Goal: Task Accomplishment & Management: Manage account settings

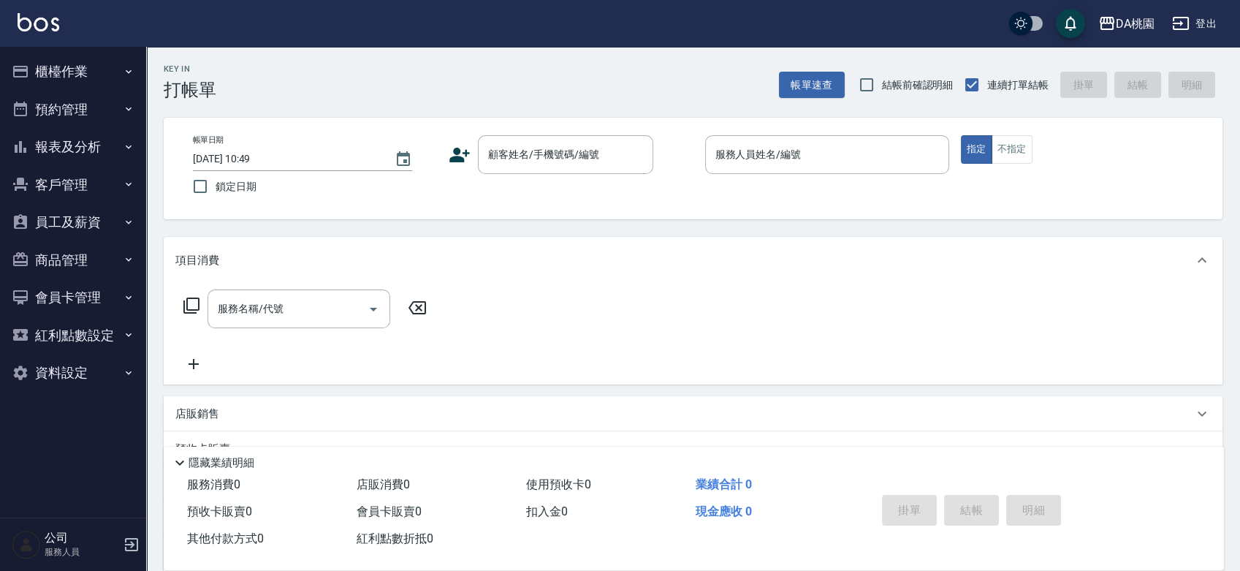
click at [809, 225] on div "Key In 打帳單 帳單速查 結帳前確認明細 連續打單結帳 掛單 結帳 明細 帳單日期 2025/09/14 10:49 鎖定日期 顧客姓名/手機號碼/編號…" at bounding box center [693, 413] width 1094 height 733
click at [73, 61] on button "櫃檯作業" at bounding box center [73, 72] width 134 height 38
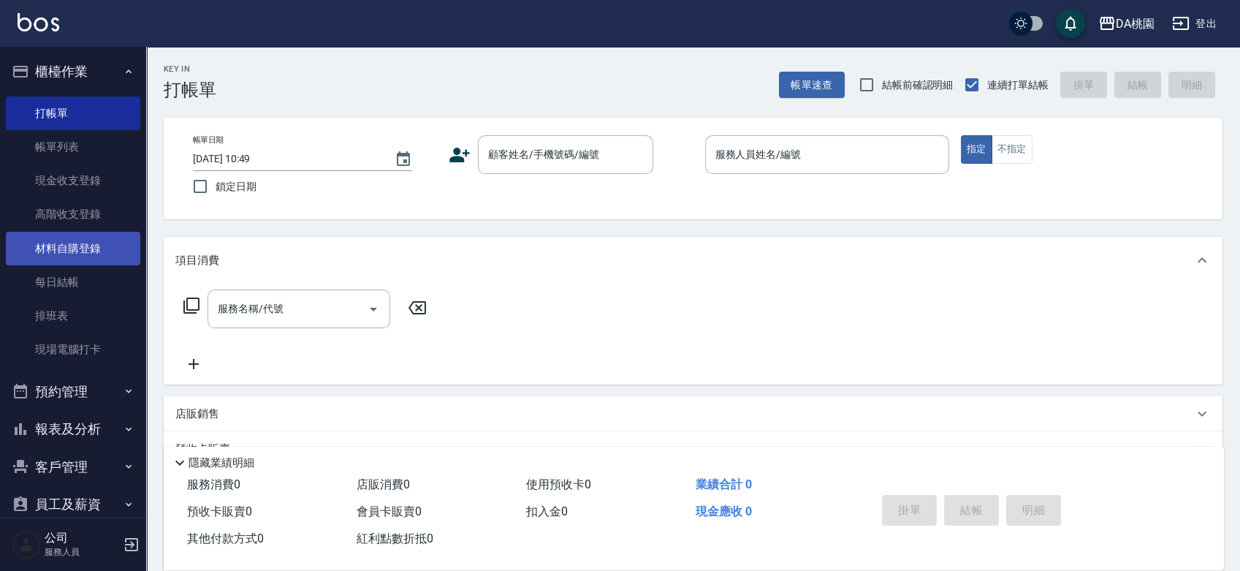
click at [94, 240] on link "材料自購登錄" at bounding box center [73, 249] width 134 height 34
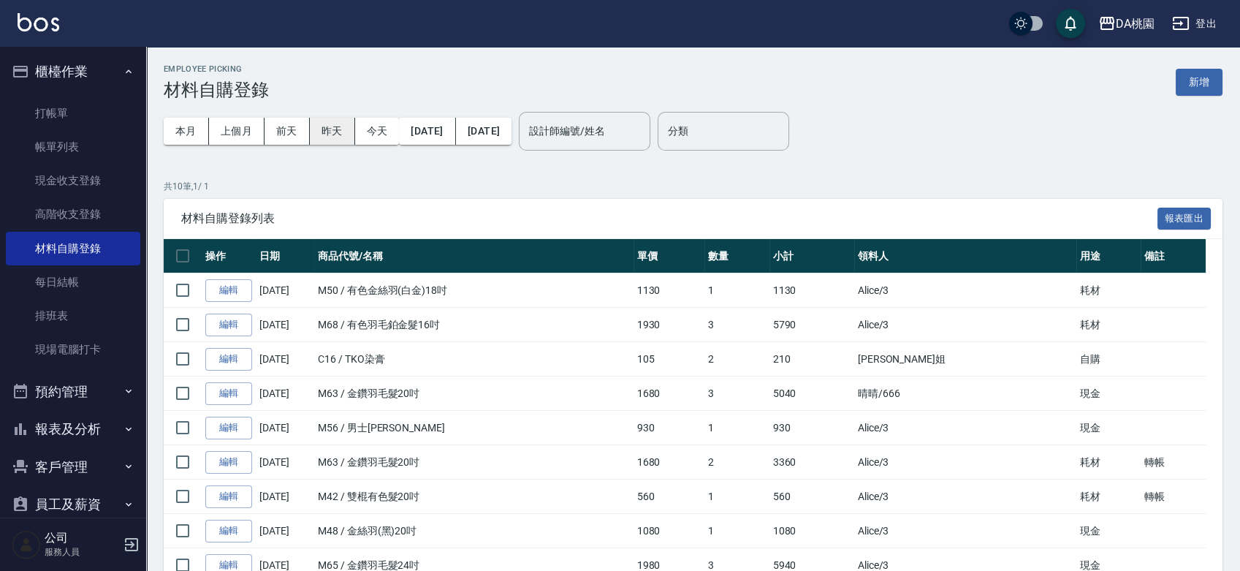
click at [327, 137] on button "昨天" at bounding box center [332, 131] width 45 height 27
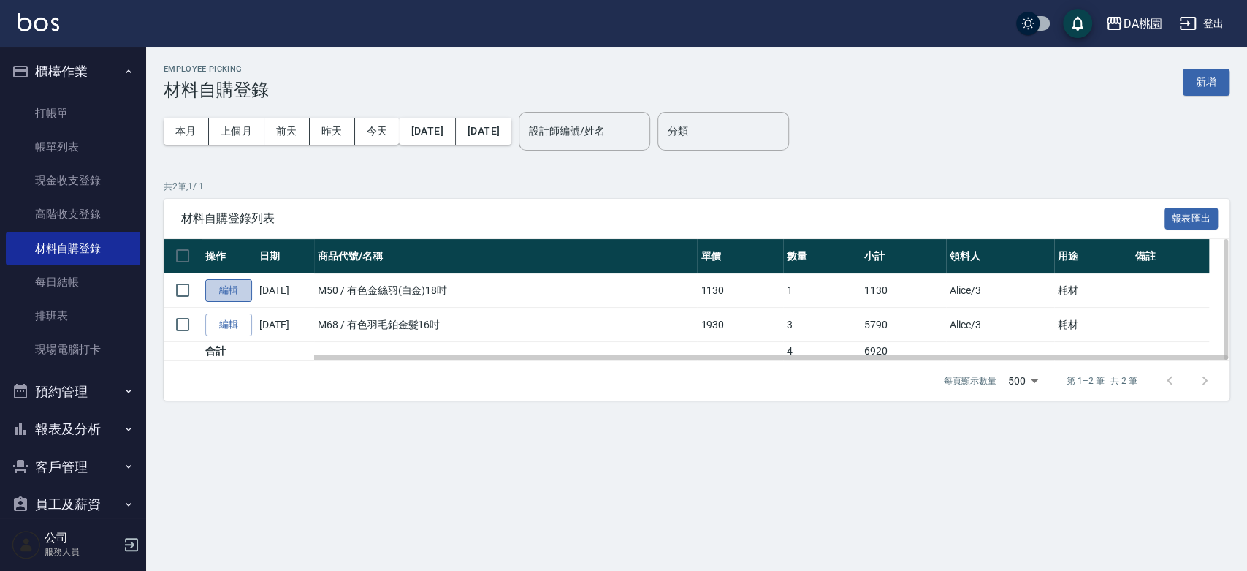
click at [239, 291] on link "編輯" at bounding box center [228, 290] width 47 height 23
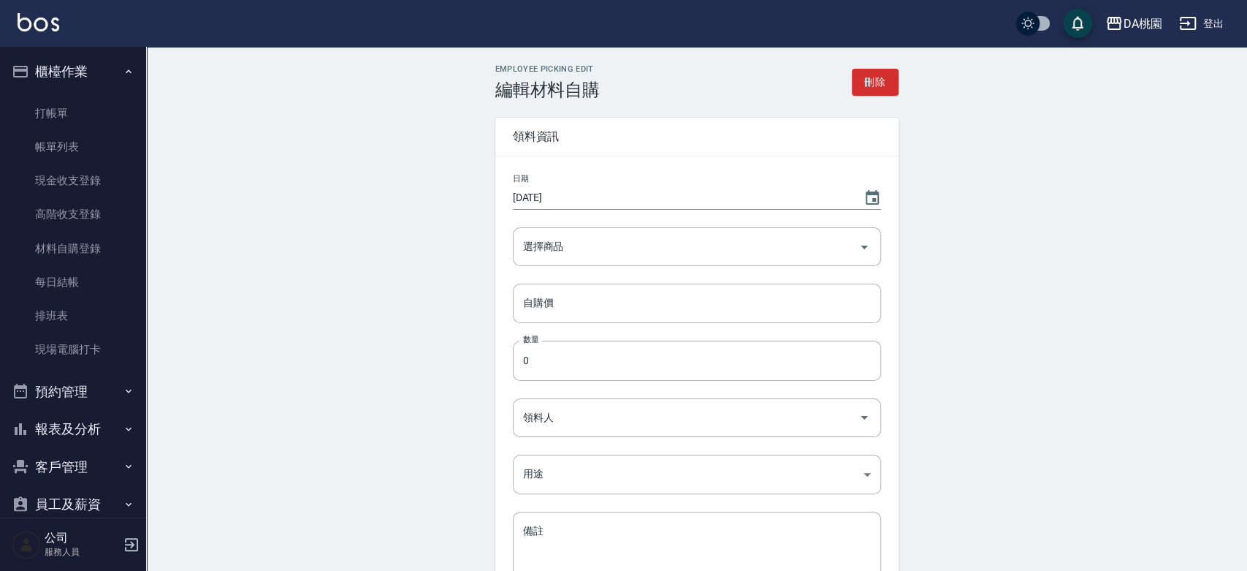
type input "[DATE]"
type input "有色金絲羽(白金)18吋"
type input "1130"
type input "1"
type input "Alice"
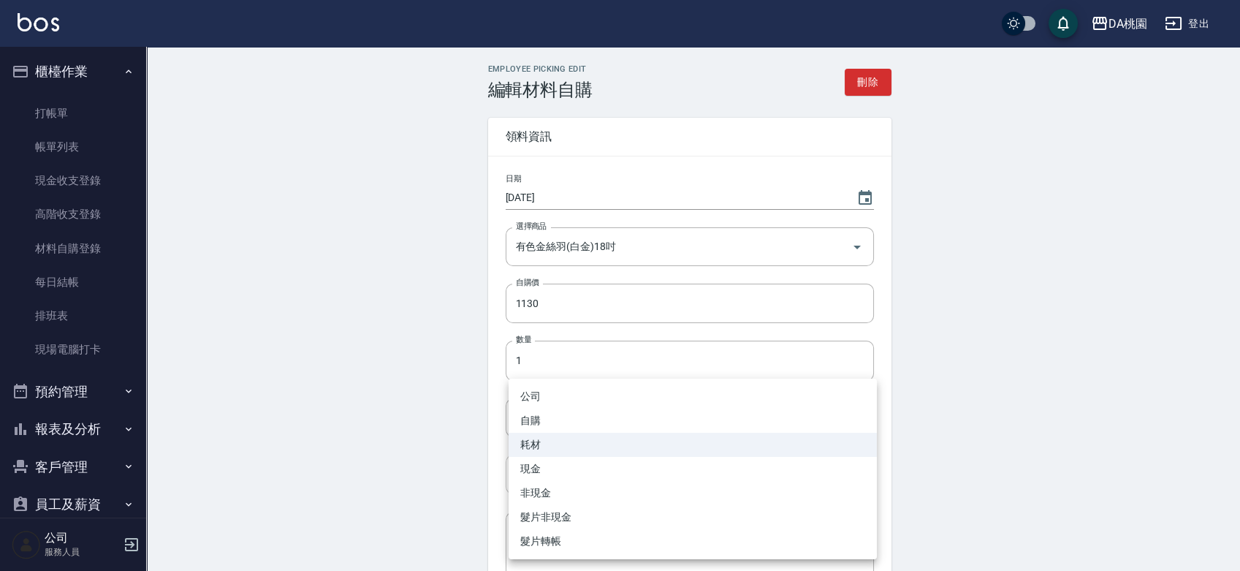
click at [591, 470] on body "DA桃園 登出 櫃檯作業 打帳單 帳單列表 現金收支登錄 高階收支登錄 材料自購登錄 每日結帳 排班表 現場電腦打卡 預約管理 預約管理 單日預約紀錄 單週預…" at bounding box center [620, 360] width 1240 height 721
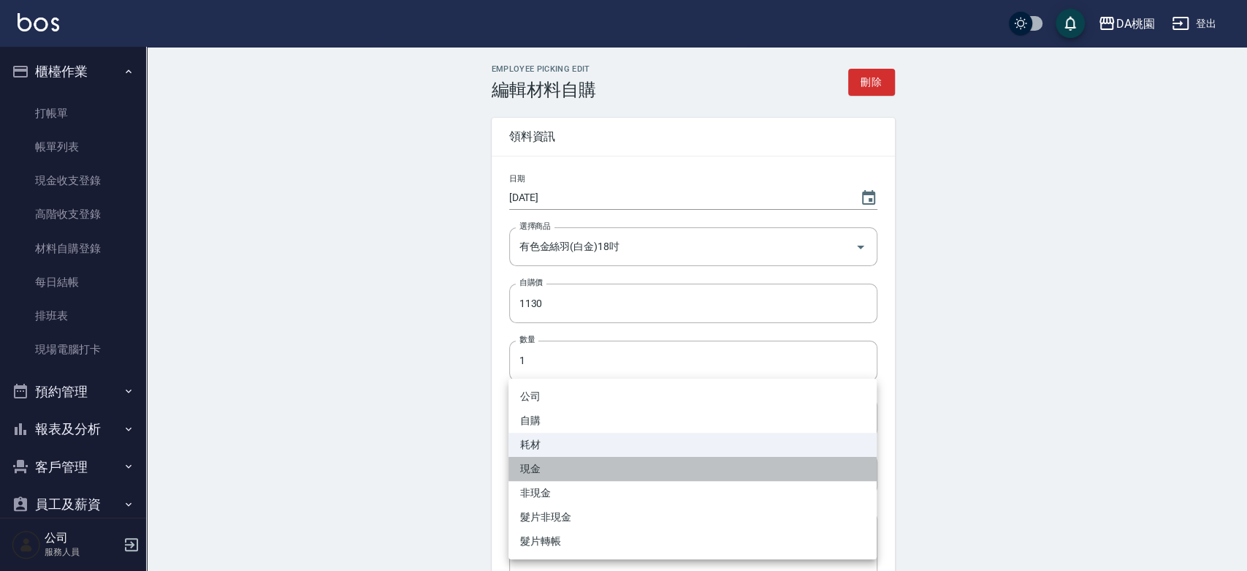
click at [593, 468] on li "現金" at bounding box center [692, 469] width 368 height 24
type input "現金"
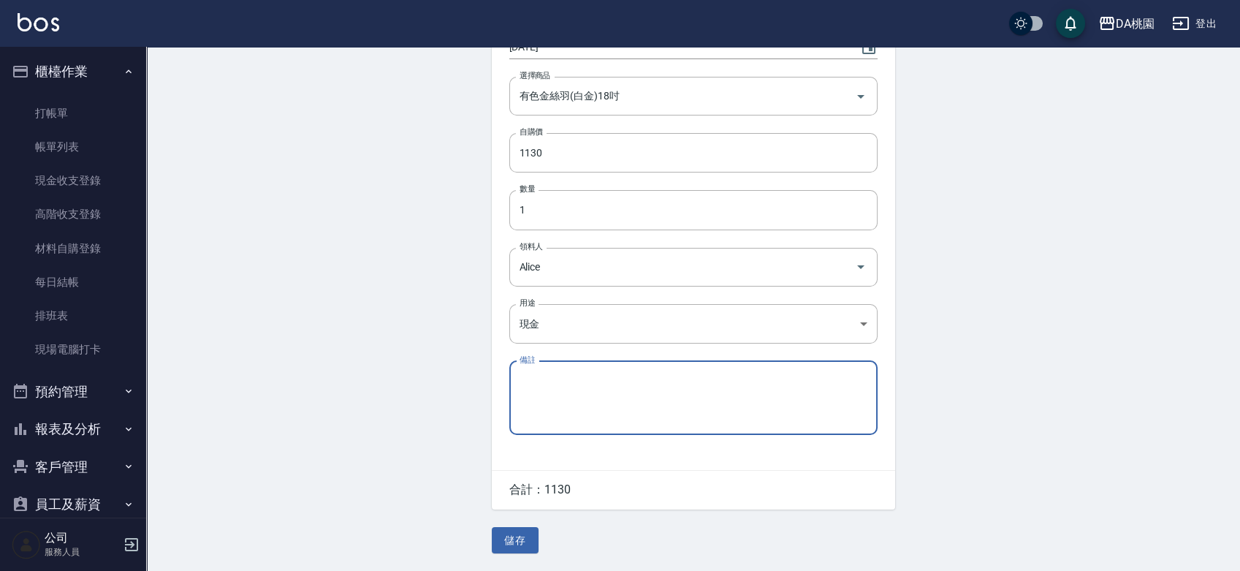
scroll to position [152, 0]
click at [522, 536] on button "儲存" at bounding box center [515, 540] width 47 height 27
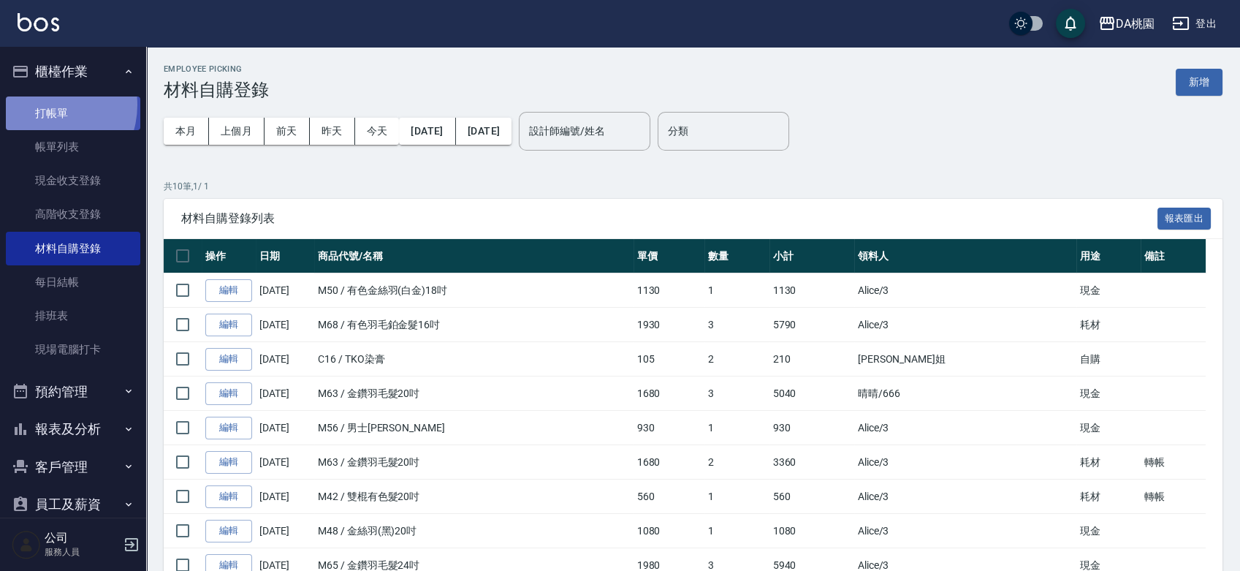
click at [44, 104] on link "打帳單" at bounding box center [73, 113] width 134 height 34
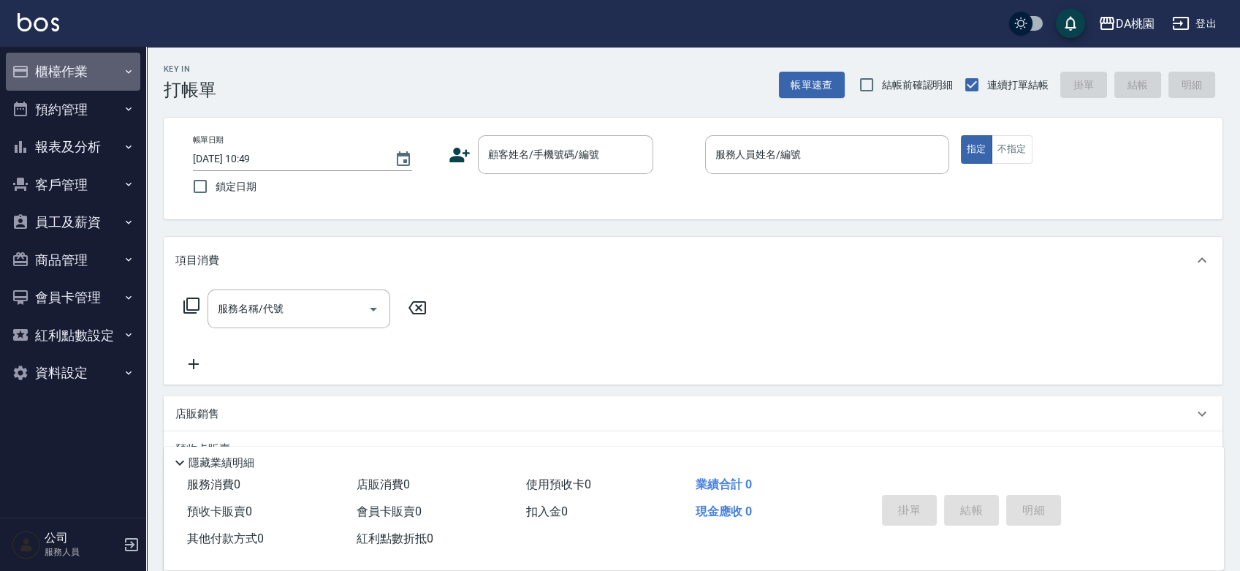
click at [64, 80] on button "櫃檯作業" at bounding box center [73, 72] width 134 height 38
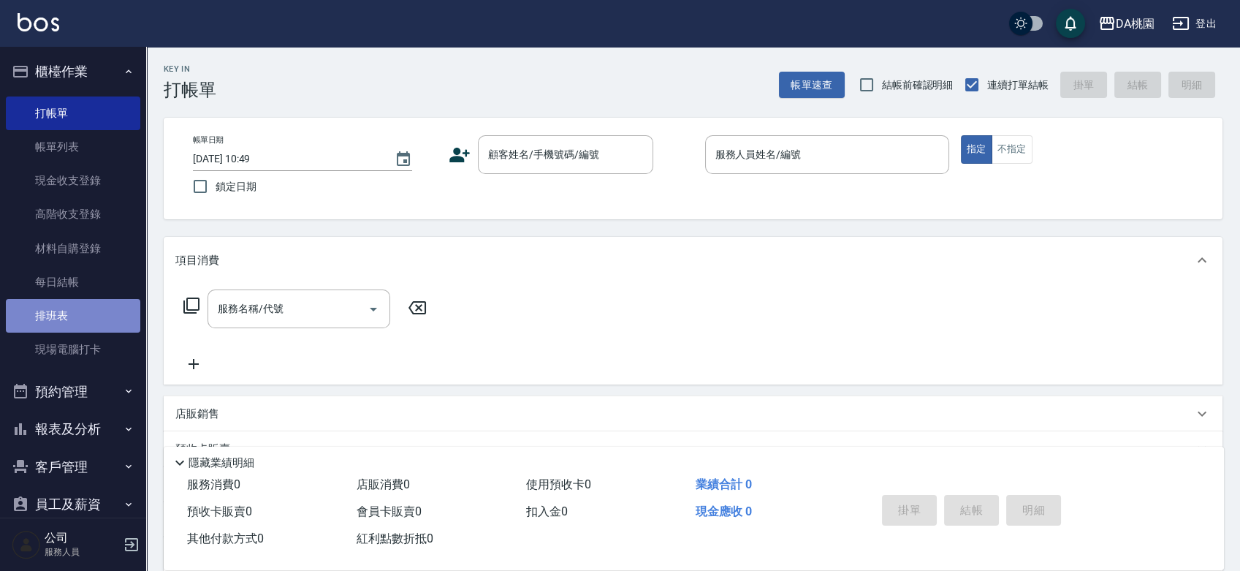
click at [87, 318] on link "排班表" at bounding box center [73, 316] width 134 height 34
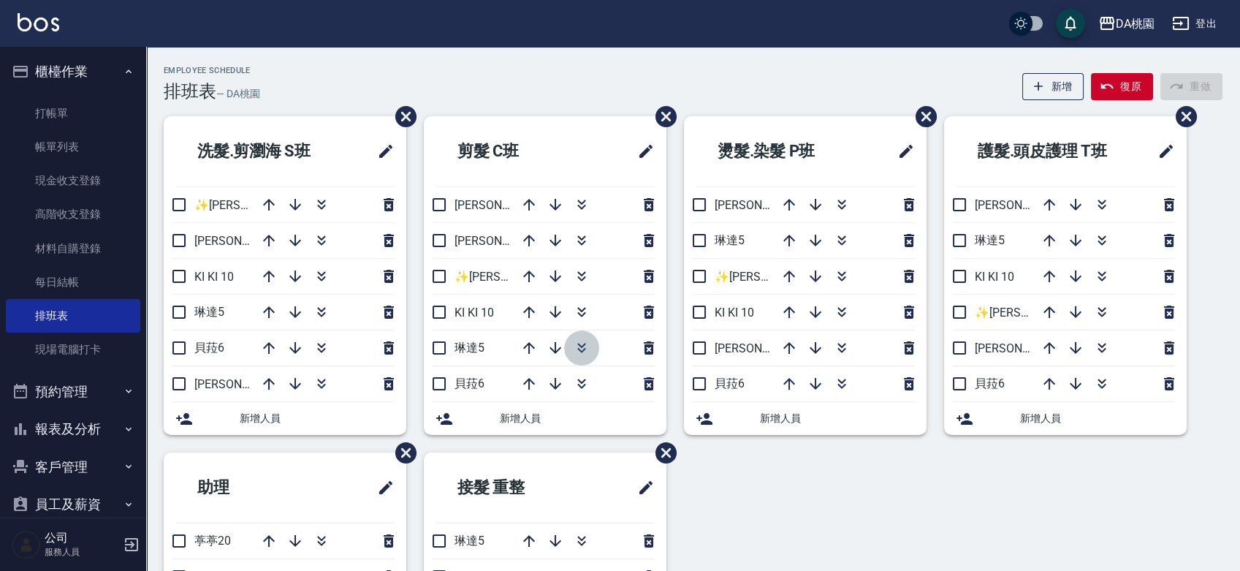
click at [584, 355] on icon "button" at bounding box center [582, 348] width 18 height 18
click at [53, 156] on link "帳單列表" at bounding box center [73, 147] width 134 height 34
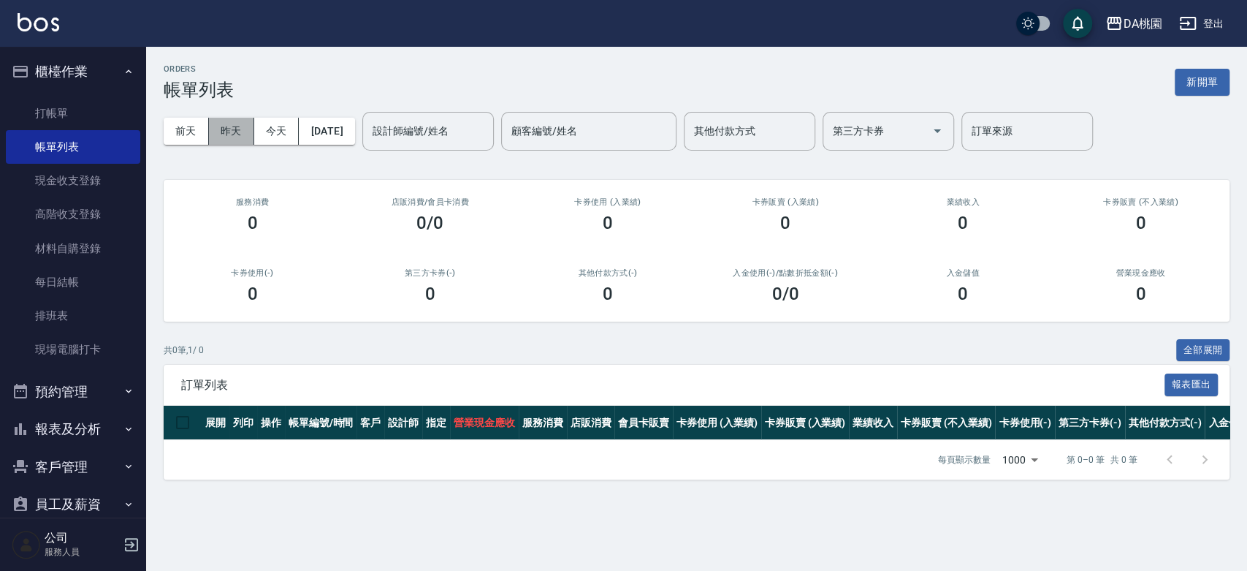
click at [237, 131] on button "昨天" at bounding box center [231, 131] width 45 height 27
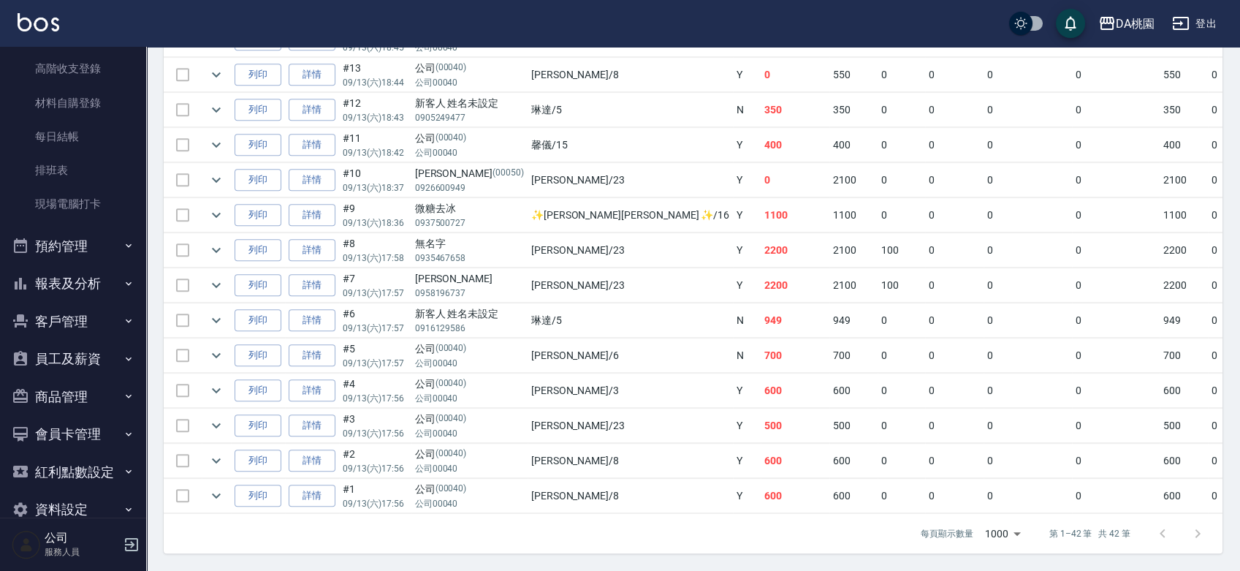
scroll to position [151, 0]
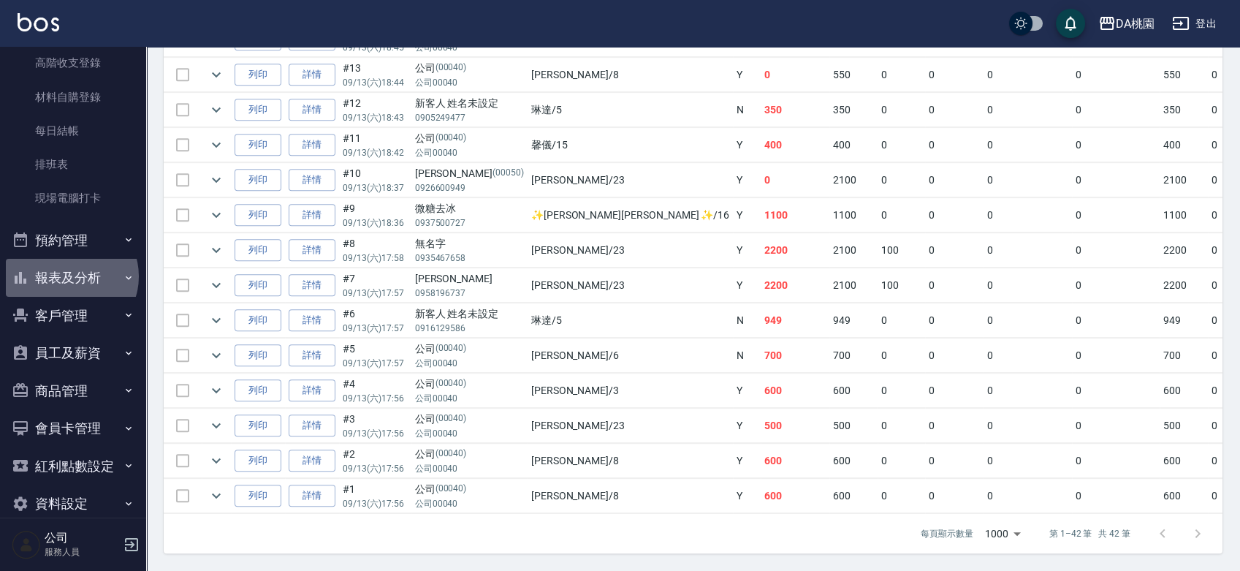
click at [70, 276] on button "報表及分析" at bounding box center [73, 278] width 134 height 38
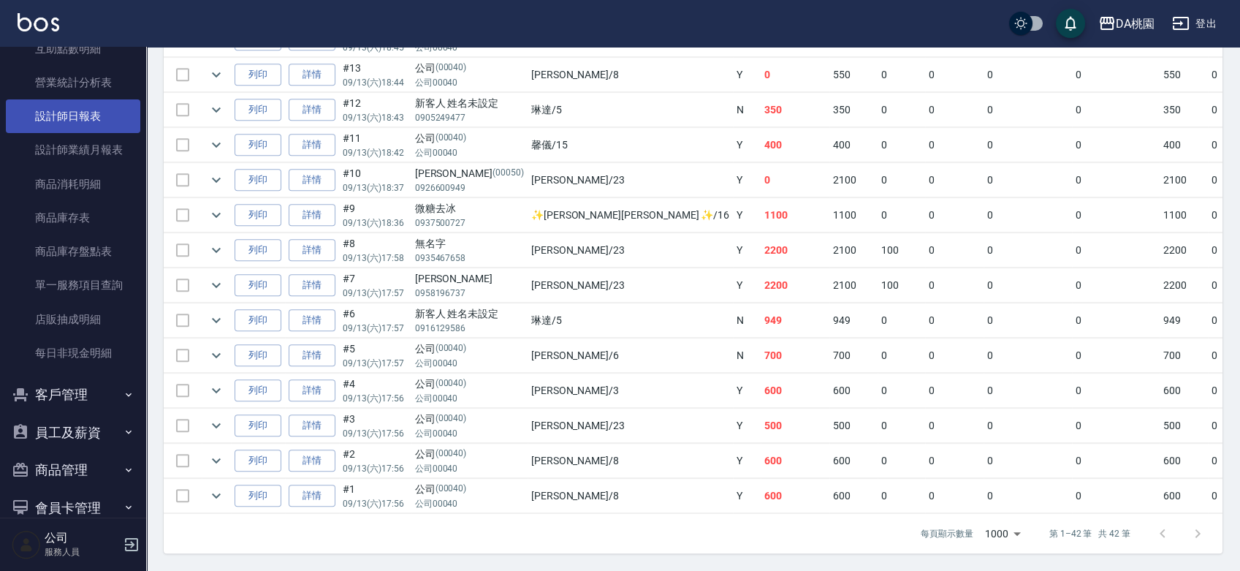
scroll to position [476, 0]
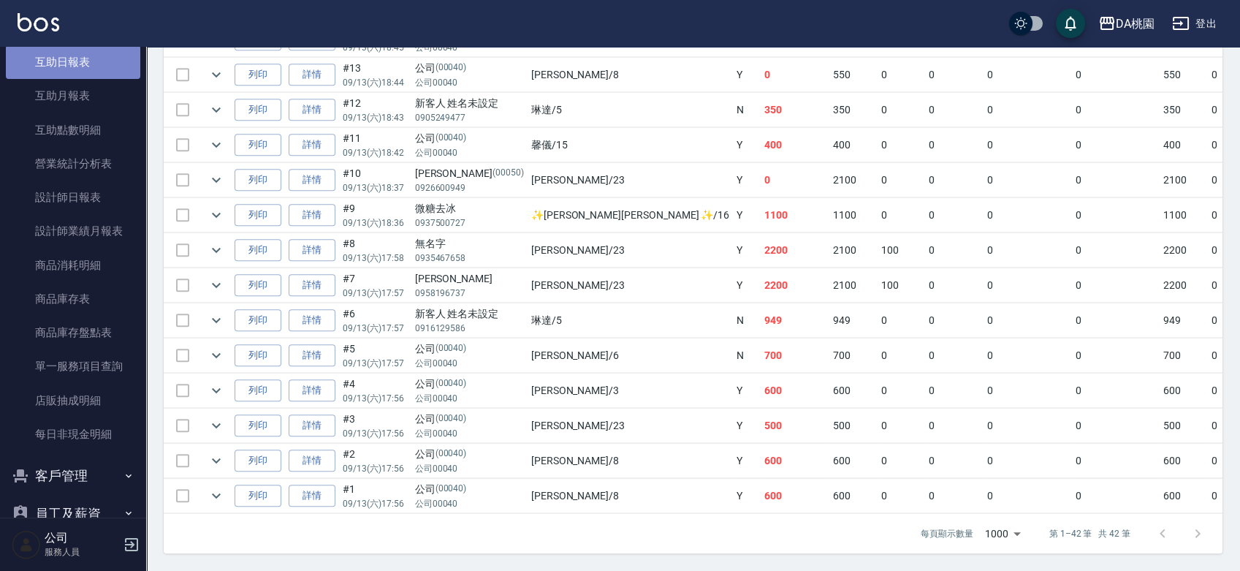
click at [94, 64] on link "互助日報表" at bounding box center [73, 62] width 134 height 34
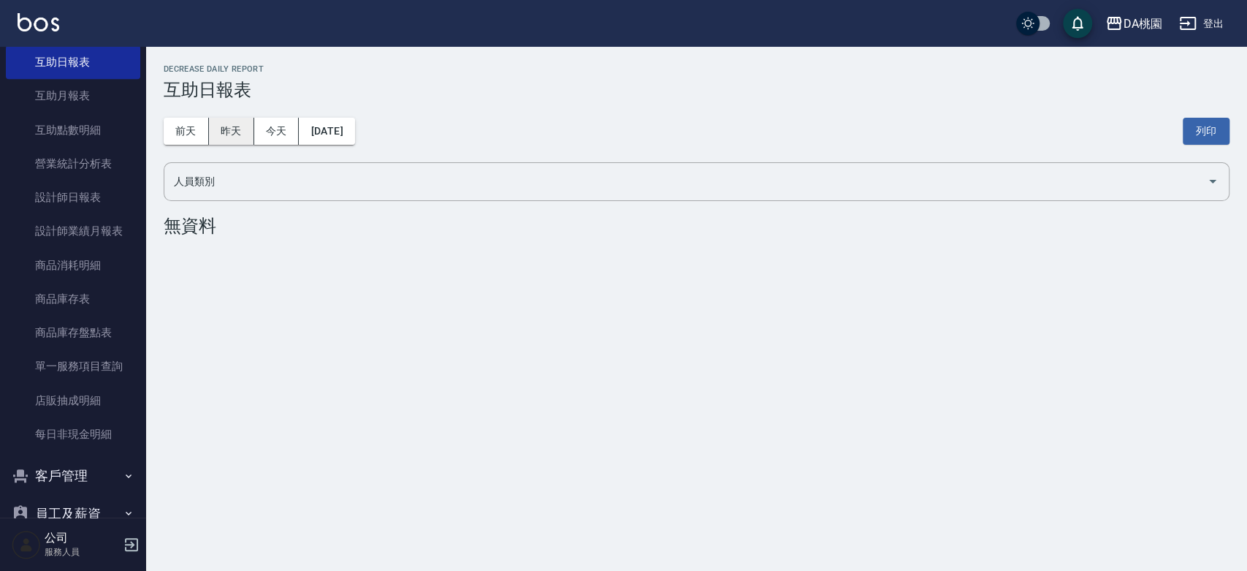
click at [233, 127] on button "昨天" at bounding box center [231, 131] width 45 height 27
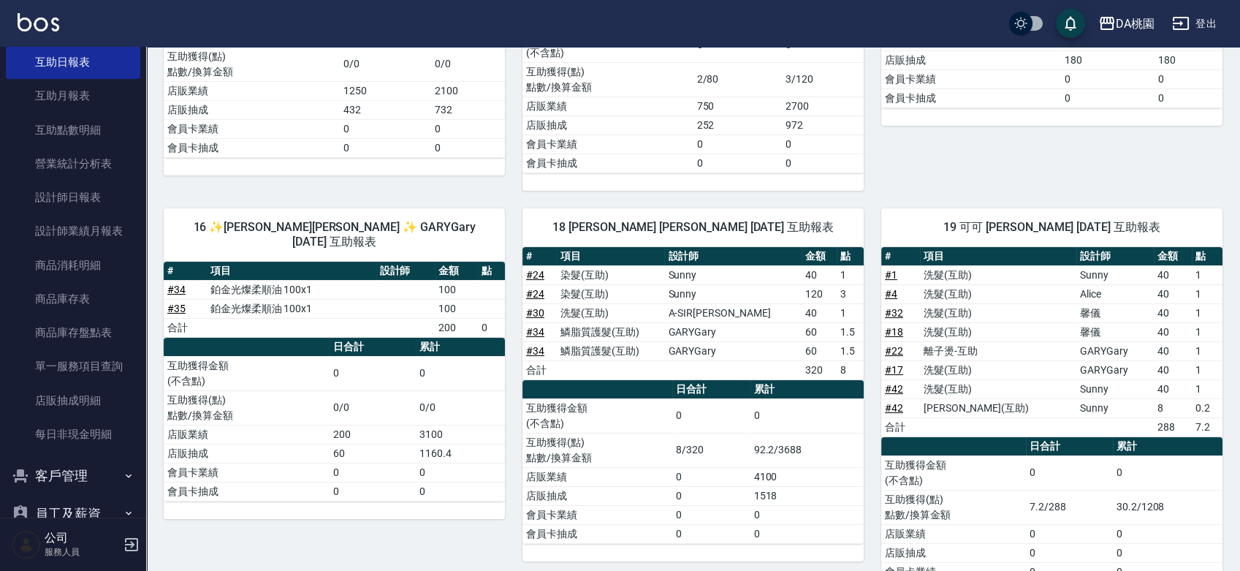
scroll to position [392, 0]
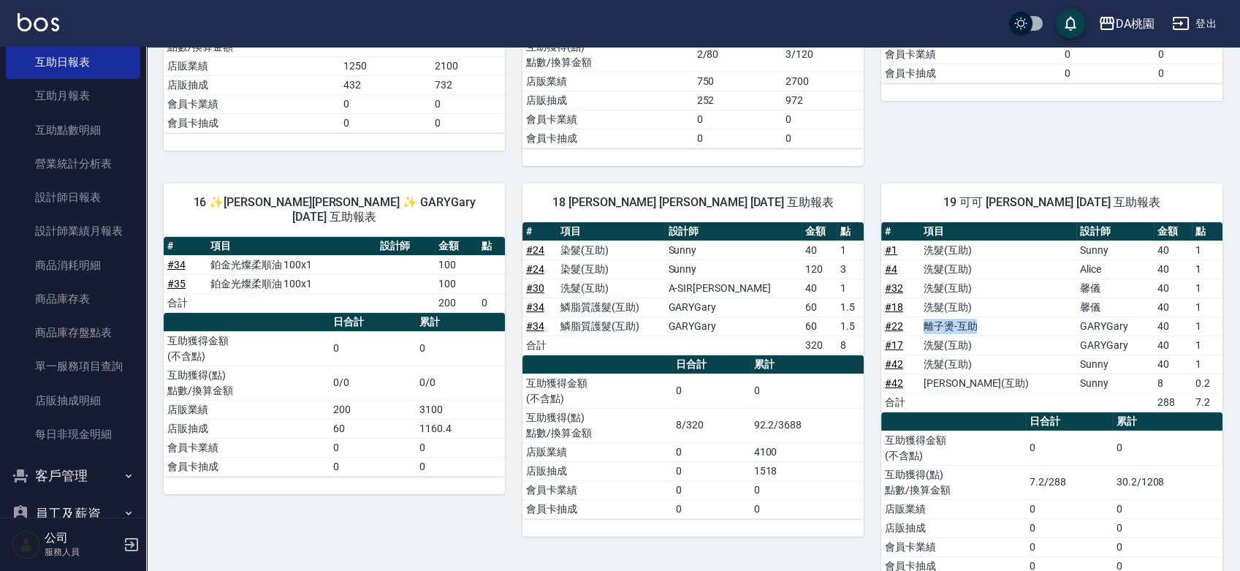
drag, startPoint x: 996, startPoint y: 275, endPoint x: 930, endPoint y: 278, distance: 66.5
click at [930, 316] on td "離子燙-互助" at bounding box center [998, 325] width 157 height 19
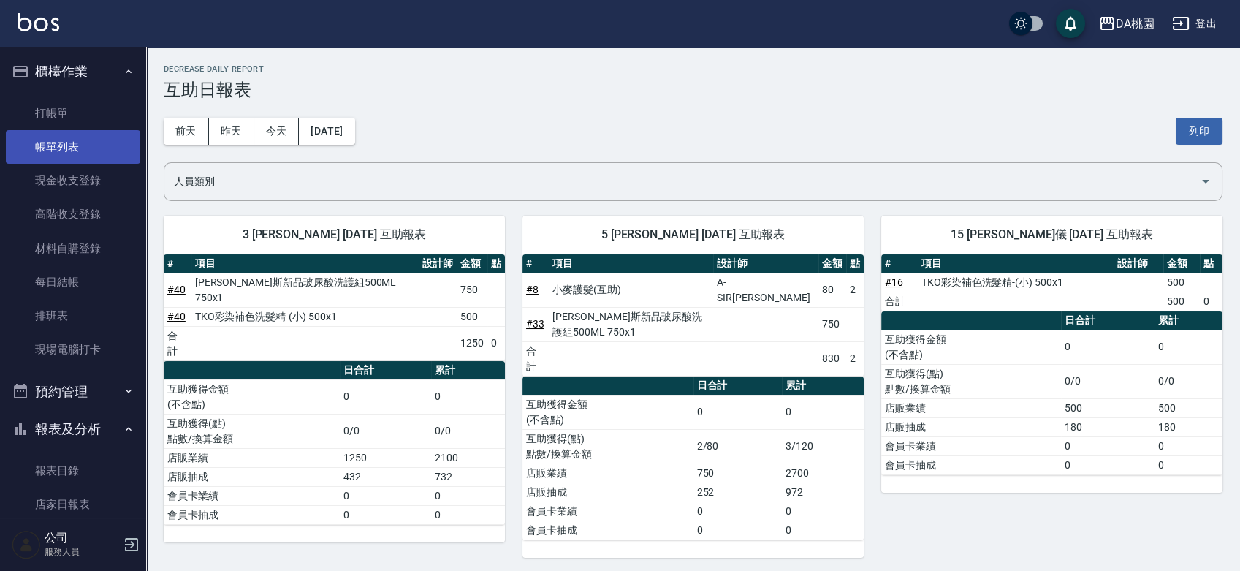
scroll to position [0, 0]
click at [56, 142] on link "帳單列表" at bounding box center [73, 147] width 134 height 34
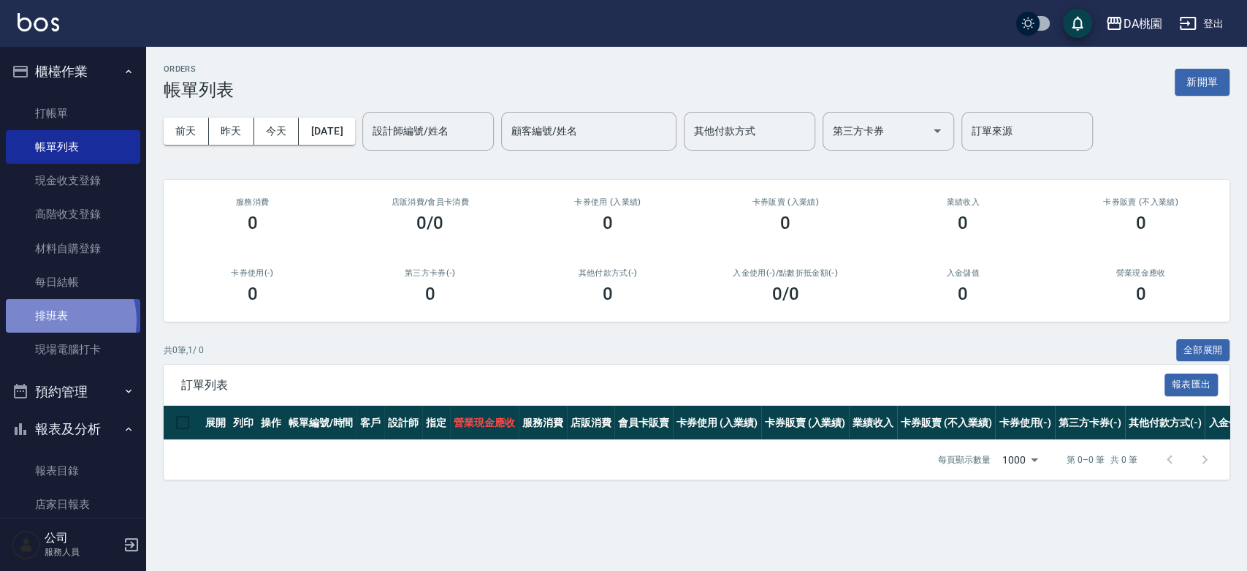
click at [54, 320] on link "排班表" at bounding box center [73, 316] width 134 height 34
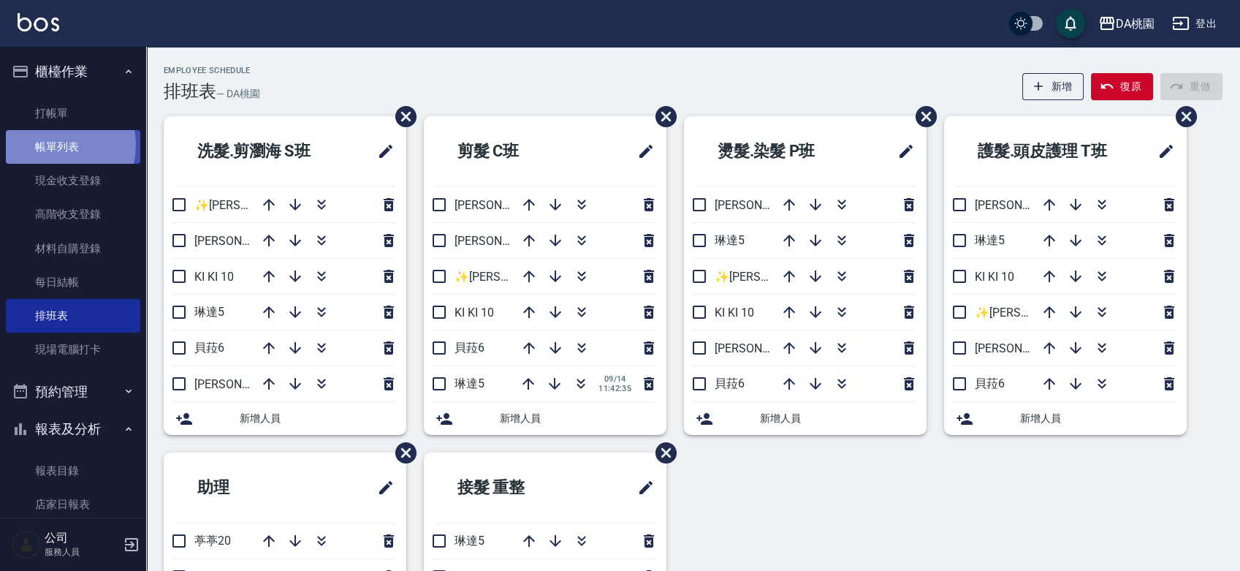
click at [50, 145] on link "帳單列表" at bounding box center [73, 147] width 134 height 34
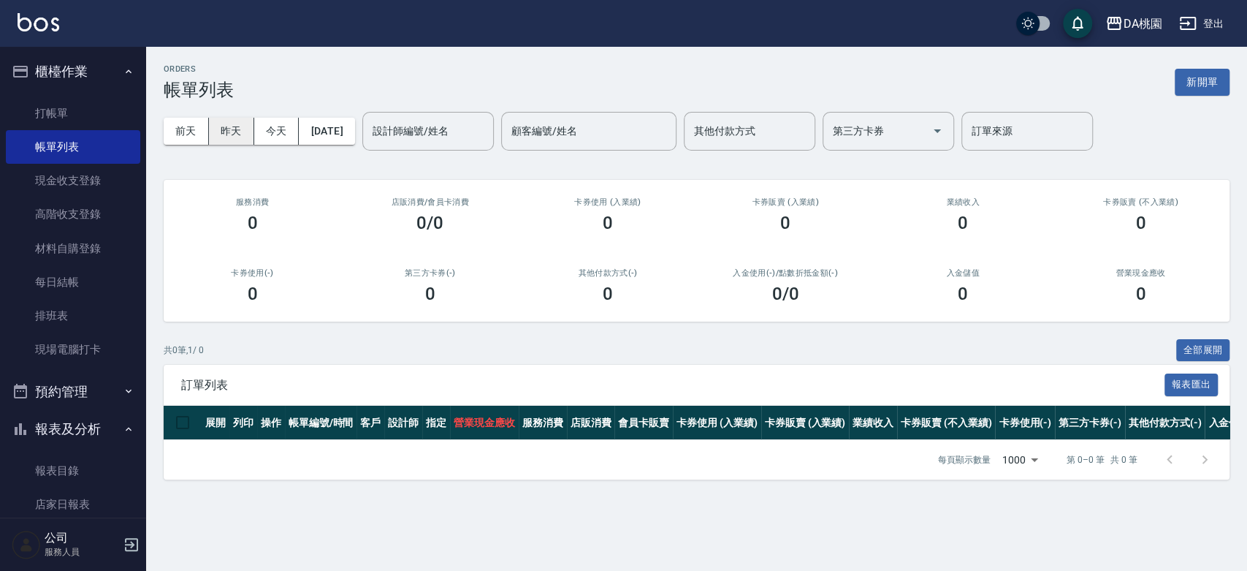
click at [225, 128] on button "昨天" at bounding box center [231, 131] width 45 height 27
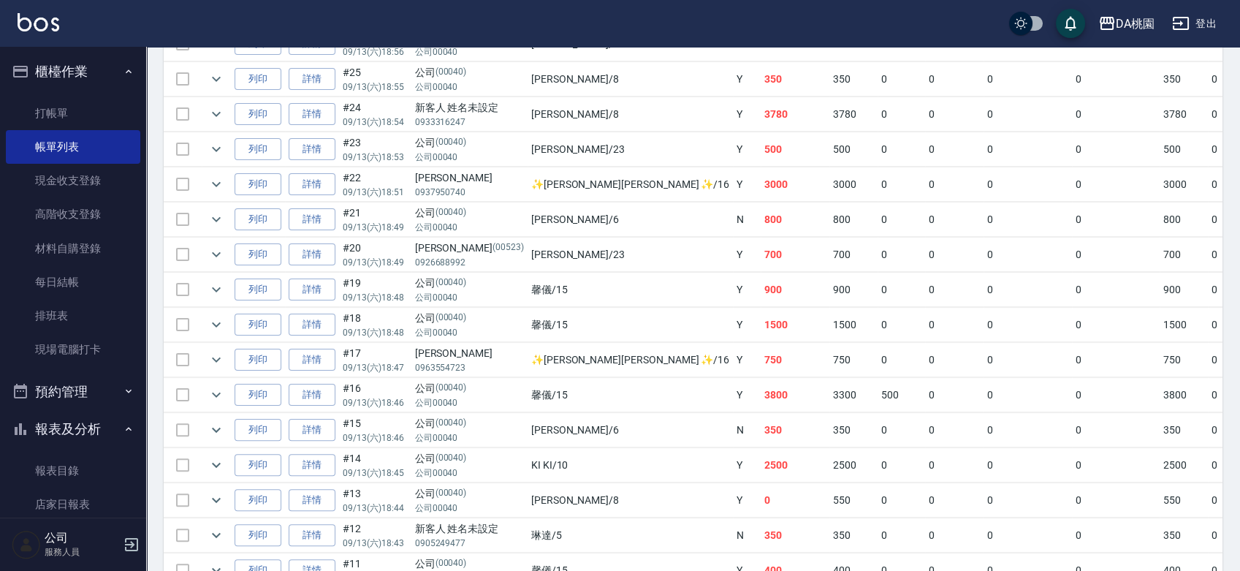
scroll to position [1379, 0]
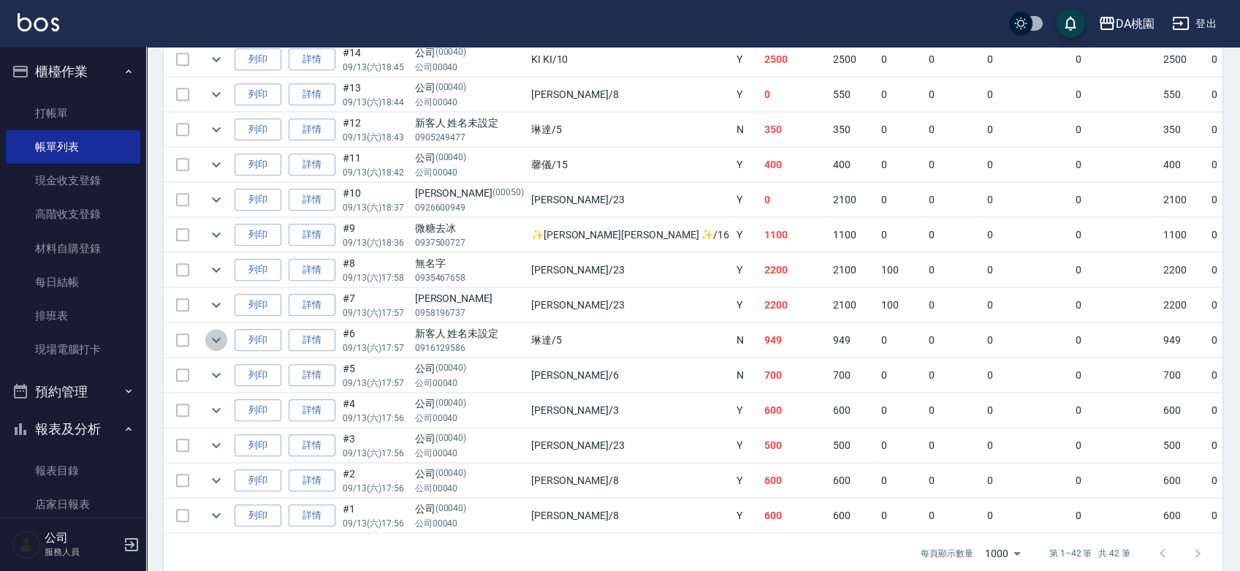
click at [213, 340] on icon "expand row" at bounding box center [216, 340] width 18 height 18
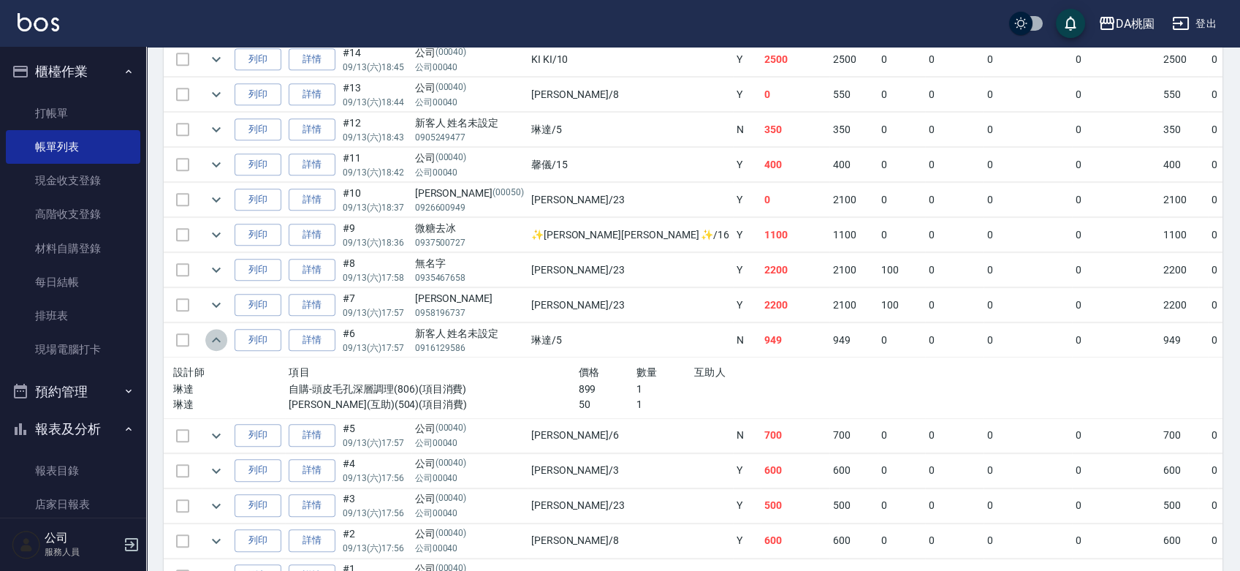
click at [213, 340] on icon "expand row" at bounding box center [216, 340] width 18 height 18
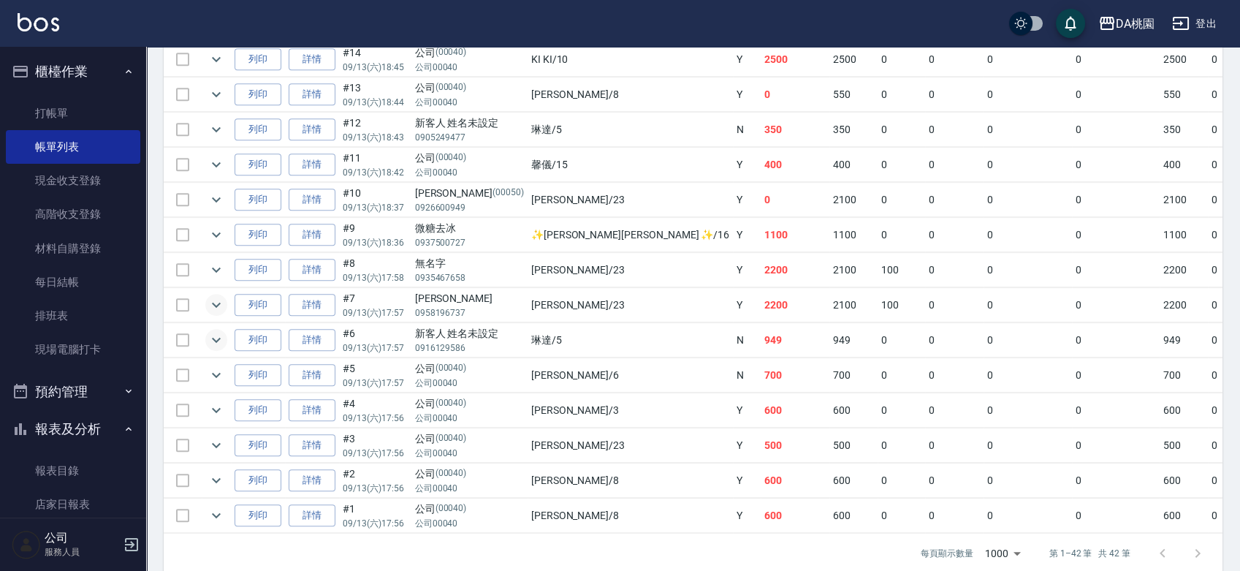
click at [214, 299] on icon "expand row" at bounding box center [216, 305] width 18 height 18
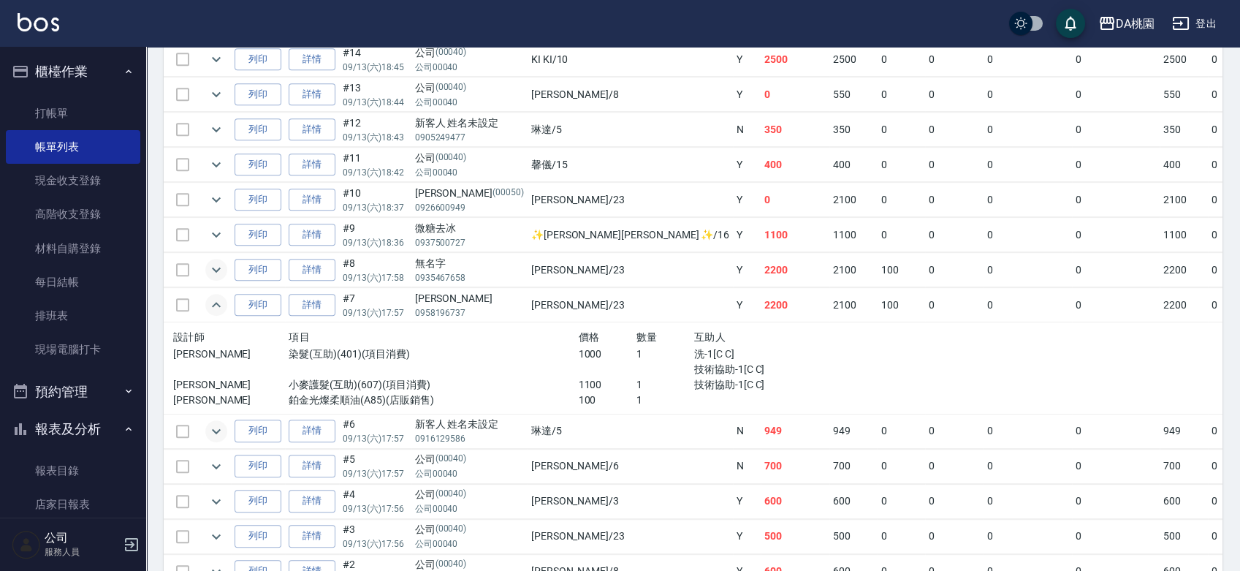
click at [217, 266] on icon "expand row" at bounding box center [216, 270] width 18 height 18
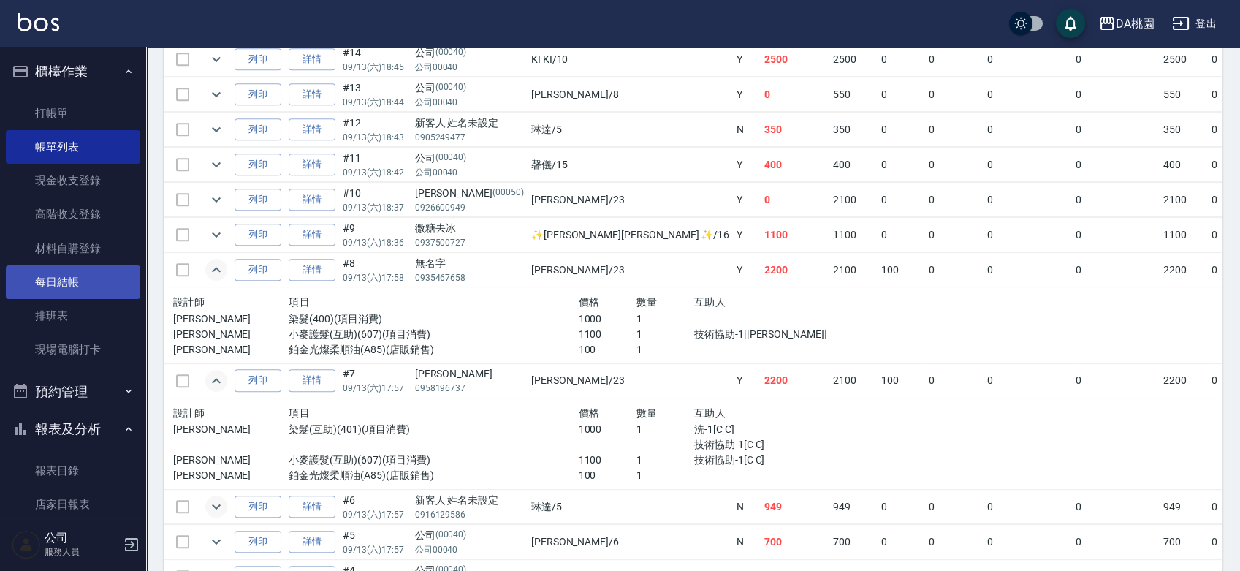
click at [82, 272] on link "每日結帳" at bounding box center [73, 282] width 134 height 34
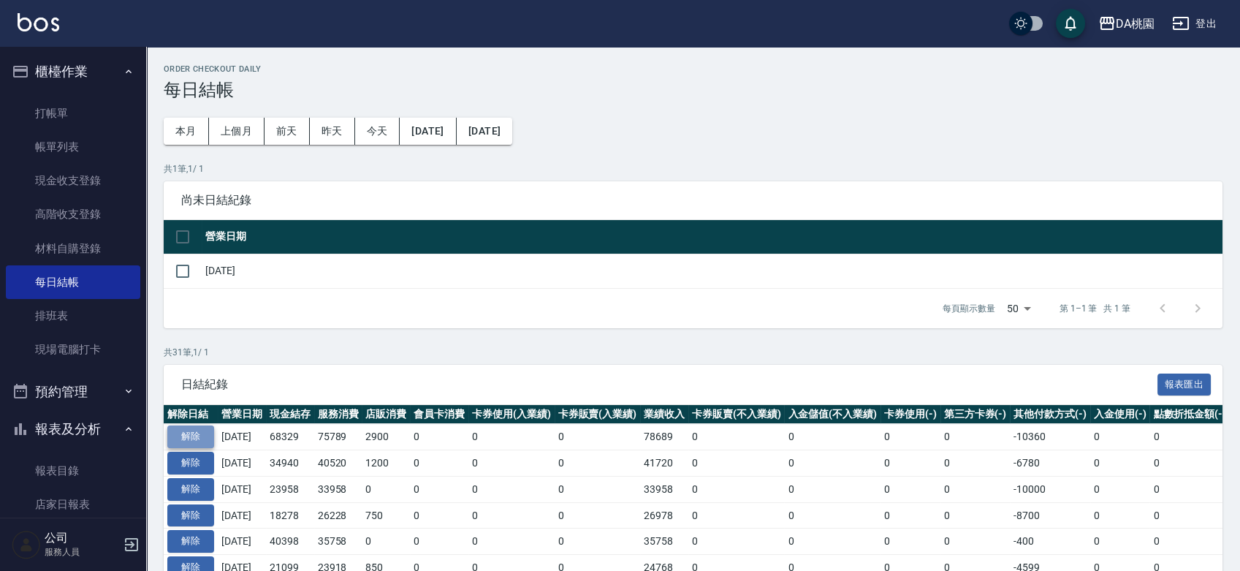
click at [188, 433] on button "解除" at bounding box center [190, 436] width 47 height 23
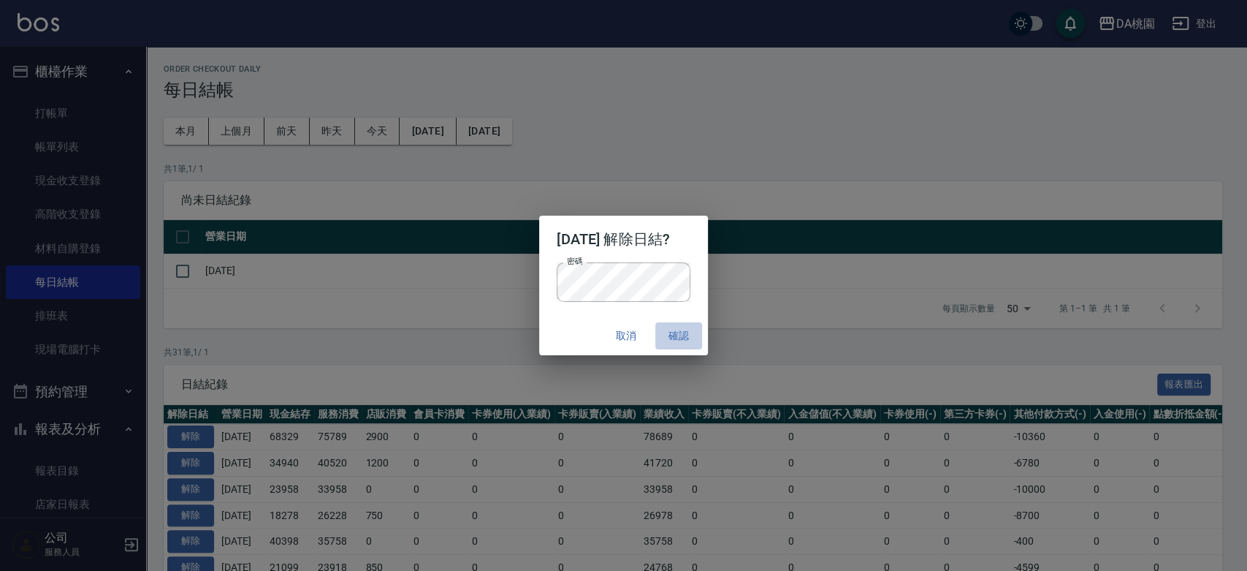
click at [689, 343] on button "確認" at bounding box center [678, 335] width 47 height 27
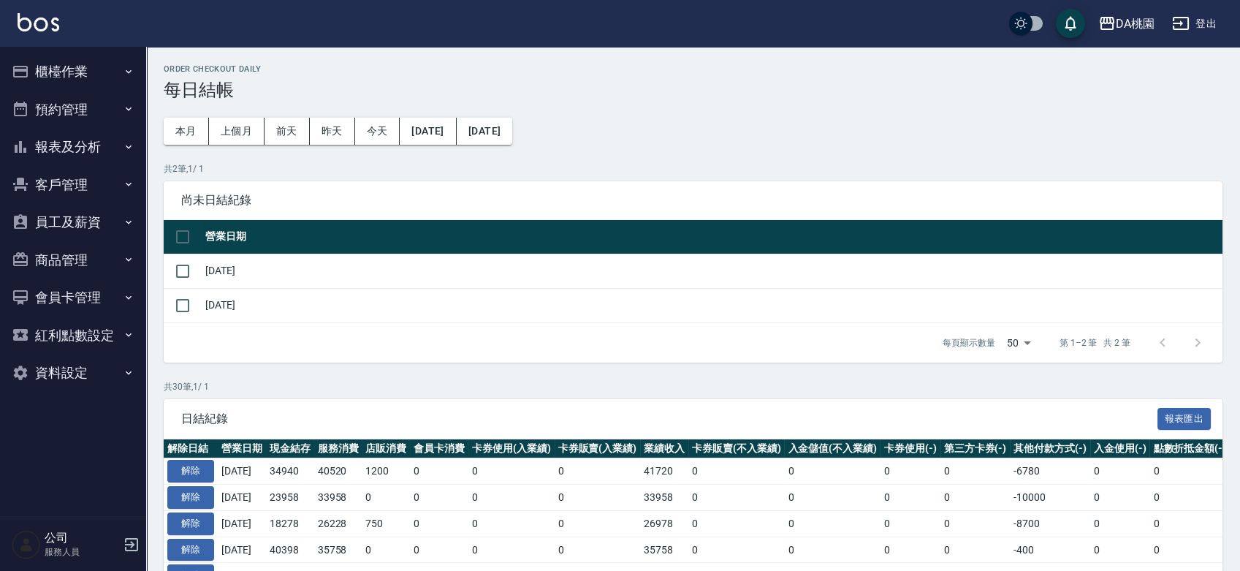
click at [86, 72] on button "櫃檯作業" at bounding box center [73, 72] width 134 height 38
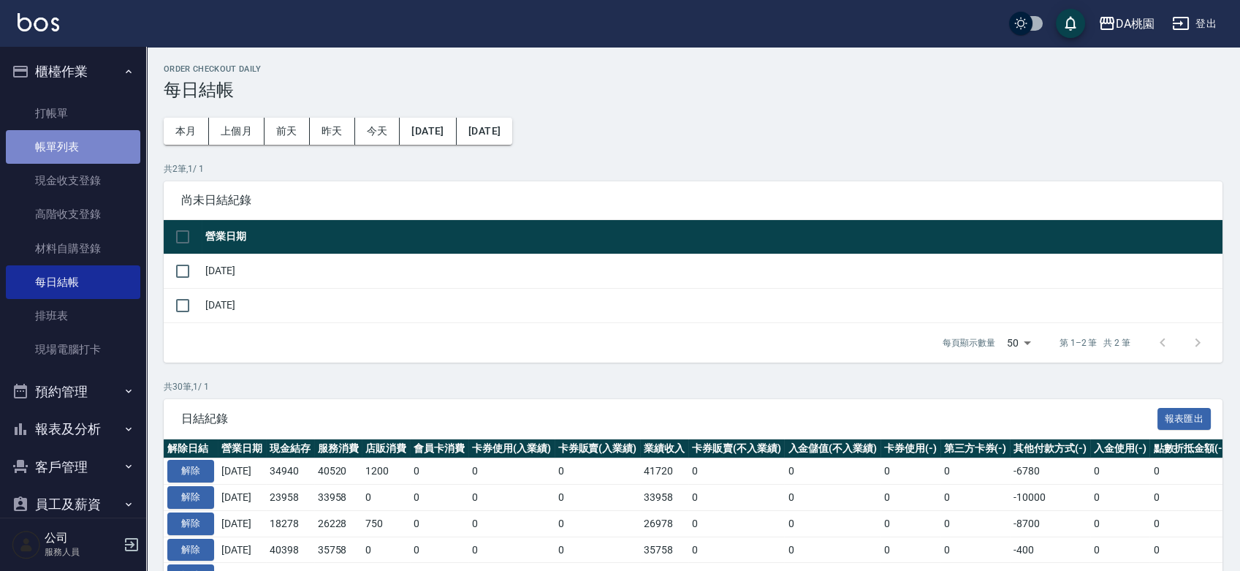
click at [94, 156] on link "帳單列表" at bounding box center [73, 147] width 134 height 34
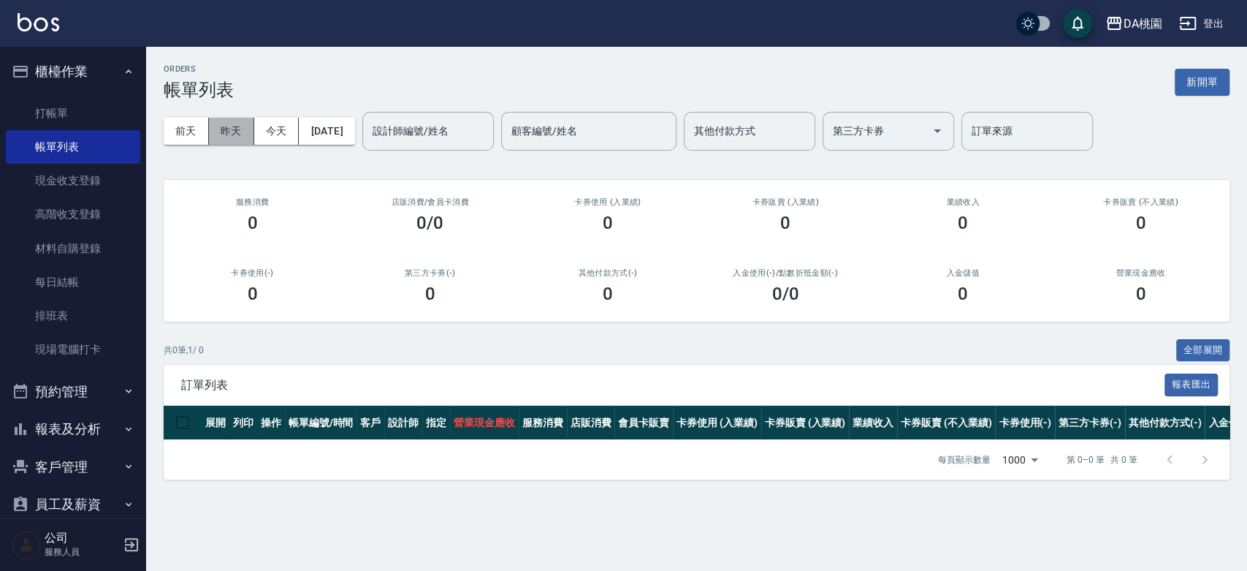
click at [236, 133] on button "昨天" at bounding box center [231, 131] width 45 height 27
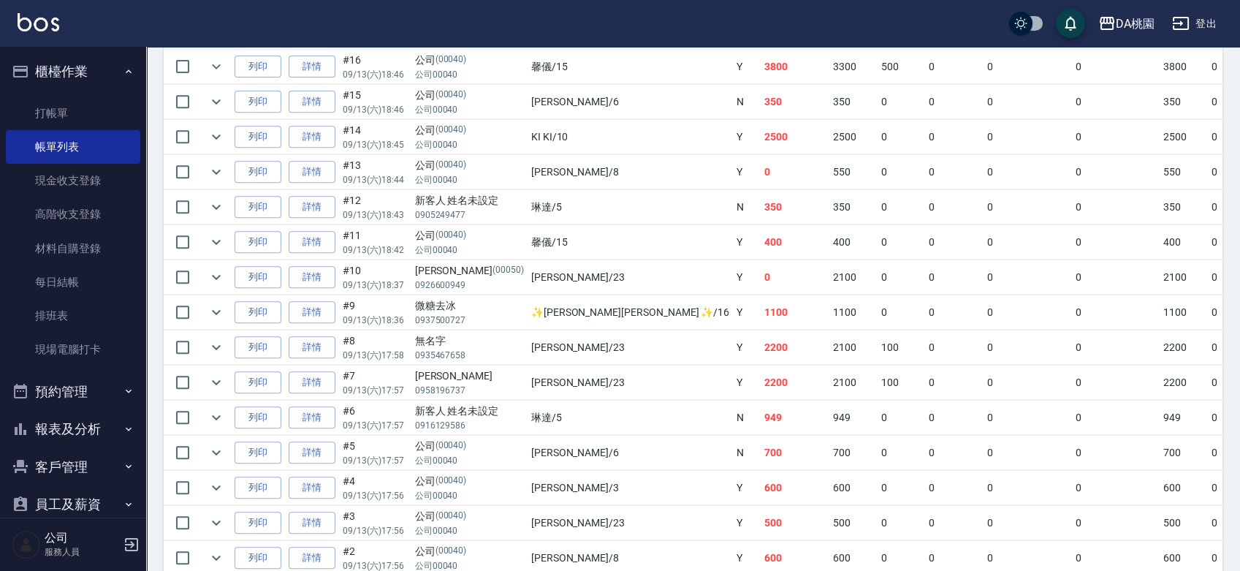
scroll to position [1403, 0]
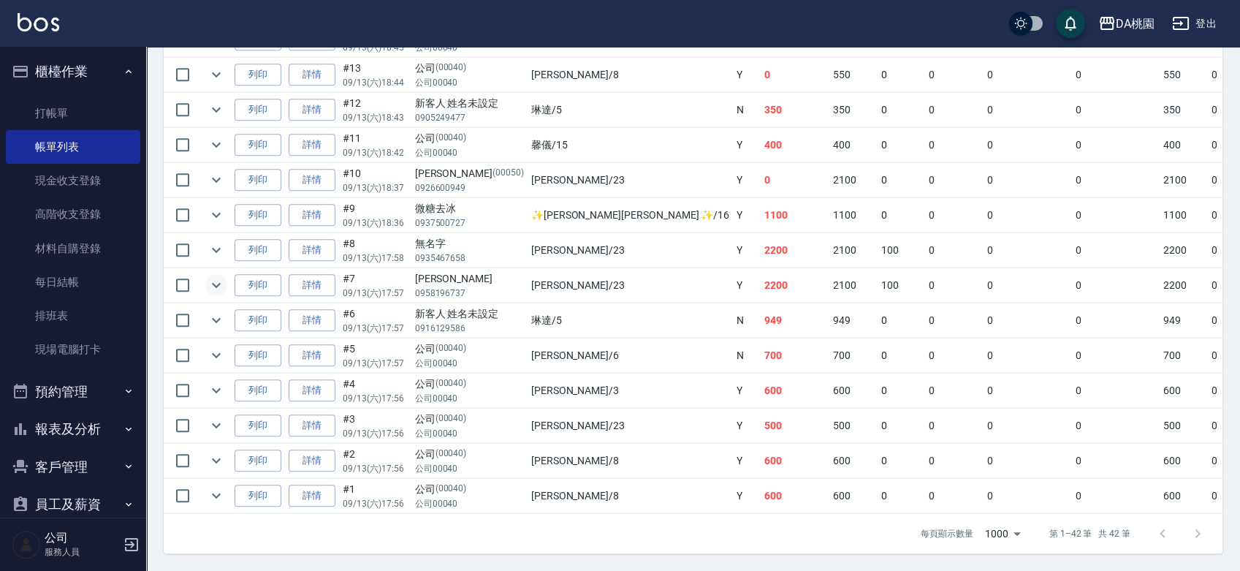
click at [219, 276] on icon "expand row" at bounding box center [216, 285] width 18 height 18
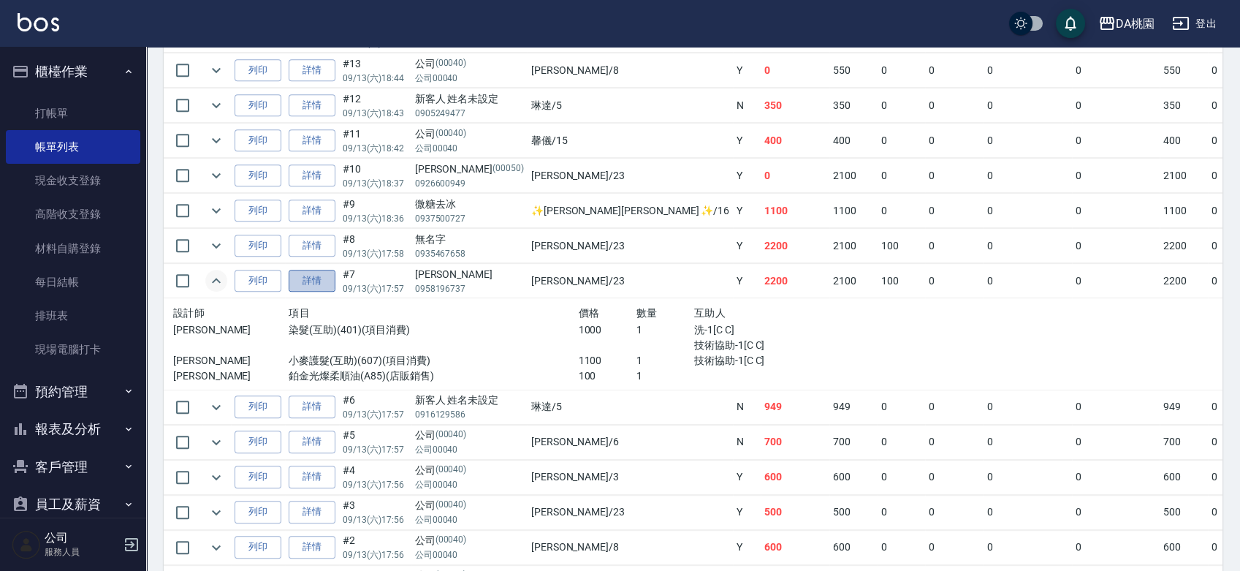
click at [296, 272] on link "詳情" at bounding box center [312, 281] width 47 height 23
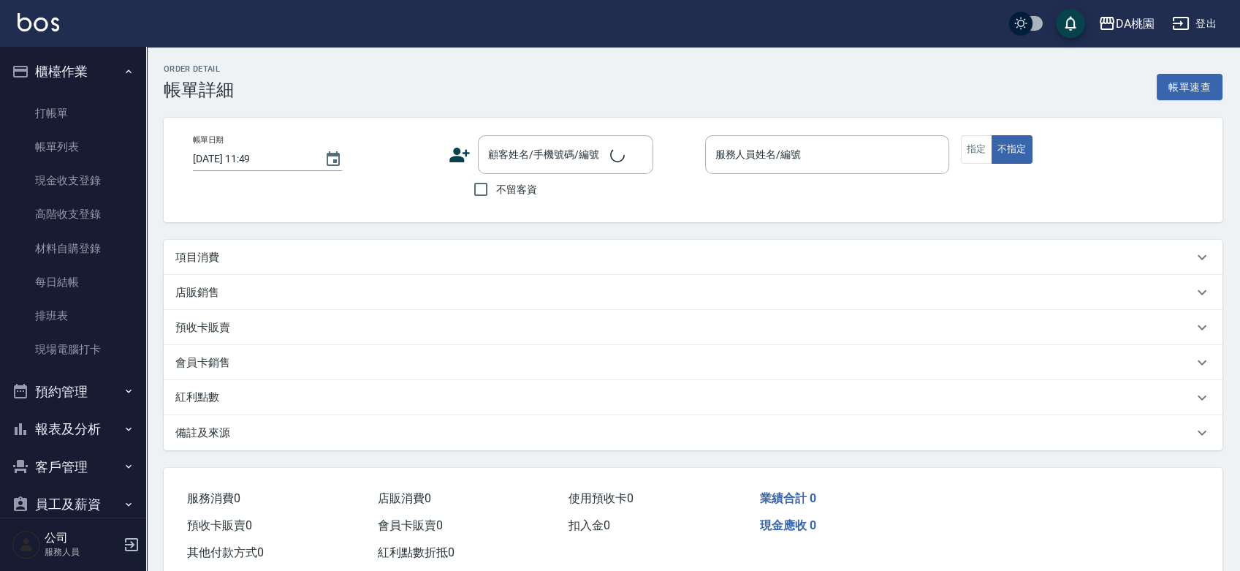
type input "2025/09/13 17:57"
type input "亞瑟 -23"
type input "220"
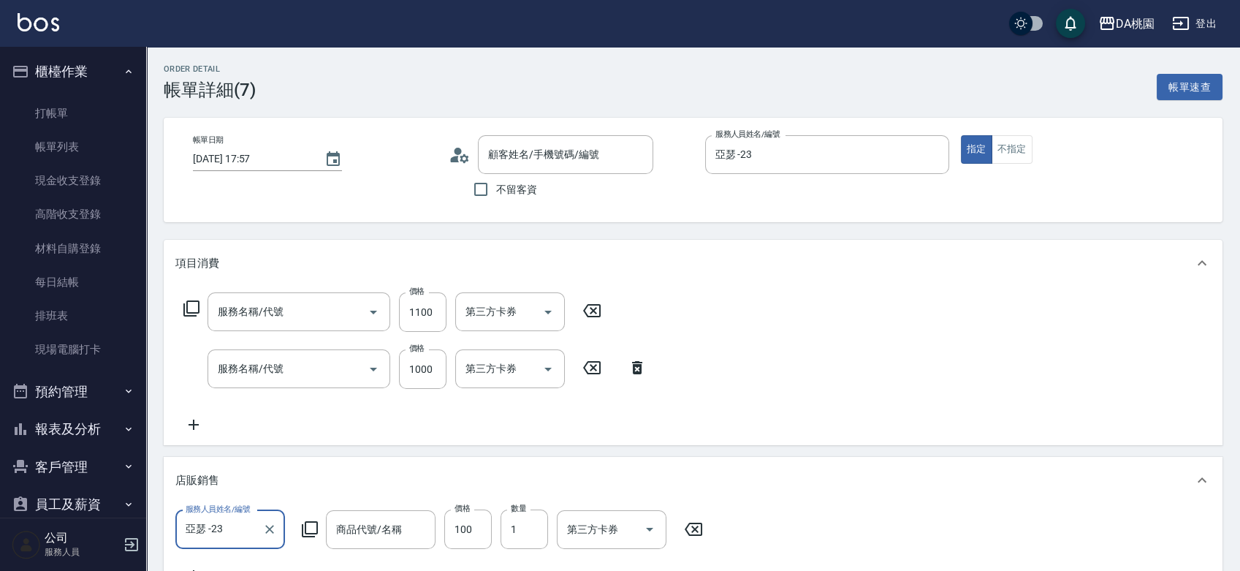
type input "張鈺玲/0958196737/null"
type input "小麥護髮(互助)(607)"
type input "染髮(互助)(401)"
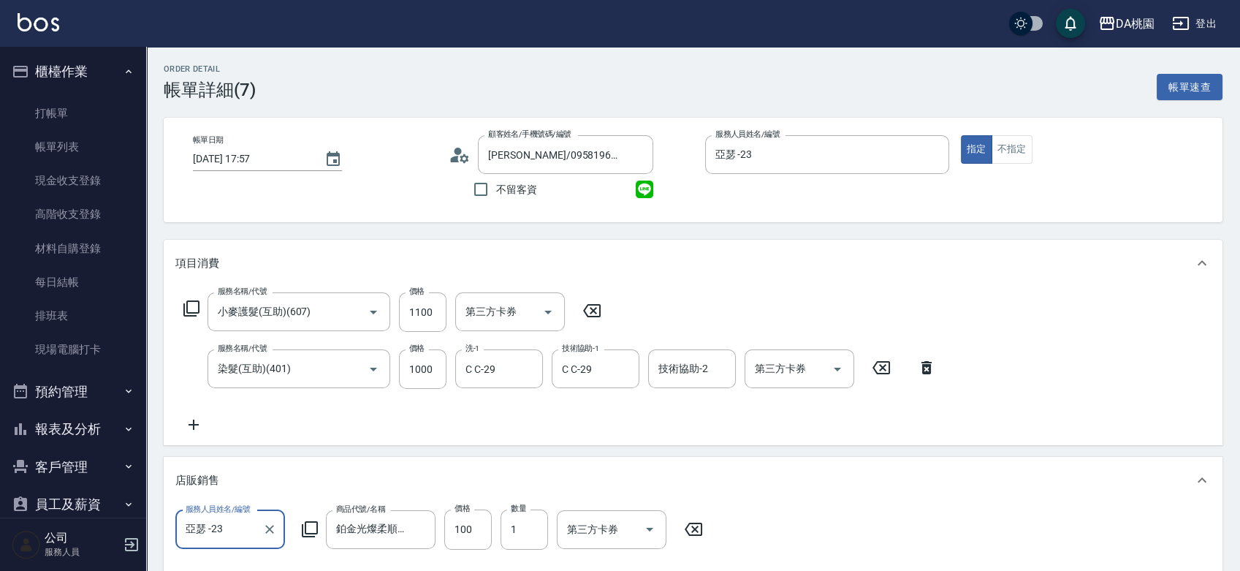
type input "鉑金光燦柔順油"
click at [348, 314] on icon "Clear" at bounding box center [353, 312] width 15 height 15
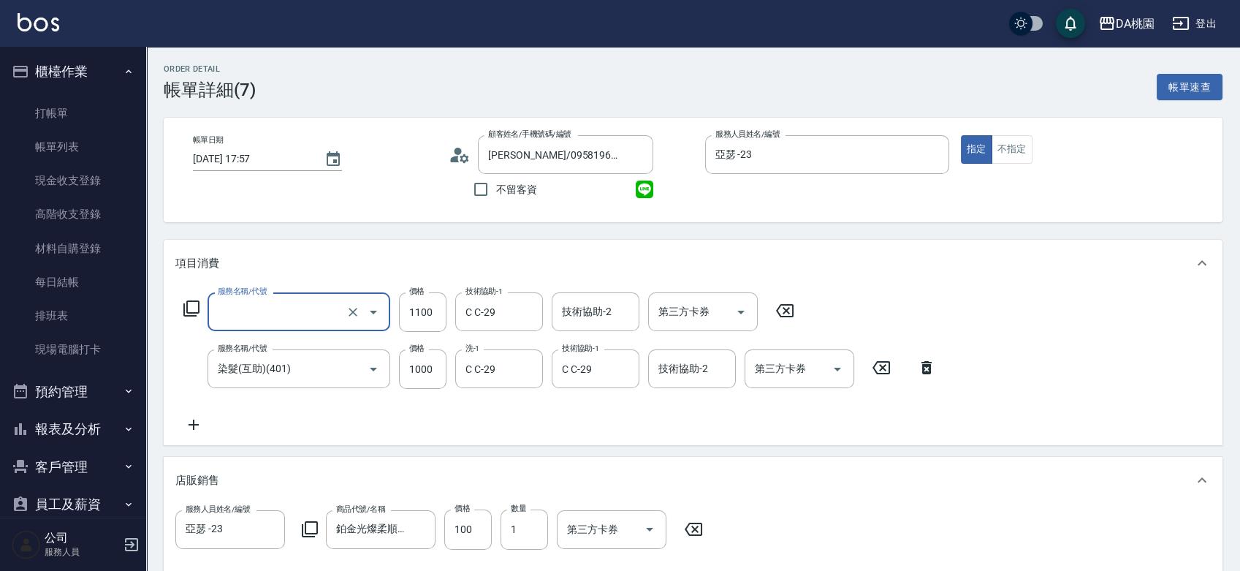
click at [308, 313] on input "服務名稱/代號" at bounding box center [278, 312] width 129 height 26
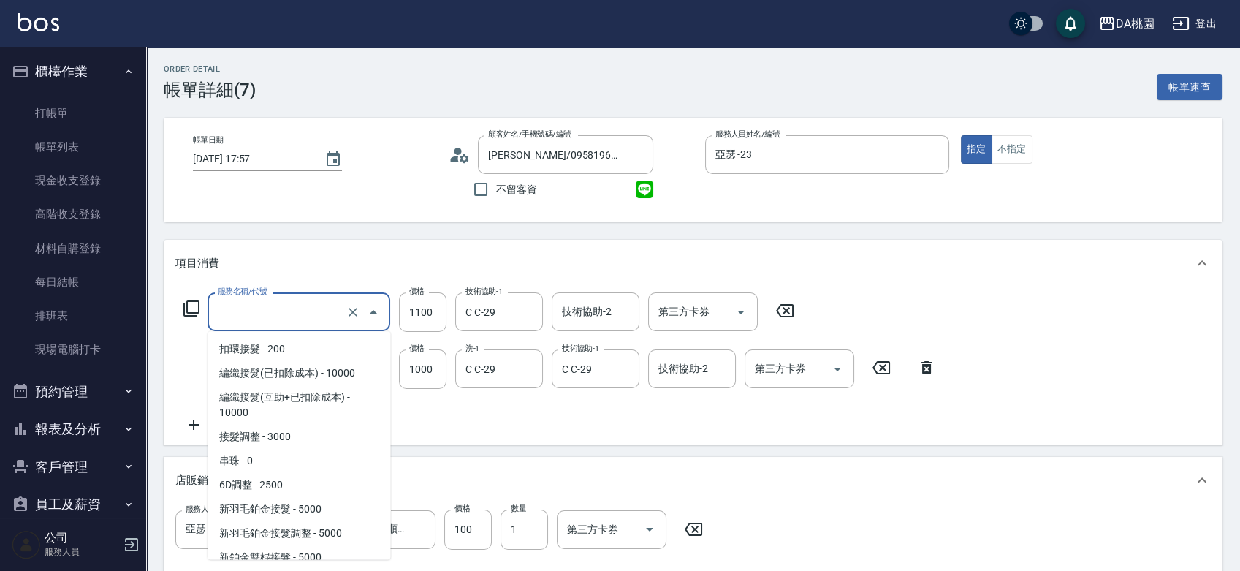
scroll to position [1841, 0]
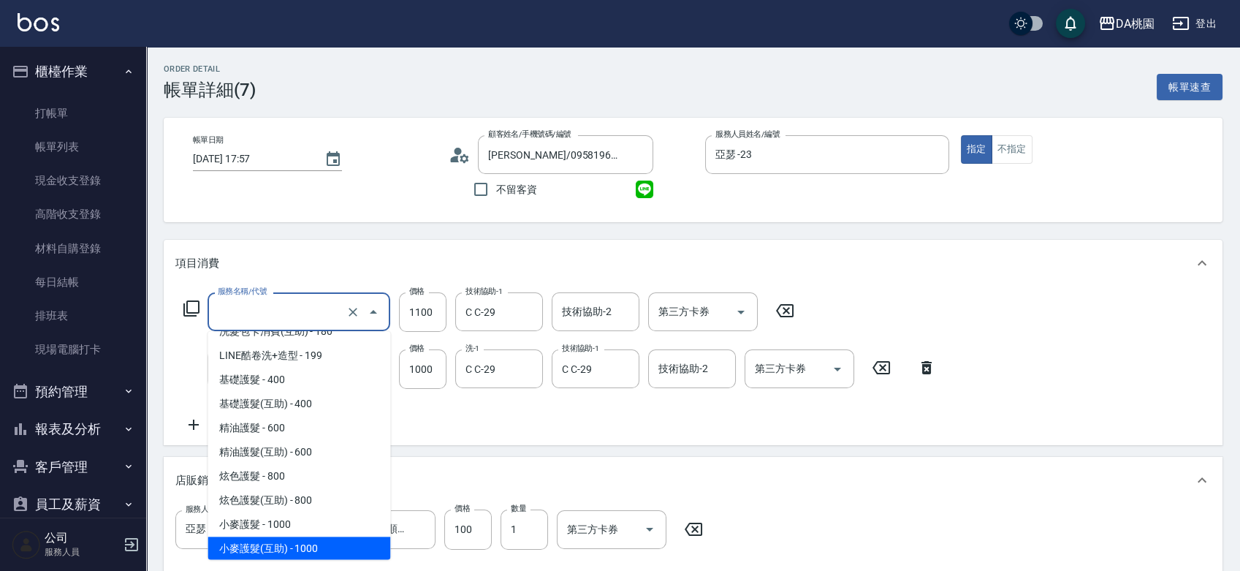
type input "6"
type input "110"
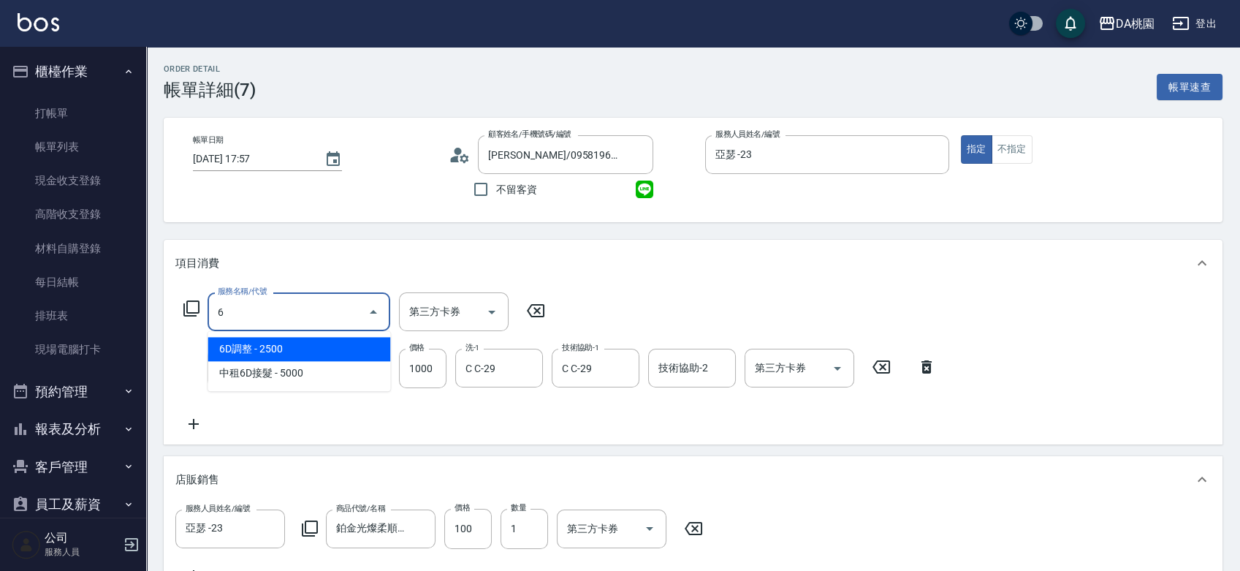
scroll to position [0, 0]
type input "609"
type input "230"
type input "鱗脂質護髮(互助)(609)"
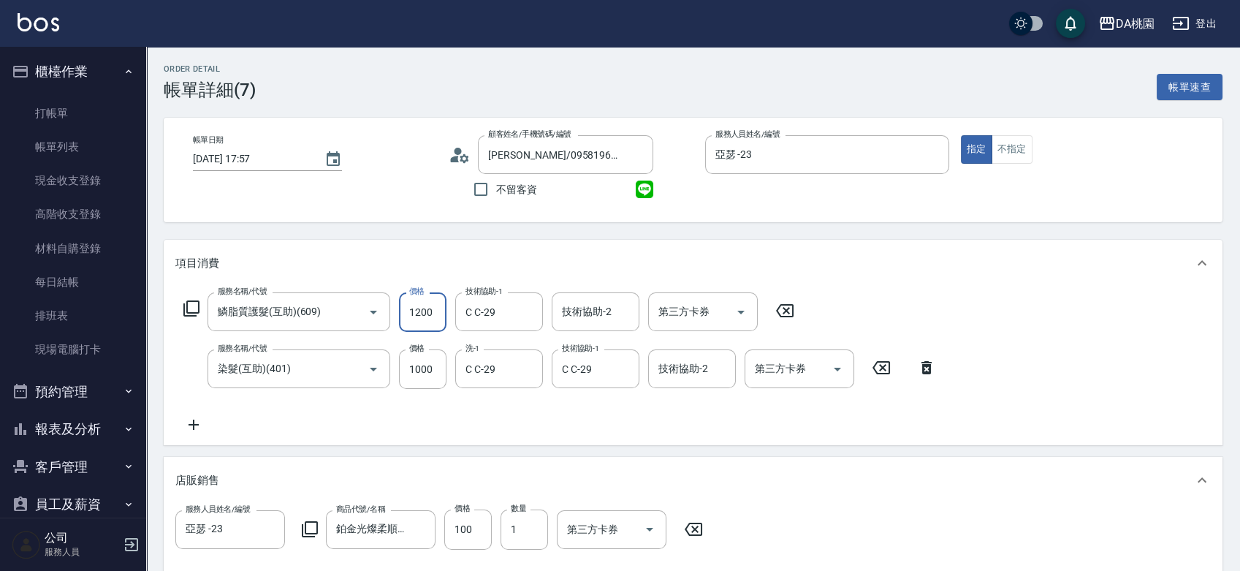
click at [423, 314] on input "1200" at bounding box center [422, 311] width 47 height 39
type input "1"
type input "110"
type input "120"
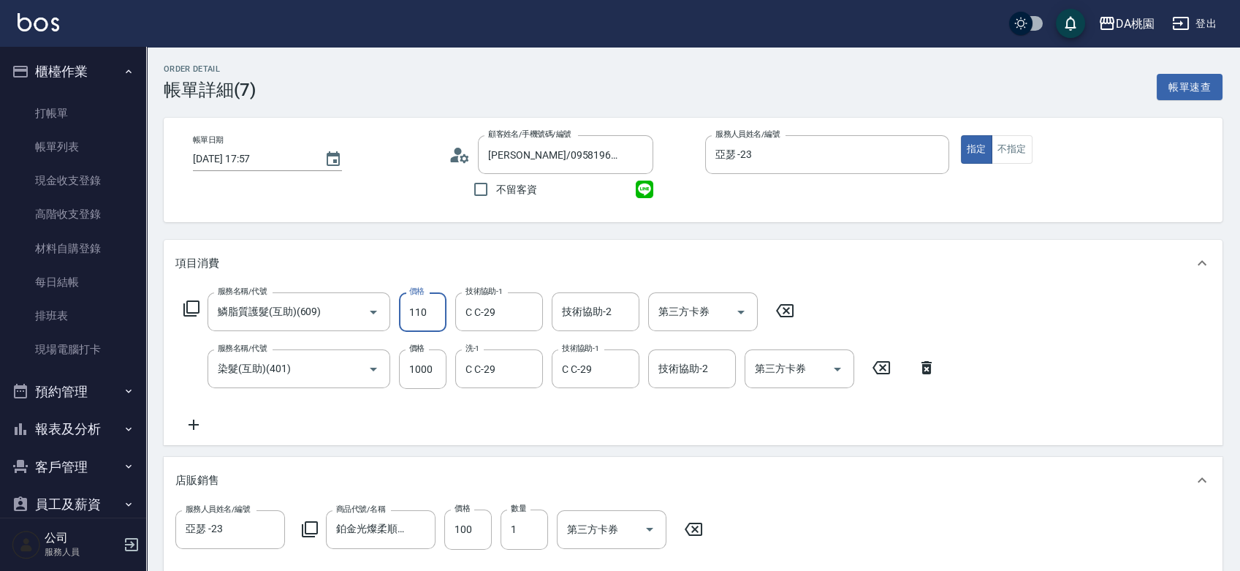
type input "1100"
type input "220"
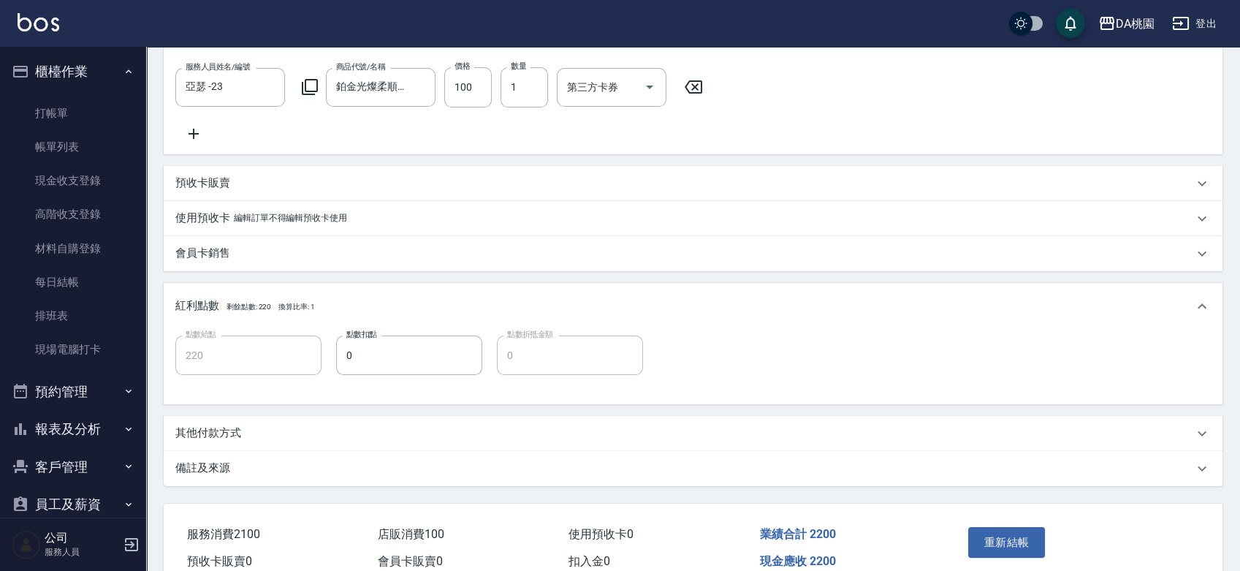
scroll to position [524, 0]
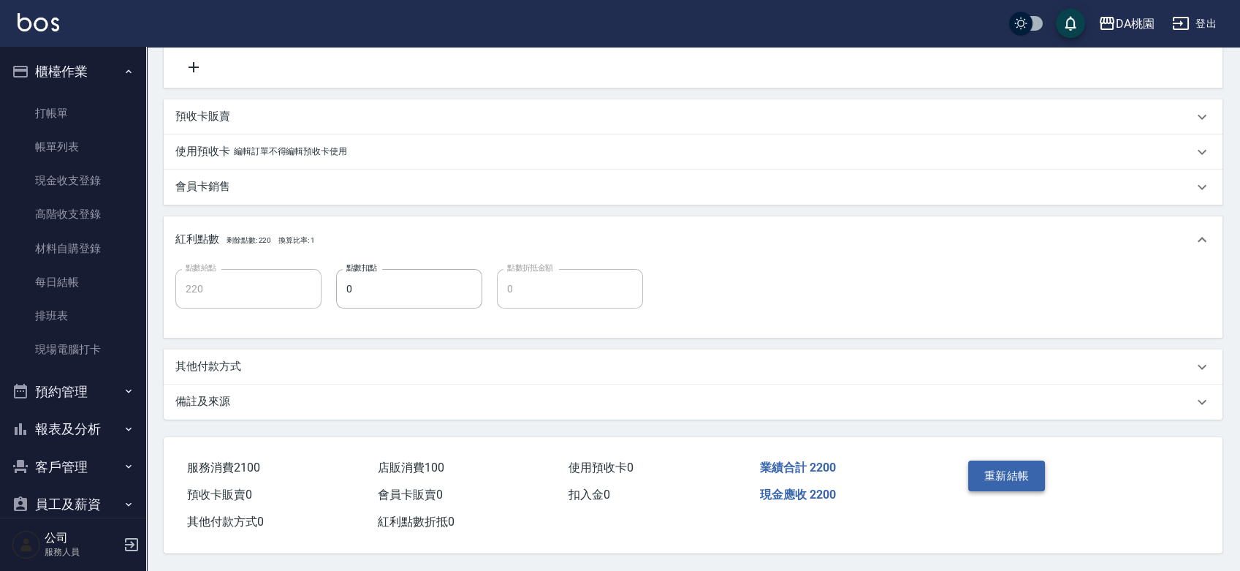
type input "1100"
click at [989, 461] on button "重新結帳" at bounding box center [1006, 475] width 77 height 31
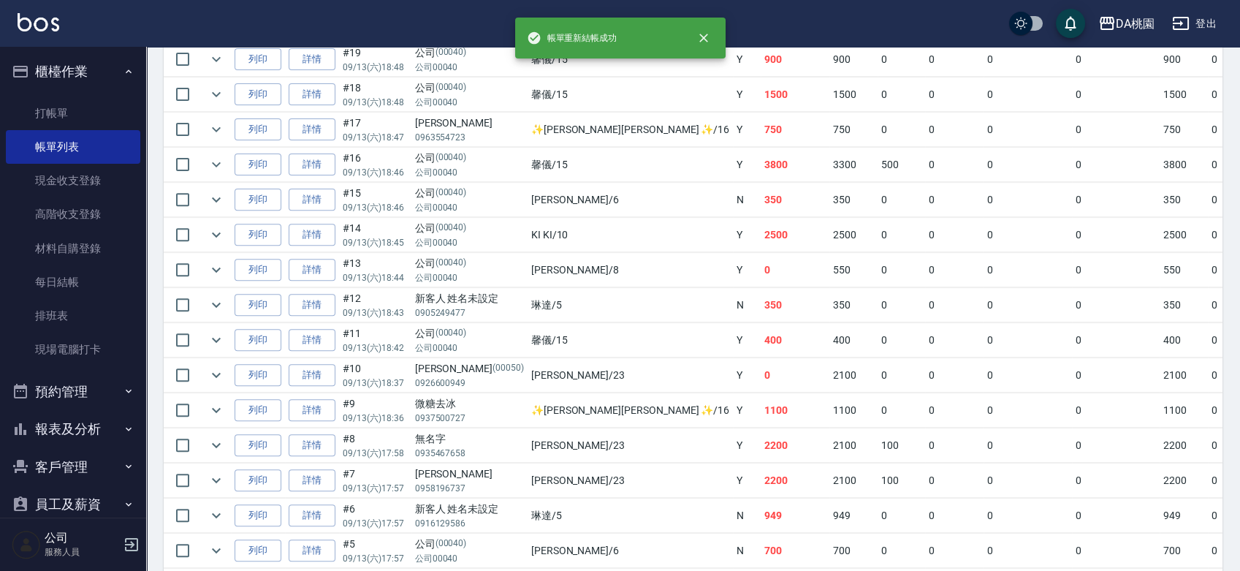
scroll to position [1298, 0]
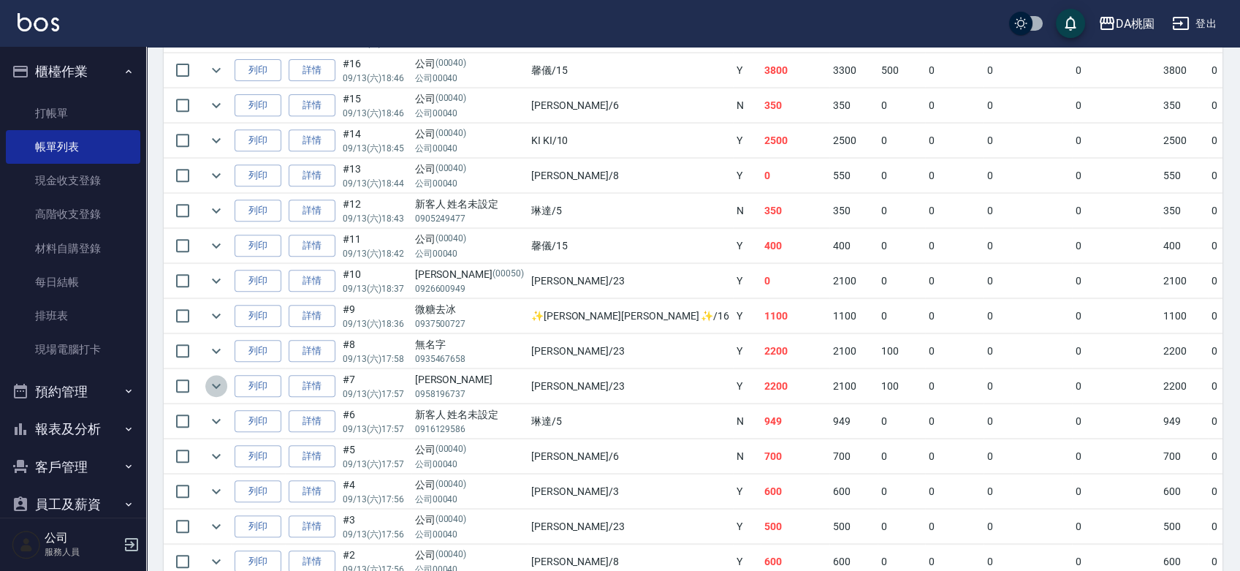
click at [217, 377] on icon "expand row" at bounding box center [216, 386] width 18 height 18
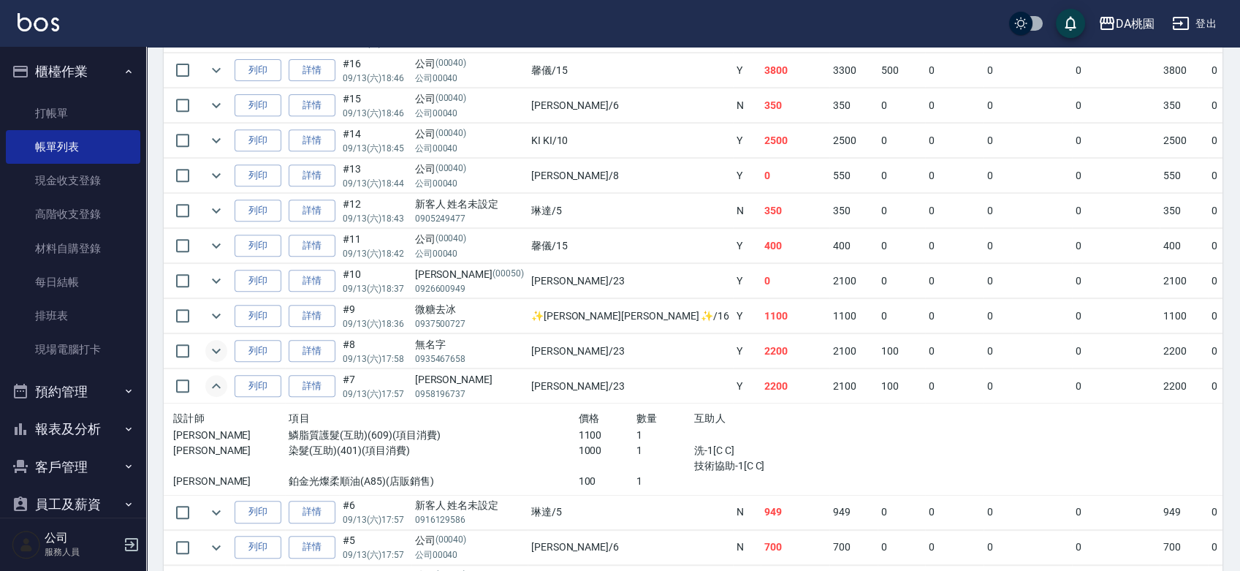
click at [218, 348] on icon "expand row" at bounding box center [216, 350] width 9 height 5
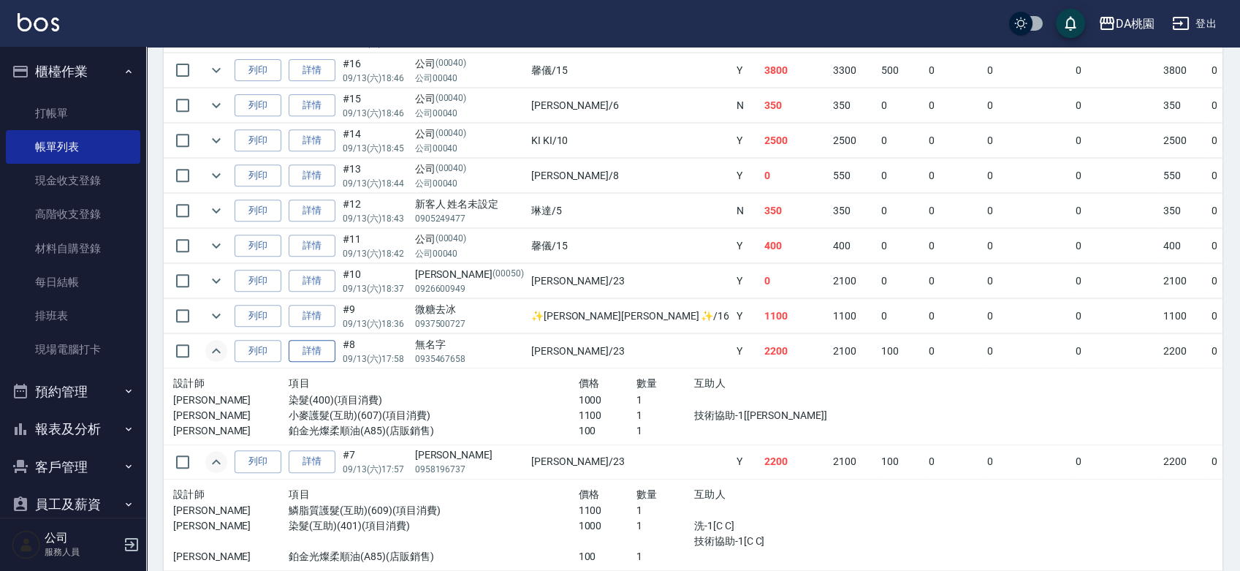
click at [320, 344] on link "詳情" at bounding box center [312, 351] width 47 height 23
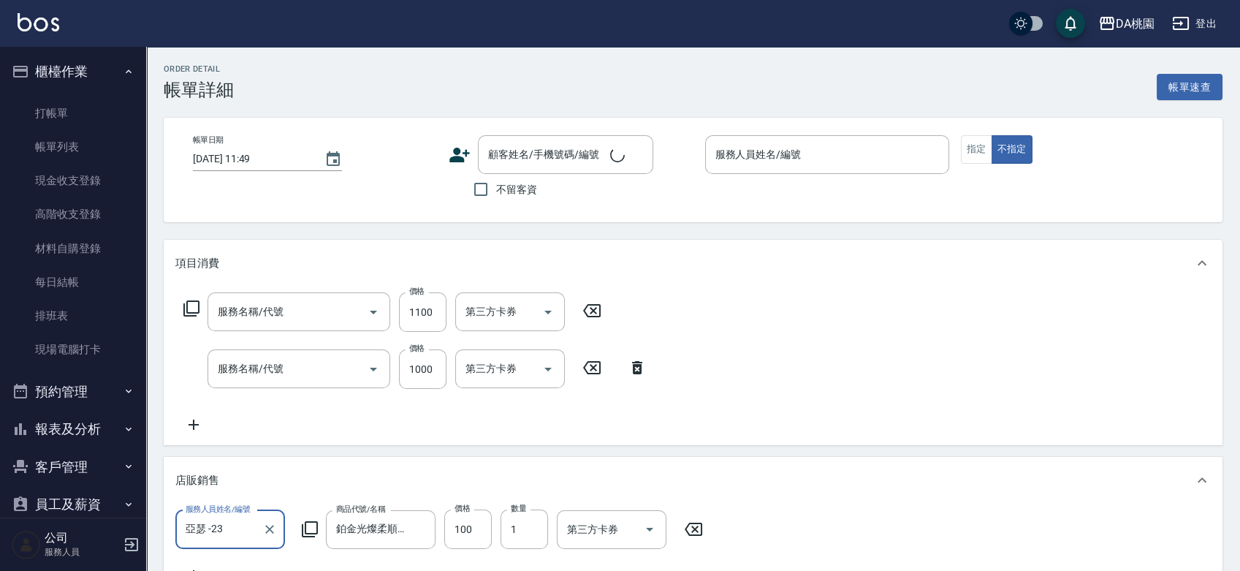
type input "2025/09/13 17:58"
type input "亞瑟 -23"
type input "220"
type input "小麥護髮(互助)(607)"
type input "染髮(400)"
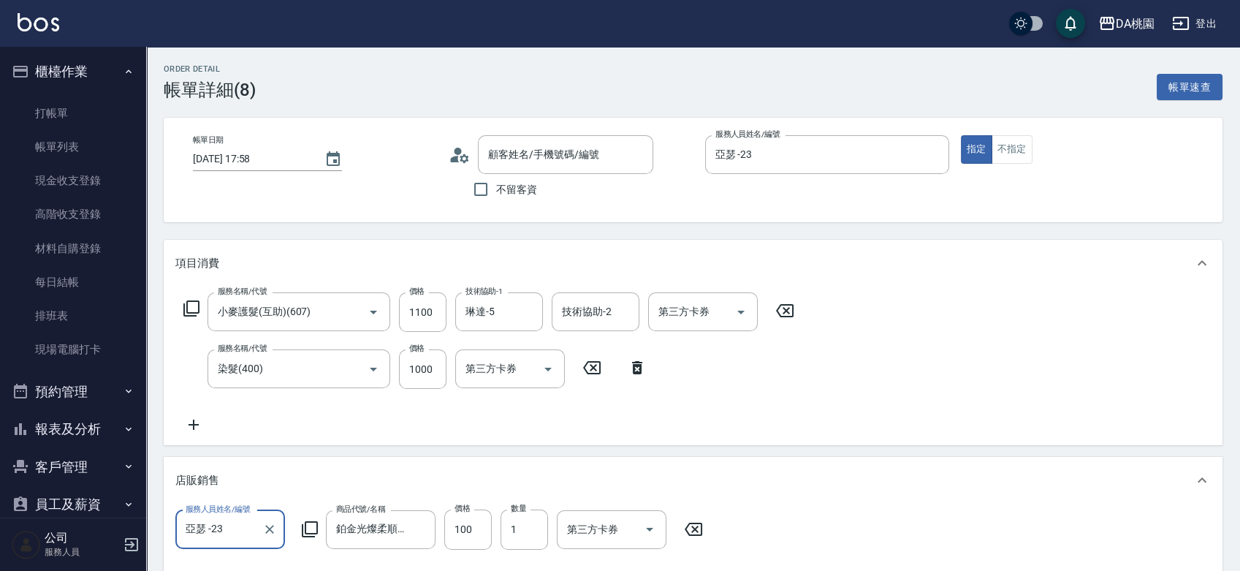
type input "無名字/0935467658/null"
click at [419, 316] on input "1100" at bounding box center [422, 311] width 47 height 39
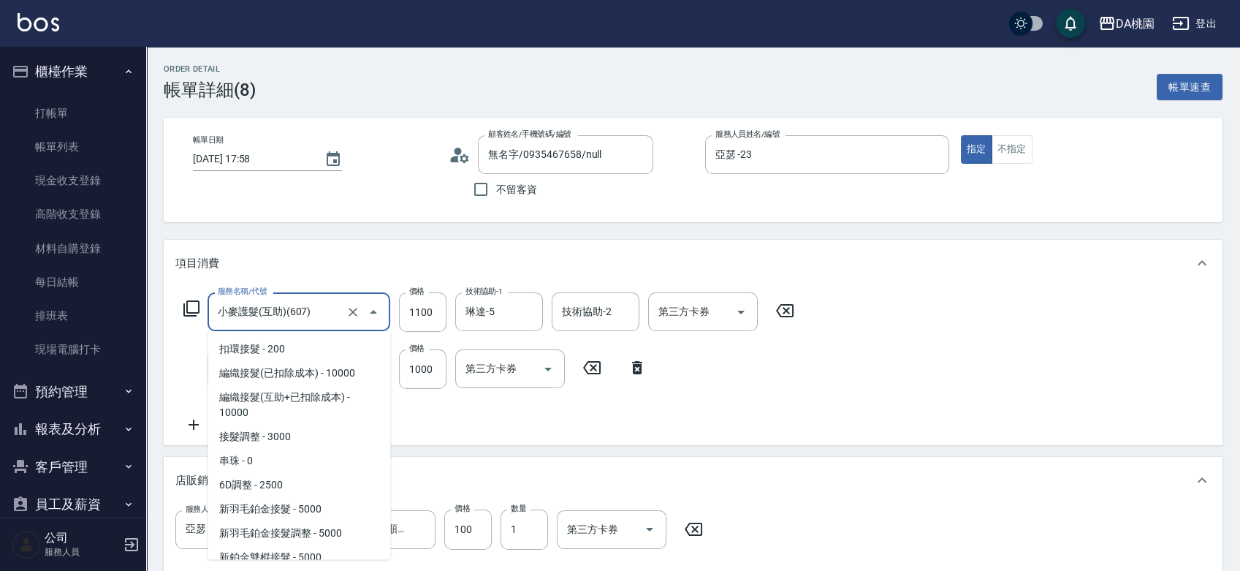
click at [327, 313] on input "小麥護髮(互助)(607)" at bounding box center [278, 312] width 129 height 26
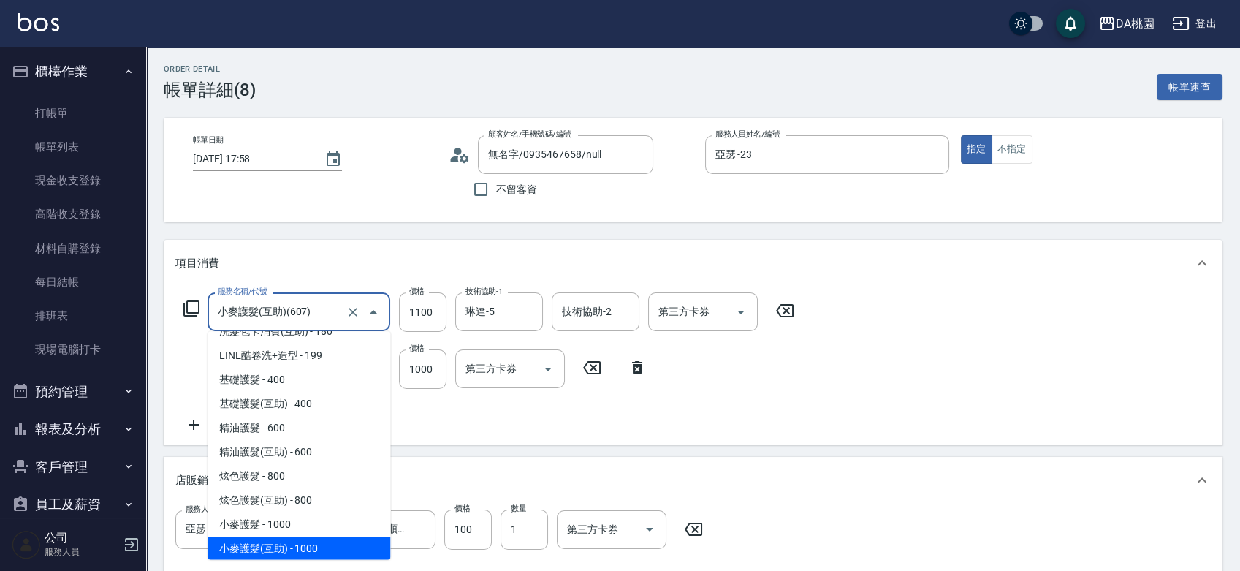
type input "6"
type input "110"
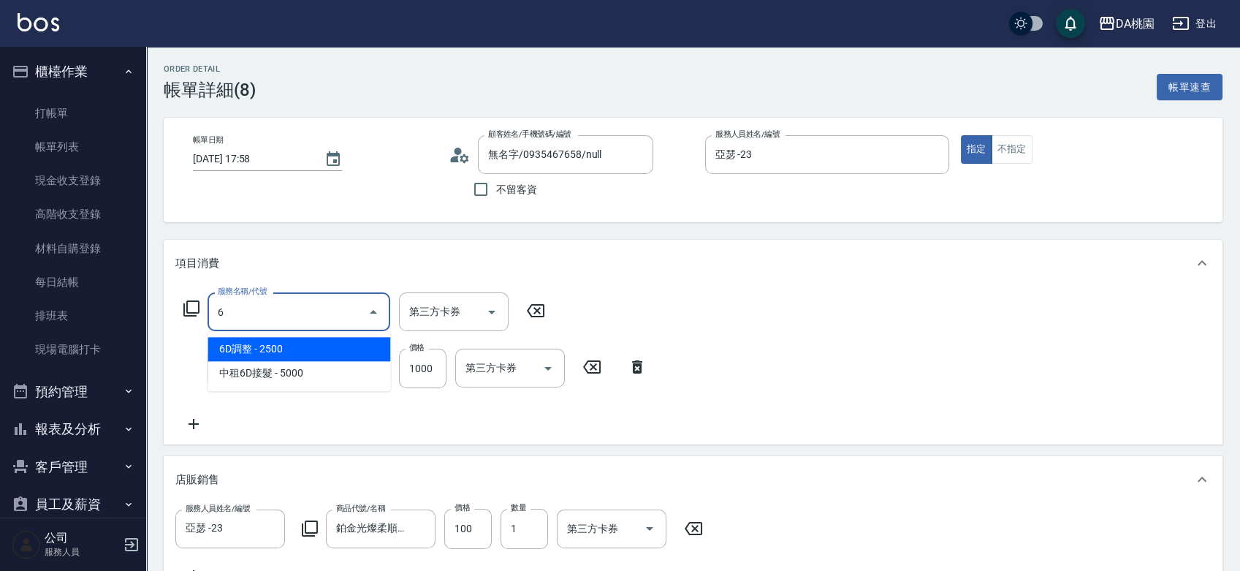
scroll to position [0, 0]
type input "609"
type input "230"
type input "鱗脂質護髮(互助)(609)"
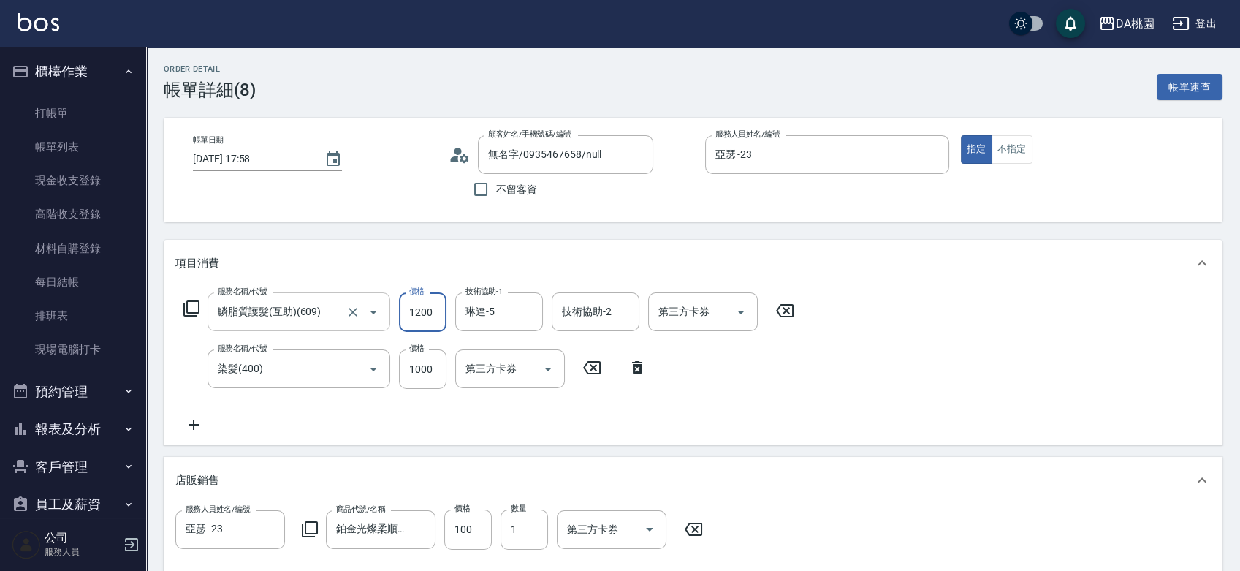
type input "1"
type input "110"
type input "120"
type input "1100"
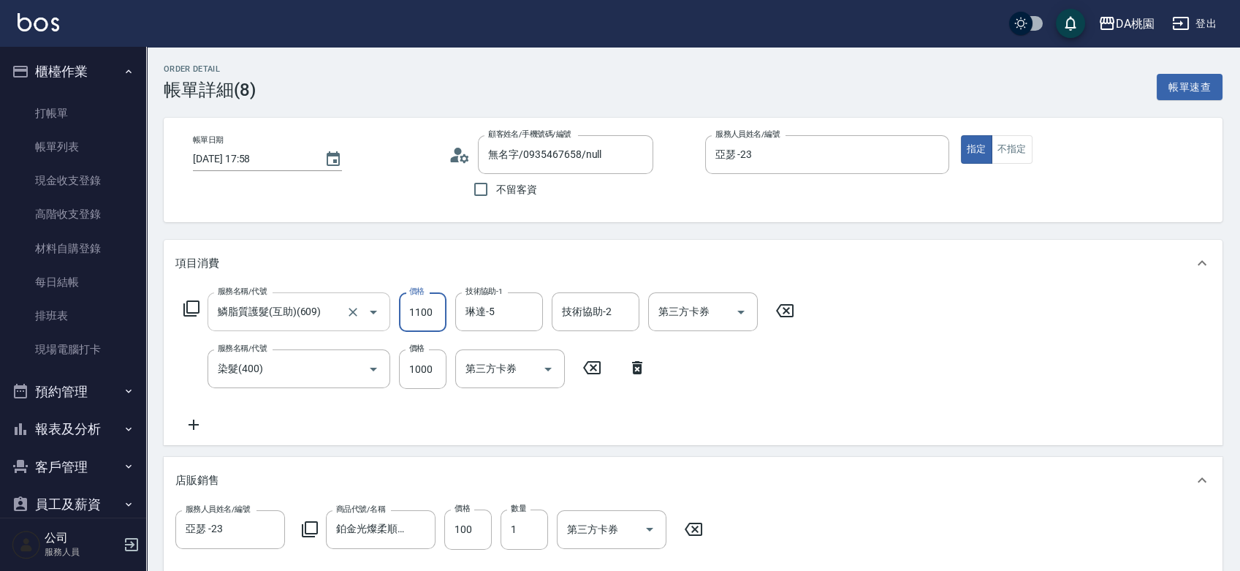
type input "220"
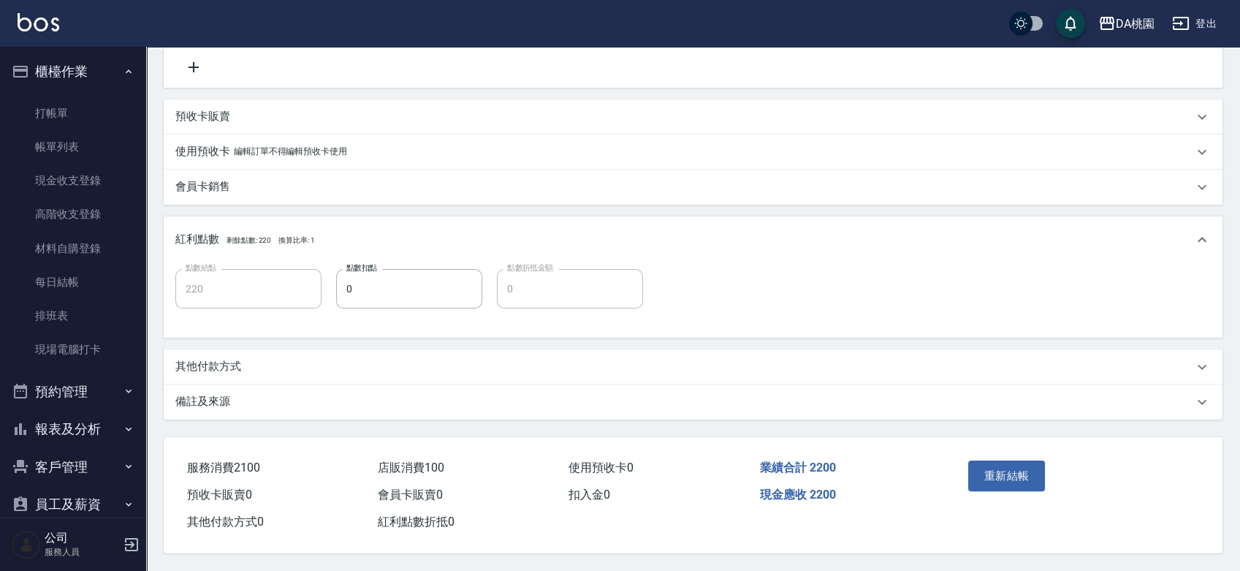
scroll to position [524, 0]
type input "1100"
click at [990, 470] on button "重新結帳" at bounding box center [1006, 475] width 77 height 31
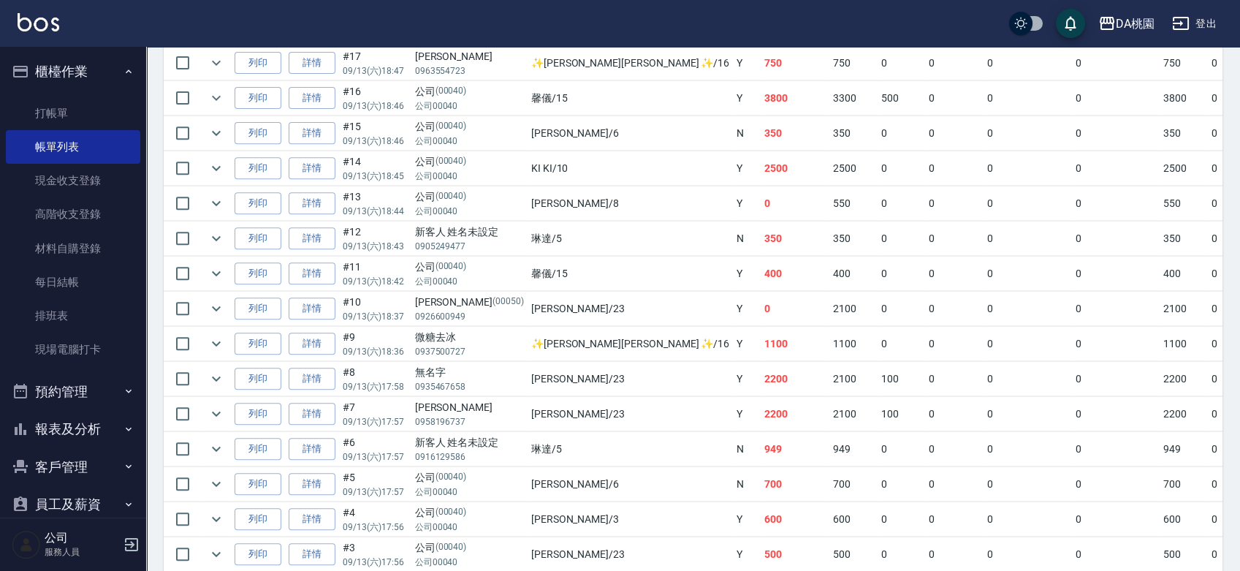
scroll to position [1298, 0]
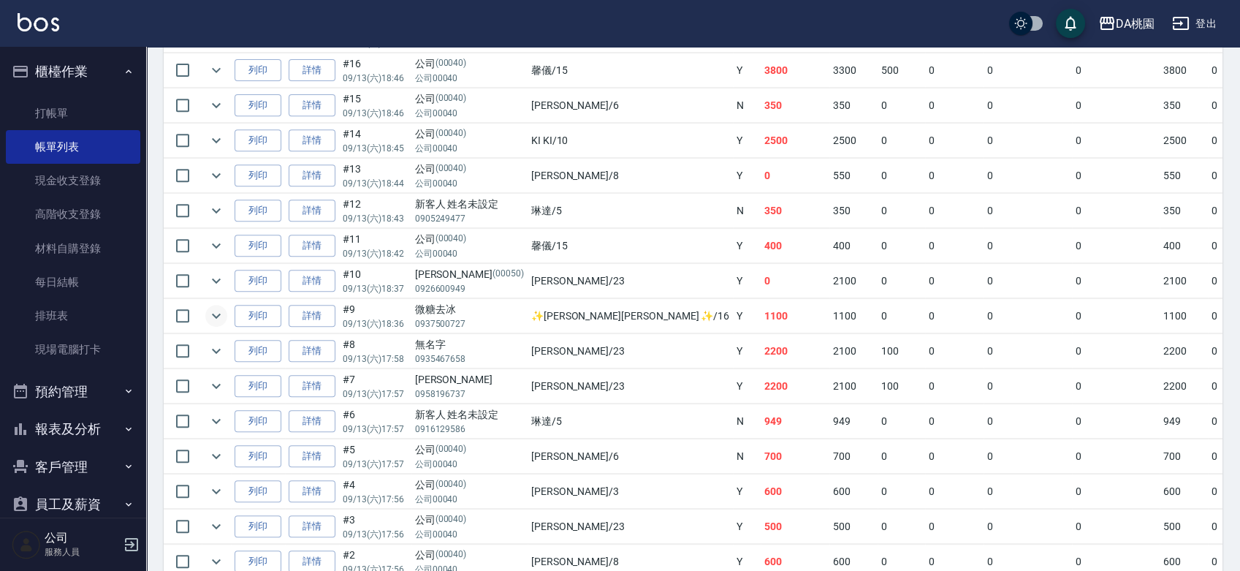
click at [218, 312] on icon "expand row" at bounding box center [216, 316] width 18 height 18
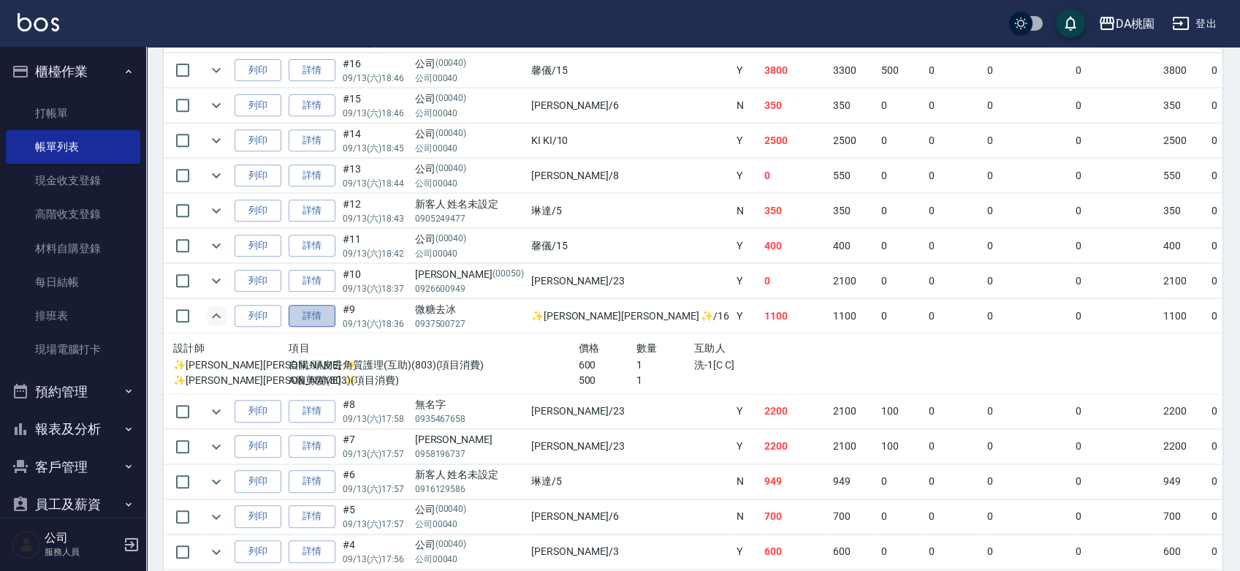
click at [316, 308] on link "詳情" at bounding box center [312, 316] width 47 height 23
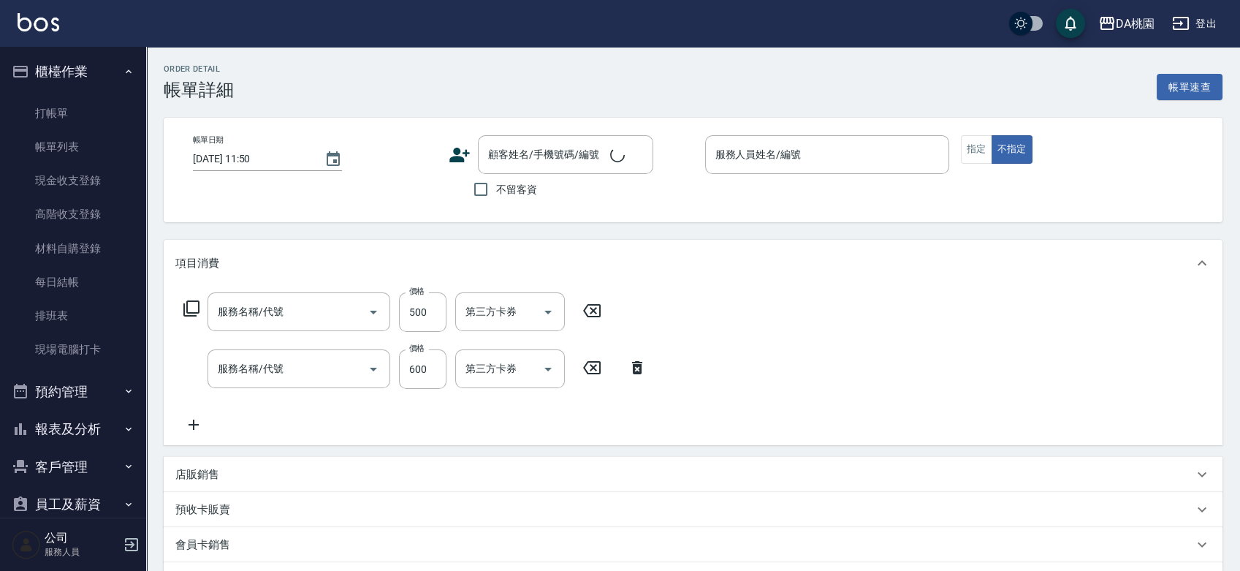
type input "A級剪髮(303)"
type input "自購-頭皮去角質護理(互助)(803)"
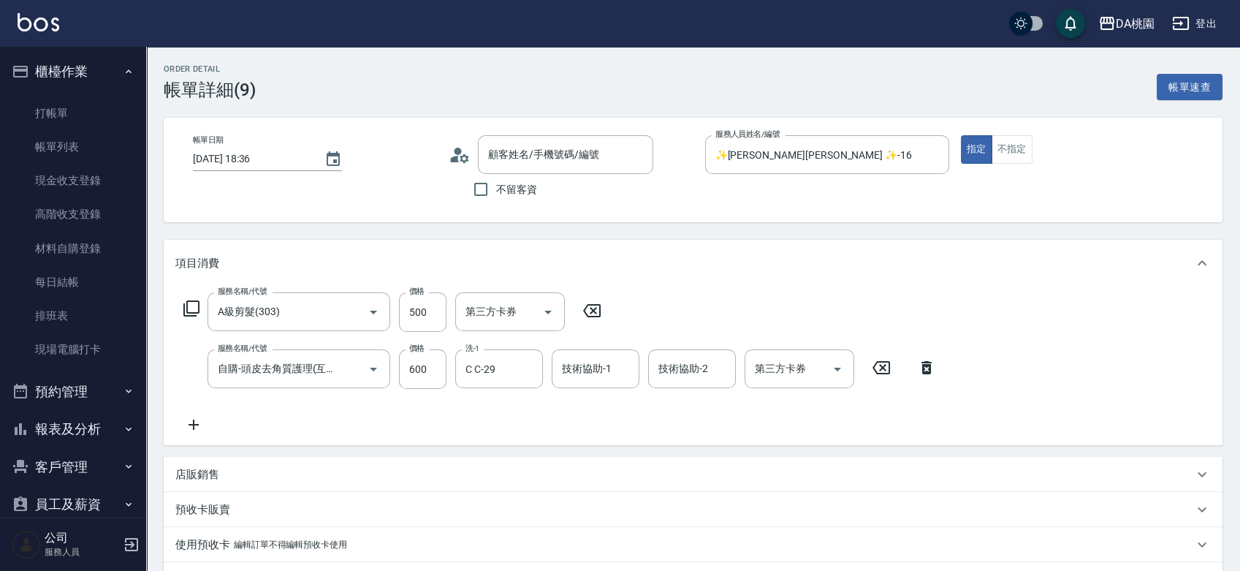
type input "2025/09/13 18:36"
type input "✨GARY蓋瑞 ✨-16"
type input "110"
type input "微糖去冰/0937500727/null"
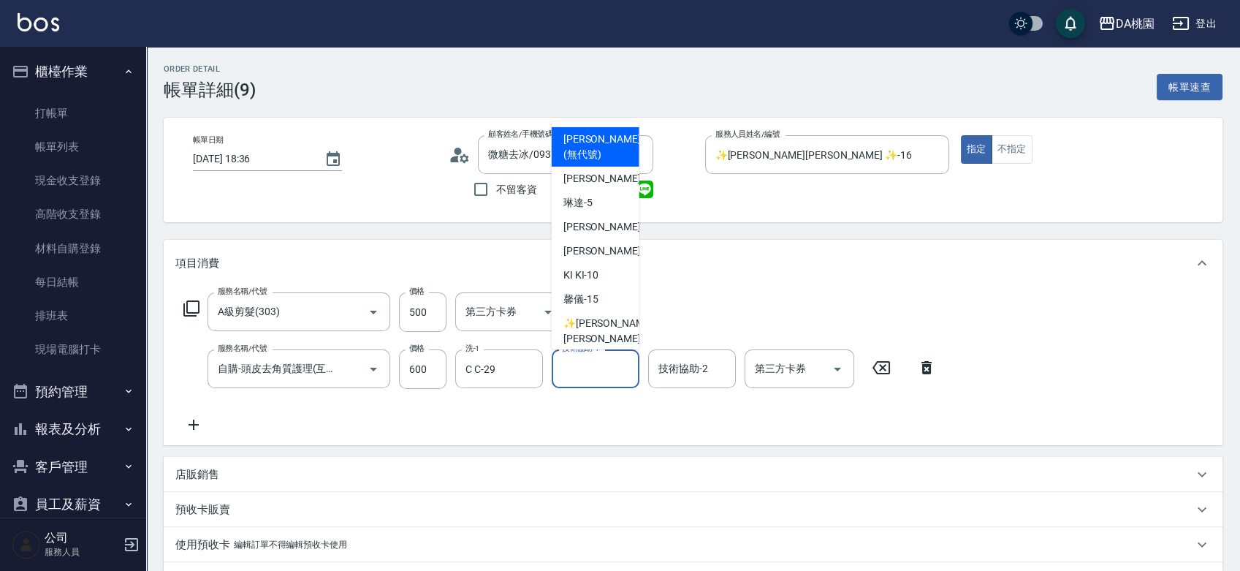
click at [599, 377] on input "技術協助-1" at bounding box center [595, 369] width 75 height 26
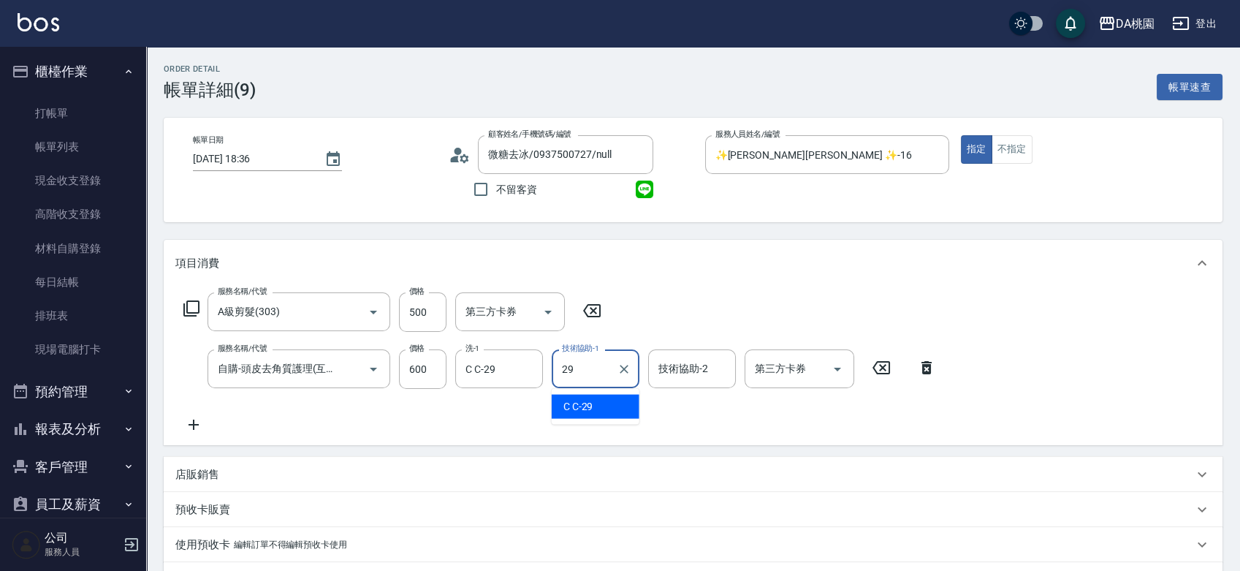
type input "C C-29"
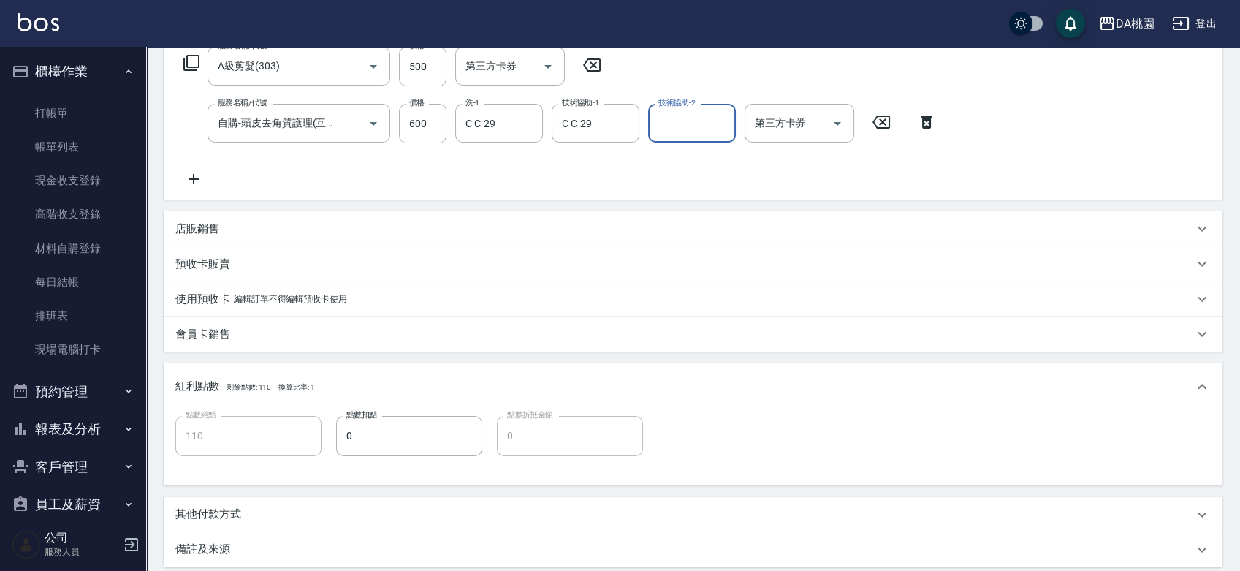
scroll to position [397, 0]
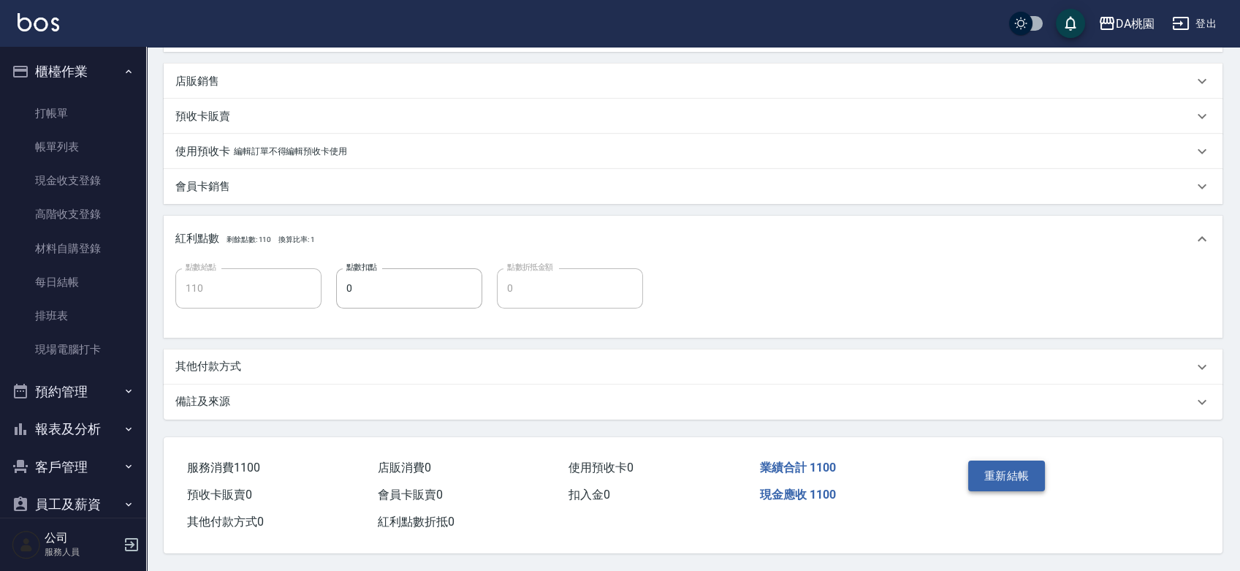
click at [989, 471] on button "重新結帳" at bounding box center [1006, 475] width 77 height 31
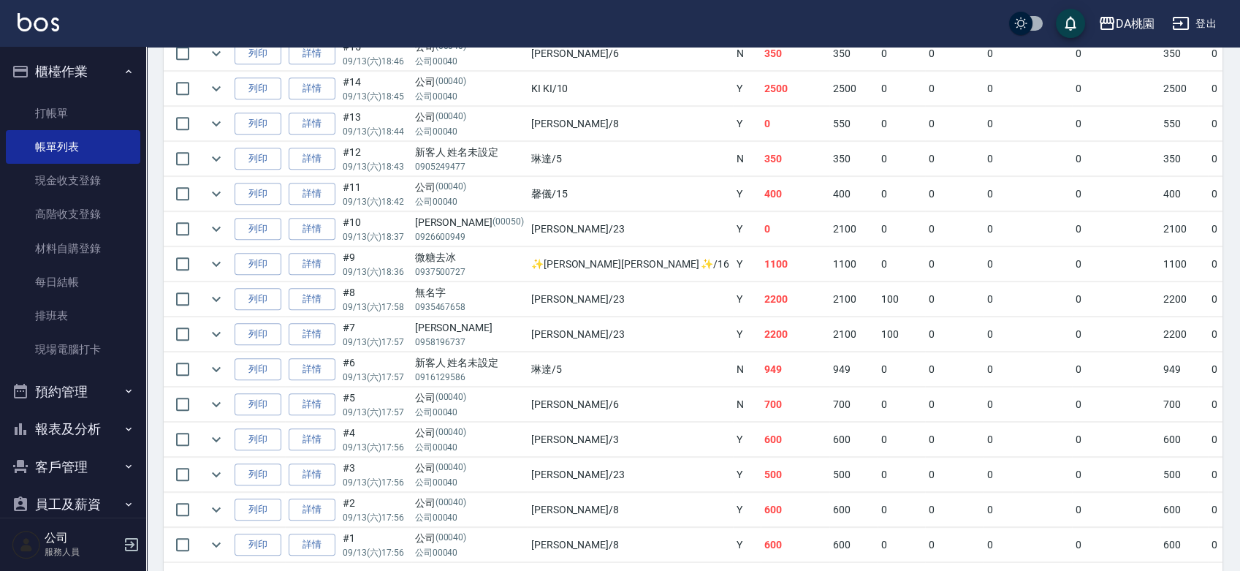
scroll to position [1322, 0]
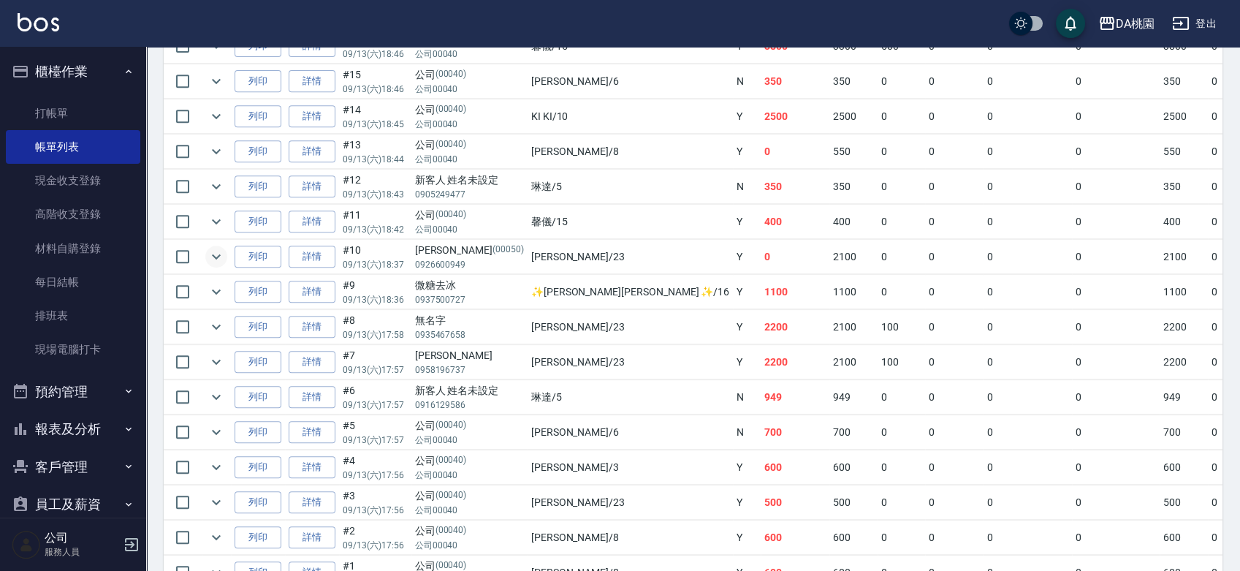
click at [224, 250] on icon "expand row" at bounding box center [216, 257] width 18 height 18
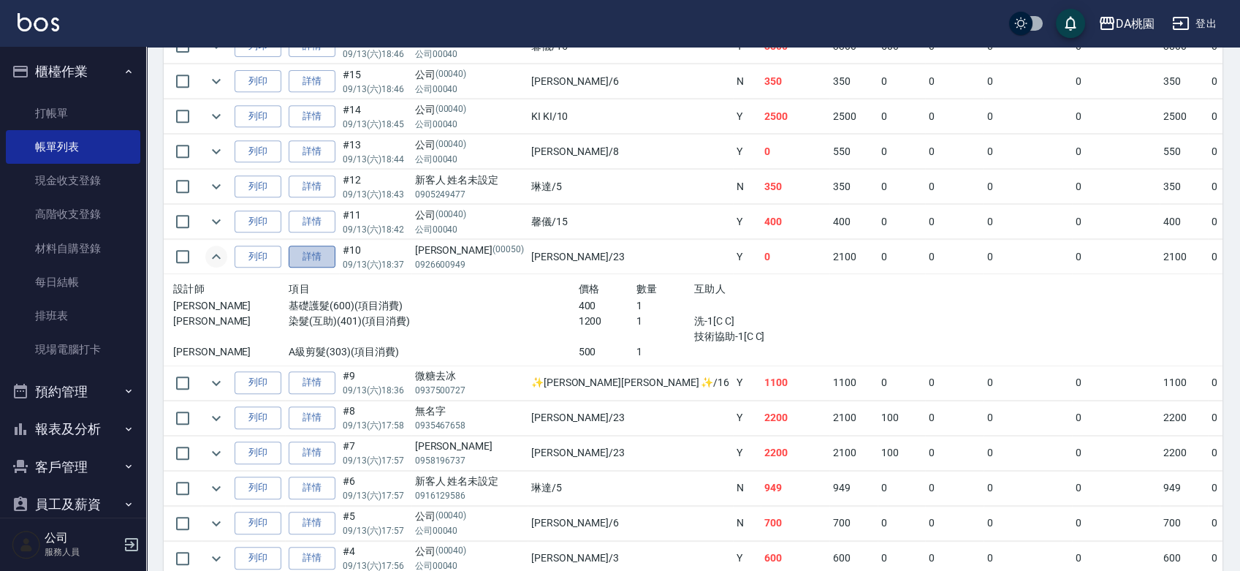
click at [303, 249] on link "詳情" at bounding box center [312, 256] width 47 height 23
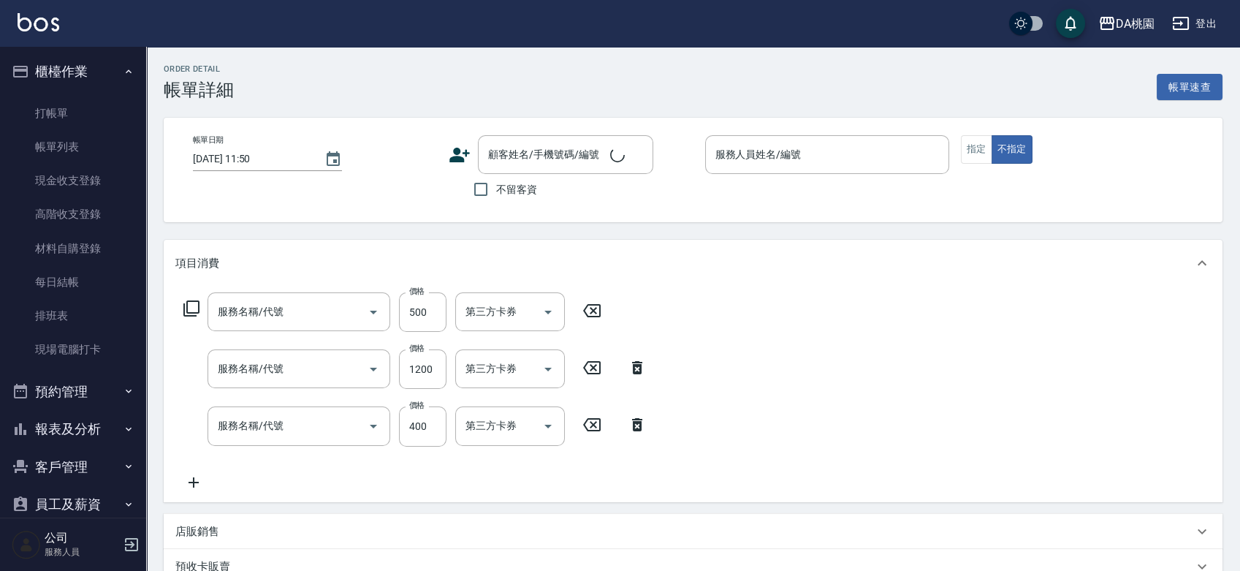
type input "A級剪髮(303)"
type input "染髮(互助)(401)"
type input "基礎護髮(600)"
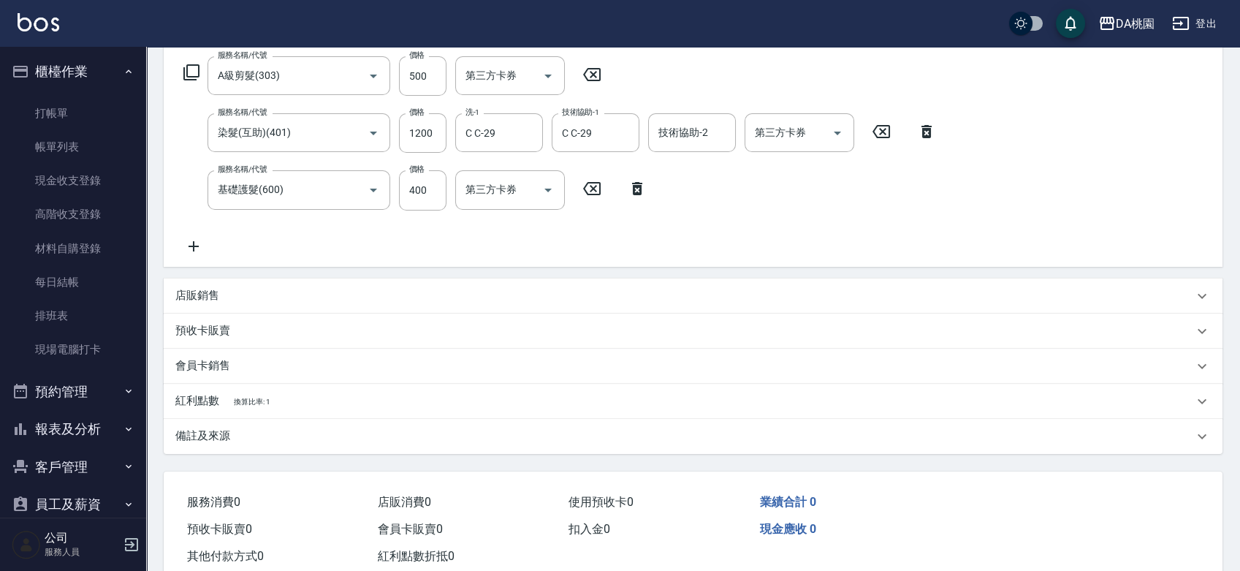
scroll to position [243, 0]
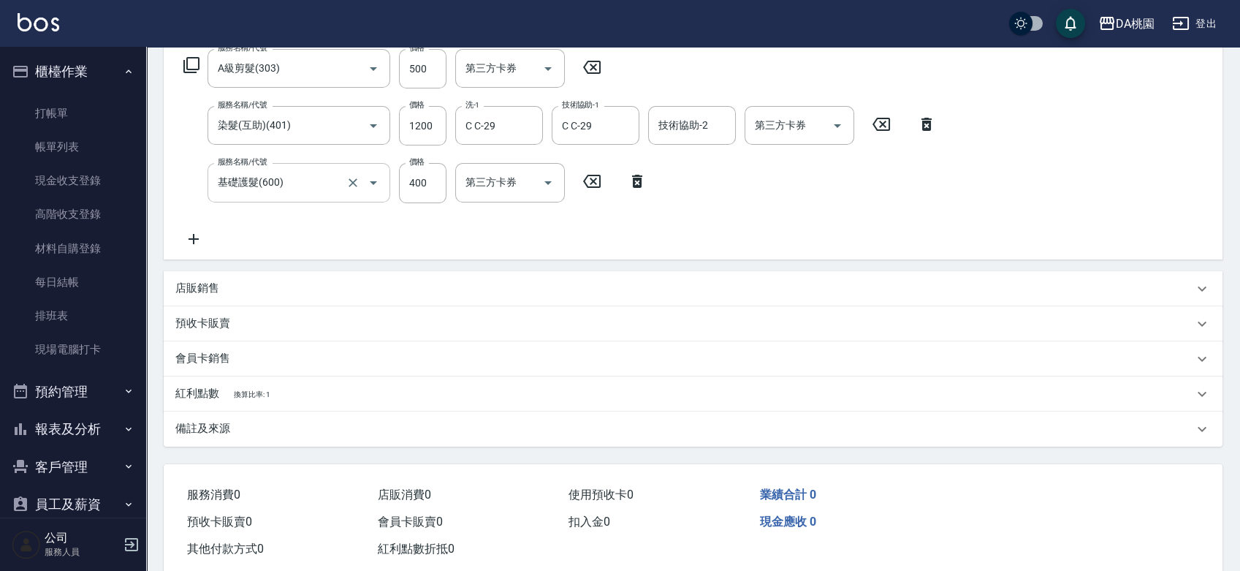
type input "2025/09/13 18:37"
type input "亞瑟 -23"
type input "0"
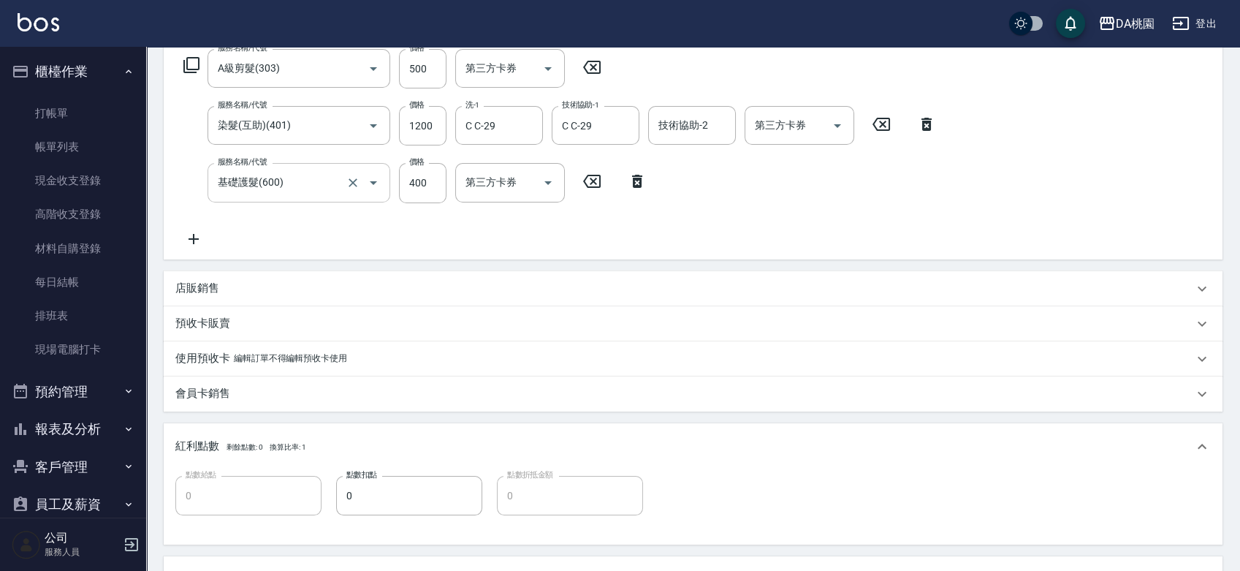
type input "王仲豪/0926600949/00050"
click at [305, 186] on input "基礎護髮(600)" at bounding box center [278, 182] width 129 height 26
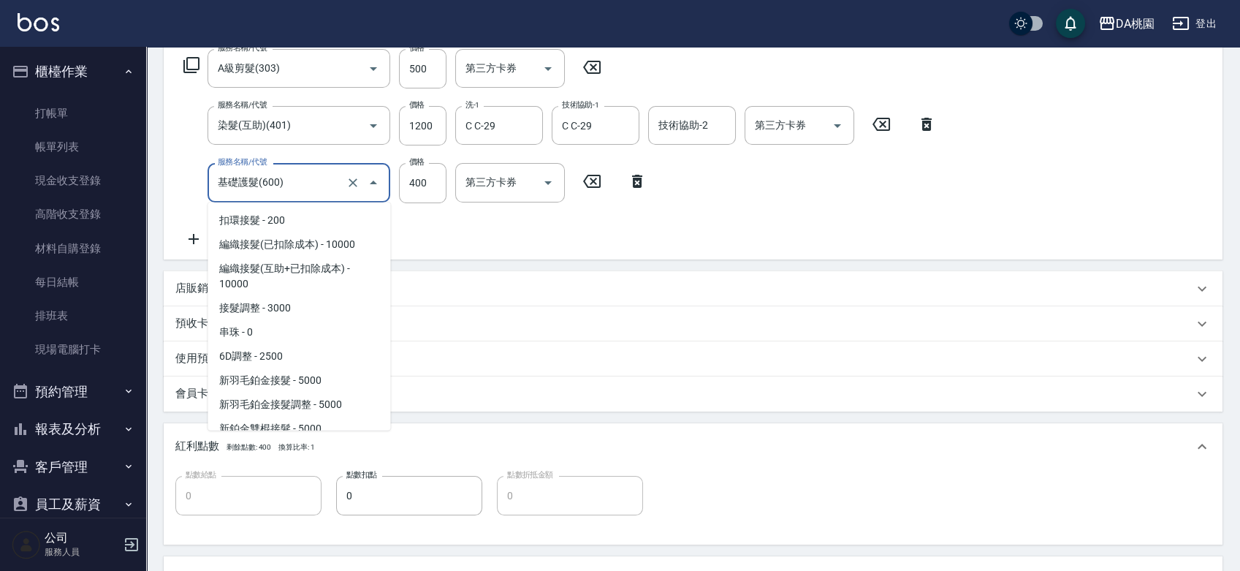
scroll to position [1672, 0]
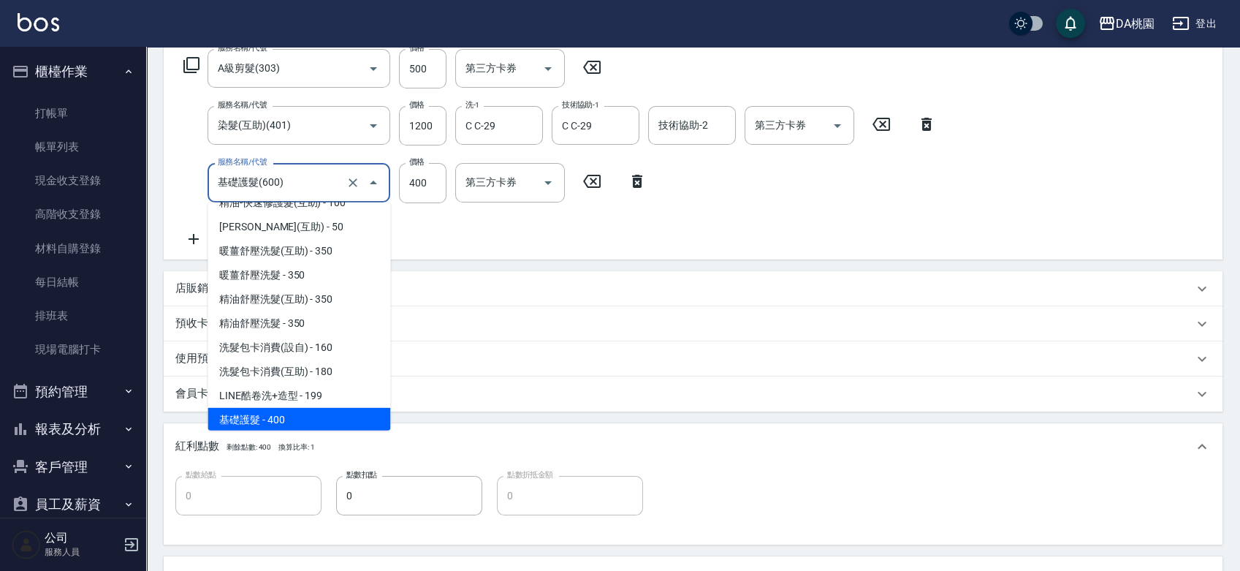
type input "6"
type input "170"
type input "0"
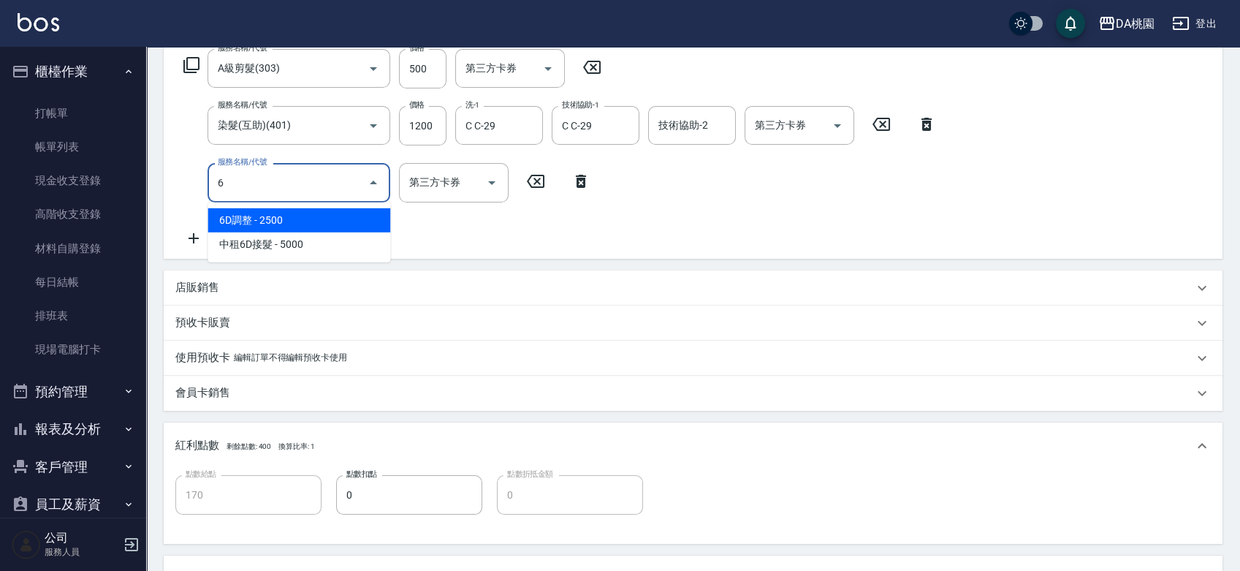
scroll to position [0, 0]
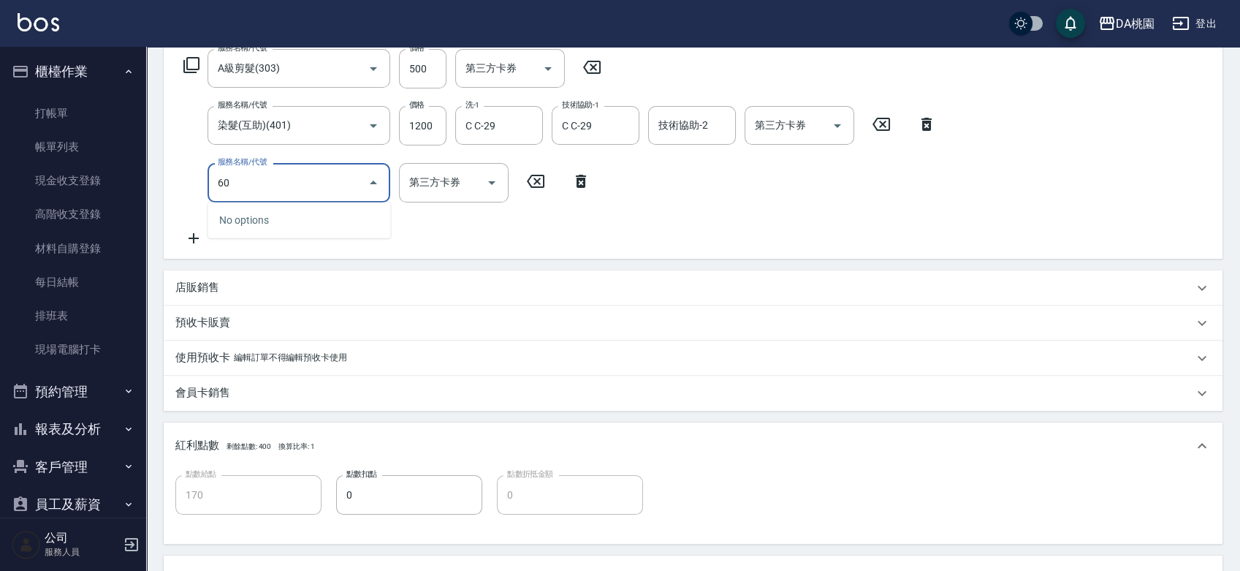
type input "601"
type input "210"
type input "基礎護髮(互助)(601)"
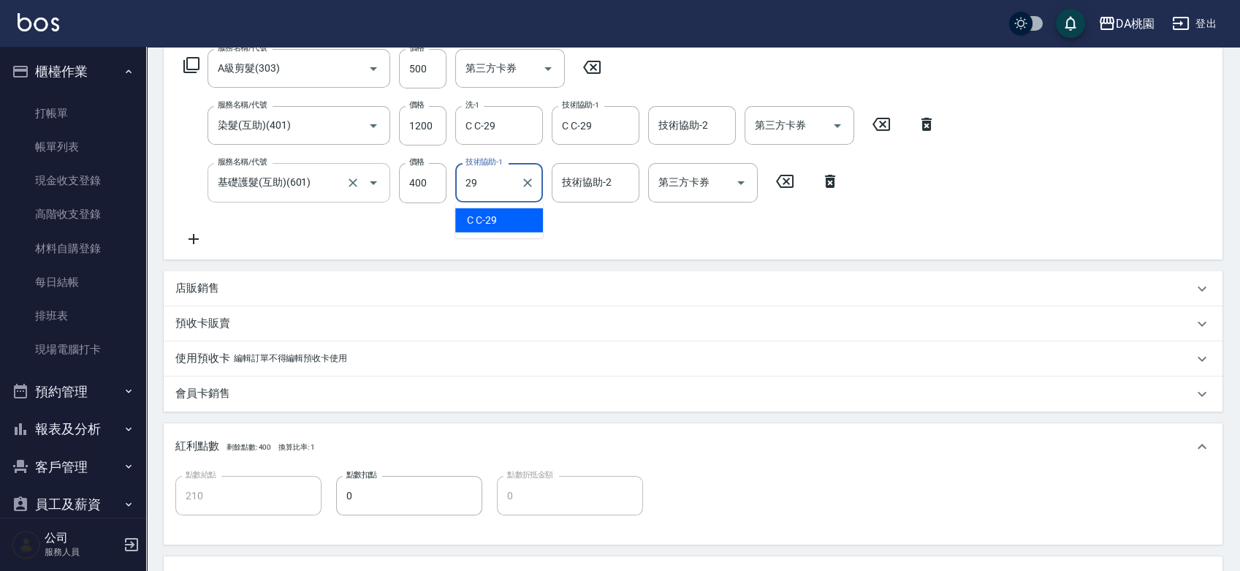
type input "C C-29"
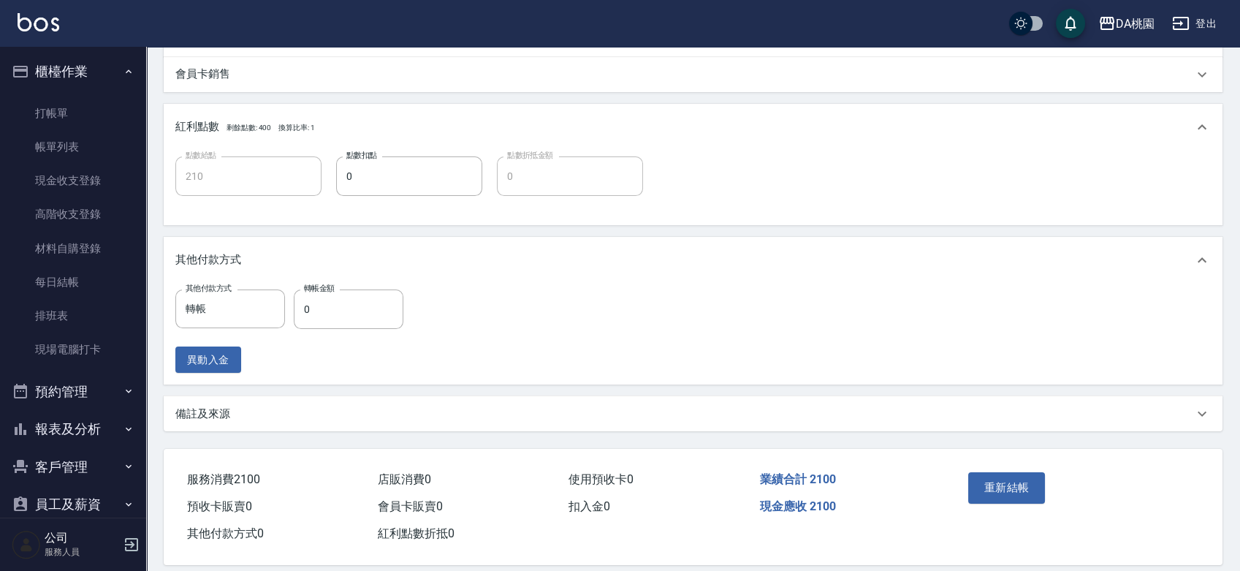
scroll to position [579, 0]
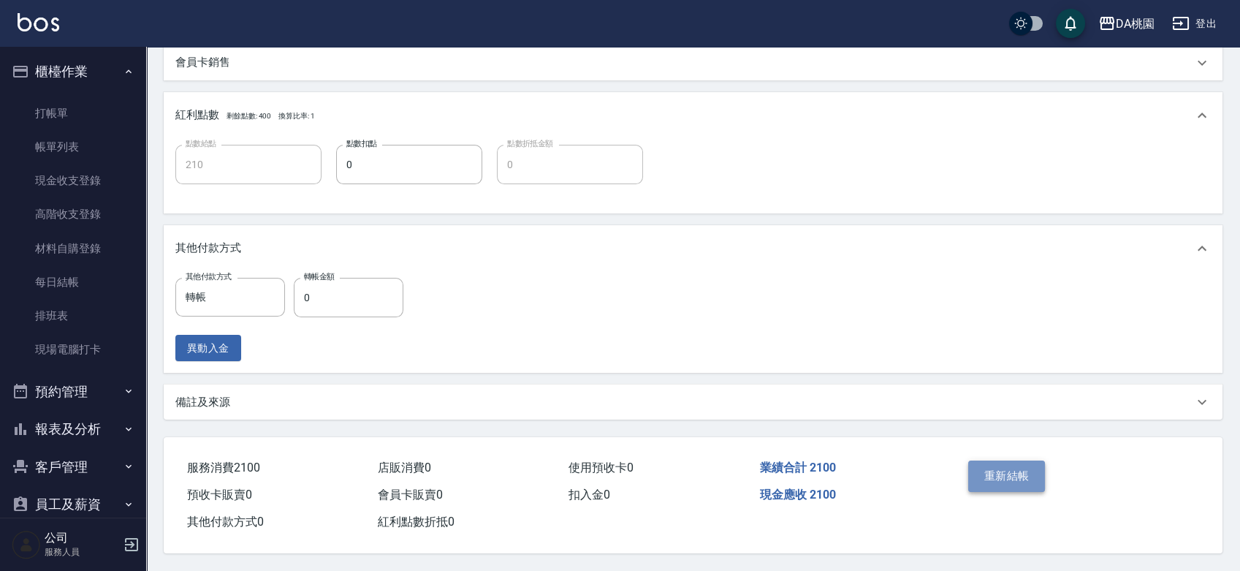
click at [1012, 472] on button "重新結帳" at bounding box center [1006, 475] width 77 height 31
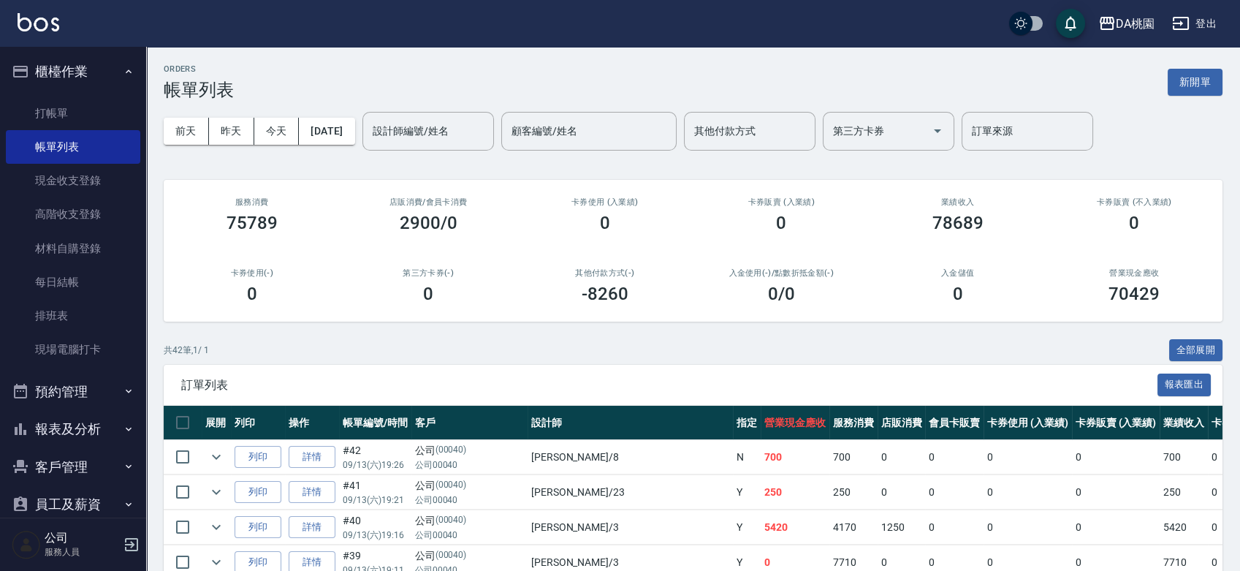
click at [997, 354] on div "共 42 筆, 1 / 1 全部展開" at bounding box center [693, 350] width 1058 height 23
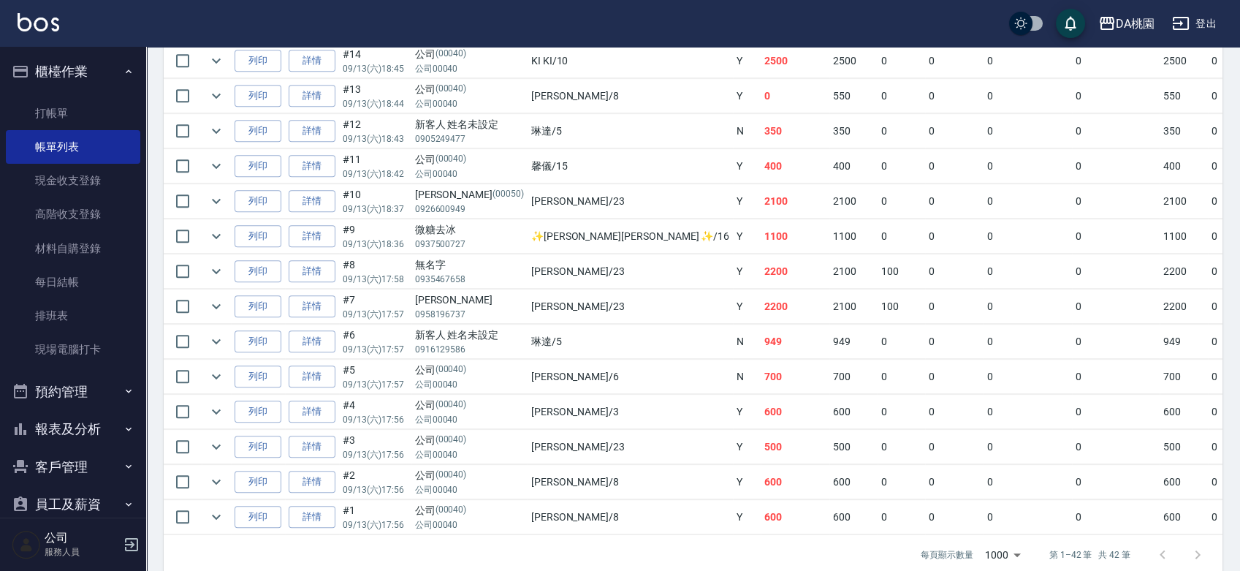
scroll to position [1379, 0]
click at [319, 198] on link "詳情" at bounding box center [312, 199] width 47 height 23
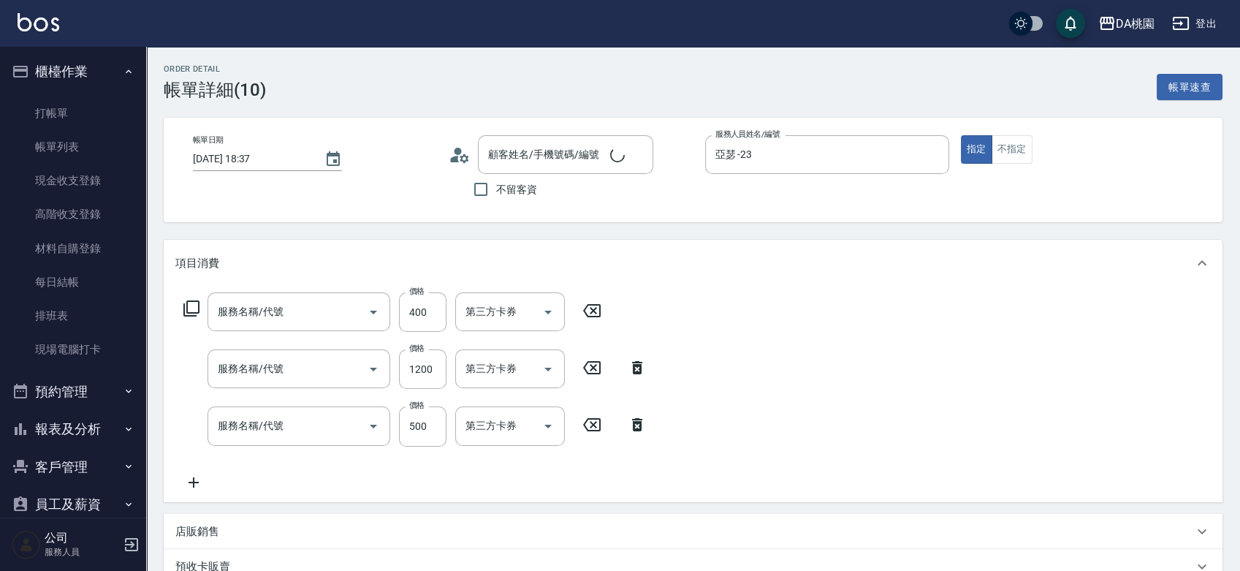
type input "2025/09/13 18:37"
type input "亞瑟 -23"
type input "210"
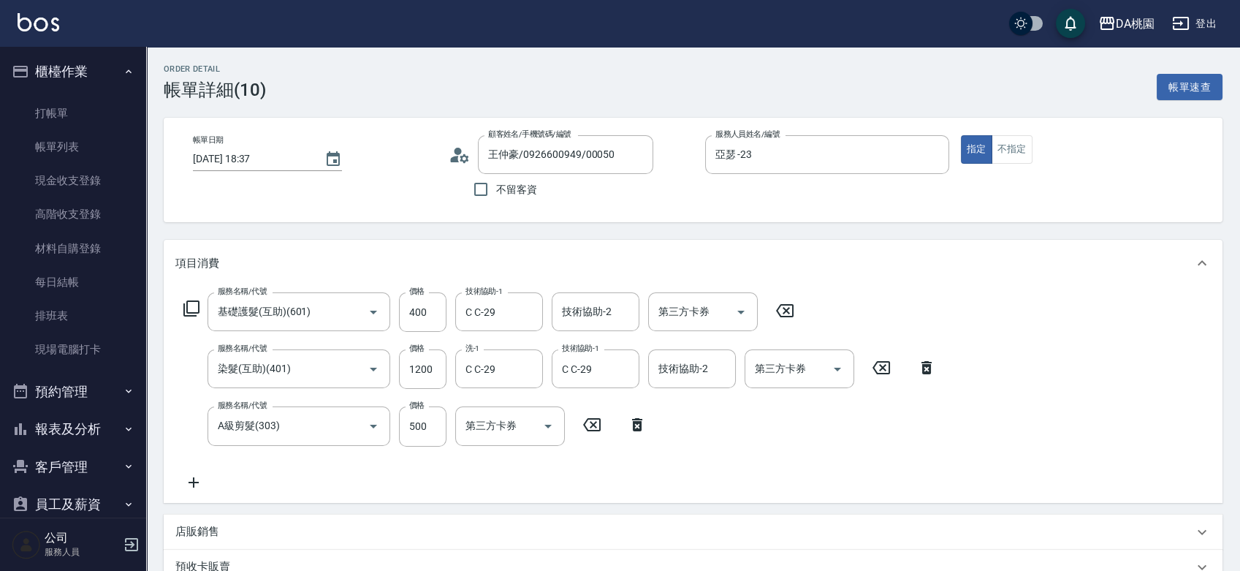
type input "王仲豪/0926600949/00050"
type input "基礎護髮(互助)(601)"
type input "染髮(互助)(401)"
type input "A級剪髮(303)"
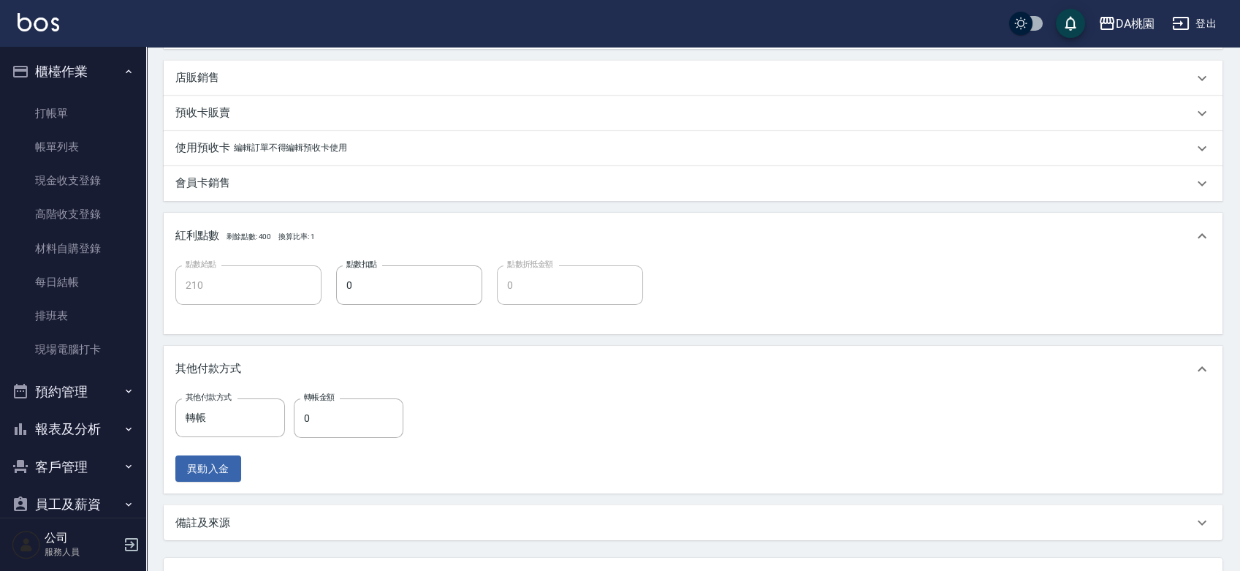
scroll to position [487, 0]
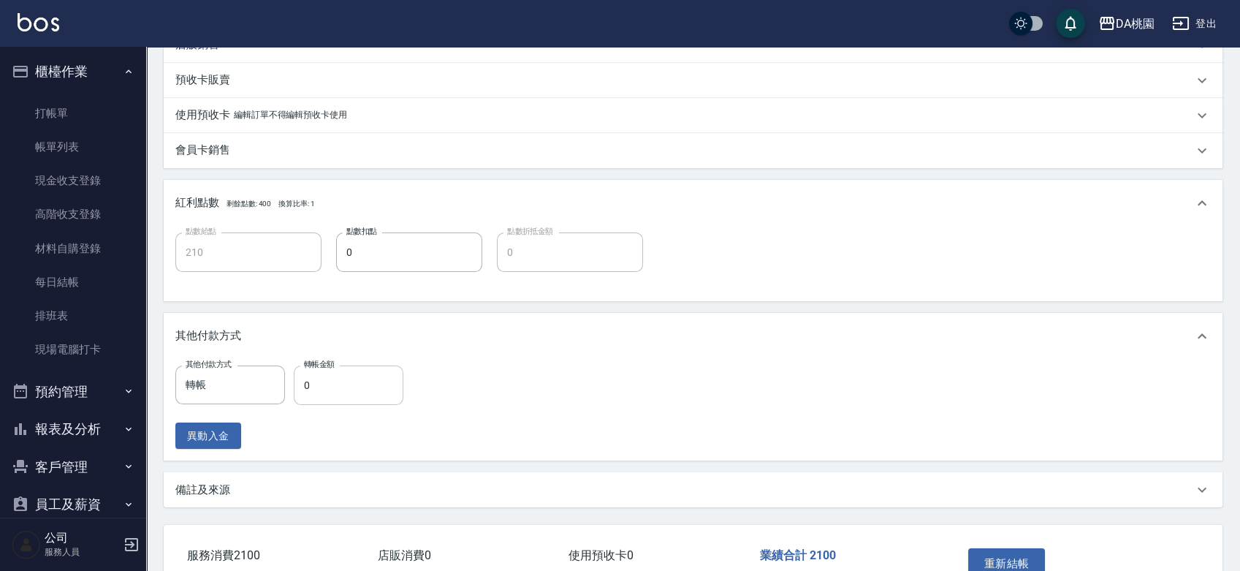
click at [299, 384] on input "0" at bounding box center [349, 384] width 110 height 39
type input "2"
type input "200"
type input "210"
type input "180"
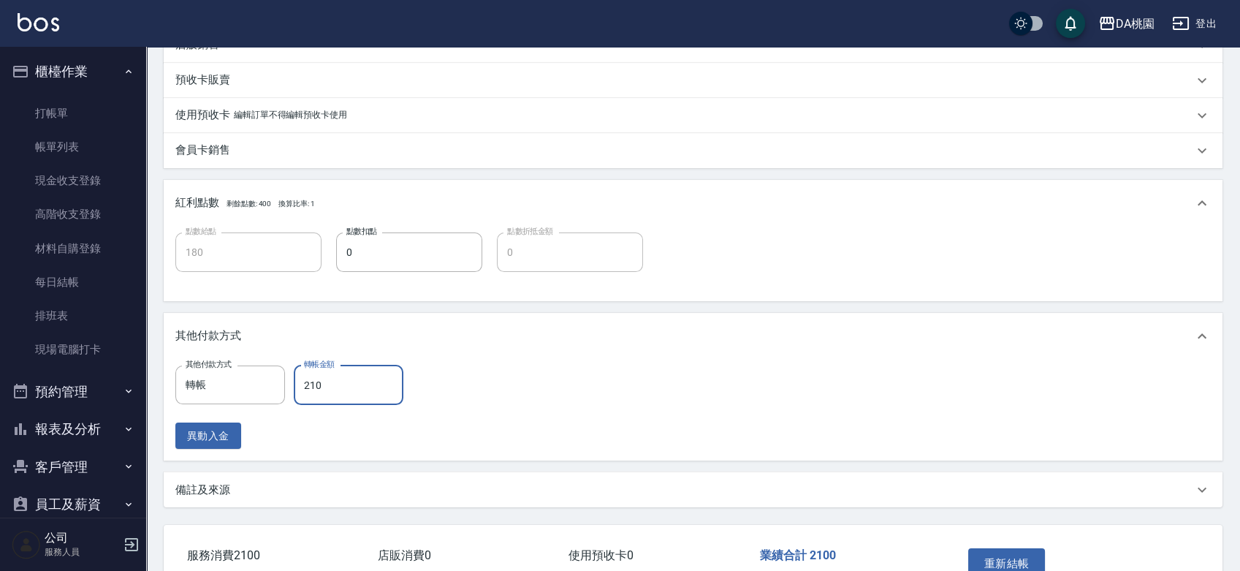
type input "2100"
type input "0"
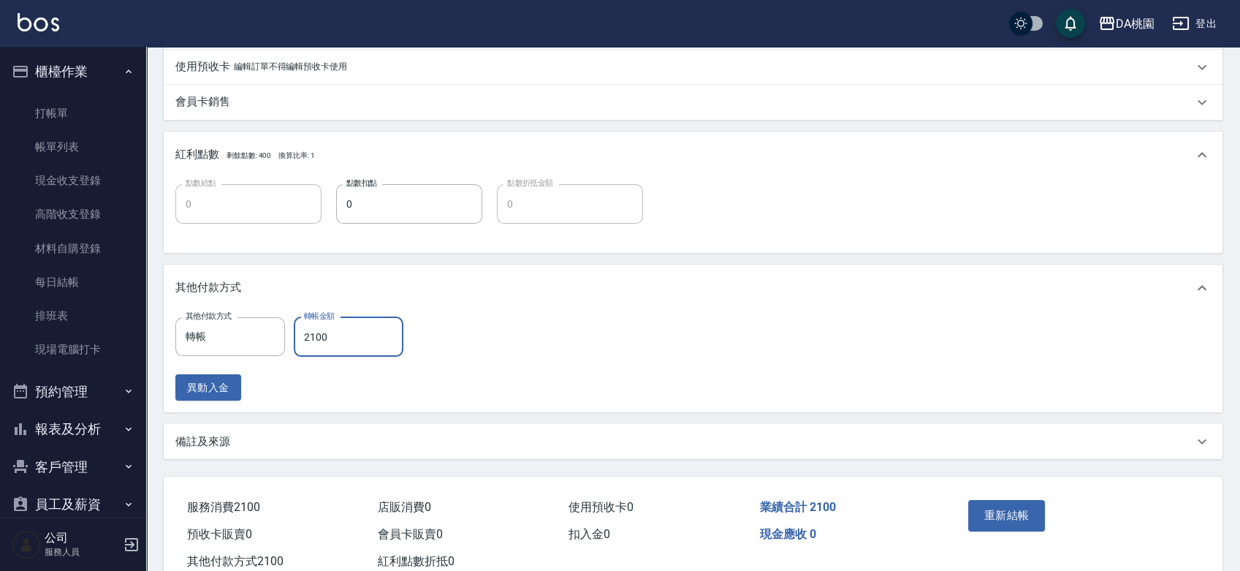
scroll to position [579, 0]
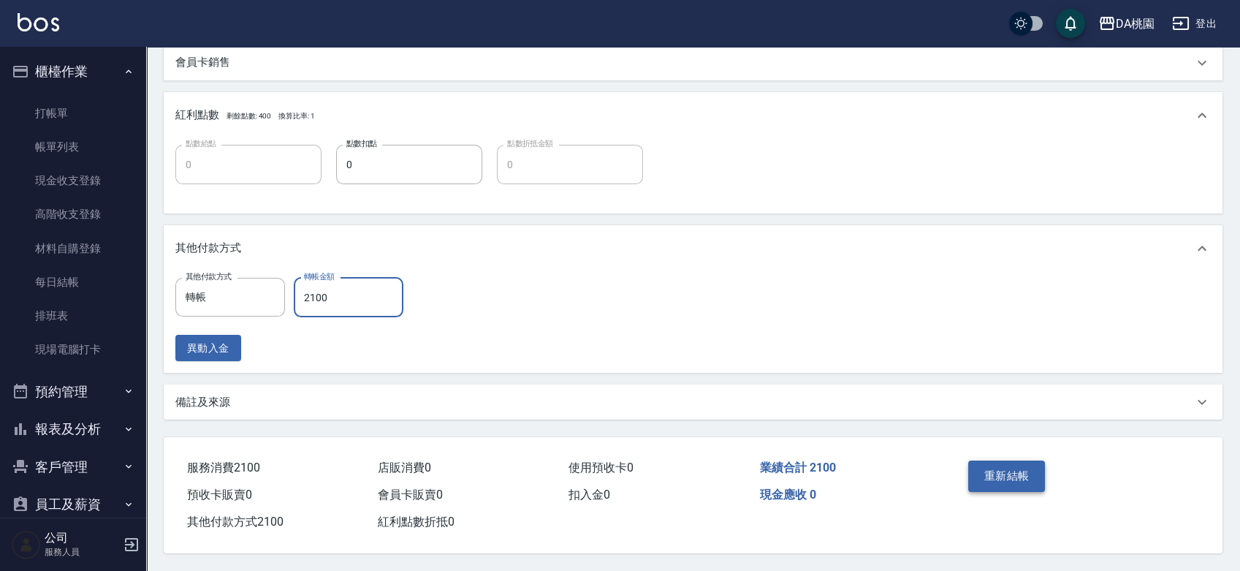
type input "2100"
click at [996, 468] on button "重新結帳" at bounding box center [1006, 475] width 77 height 31
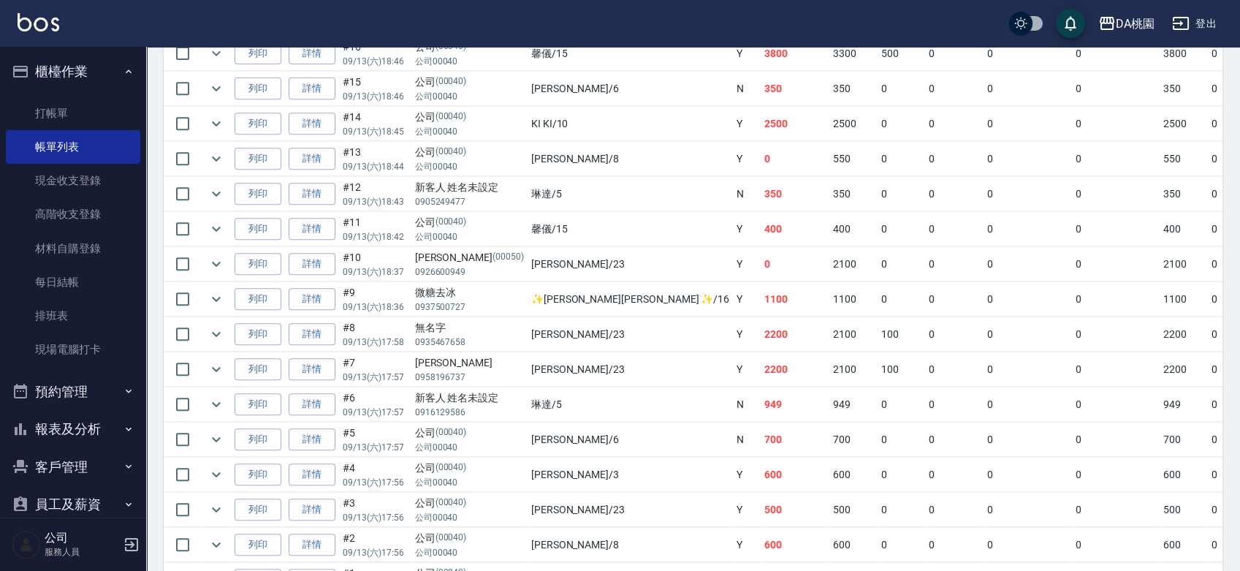
scroll to position [1379, 0]
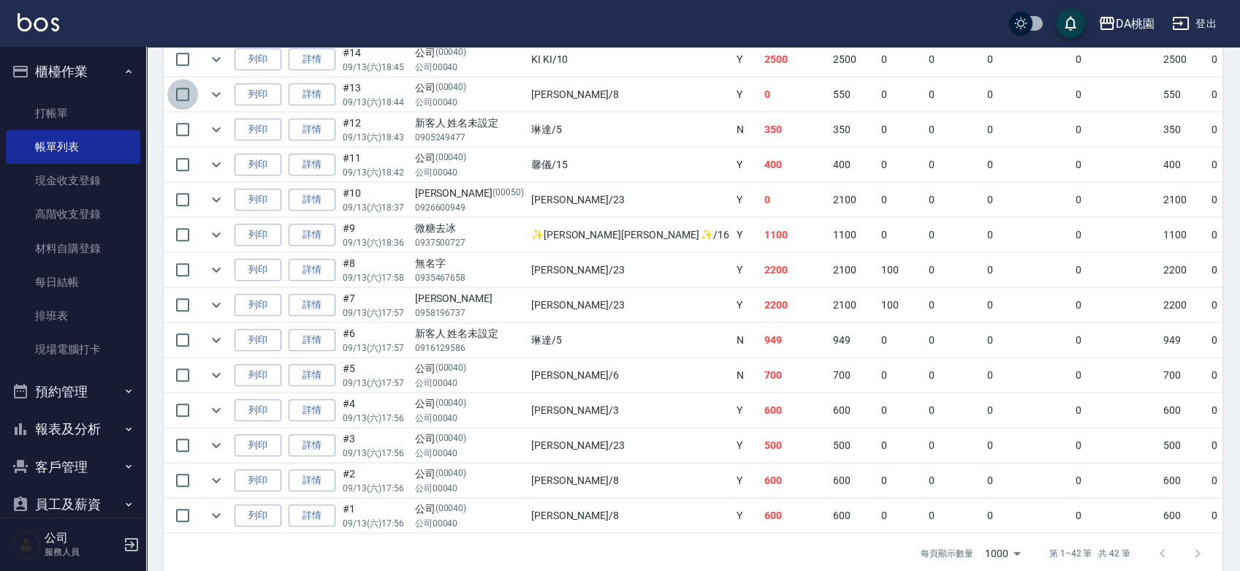
click at [181, 91] on input "checkbox" at bounding box center [182, 94] width 31 height 31
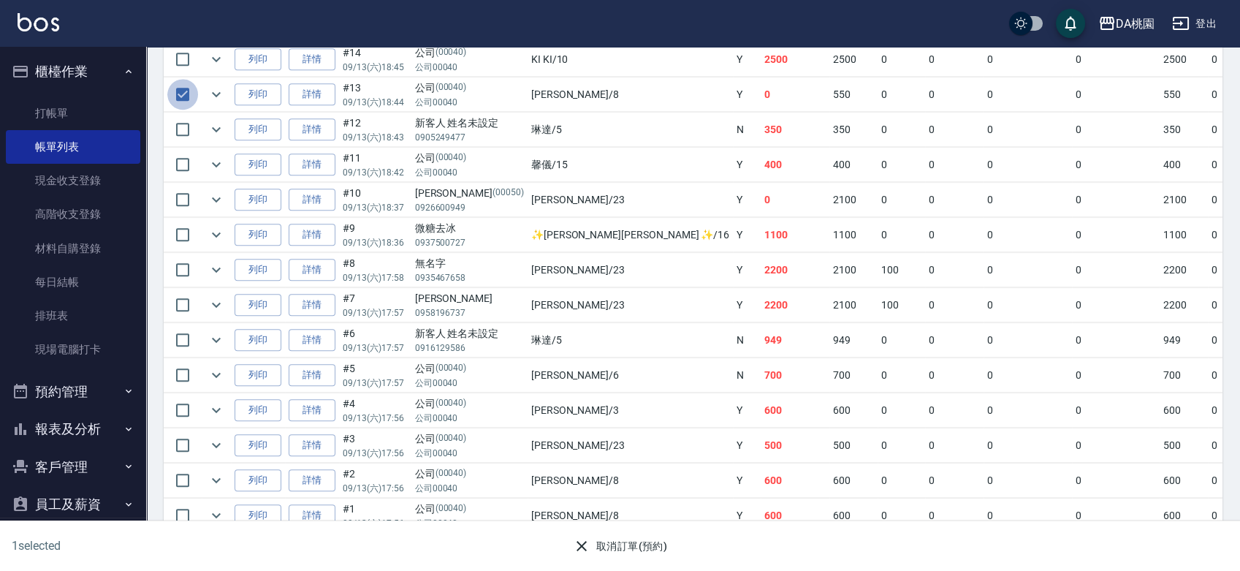
click at [181, 91] on input "checkbox" at bounding box center [182, 94] width 31 height 31
checkbox input "false"
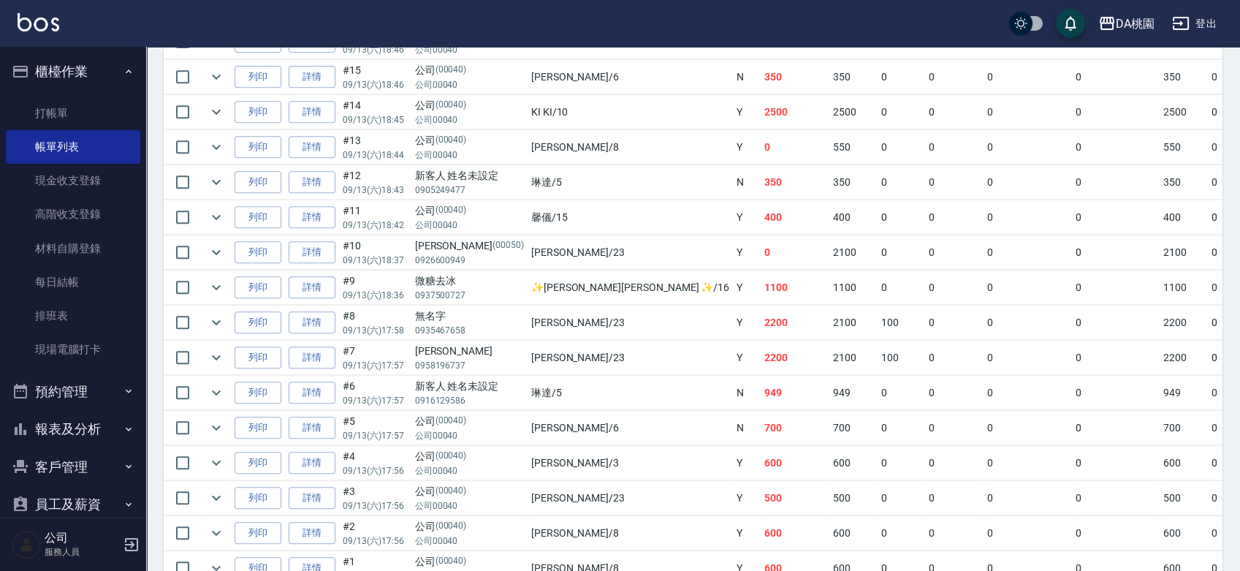
scroll to position [1298, 0]
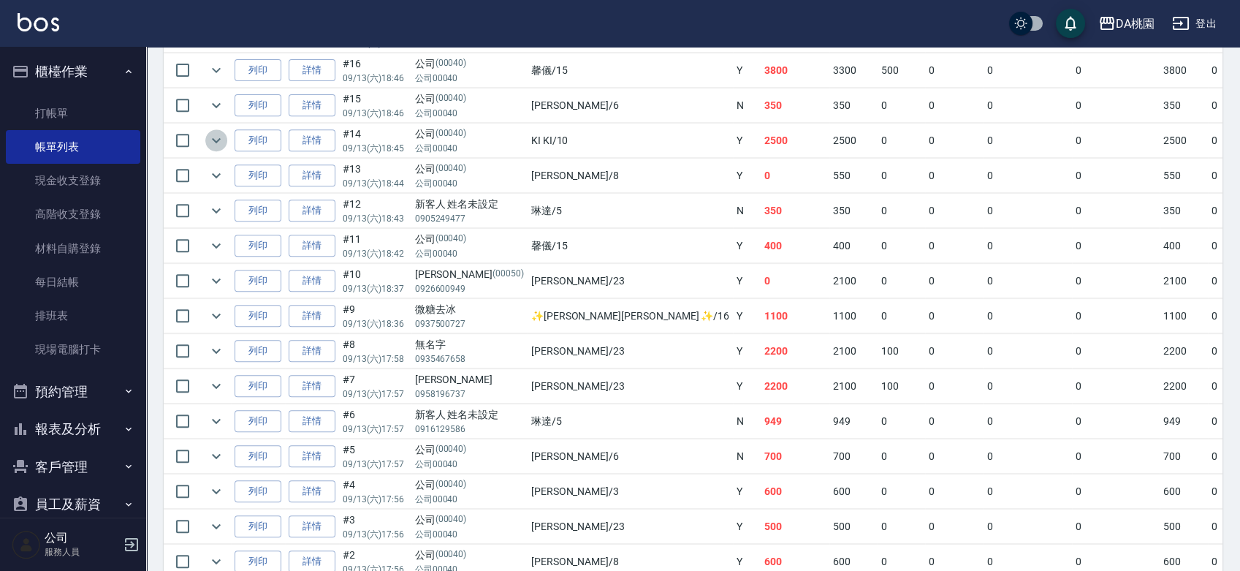
click at [216, 134] on icon "expand row" at bounding box center [216, 140] width 18 height 18
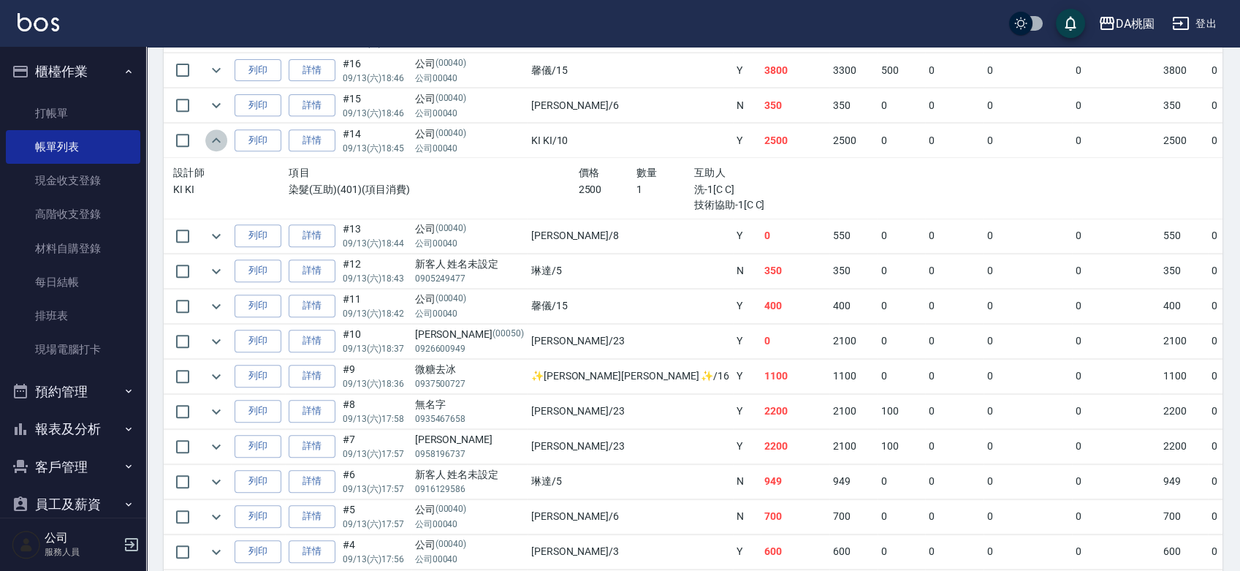
click at [216, 134] on icon "expand row" at bounding box center [216, 140] width 18 height 18
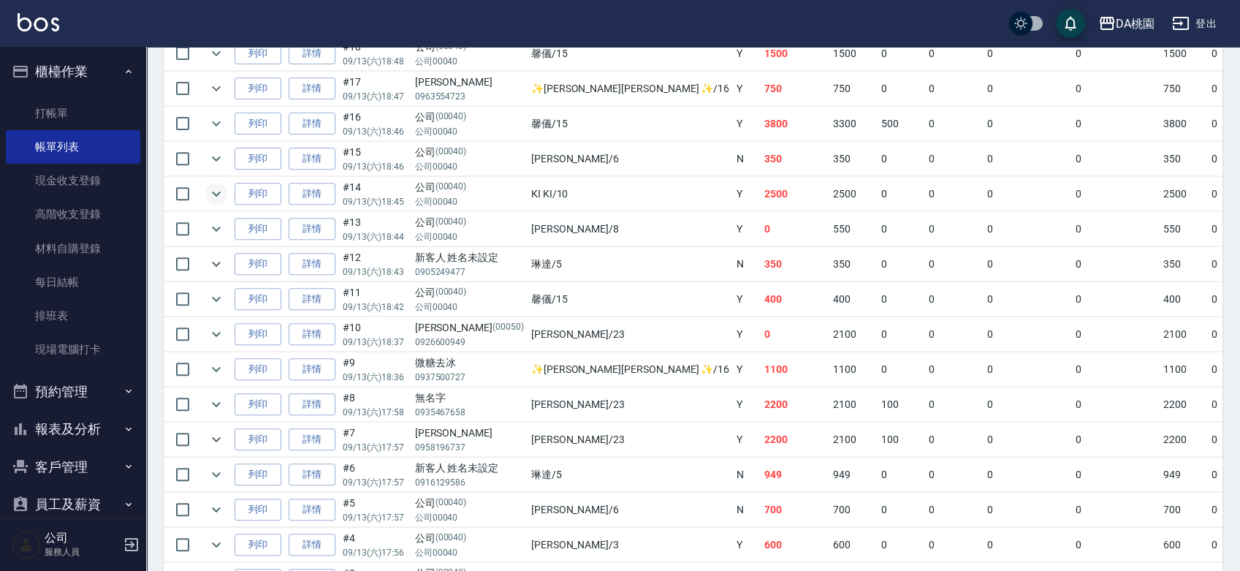
scroll to position [1217, 0]
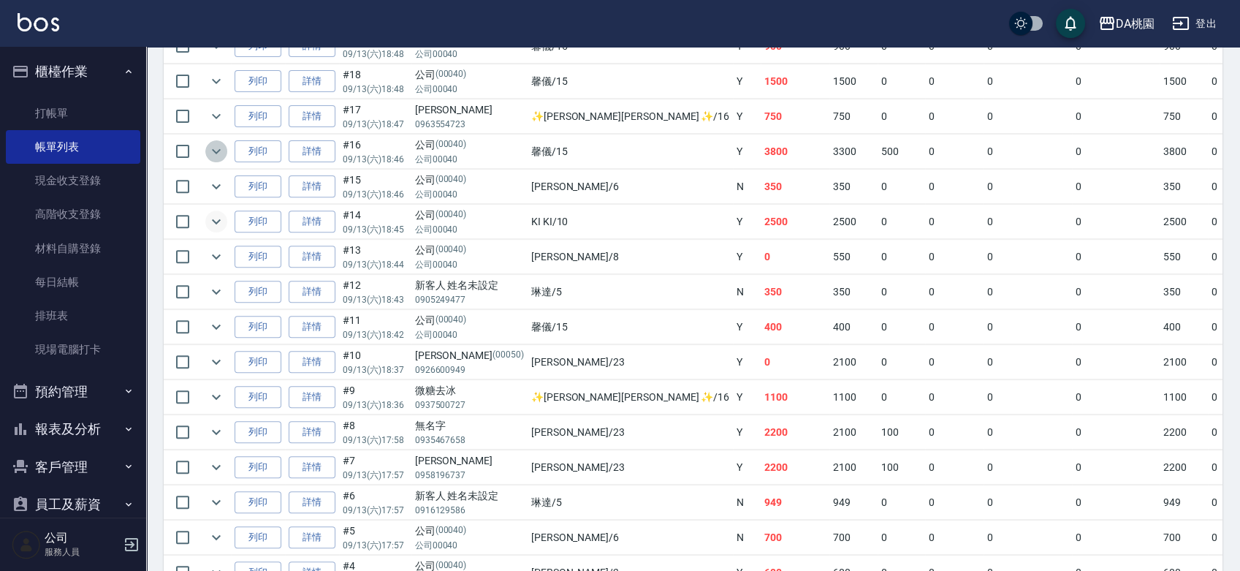
click at [216, 152] on icon "expand row" at bounding box center [216, 151] width 18 height 18
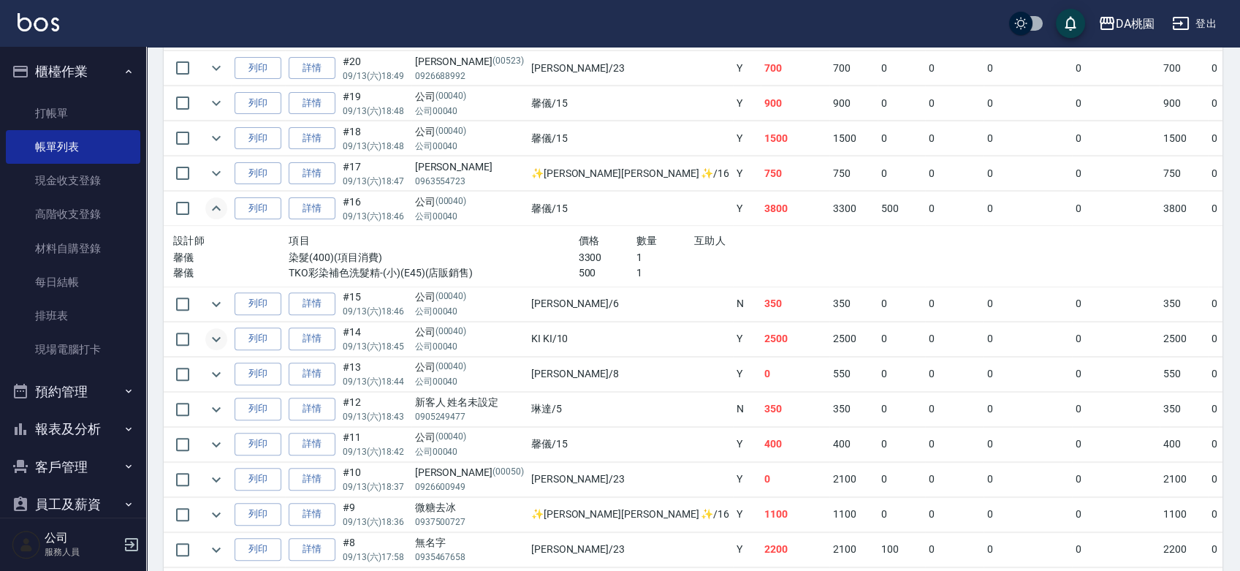
scroll to position [1136, 0]
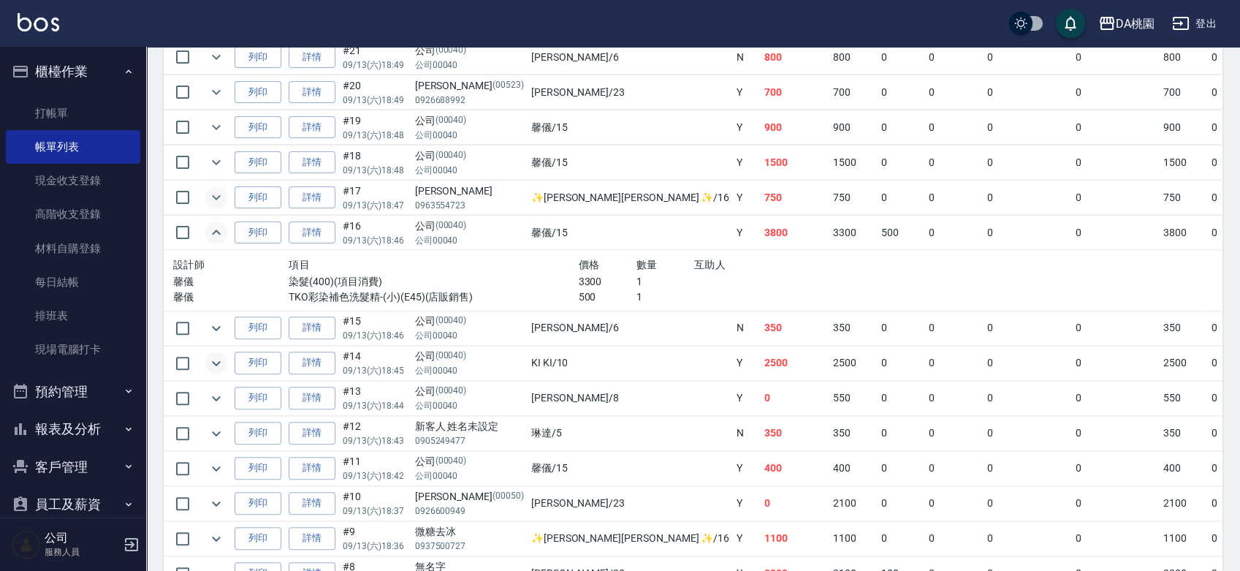
click at [215, 195] on icon "expand row" at bounding box center [216, 197] width 18 height 18
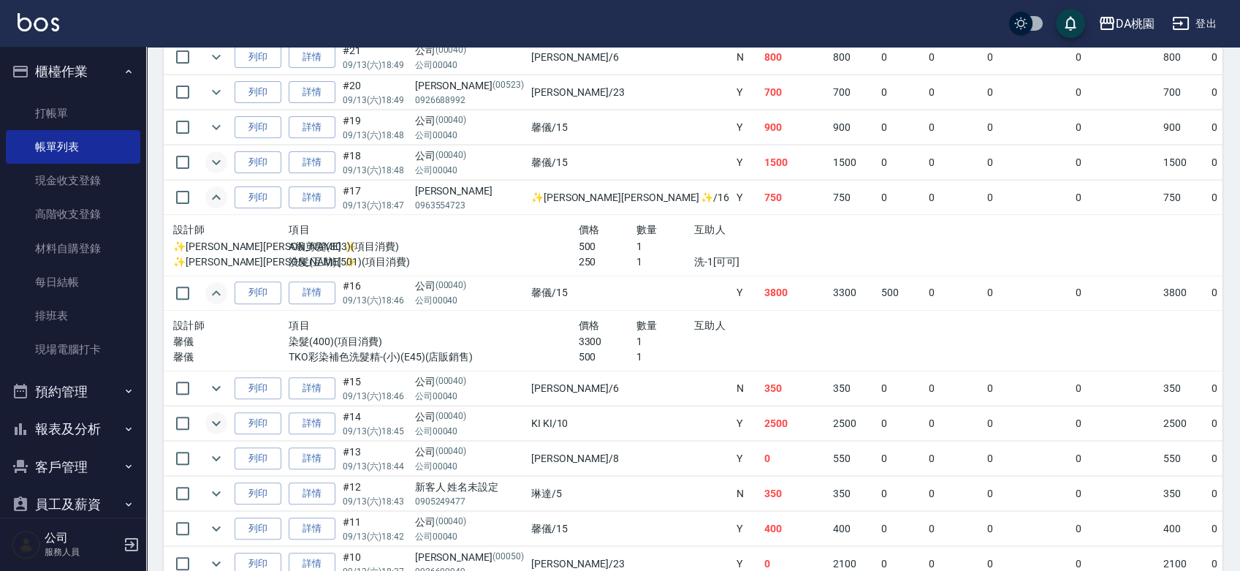
click at [215, 157] on icon "expand row" at bounding box center [216, 162] width 18 height 18
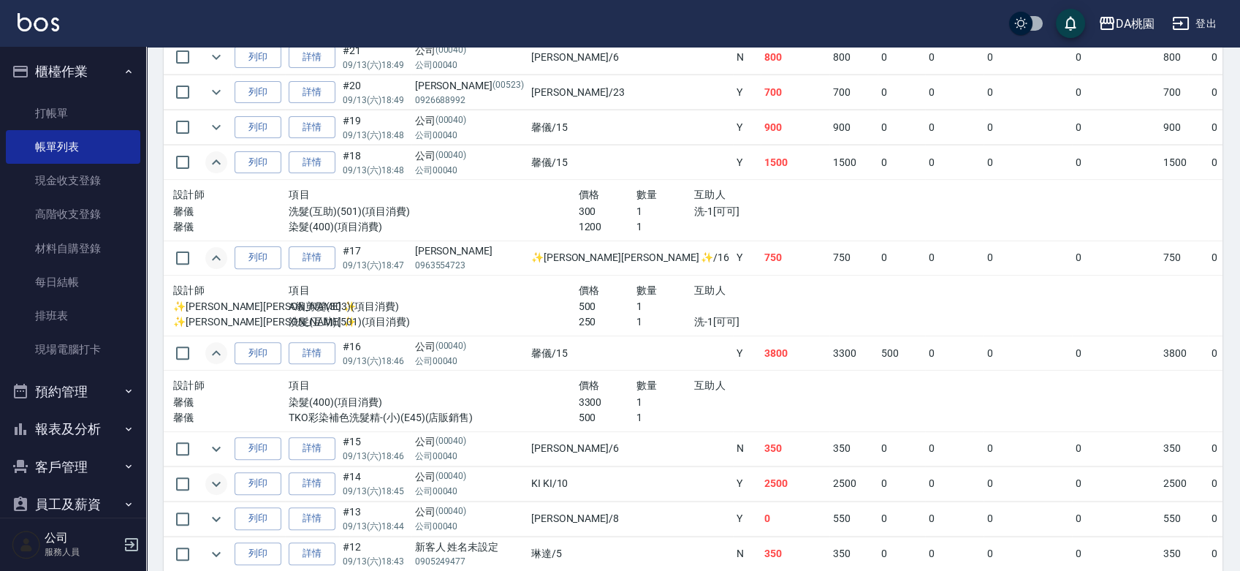
scroll to position [1055, 0]
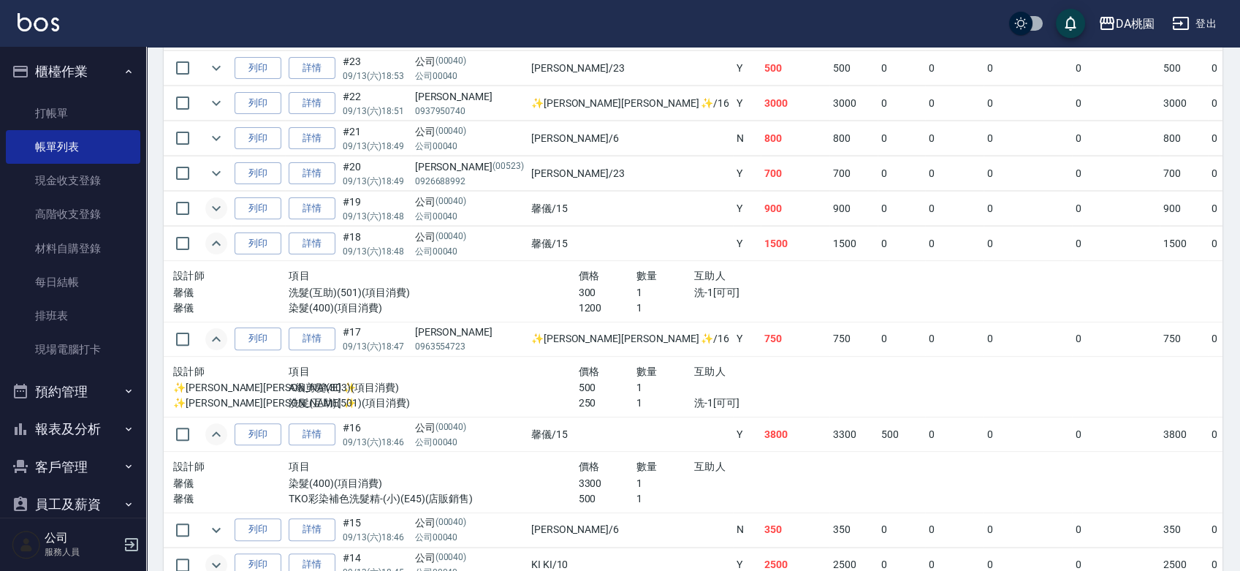
click at [212, 206] on icon "expand row" at bounding box center [216, 208] width 18 height 18
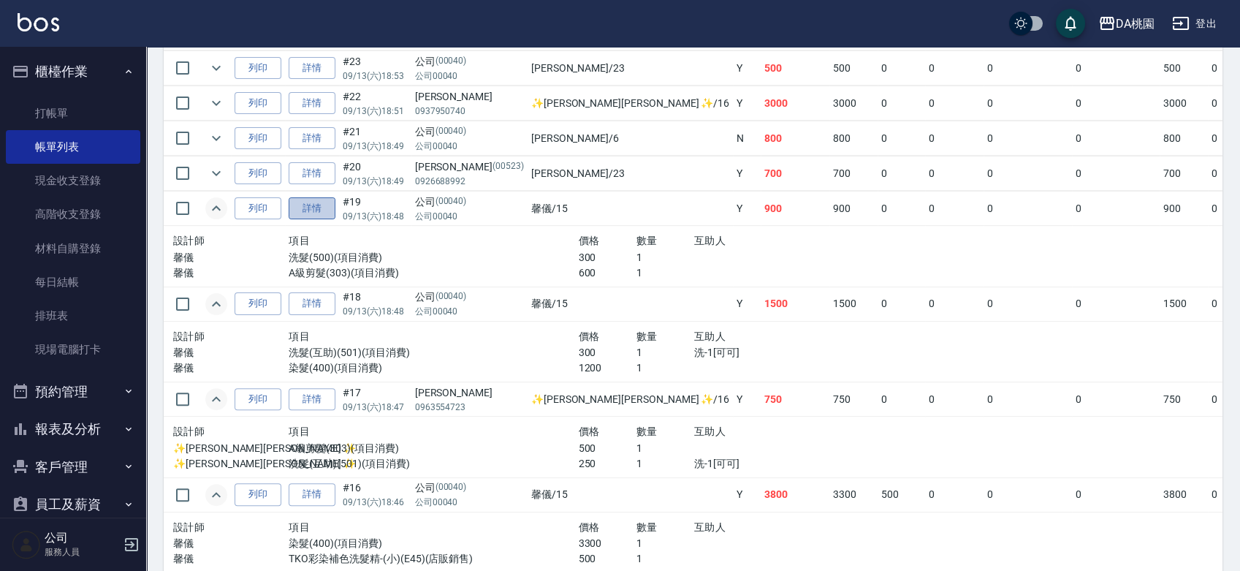
click at [308, 207] on link "詳情" at bounding box center [312, 208] width 47 height 23
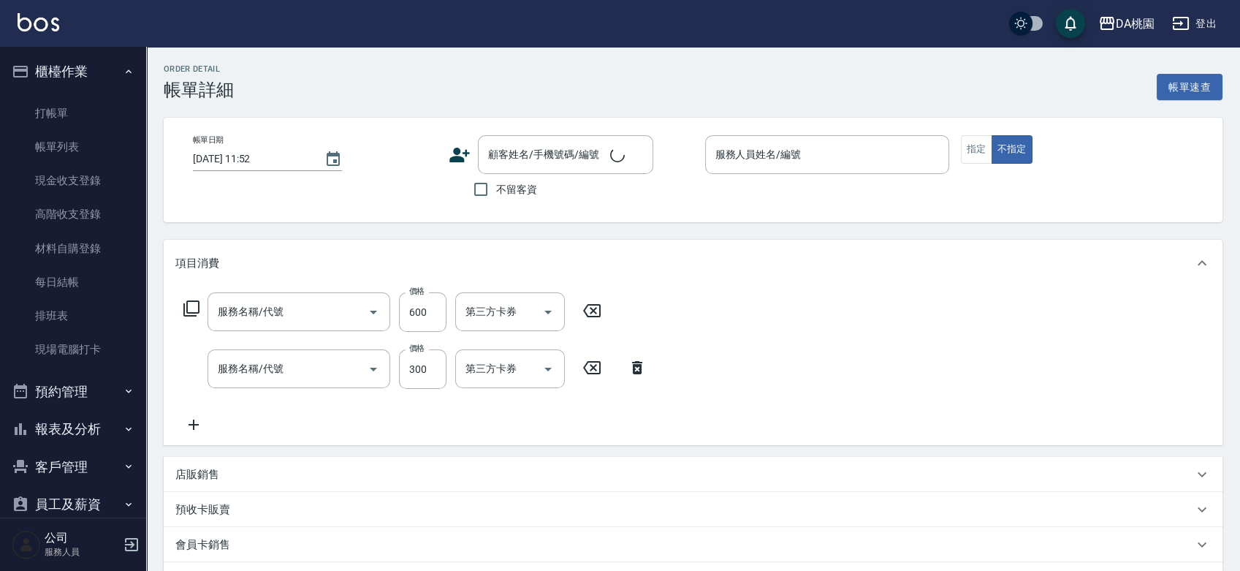
type input "2025/09/13 18:48"
type input "馨儀-15"
type input "90"
type input "A級剪髮(303)"
type input "洗髮(500)"
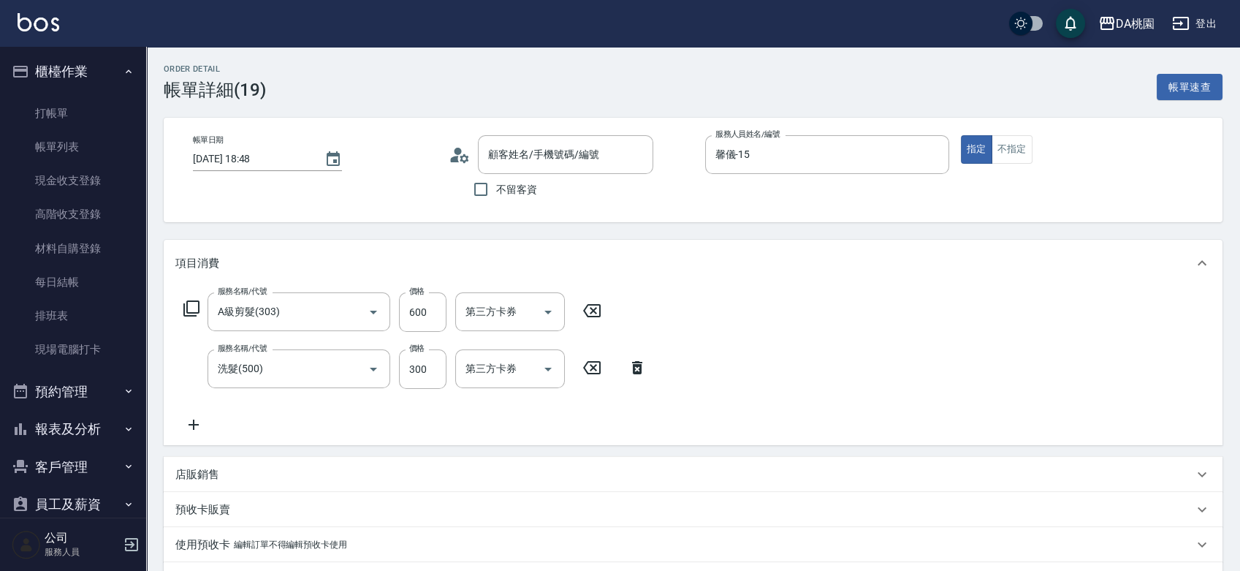
type input "公司/公司00040/00040"
click at [349, 368] on icon "Clear" at bounding box center [353, 369] width 15 height 15
type input "5"
type input "60"
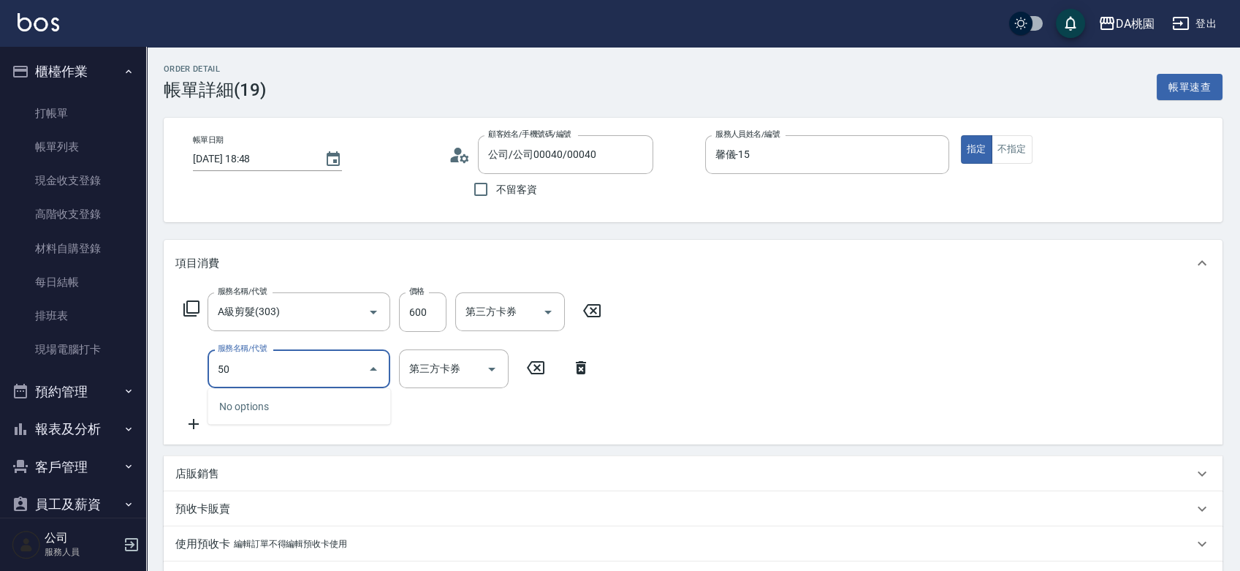
type input "501"
type input "80"
type input "洗髮(互助)(501)"
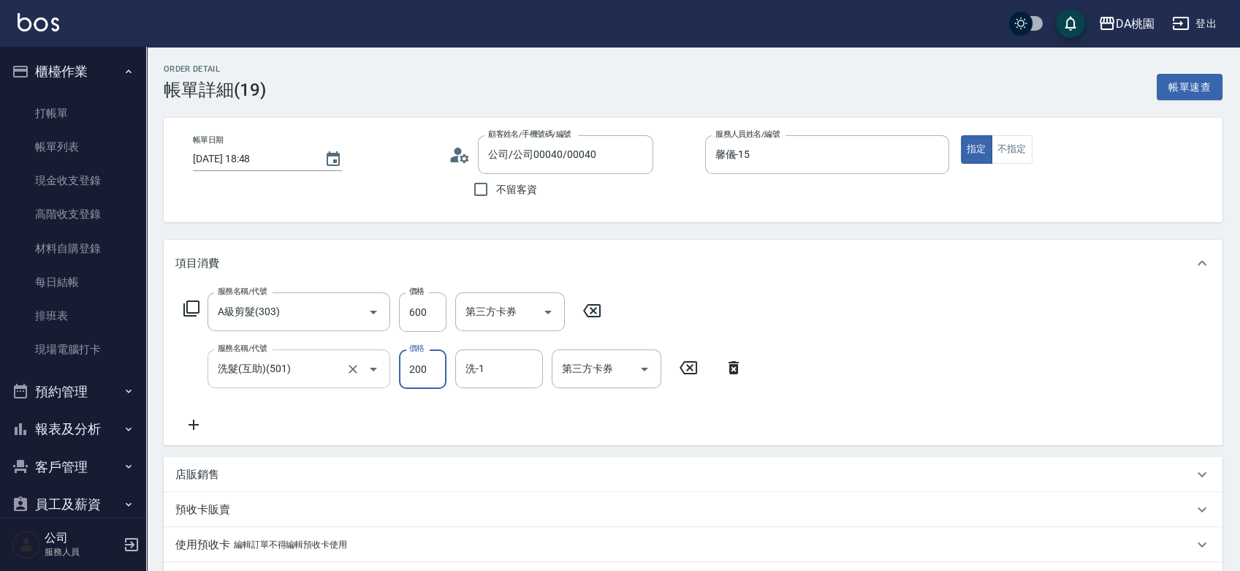
type input "60"
type input "30"
type input "90"
type input "300"
type input "可可-19"
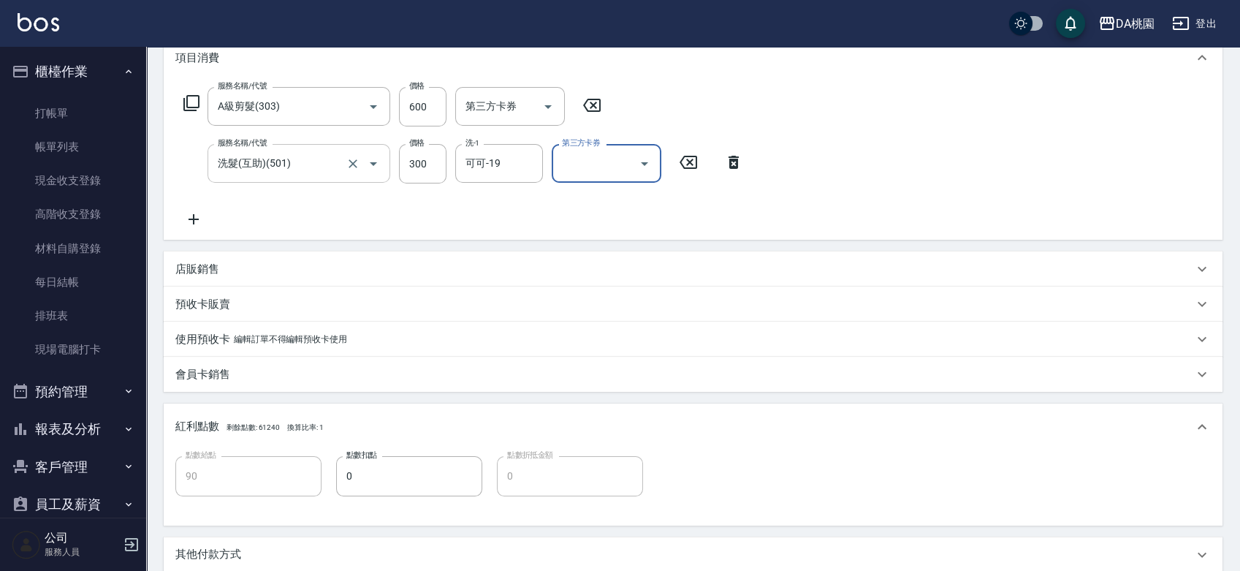
scroll to position [397, 0]
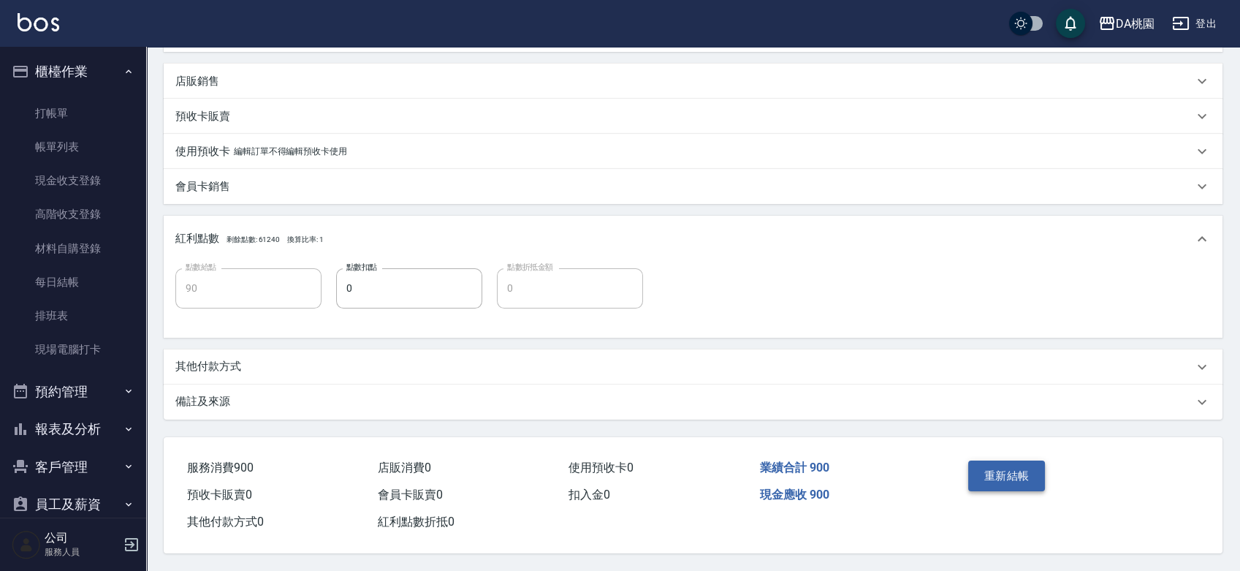
click at [988, 470] on button "重新結帳" at bounding box center [1006, 475] width 77 height 31
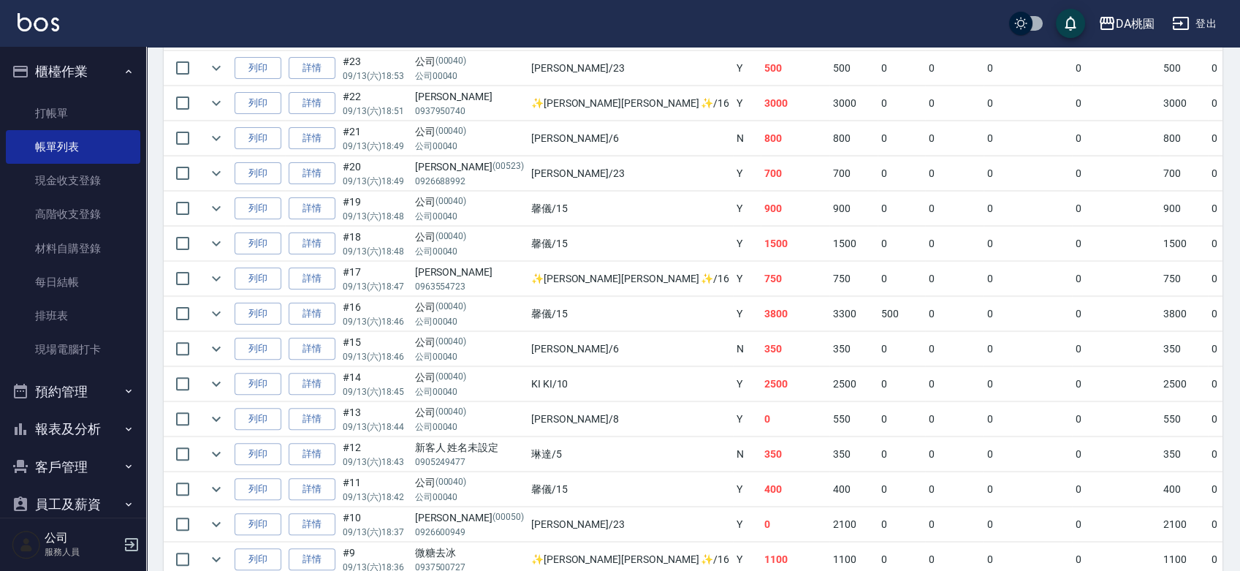
scroll to position [974, 0]
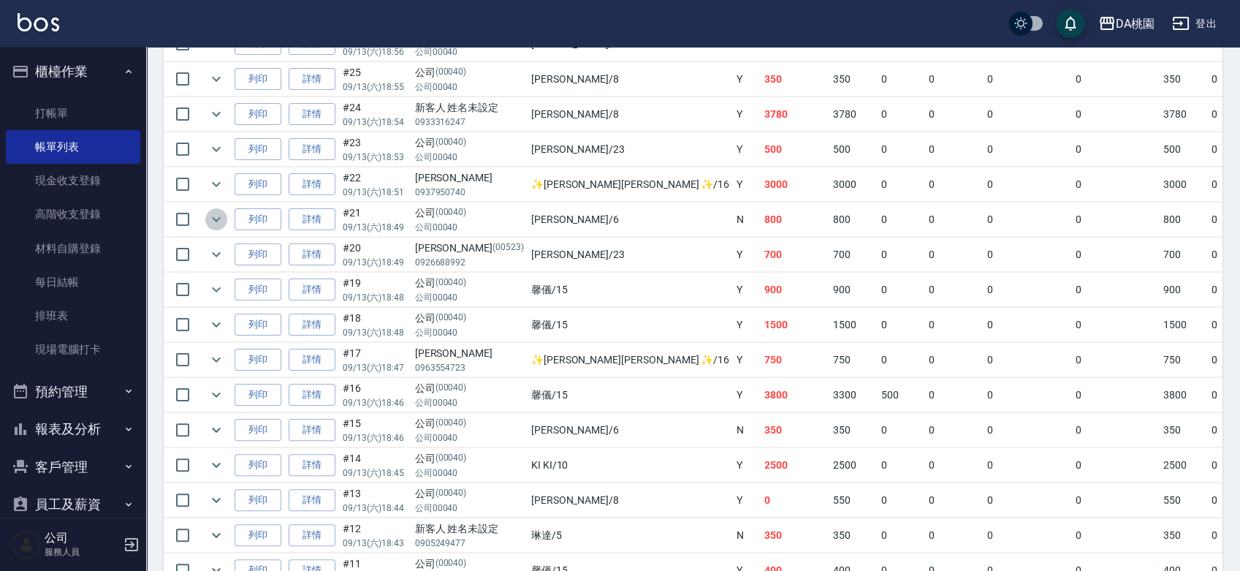
click at [224, 215] on icon "expand row" at bounding box center [216, 219] width 18 height 18
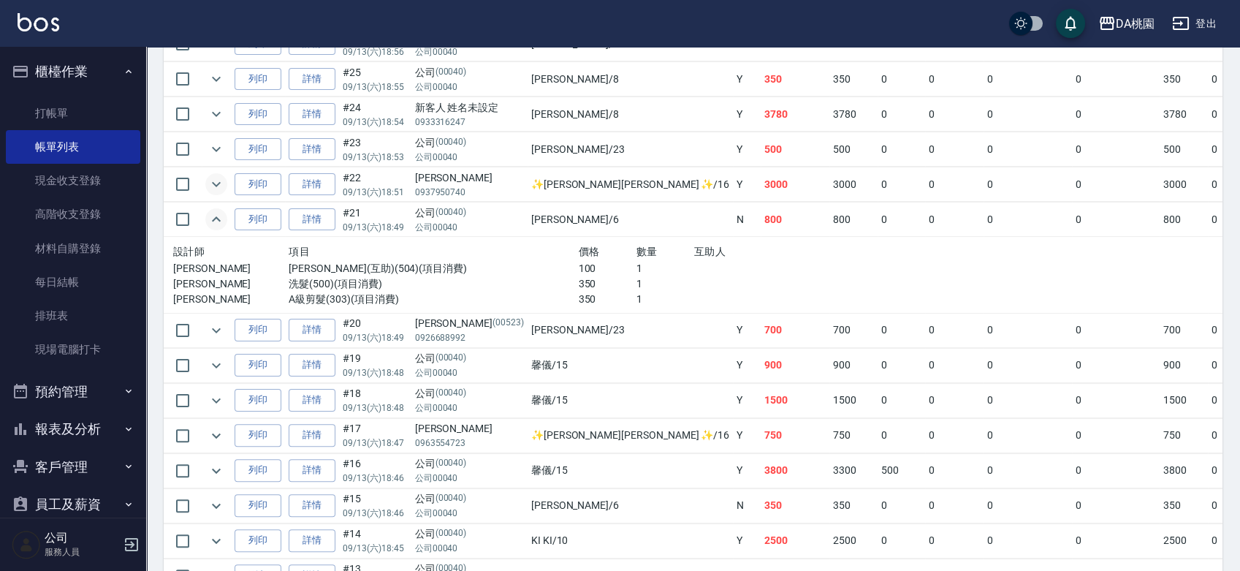
click at [213, 182] on icon "expand row" at bounding box center [216, 184] width 9 height 5
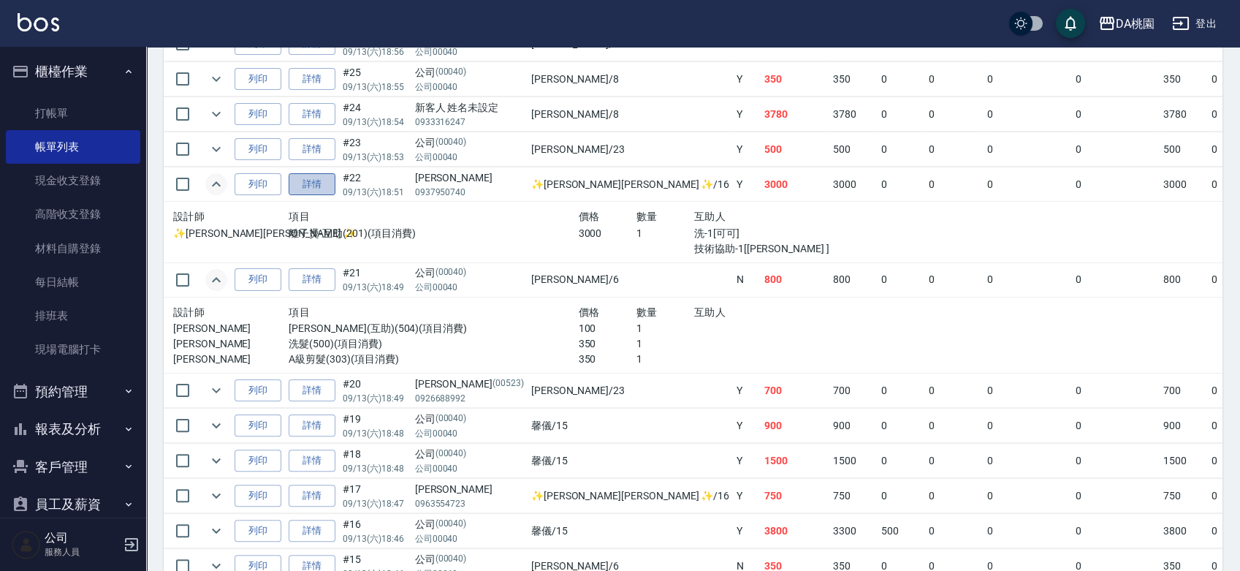
click at [320, 180] on link "詳情" at bounding box center [312, 184] width 47 height 23
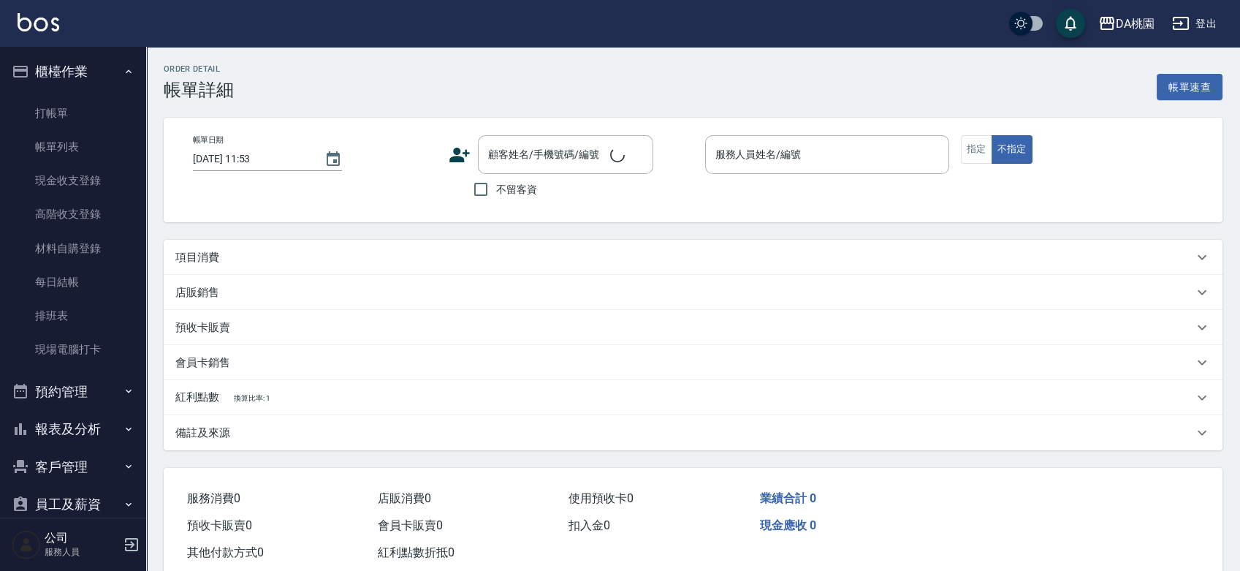
type input "2025/09/13 18:51"
type input "✨GARY蓋瑞 ✨-16"
type input "300"
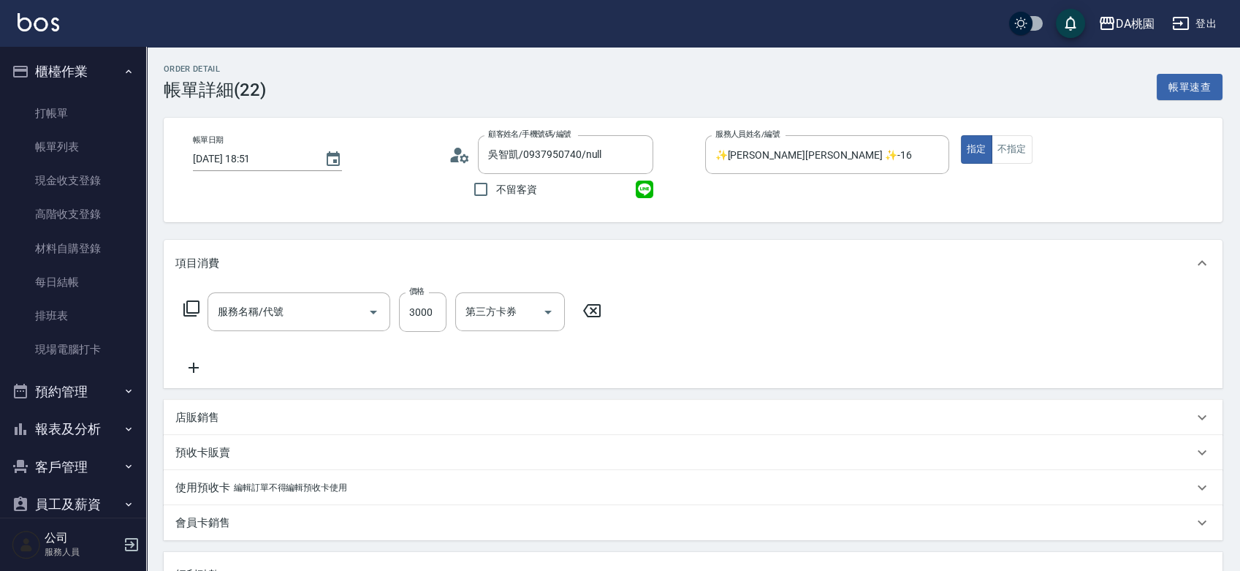
type input "吳智凱/0937950740/null"
type input "離子燙-互助(201)"
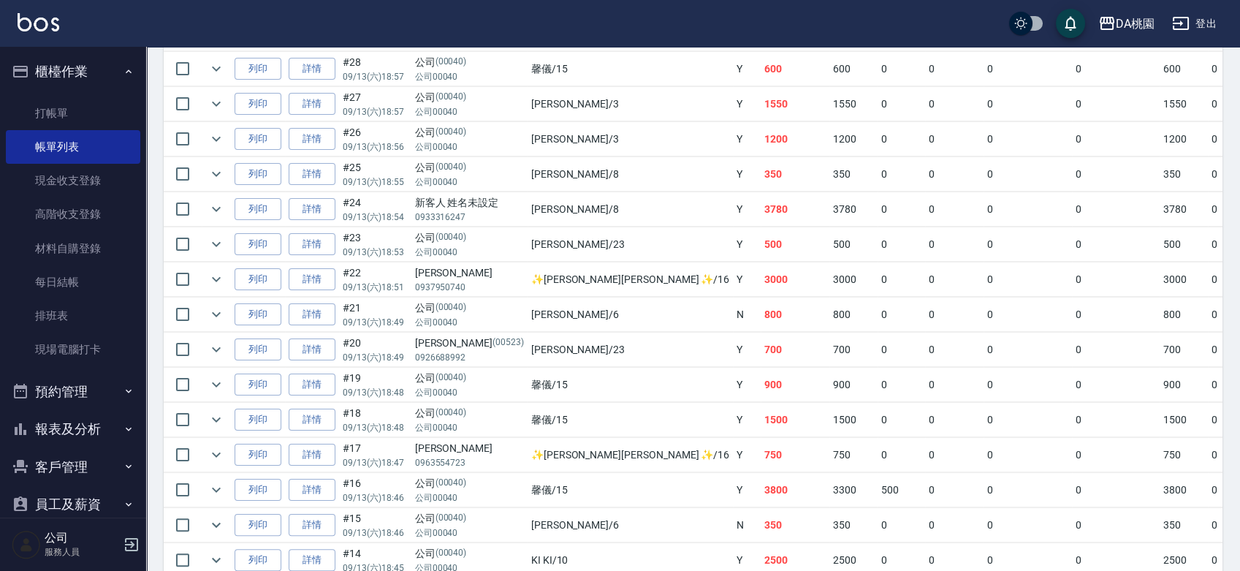
scroll to position [893, 0]
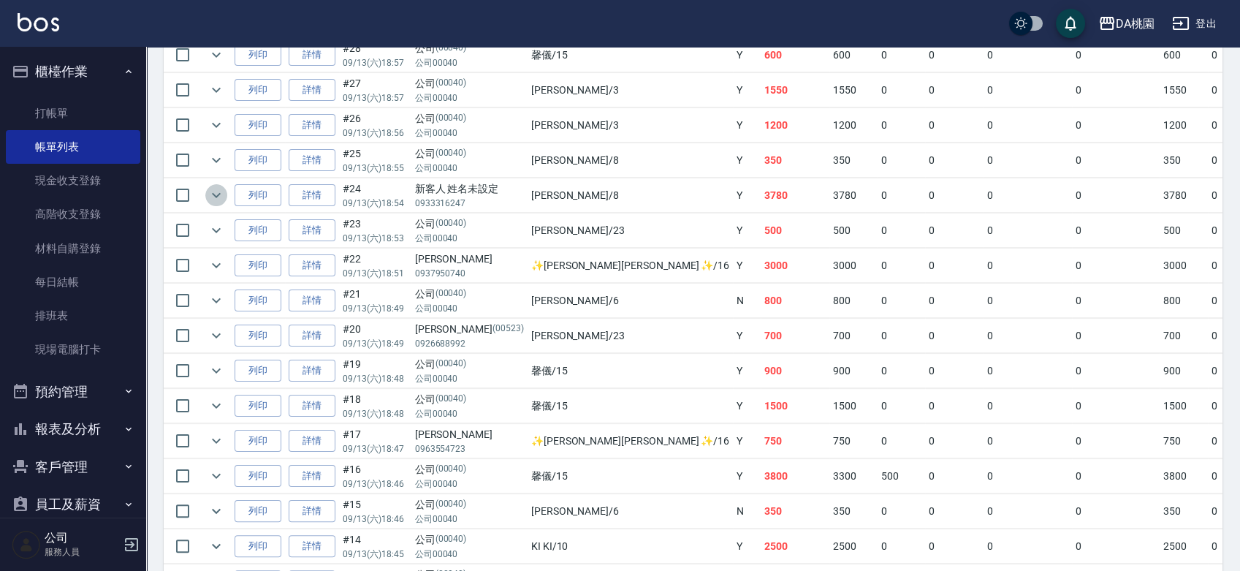
click at [216, 194] on icon "expand row" at bounding box center [216, 195] width 18 height 18
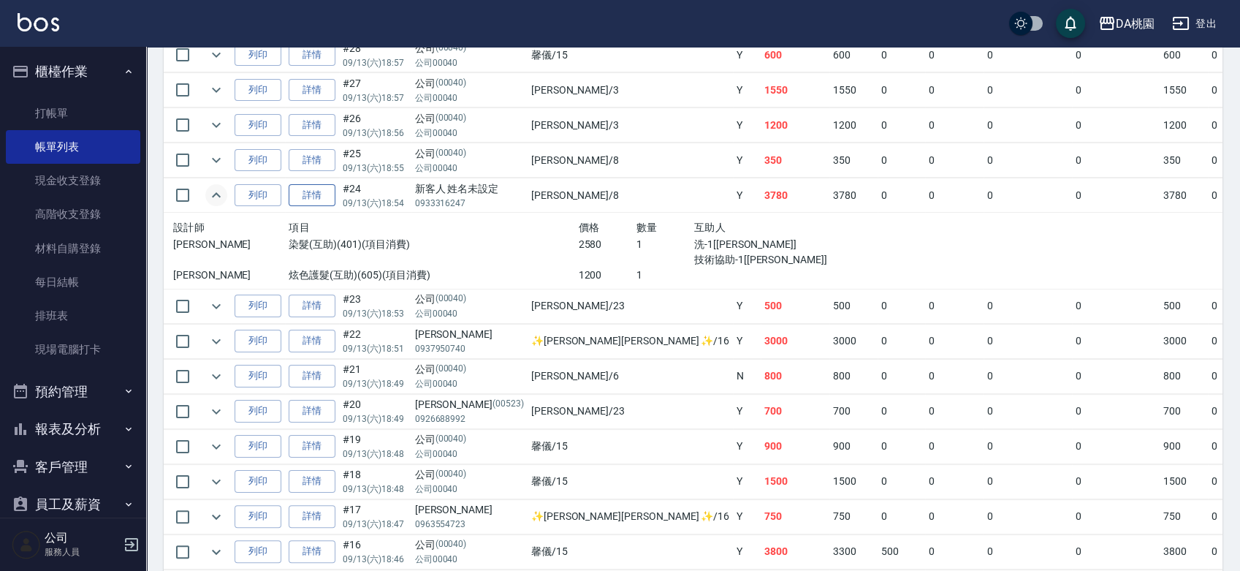
click at [310, 196] on link "詳情" at bounding box center [312, 195] width 47 height 23
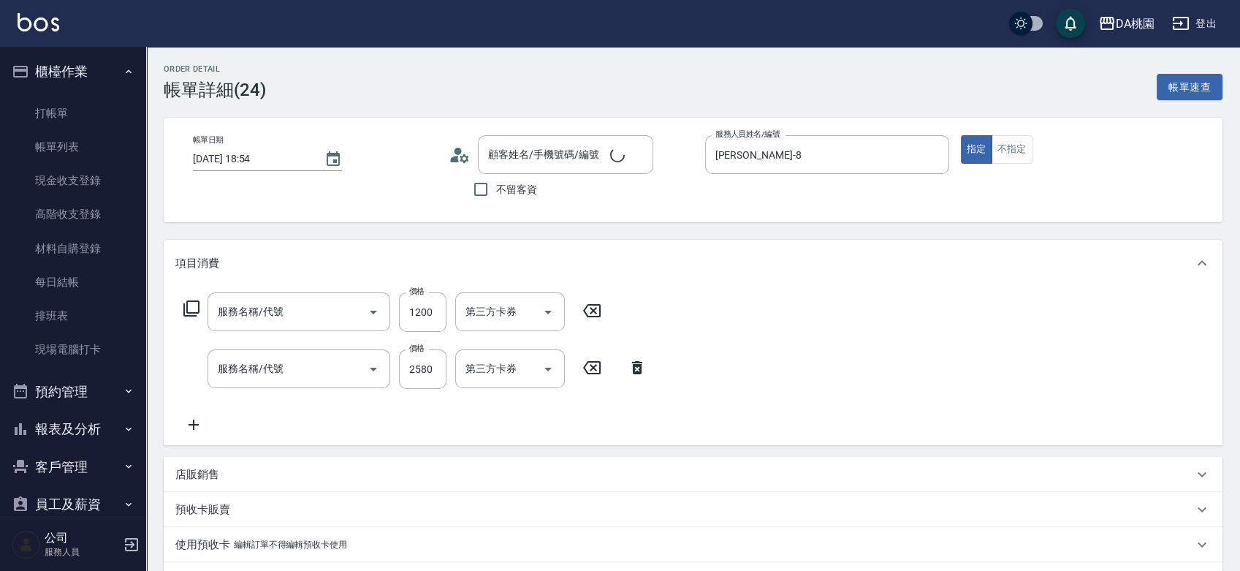
type input "2025/09/13 18:54"
type input "桑妮-8"
type input "370"
type input "新客人 姓名未設定/0933316247/null"
type input "炫色護髮(互助)(605)"
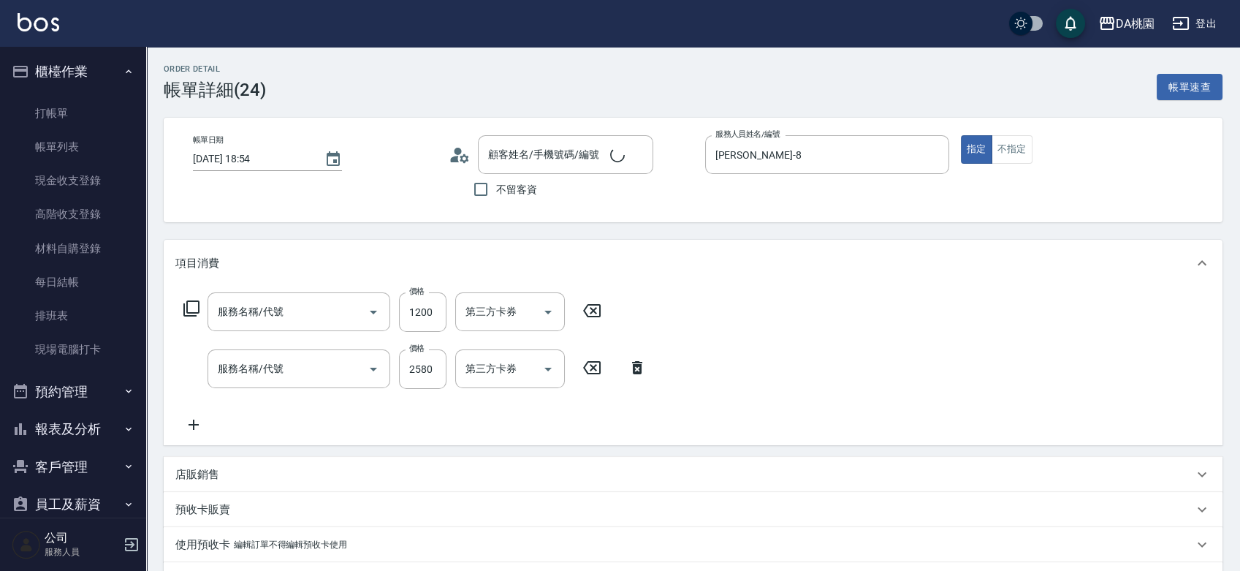
type input "染髮(互助)(401)"
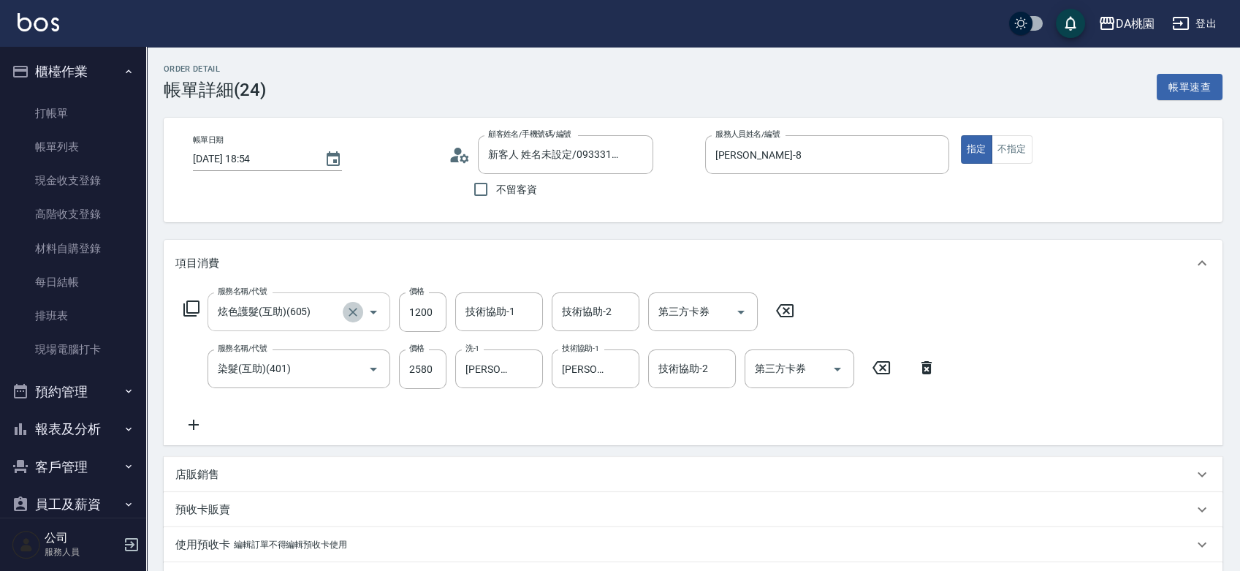
click at [355, 313] on icon "Clear" at bounding box center [352, 312] width 9 height 9
click at [301, 312] on input "服務名稱/代號" at bounding box center [278, 312] width 129 height 26
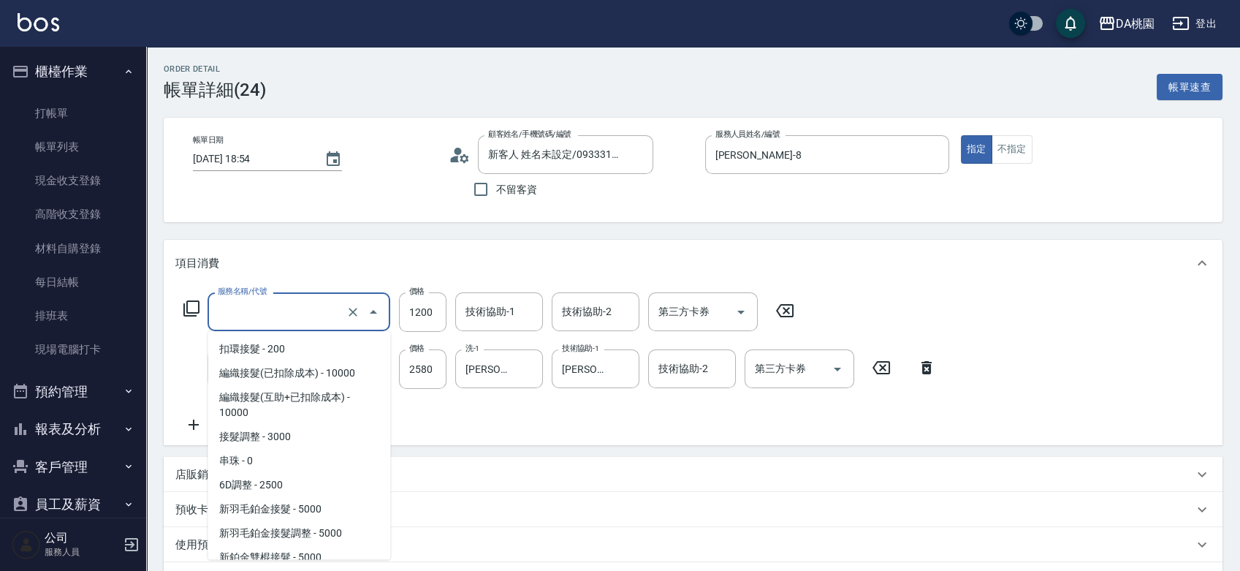
scroll to position [1793, 0]
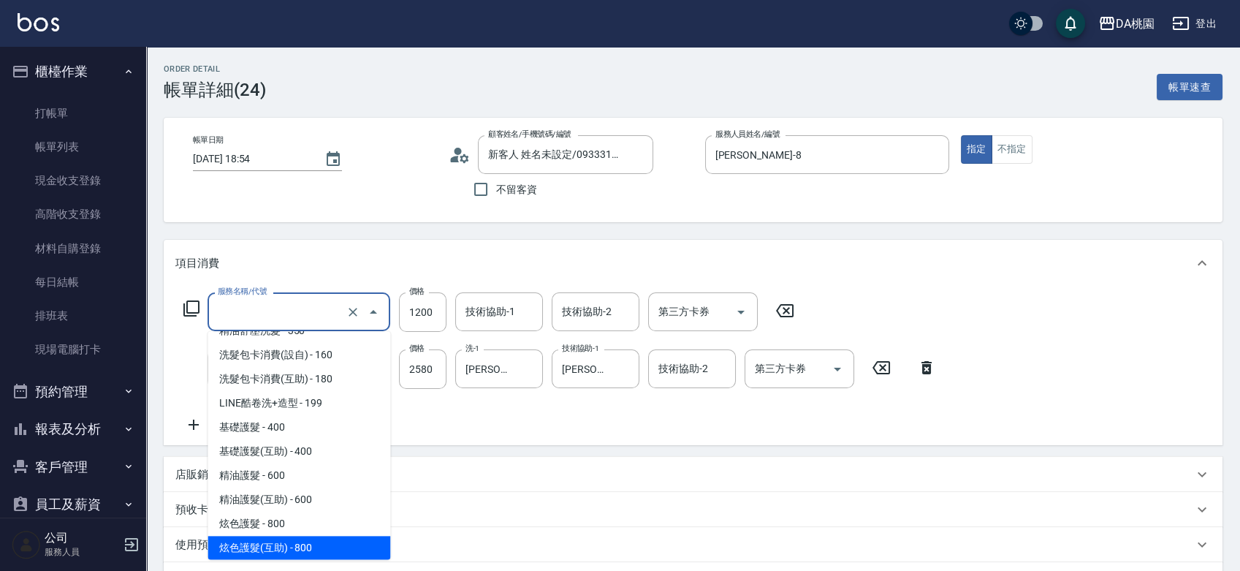
type input "6"
type input "250"
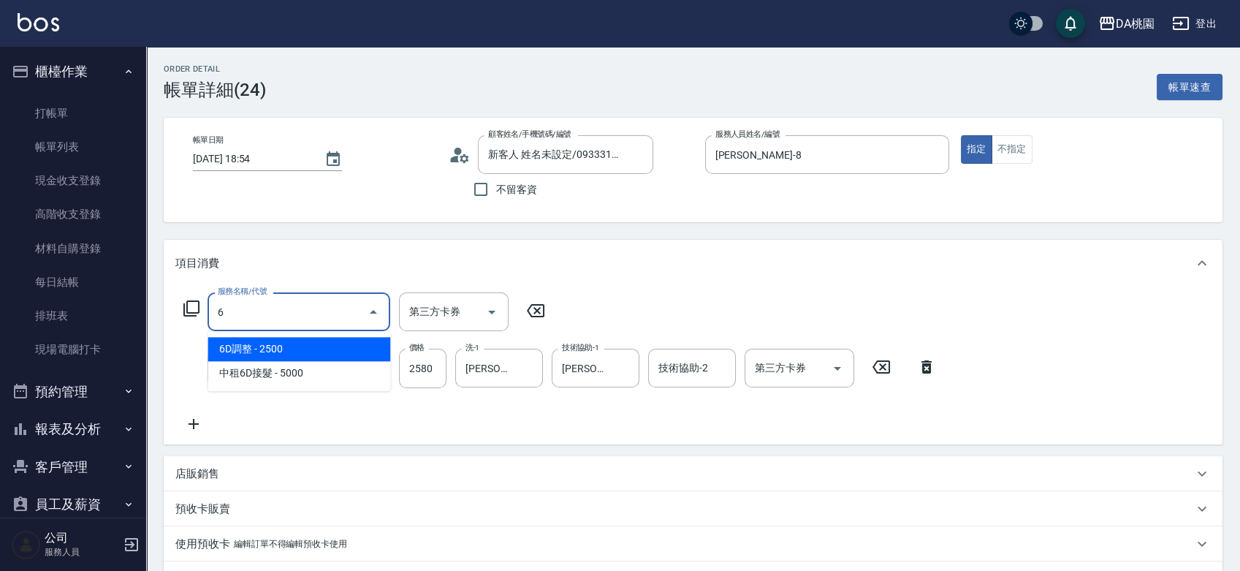
scroll to position [0, 0]
type input "609"
type input "370"
type input "鱗脂質護髮(互助)(609)"
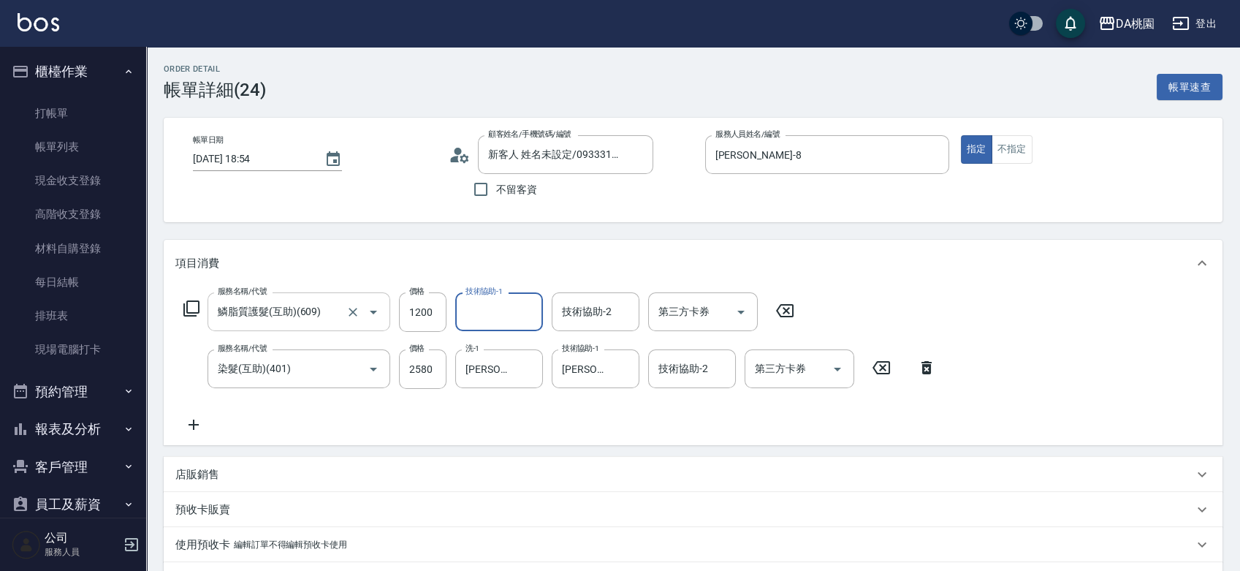
type input "2"
type input "小妤-18"
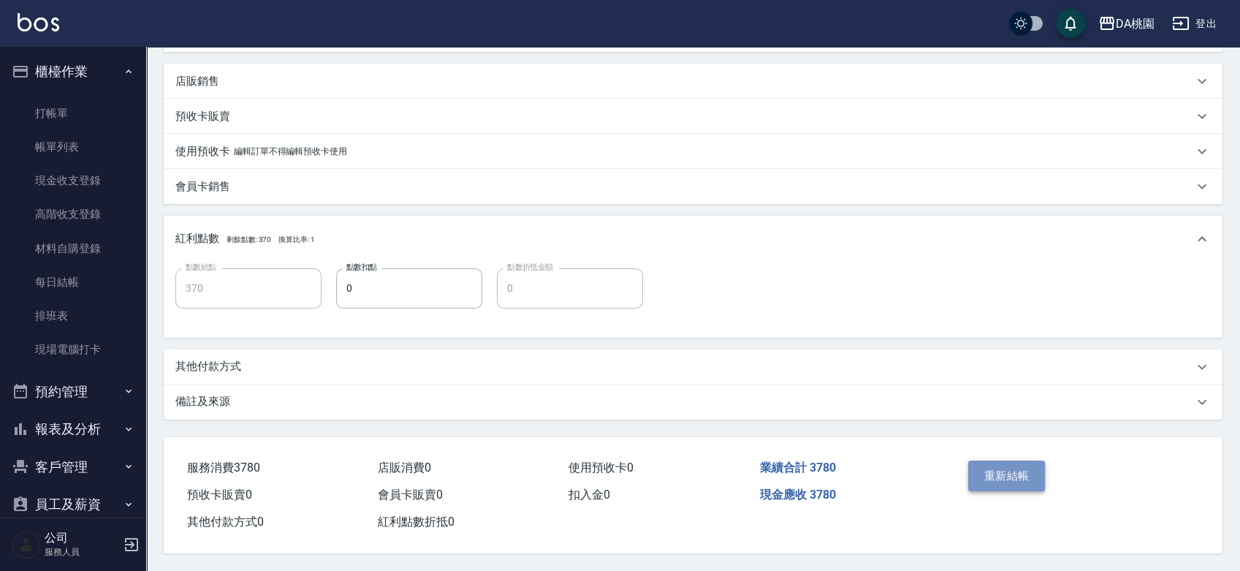
click at [988, 472] on button "重新結帳" at bounding box center [1006, 475] width 77 height 31
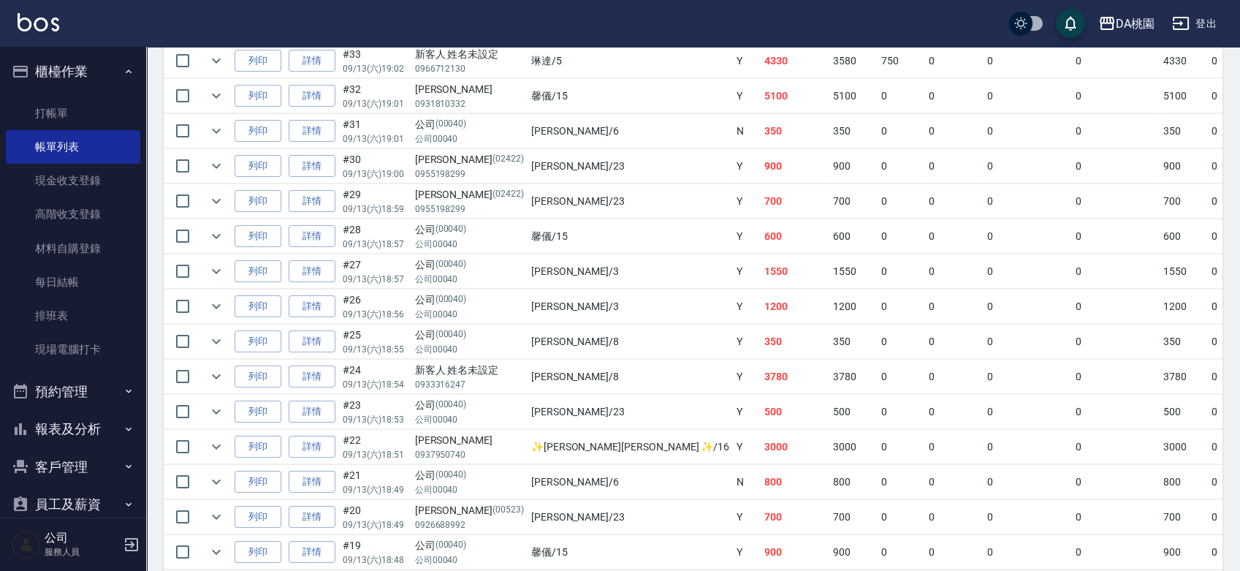
scroll to position [730, 0]
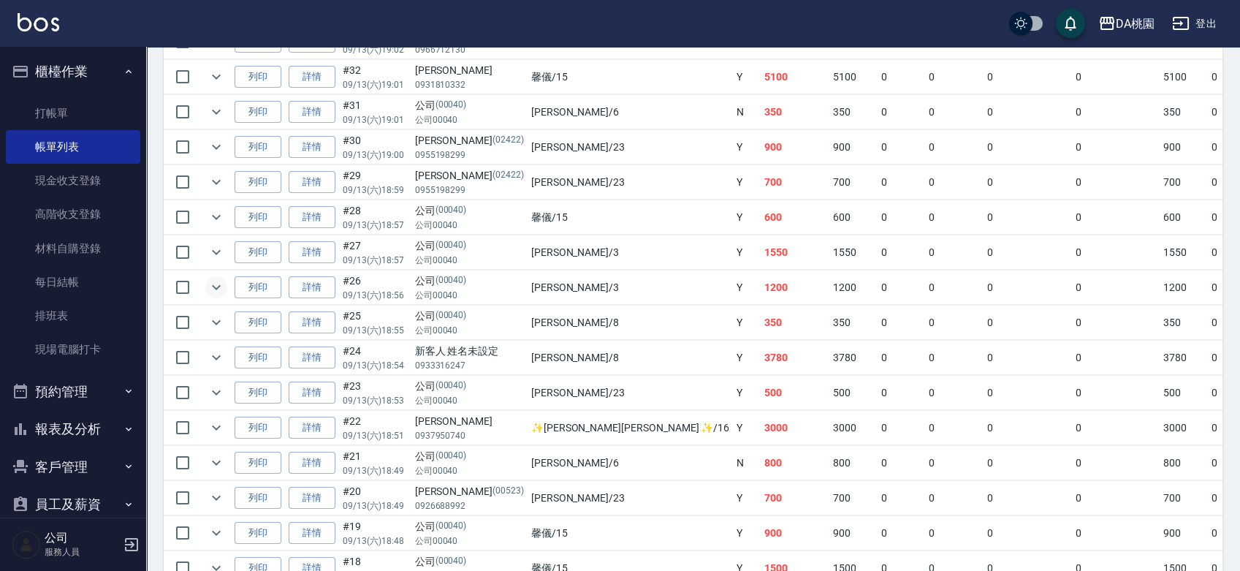
click at [214, 288] on icon "expand row" at bounding box center [216, 287] width 18 height 18
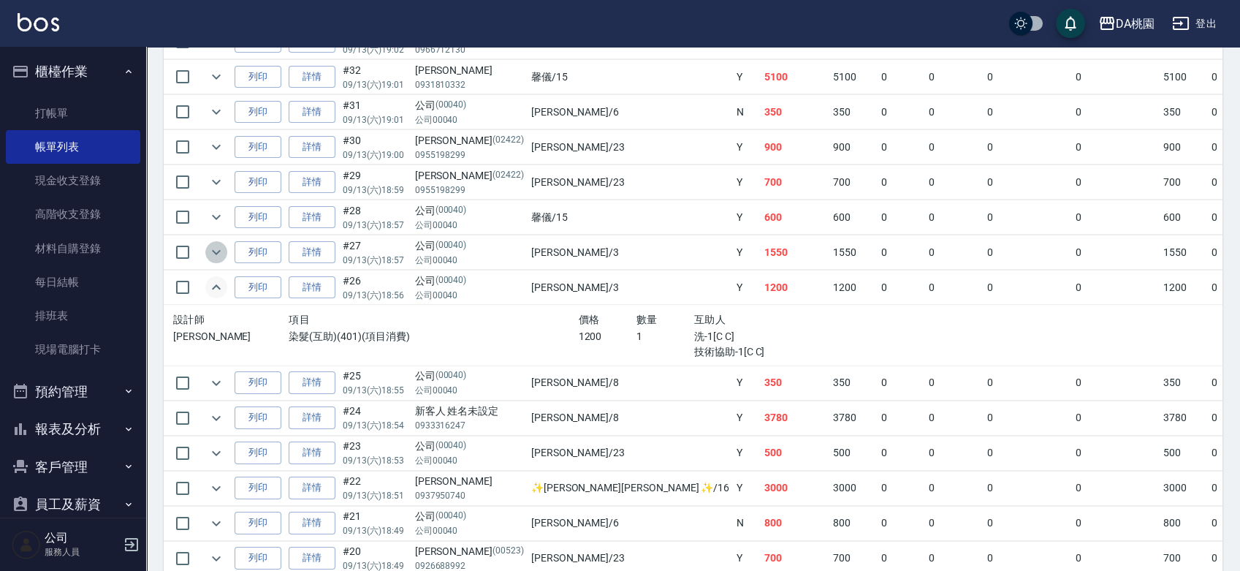
click at [219, 252] on icon "expand row" at bounding box center [216, 252] width 18 height 18
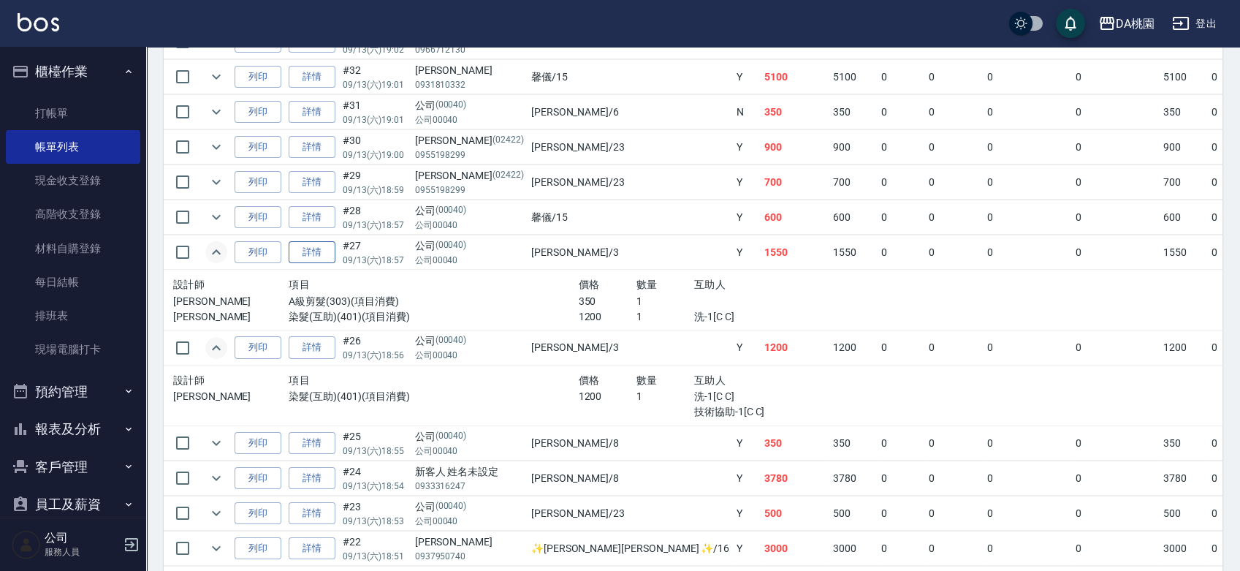
click at [313, 247] on link "詳情" at bounding box center [312, 252] width 47 height 23
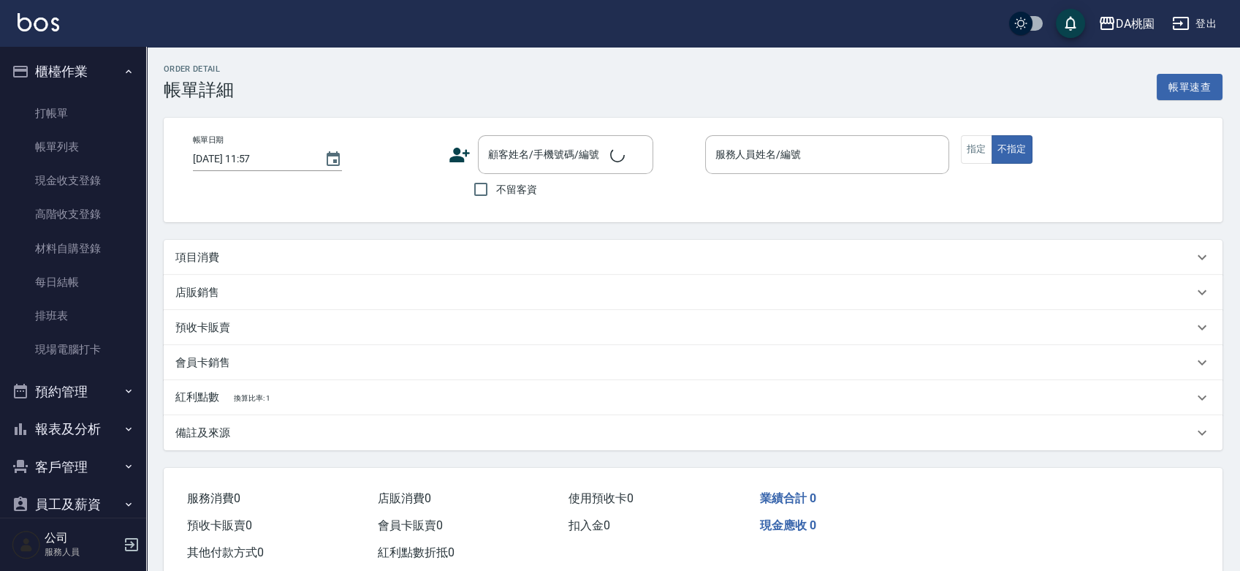
type input "2025/09/13 18:57"
type input "愛莉絲-3"
type input "150"
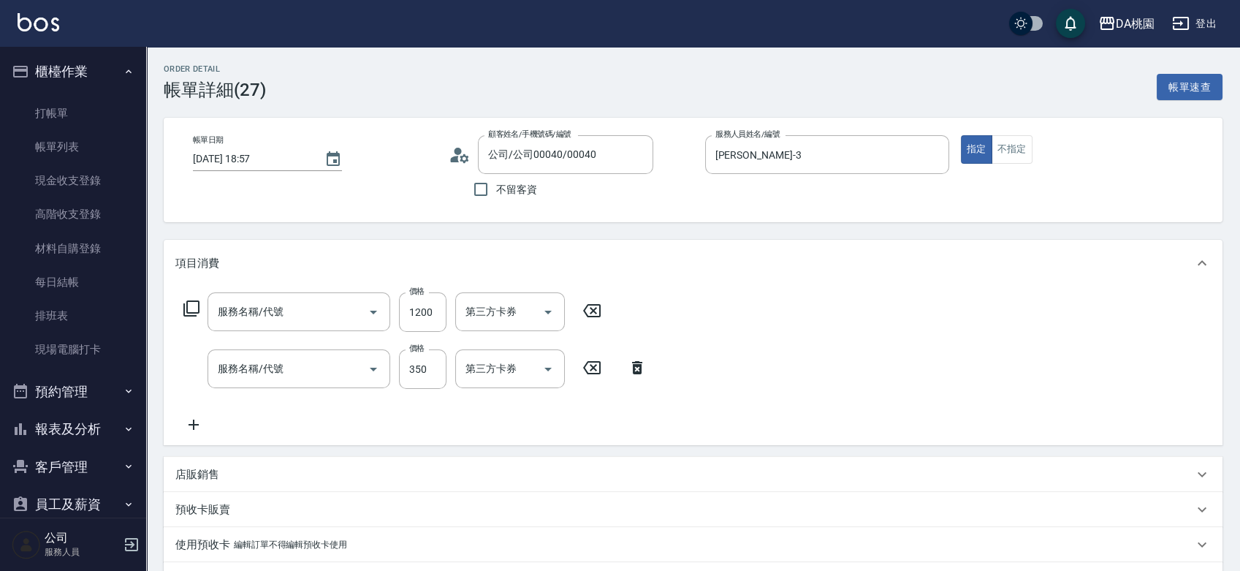
type input "公司/公司00040/00040"
type input "染髮(互助)(401)"
type input "A級剪髮(303)"
click at [591, 308] on div "技術協助-1 技術協助-1" at bounding box center [596, 311] width 88 height 39
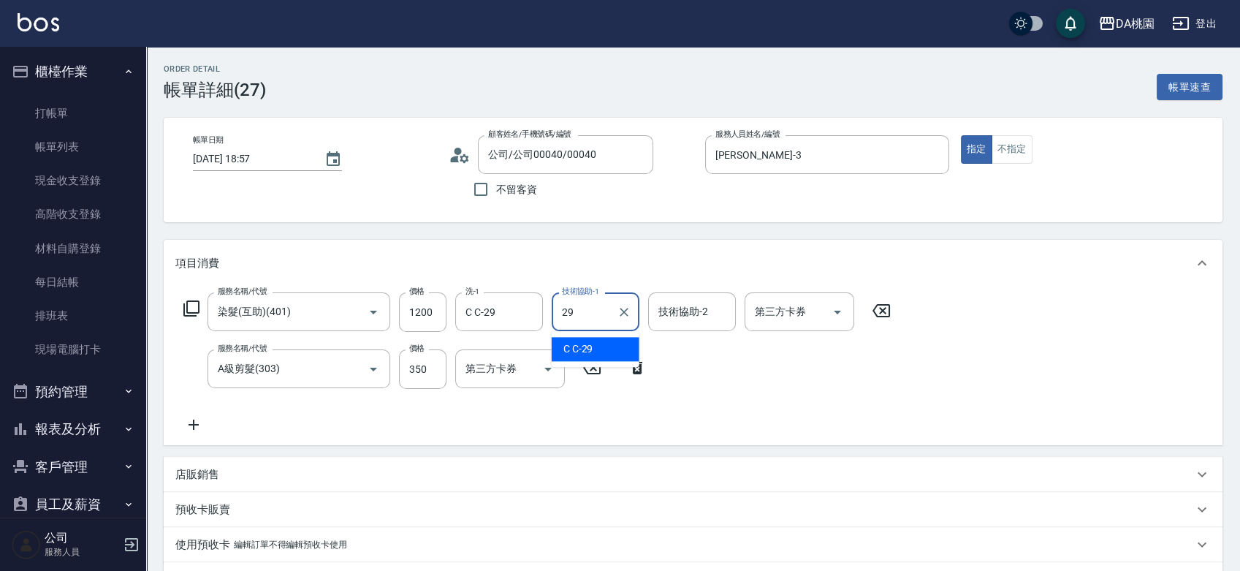
type input "C C-29"
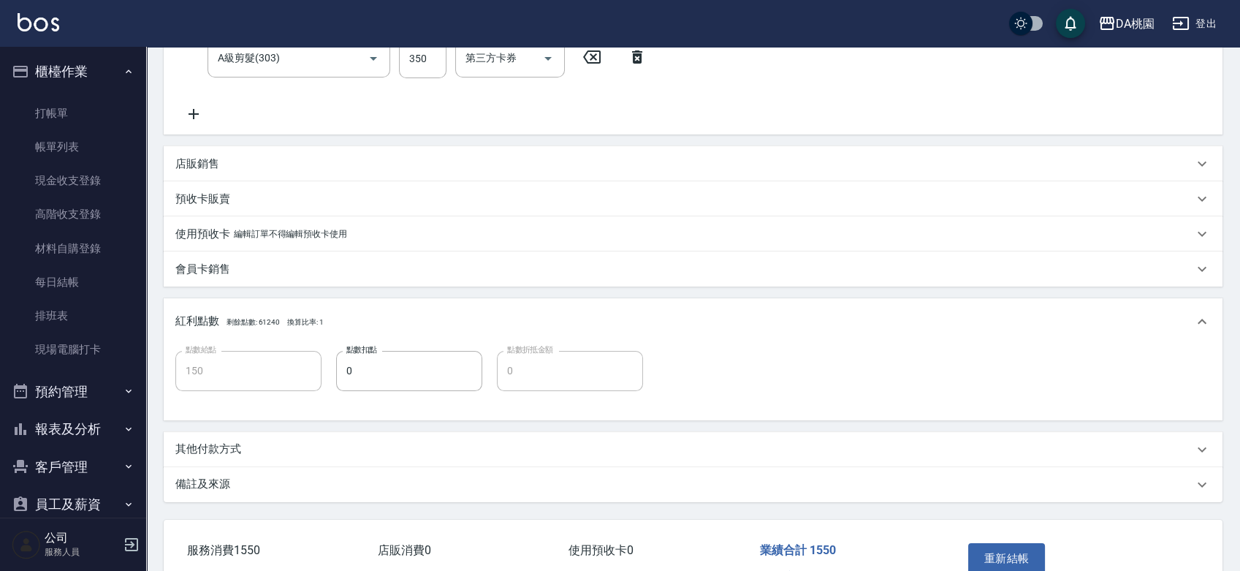
scroll to position [397, 0]
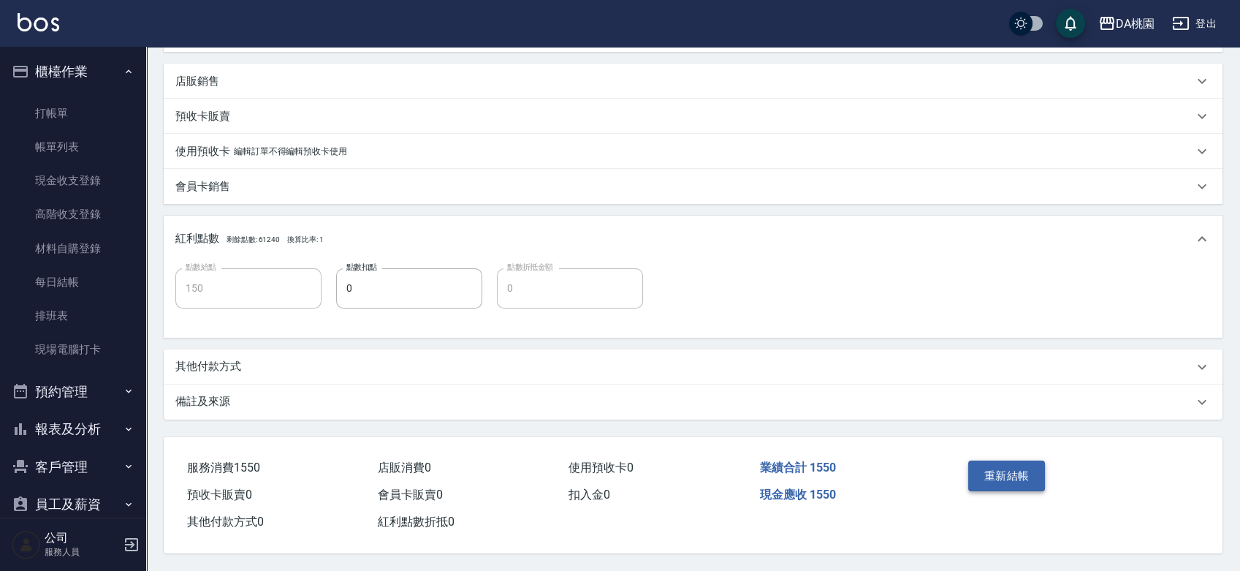
click at [998, 471] on button "重新結帳" at bounding box center [1006, 475] width 77 height 31
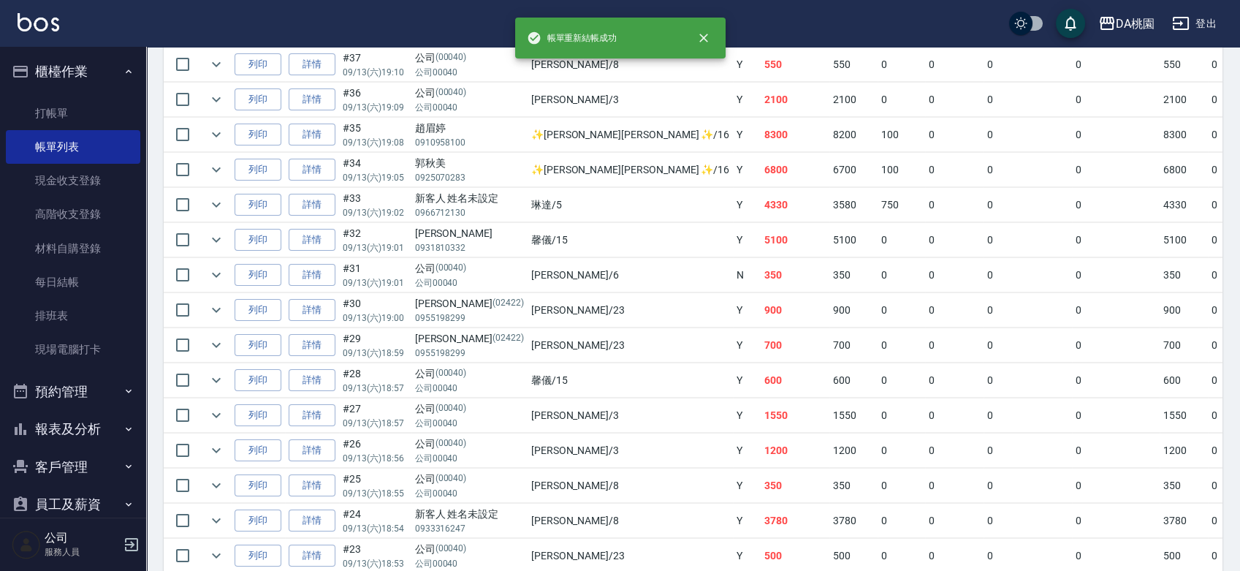
scroll to position [730, 0]
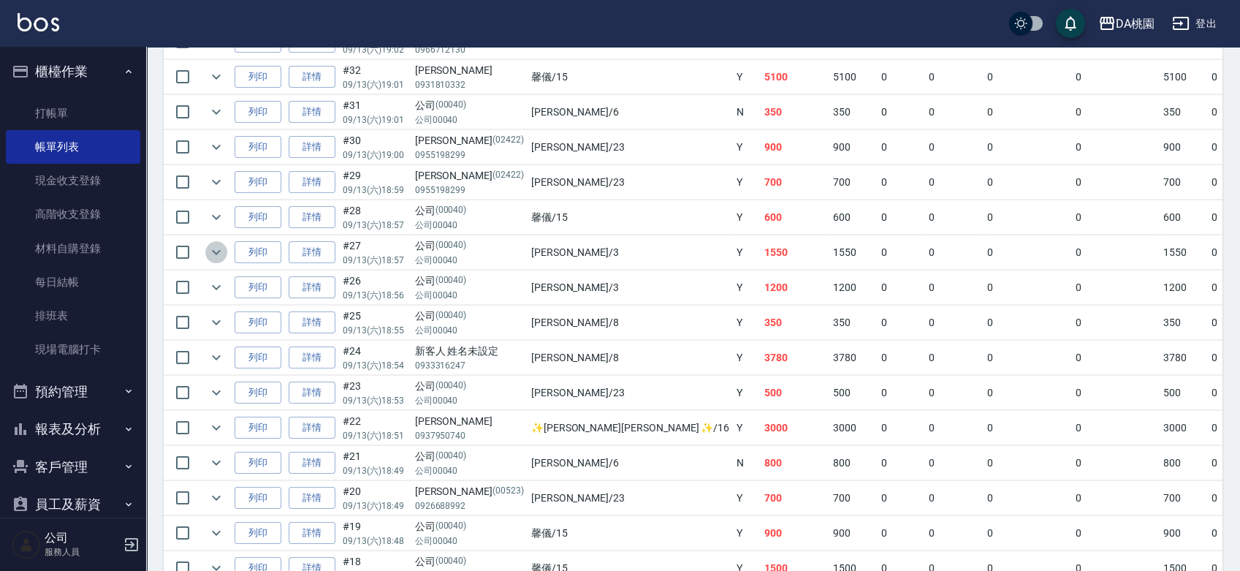
click at [213, 250] on icon "expand row" at bounding box center [216, 252] width 9 height 5
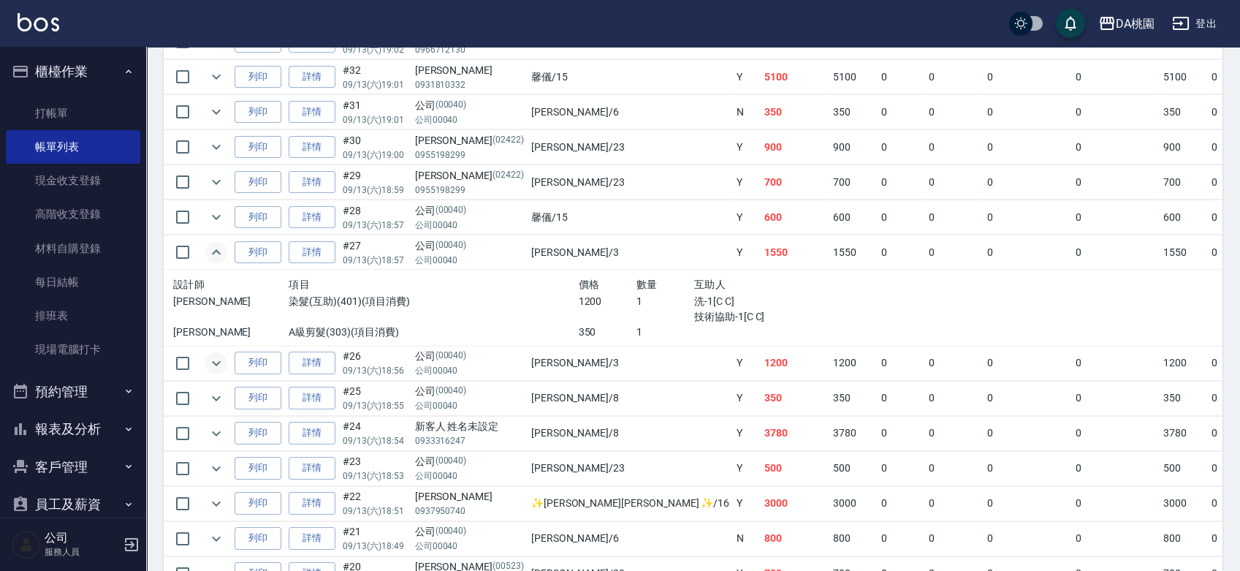
click at [213, 364] on icon "expand row" at bounding box center [216, 363] width 18 height 18
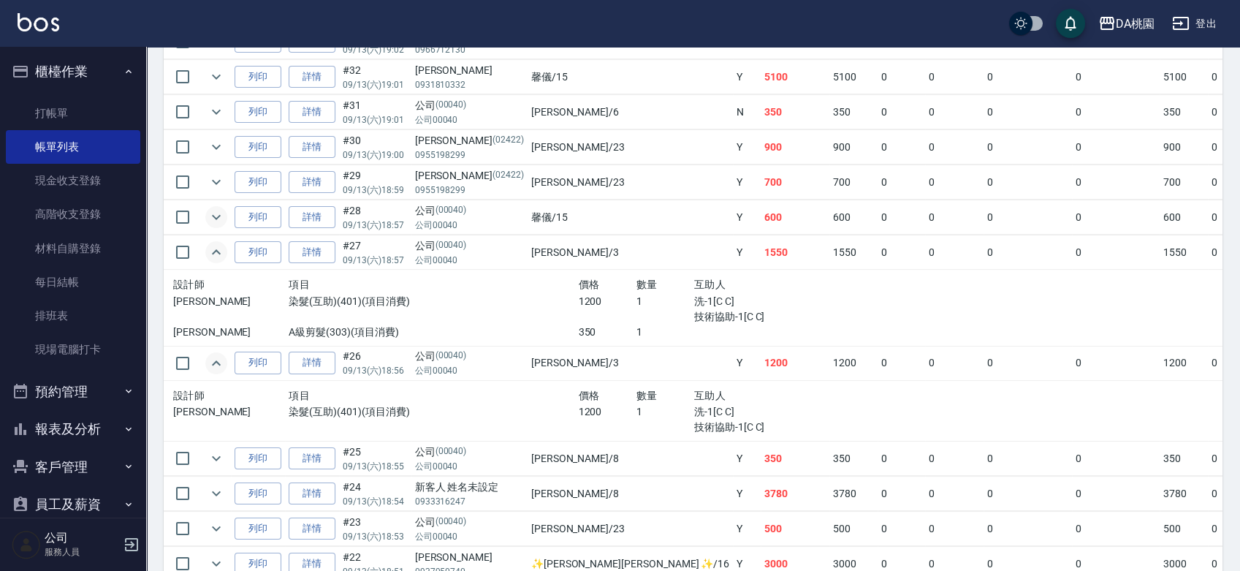
click at [214, 217] on icon "expand row" at bounding box center [216, 217] width 18 height 18
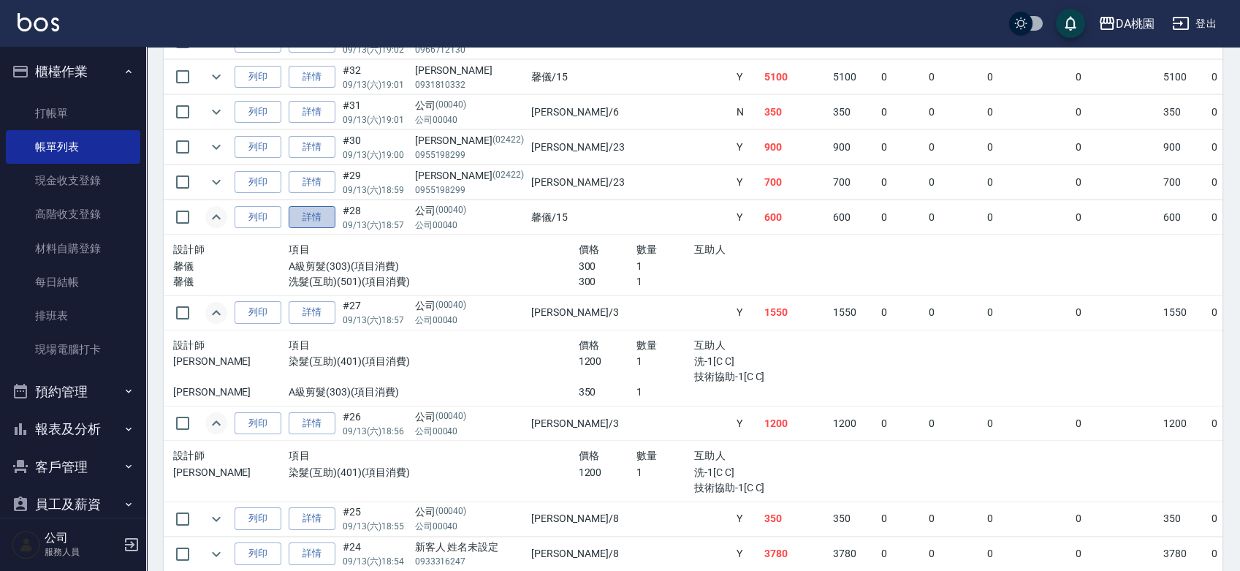
click at [310, 216] on link "詳情" at bounding box center [312, 217] width 47 height 23
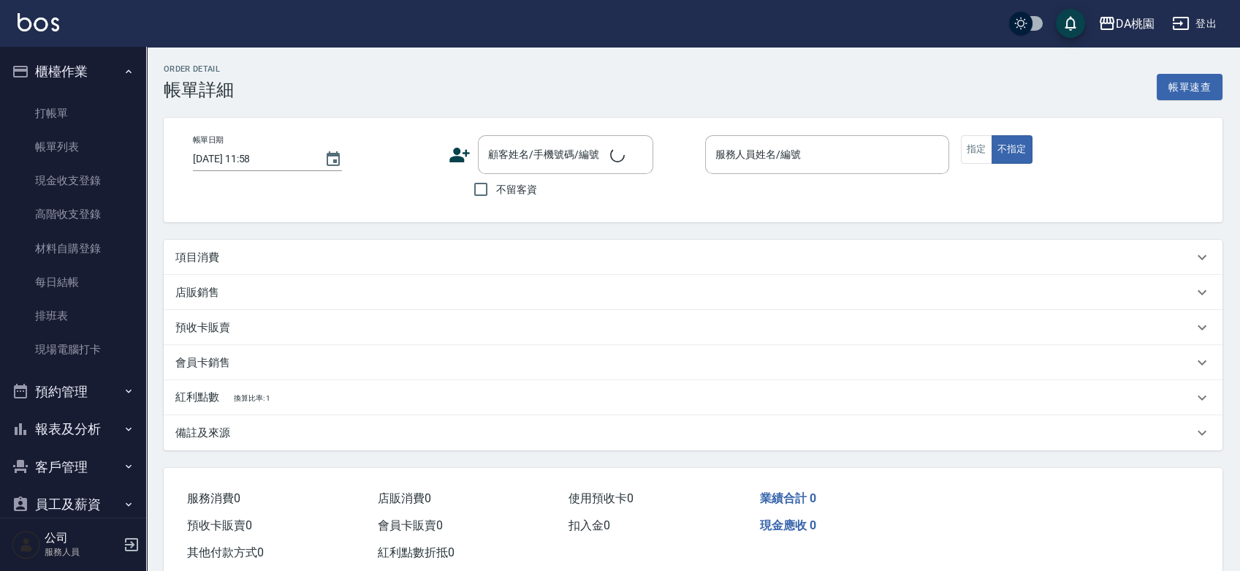
type input "2025/09/13 18:57"
type input "馨儀-15"
type input "60"
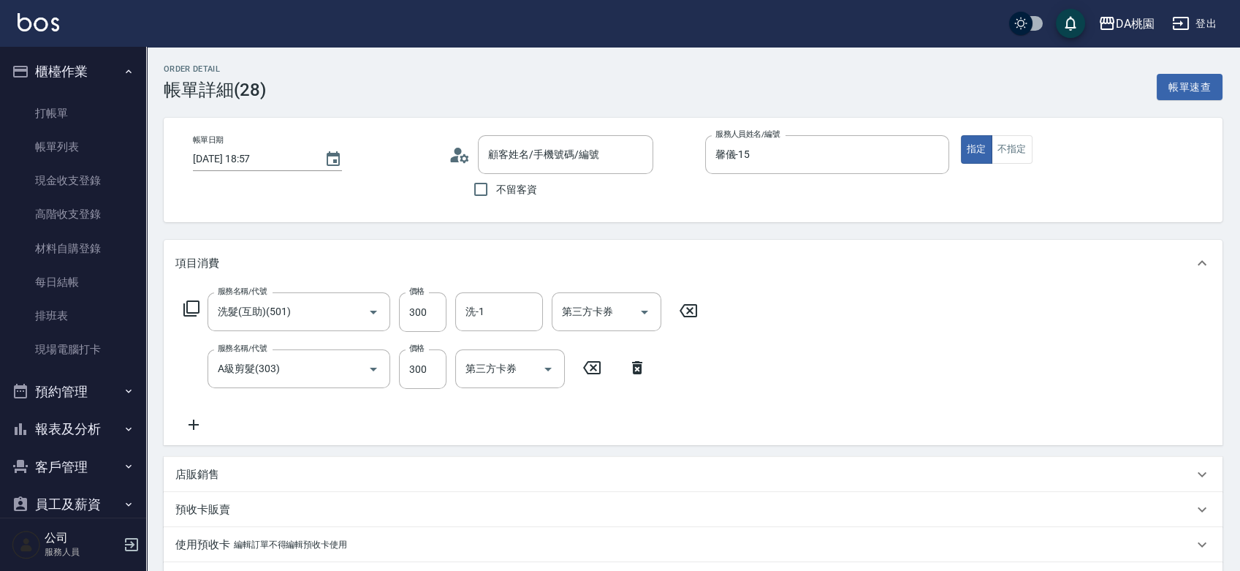
type input "洗髮(互助)(501)"
type input "A級剪髮(303)"
type input "公司/公司00040/00040"
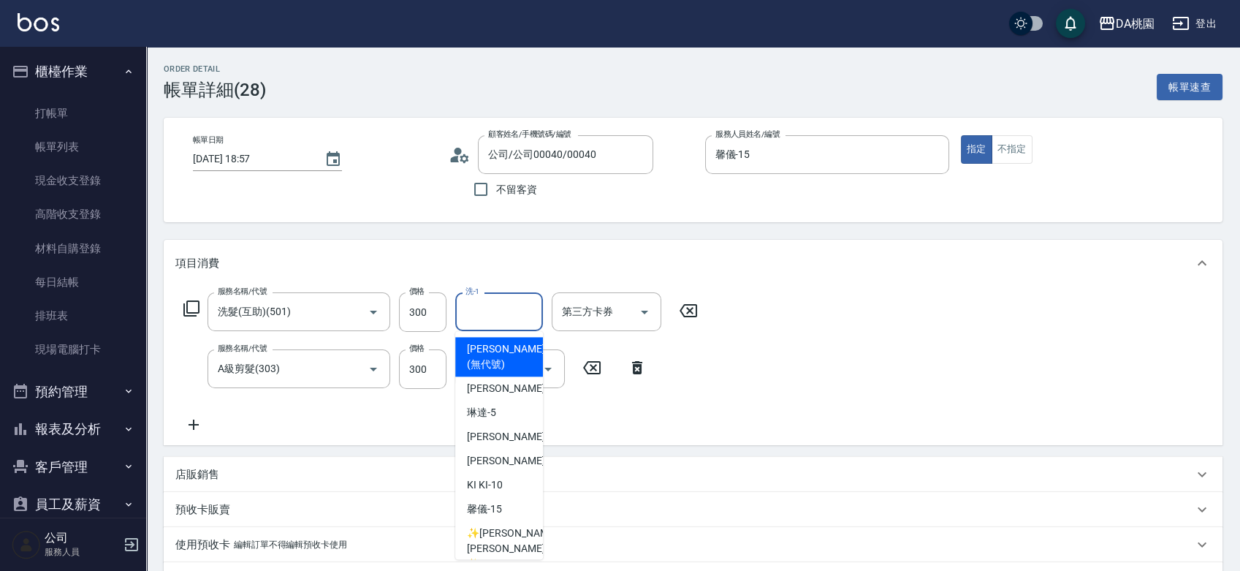
click at [473, 316] on input "洗-1" at bounding box center [499, 312] width 75 height 26
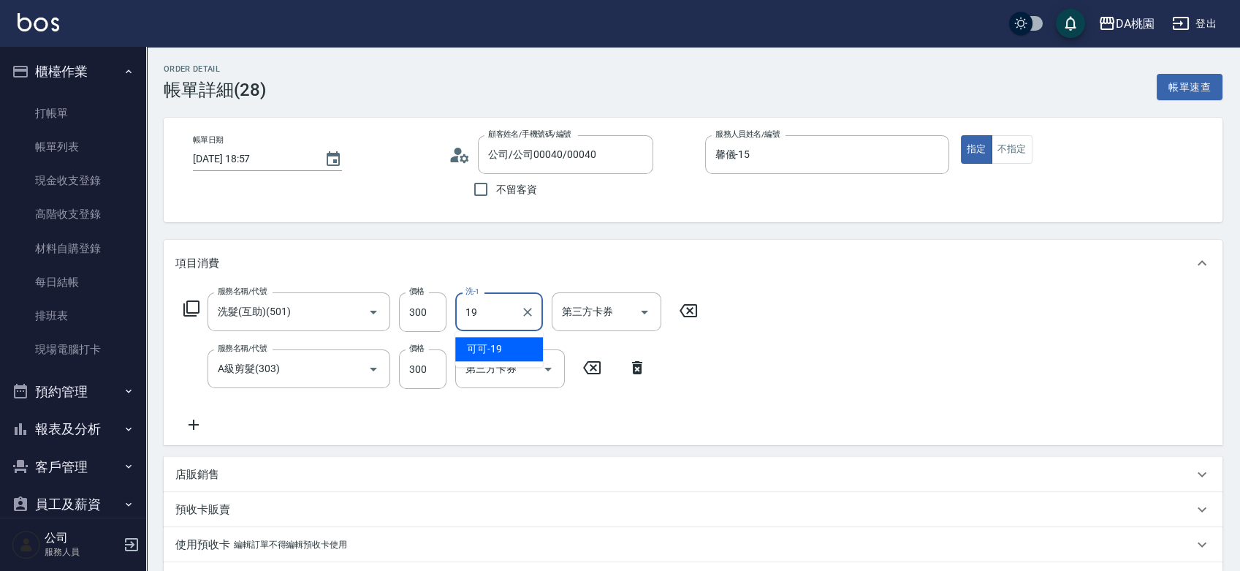
type input "可可-19"
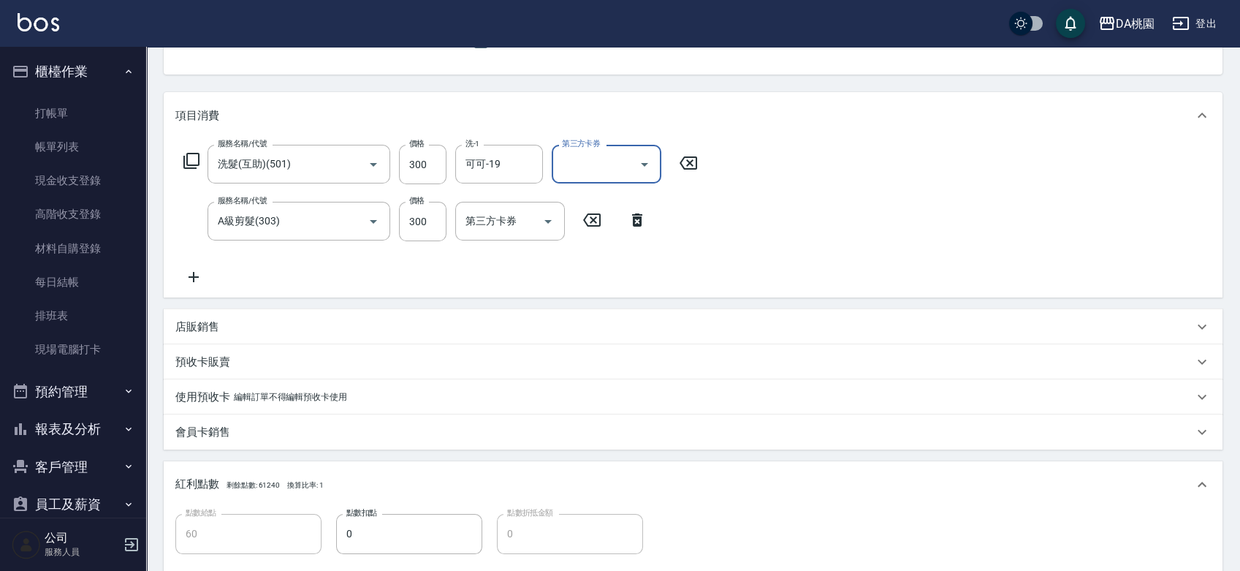
scroll to position [397, 0]
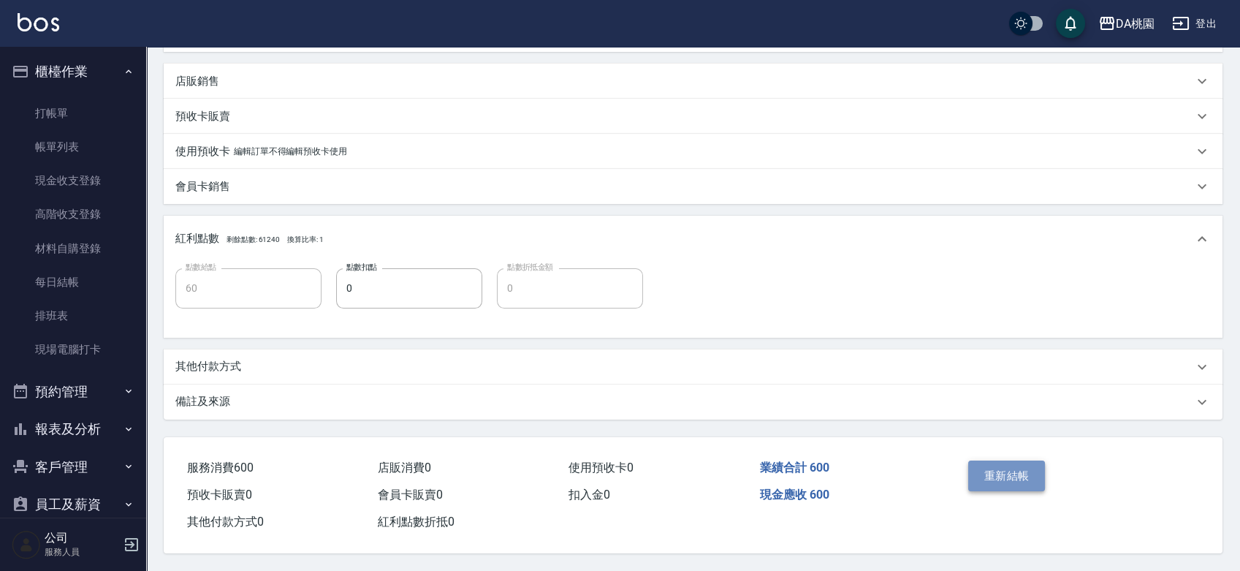
click at [999, 471] on button "重新結帳" at bounding box center [1006, 475] width 77 height 31
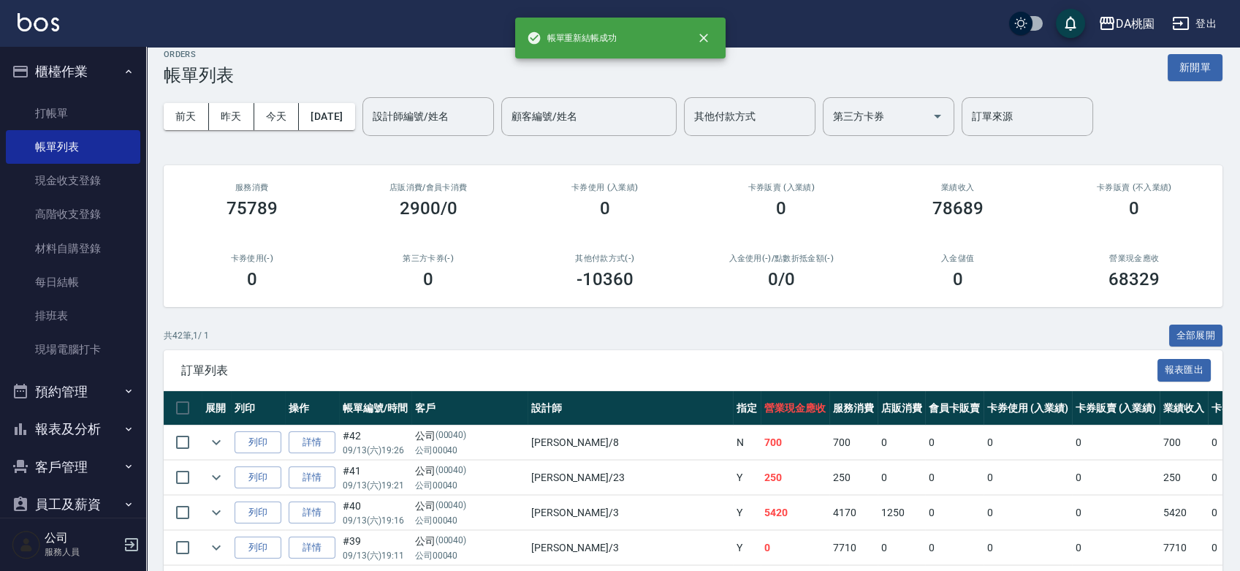
scroll to position [405, 0]
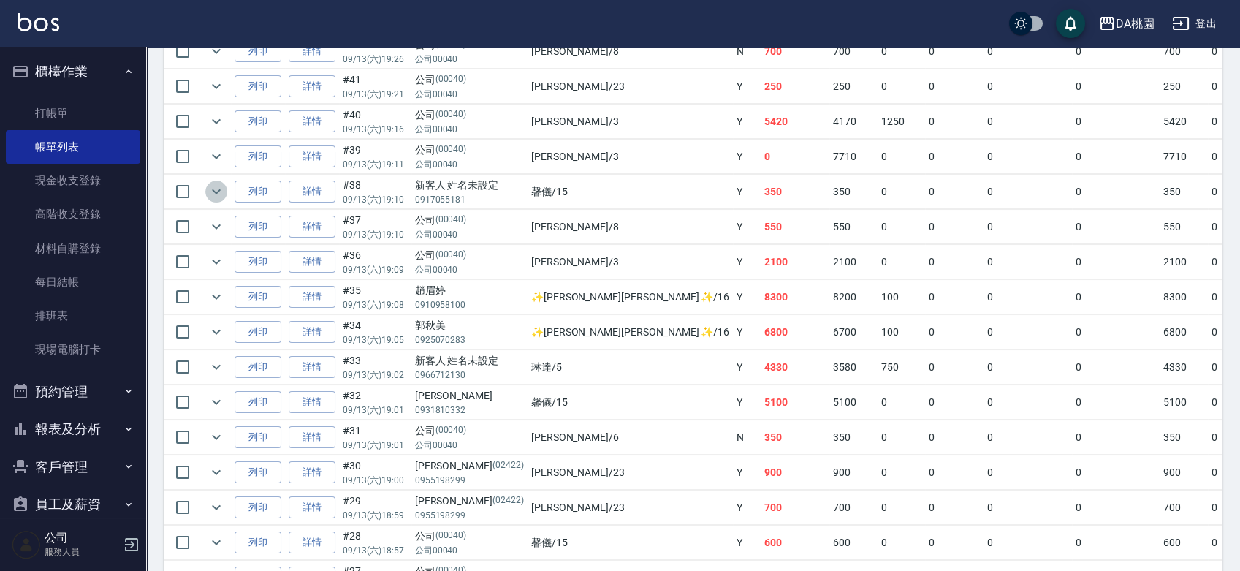
click at [219, 191] on icon "expand row" at bounding box center [216, 192] width 18 height 18
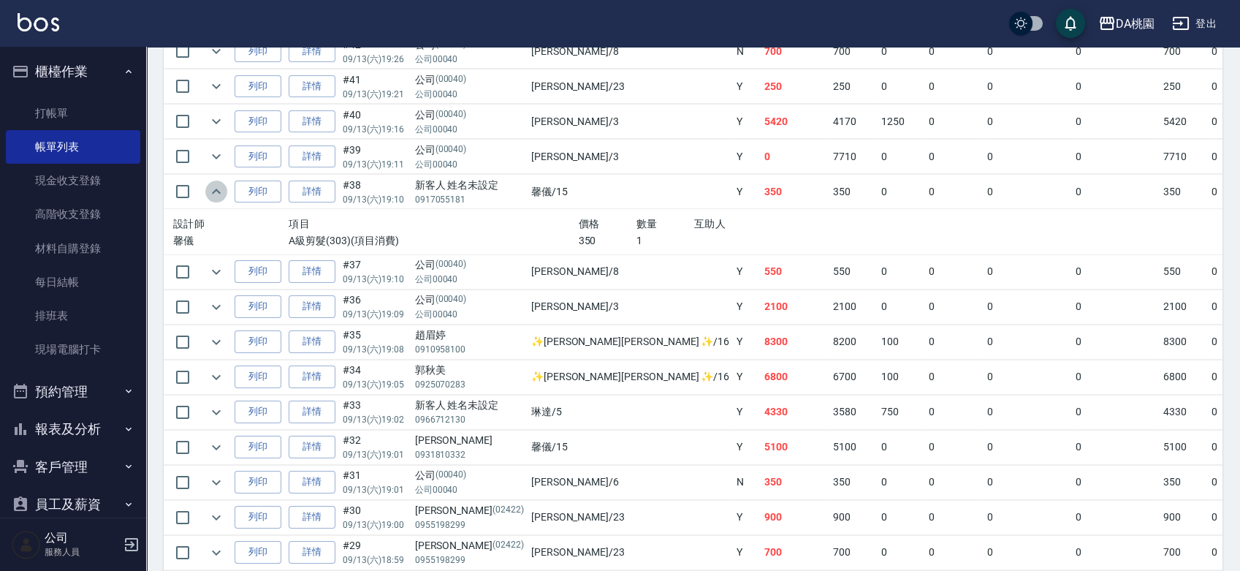
click at [219, 191] on icon "expand row" at bounding box center [216, 190] width 9 height 5
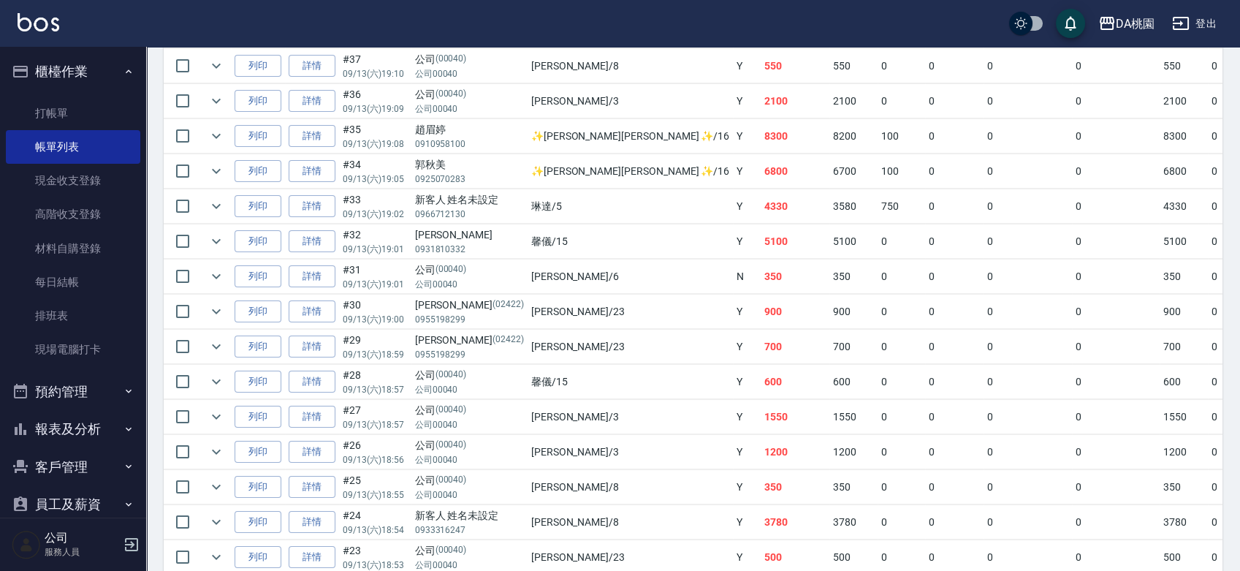
scroll to position [568, 0]
click at [222, 378] on icon "expand row" at bounding box center [216, 380] width 18 height 18
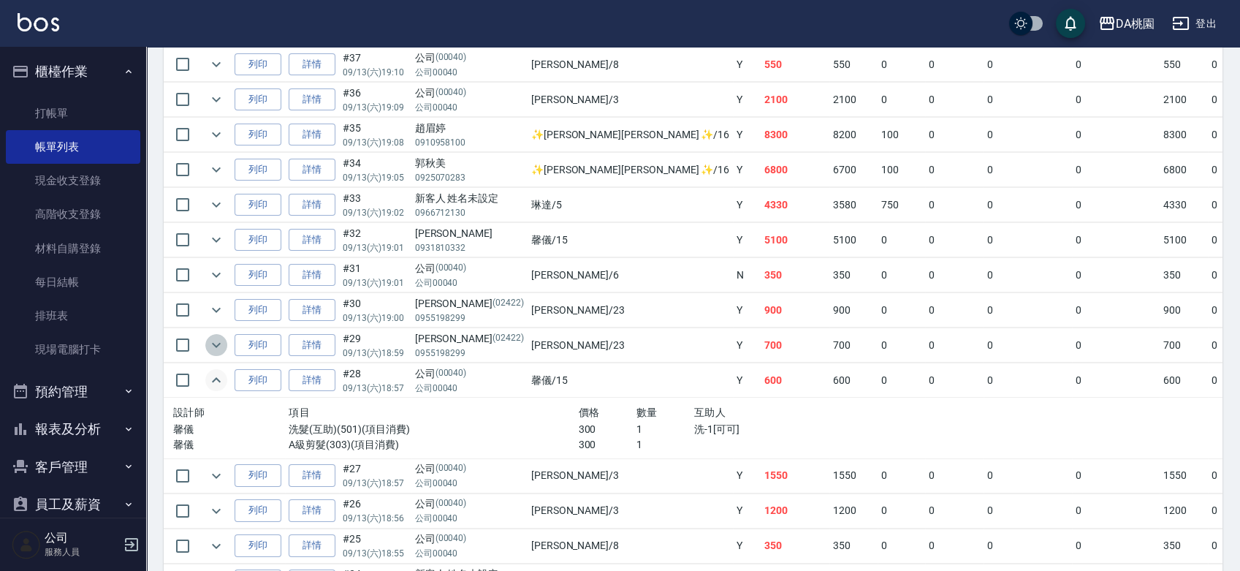
click at [220, 343] on icon "expand row" at bounding box center [216, 345] width 18 height 18
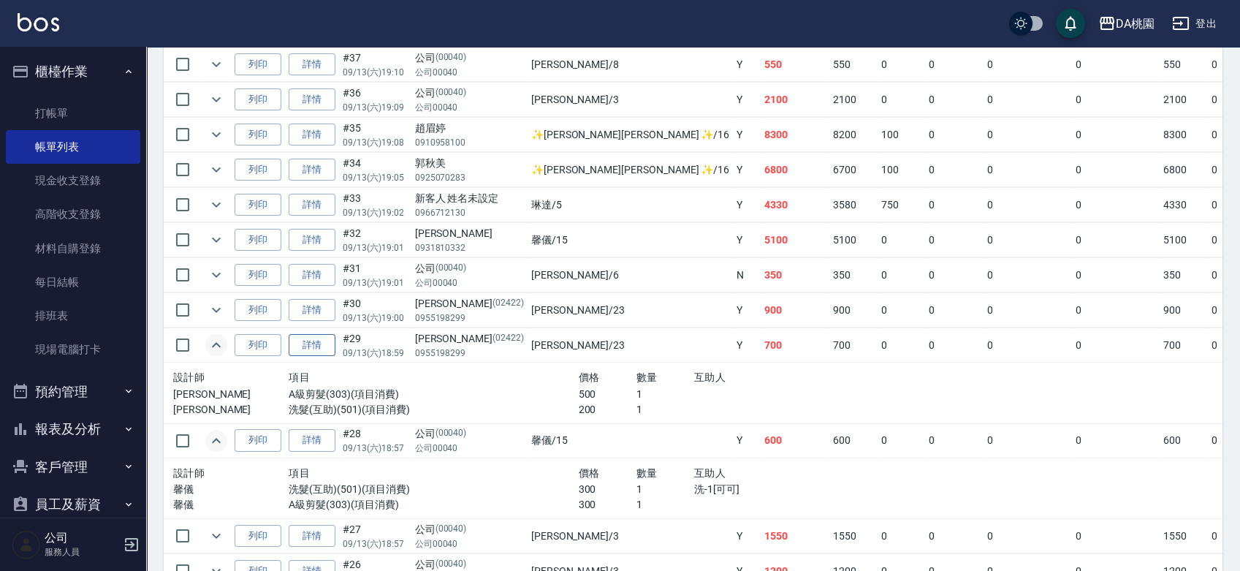
click at [320, 343] on link "詳情" at bounding box center [312, 345] width 47 height 23
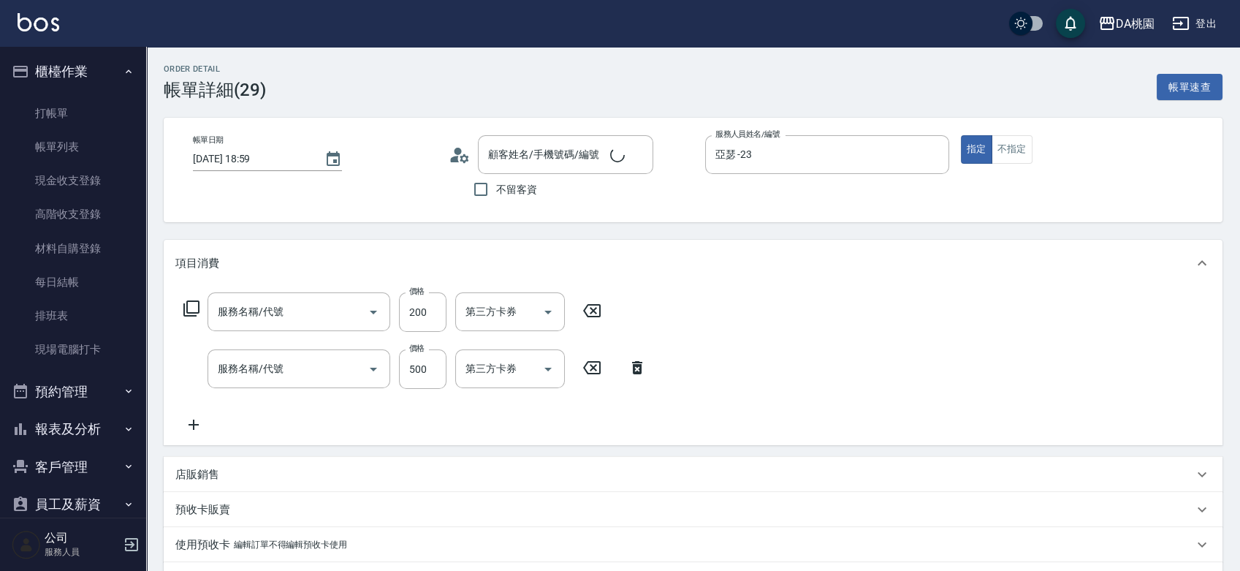
type input "2025/09/13 18:59"
type input "亞瑟 -23"
type input "70"
type input "洗髮(互助)(501)"
type input "A級剪髮(303)"
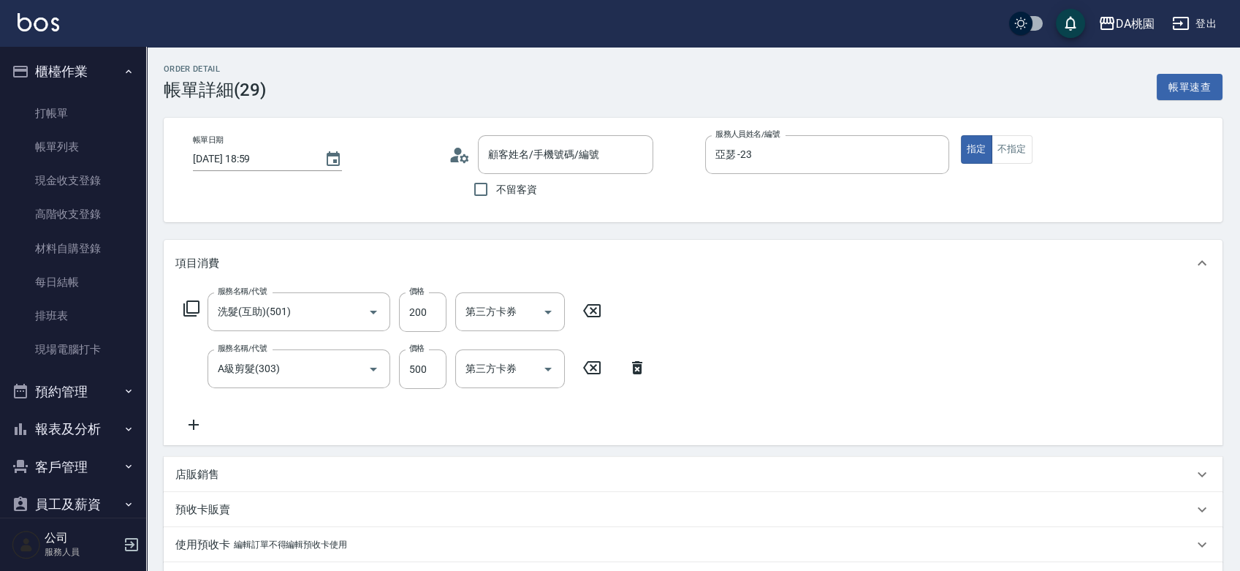
type input "黃歆/0955198299/02422"
click at [495, 310] on input "洗-1" at bounding box center [499, 312] width 75 height 26
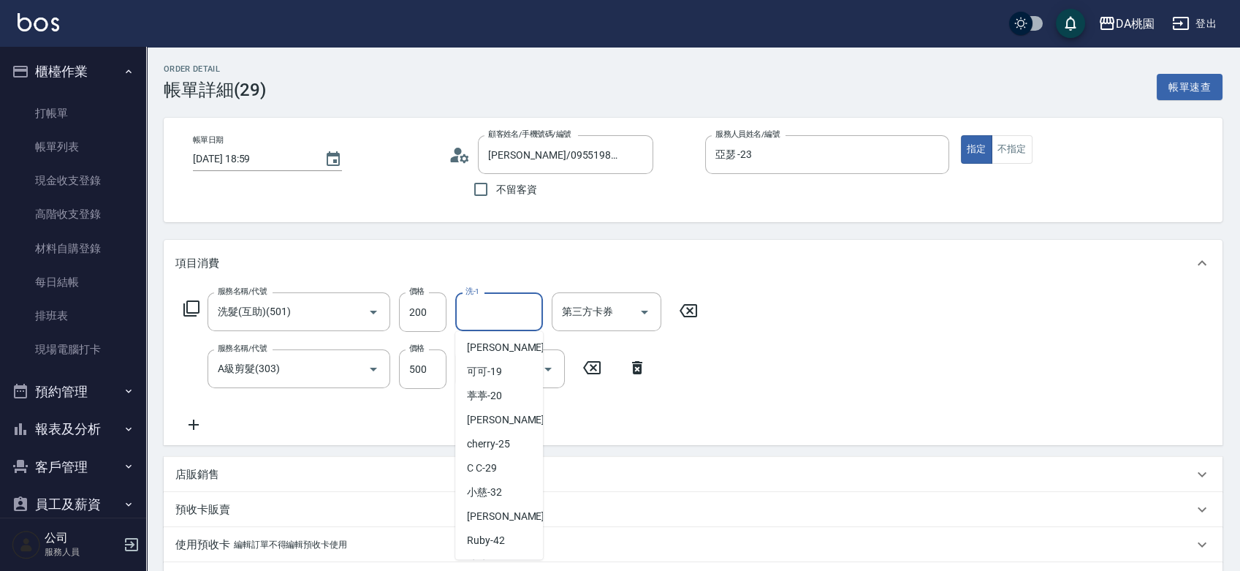
scroll to position [243, 0]
click at [502, 356] on div "可可 -19" at bounding box center [499, 368] width 88 height 24
type input "可可-19"
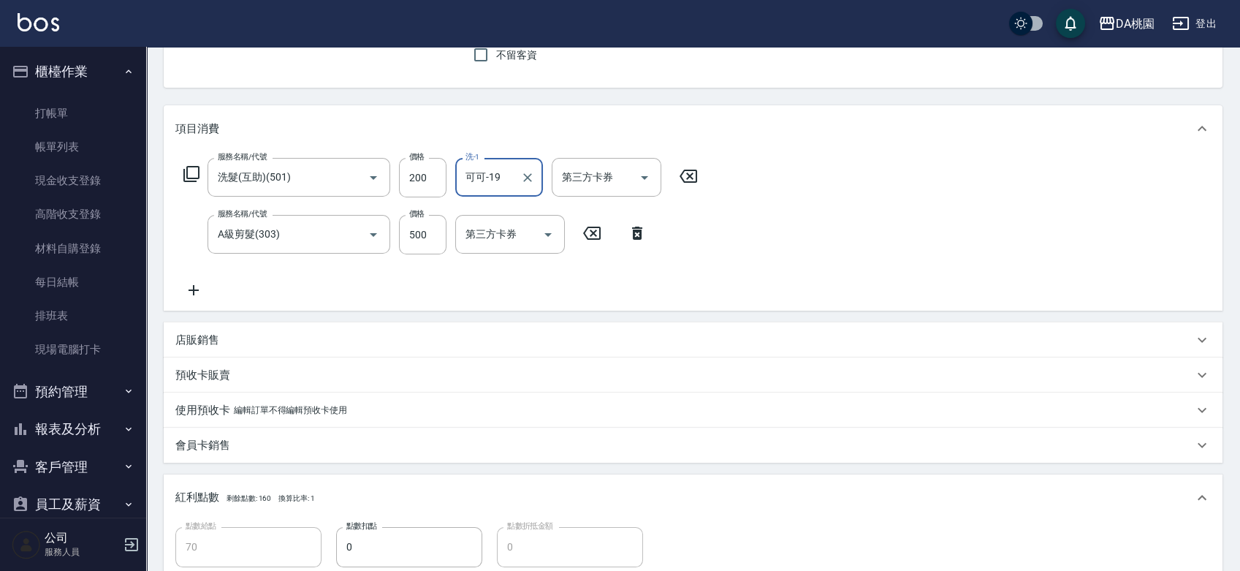
scroll to position [397, 0]
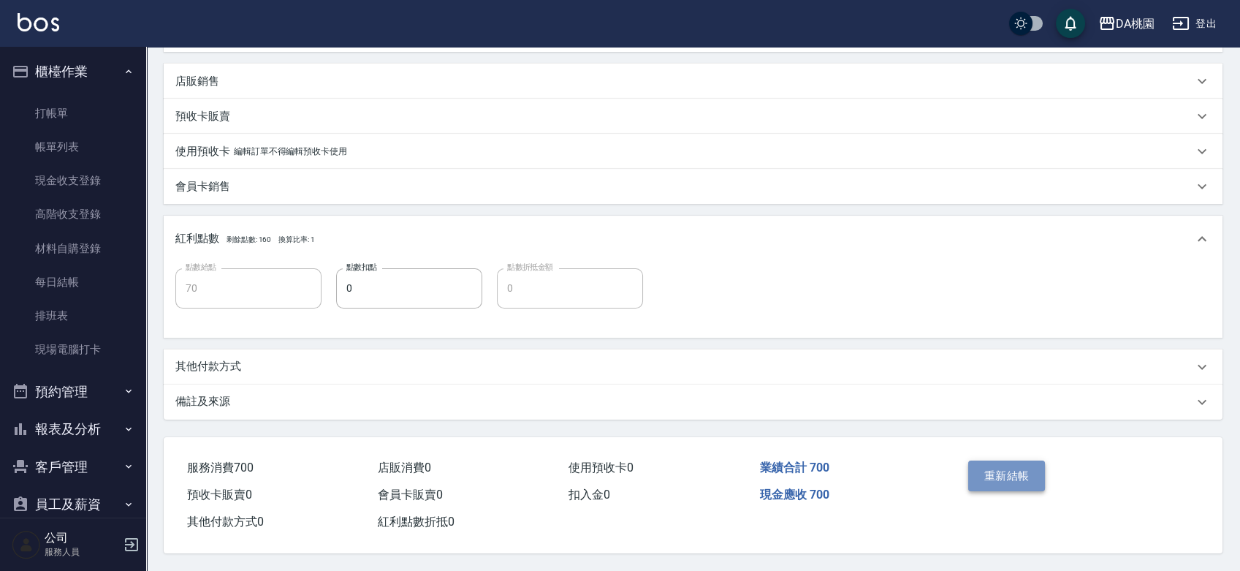
click at [994, 464] on button "重新結帳" at bounding box center [1006, 475] width 77 height 31
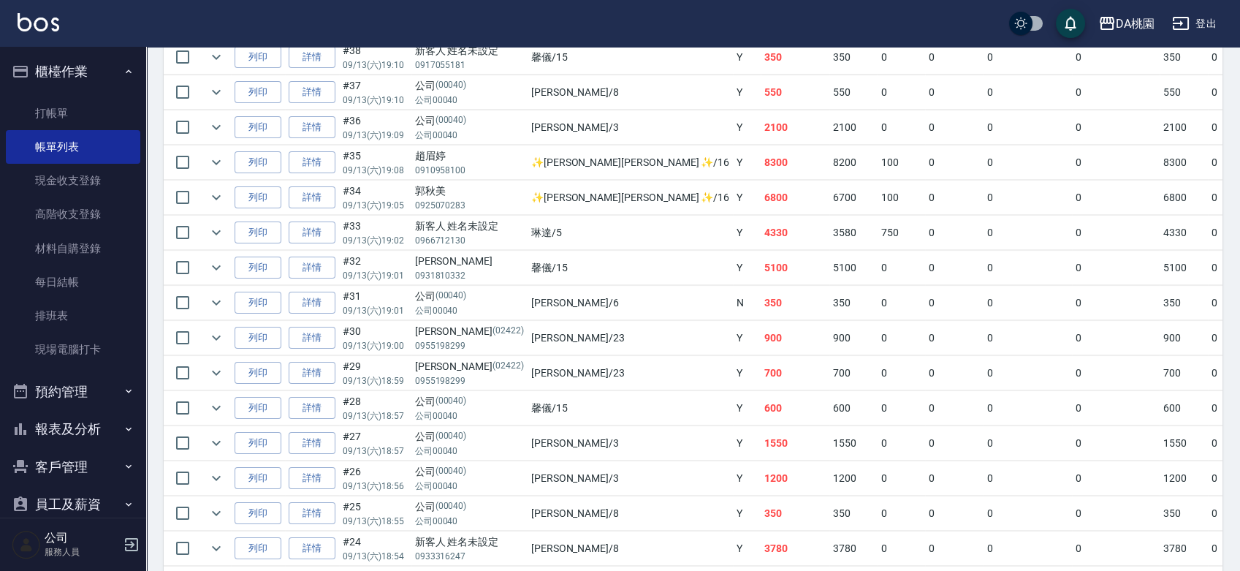
scroll to position [568, 0]
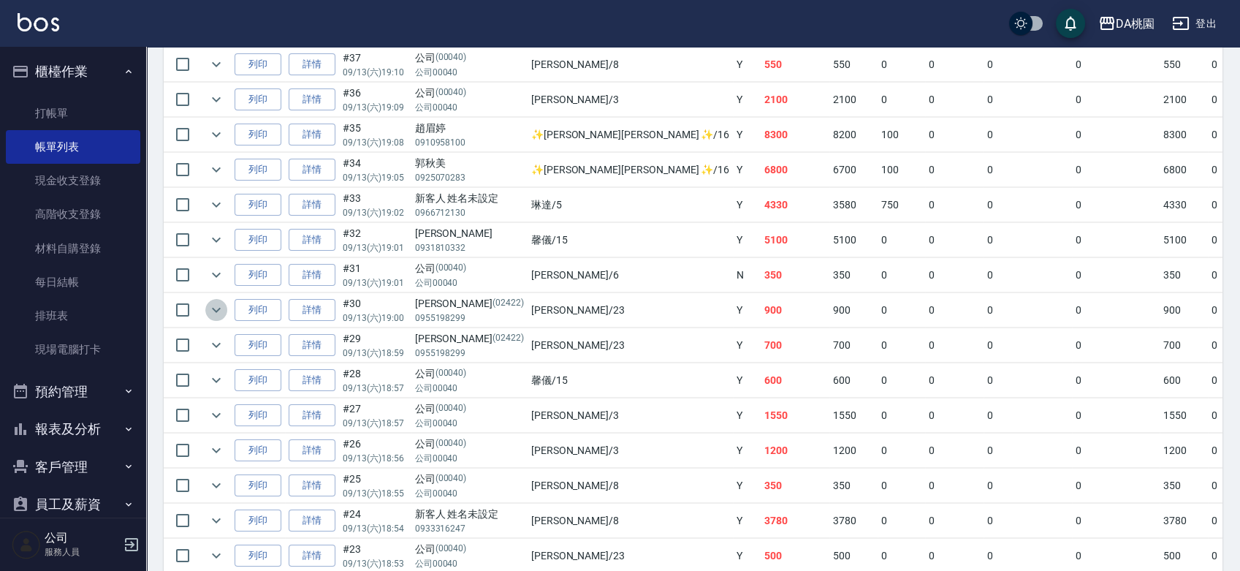
click at [216, 308] on icon "expand row" at bounding box center [216, 310] width 18 height 18
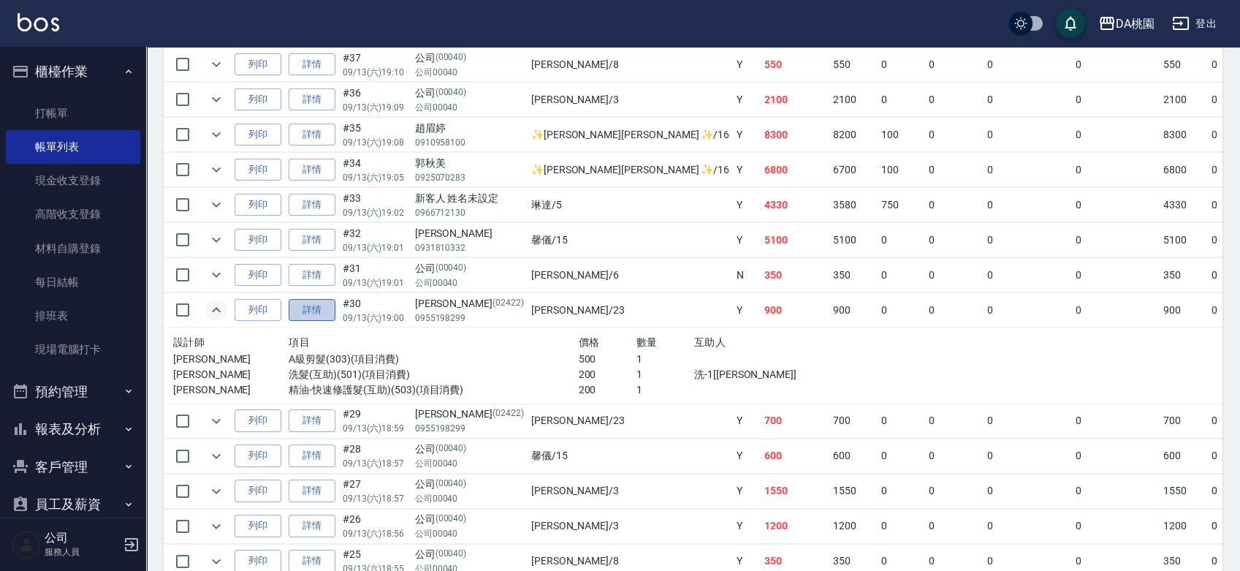
click at [321, 308] on link "詳情" at bounding box center [312, 310] width 47 height 23
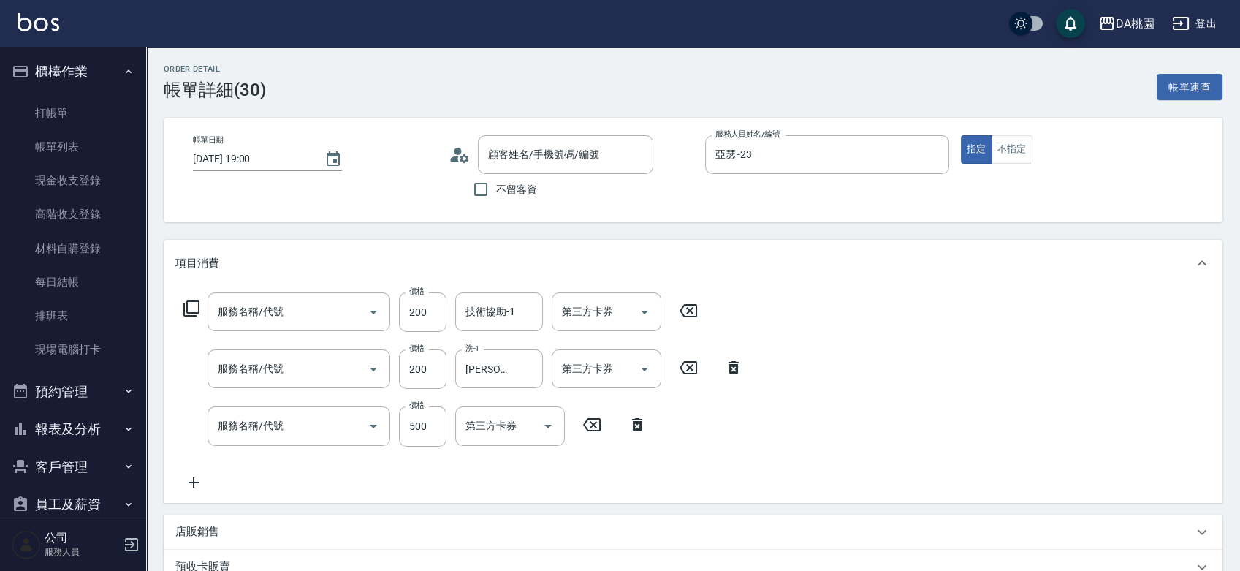
type input "2025/09/13 19:00"
type input "亞瑟 -23"
type input "90"
type input "精油-快速修護髮(互助)(503)"
type input "洗髮(互助)(501)"
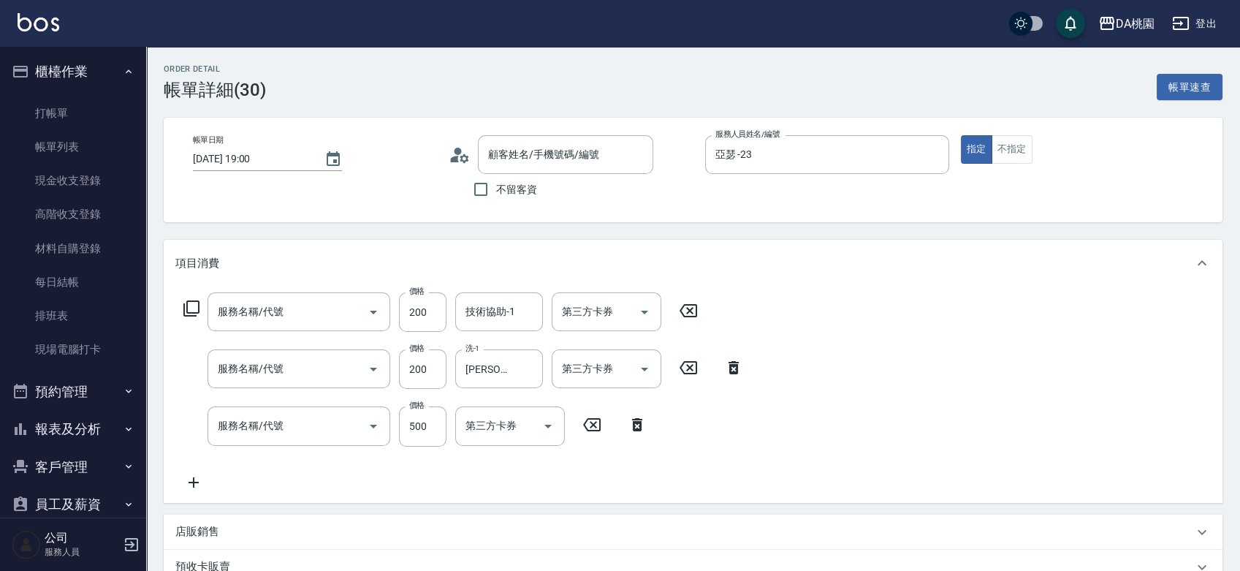
type input "A級剪髮(303)"
type input "黃歆/0955198299/02422"
click at [351, 310] on icon "Clear" at bounding box center [352, 312] width 9 height 9
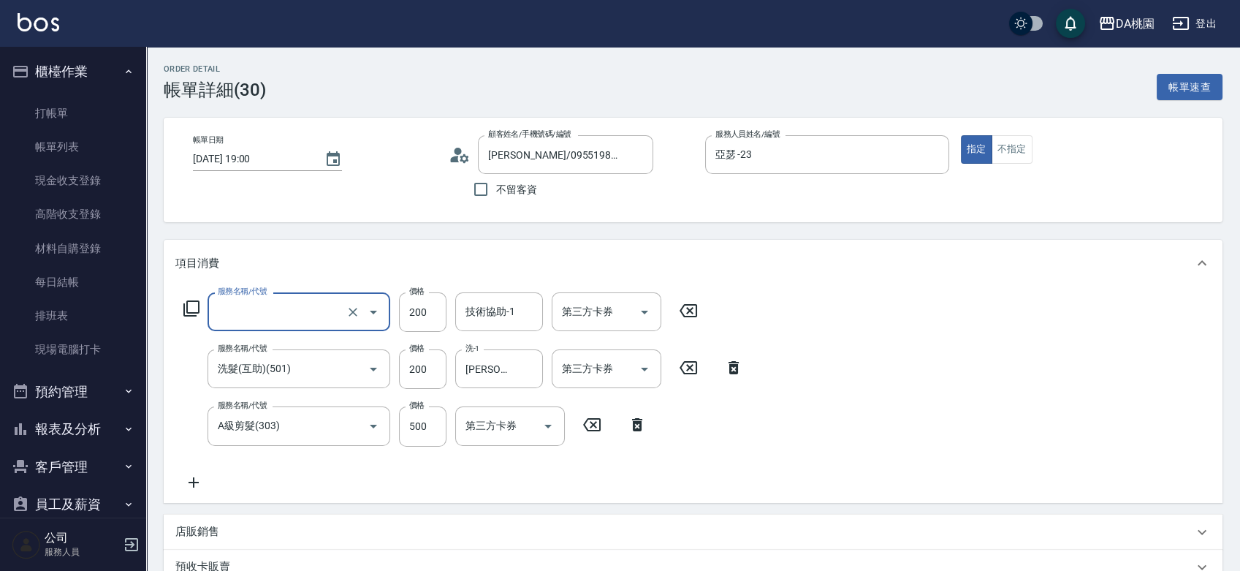
type input "6"
type input "70"
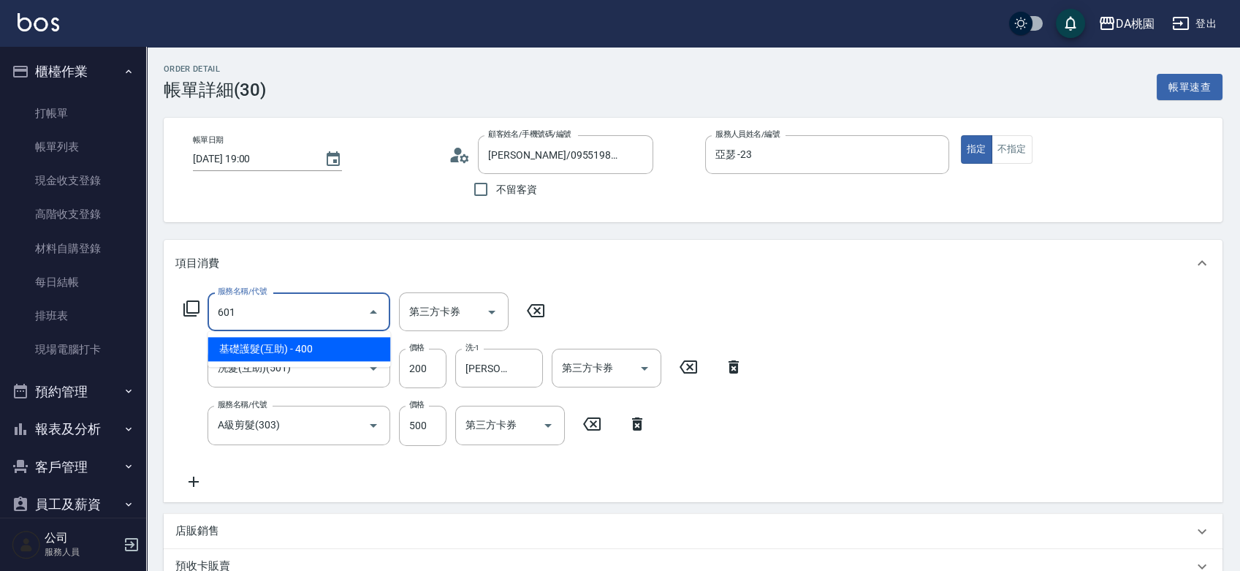
type input "601"
type input "110"
type input "基礎護髮(互助)(601)"
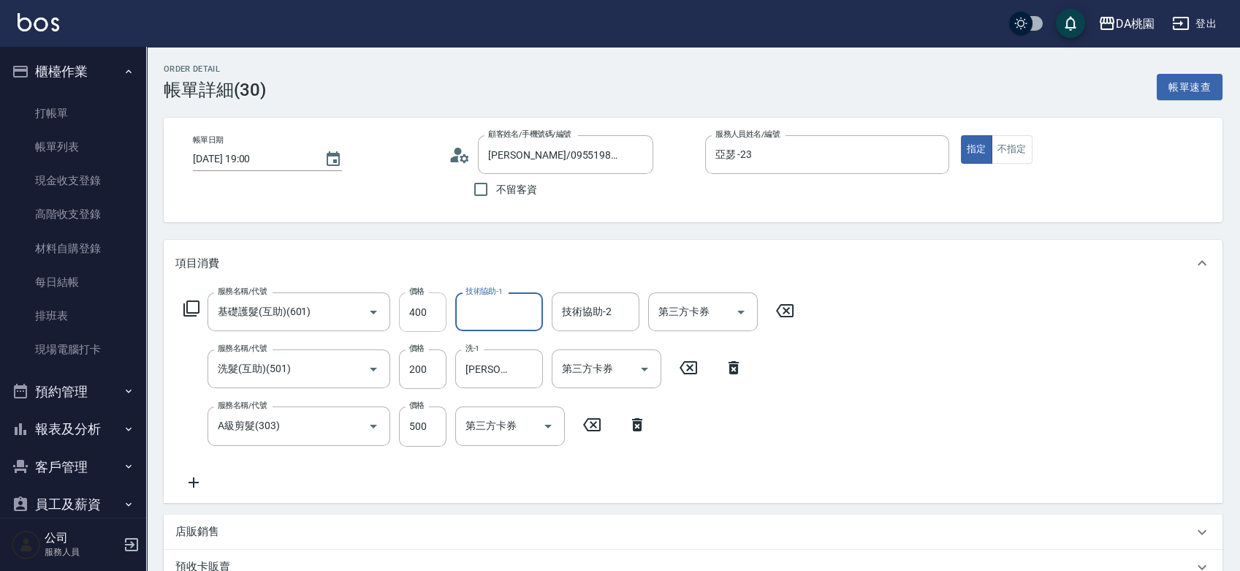
click at [427, 316] on input "400" at bounding box center [422, 311] width 47 height 39
type input "2"
type input "70"
type input "200"
type input "90"
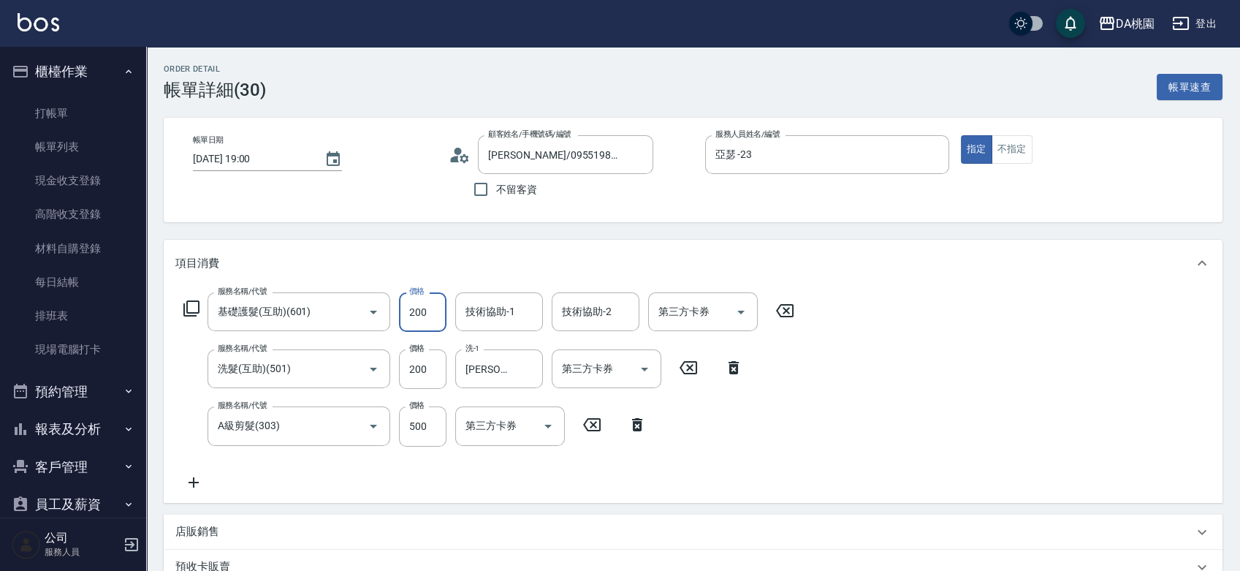
type input "200"
type input "小妤-18"
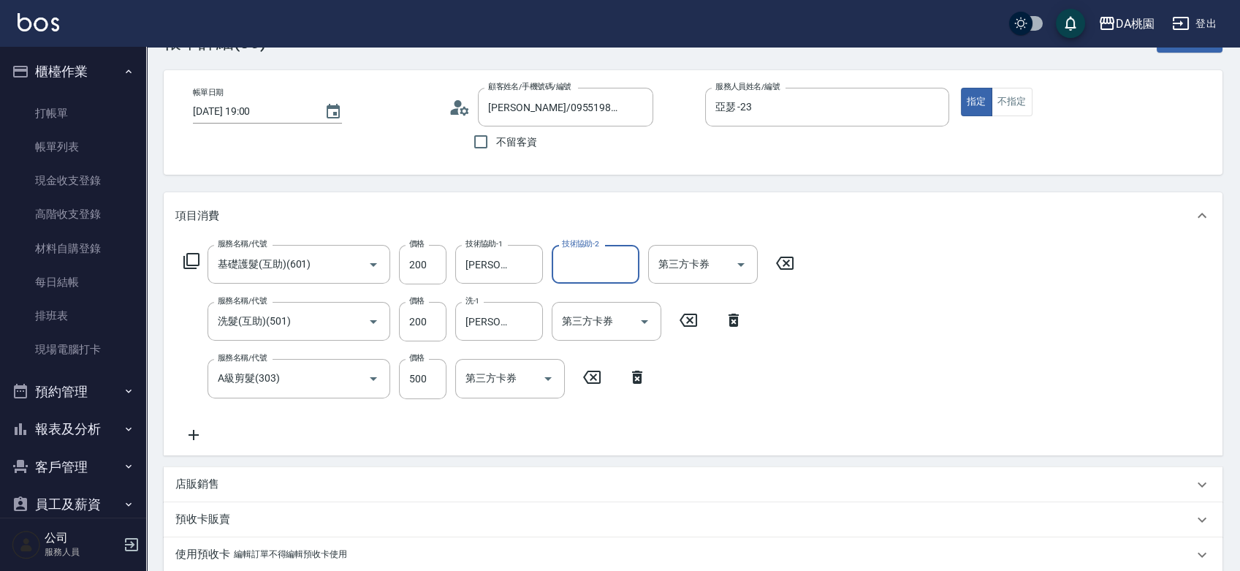
scroll to position [454, 0]
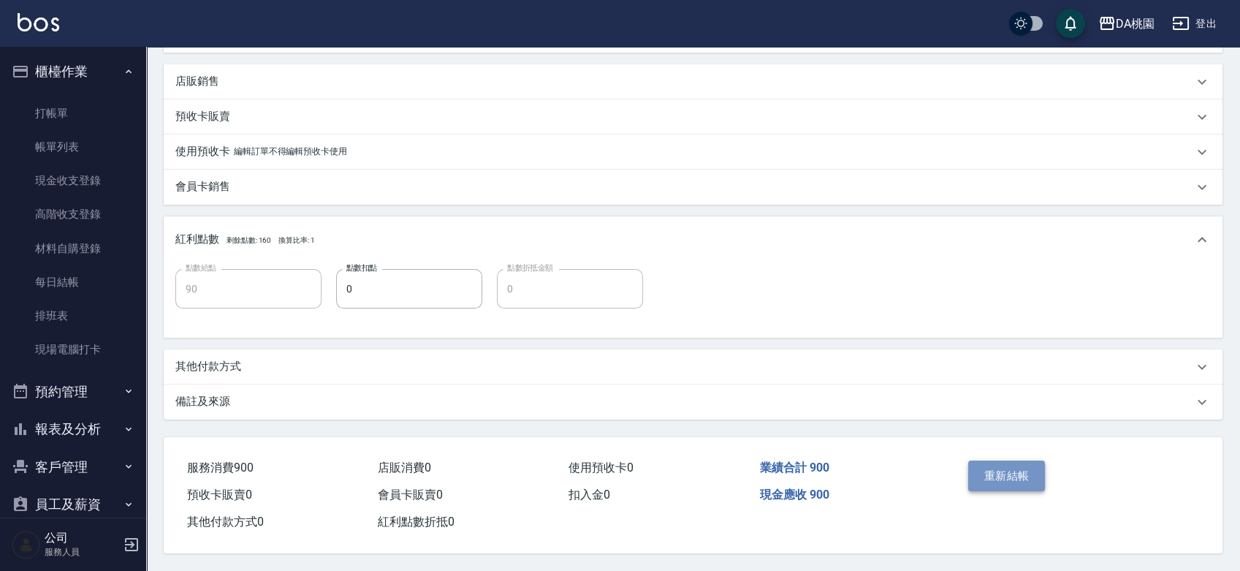
click at [1001, 466] on button "重新結帳" at bounding box center [1006, 475] width 77 height 31
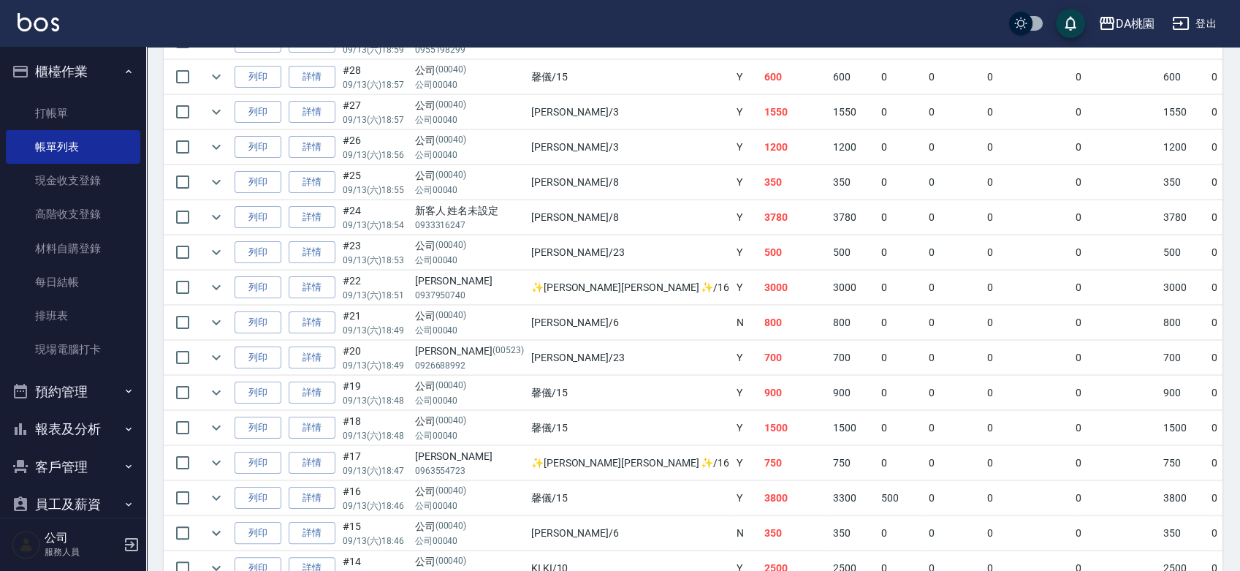
scroll to position [568, 0]
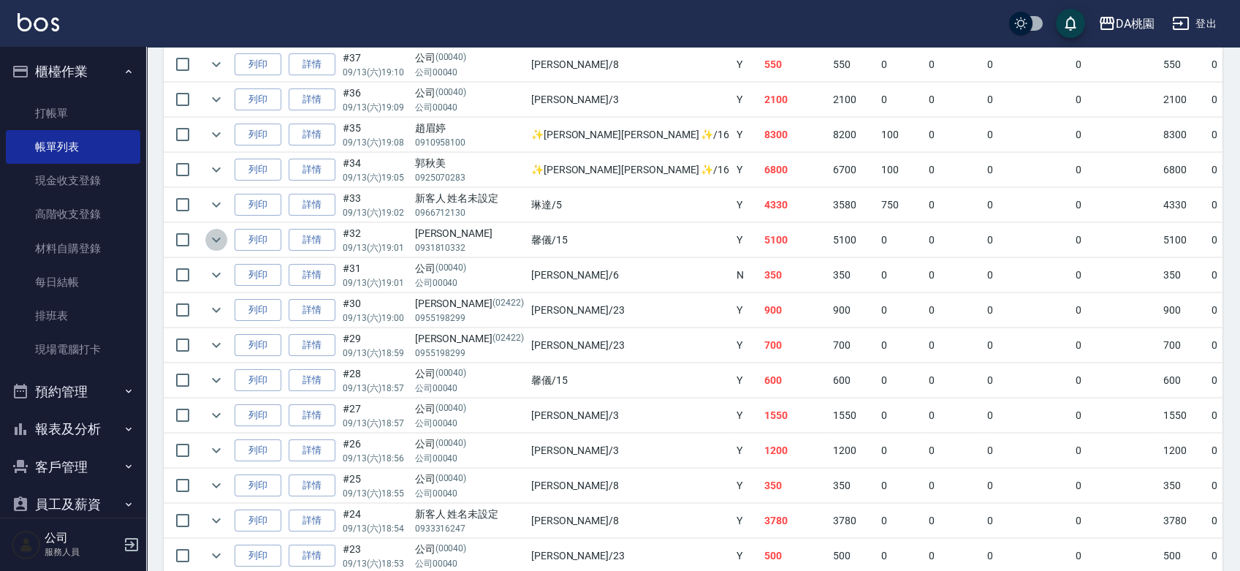
click at [213, 237] on icon "expand row" at bounding box center [216, 239] width 9 height 5
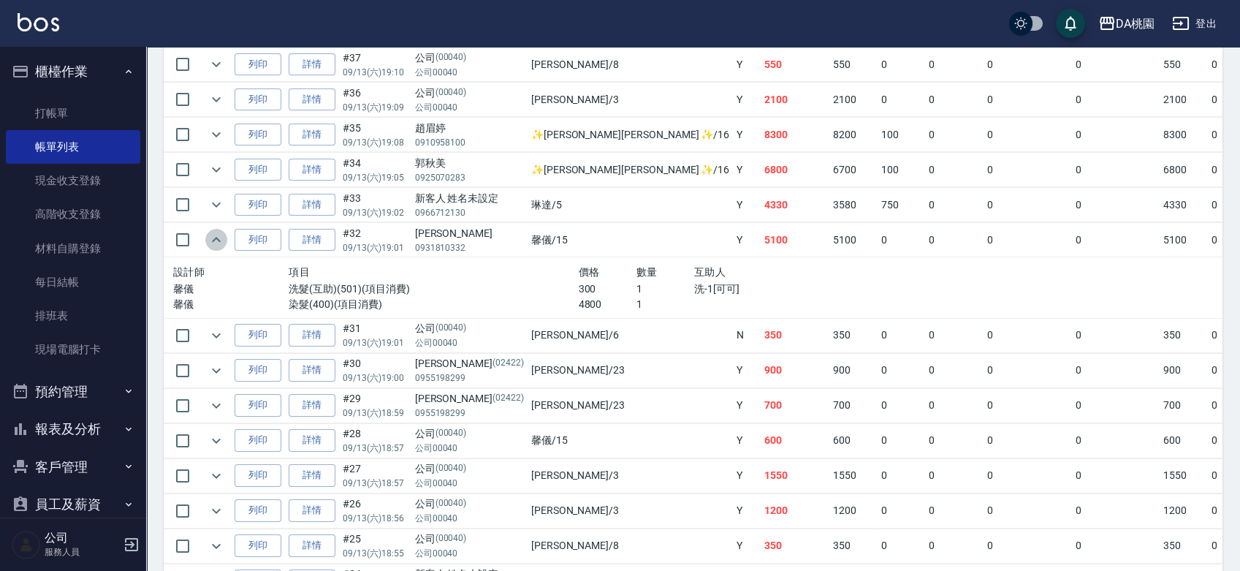
click at [213, 237] on icon "expand row" at bounding box center [216, 240] width 18 height 18
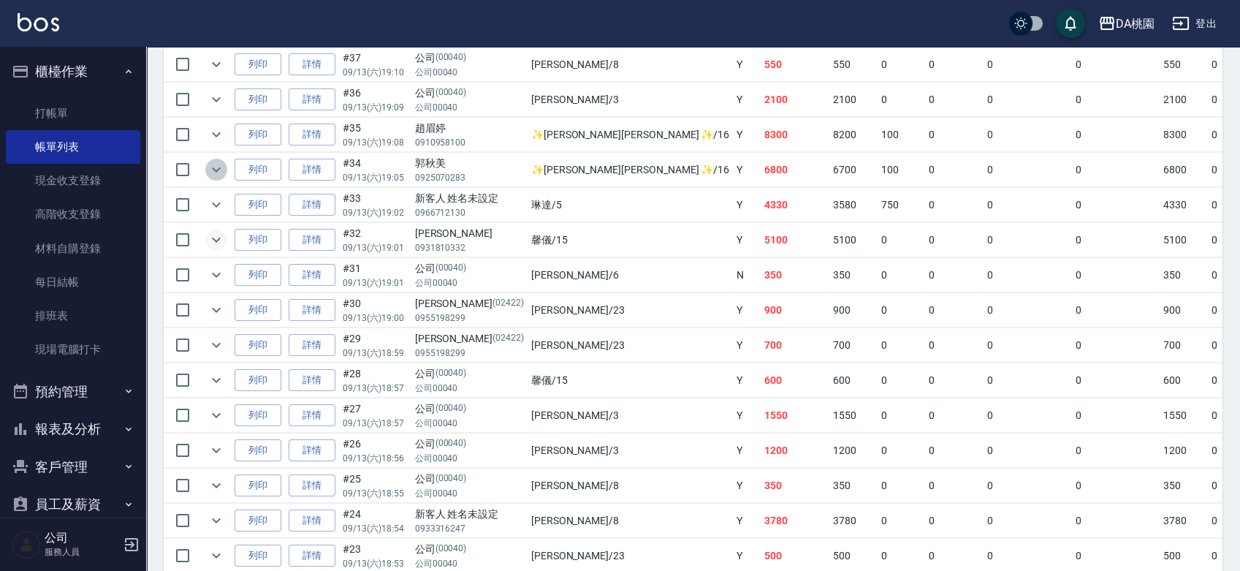
click at [216, 168] on icon "expand row" at bounding box center [216, 170] width 18 height 18
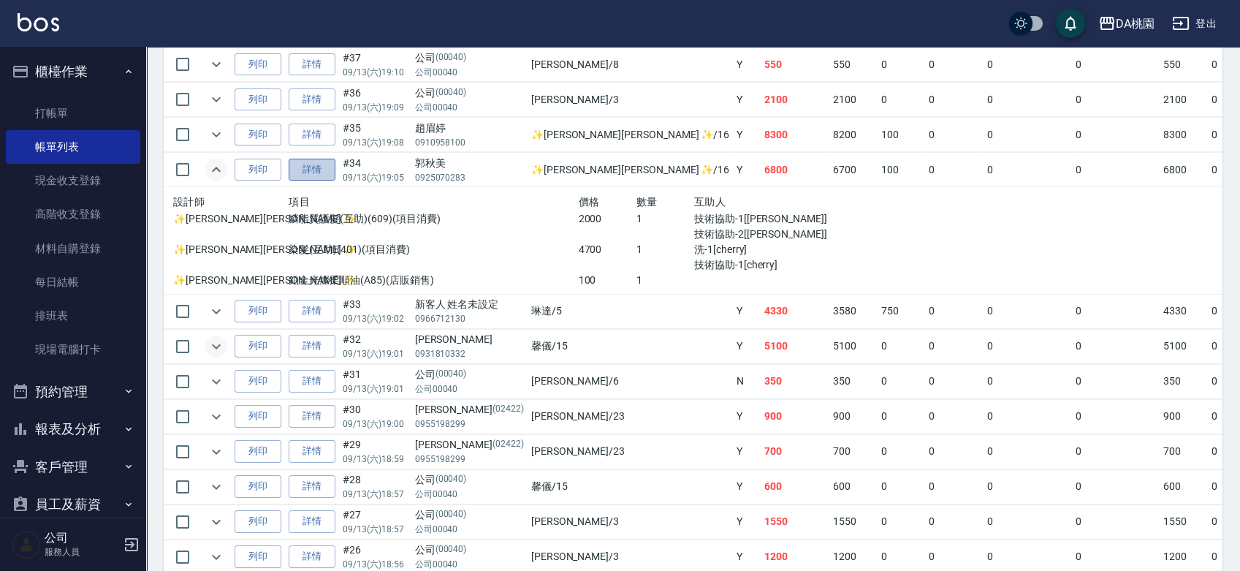
click at [305, 174] on link "詳情" at bounding box center [312, 170] width 47 height 23
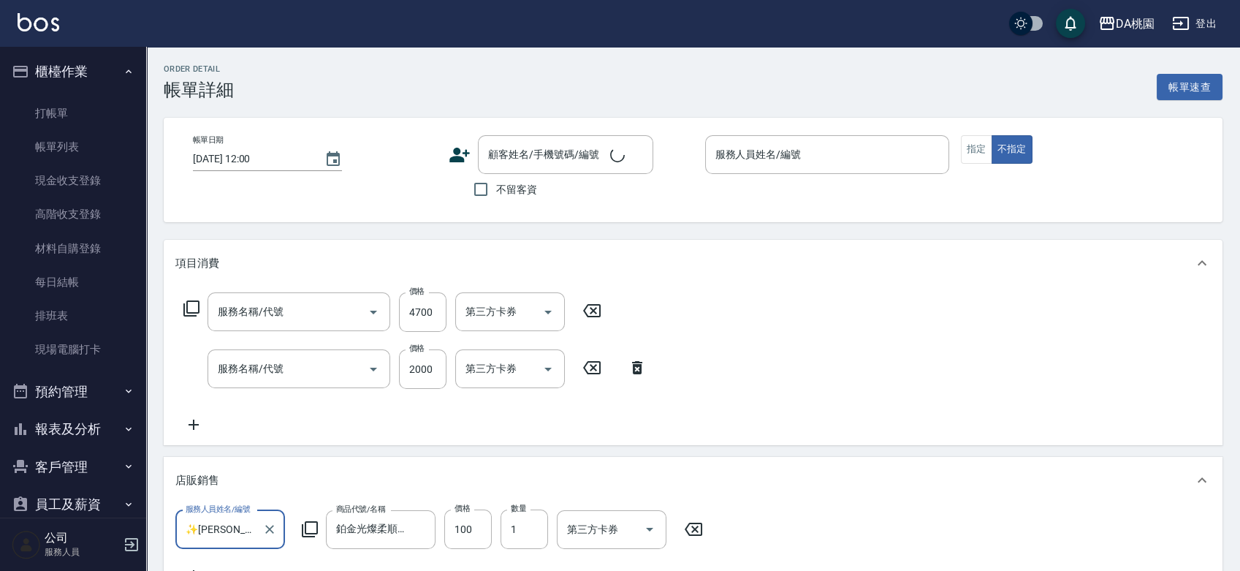
type input "2025/09/13 19:05"
type input "✨GARY蓋瑞 ✨-16"
type input "680"
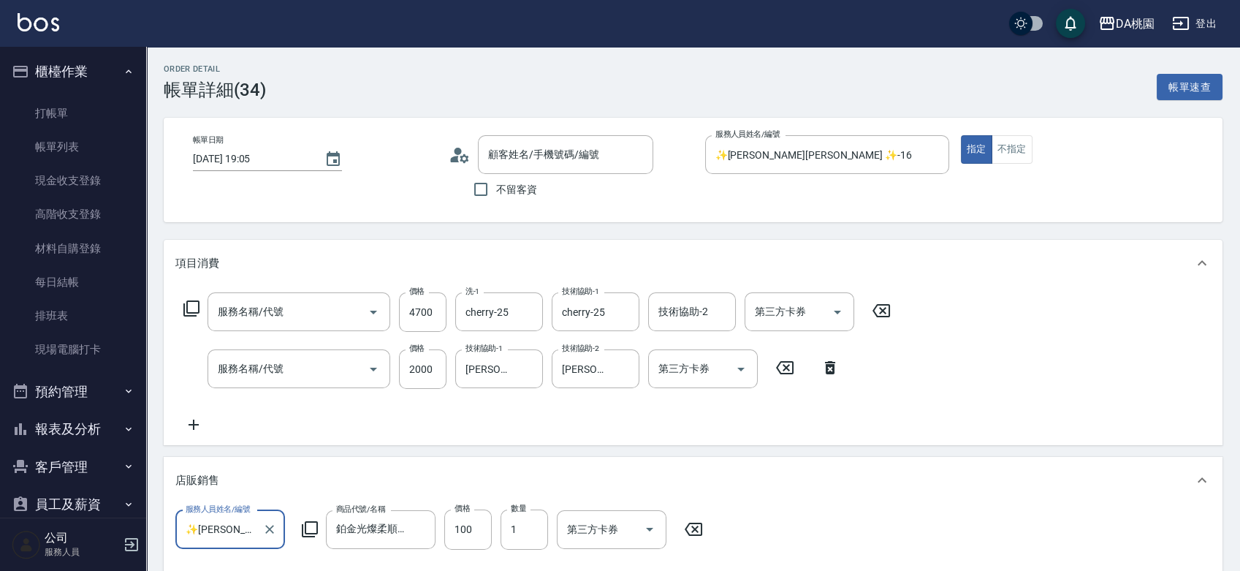
type input "染髮(互助)(401)"
type input "鱗脂質護髮(互助)(609)"
type input "郭秋美/0925070283/null"
click at [623, 373] on icon "Clear" at bounding box center [624, 369] width 15 height 15
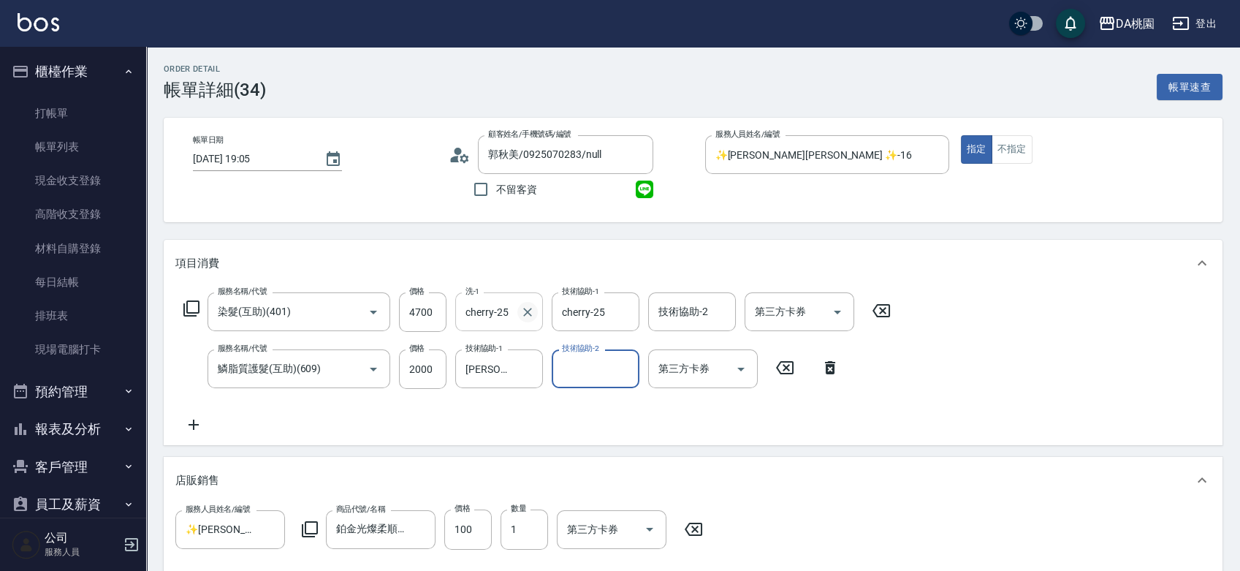
click at [527, 314] on icon "Clear" at bounding box center [527, 312] width 15 height 15
click at [486, 316] on input "洗-1" at bounding box center [499, 312] width 75 height 26
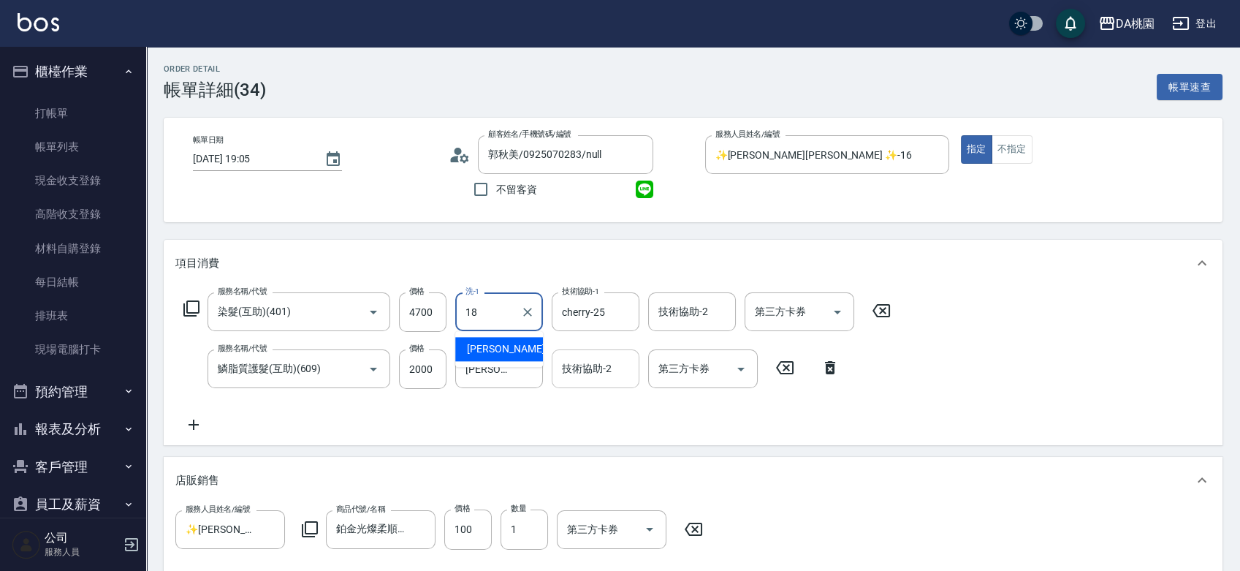
type input "小妤-18"
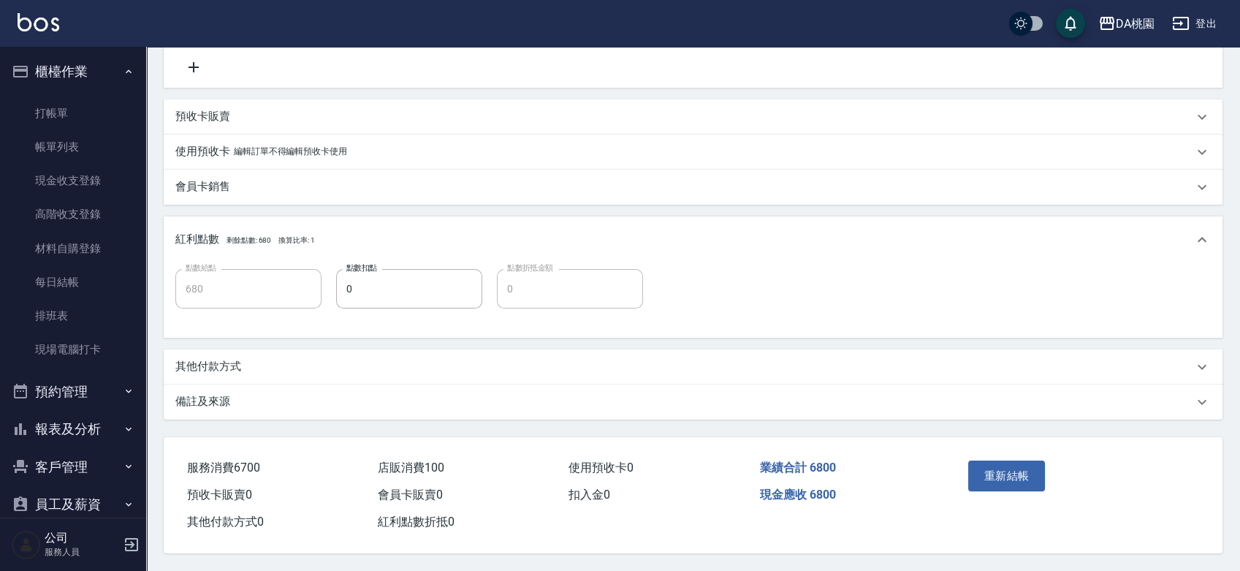
scroll to position [524, 0]
click at [1017, 472] on button "重新結帳" at bounding box center [1006, 475] width 77 height 31
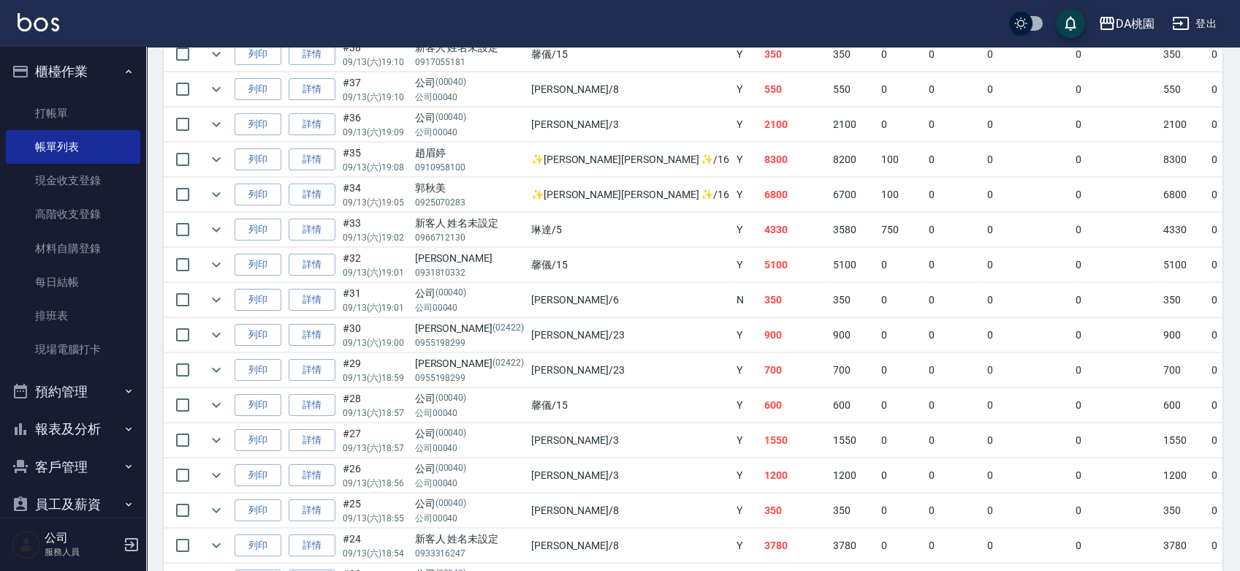
scroll to position [568, 0]
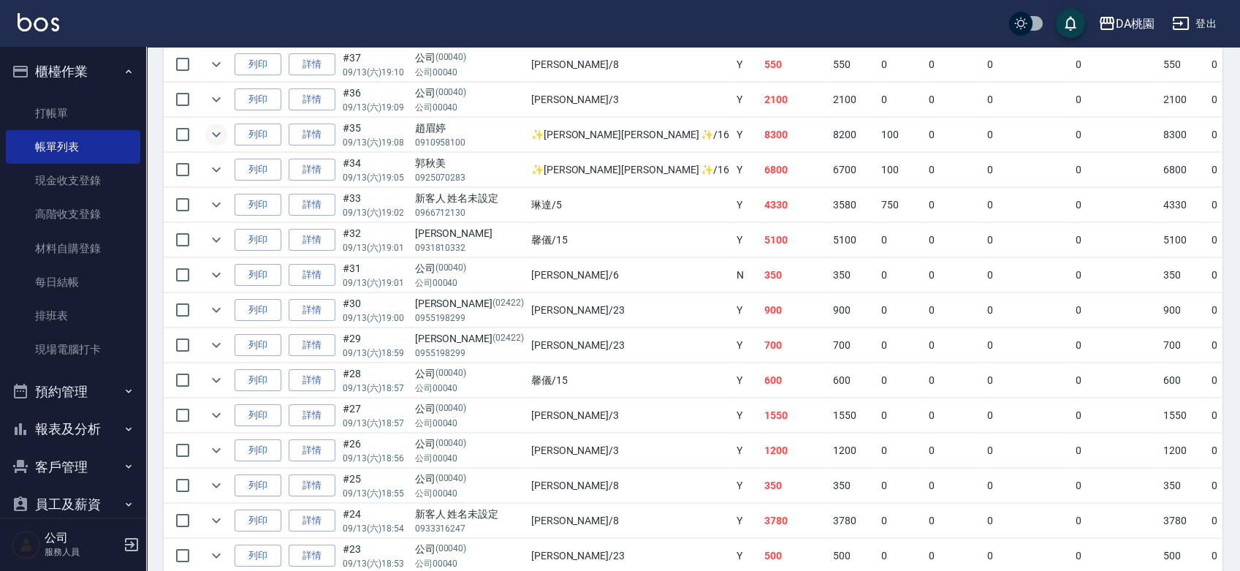
click at [218, 128] on icon "expand row" at bounding box center [216, 135] width 18 height 18
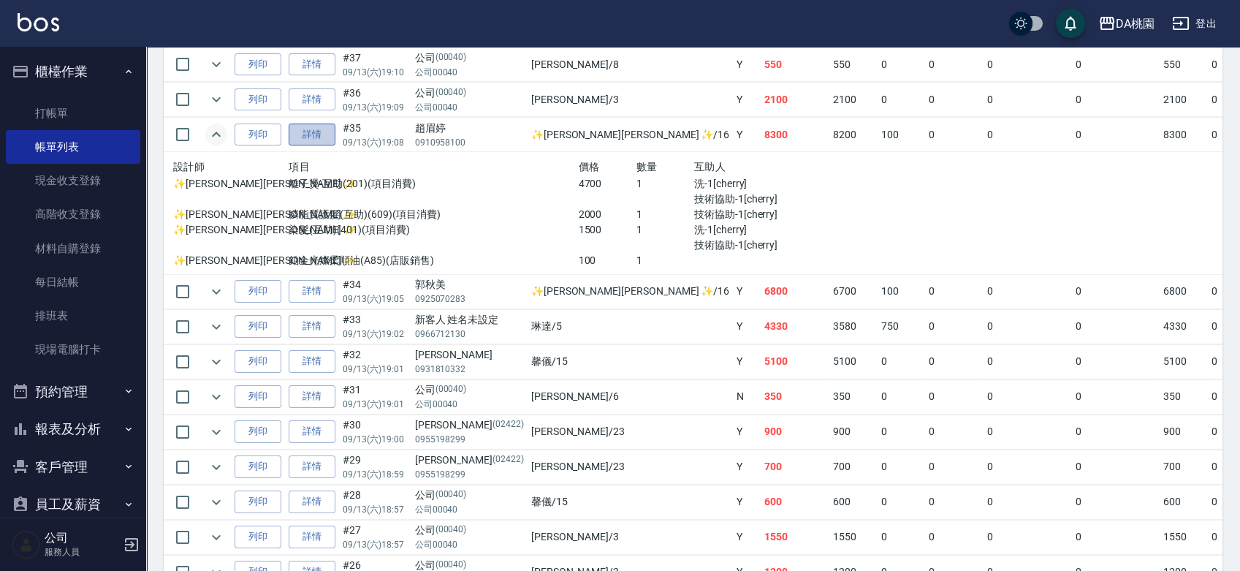
click at [309, 135] on link "詳情" at bounding box center [312, 134] width 47 height 23
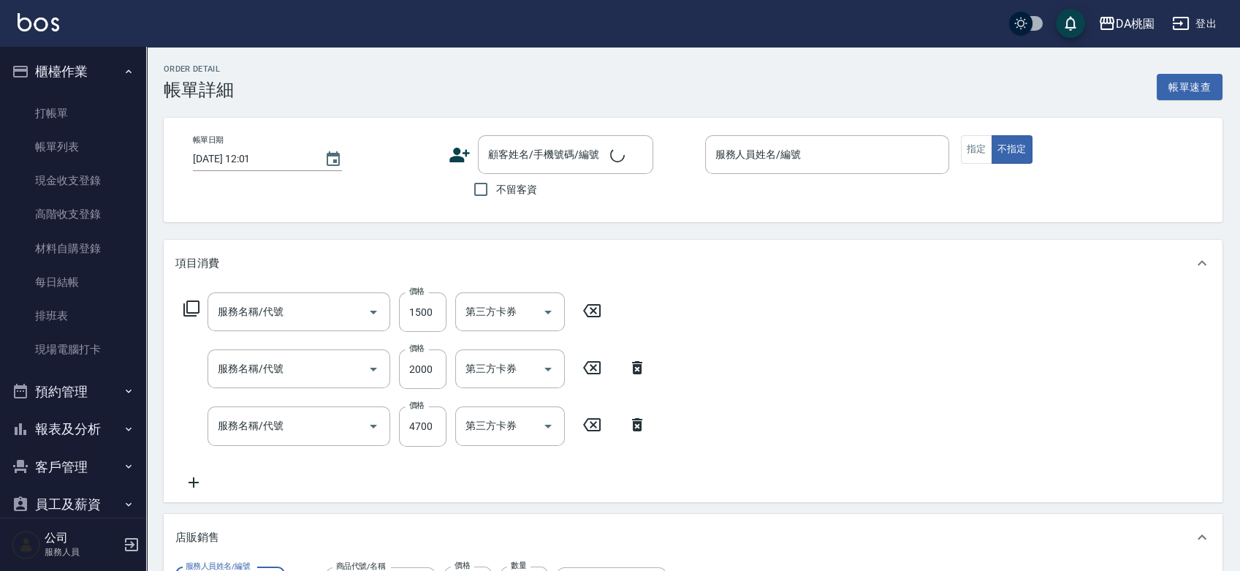
type input "染髮(互助)(401)"
type input "鱗脂質護髮(互助)(609)"
type input "離子燙-互助(201)"
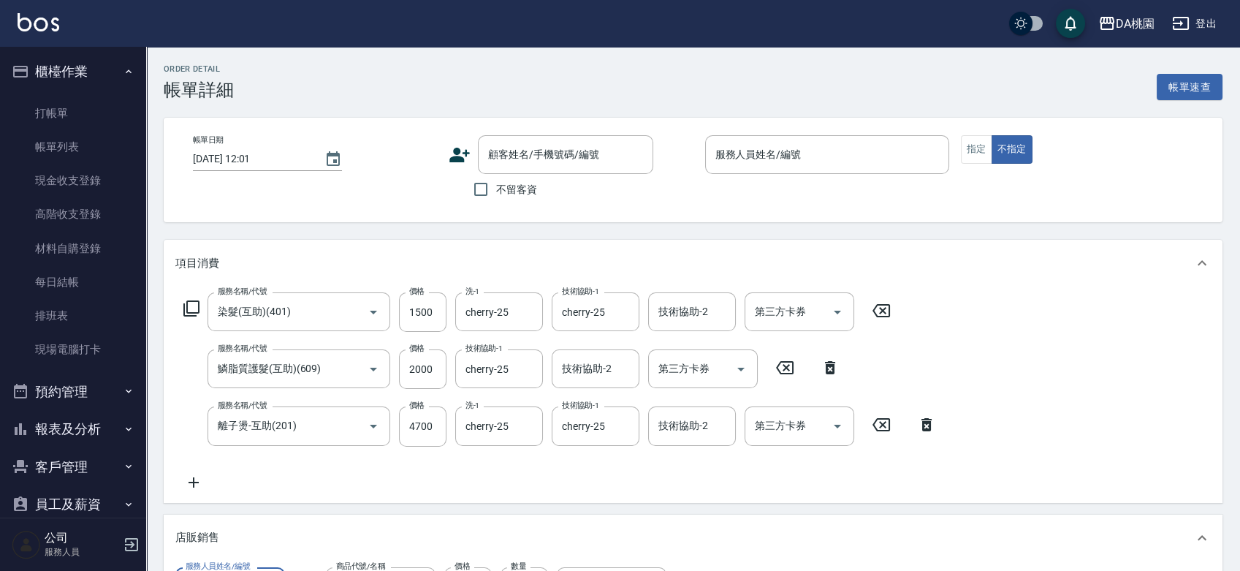
type input "2025/09/13 19:08"
type input "✨GARY蓋瑞 ✨-16"
type input "830"
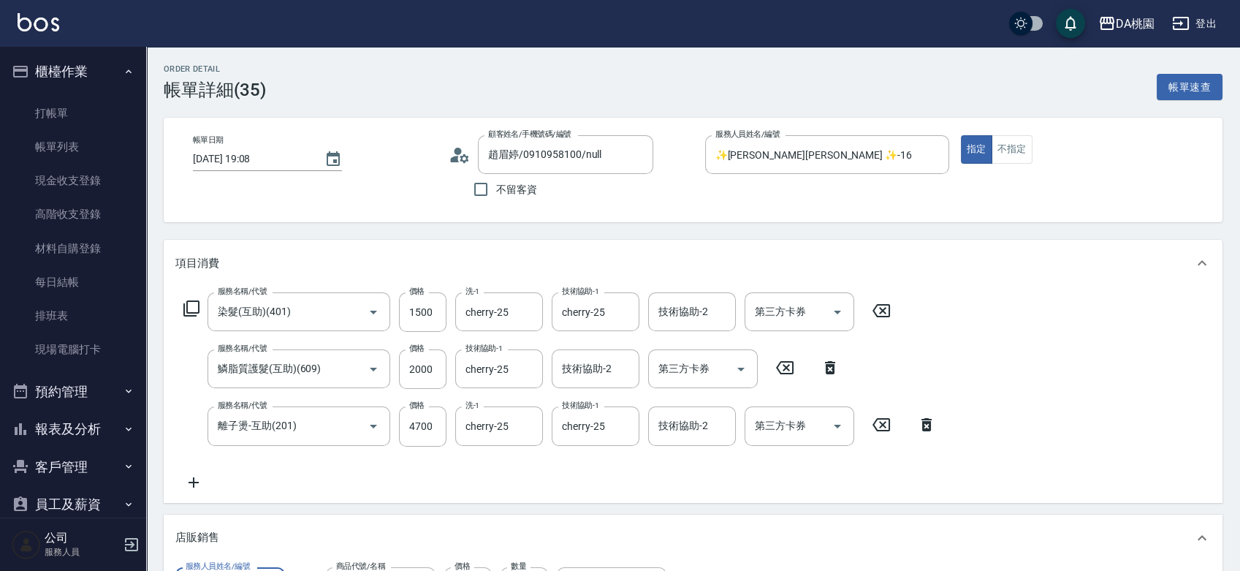
type input "趙眉婷/0910958100/null"
click at [526, 425] on icon "Clear" at bounding box center [527, 425] width 9 height 9
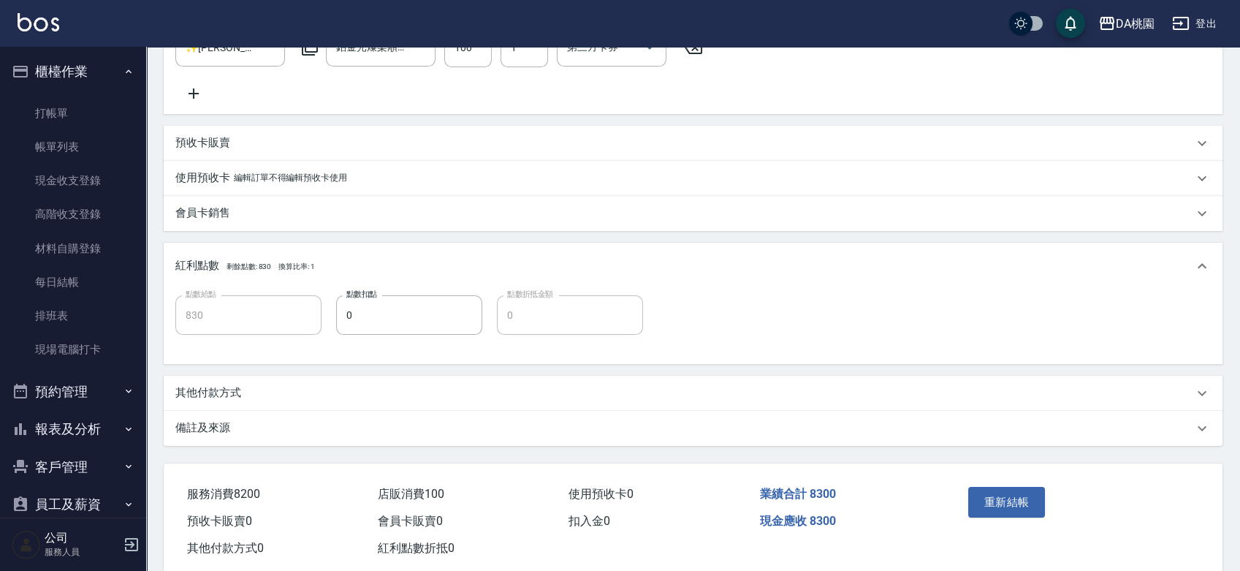
scroll to position [581, 0]
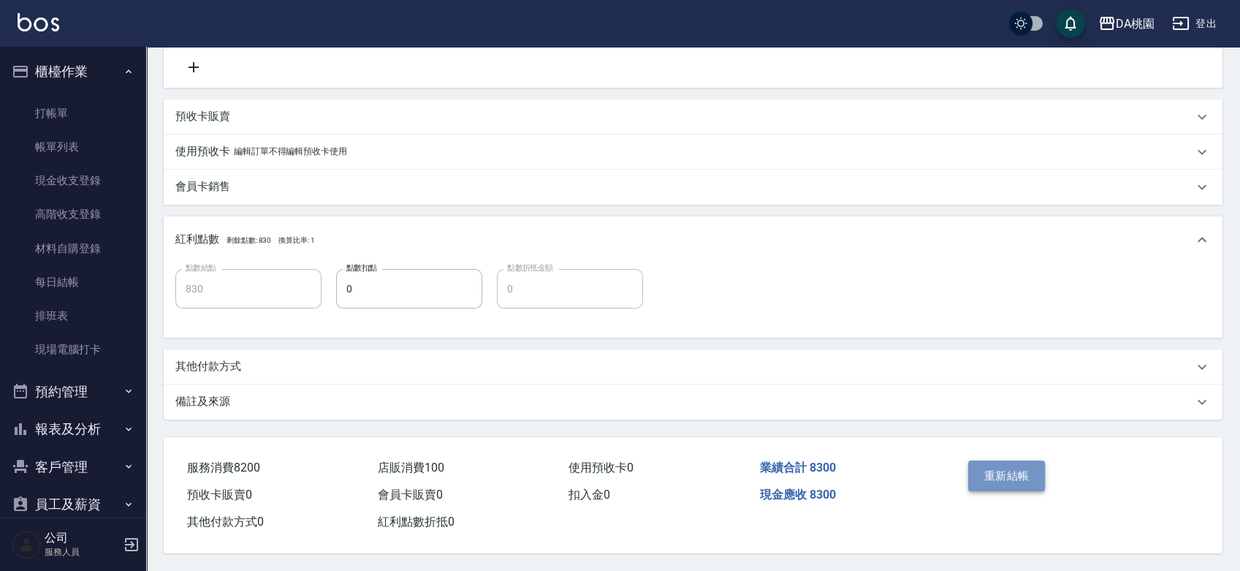
click at [1004, 462] on button "重新結帳" at bounding box center [1006, 475] width 77 height 31
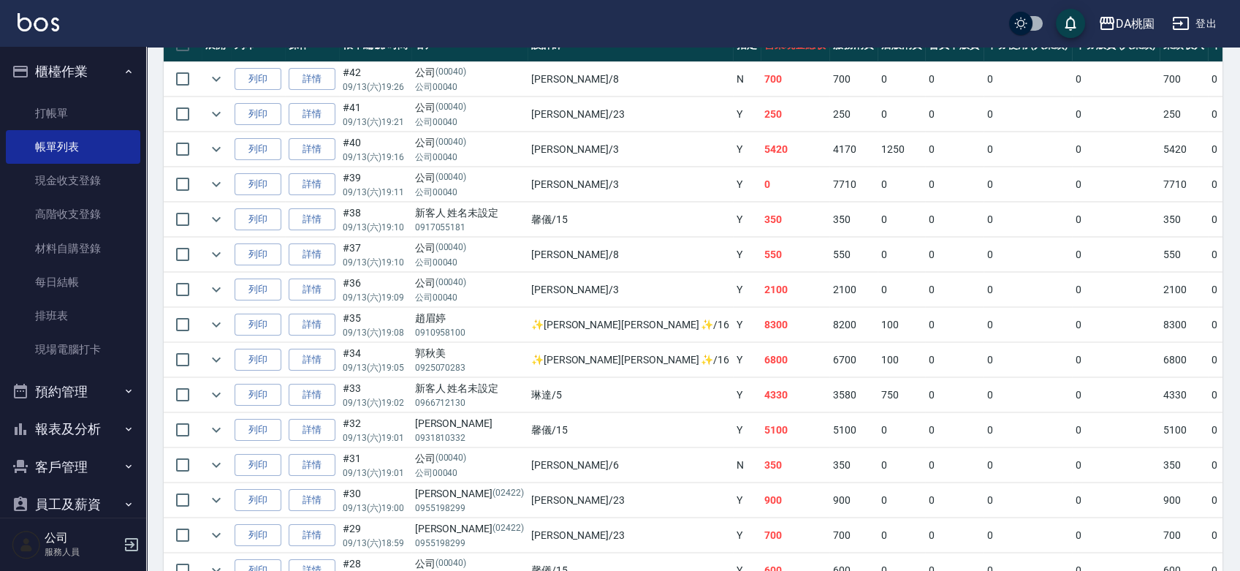
scroll to position [405, 0]
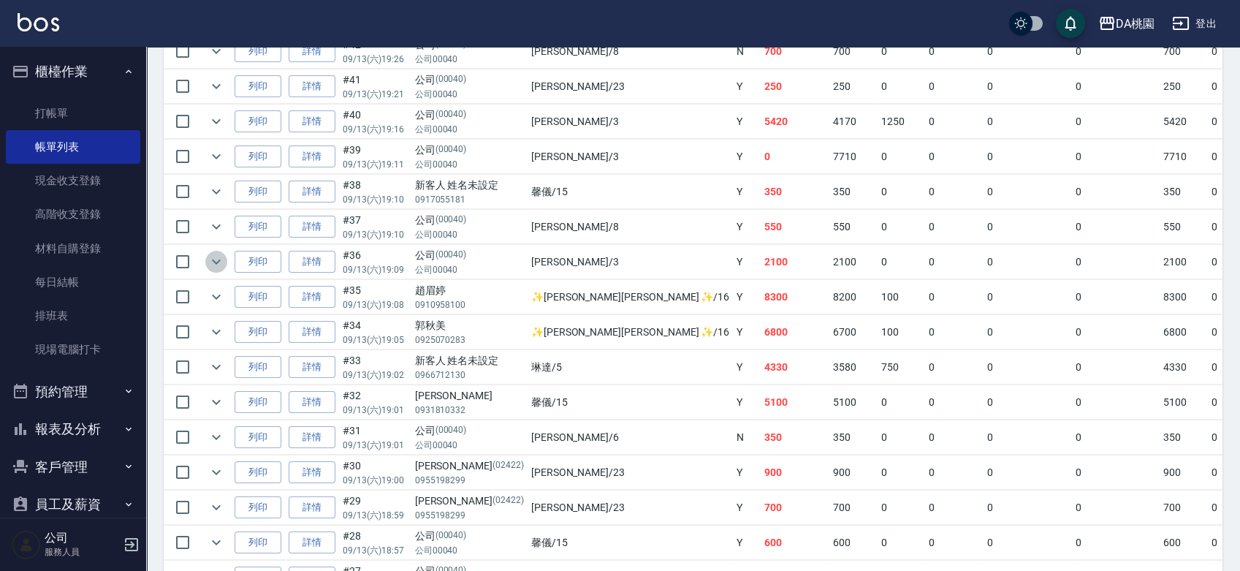
click at [214, 259] on icon "expand row" at bounding box center [216, 261] width 9 height 5
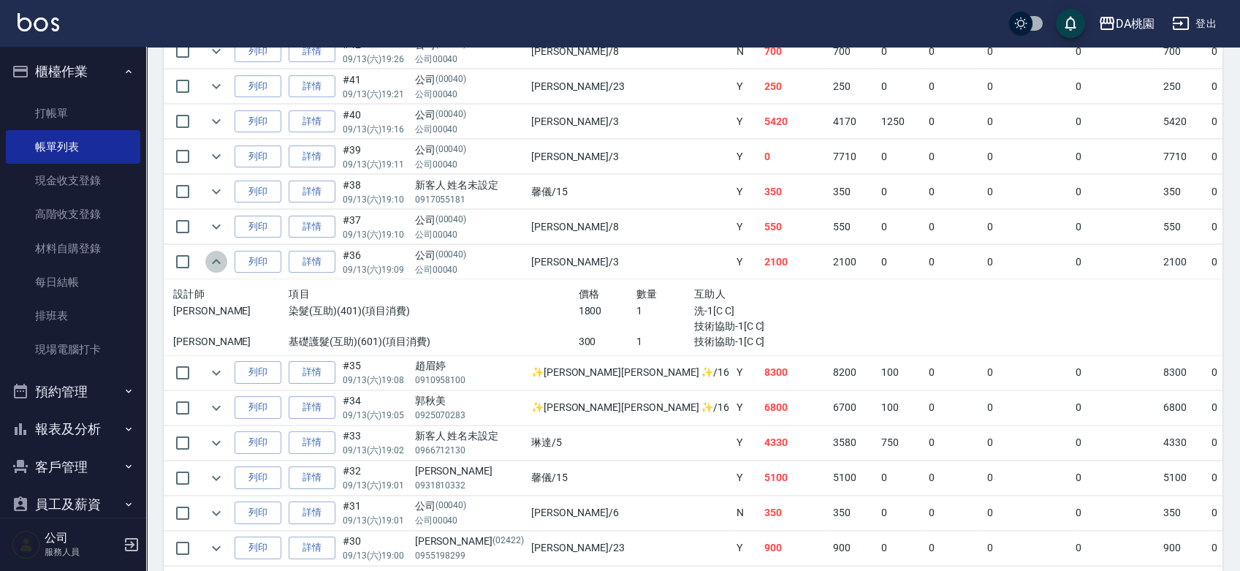
click at [214, 259] on icon "expand row" at bounding box center [216, 262] width 18 height 18
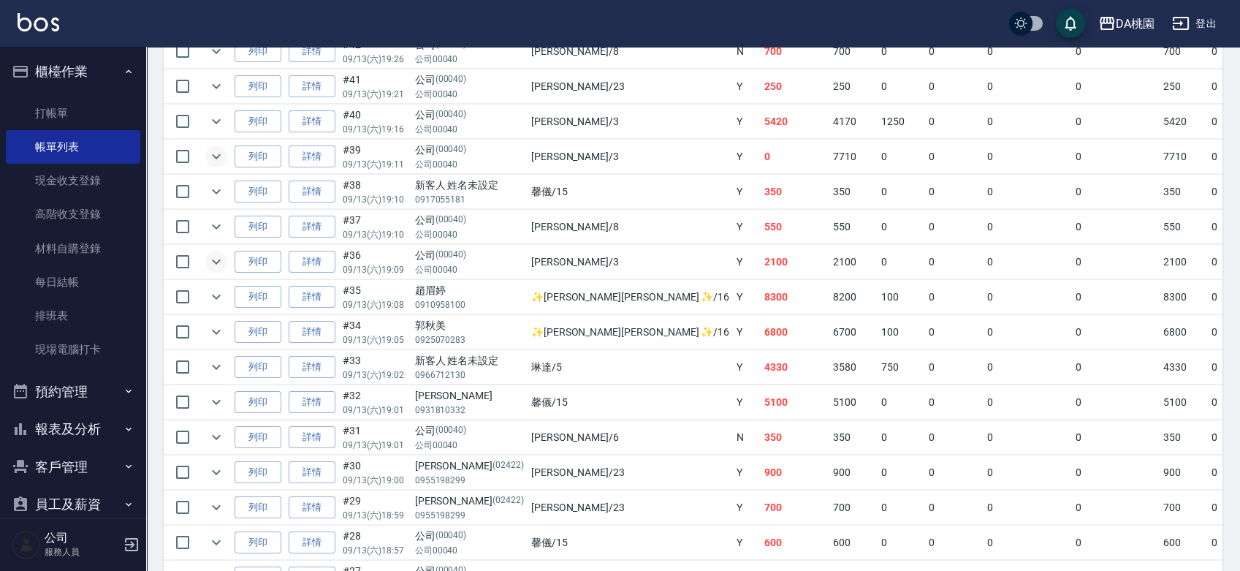
click at [213, 161] on icon "expand row" at bounding box center [216, 157] width 18 height 18
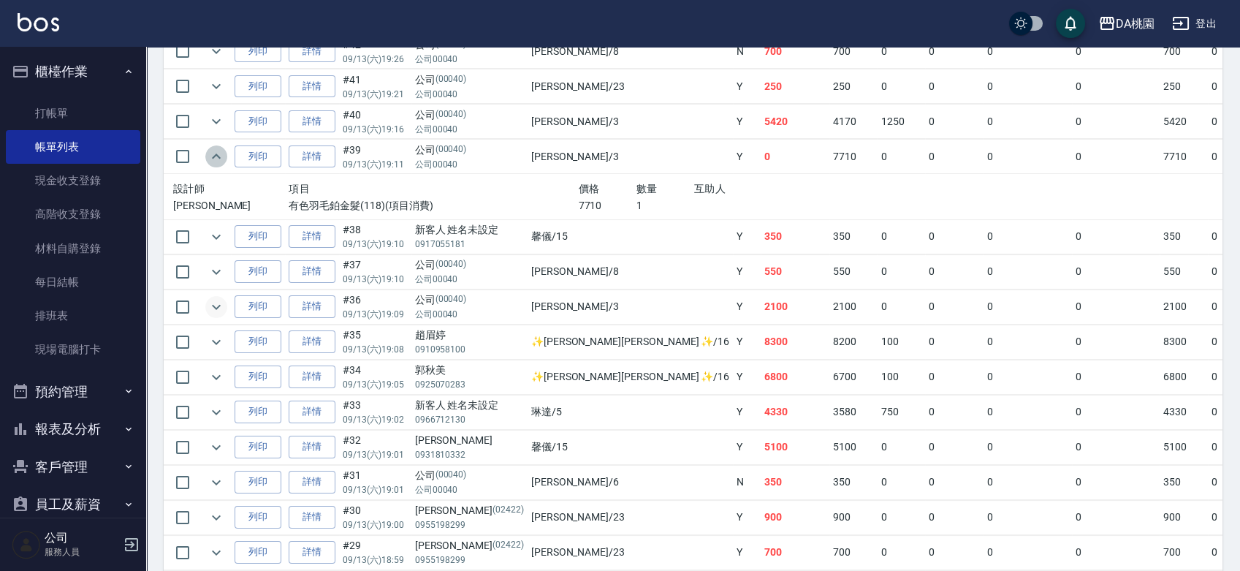
click at [213, 161] on icon "expand row" at bounding box center [216, 157] width 18 height 18
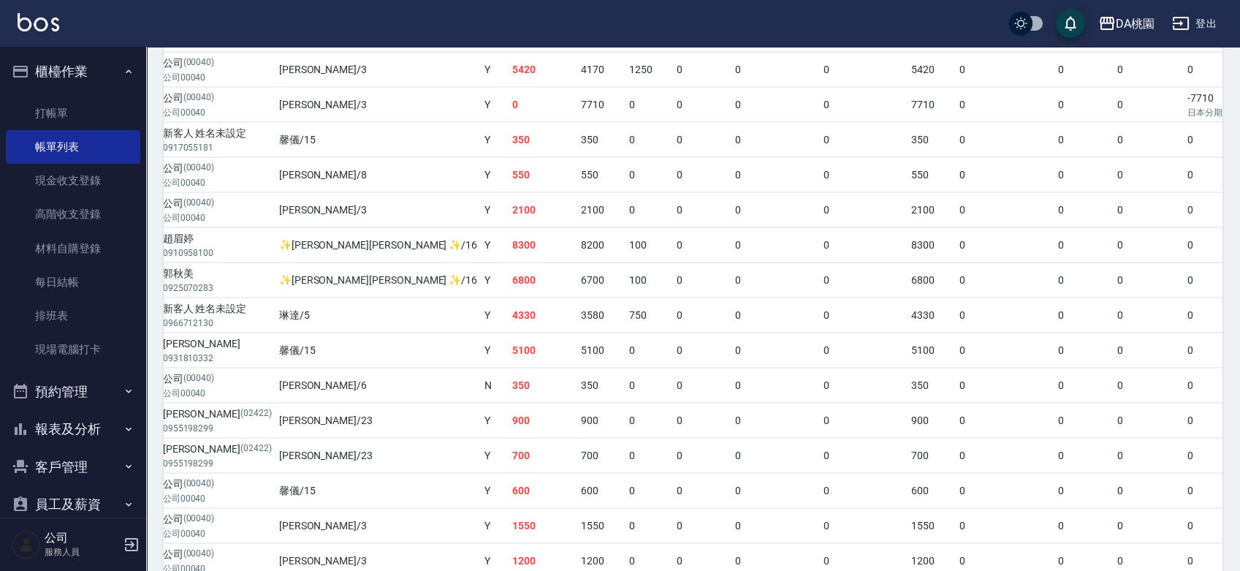
scroll to position [430, 0]
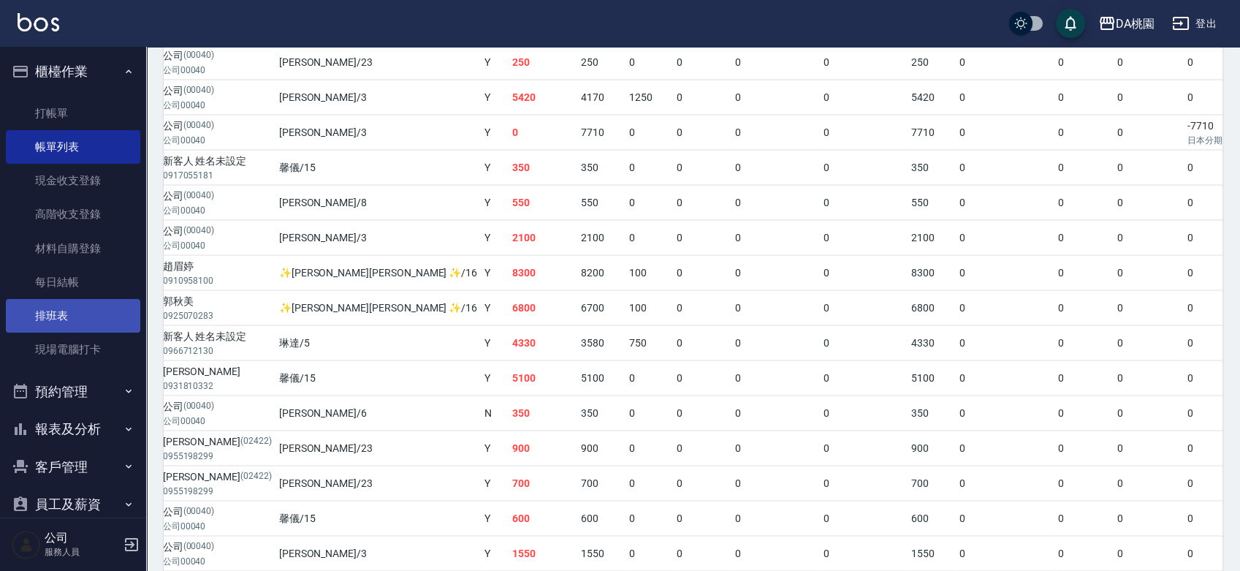
click at [83, 312] on link "排班表" at bounding box center [73, 316] width 134 height 34
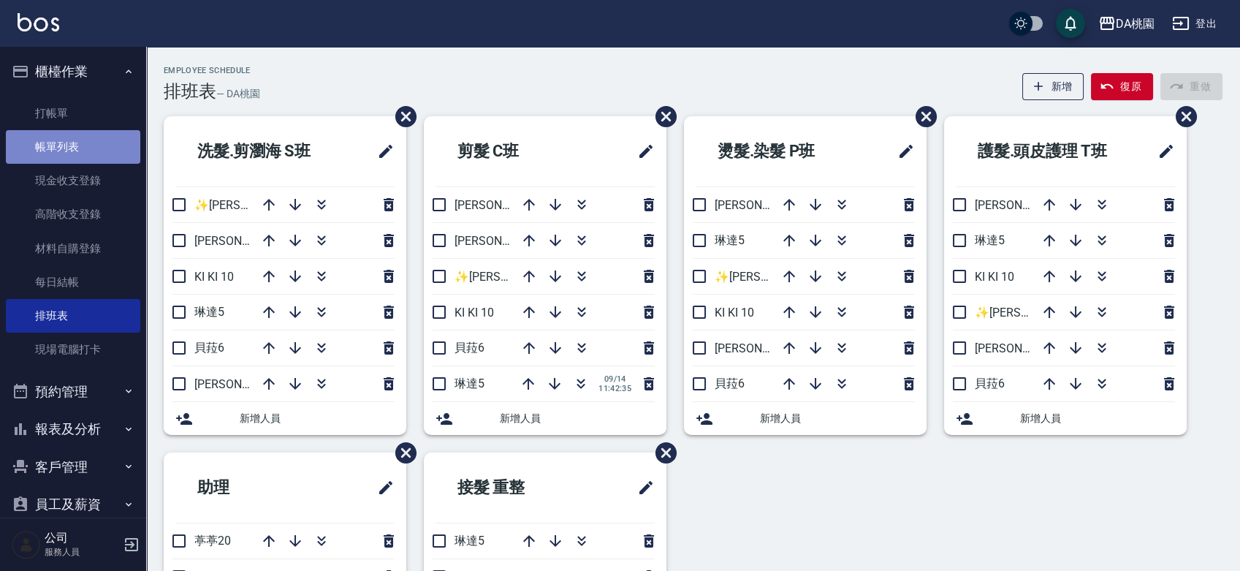
click at [80, 156] on link "帳單列表" at bounding box center [73, 147] width 134 height 34
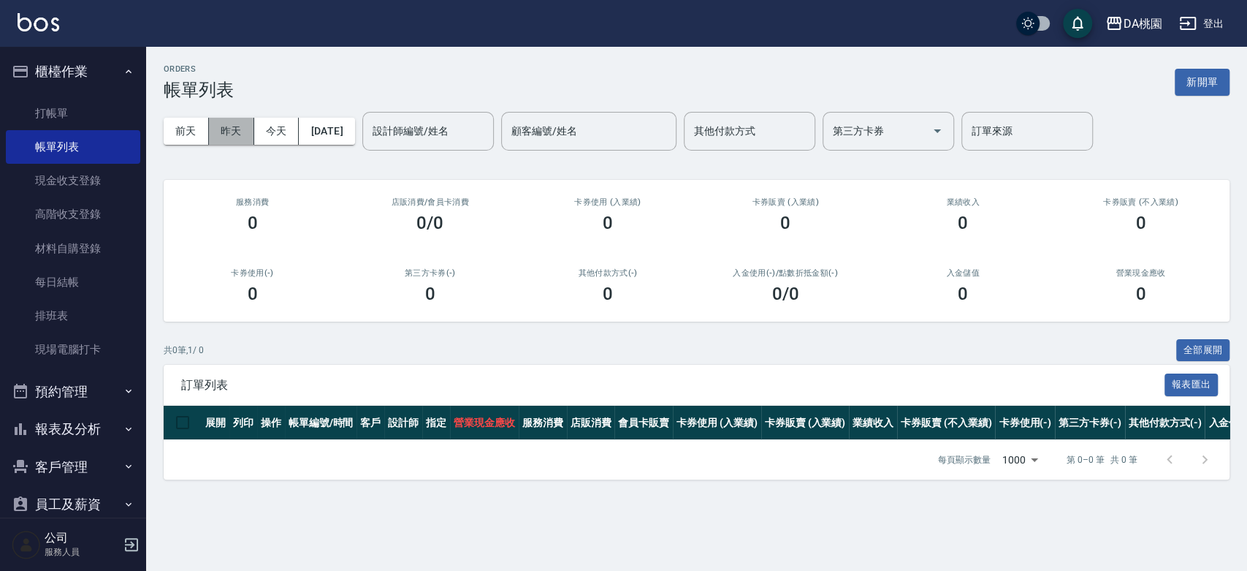
click at [234, 127] on button "昨天" at bounding box center [231, 131] width 45 height 27
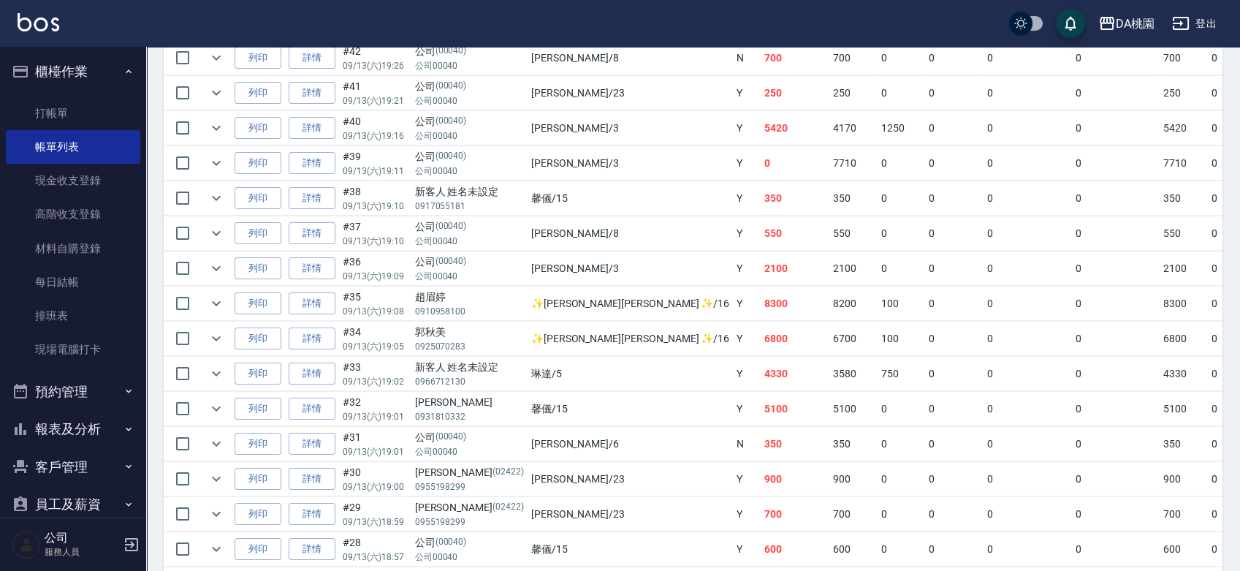
scroll to position [405, 0]
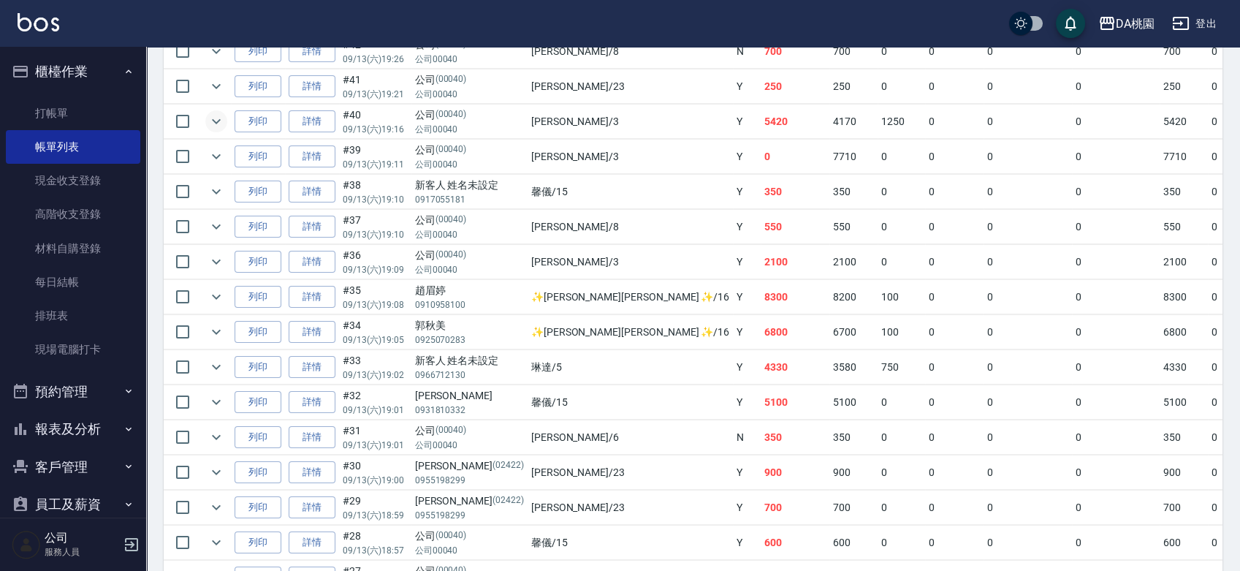
click at [213, 125] on icon "expand row" at bounding box center [216, 121] width 18 height 18
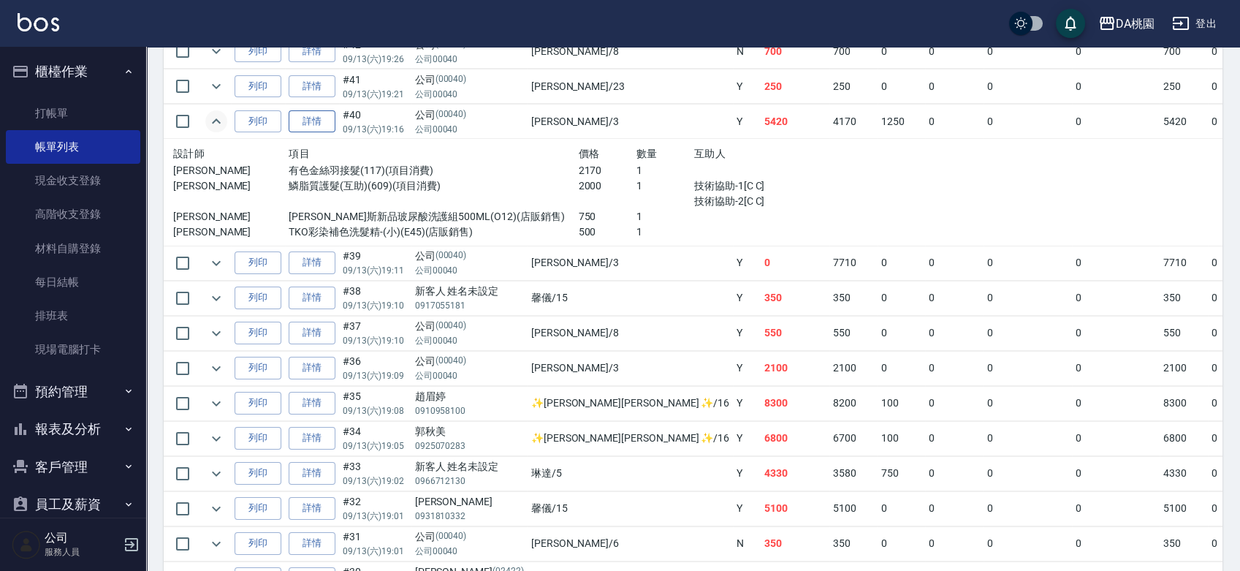
click at [310, 121] on link "詳情" at bounding box center [312, 121] width 47 height 23
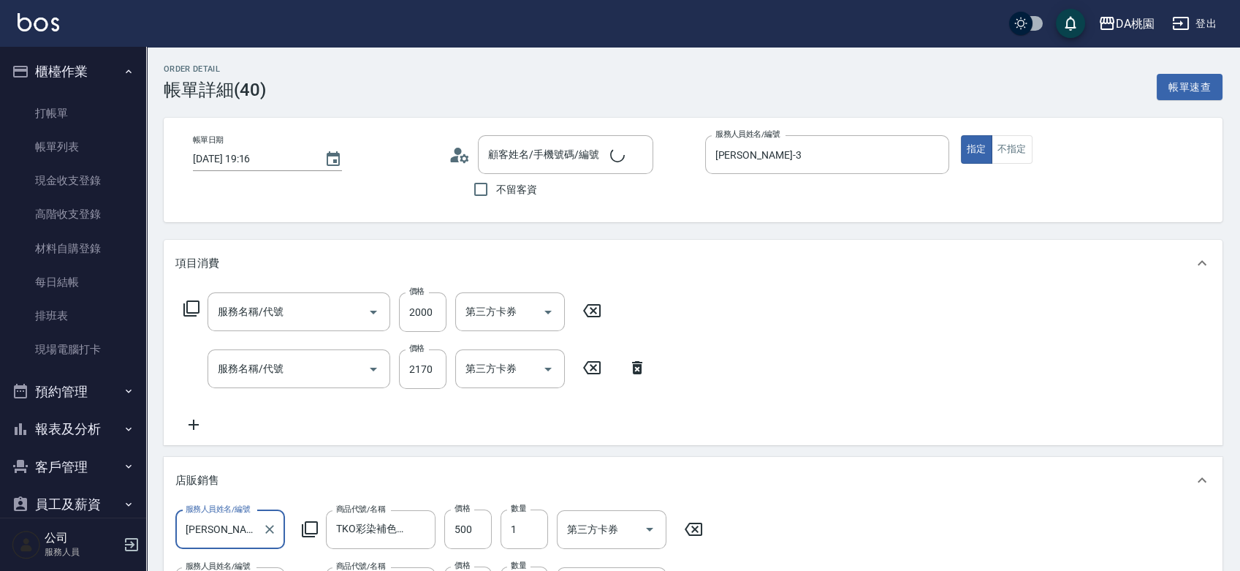
type input "2025/09/13 19:16"
type input "愛莉絲-3"
type input "540"
type input "公司/公司00040/00040"
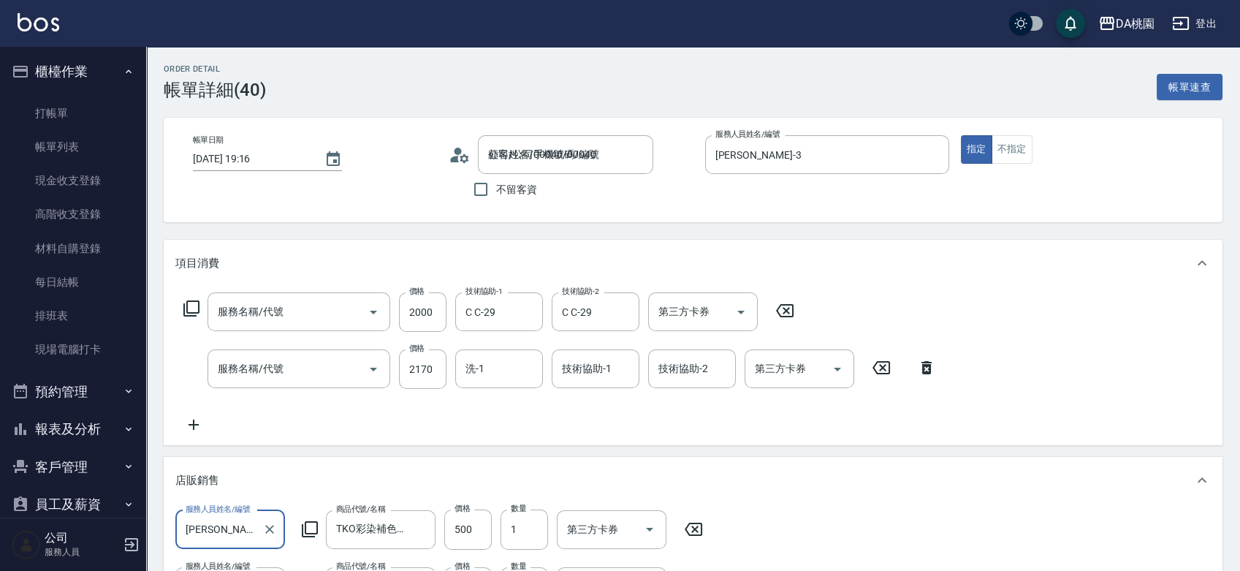
type input "鱗脂質護髮(互助)(609)"
type input "有色金絲羽接髮(117)"
click at [625, 317] on icon "Clear" at bounding box center [624, 312] width 15 height 15
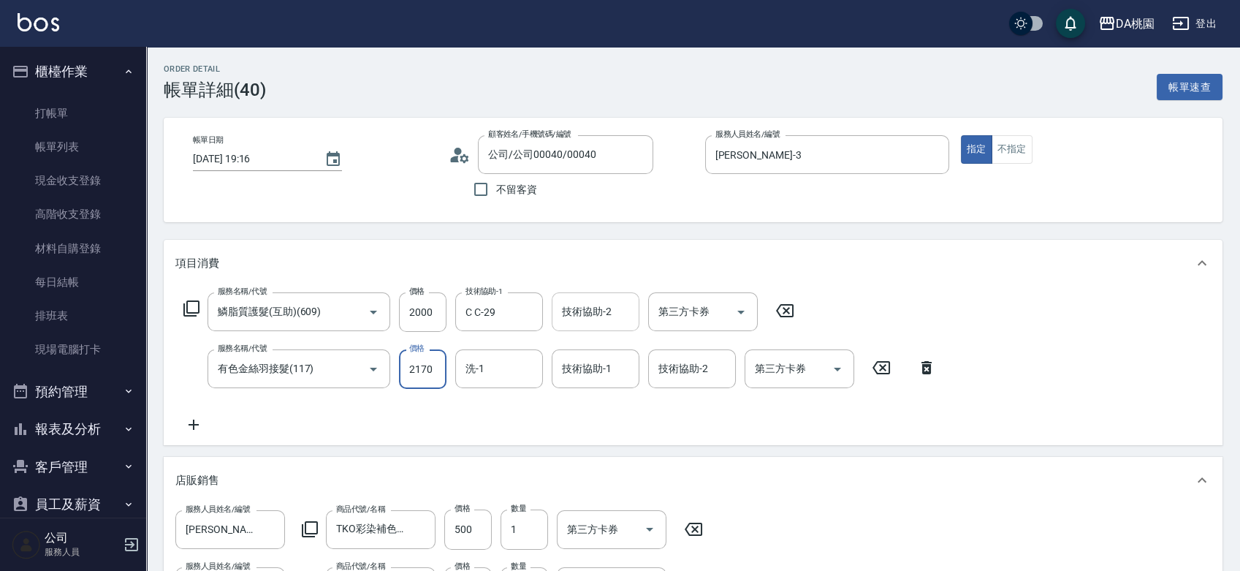
click at [430, 377] on input "2170" at bounding box center [422, 368] width 47 height 39
type input "2"
type input "320"
type input "200"
type input "340"
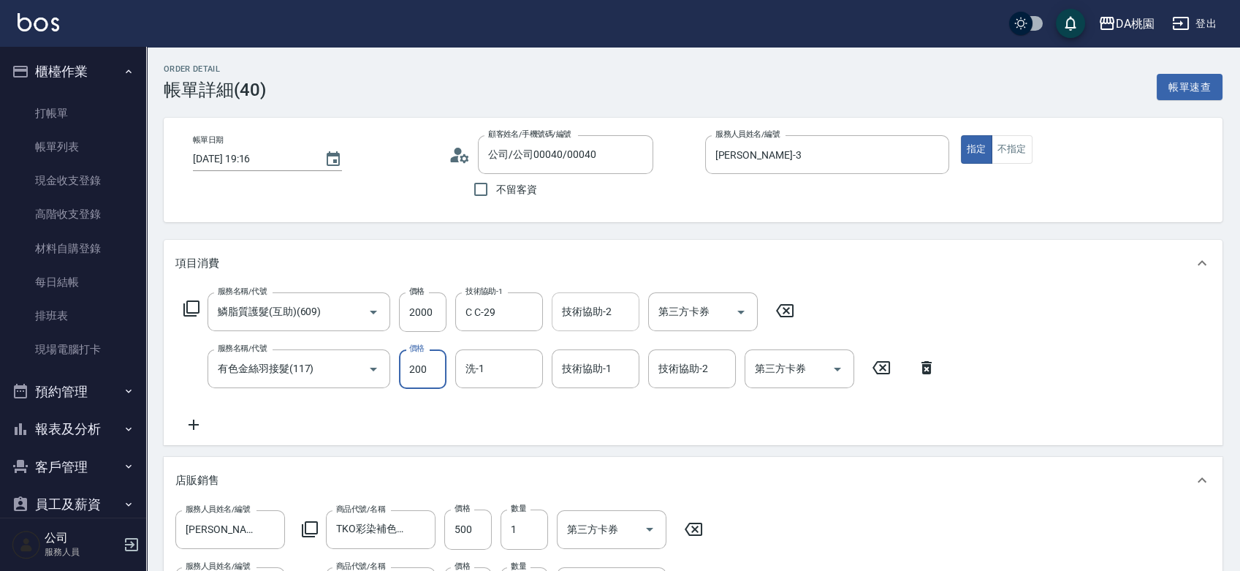
type input "2000"
type input "520"
type input "2000"
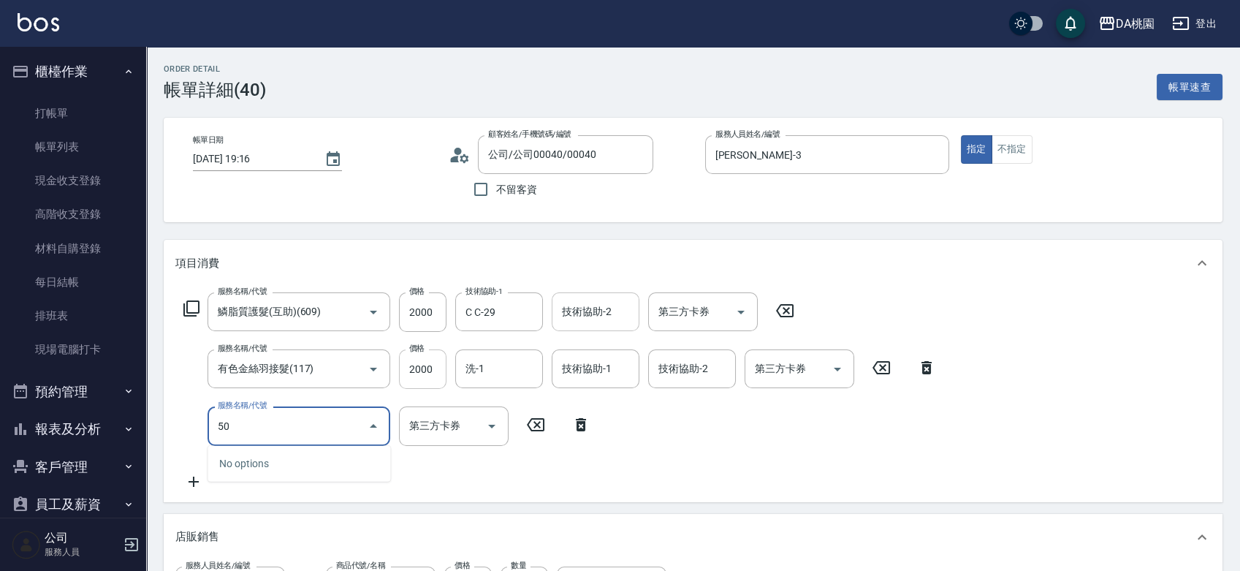
type input "501"
type input "540"
type input "洗髮(互助)(501)"
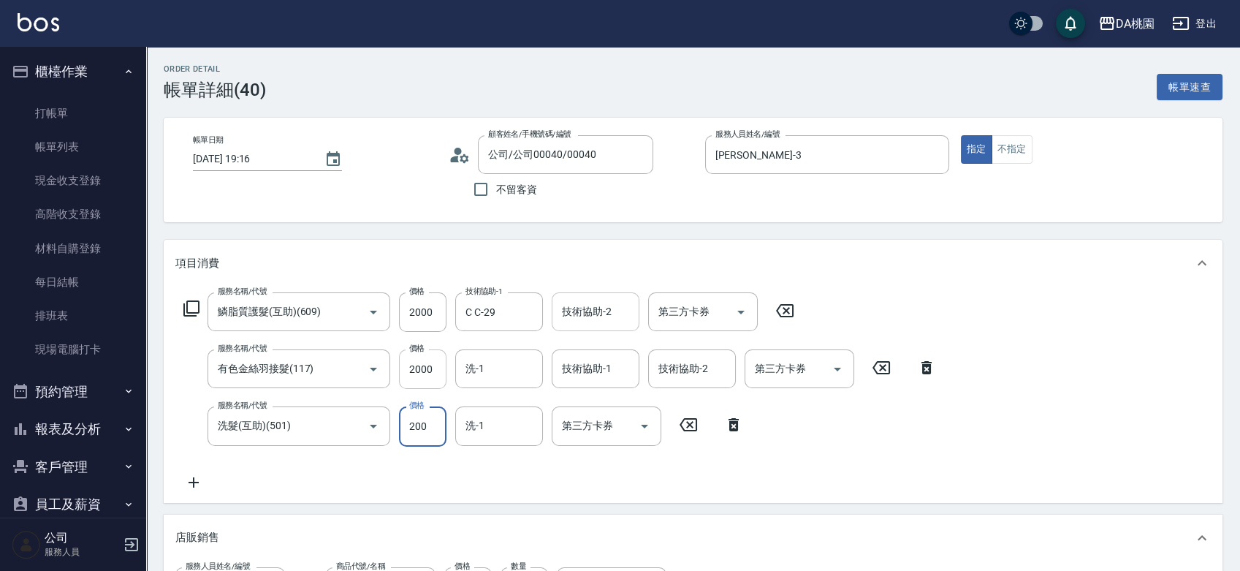
type input "1"
type input "520"
type input "170"
type input "540"
type input "170"
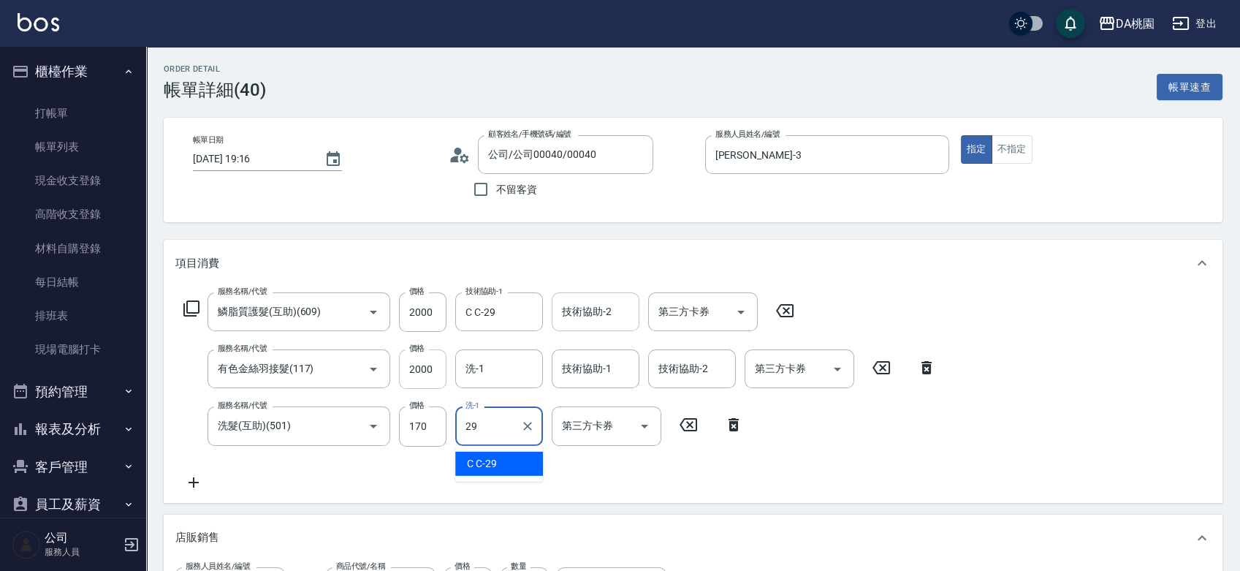
type input "C C-29"
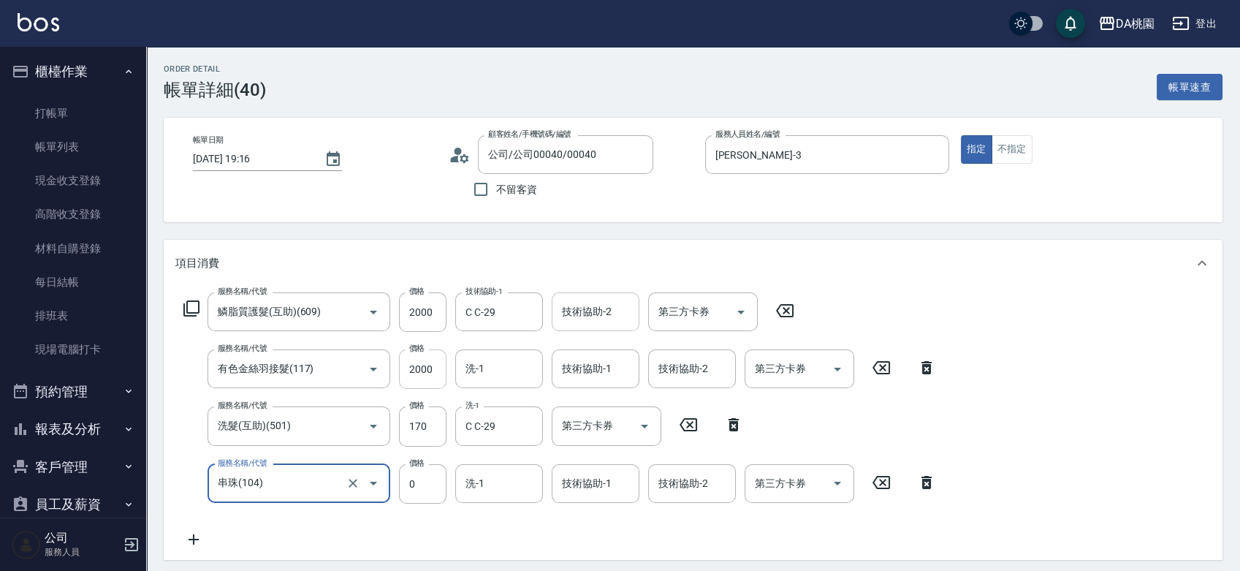
type input "串珠(104)"
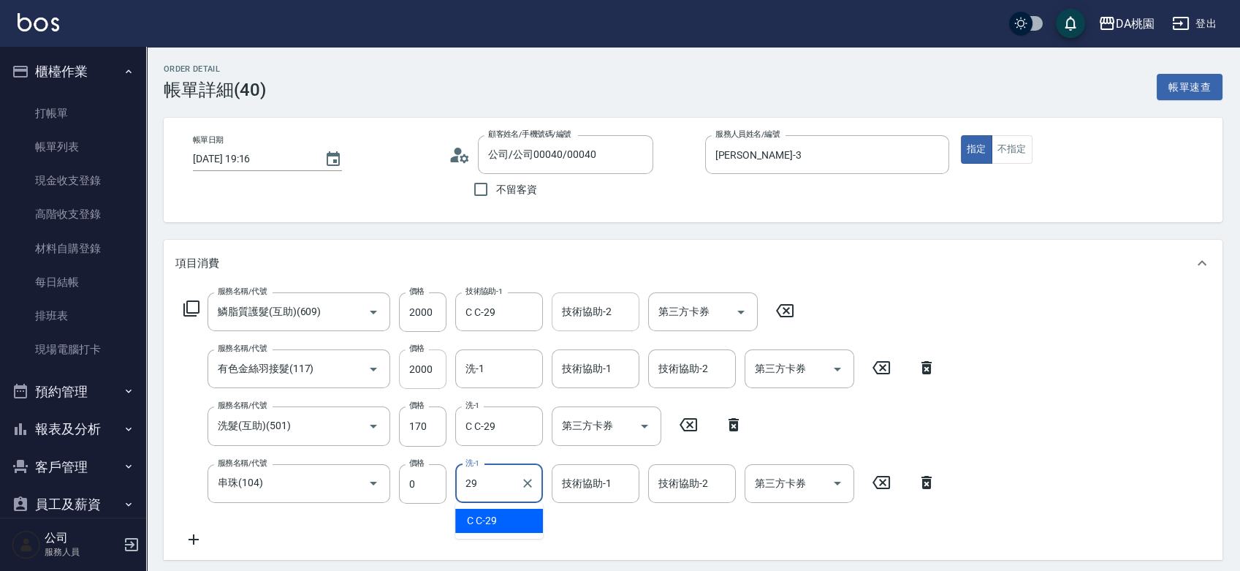
type input "C C-29"
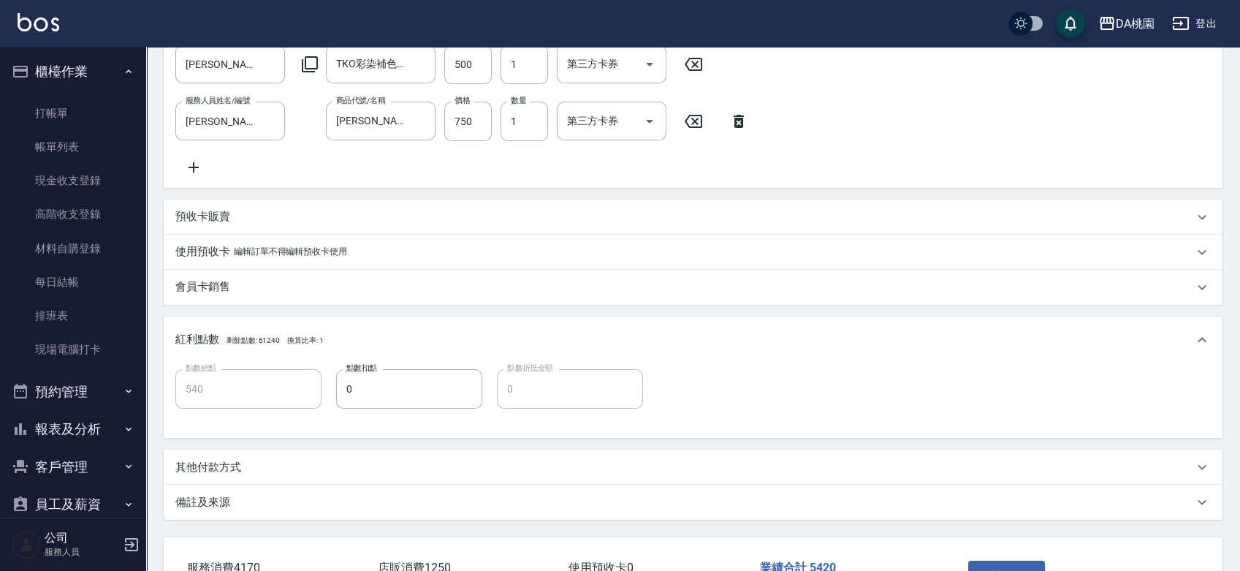
scroll to position [614, 0]
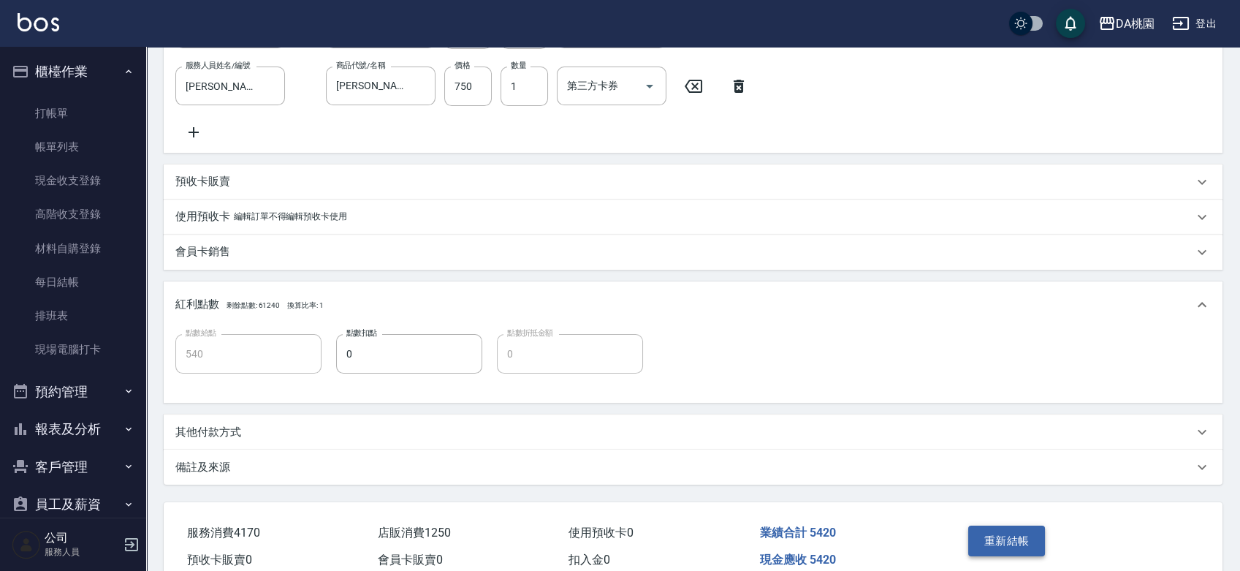
click at [988, 543] on button "重新結帳" at bounding box center [1006, 540] width 77 height 31
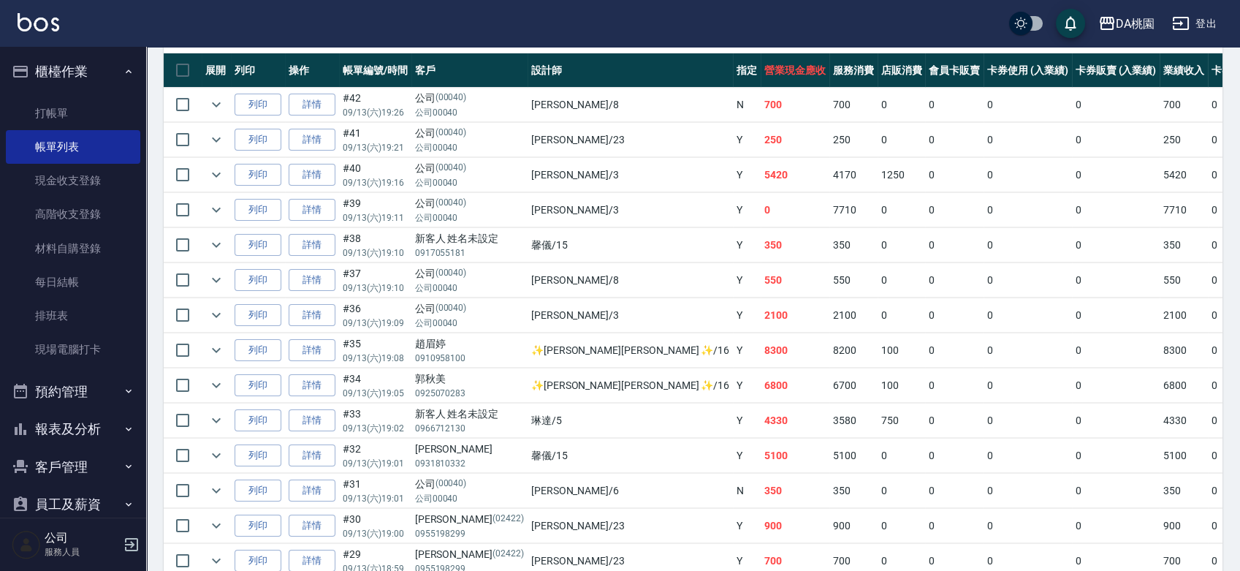
scroll to position [324, 0]
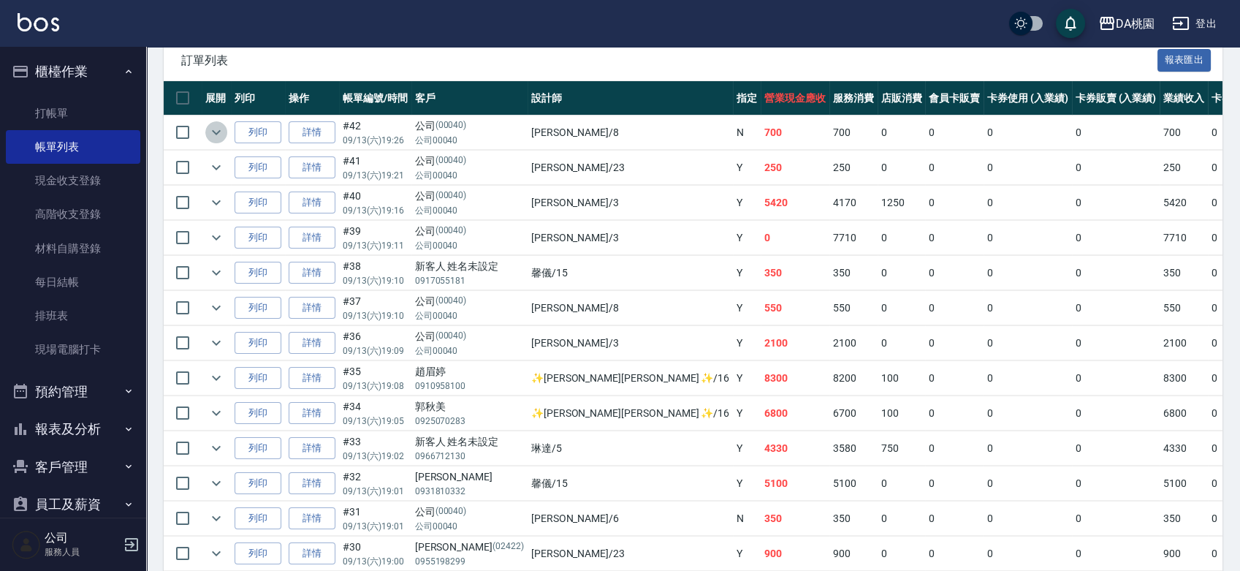
click at [216, 129] on icon "expand row" at bounding box center [216, 132] width 18 height 18
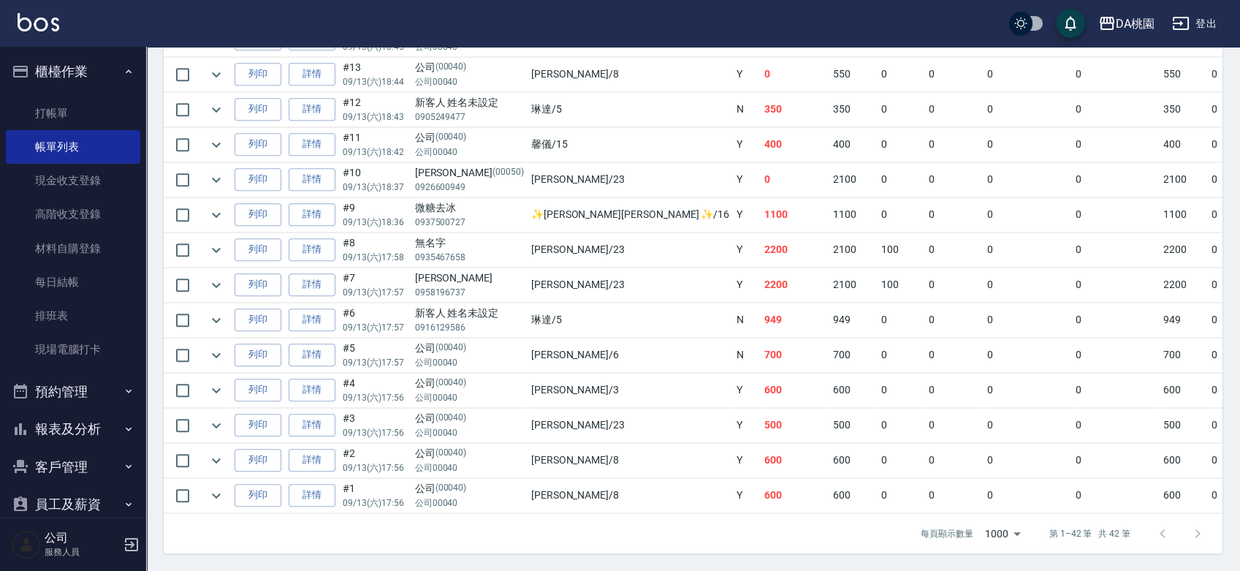
scroll to position [1479, 0]
click at [90, 279] on link "每日結帳" at bounding box center [73, 282] width 134 height 34
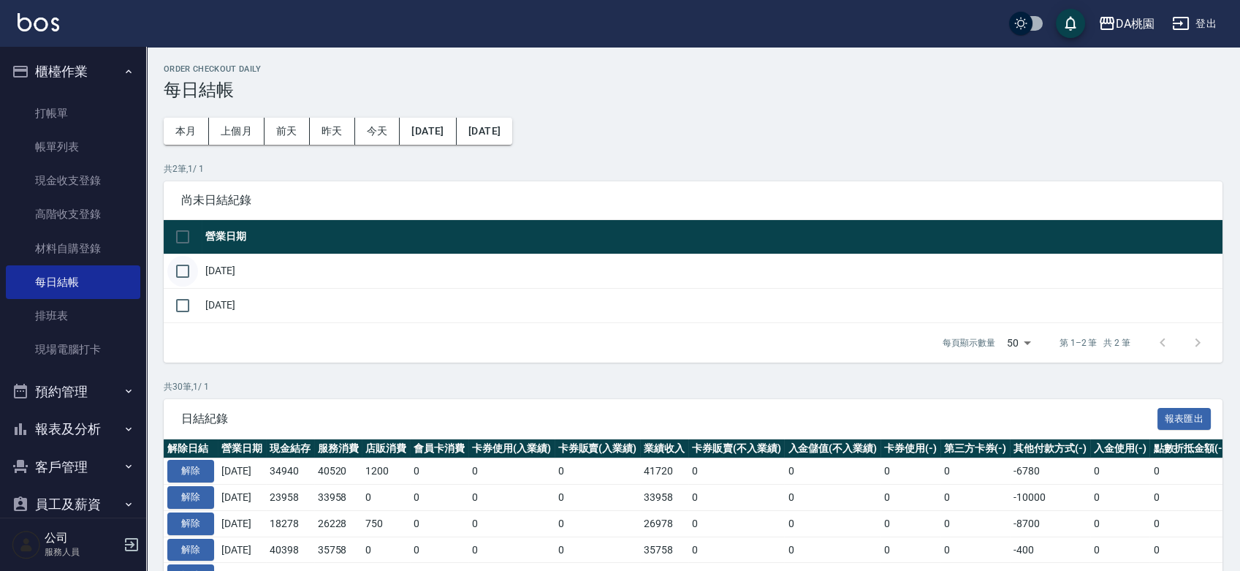
click at [182, 266] on input "checkbox" at bounding box center [182, 271] width 31 height 31
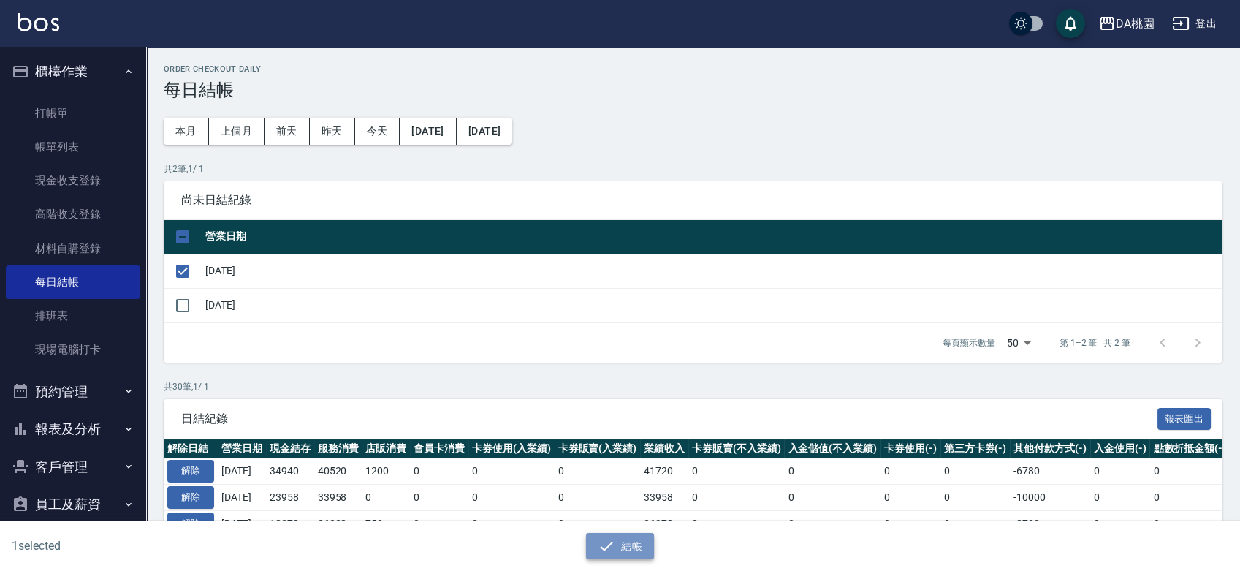
click at [613, 538] on icon "button" at bounding box center [607, 546] width 18 height 18
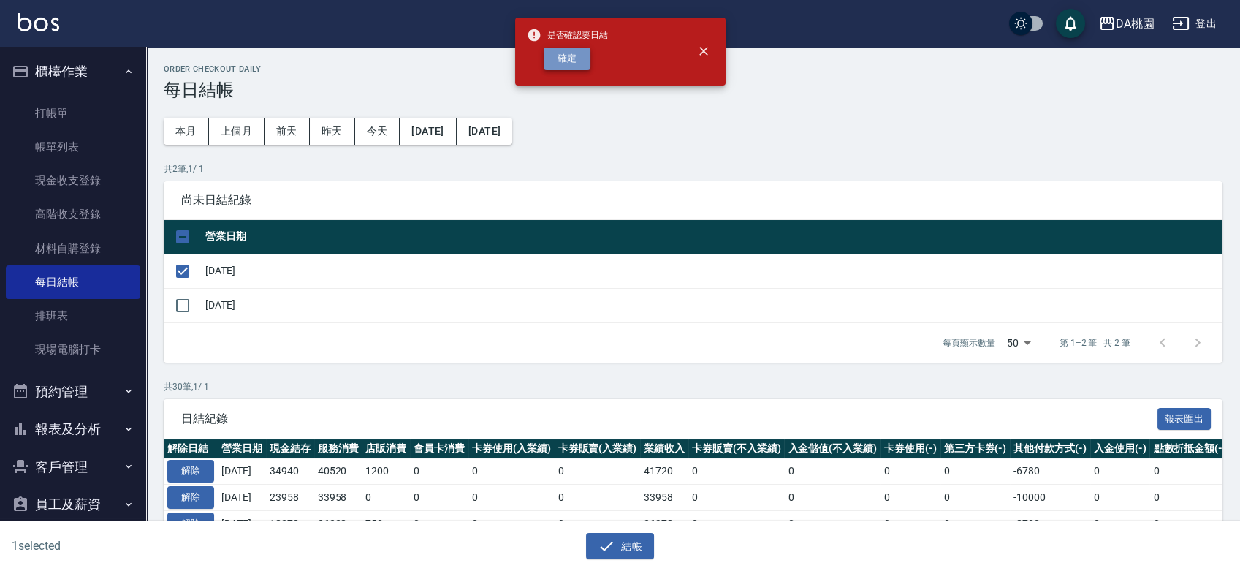
click at [562, 56] on button "確定" at bounding box center [566, 58] width 47 height 23
checkbox input "false"
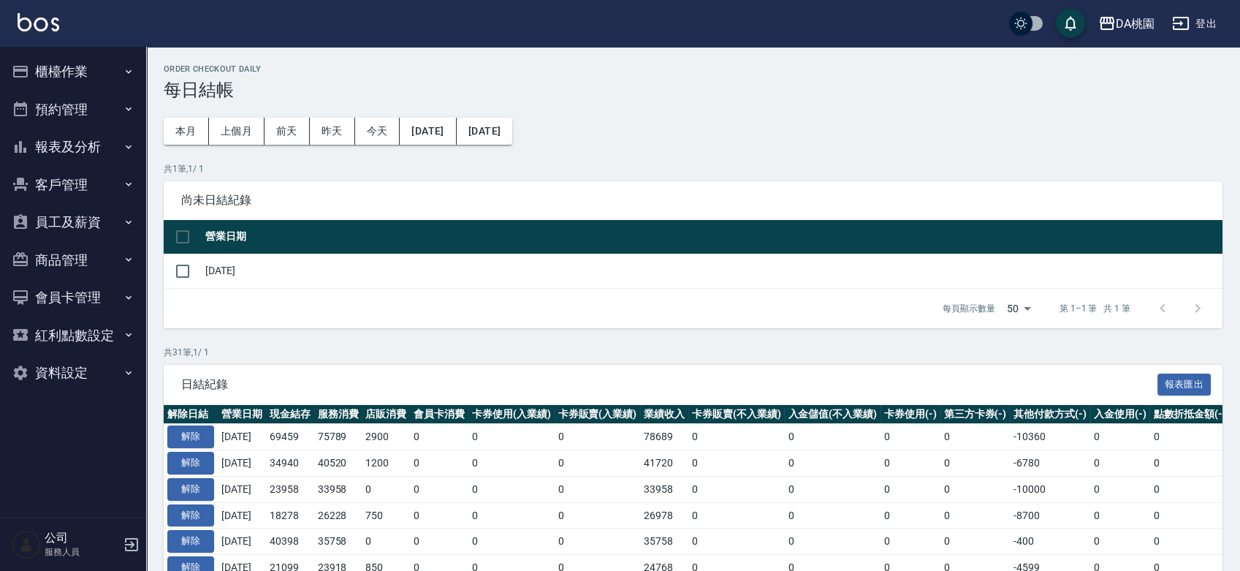
click at [99, 135] on button "報表及分析" at bounding box center [73, 147] width 134 height 38
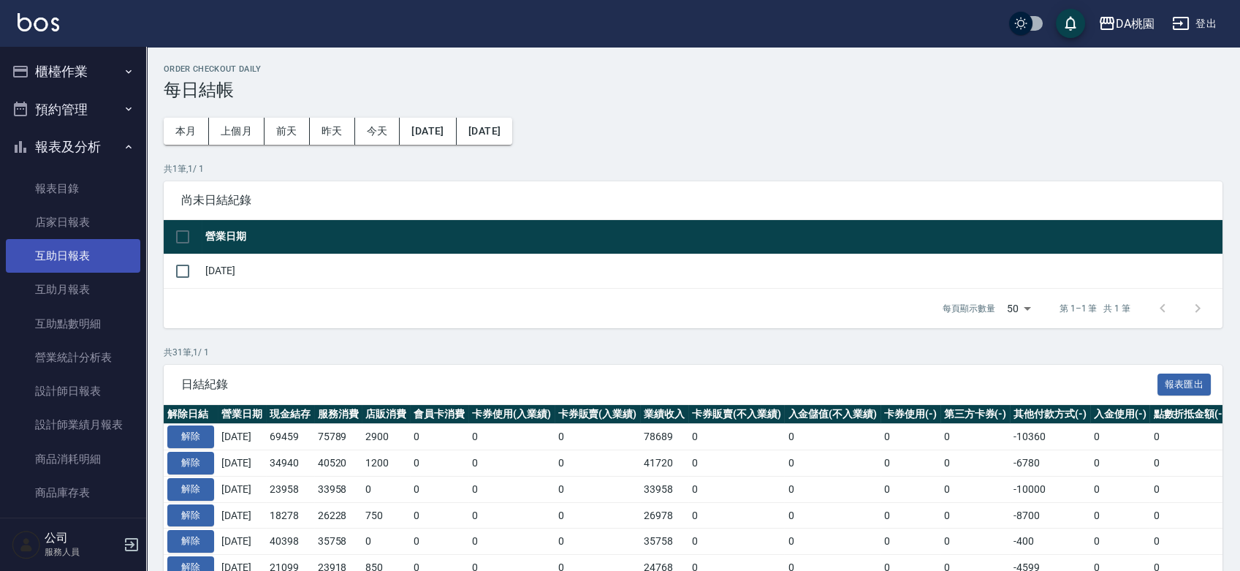
click at [77, 253] on link "互助日報表" at bounding box center [73, 256] width 134 height 34
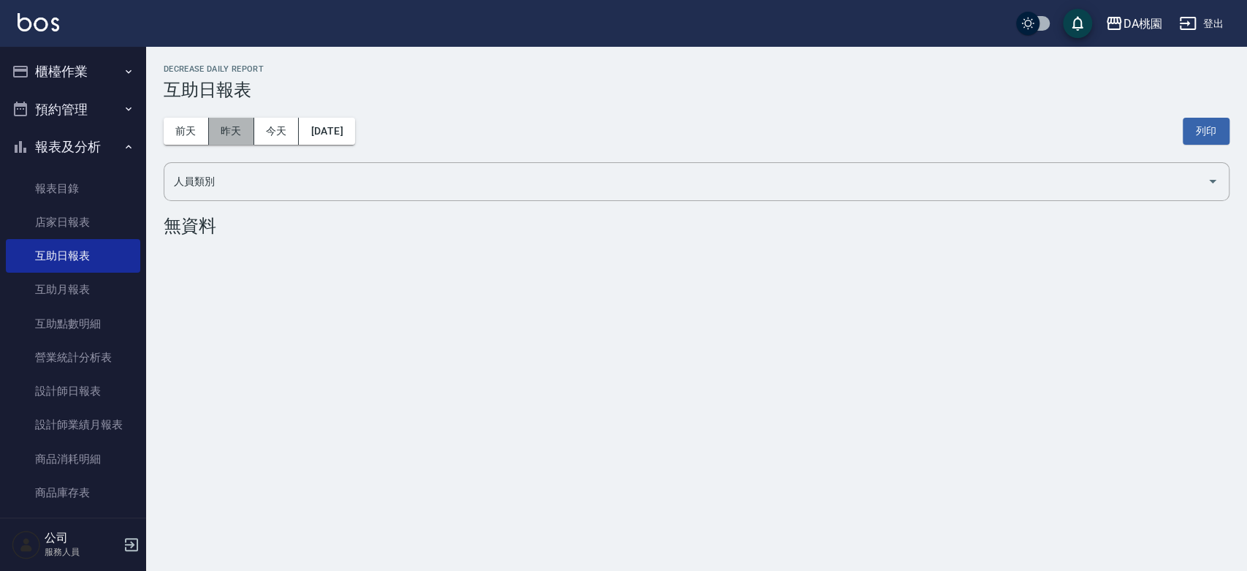
click at [243, 133] on button "昨天" at bounding box center [231, 131] width 45 height 27
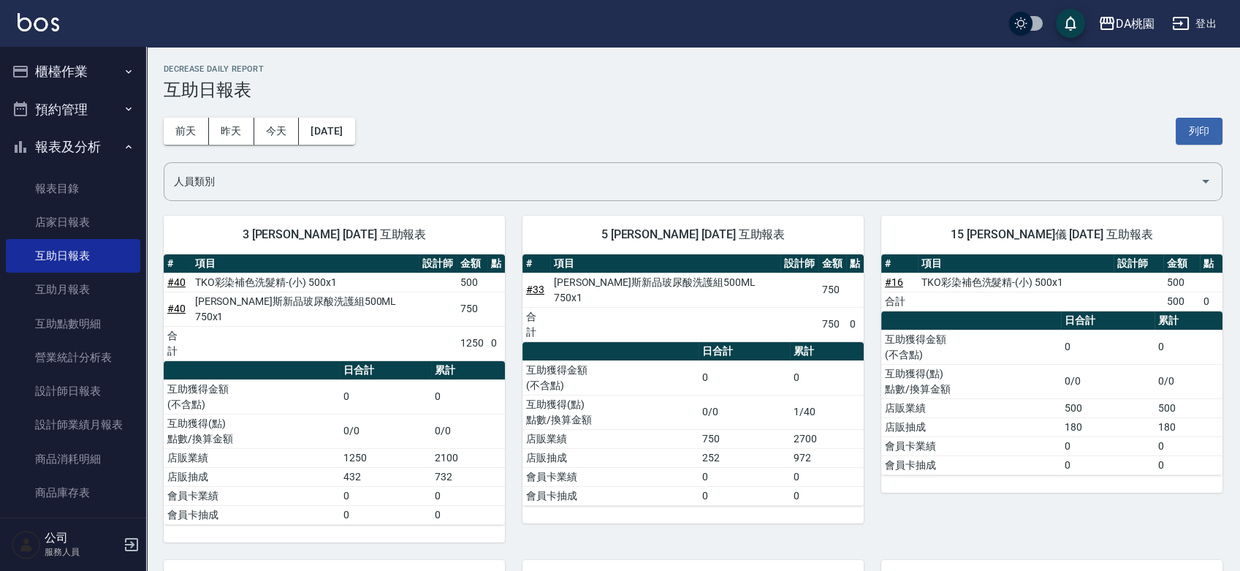
click at [76, 69] on button "櫃檯作業" at bounding box center [73, 72] width 134 height 38
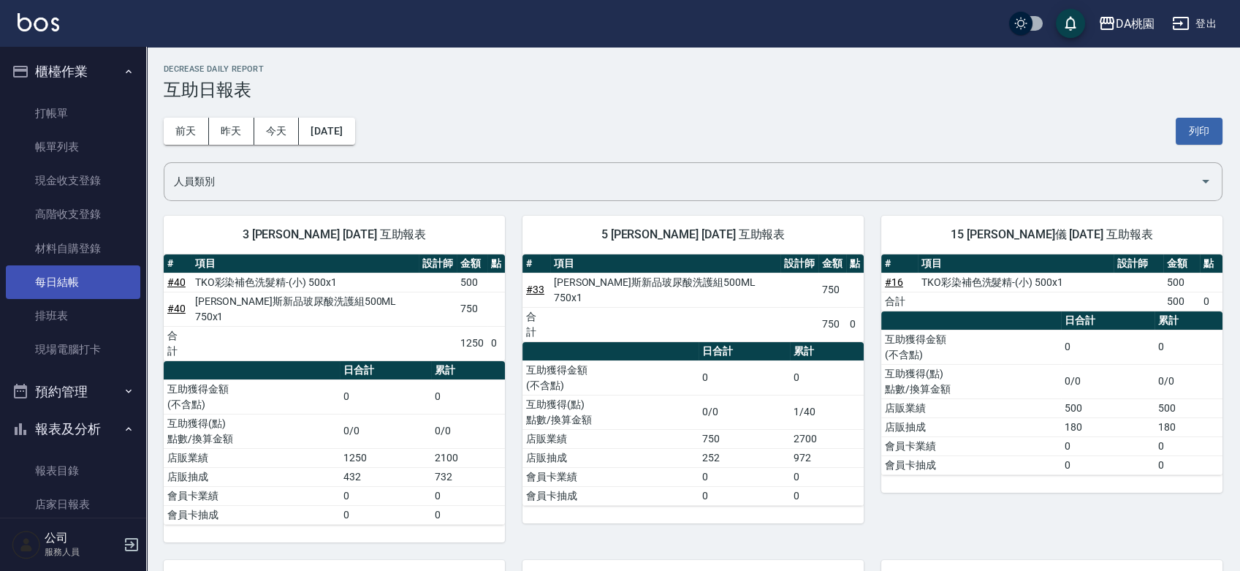
click at [46, 290] on link "每日結帳" at bounding box center [73, 282] width 134 height 34
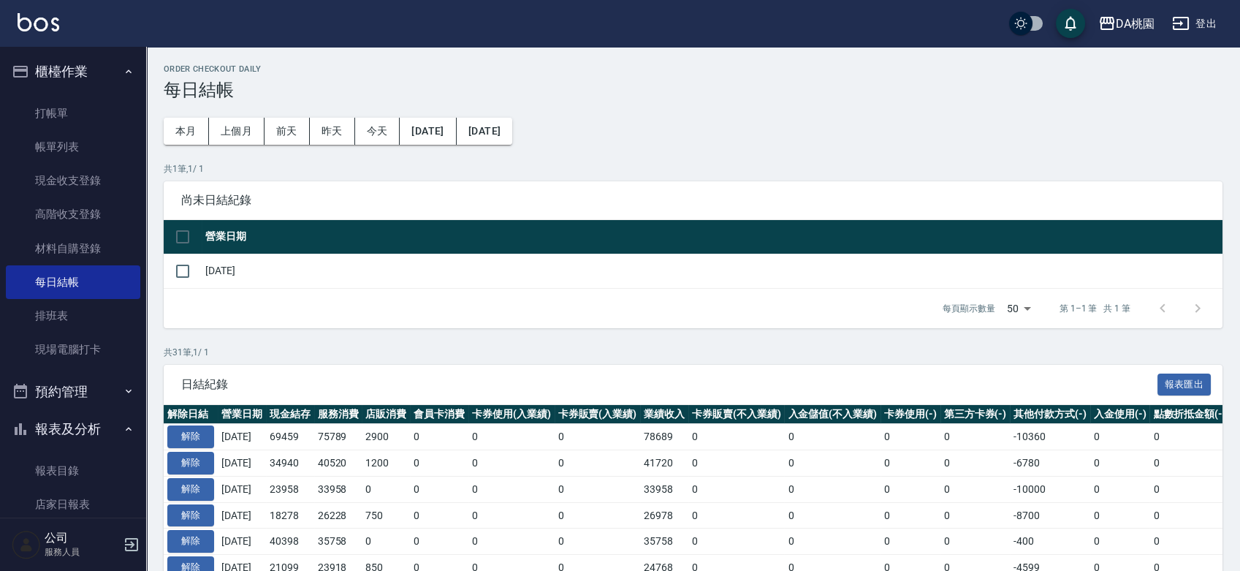
click at [202, 424] on td "解除" at bounding box center [191, 437] width 54 height 26
click at [199, 431] on button "解除" at bounding box center [190, 436] width 47 height 23
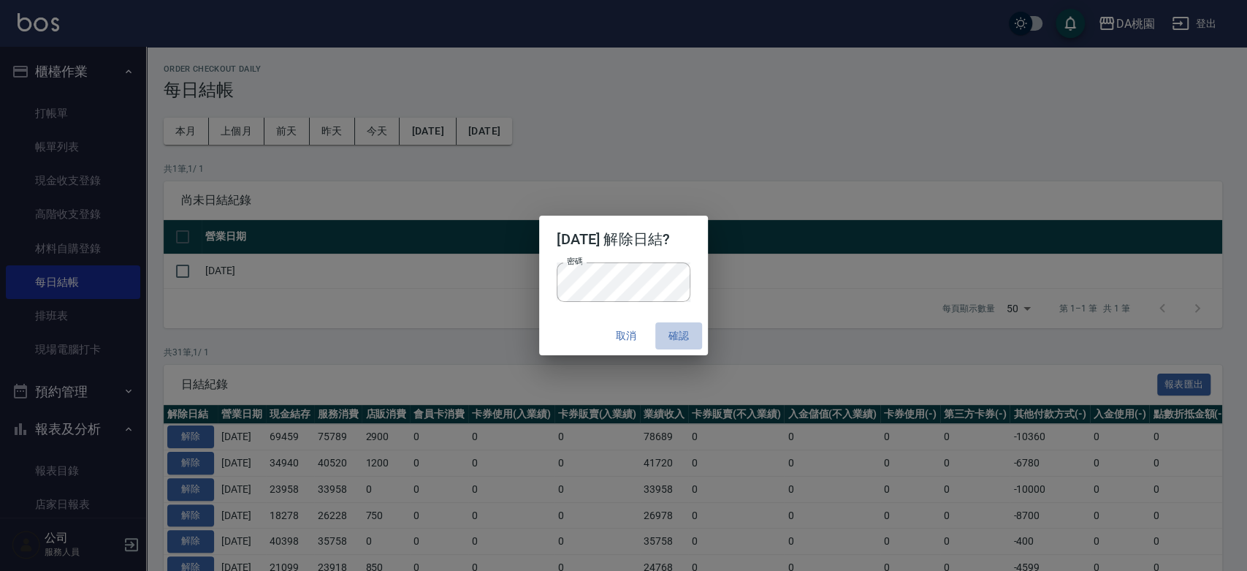
click at [689, 335] on button "確認" at bounding box center [678, 335] width 47 height 27
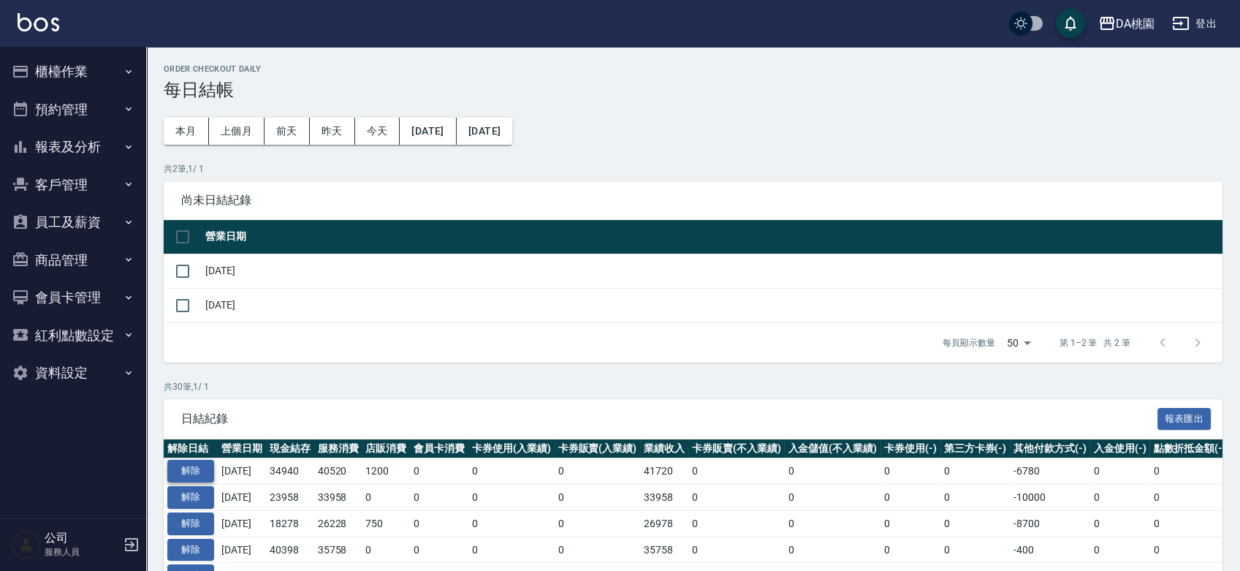
click at [183, 472] on button "解除" at bounding box center [190, 470] width 47 height 23
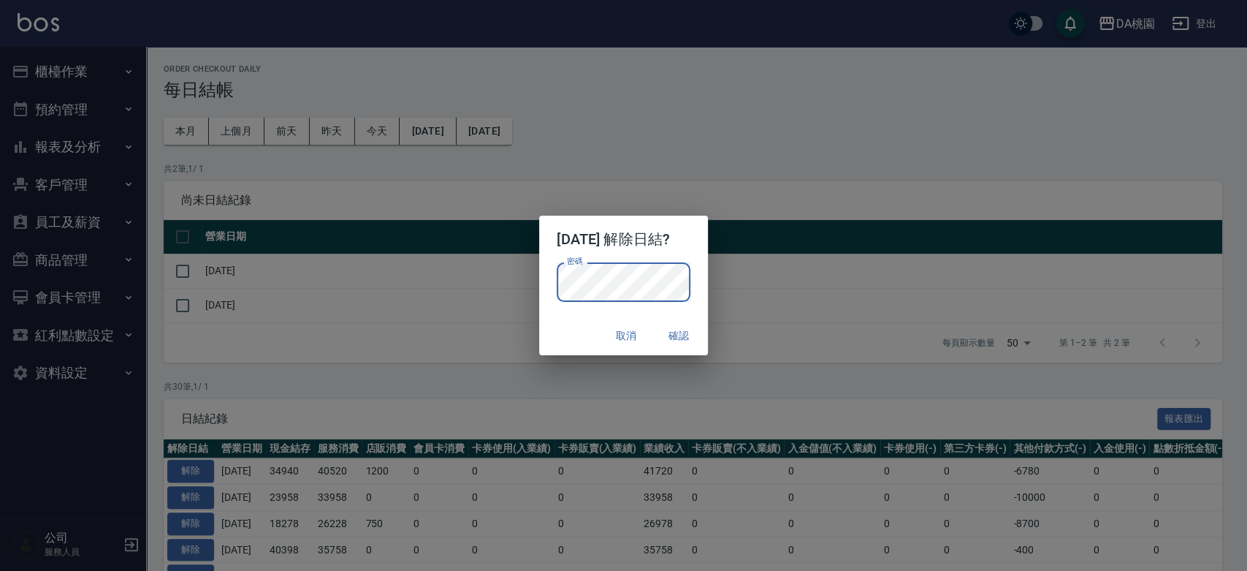
click at [695, 336] on button "確認" at bounding box center [678, 335] width 47 height 27
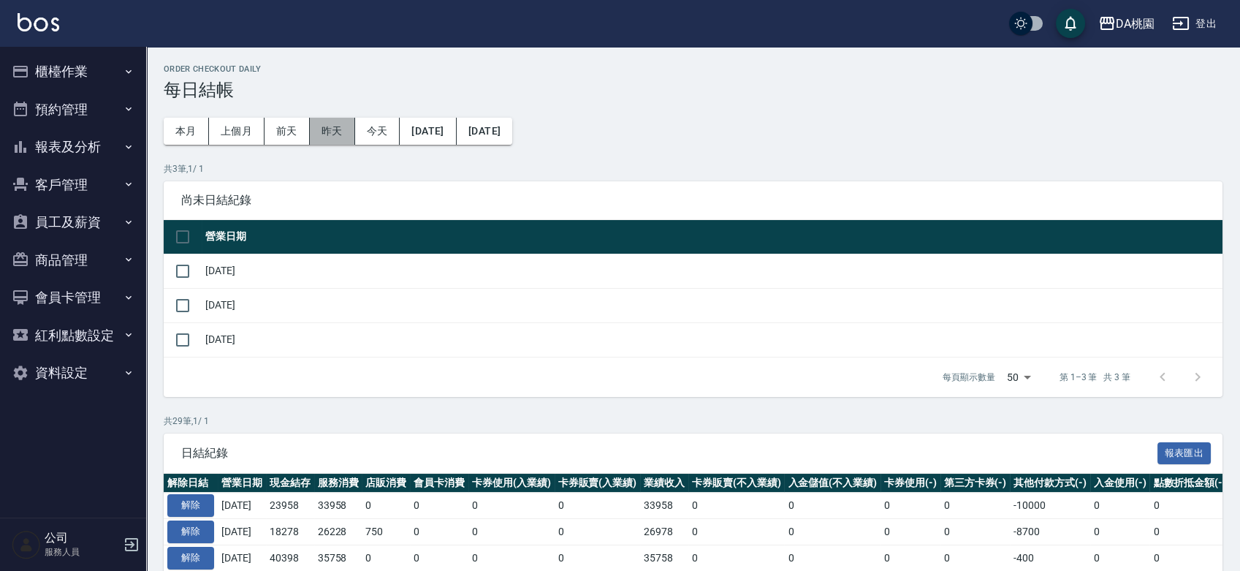
click at [337, 138] on button "昨天" at bounding box center [332, 131] width 45 height 27
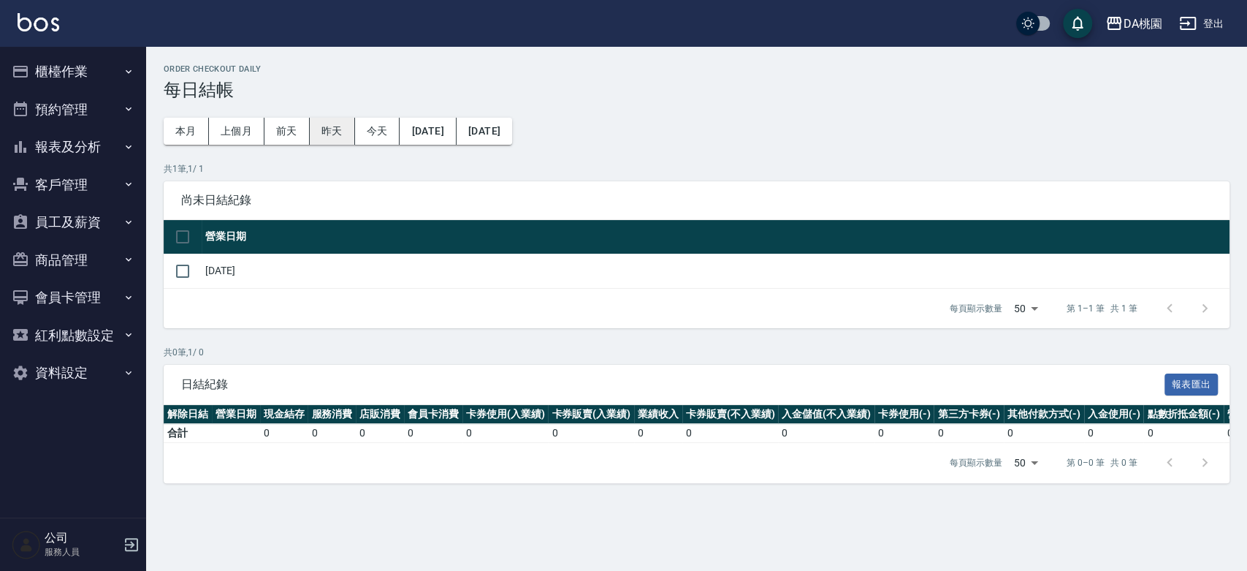
click at [328, 129] on button "昨天" at bounding box center [332, 131] width 45 height 27
click at [56, 66] on button "櫃檯作業" at bounding box center [73, 72] width 134 height 38
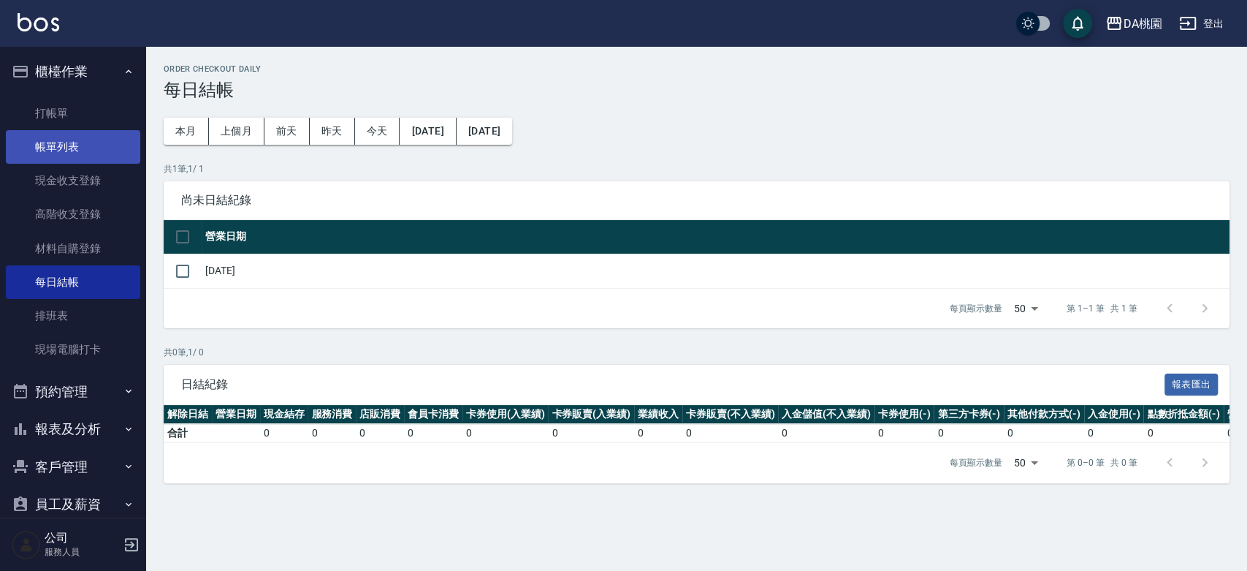
click at [67, 139] on link "帳單列表" at bounding box center [73, 147] width 134 height 34
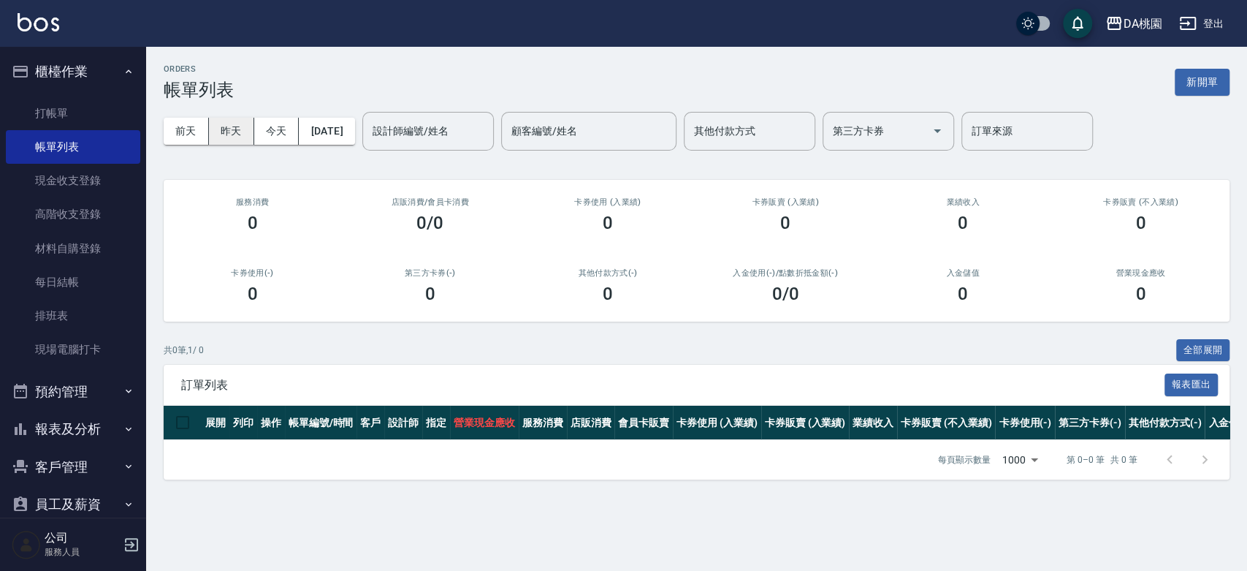
click at [229, 129] on button "昨天" at bounding box center [231, 131] width 45 height 27
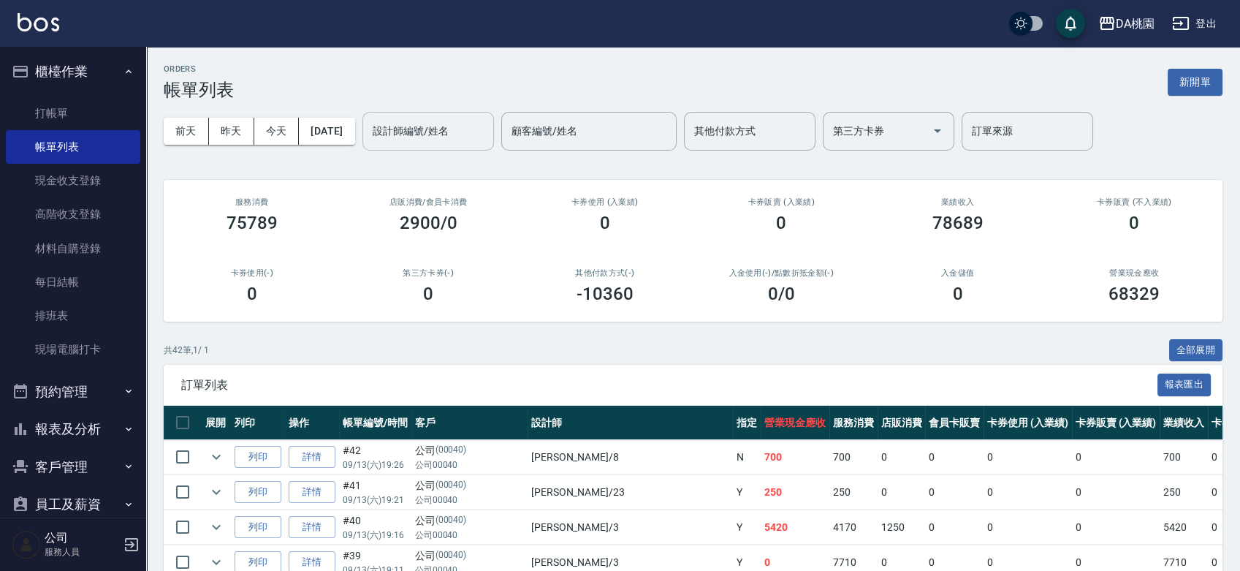
click at [451, 128] on input "設計師編號/姓名" at bounding box center [428, 131] width 118 height 26
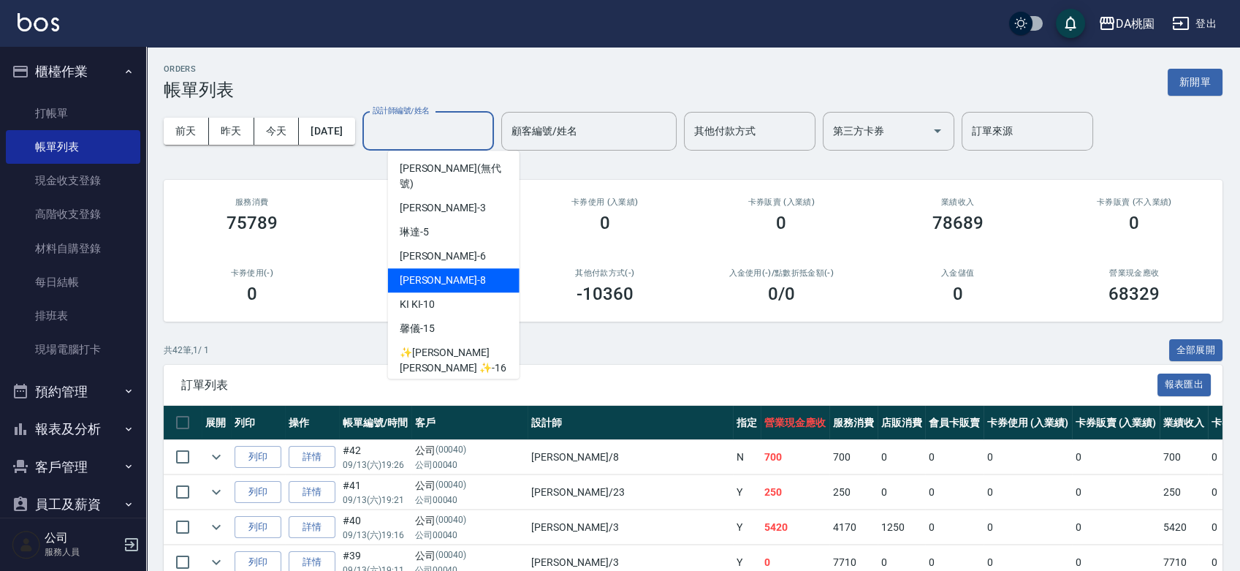
click at [450, 268] on div "桑妮 -8" at bounding box center [453, 280] width 131 height 24
type input "桑妮-8"
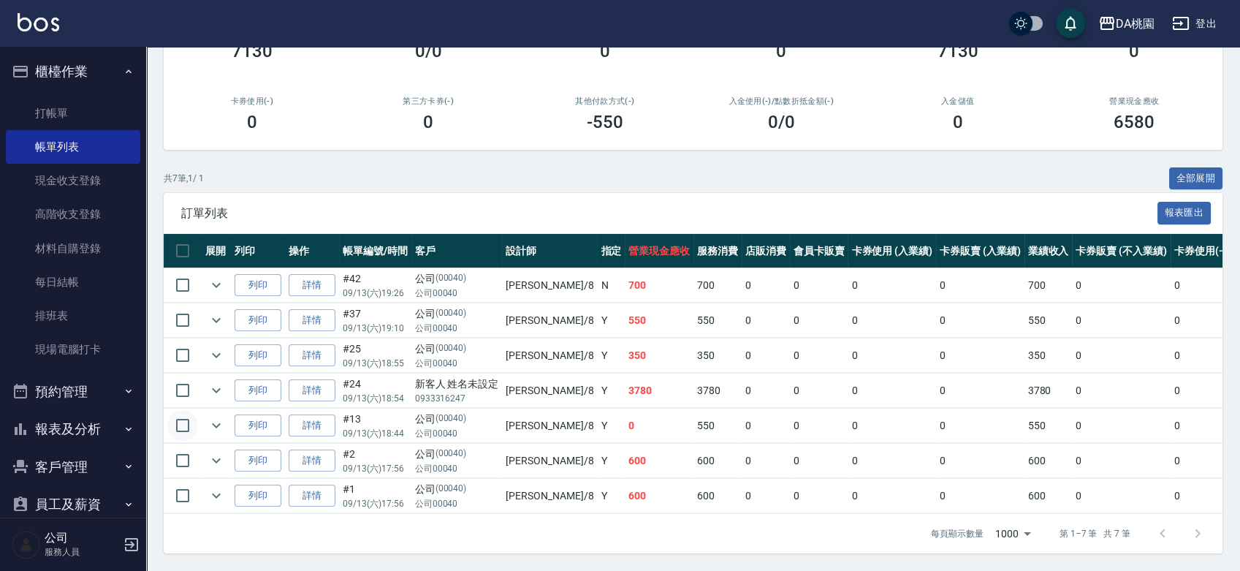
click at [185, 410] on input "checkbox" at bounding box center [182, 425] width 31 height 31
checkbox input "true"
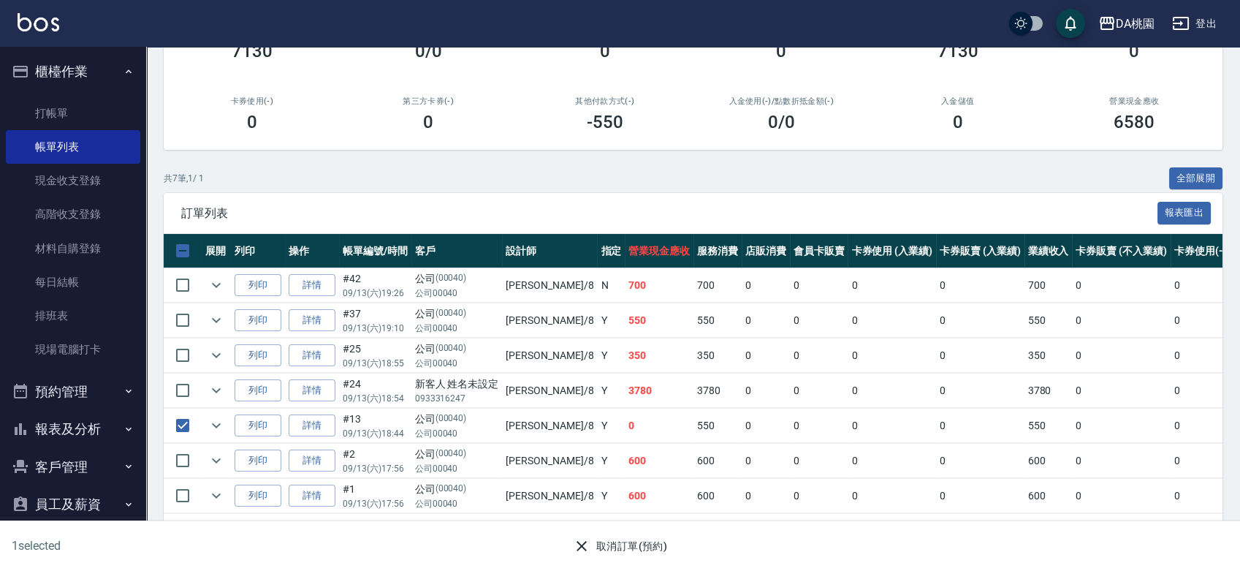
click at [600, 549] on button "取消訂單(預約)" at bounding box center [620, 546] width 106 height 27
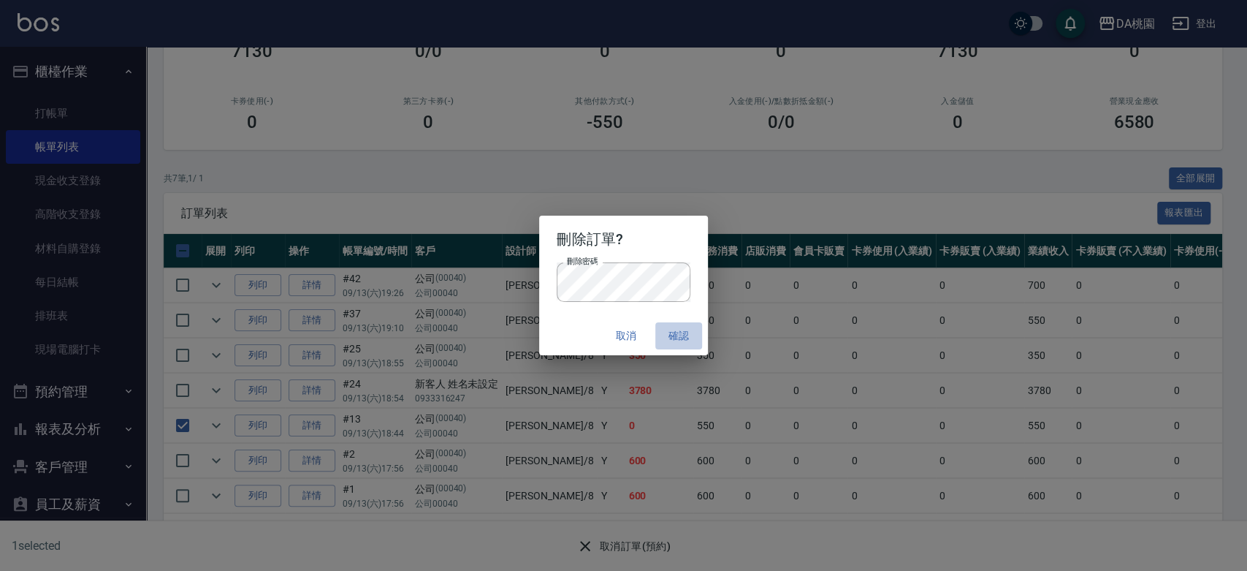
click at [679, 337] on button "確認" at bounding box center [678, 335] width 47 height 27
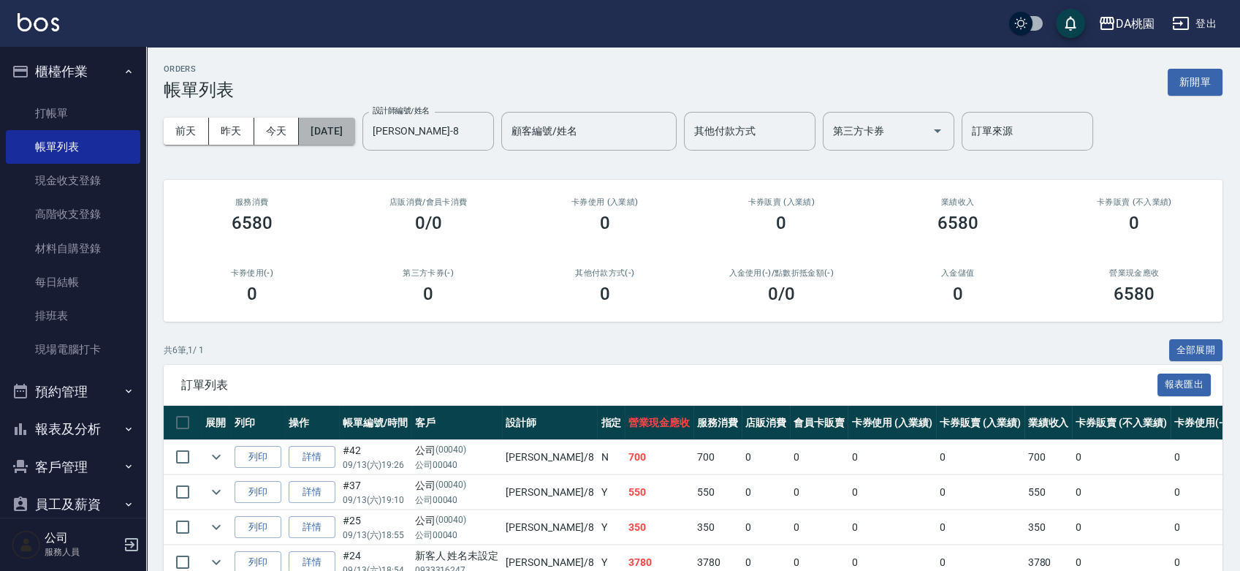
click at [339, 129] on button "[DATE]" at bounding box center [327, 131] width 56 height 27
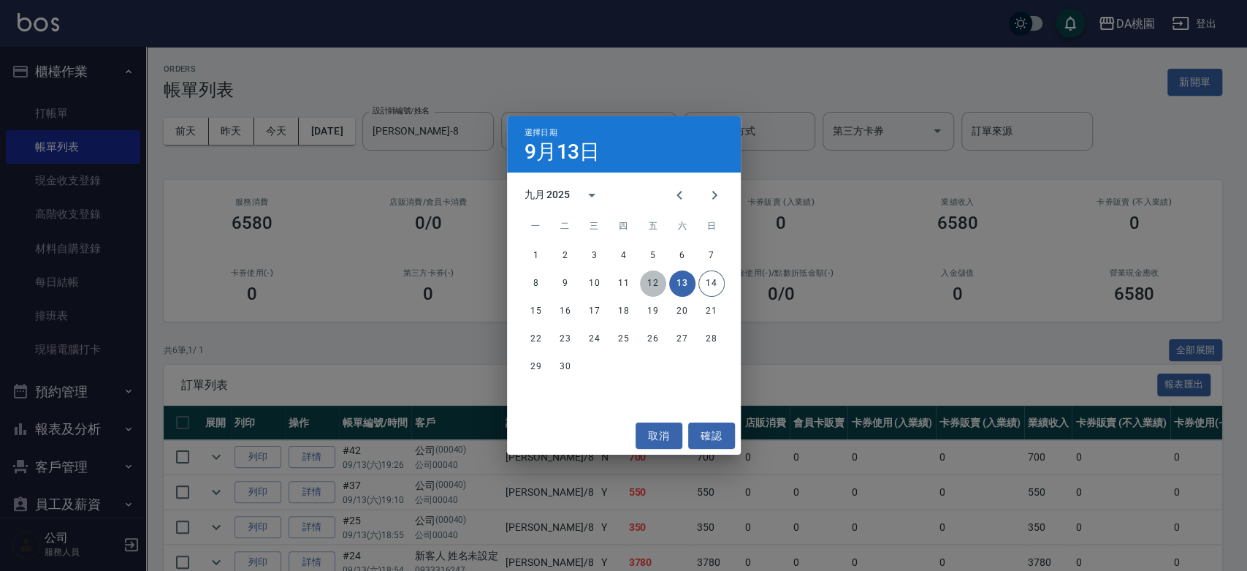
click at [652, 284] on button "12" at bounding box center [653, 283] width 26 height 26
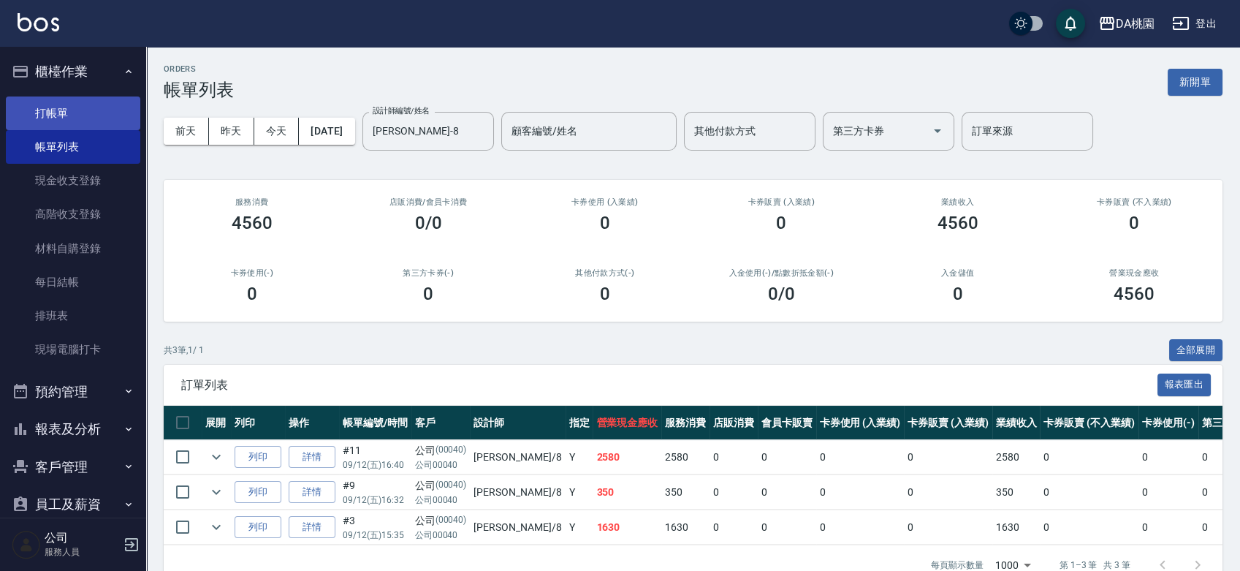
click at [49, 98] on link "打帳單" at bounding box center [73, 113] width 134 height 34
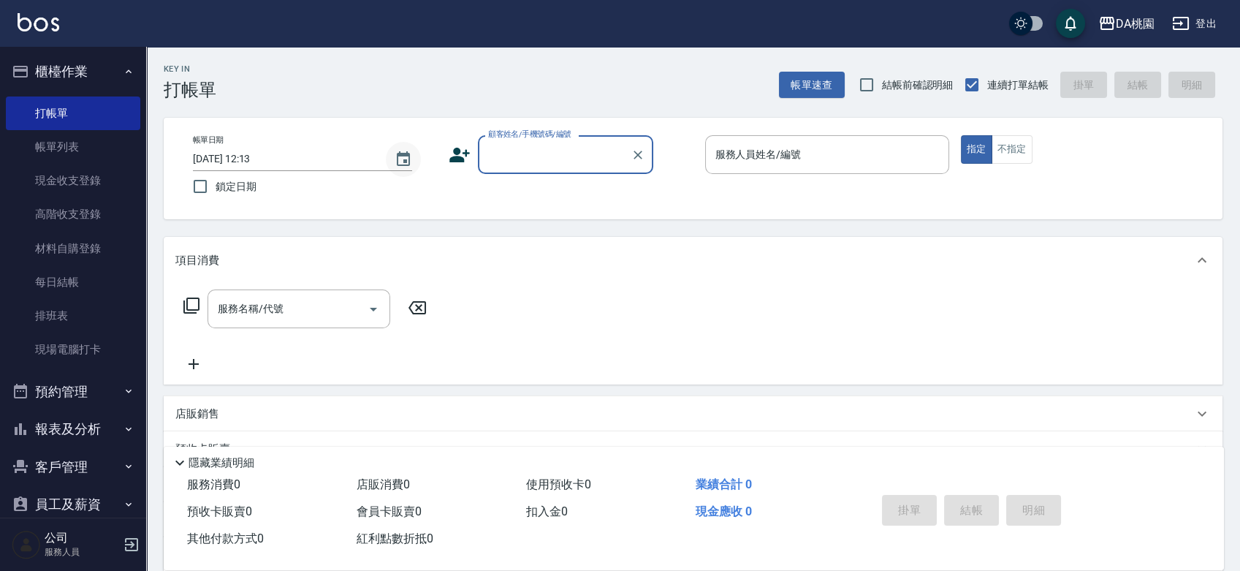
click at [401, 156] on icon "Choose date, selected date is 2025-09-14" at bounding box center [403, 159] width 18 height 18
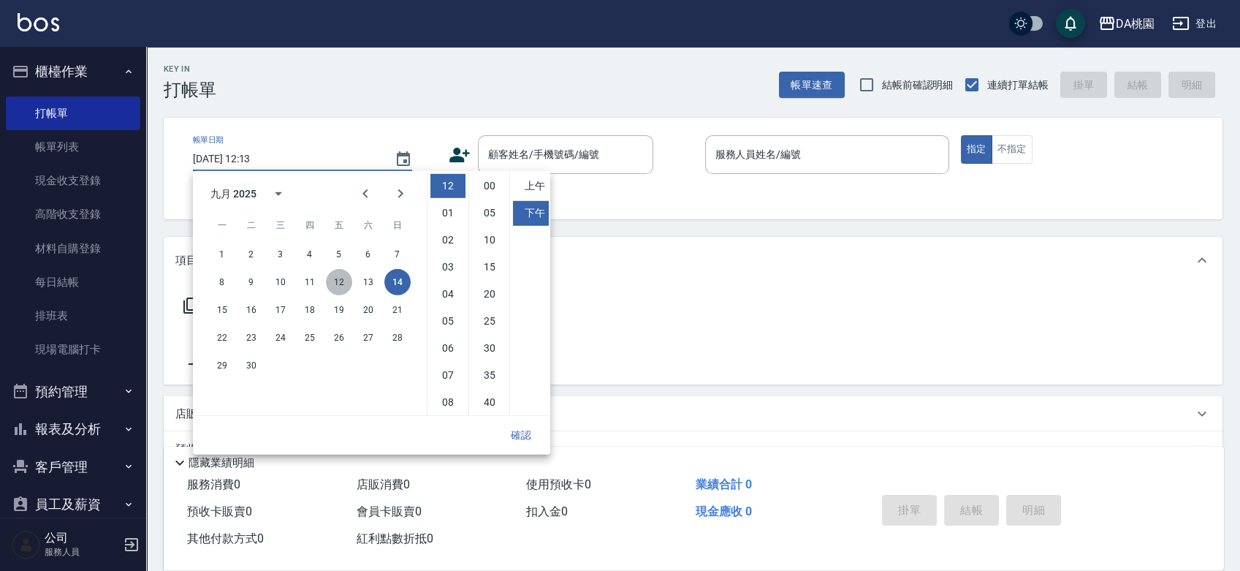
click at [337, 277] on button "12" at bounding box center [339, 282] width 26 height 26
click at [516, 438] on button "確認" at bounding box center [520, 434] width 47 height 27
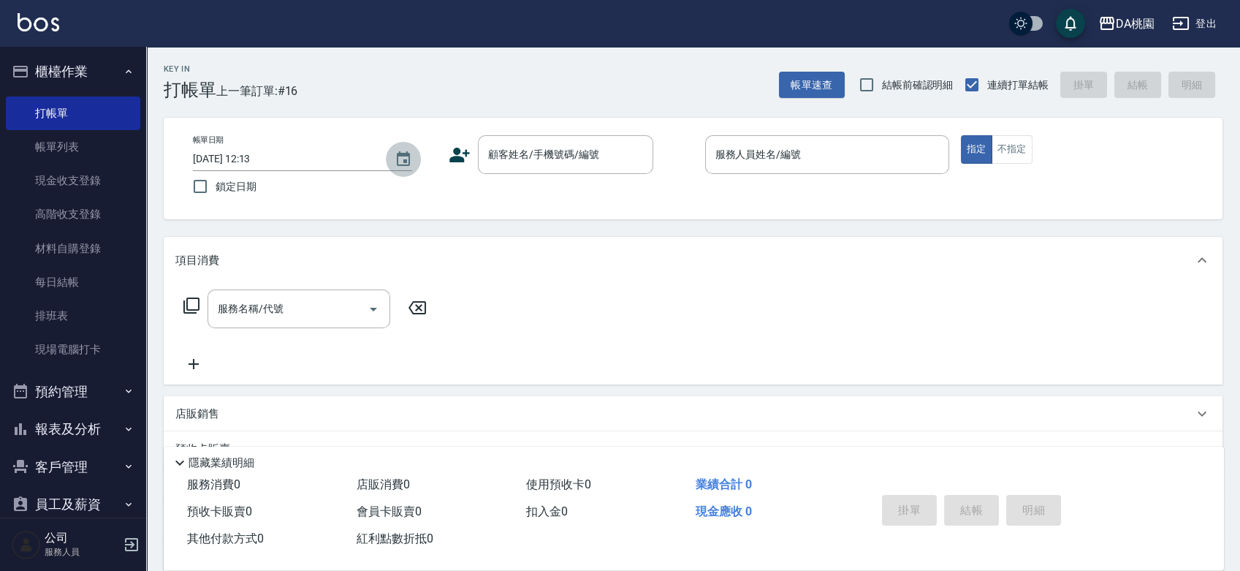
click at [407, 156] on icon "Choose date, selected date is 2025-09-12" at bounding box center [403, 159] width 18 height 18
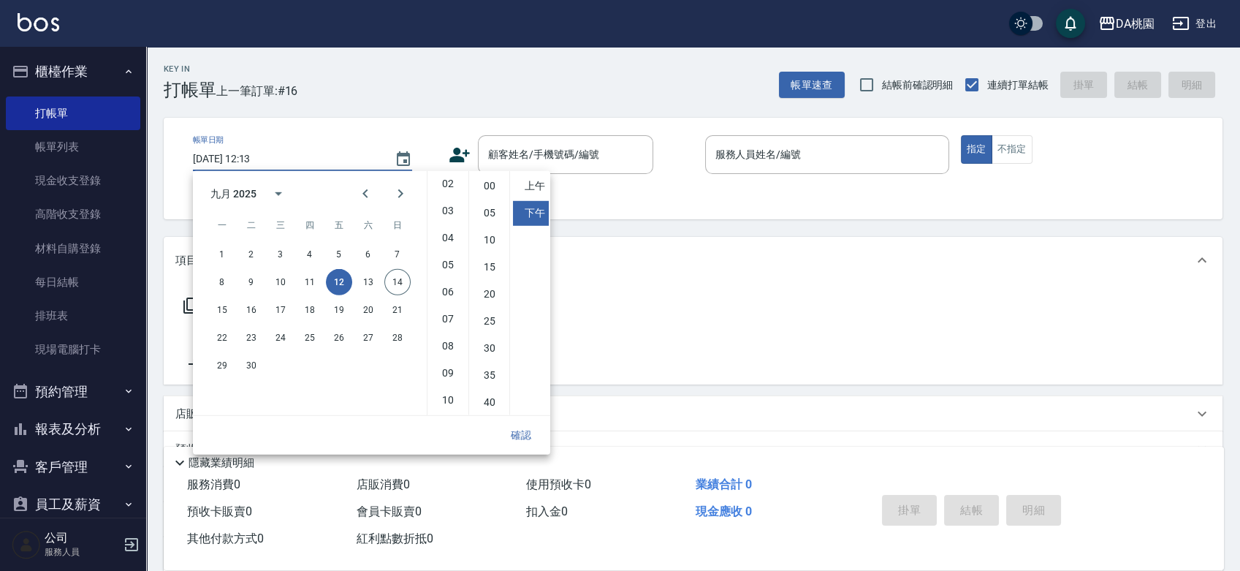
scroll to position [82, 0]
click at [451, 366] on li "10" at bounding box center [447, 374] width 35 height 24
click at [491, 314] on li "25" at bounding box center [489, 321] width 35 height 24
type input "2025/09/12 22:25"
click at [516, 431] on button "確認" at bounding box center [520, 434] width 47 height 27
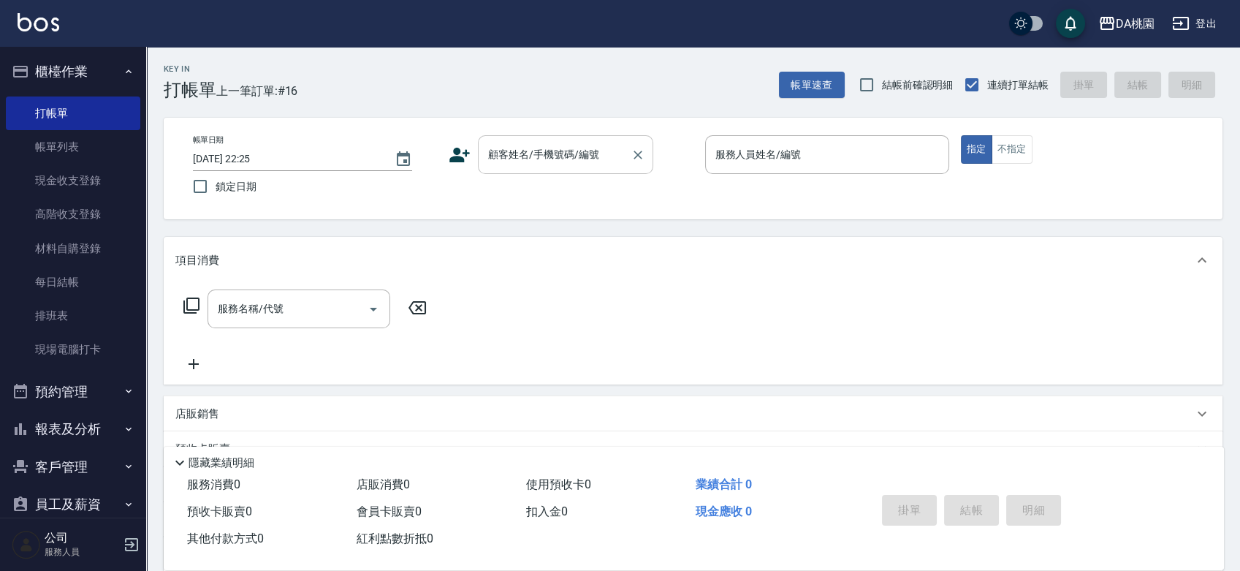
click at [538, 156] on input "顧客姓名/手機號碼/編號" at bounding box center [554, 155] width 140 height 26
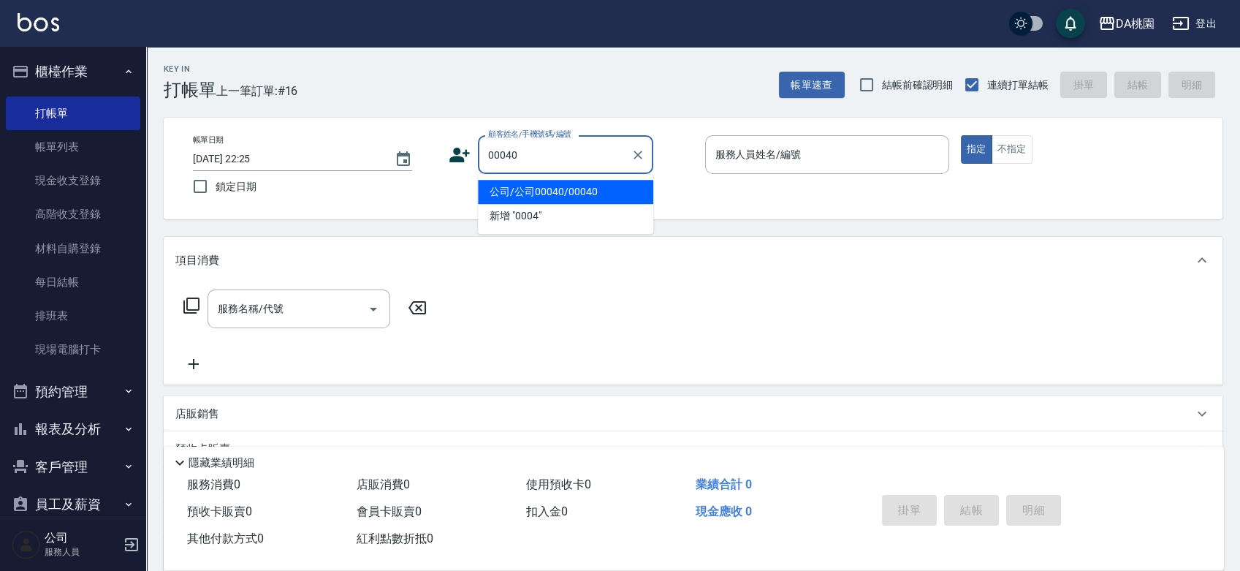
type input "公司/公司00040/00040"
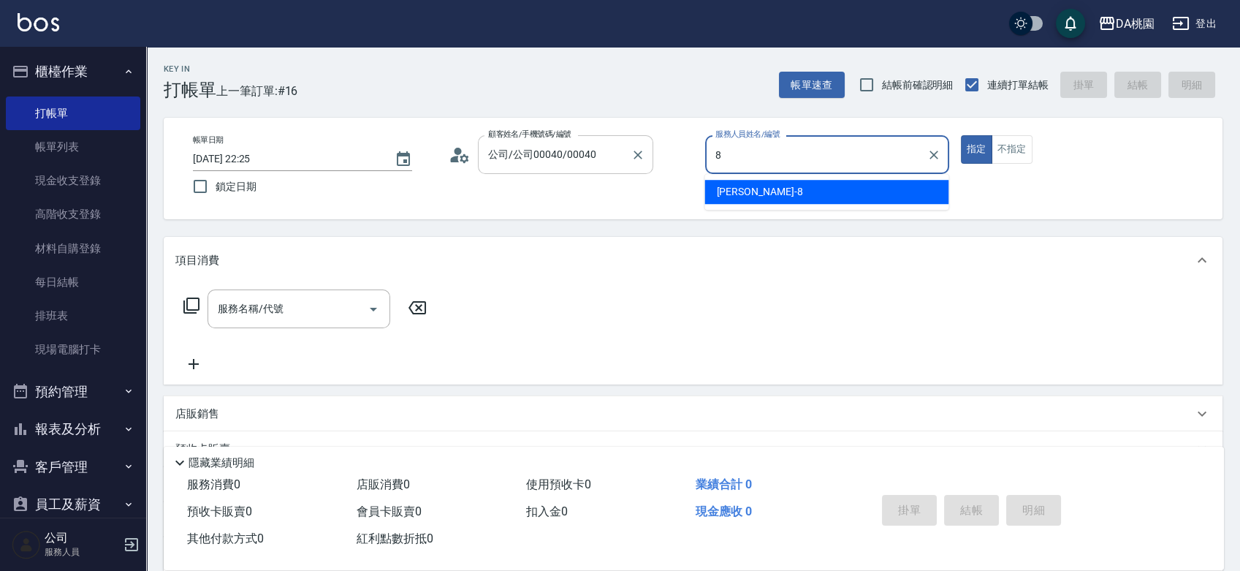
type input "桑妮-8"
type button "true"
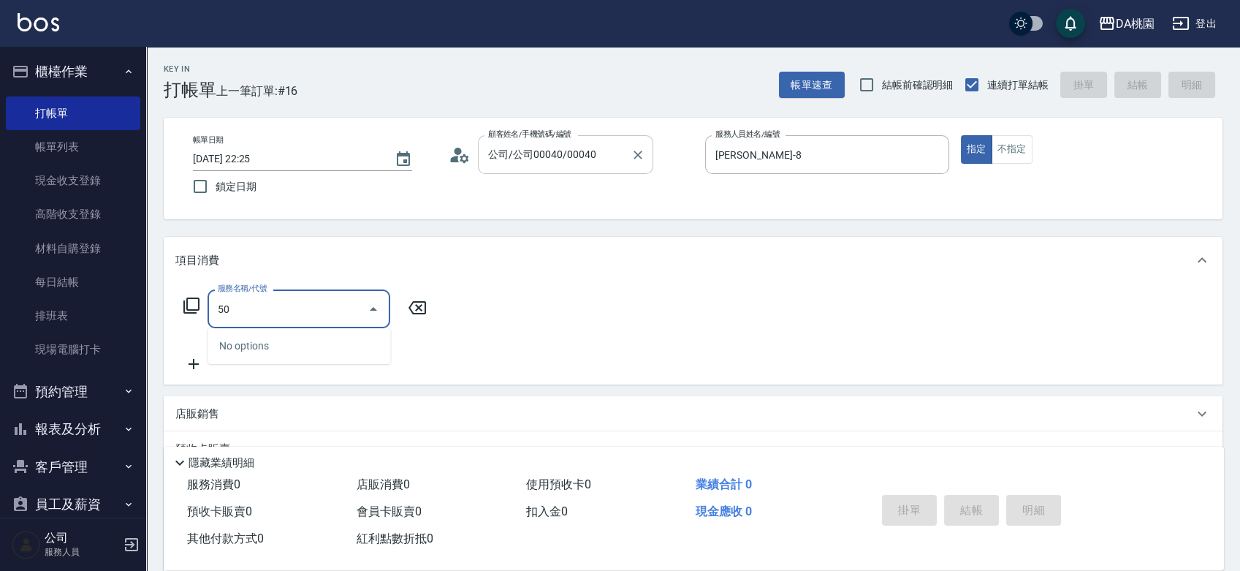
type input "500"
type input "20"
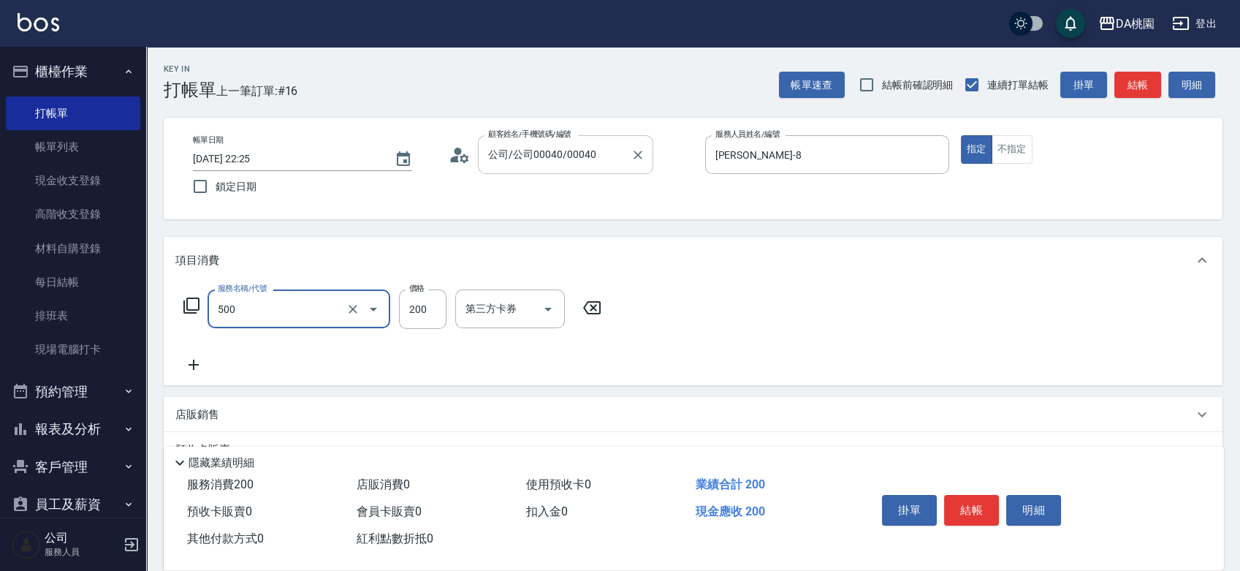
type input "洗髮(500)"
type input "2"
type input "0"
type input "25"
type input "20"
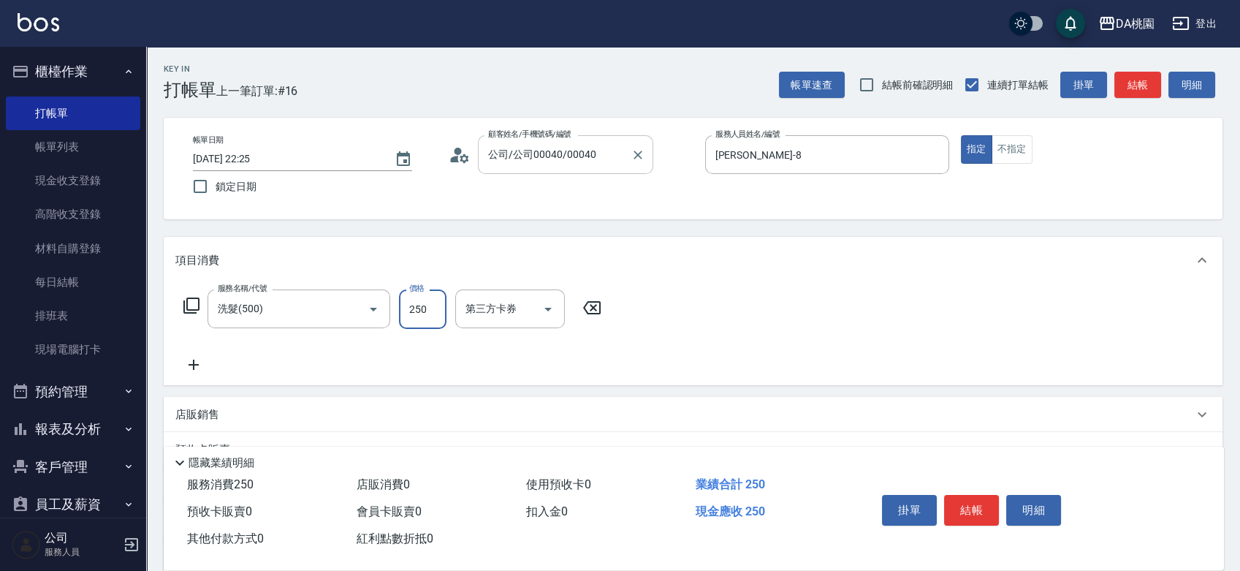
type input "250"
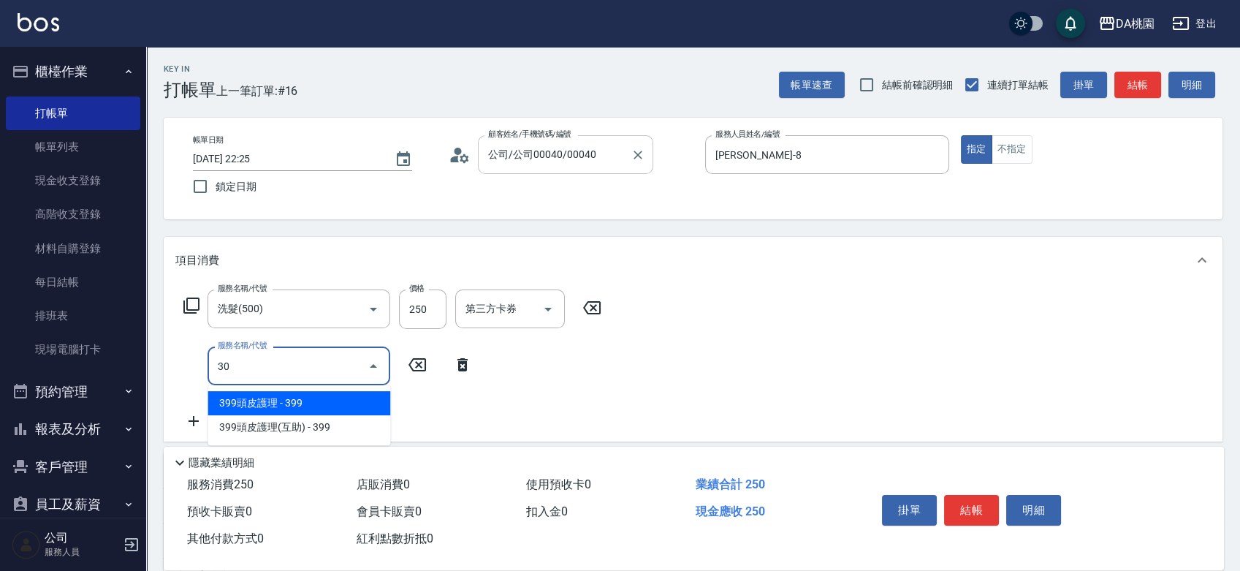
type input "303"
type input "50"
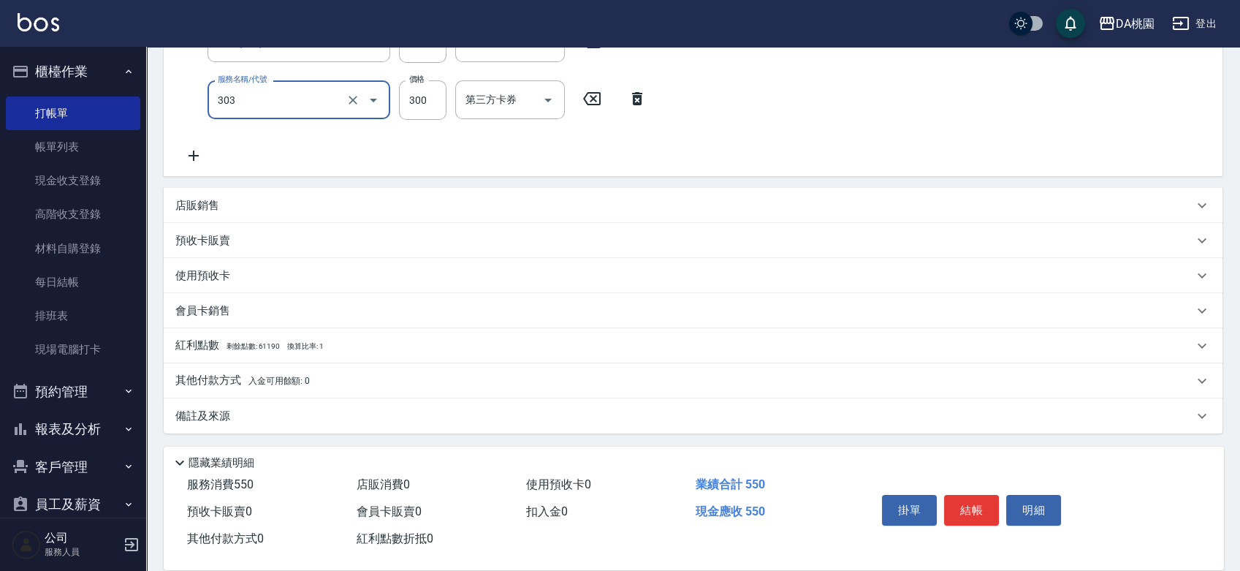
scroll to position [267, 0]
type input "A級剪髮(303)"
click at [362, 378] on div "其他付款方式 入金可用餘額: 0" at bounding box center [684, 380] width 1018 height 16
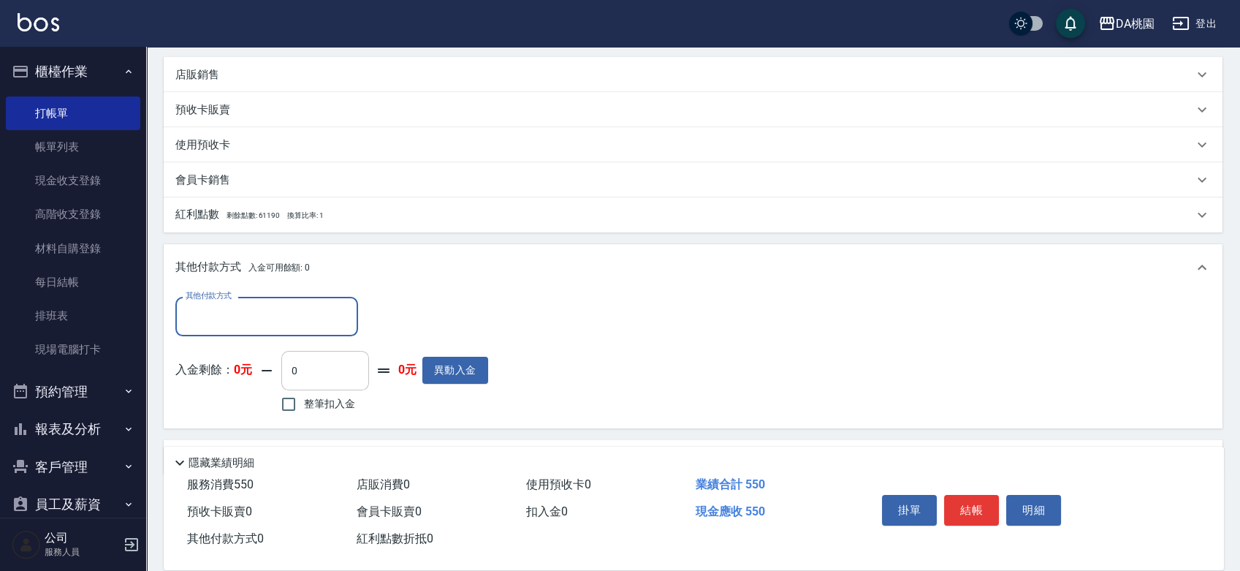
scroll to position [438, 0]
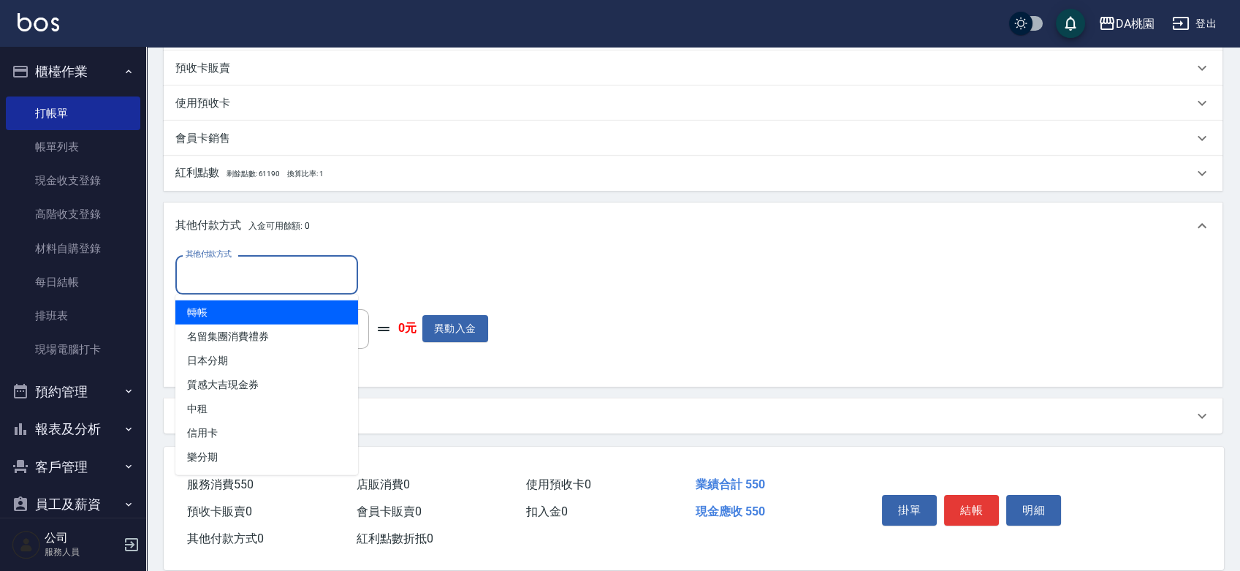
click at [298, 283] on input "其他付款方式" at bounding box center [266, 275] width 169 height 26
click at [281, 310] on span "轉帳" at bounding box center [266, 312] width 183 height 24
type input "轉帳"
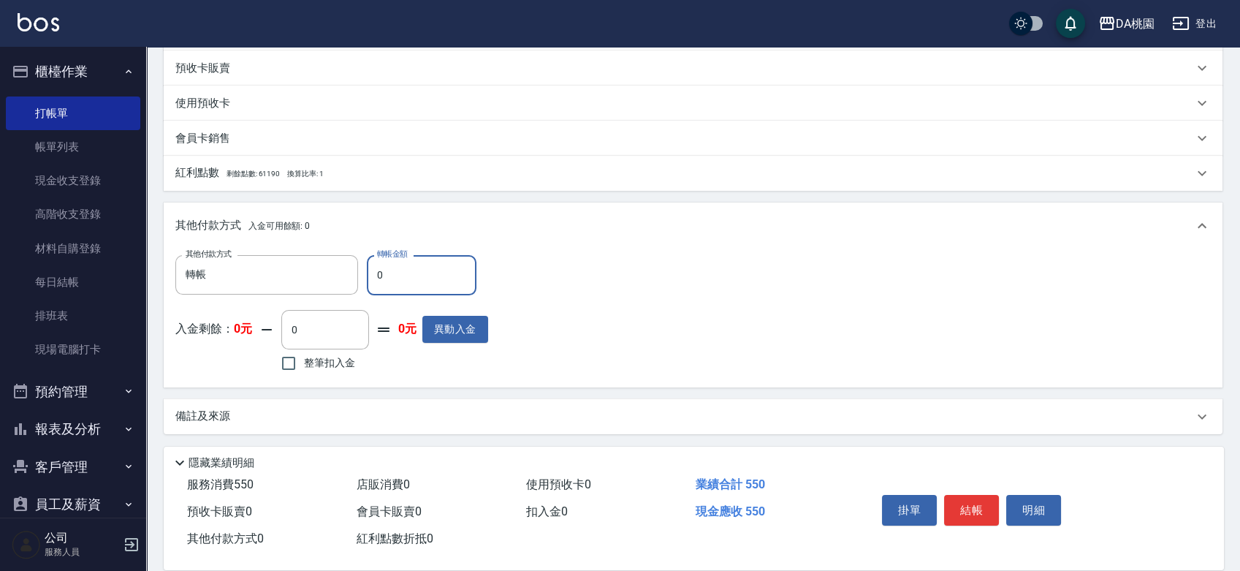
click at [374, 278] on input "0" at bounding box center [422, 274] width 110 height 39
type input "550"
type input "0"
type input "550"
click at [972, 495] on button "結帳" at bounding box center [971, 510] width 55 height 31
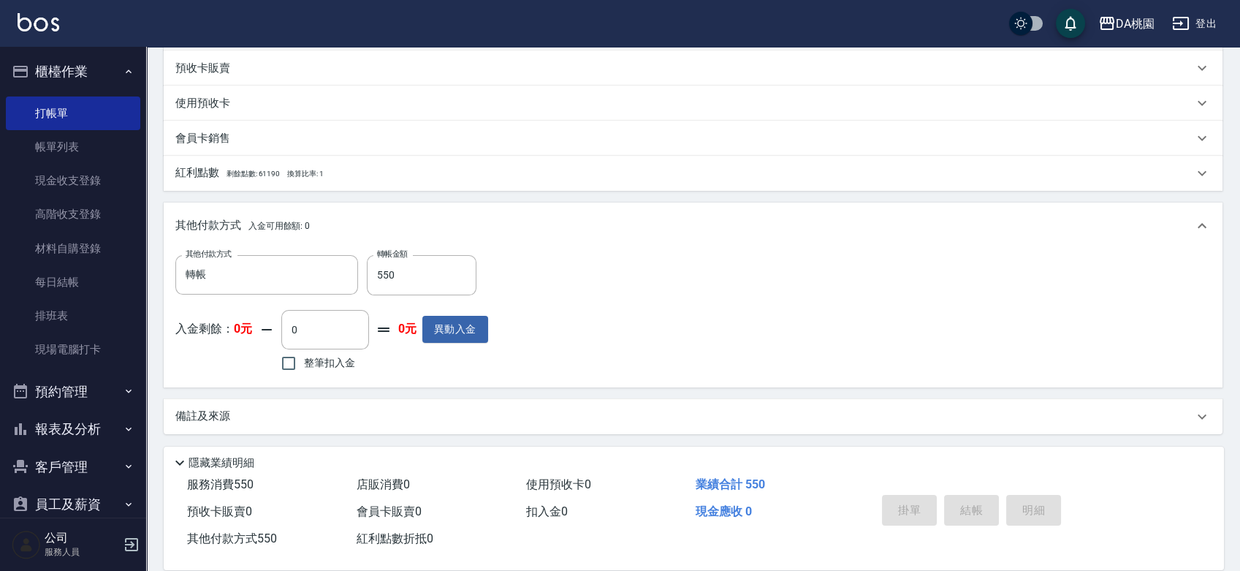
type input "2025/09/14 12:14"
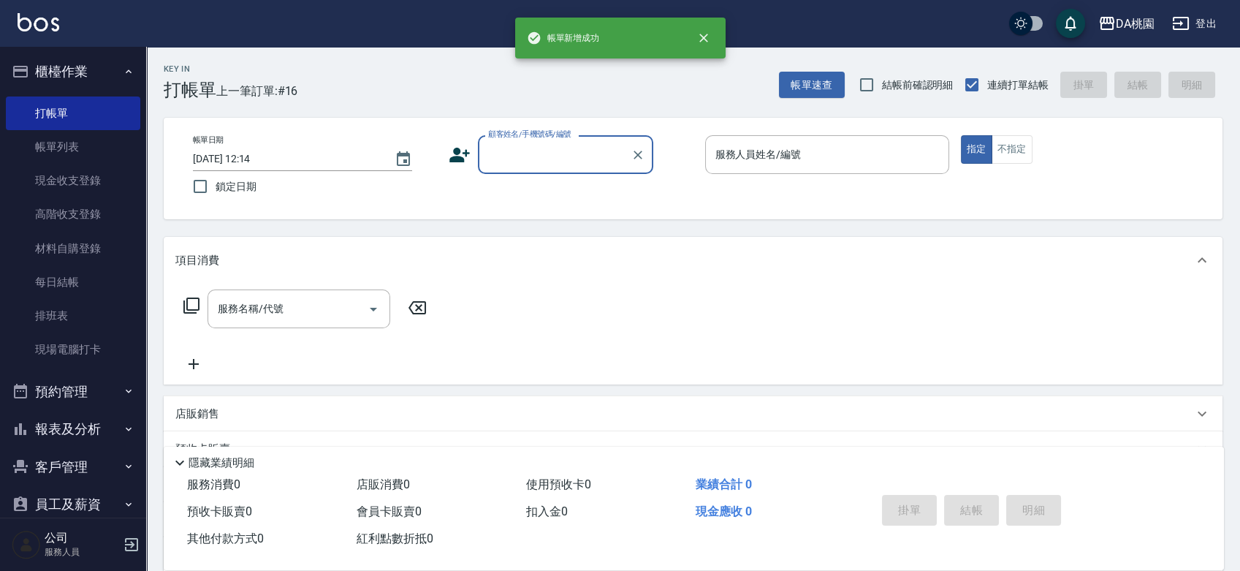
scroll to position [0, 0]
click at [82, 286] on link "每日結帳" at bounding box center [73, 282] width 134 height 34
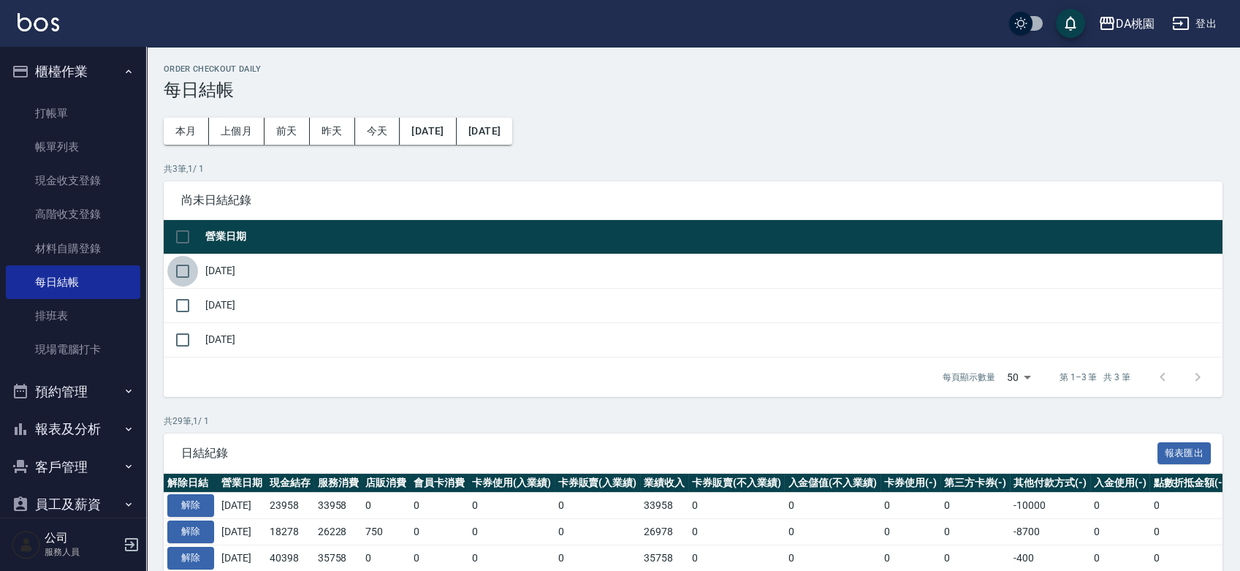
click at [187, 267] on input "checkbox" at bounding box center [182, 271] width 31 height 31
checkbox input "true"
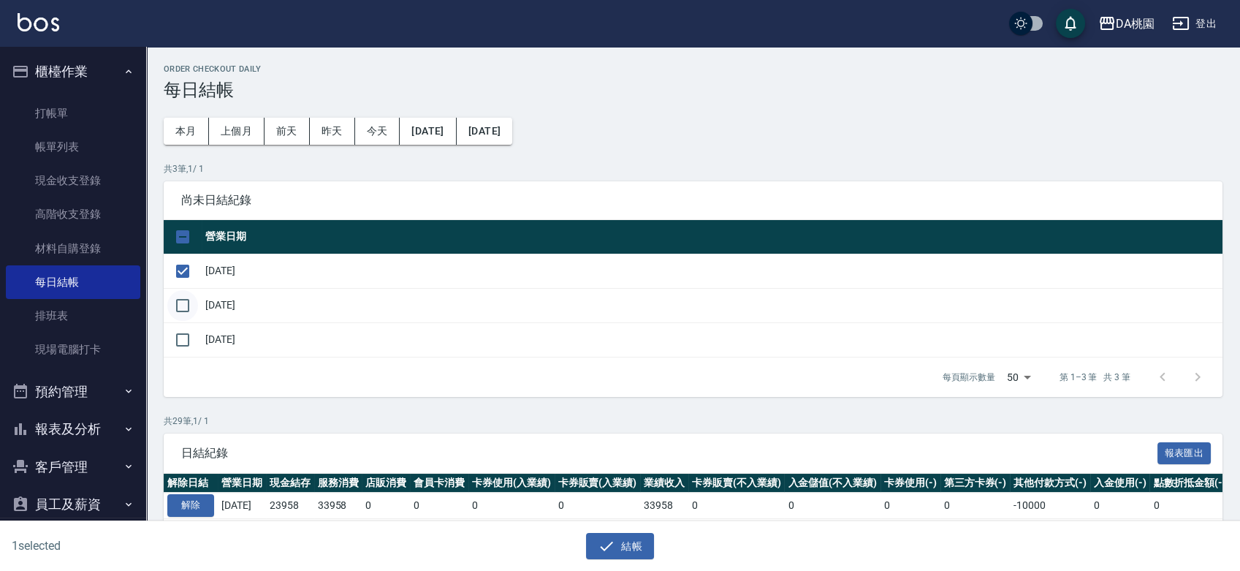
click at [178, 308] on input "checkbox" at bounding box center [182, 305] width 31 height 31
checkbox input "true"
click at [611, 541] on icon "button" at bounding box center [606, 545] width 13 height 9
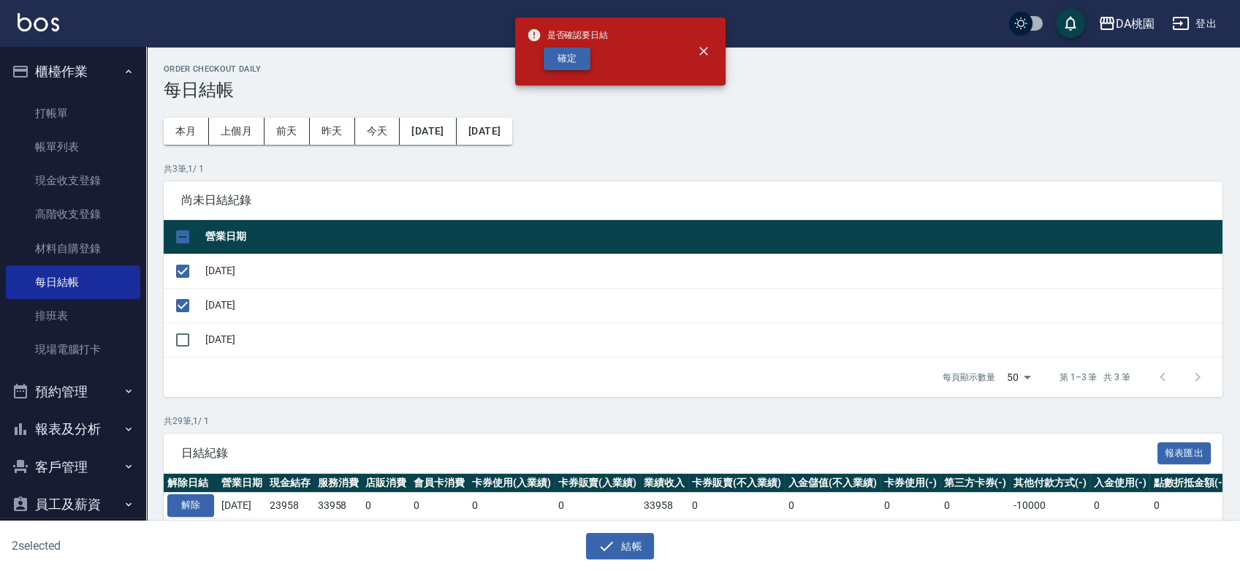
click at [582, 64] on button "確定" at bounding box center [566, 58] width 47 height 23
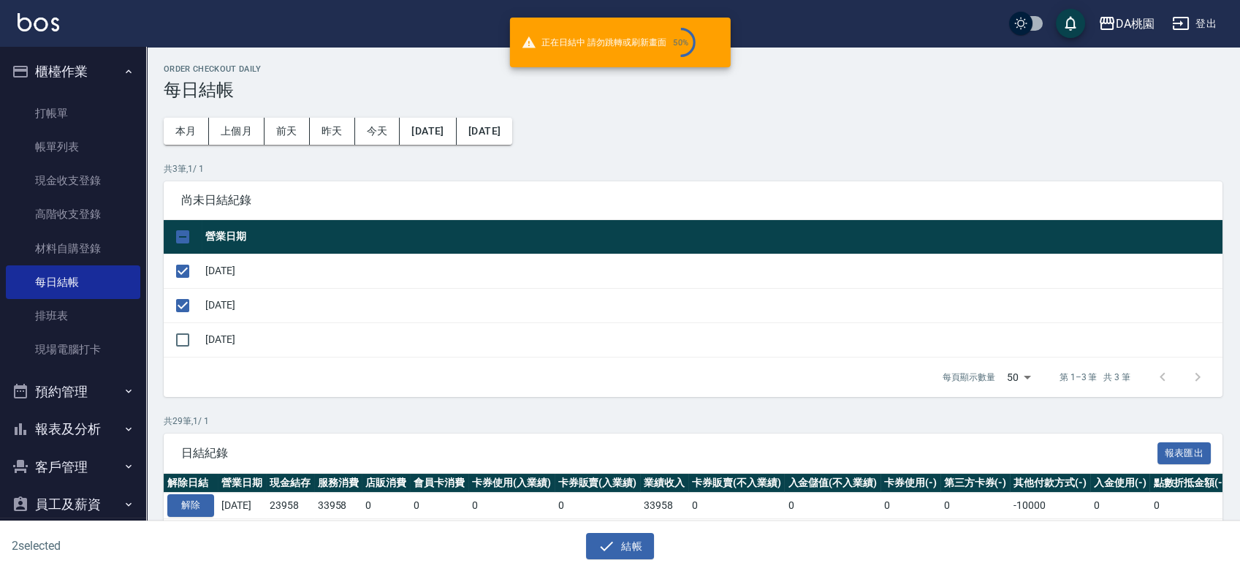
checkbox input "false"
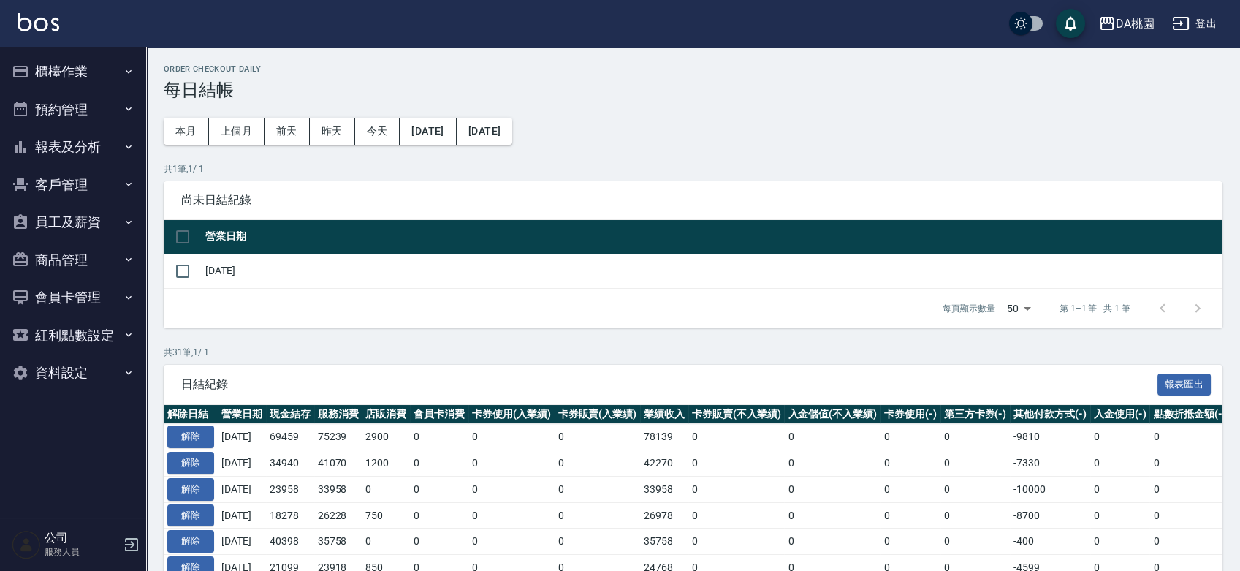
click at [58, 150] on button "報表及分析" at bounding box center [73, 147] width 134 height 38
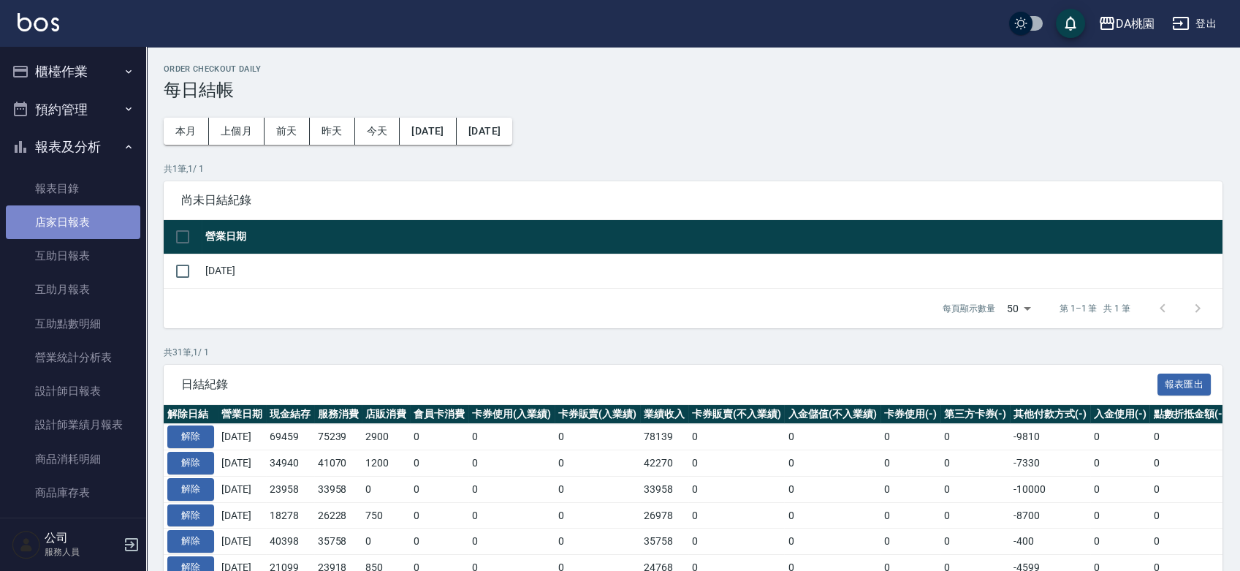
click at [94, 224] on link "店家日報表" at bounding box center [73, 222] width 134 height 34
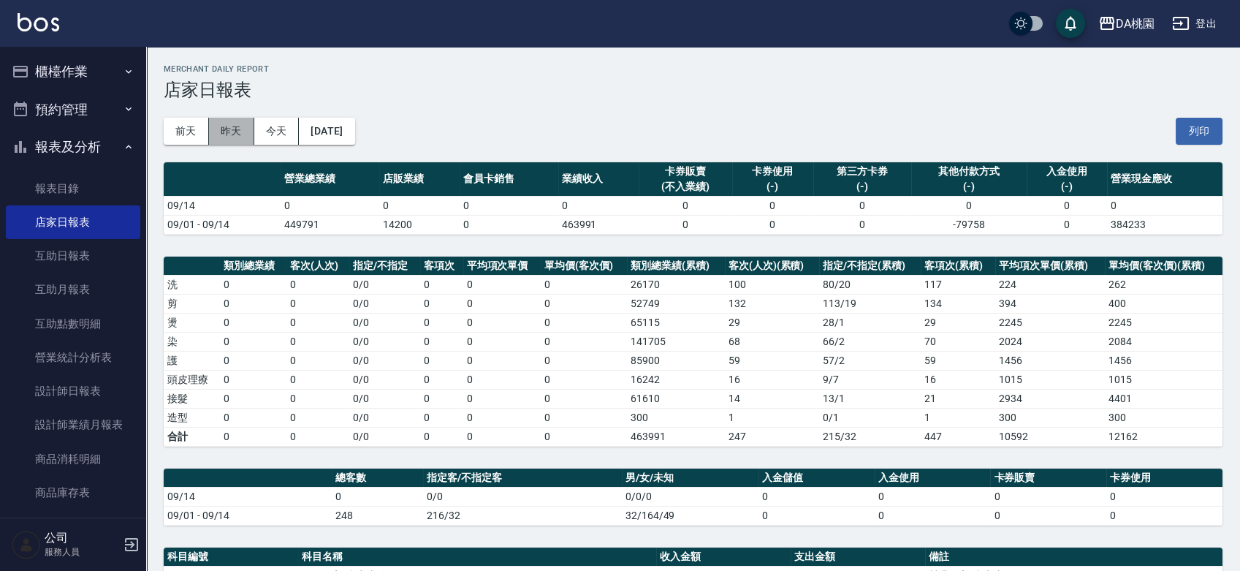
drag, startPoint x: 232, startPoint y: 131, endPoint x: 240, endPoint y: 134, distance: 9.0
click at [240, 134] on button "昨天" at bounding box center [231, 131] width 45 height 27
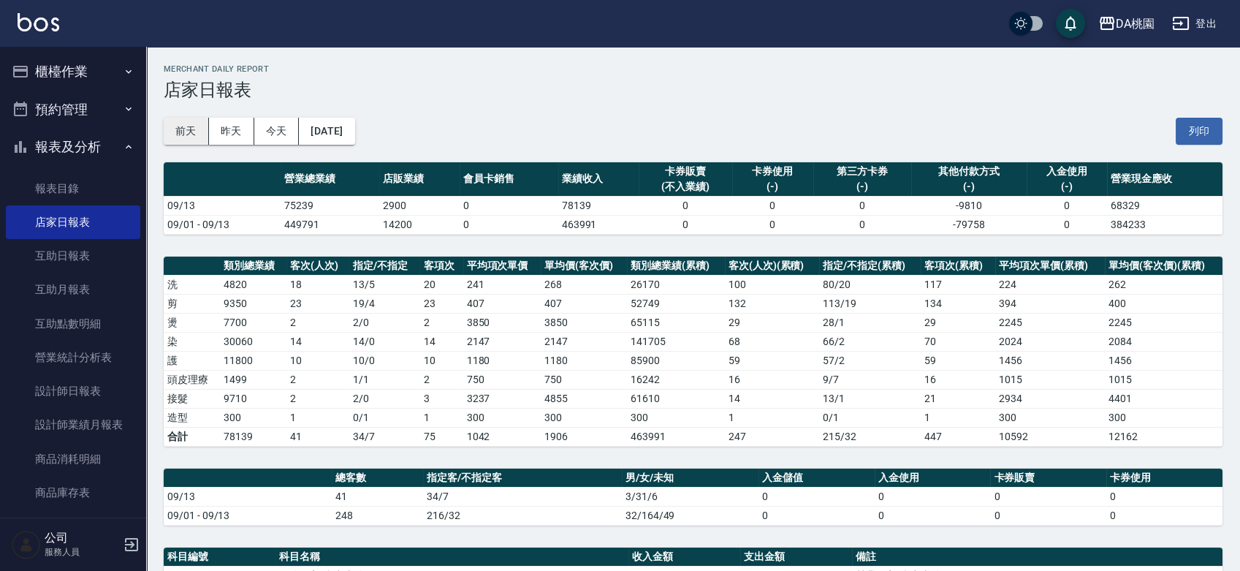
click at [193, 128] on button "前天" at bounding box center [186, 131] width 45 height 27
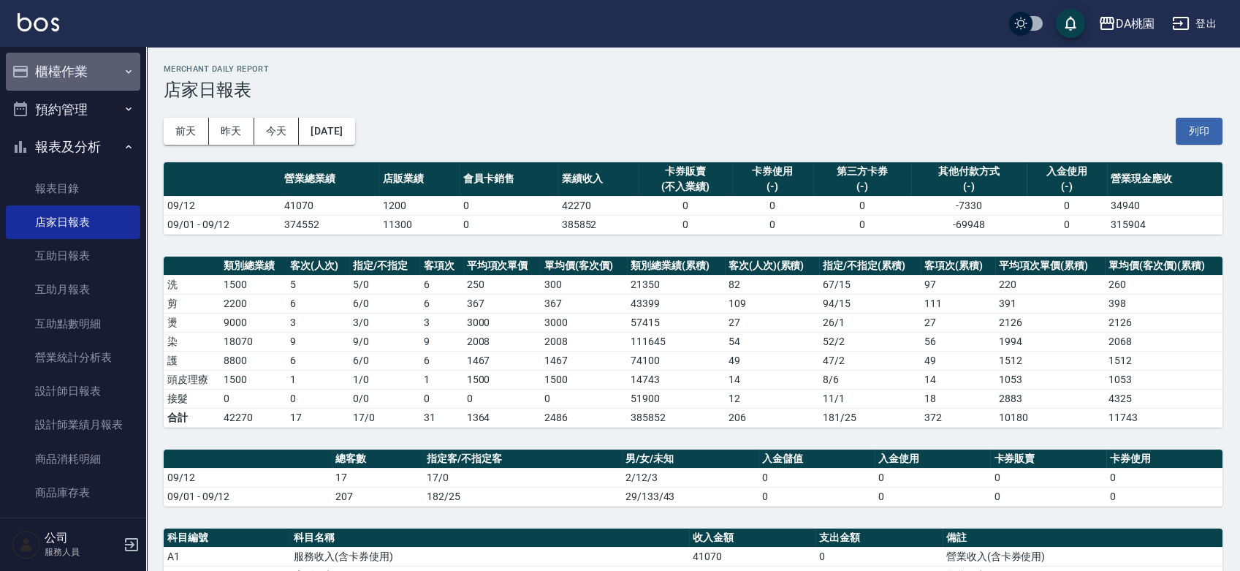
click at [76, 80] on button "櫃檯作業" at bounding box center [73, 72] width 134 height 38
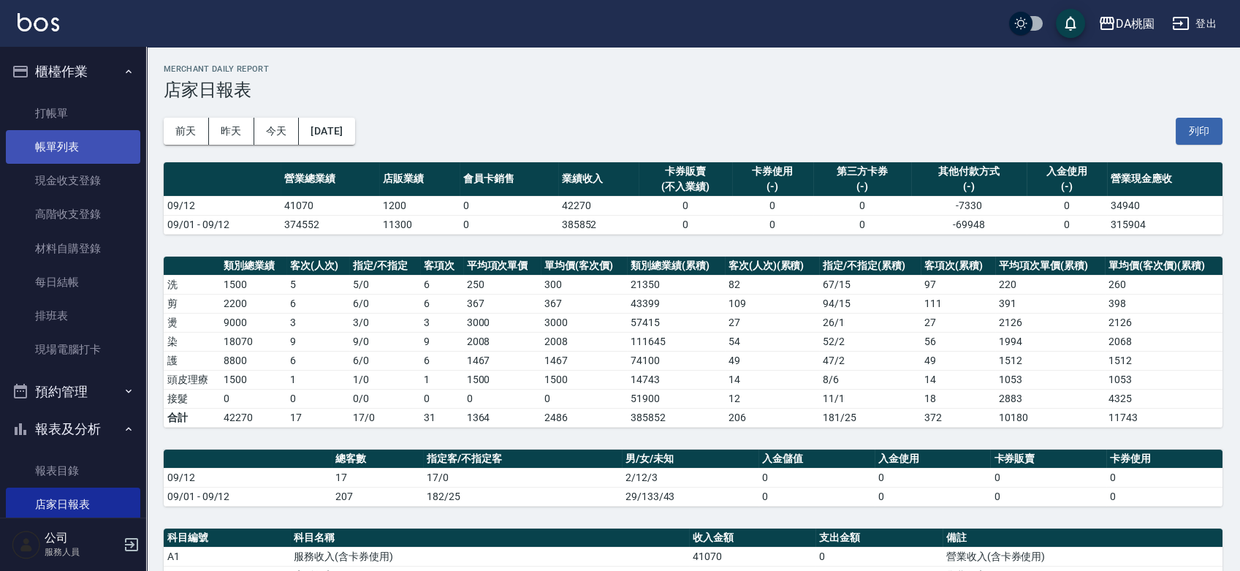
click at [77, 148] on link "帳單列表" at bounding box center [73, 147] width 134 height 34
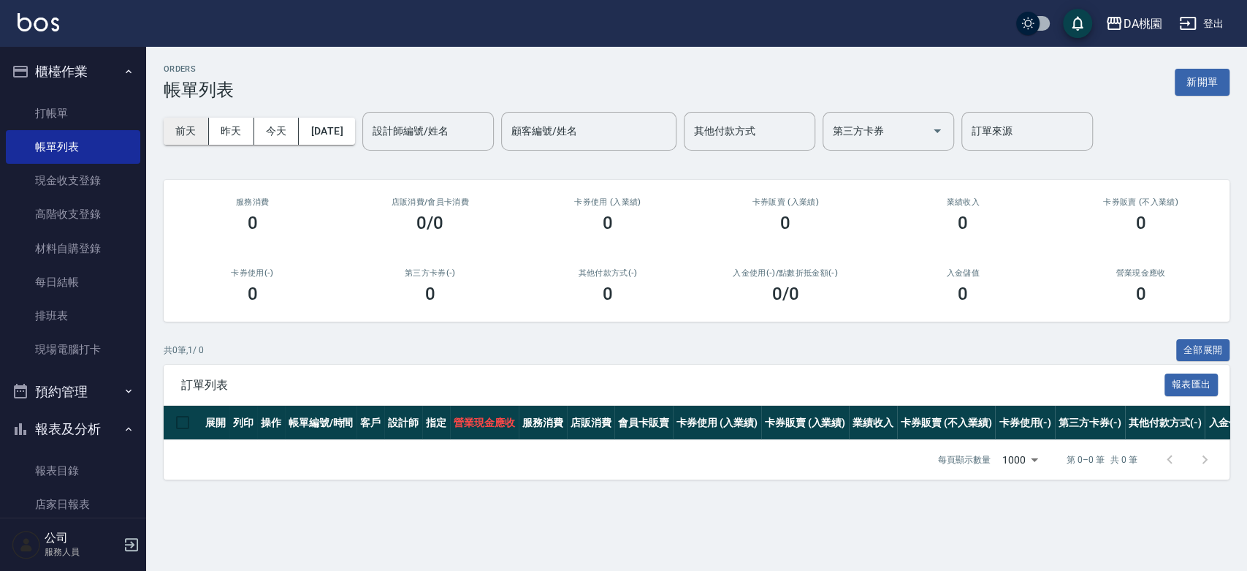
click at [198, 138] on button "前天" at bounding box center [186, 131] width 45 height 27
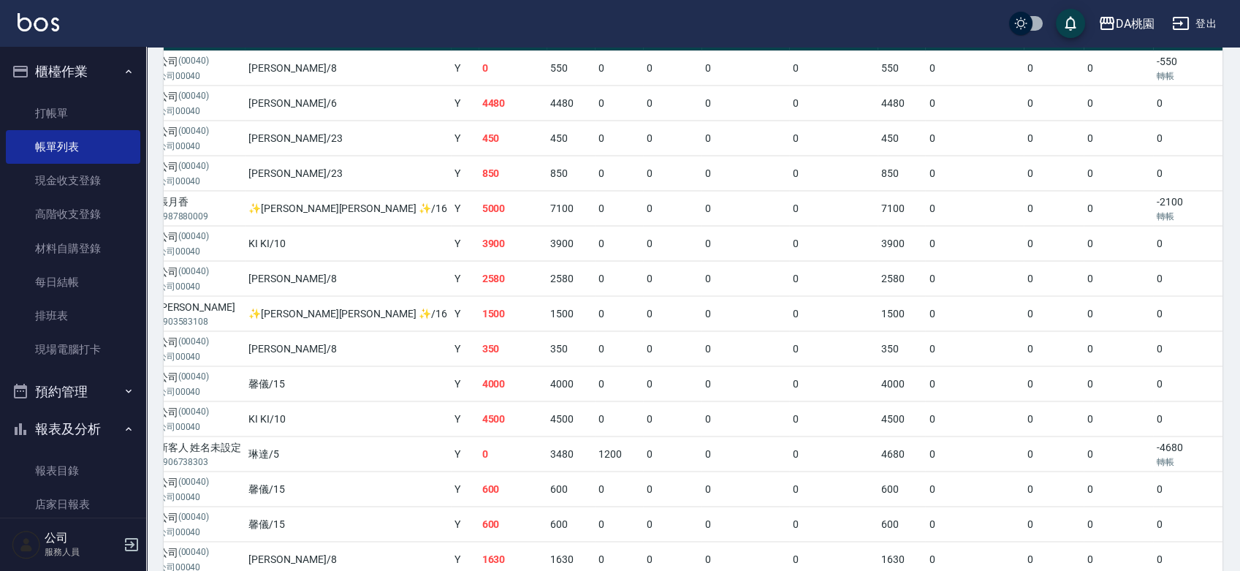
scroll to position [288, 0]
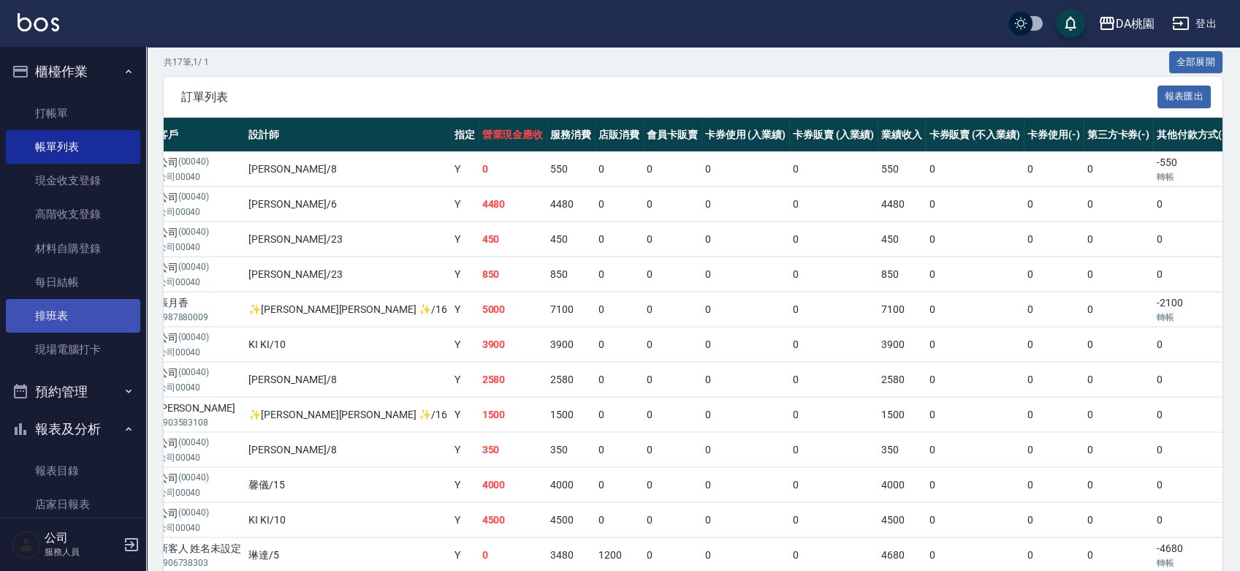
click at [67, 325] on link "排班表" at bounding box center [73, 316] width 134 height 34
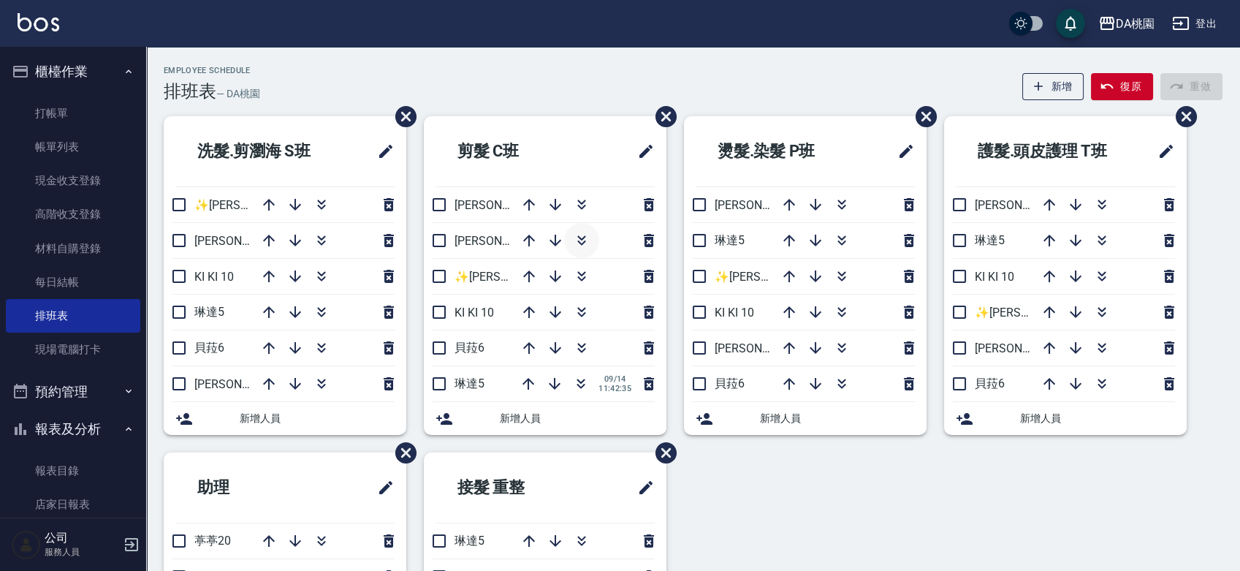
click at [584, 237] on icon "button" at bounding box center [582, 241] width 18 height 18
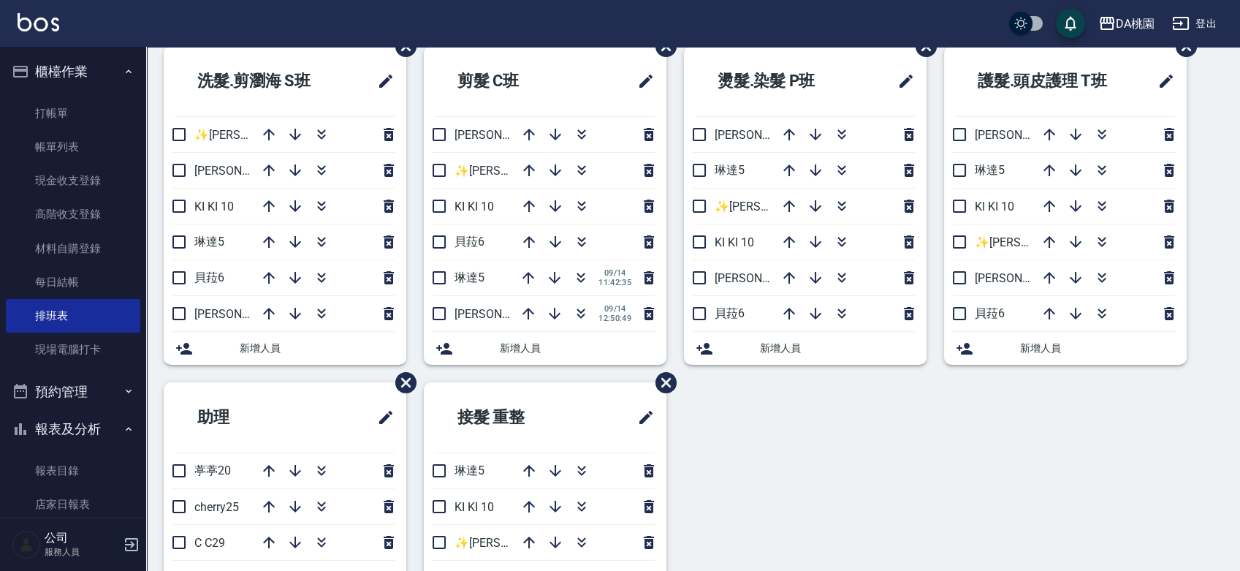
scroll to position [59, 0]
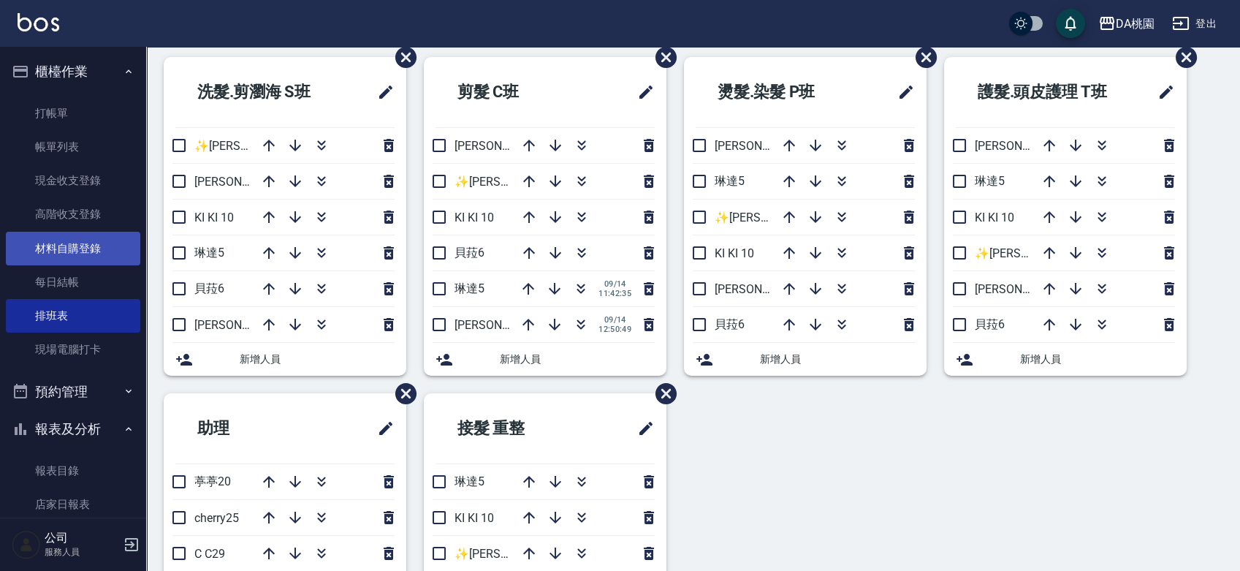
click at [55, 256] on link "材料自購登錄" at bounding box center [73, 249] width 134 height 34
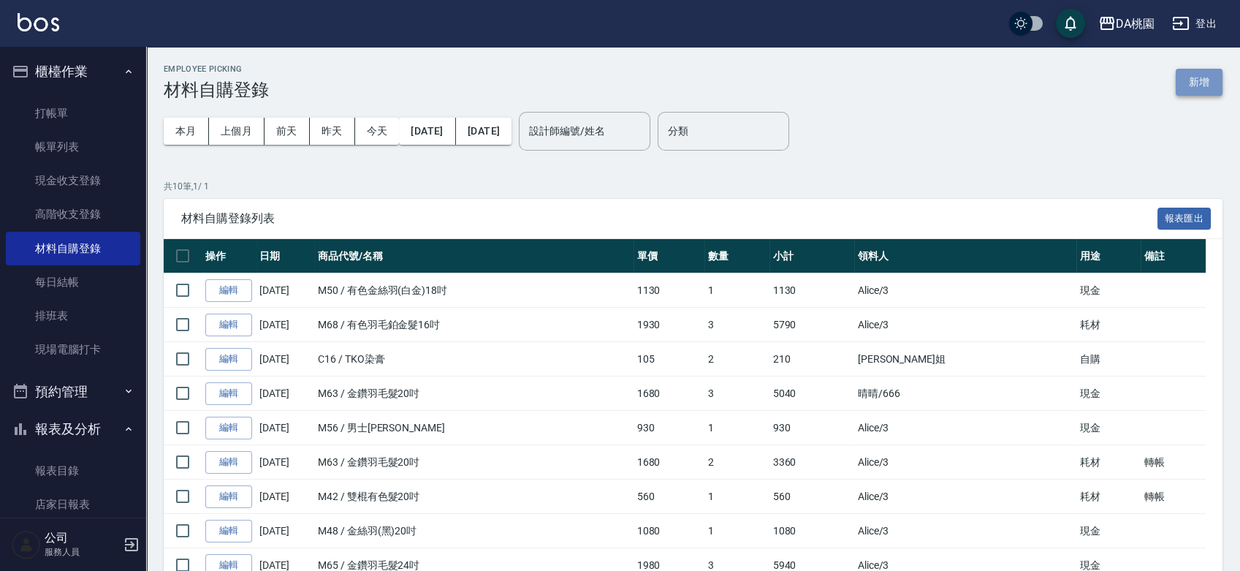
click at [1188, 88] on button "新增" at bounding box center [1198, 82] width 47 height 27
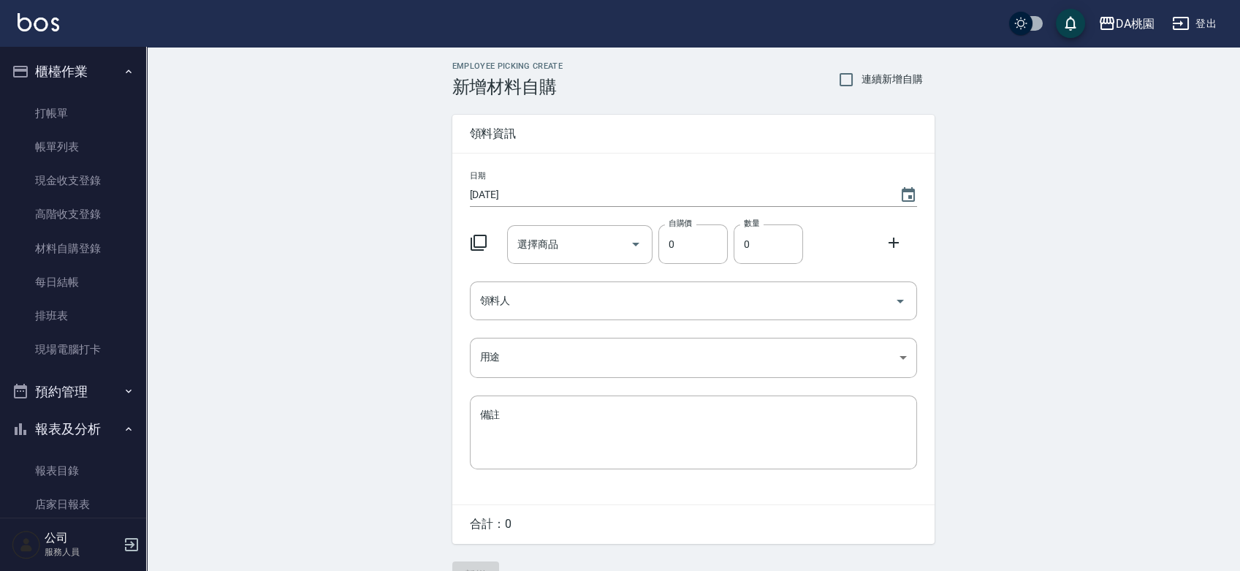
click at [479, 236] on icon at bounding box center [479, 243] width 18 height 18
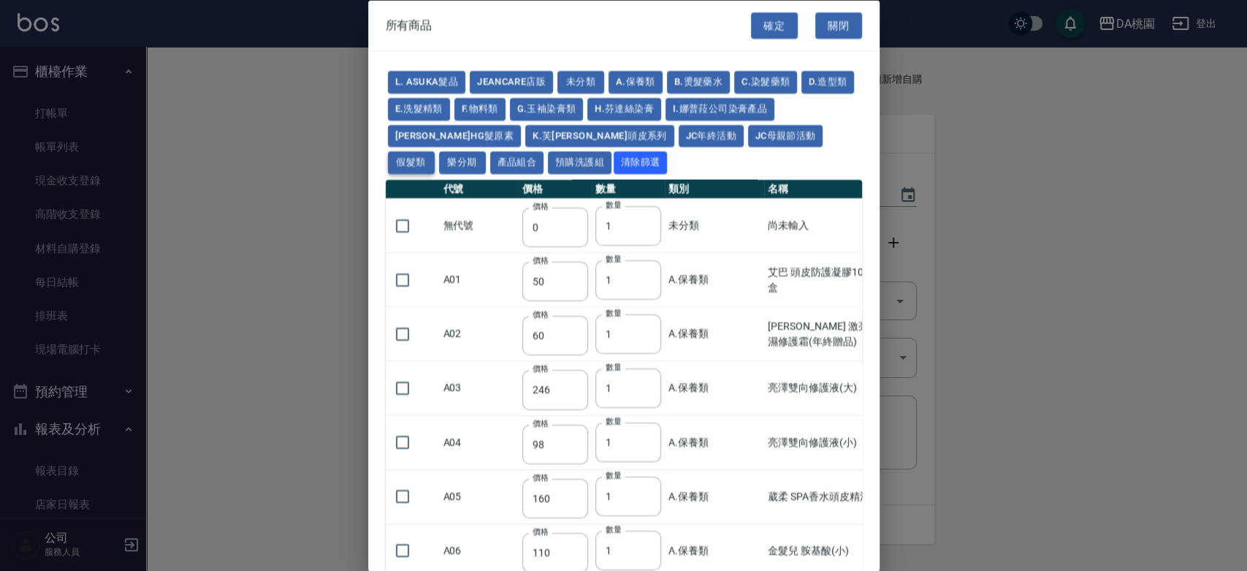
click at [435, 151] on button "假髮類" at bounding box center [411, 162] width 47 height 23
type input "62"
type input "64"
type input "350"
type input "800"
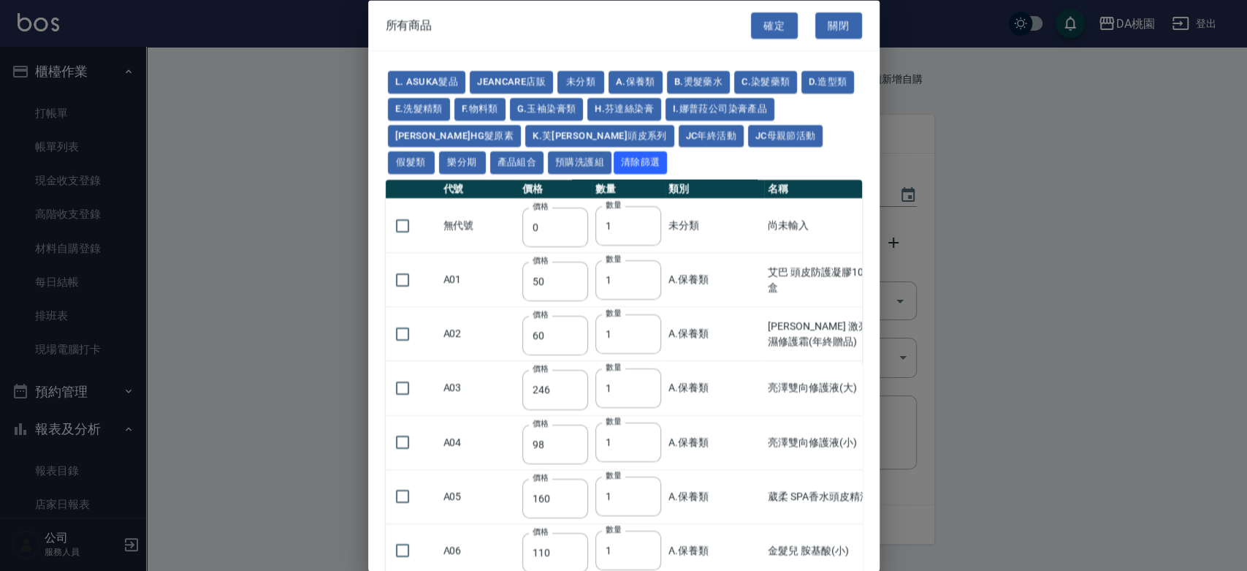
type input "80"
type input "350"
type input "25"
type input "400"
type input "100"
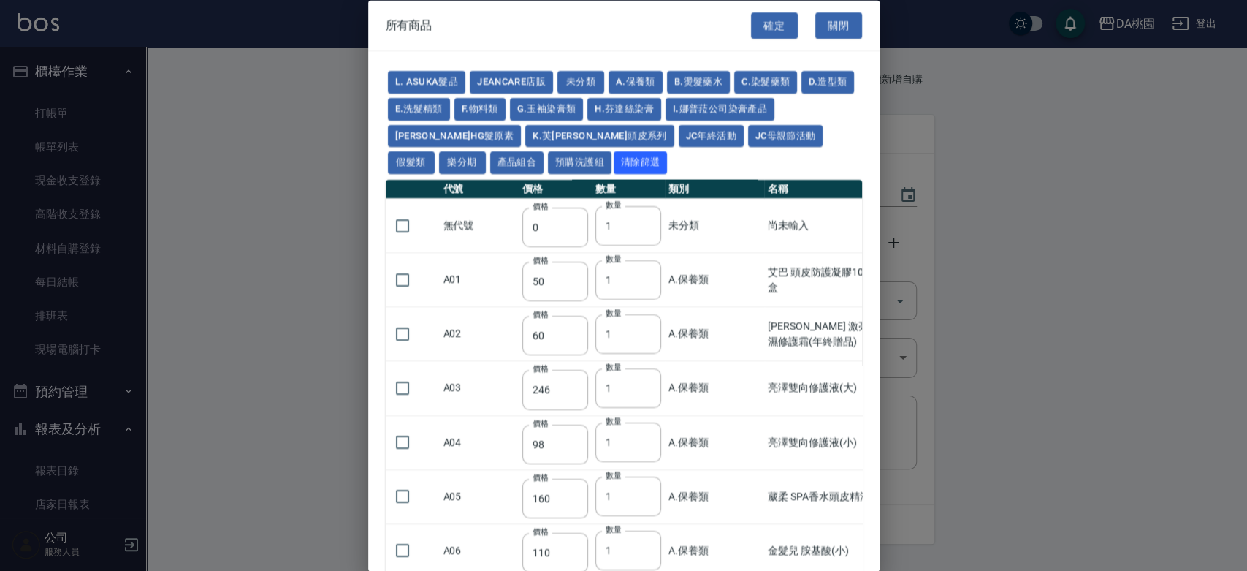
type input "100"
type input "880"
type input "930"
type input "980"
type input "1030"
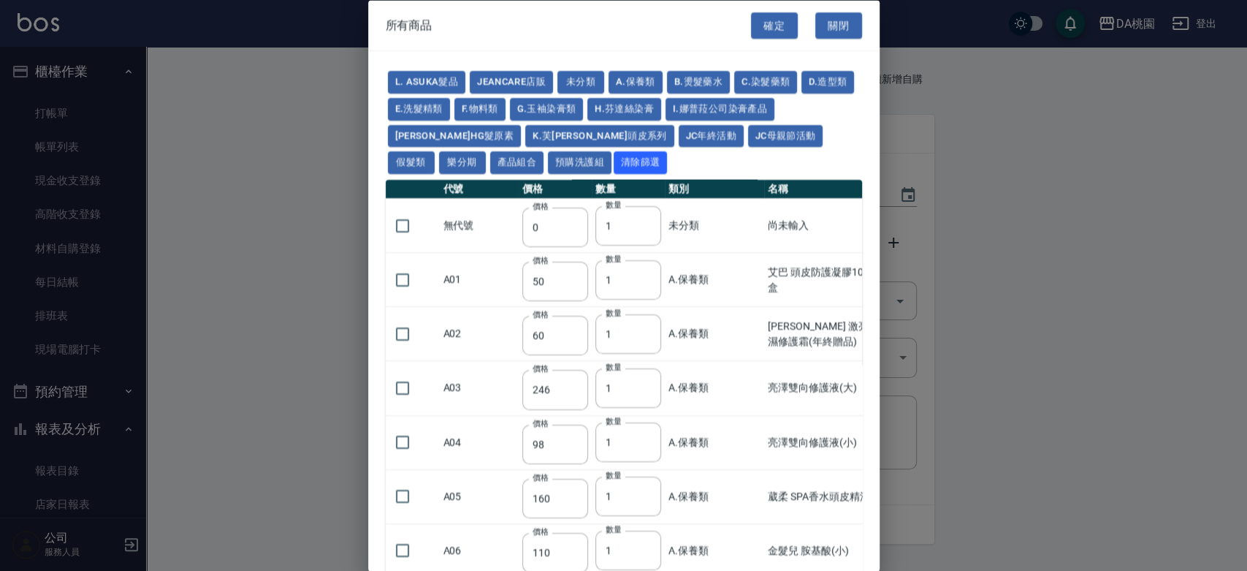
type input "1130"
type input "1230"
type input "1330"
type input "1780"
type input "1980"
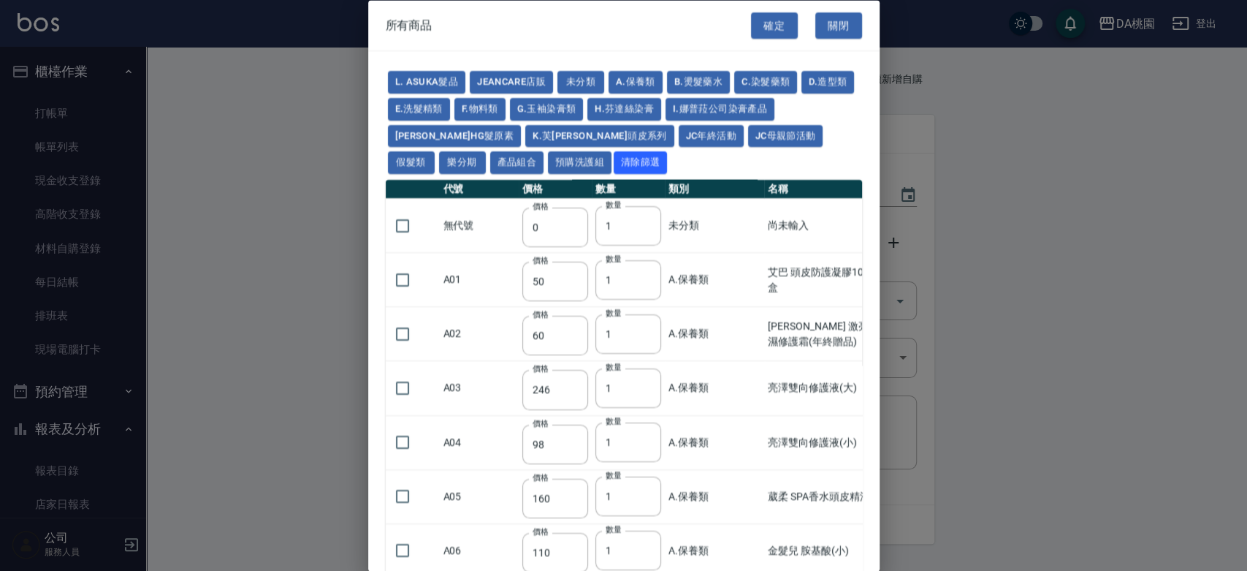
type input "2180"
type input "2380"
type input "2580"
type input "2780"
type input "2980"
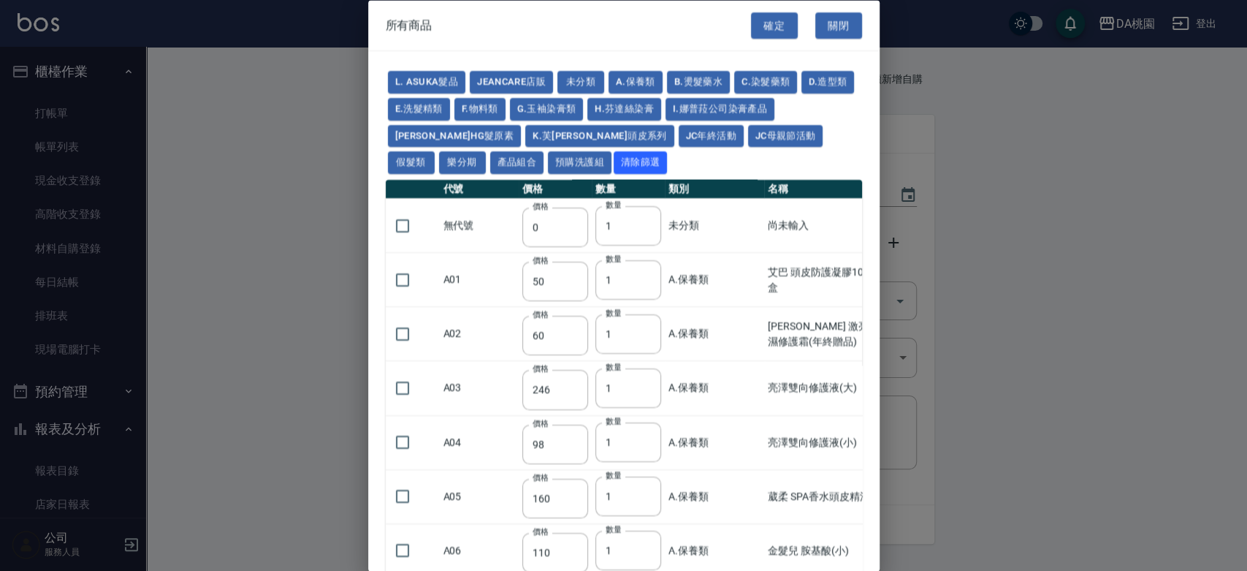
type input "1030"
type input "1080"
type input "1130"
type input "1230"
type input "1280"
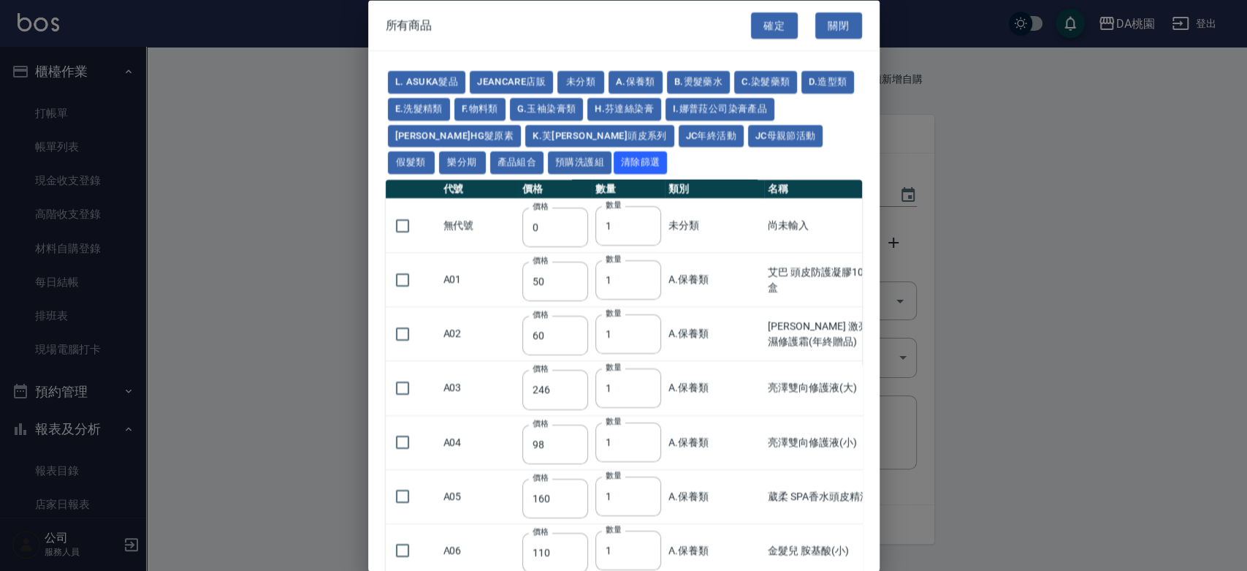
type input "1380"
type input "2180"
type input "2380"
type input "2580"
type input "2780"
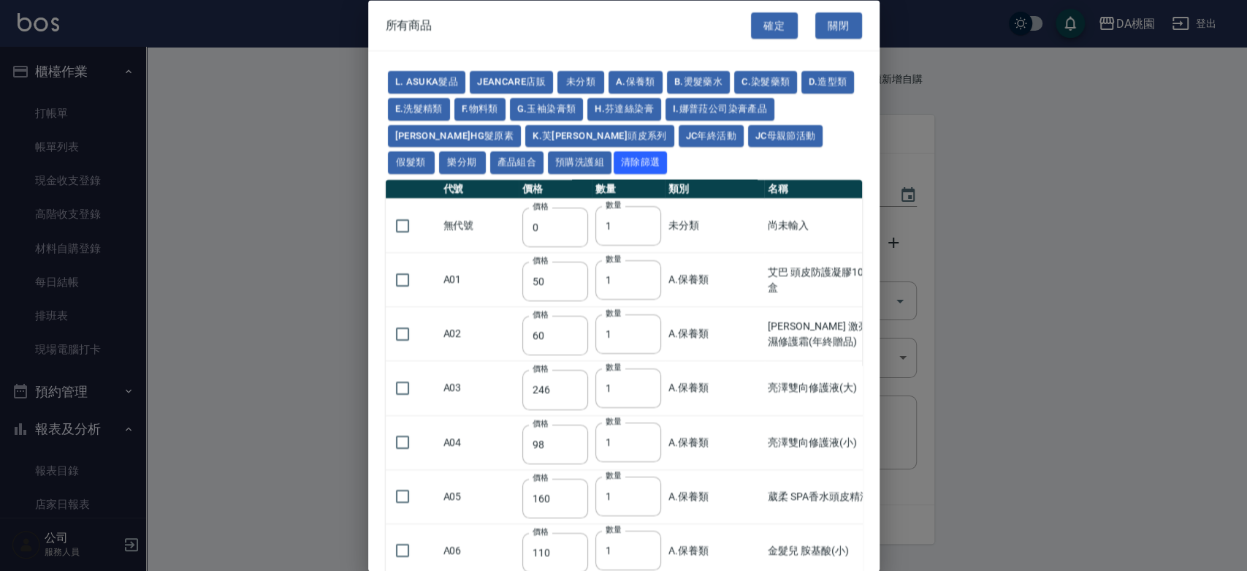
type input "2980"
type input "730"
type input "780"
type input "830"
type input "930"
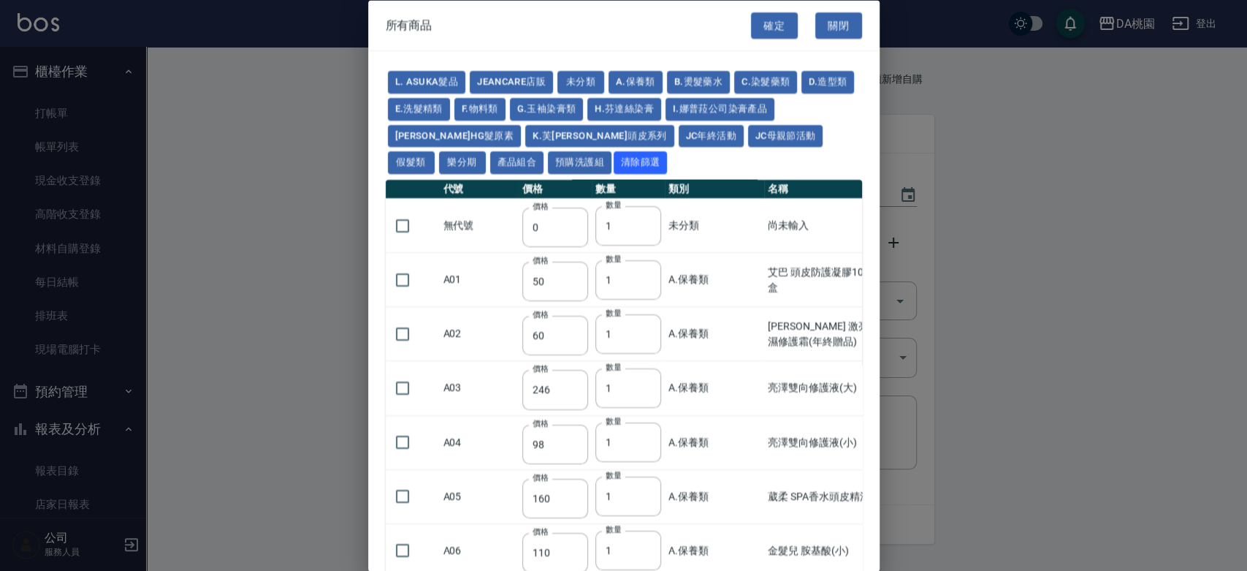
type input "980"
type input "560"
type input "775"
type input "580"
type input "2230"
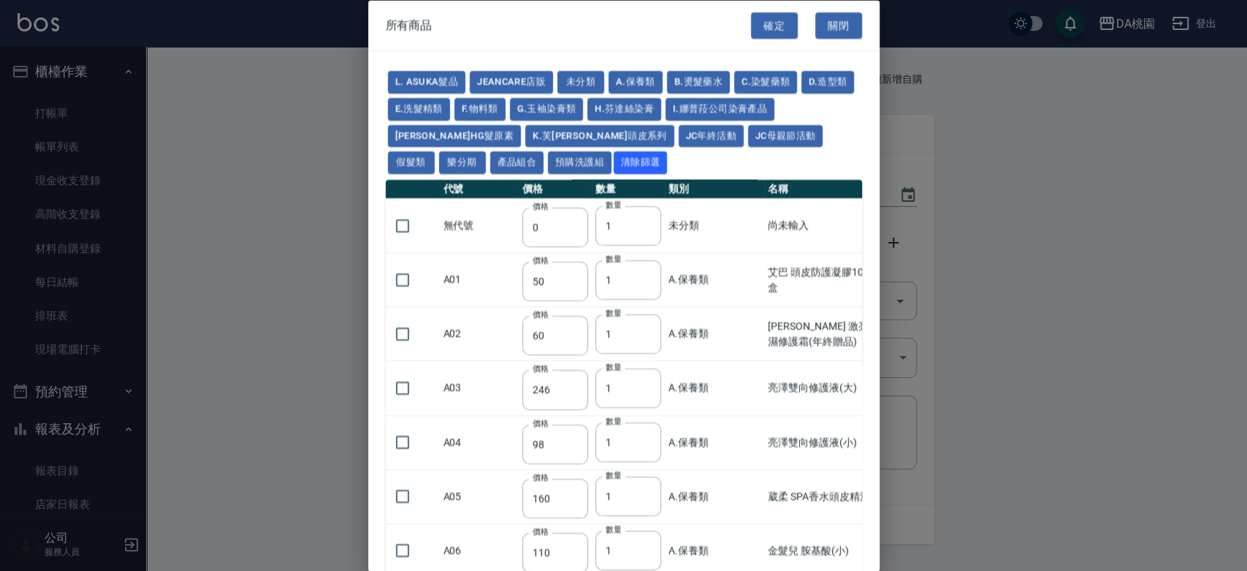
type input "1180"
type input "1030"
type input "1080"
type input "1130"
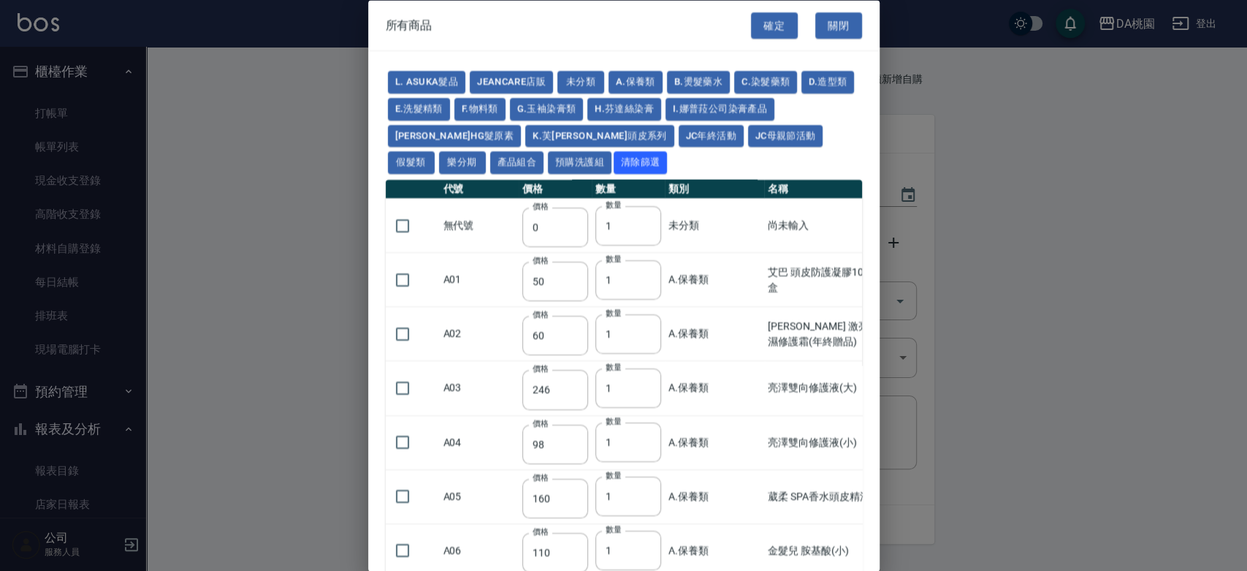
type input "1180"
type input "1230"
type input "2130"
type input "2330"
type input "2530"
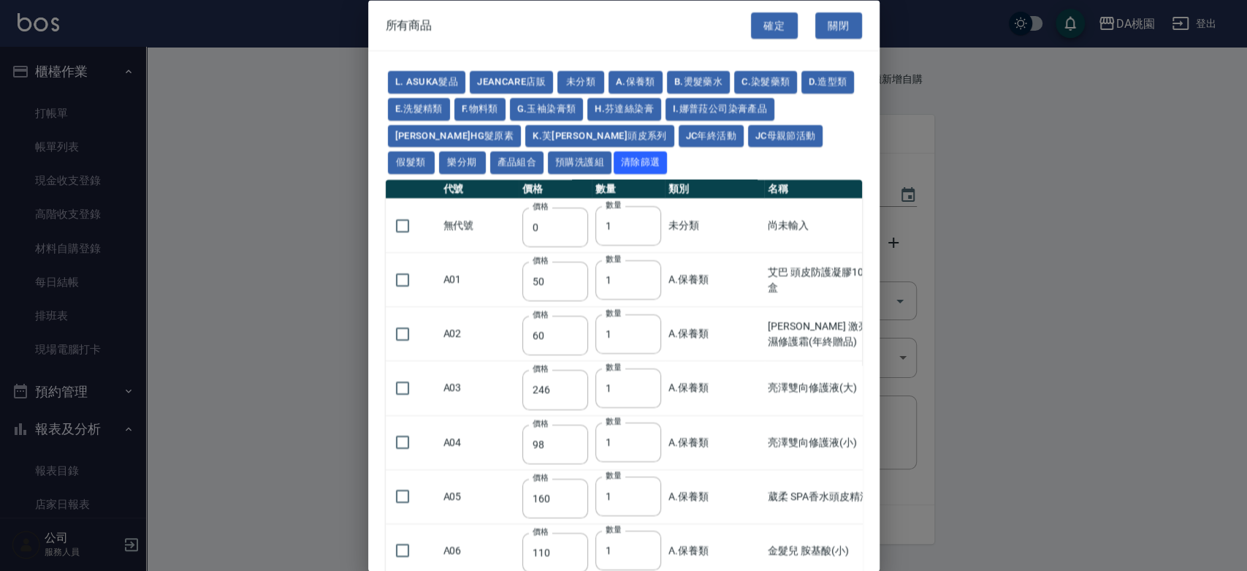
type input "930"
type input "170"
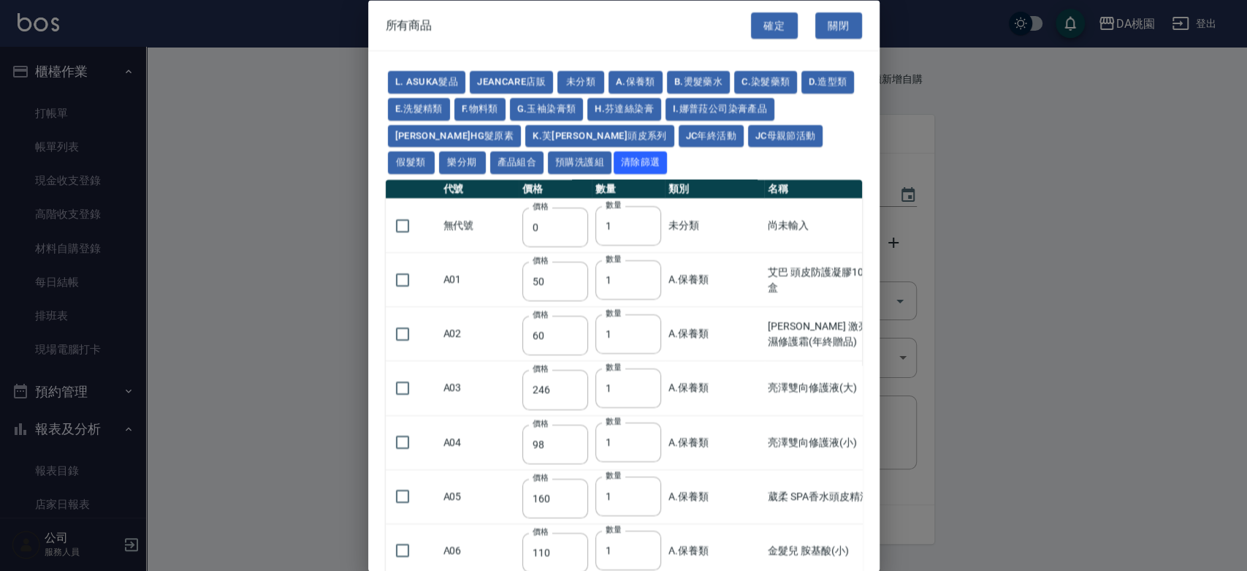
type input "1380"
type input "1530"
type input "1680"
type input "1830"
type input "1980"
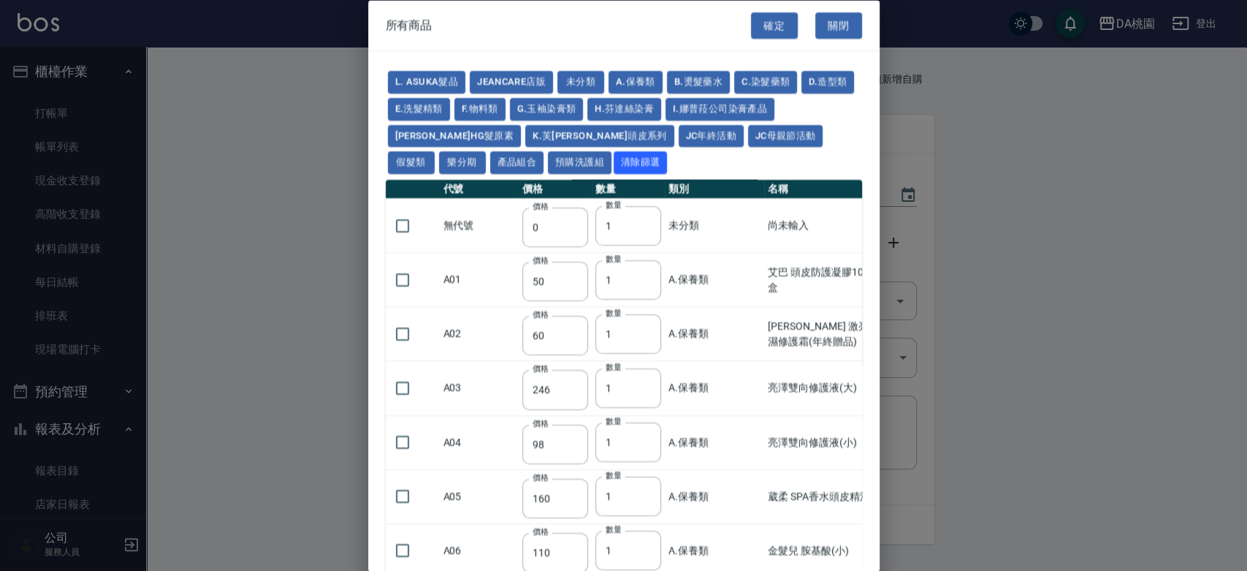
type input "2130"
type input "2780"
type input "1930"
type input "2730"
type input "2380"
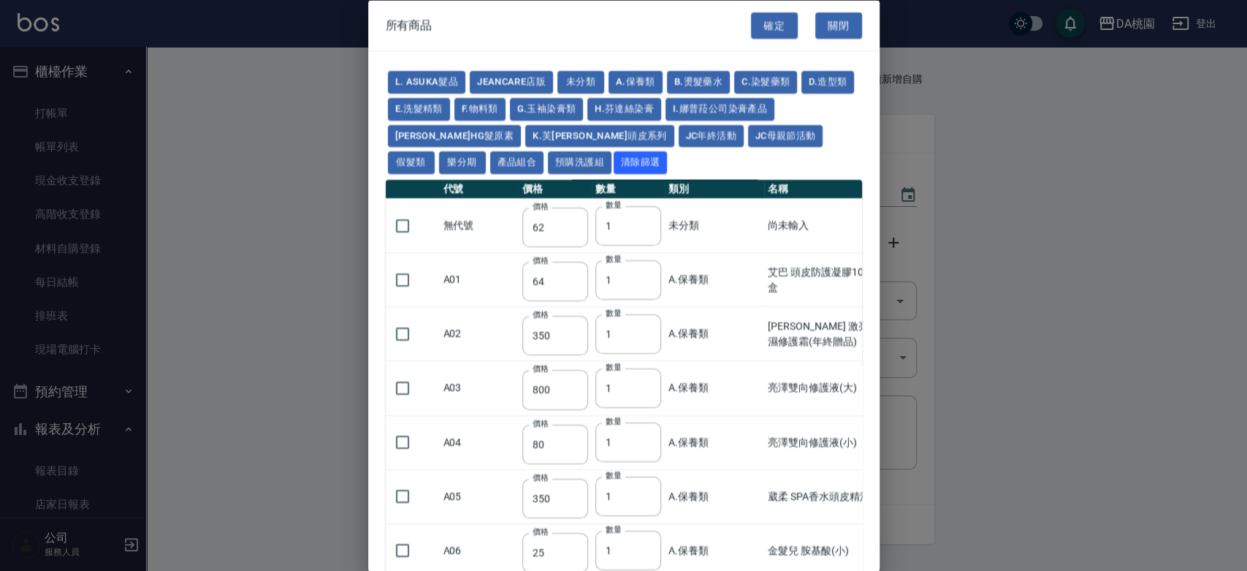
type input "2580"
type input "2780"
type input "2980"
type input "3180"
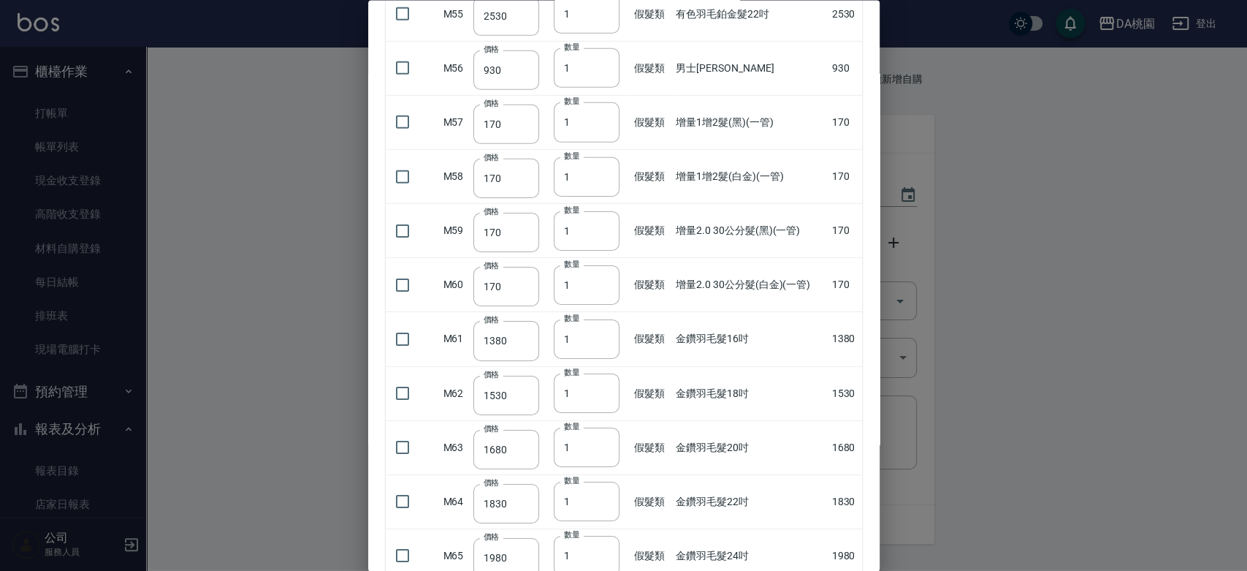
scroll to position [3084, 0]
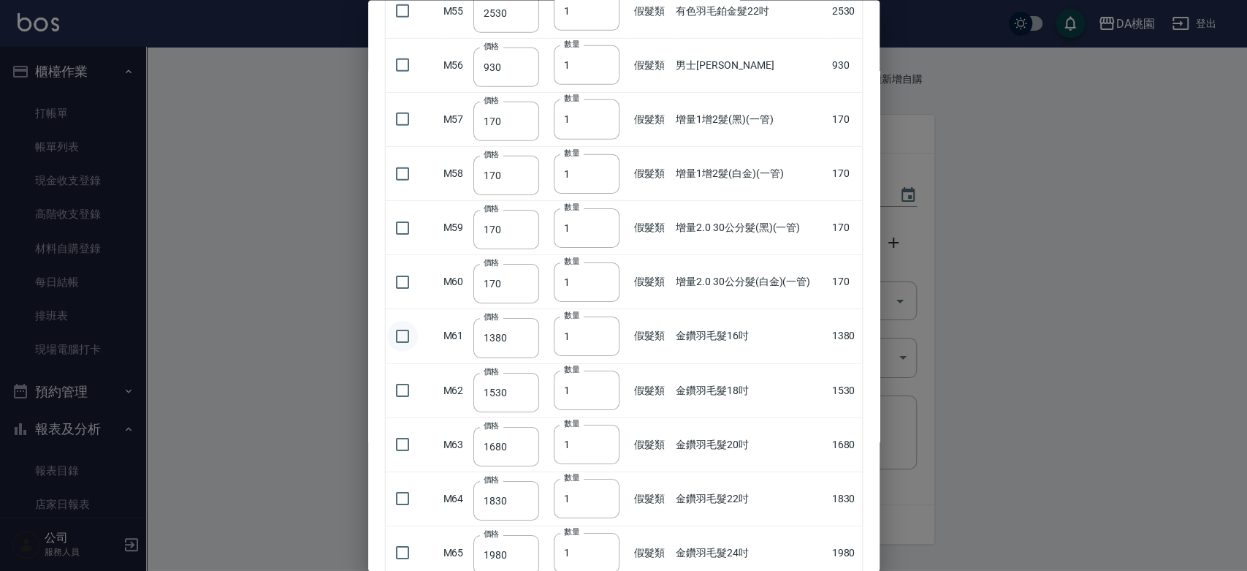
click at [404, 327] on input "checkbox" at bounding box center [402, 335] width 31 height 31
checkbox input "true"
type input "2"
click at [600, 328] on input "2" at bounding box center [587, 335] width 66 height 39
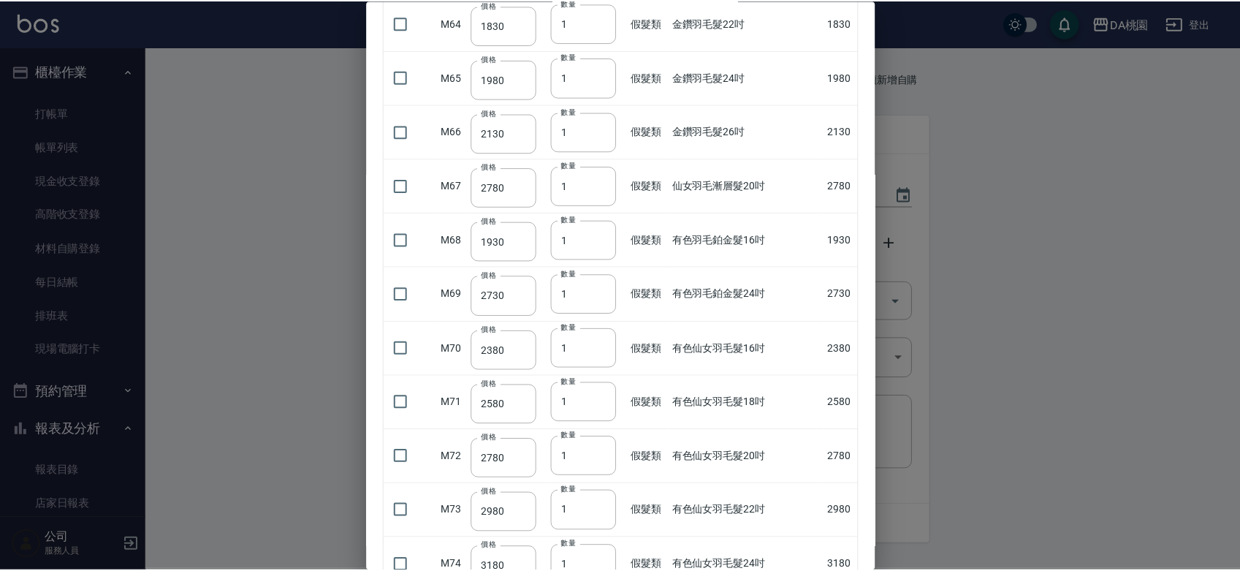
scroll to position [3664, 0]
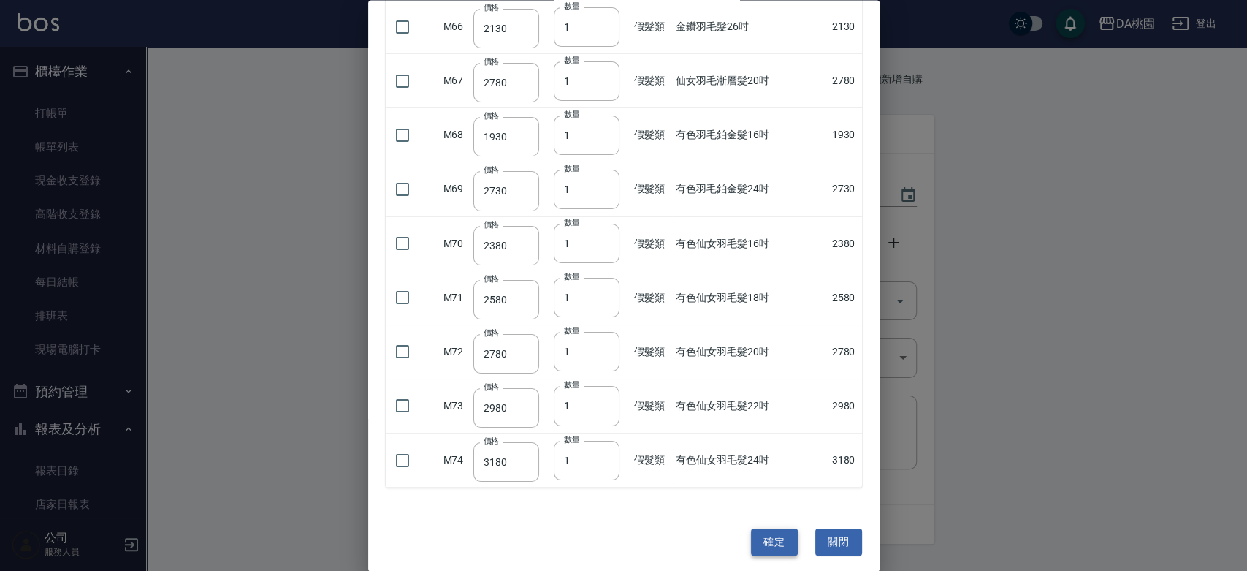
click at [772, 528] on button "確定" at bounding box center [774, 541] width 47 height 27
type input "金鑽羽毛髮16吋"
type input "1380"
type input "2"
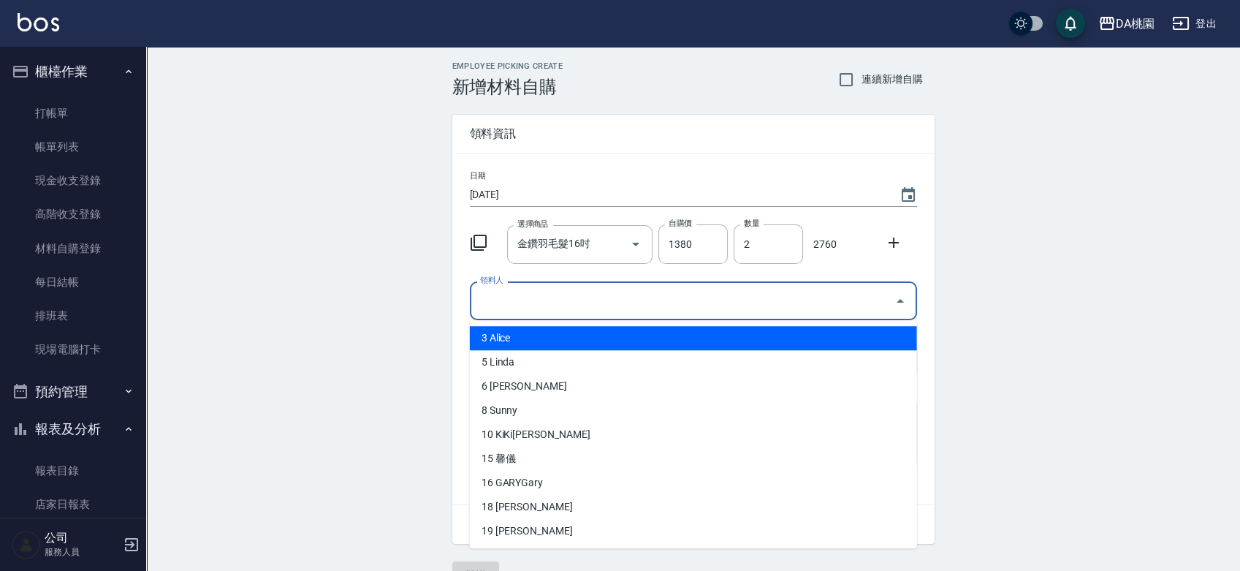
click at [595, 288] on input "領料人" at bounding box center [682, 301] width 412 height 26
click at [534, 340] on li "3 Alice" at bounding box center [693, 338] width 447 height 24
type input "Alice"
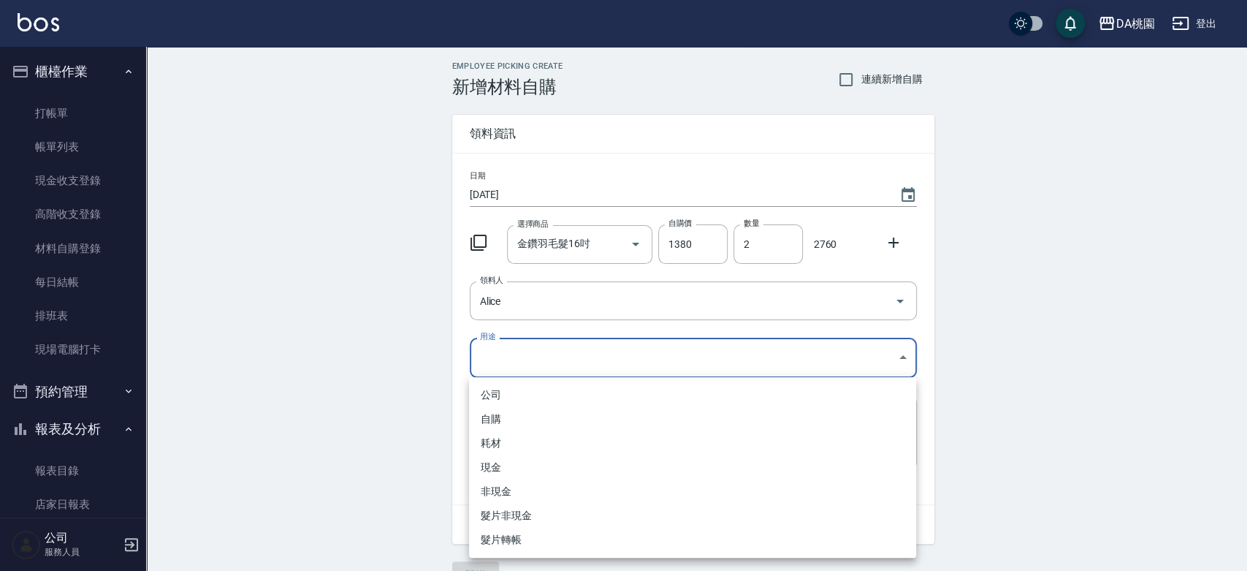
click at [534, 340] on body "DA桃園 登出 櫃檯作業 打帳單 帳單列表 現金收支登錄 高階收支登錄 材料自購登錄 每日結帳 排班表 現場電腦打卡 預約管理 預約管理 單日預約紀錄 單週預…" at bounding box center [623, 301] width 1247 height 602
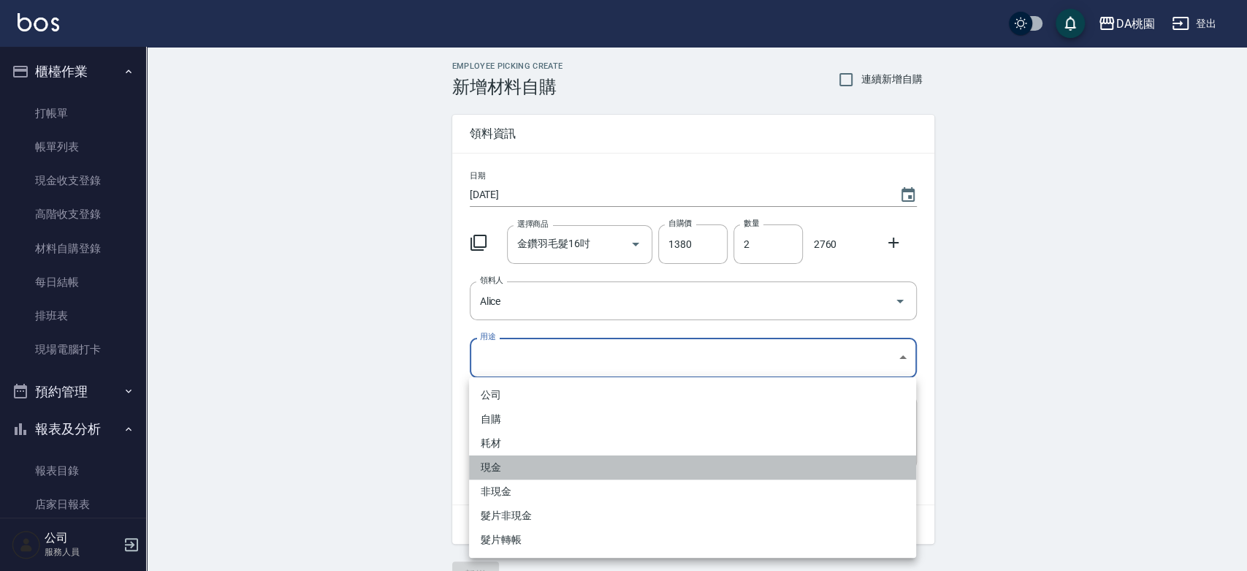
click at [503, 460] on li "現金" at bounding box center [692, 467] width 447 height 24
type input "現金"
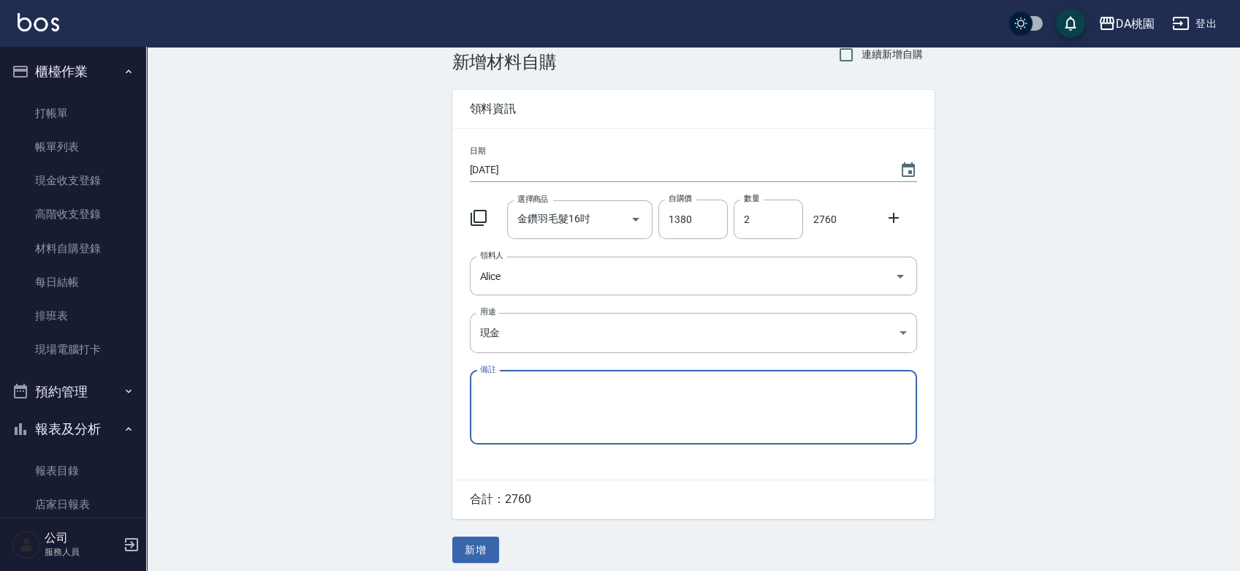
scroll to position [32, 0]
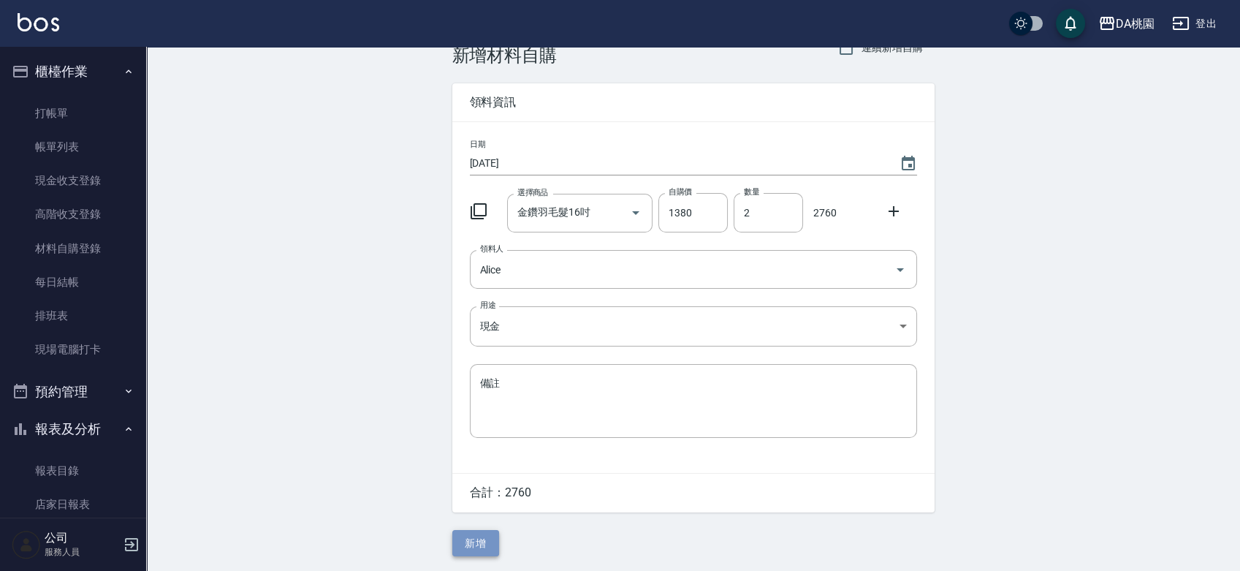
click at [492, 537] on button "新增" at bounding box center [475, 543] width 47 height 27
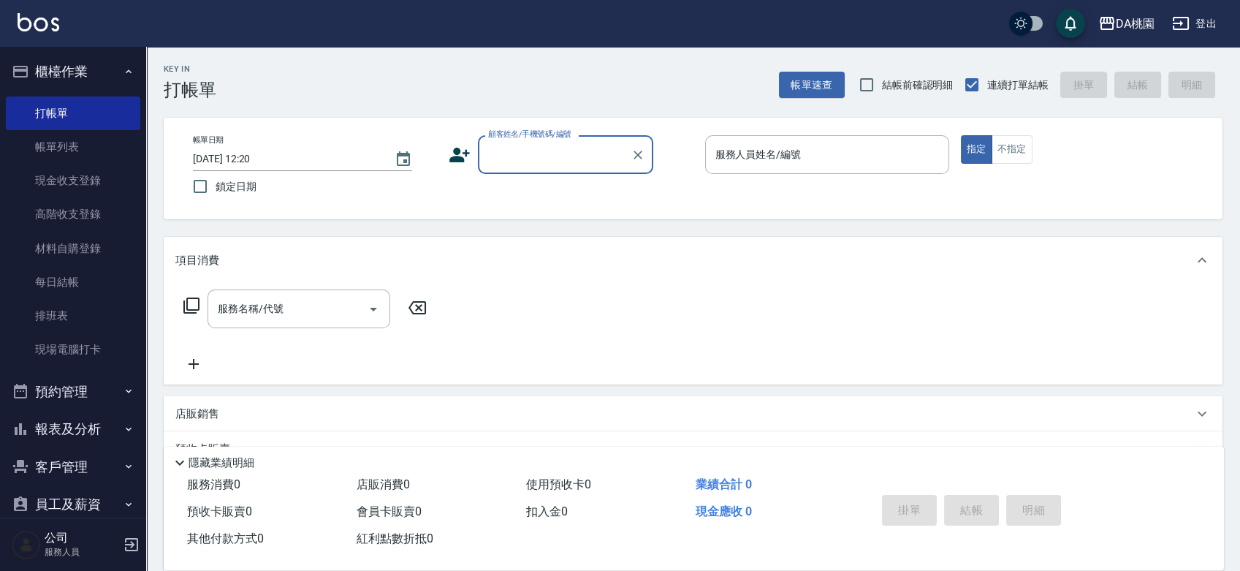
click at [544, 157] on input "顧客姓名/手機號碼/編號" at bounding box center [554, 155] width 140 height 26
type input "公司/公司00040/00040"
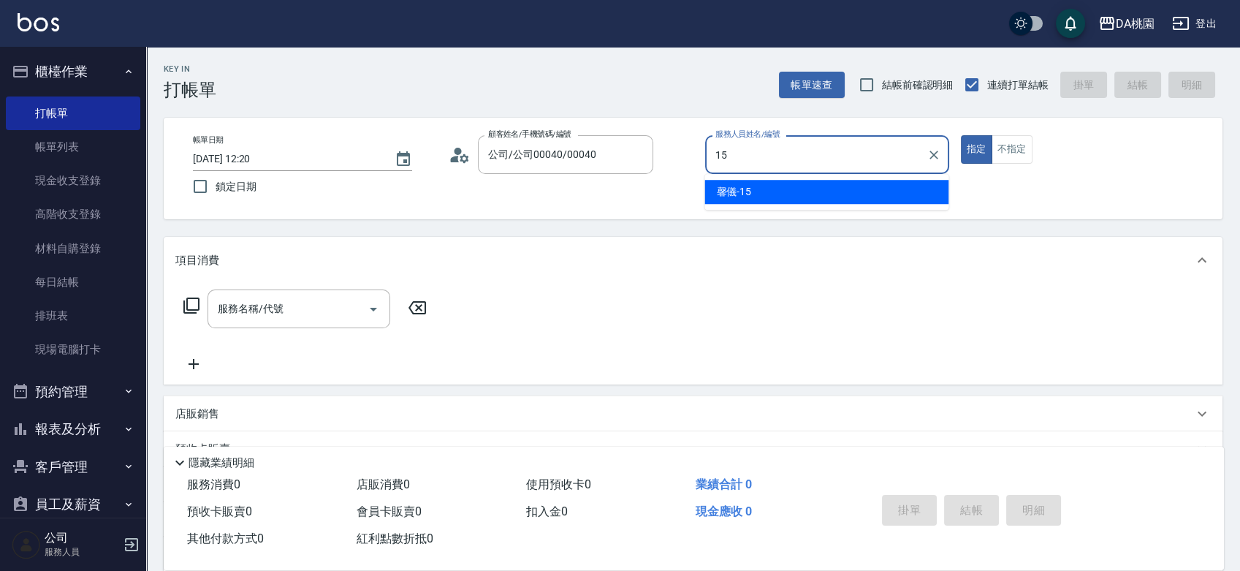
type input "馨儀-15"
type button "true"
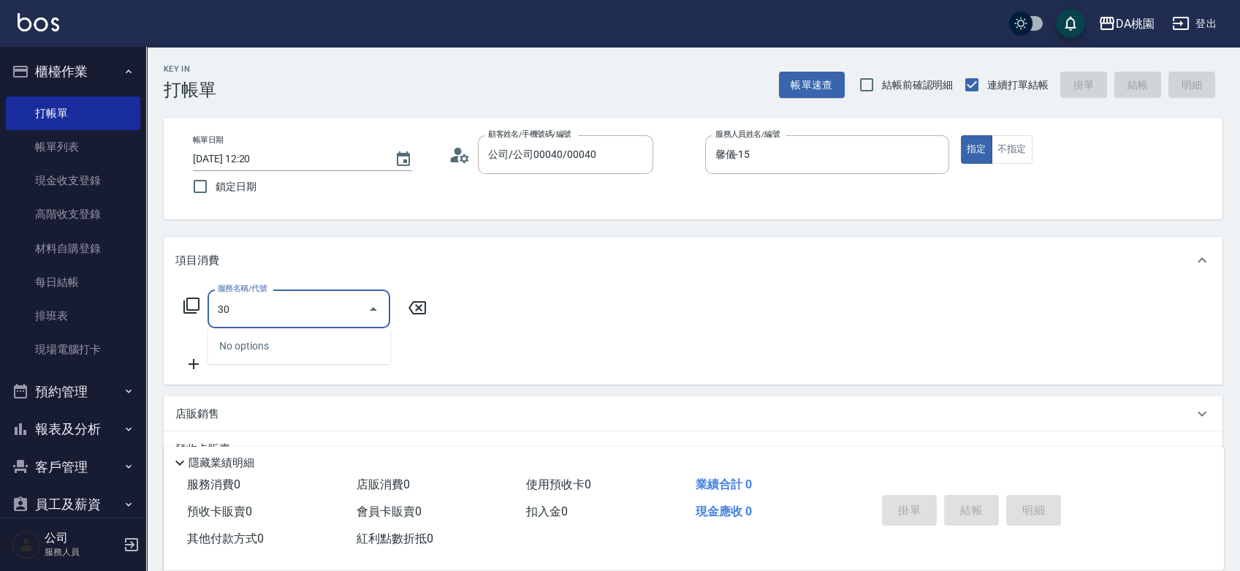
type input "303"
type input "30"
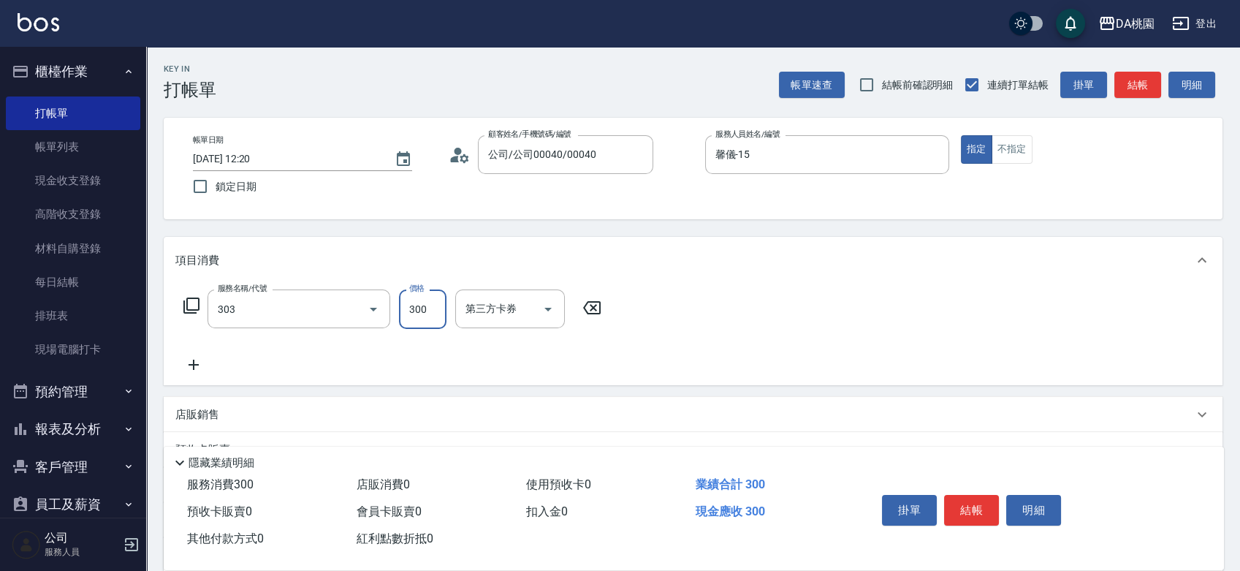
type input "A級剪髮(303)"
type input "4"
type input "0"
type input "40"
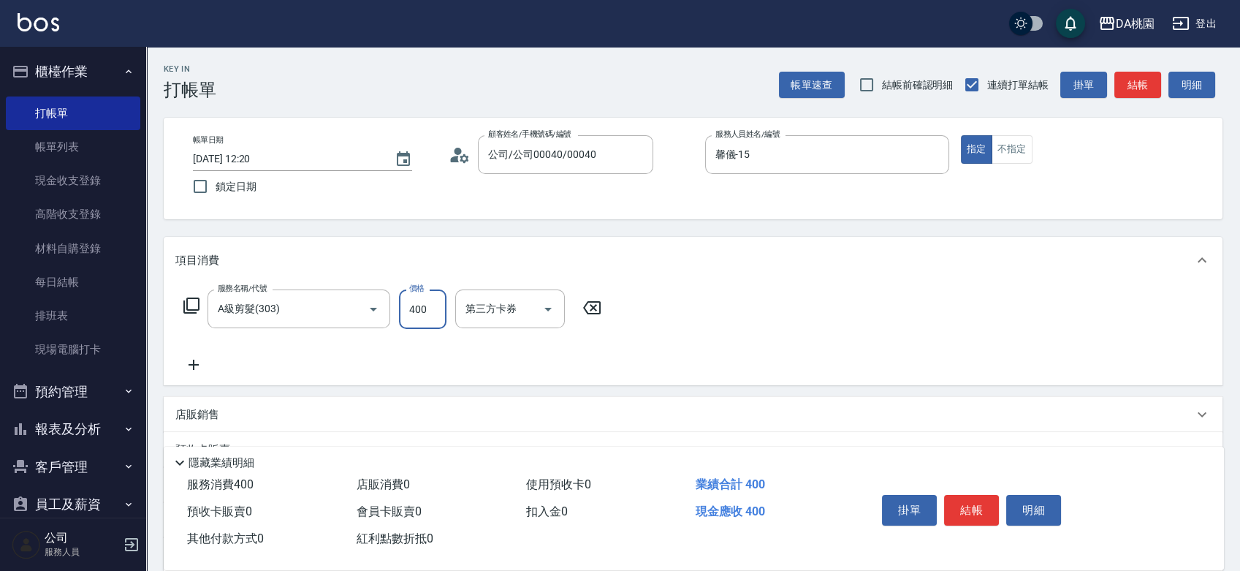
type input "400"
click at [961, 508] on button "結帳" at bounding box center [971, 510] width 55 height 31
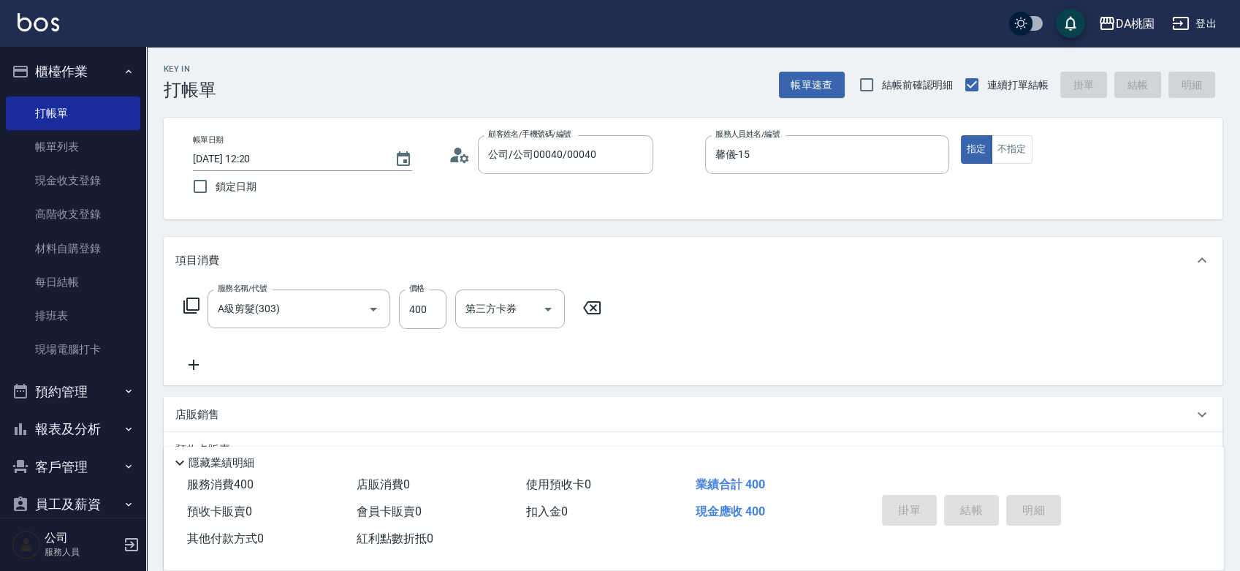
type input "2025/09/14 13:16"
type input "0"
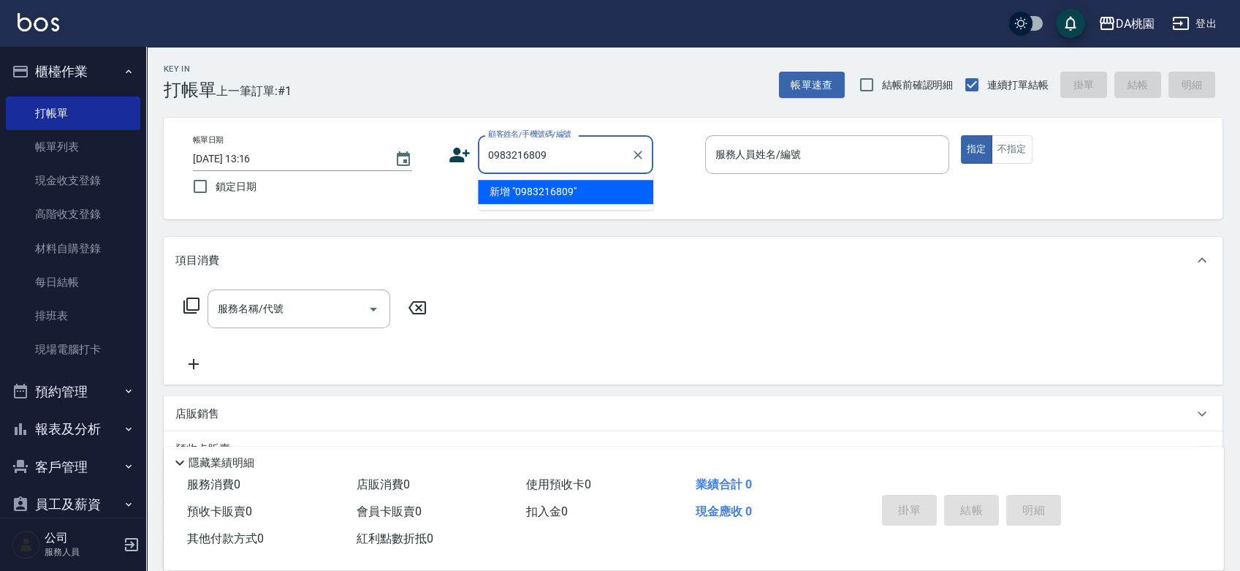
type input "0983216809"
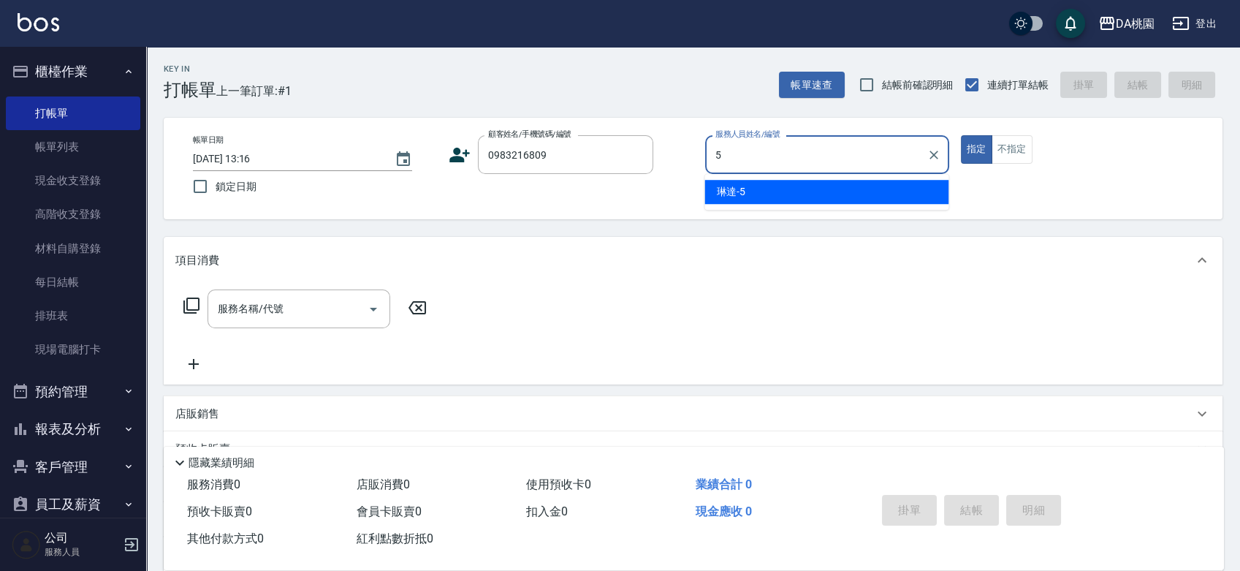
type input "琳達-5"
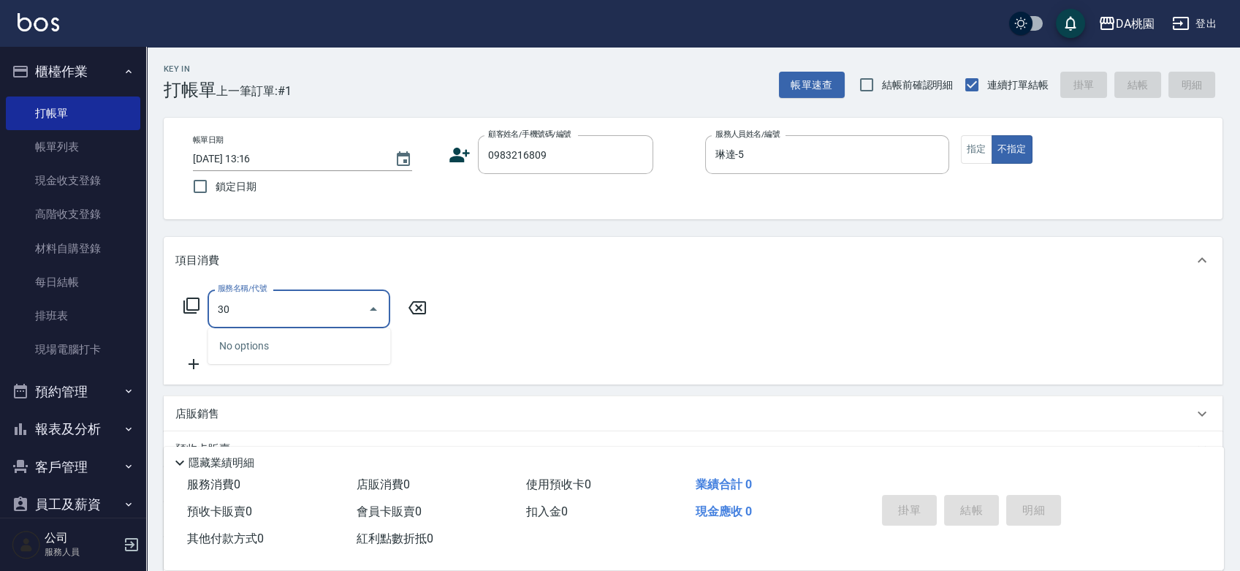
type input "303"
type input "30"
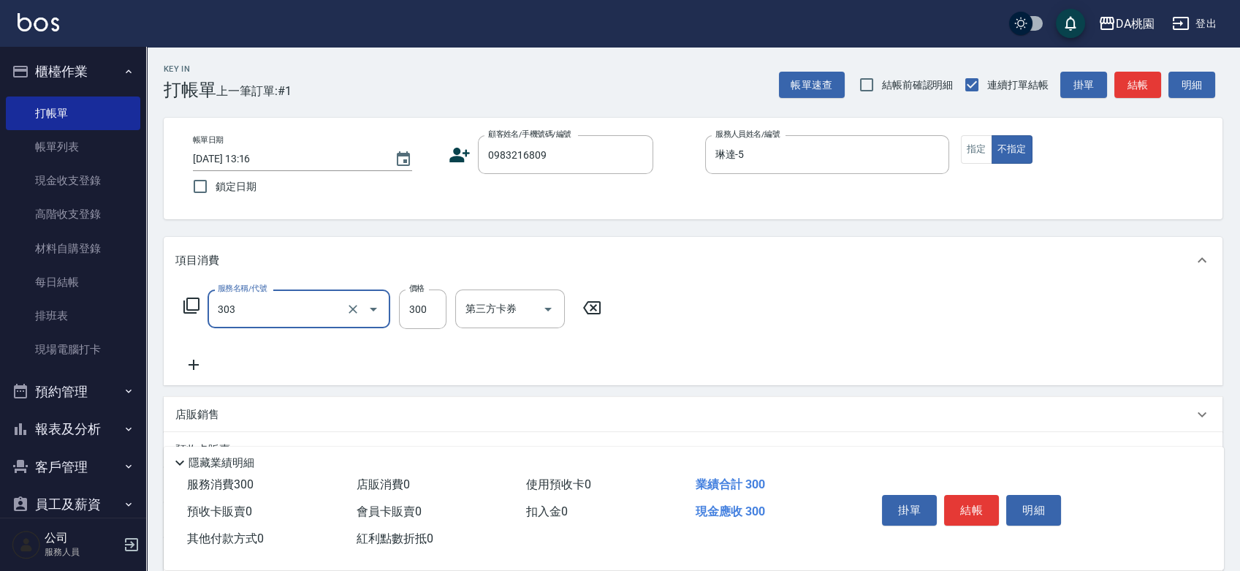
type input "A級剪髮(303)"
type input "0"
type input "350"
type input "30"
type input "350"
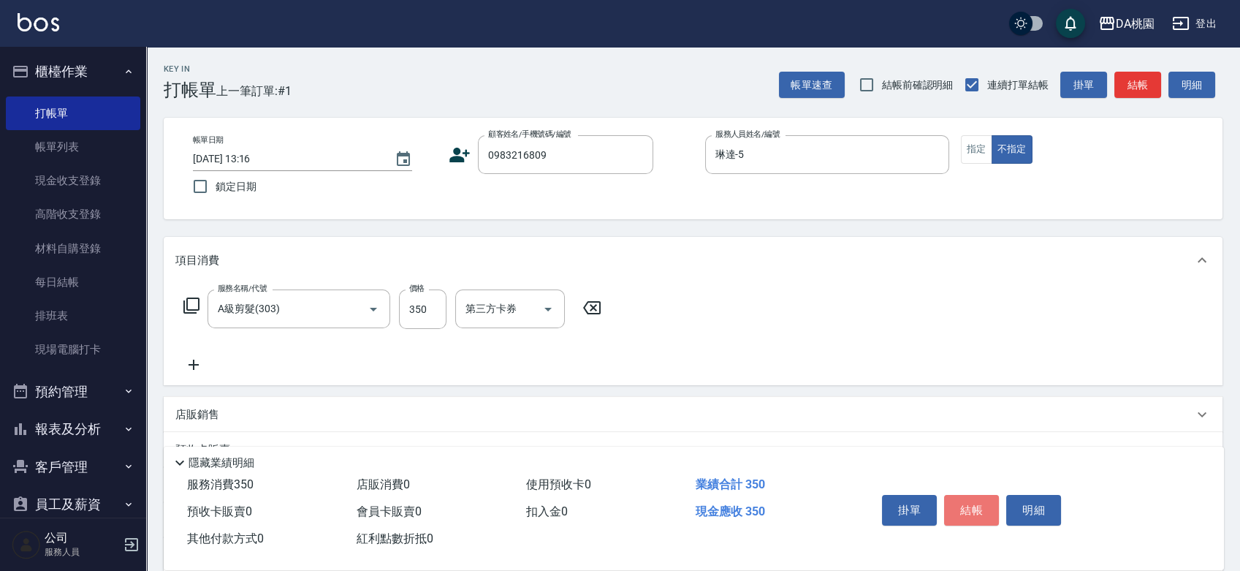
drag, startPoint x: 975, startPoint y: 512, endPoint x: 972, endPoint y: 538, distance: 26.5
click at [972, 538] on div "掛單 結帳 明細" at bounding box center [1032, 511] width 348 height 81
click at [977, 508] on button "結帳" at bounding box center [971, 510] width 55 height 31
type input "2025/09/14 13:17"
type input "0"
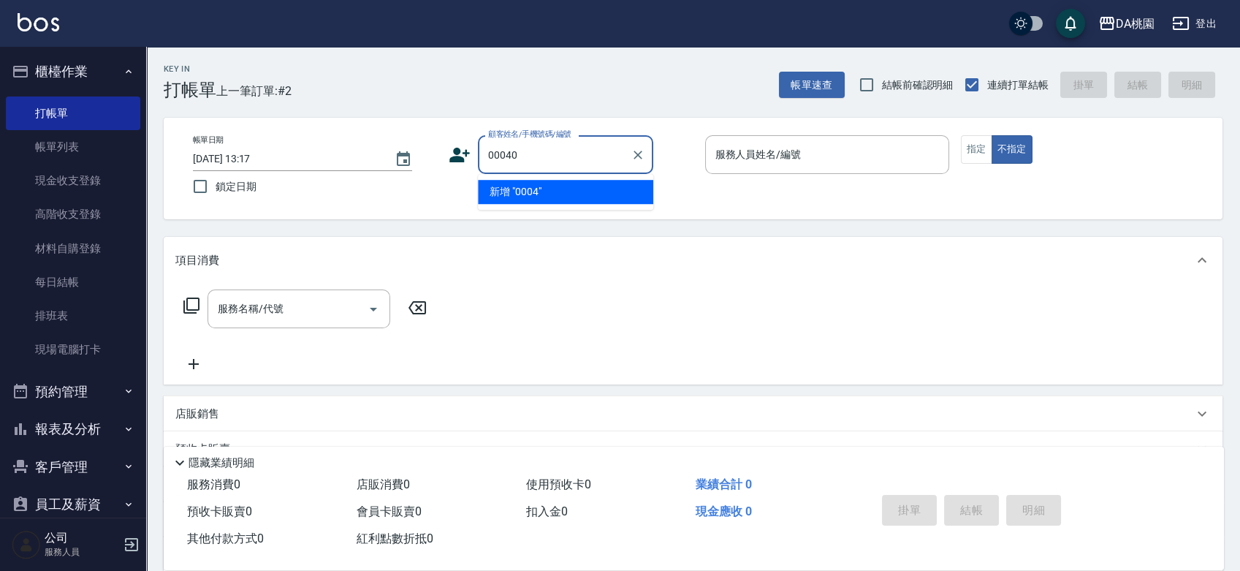
type input "00040"
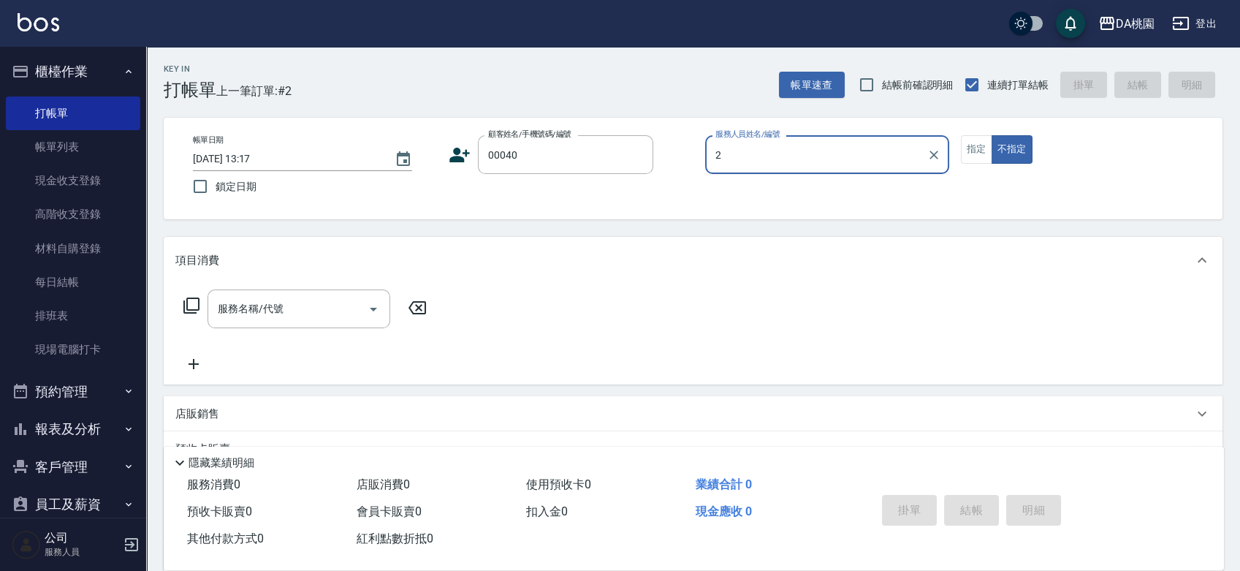
type input "23"
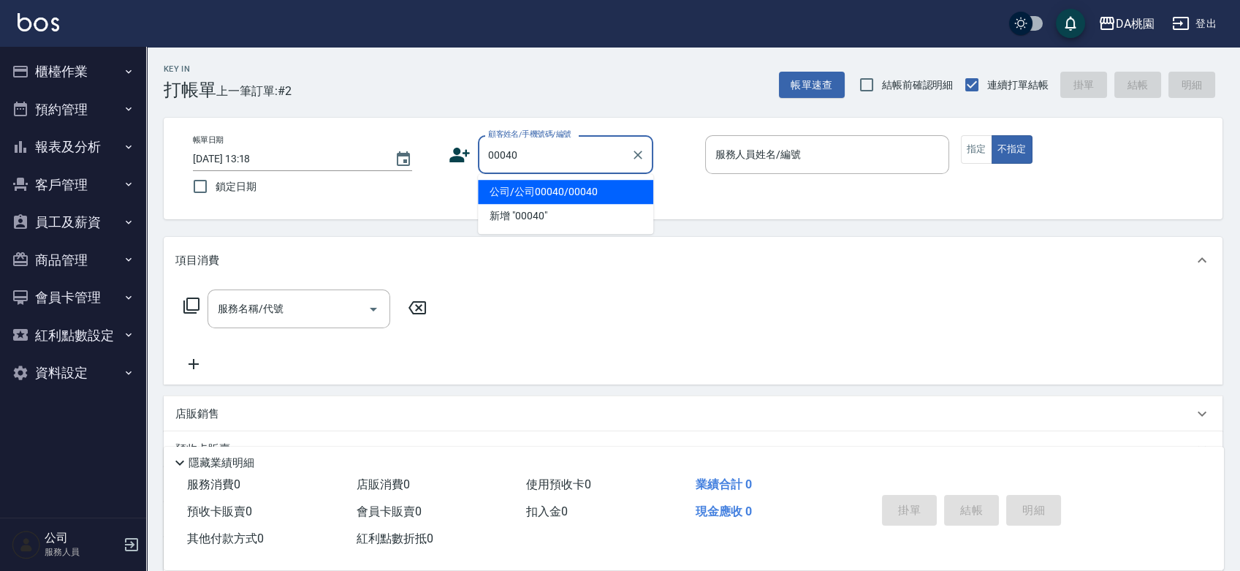
type input "公司/公司00040/00040"
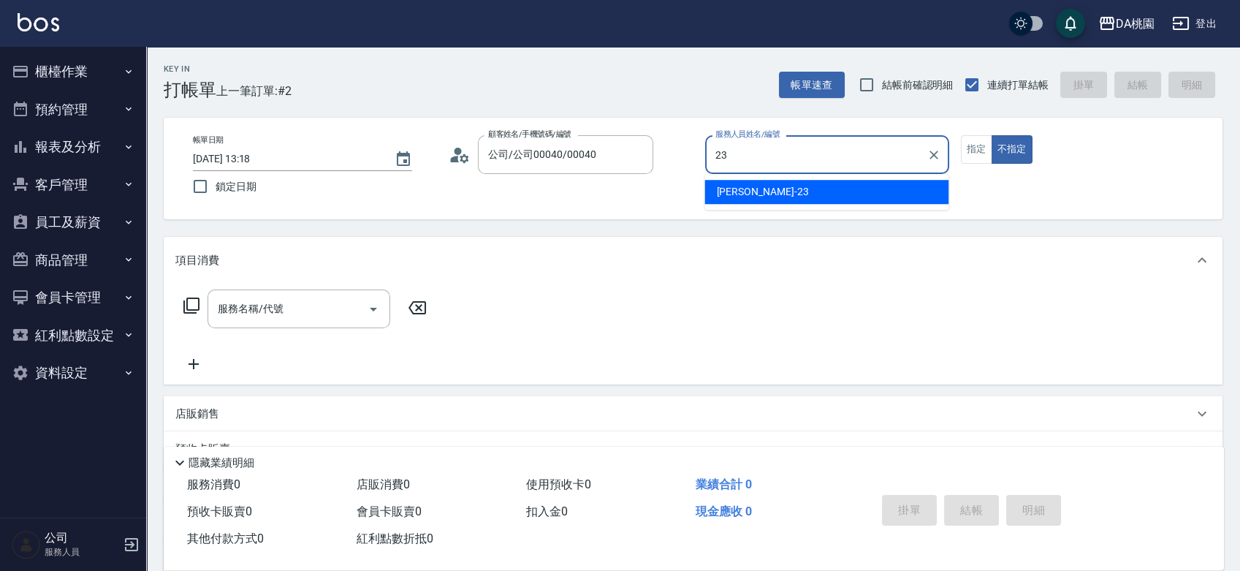
type input "亞瑟 -23"
type button "false"
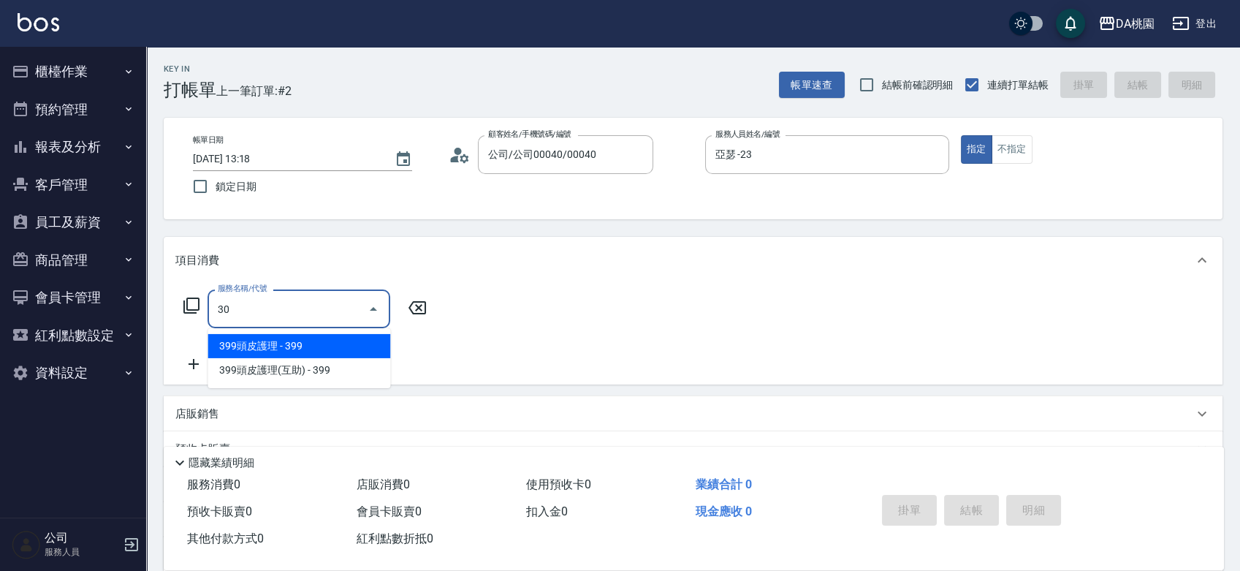
type input "300"
type input "10"
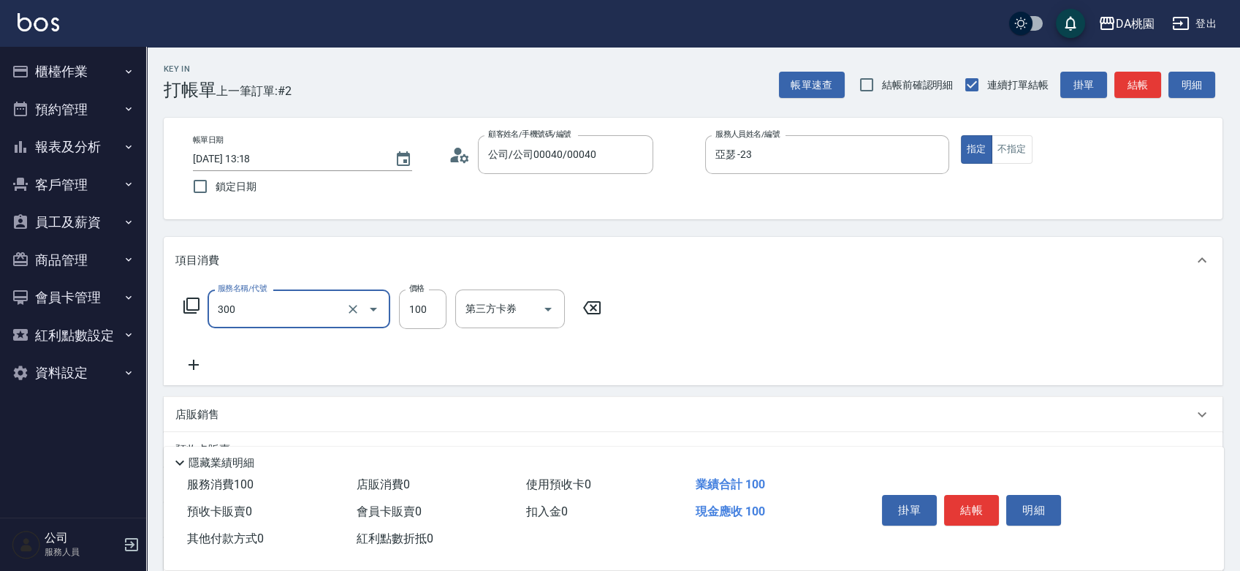
type input "剪瀏海(300)"
type input "1"
type input "0"
type input "150"
type input "10"
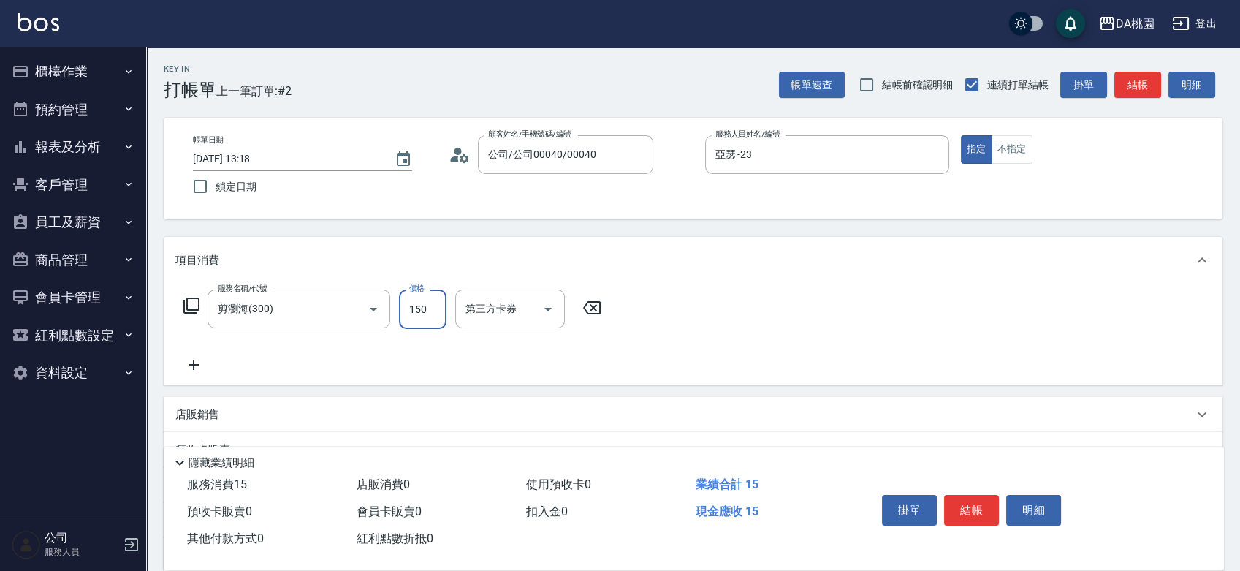
type input "150"
click at [969, 501] on button "結帳" at bounding box center [971, 510] width 55 height 31
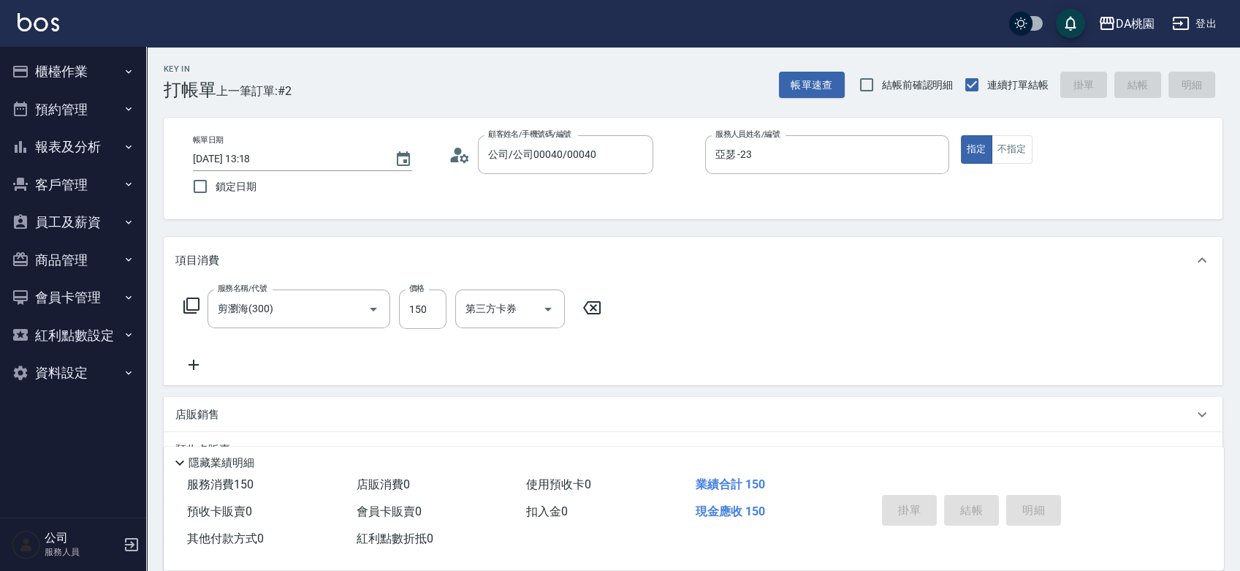
type input "0"
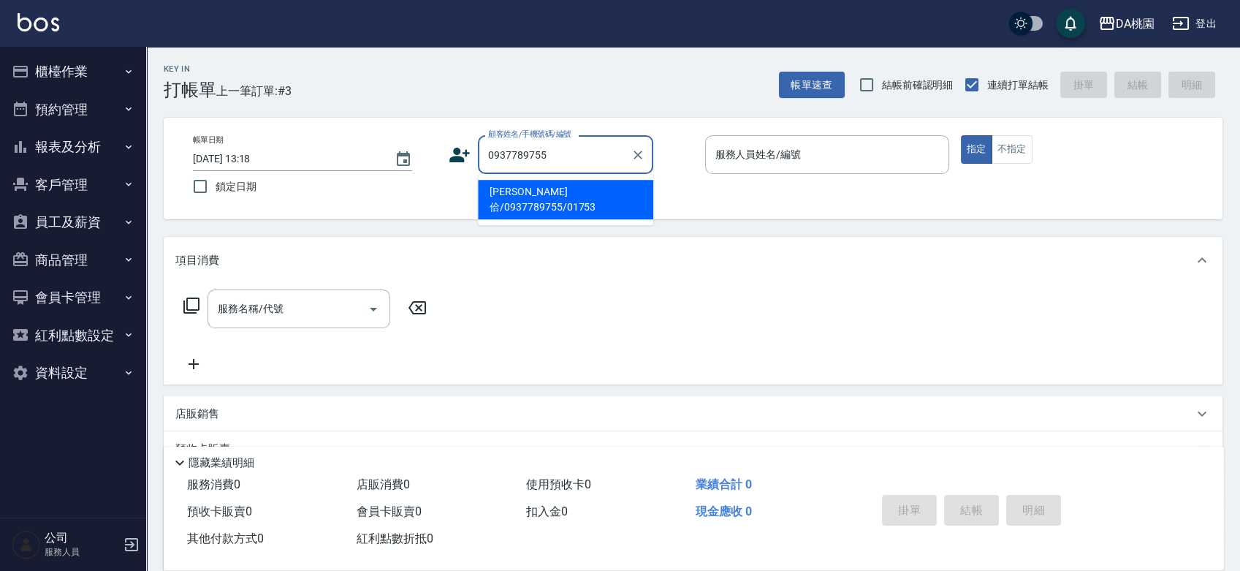
type input "[PERSON_NAME]佮/0937789755/01753"
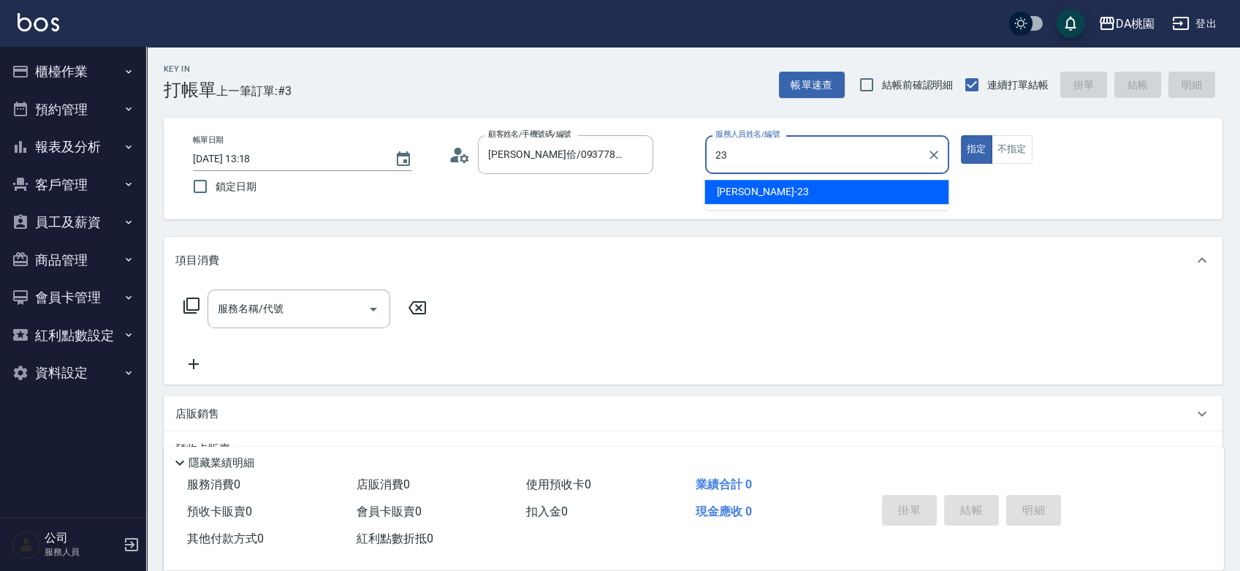
type input "亞瑟 -23"
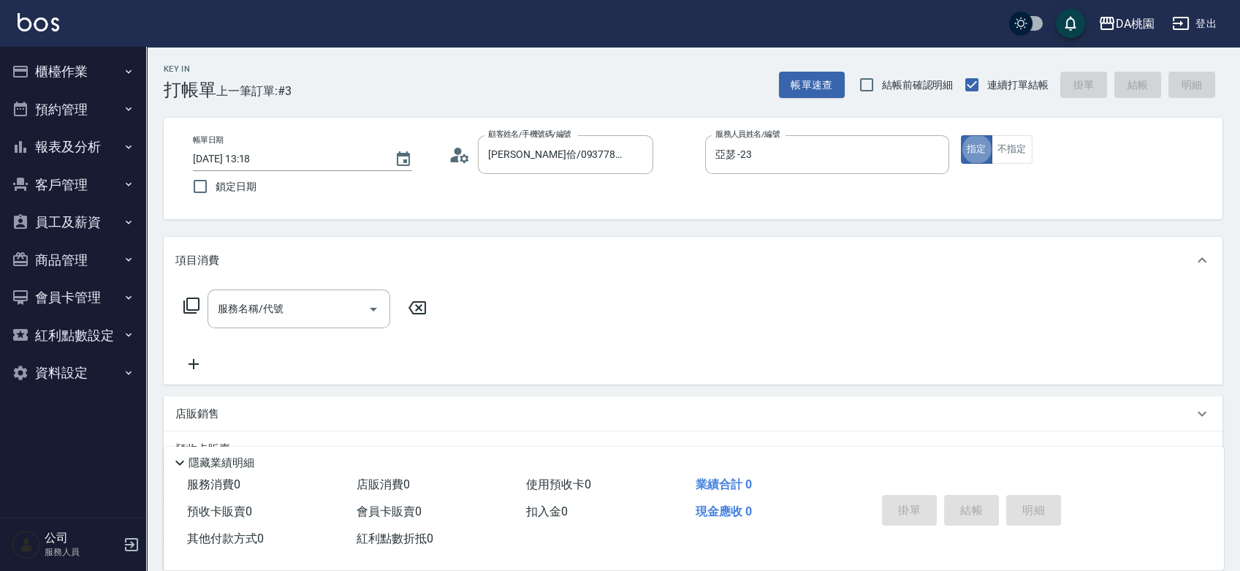
type button "true"
type input "401"
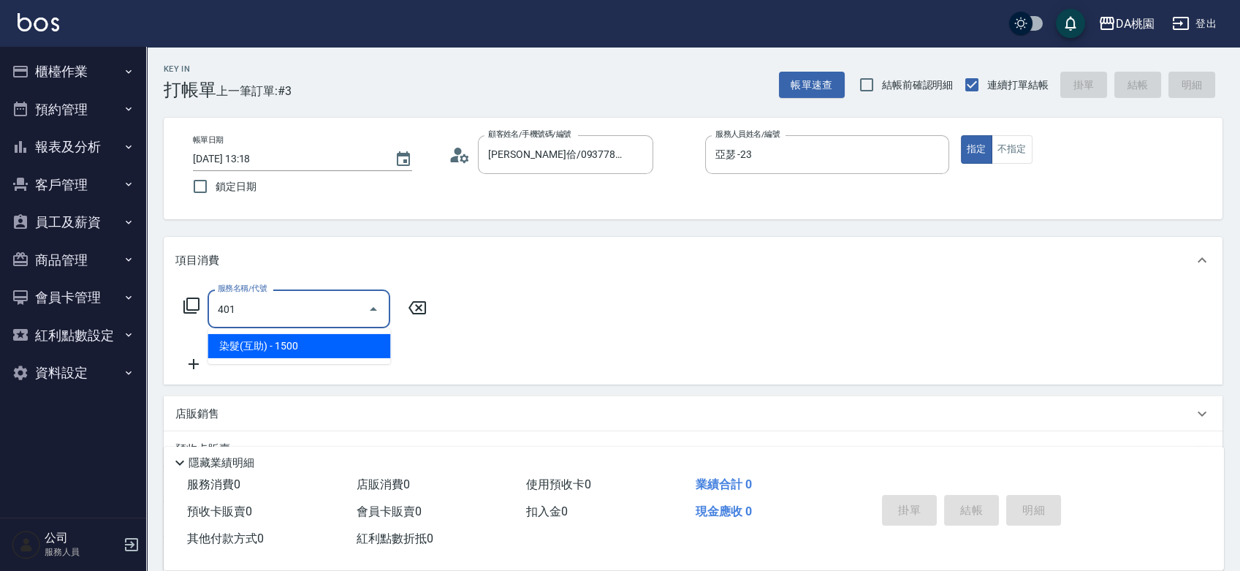
type input "150"
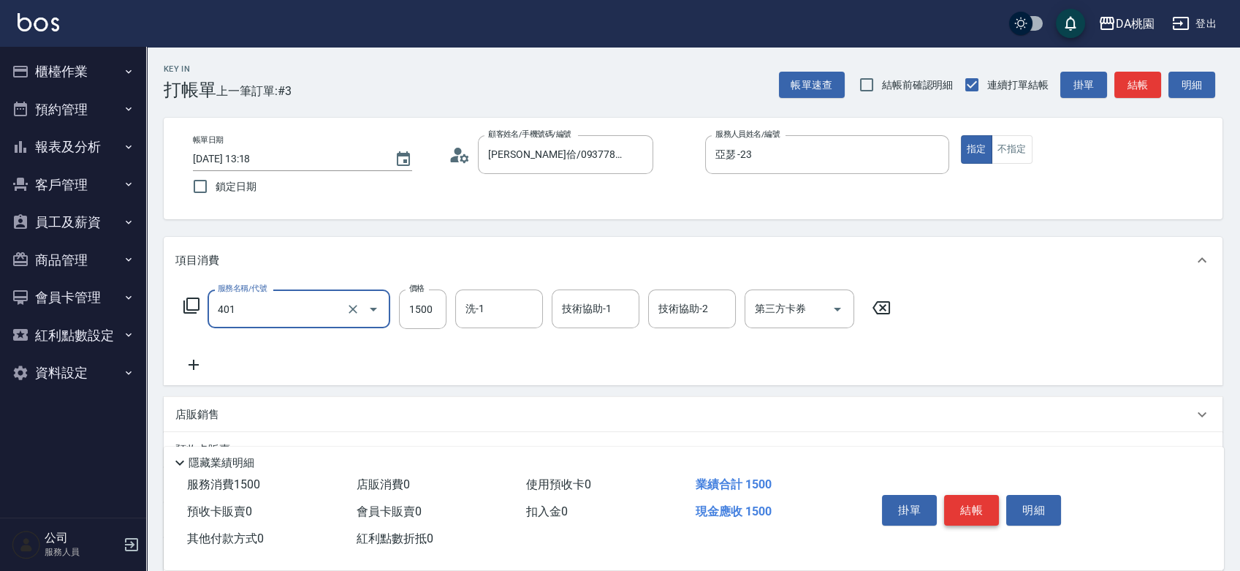
type input "染髮(互助)(401)"
type input "1"
type input "0"
type input "180"
type input "10"
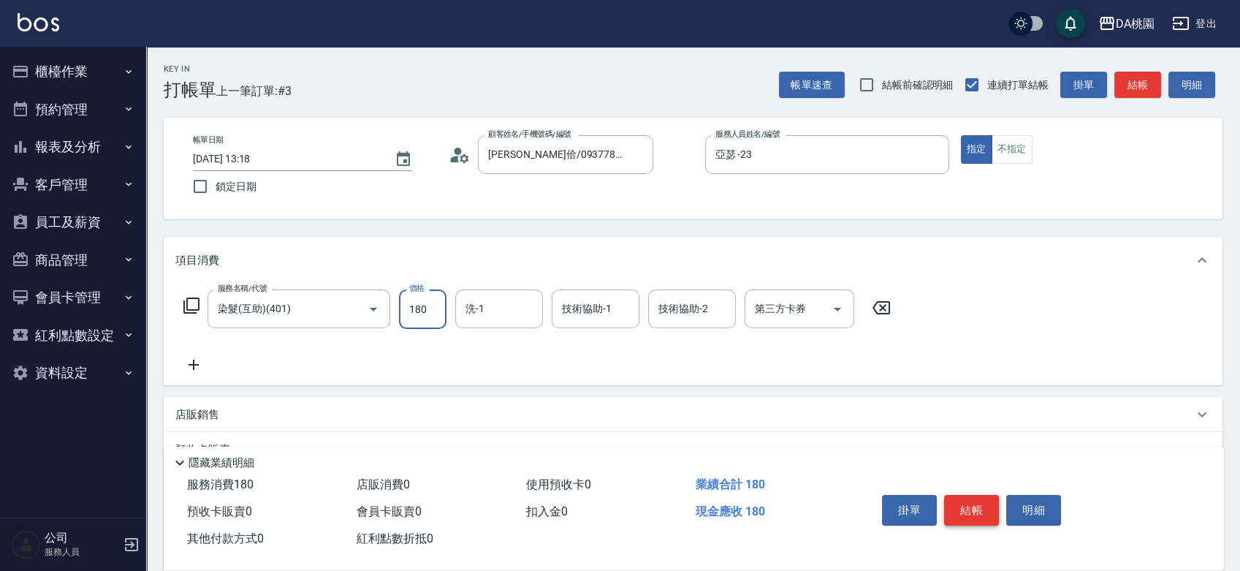
type input "1800"
type input "180"
type input "1800"
type input "cherry-25"
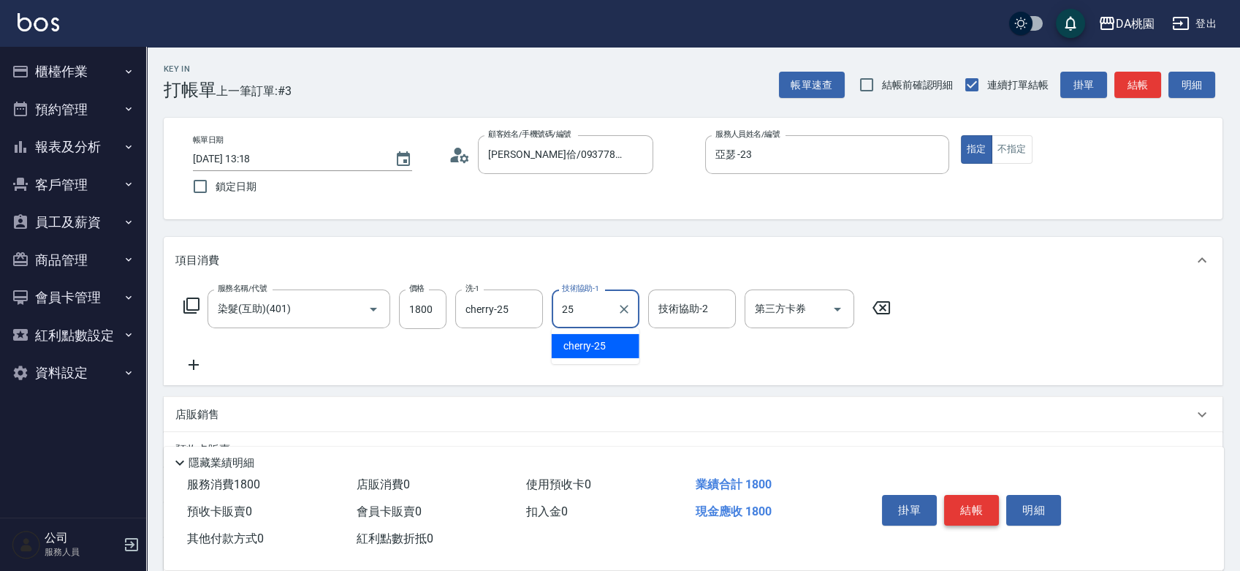
type input "cherry-25"
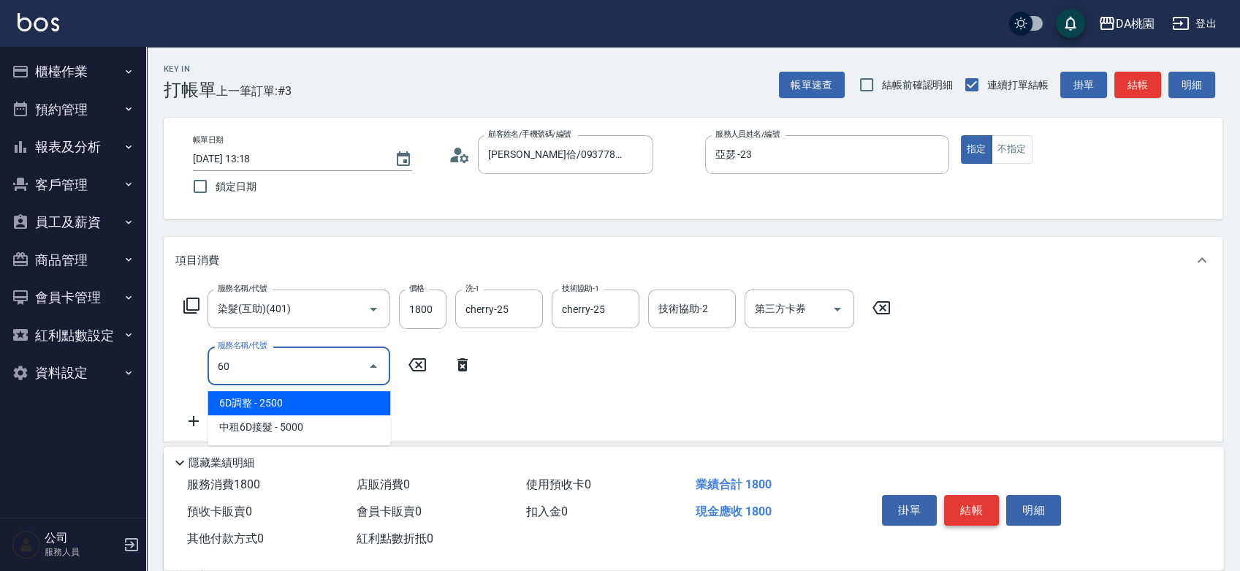
type input "609"
type input "300"
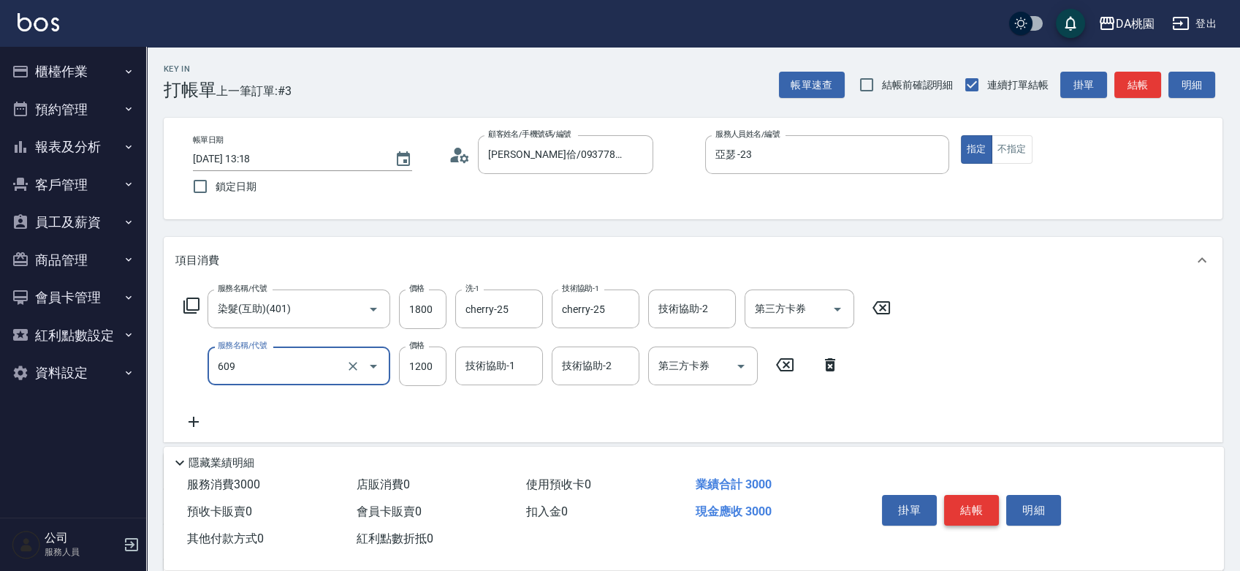
type input "鱗脂質護髮(互助)(609)"
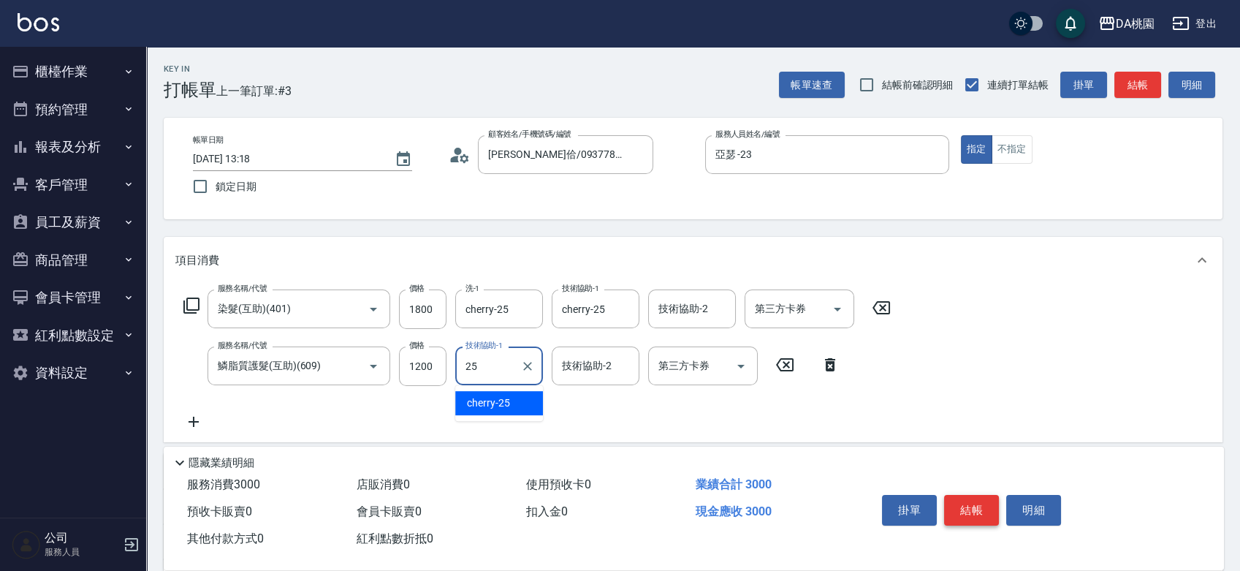
type input "cherry-25"
click at [969, 501] on button "結帳" at bounding box center [971, 510] width 55 height 31
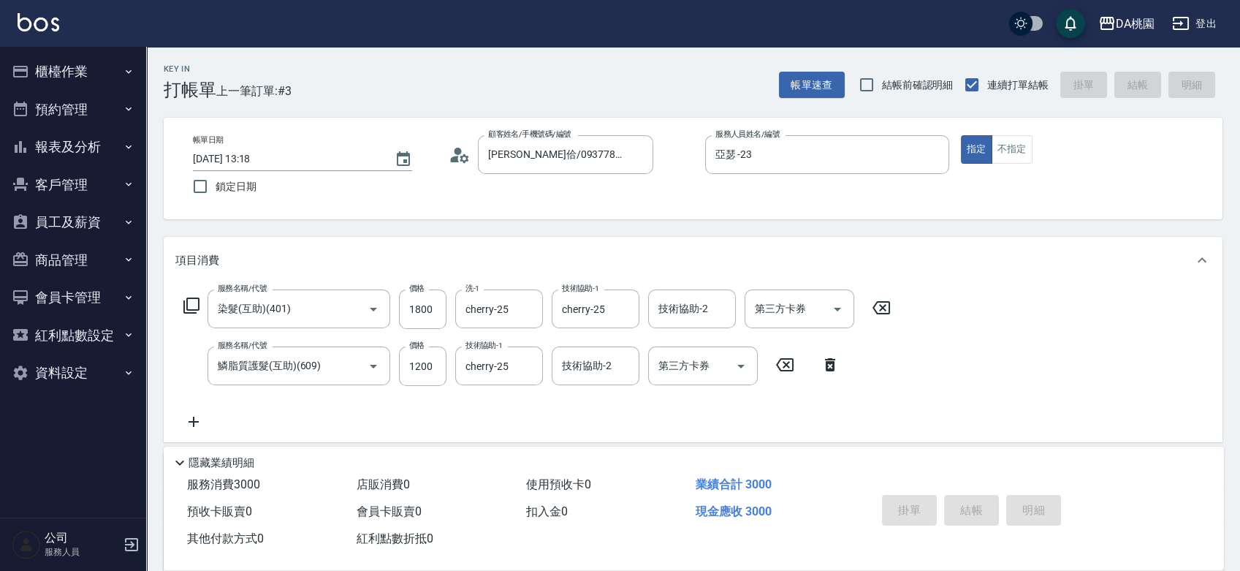
type input "0"
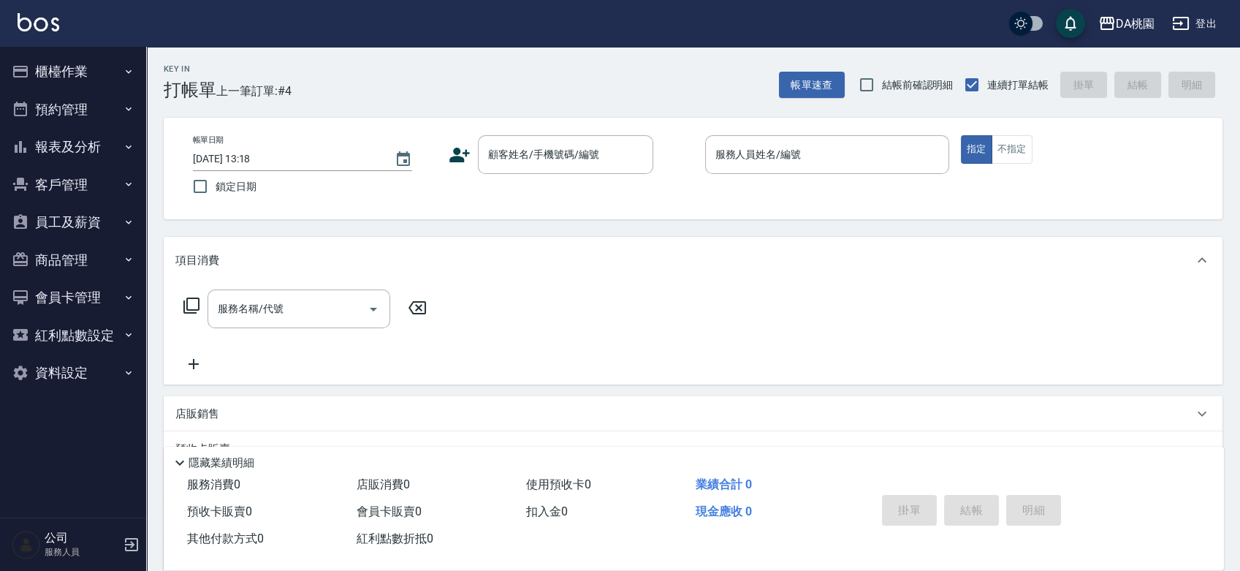
click at [904, 386] on div "項目消費 服務名稱/代號 服務名稱/代號 店販銷售 服務人員姓名/編號 服務人員姓名/編號 商品代號/名稱 商品代號/名稱 預收卡販賣 卡券名稱/代號 卡券名…" at bounding box center [693, 439] width 1058 height 405
click at [510, 158] on input "顧客姓名/手機號碼/編號" at bounding box center [554, 155] width 140 height 26
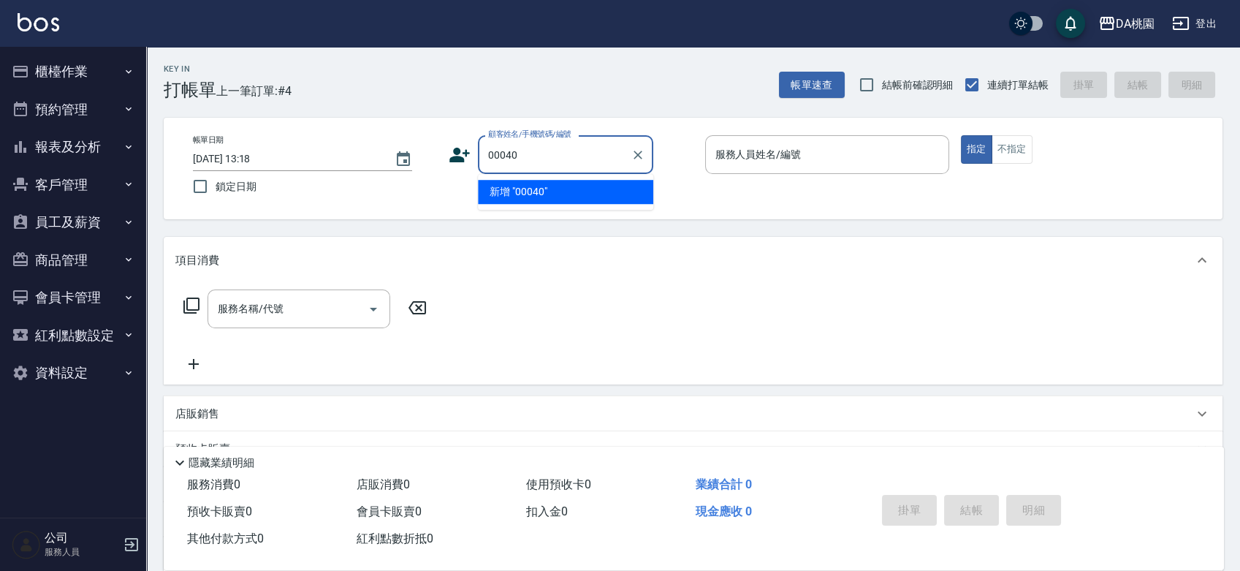
type input "00040"
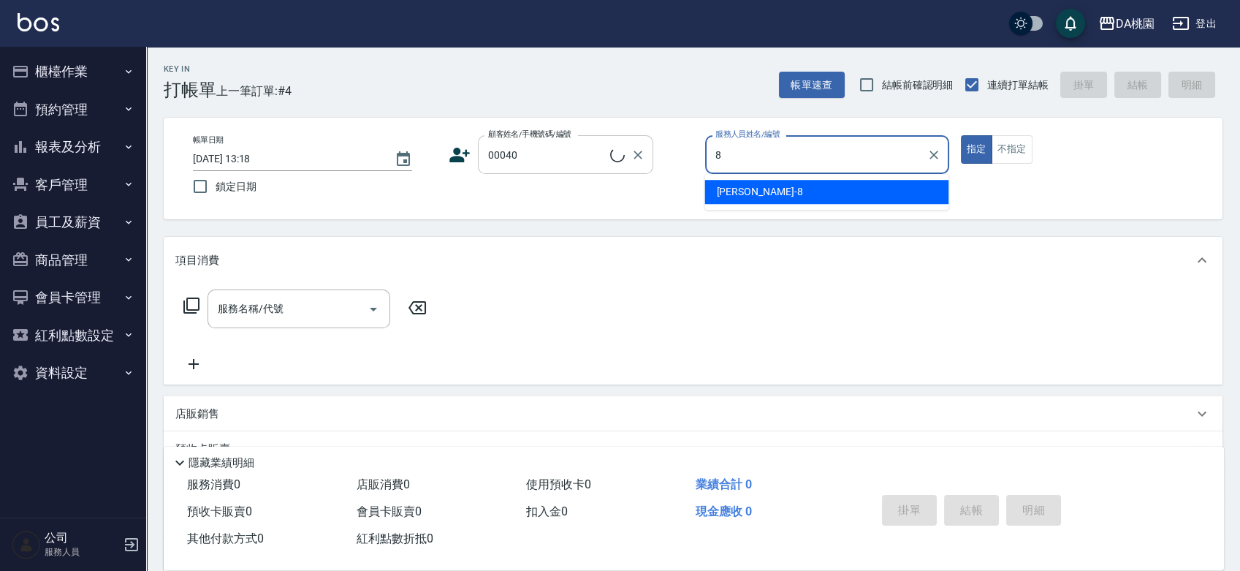
type input "8"
type input "公司/公司00040/00040"
type input "[PERSON_NAME]-8"
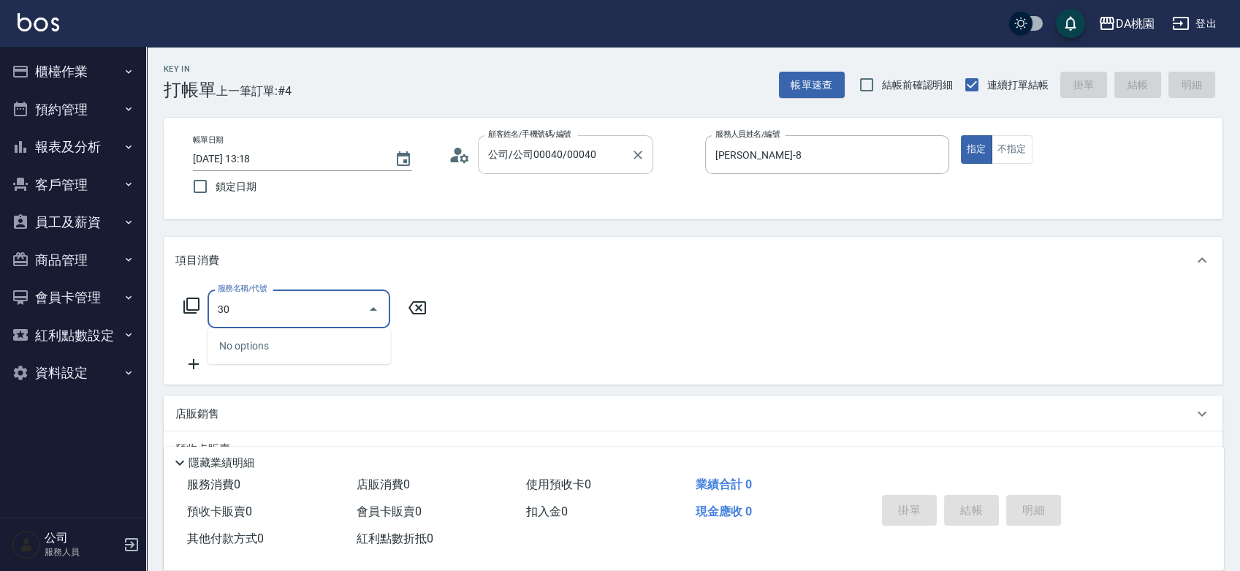
type input "303"
type input "30"
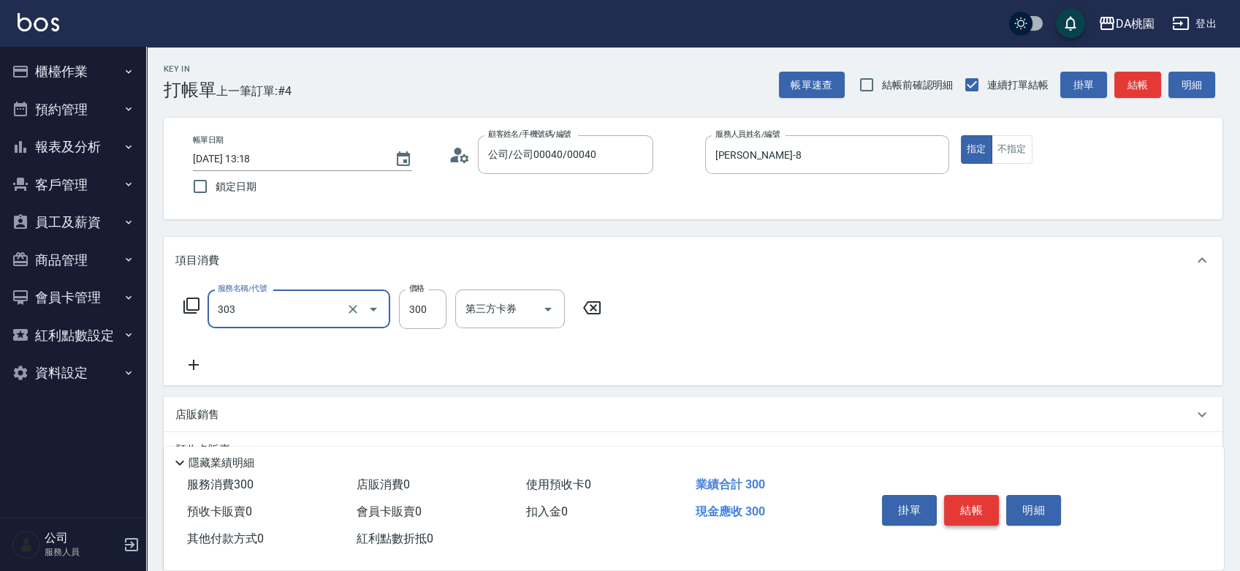
type input "A級剪髮(303)"
click at [953, 506] on button "結帳" at bounding box center [971, 510] width 55 height 31
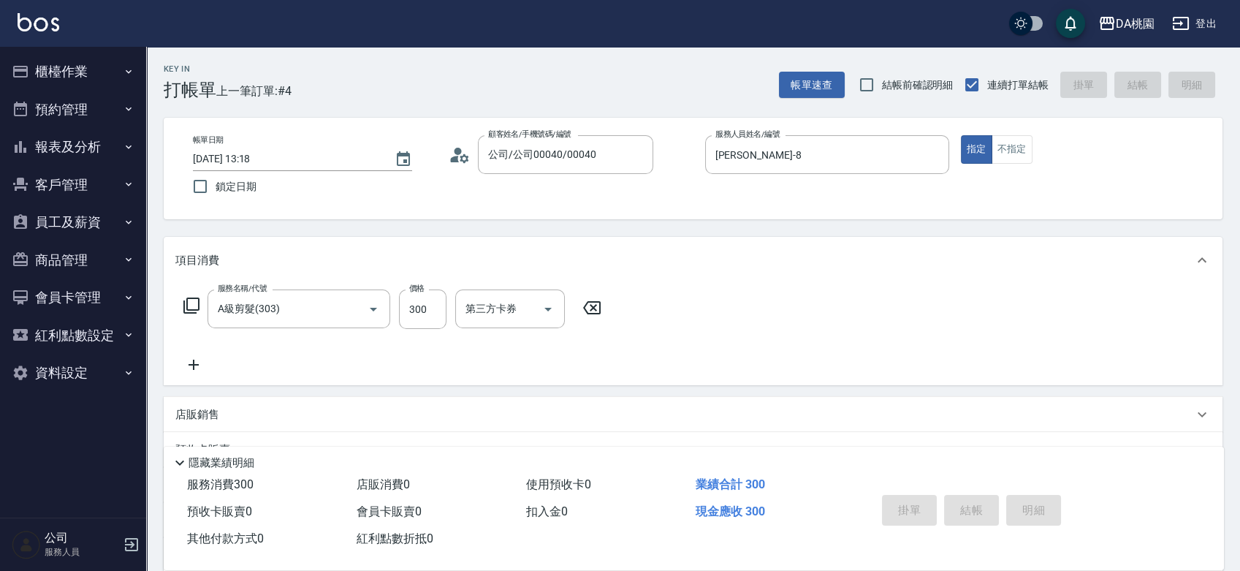
type input "0"
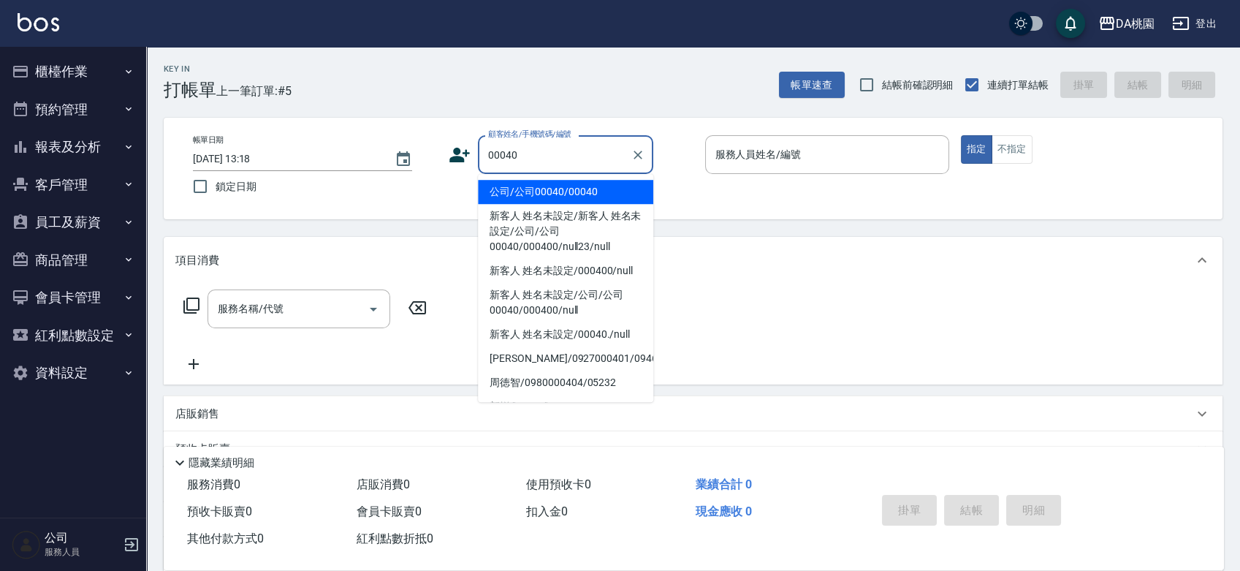
type input "公司/公司00040/00040"
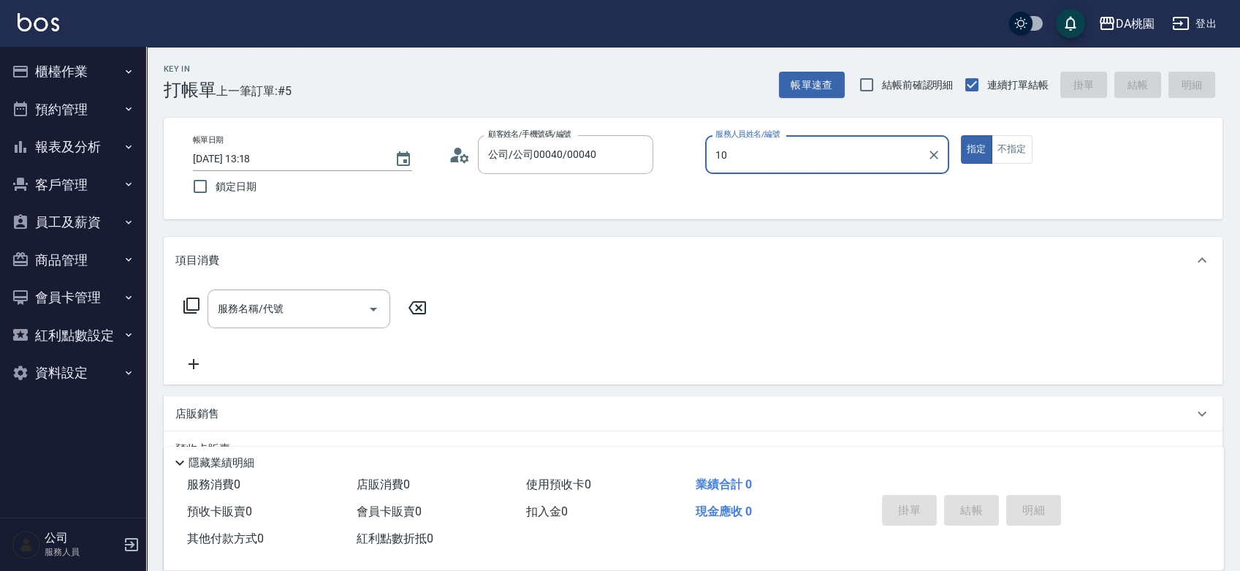
type input "KI KI -10"
click at [197, 299] on icon at bounding box center [192, 306] width 18 height 18
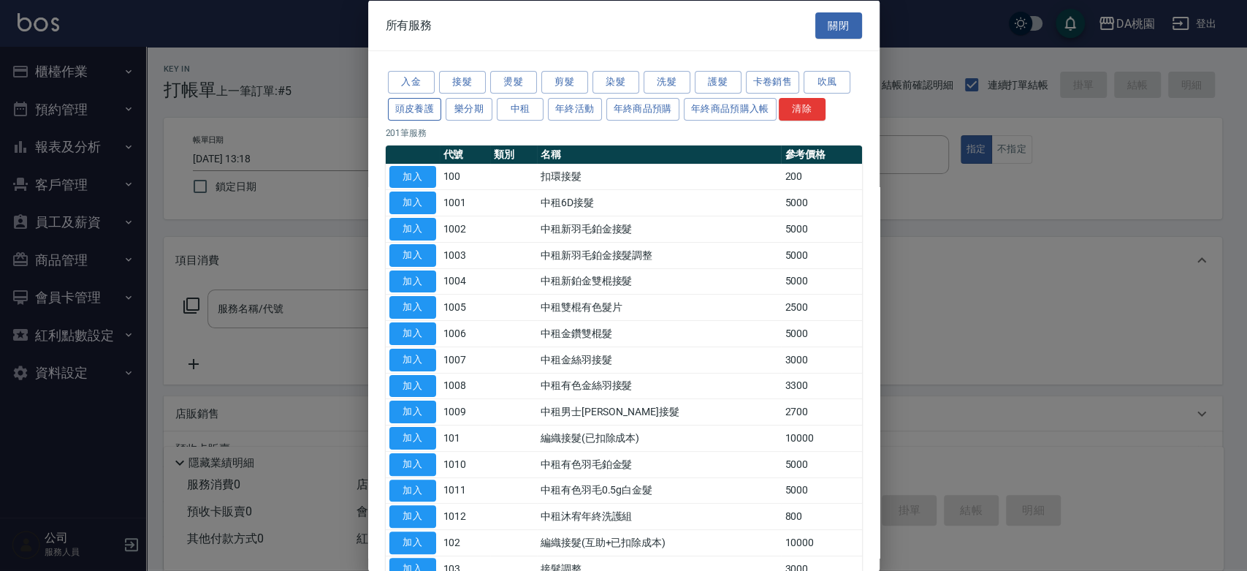
click at [392, 110] on button "頭皮養護" at bounding box center [415, 108] width 54 height 23
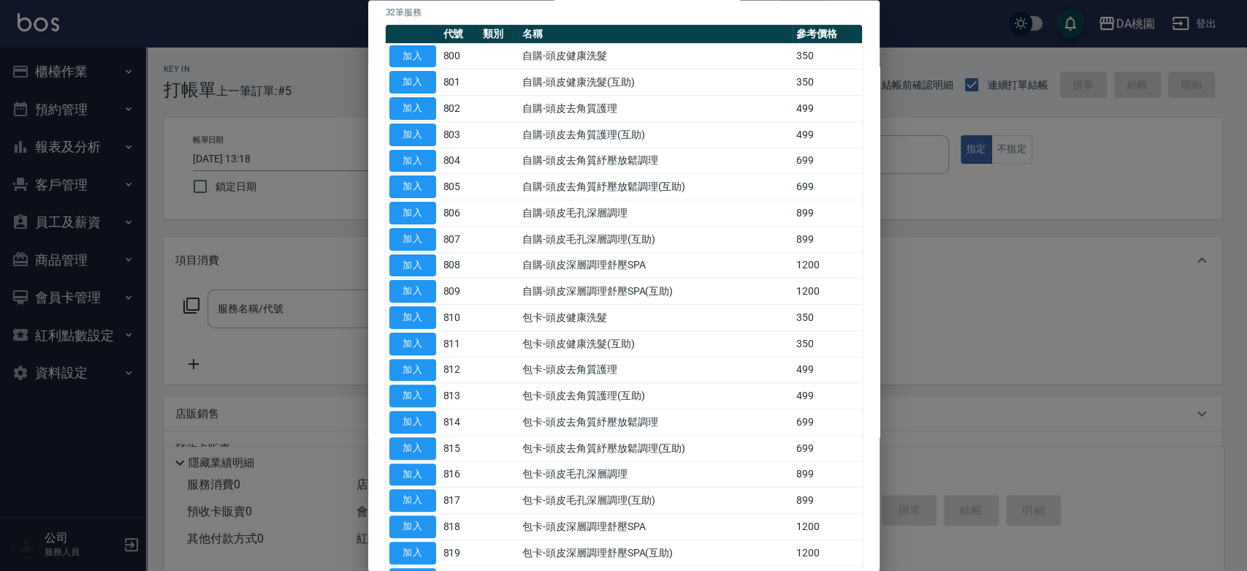
scroll to position [324, 0]
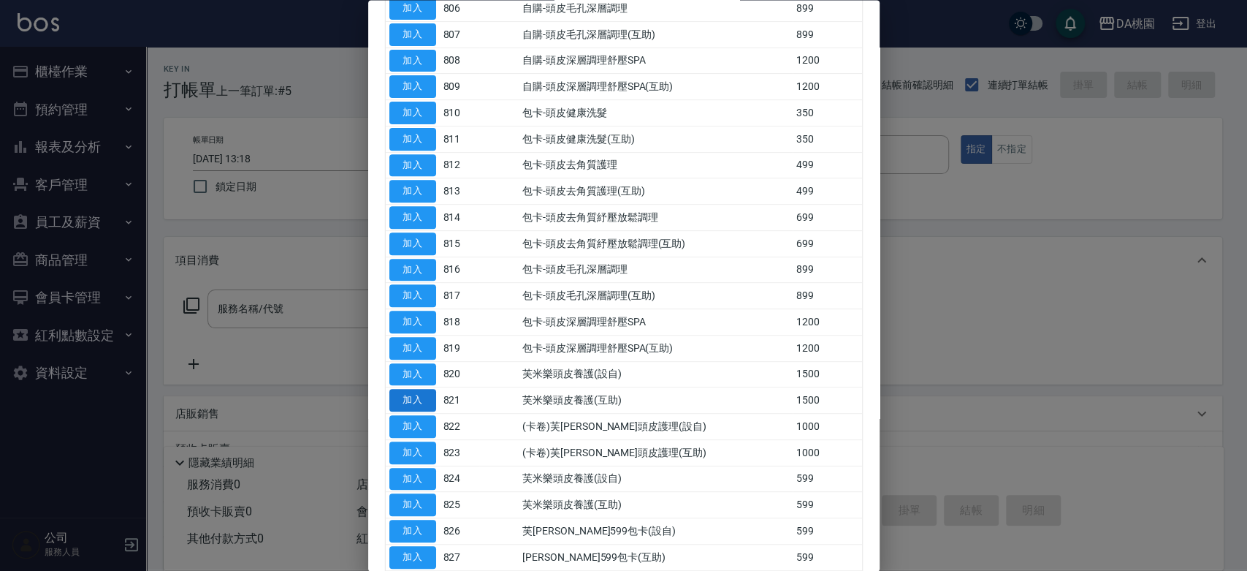
click at [397, 393] on button "加入" at bounding box center [412, 400] width 47 height 23
type input "芙米樂頭皮養護(互助)(821)"
type input "150"
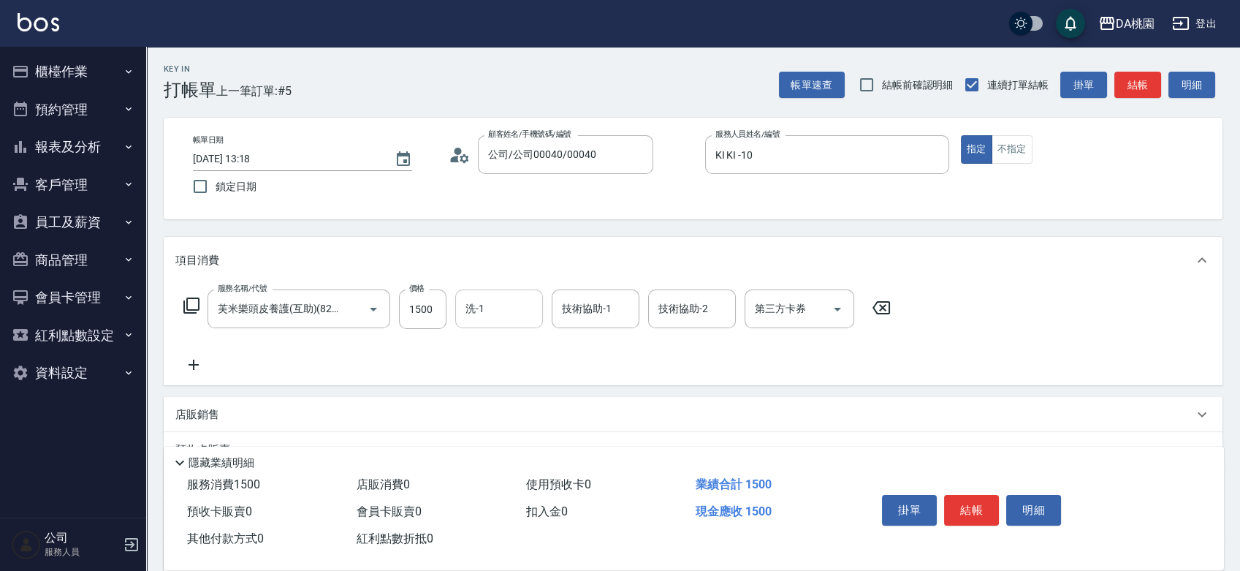
click at [474, 307] on input "洗-1" at bounding box center [499, 309] width 75 height 26
type input "[PERSON_NAME]-18"
click at [966, 501] on button "結帳" at bounding box center [971, 510] width 55 height 31
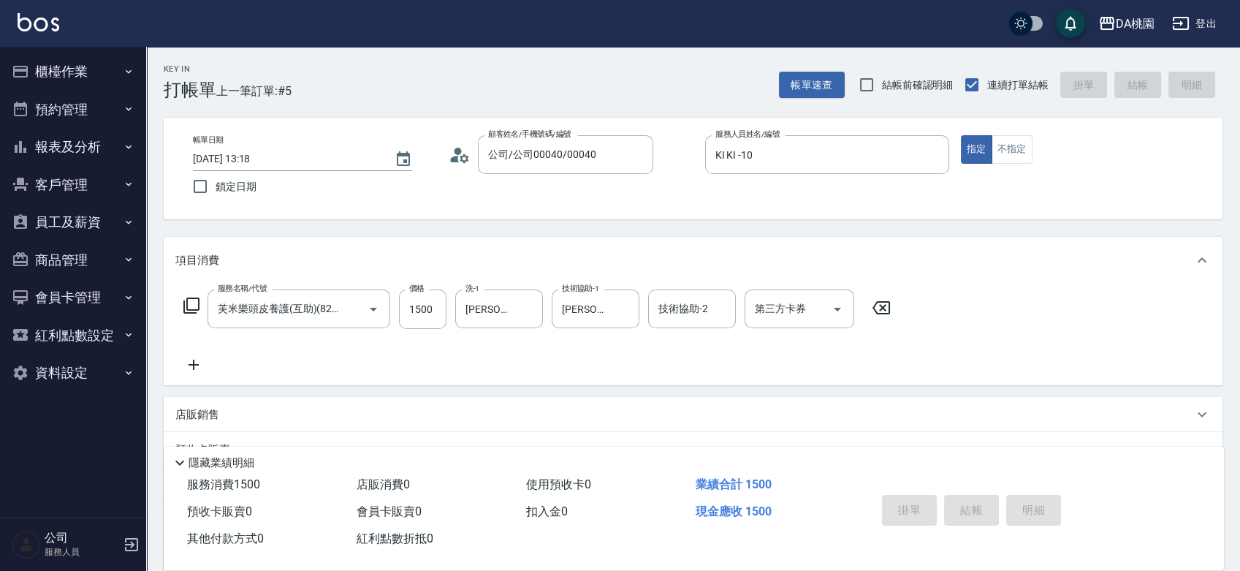
type input "[DATE] 13:19"
type input "0"
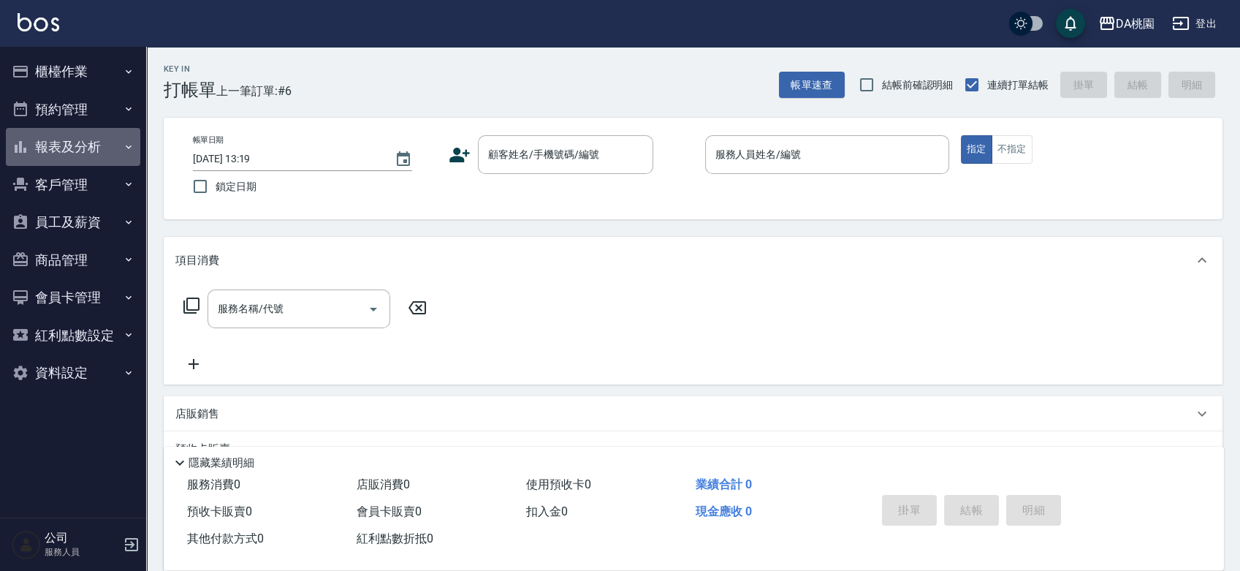
click at [83, 159] on button "報表及分析" at bounding box center [73, 147] width 134 height 38
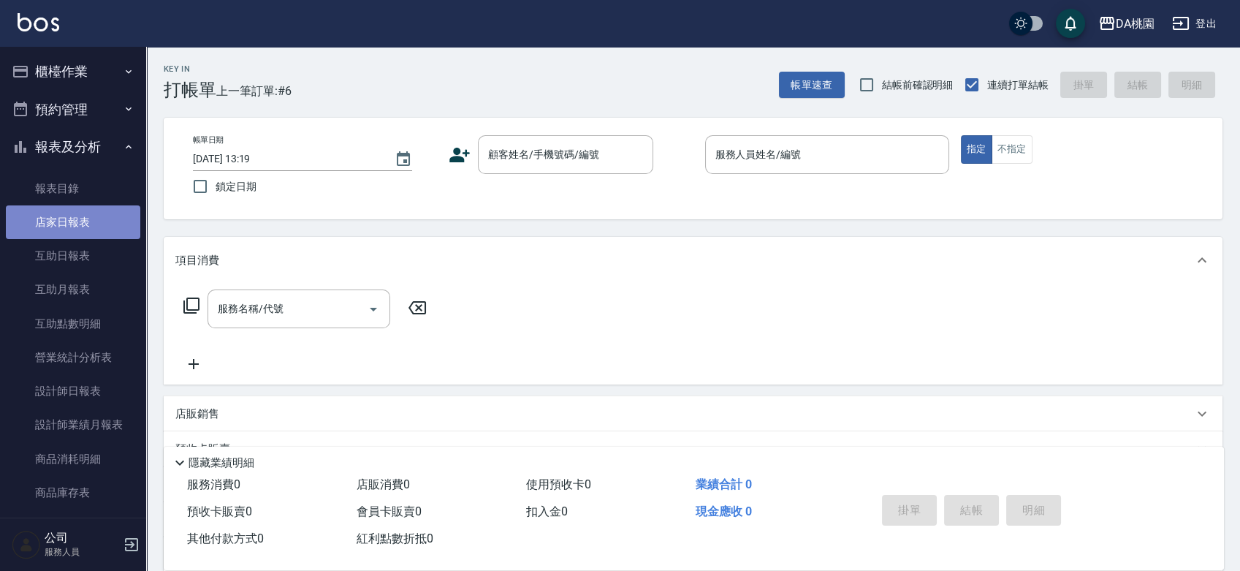
click at [94, 220] on link "店家日報表" at bounding box center [73, 222] width 134 height 34
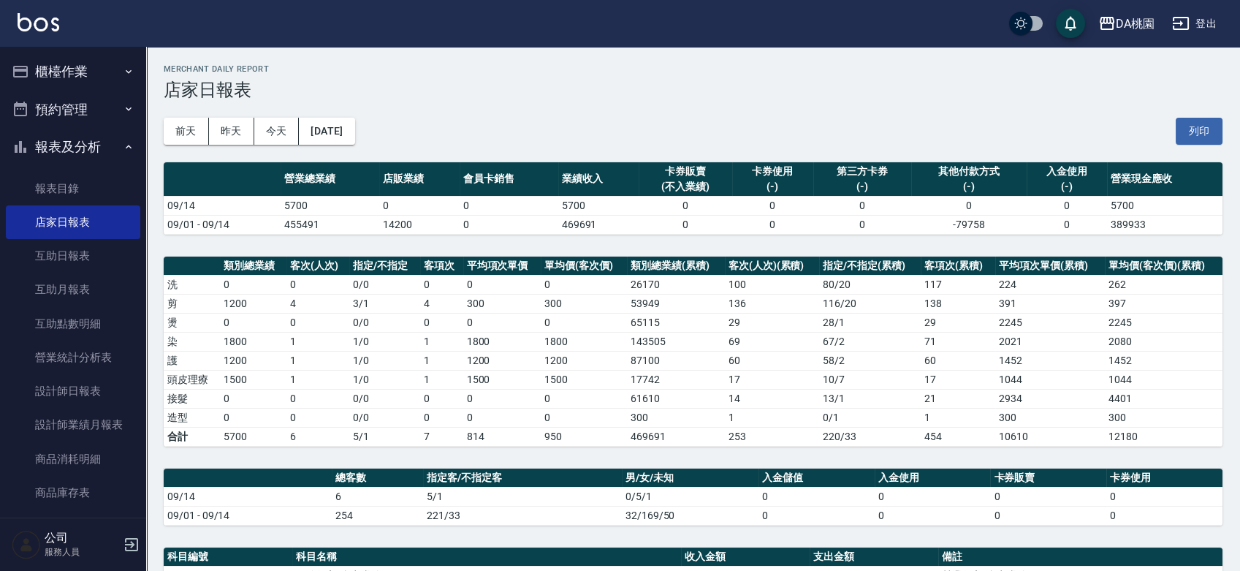
click at [64, 72] on button "櫃檯作業" at bounding box center [73, 72] width 134 height 38
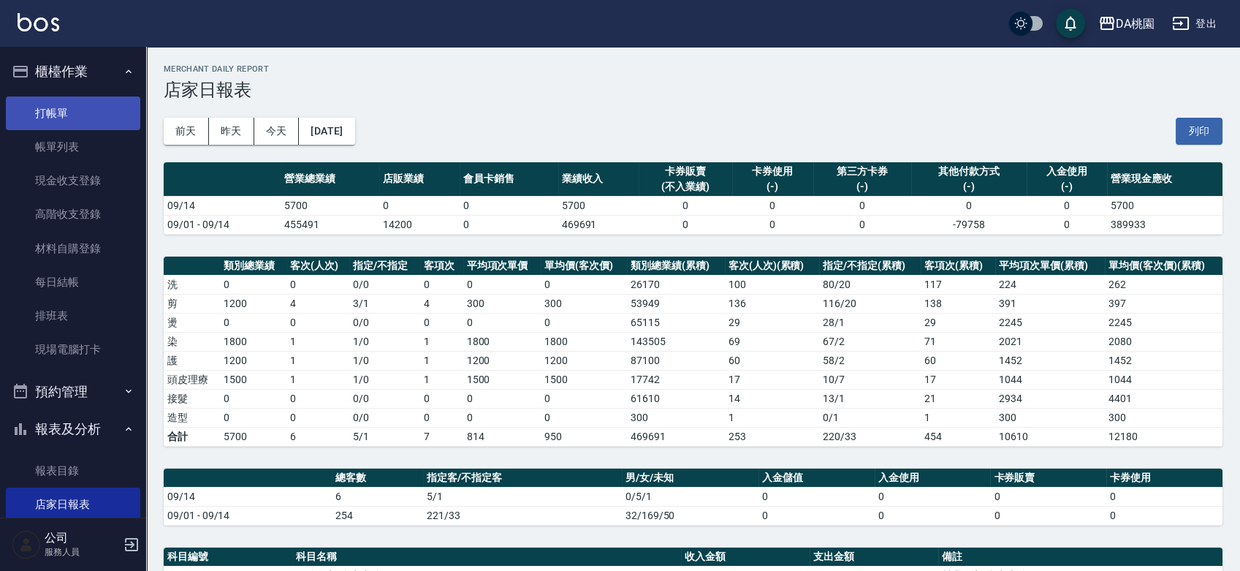
click at [56, 112] on link "打帳單" at bounding box center [73, 113] width 134 height 34
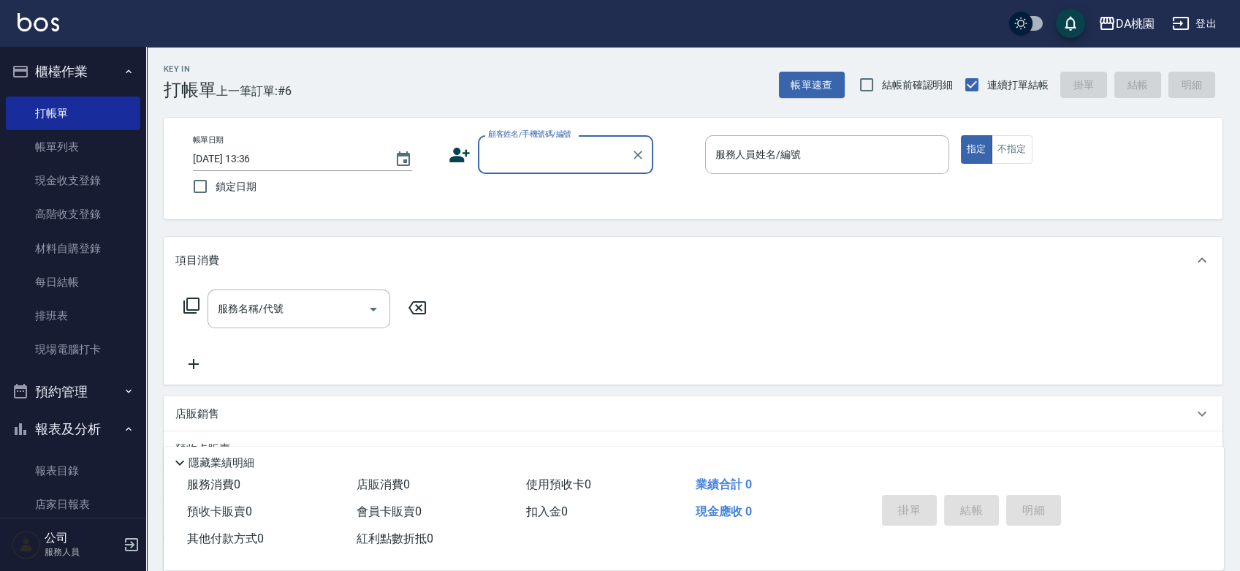
click at [495, 152] on input "顧客姓名/手機號碼/編號" at bounding box center [554, 155] width 140 height 26
type input "呂鴻鈞/0903633992/null"
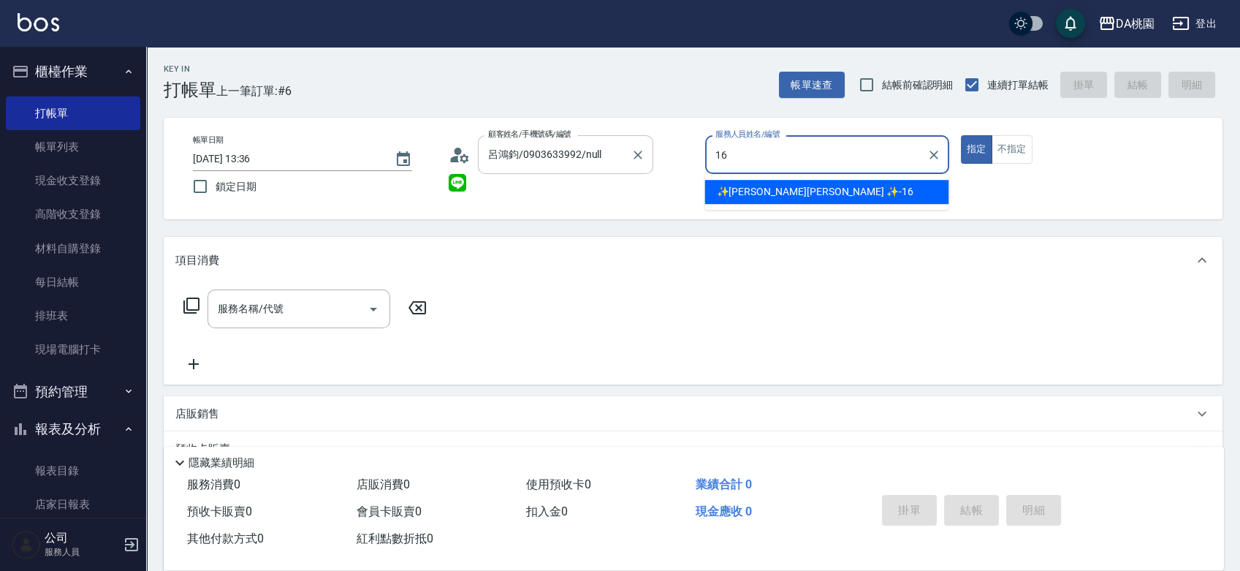
type input "16"
type button "true"
type input "✨[PERSON_NAME][PERSON_NAME] ✨-16"
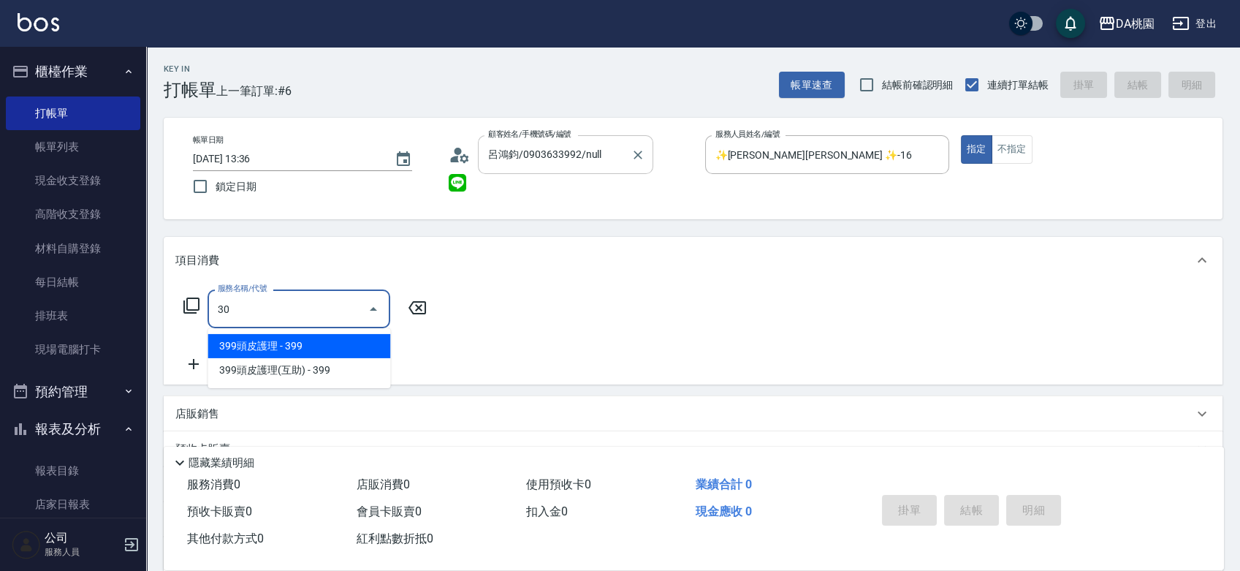
type input "303"
type input "30"
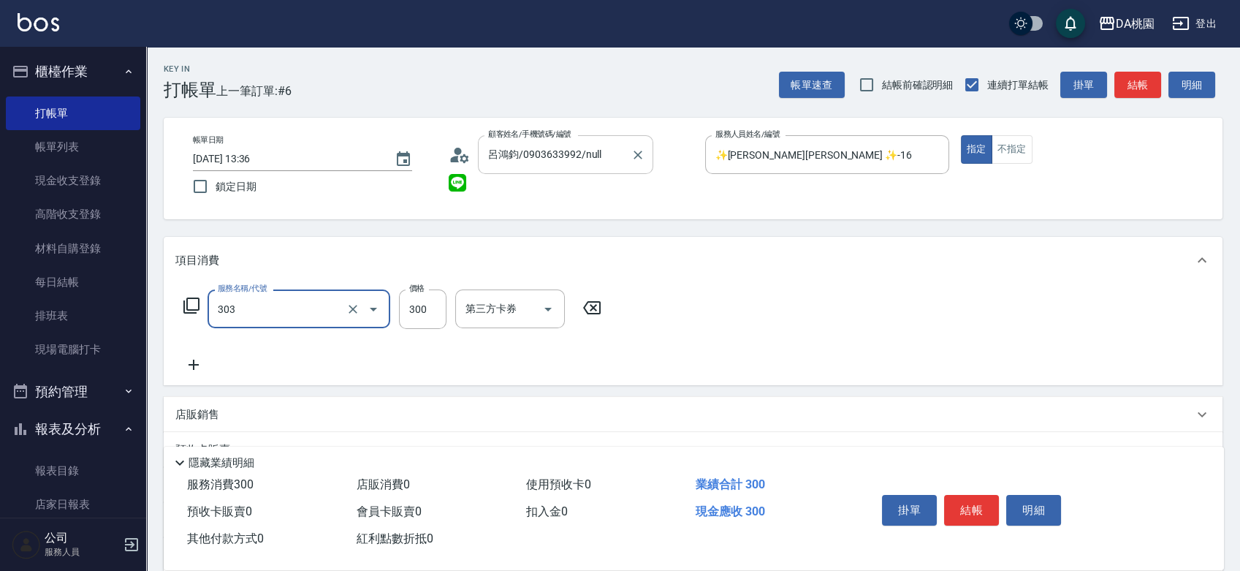
type input "A級剪髮(303)"
type input "5"
type input "0"
type input "500"
type input "50"
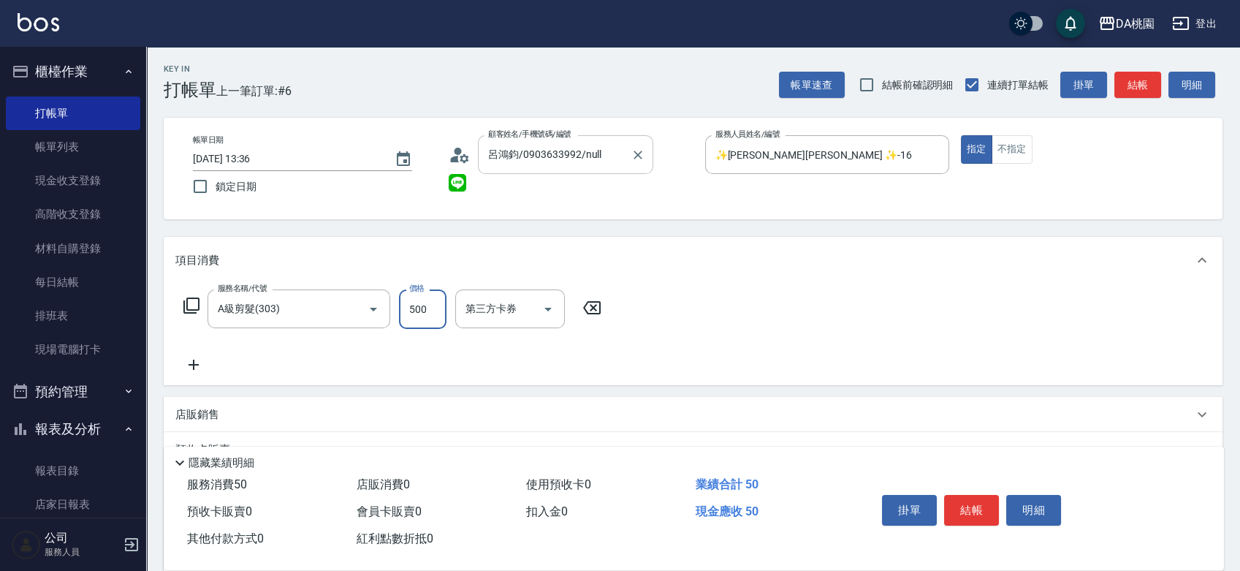
type input "500"
click at [975, 503] on button "結帳" at bounding box center [971, 510] width 55 height 31
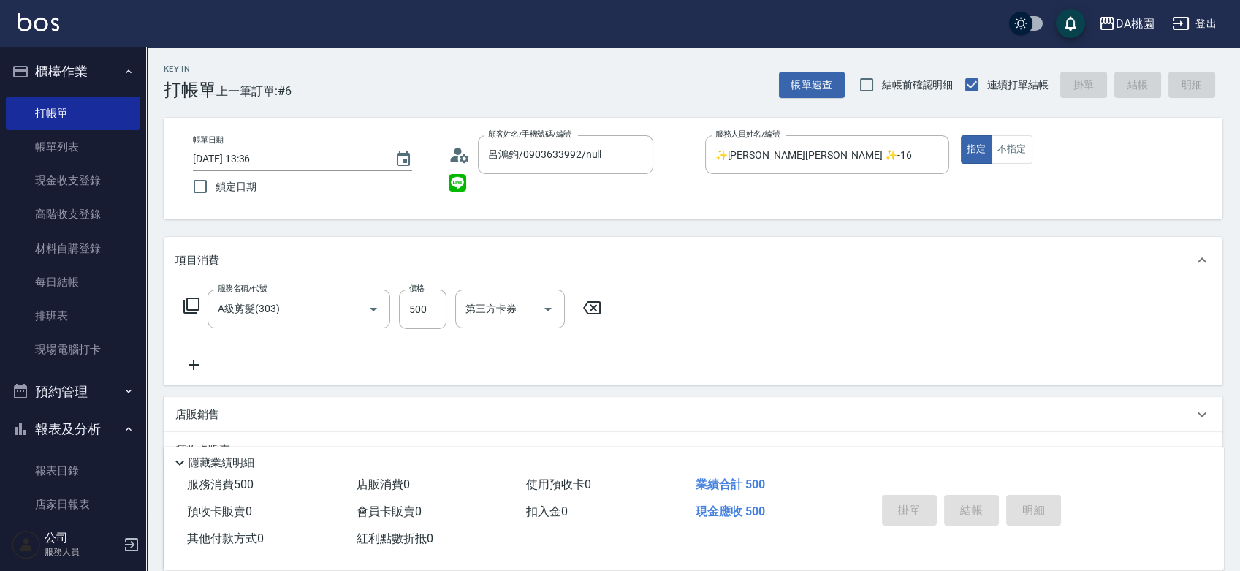
type input "[DATE] 13:37"
type input "0"
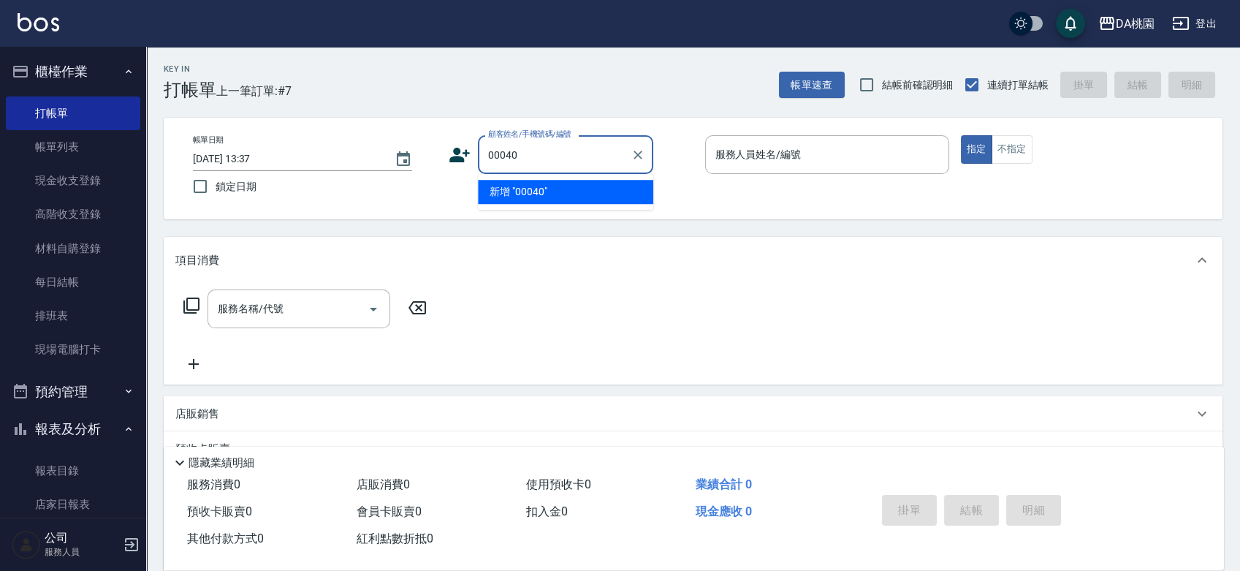
type input "00040"
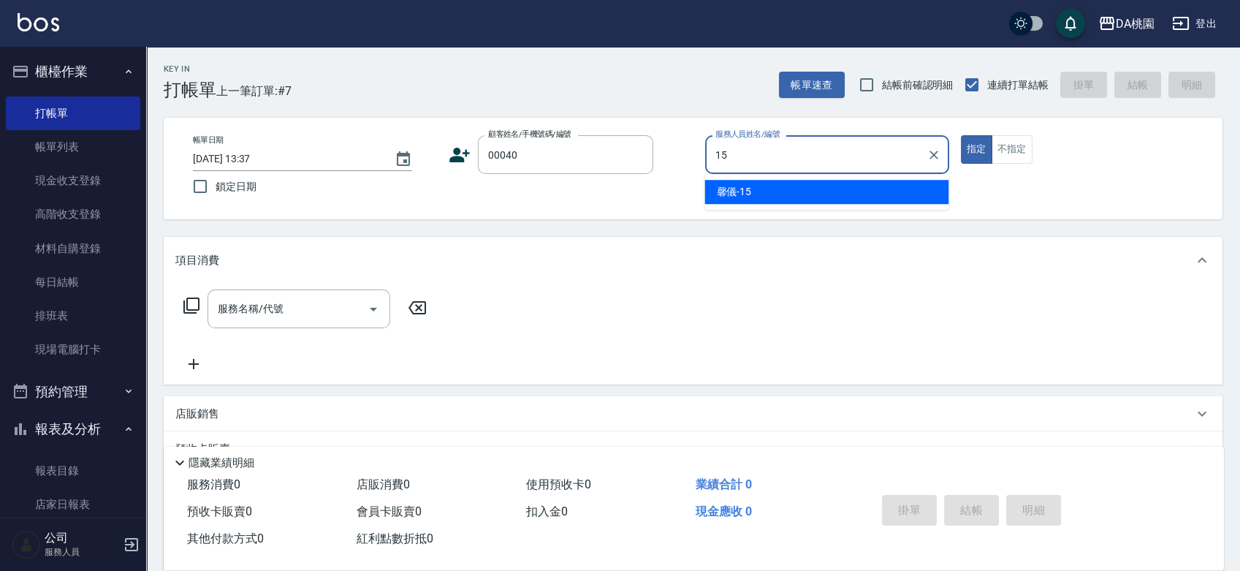
type input "馨儀-15"
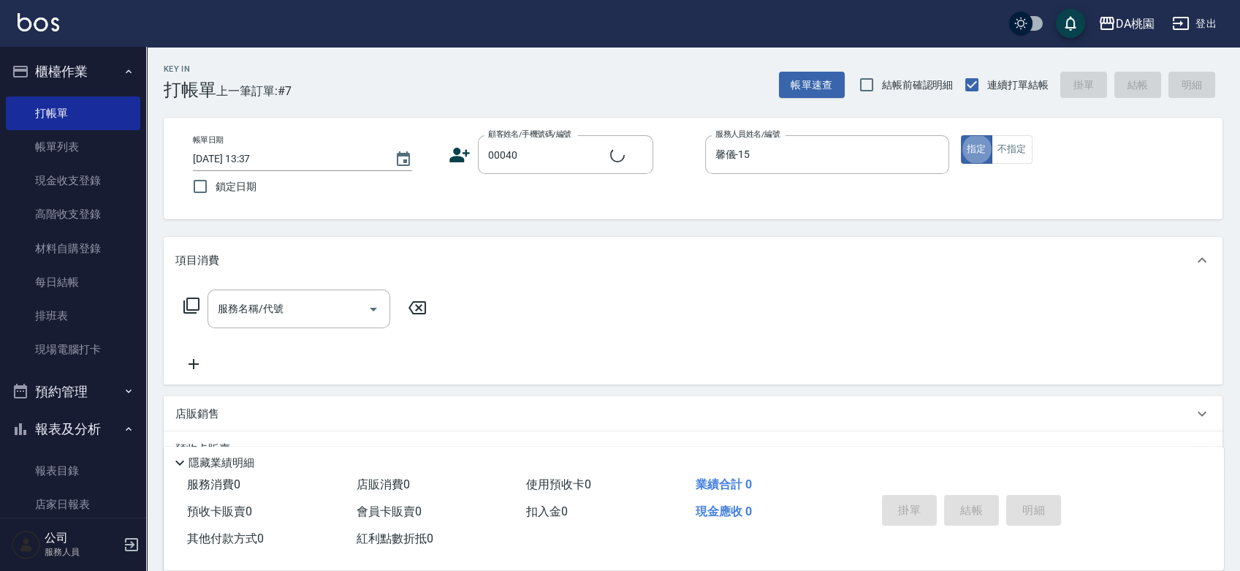
type input "公司/公司00040/00040"
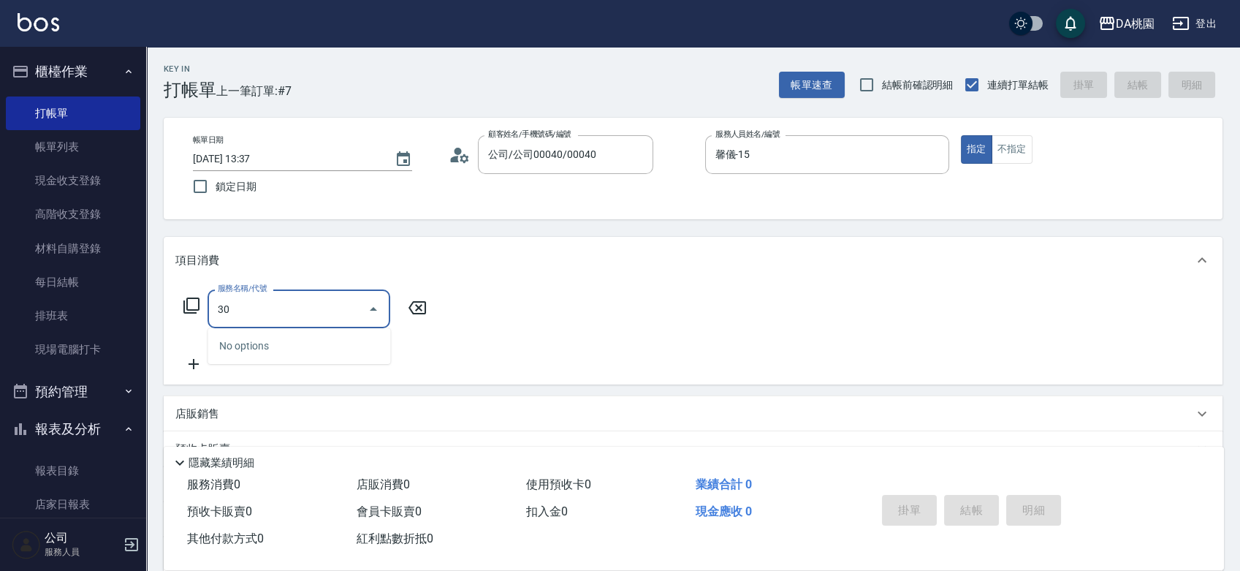
type input "303"
type input "30"
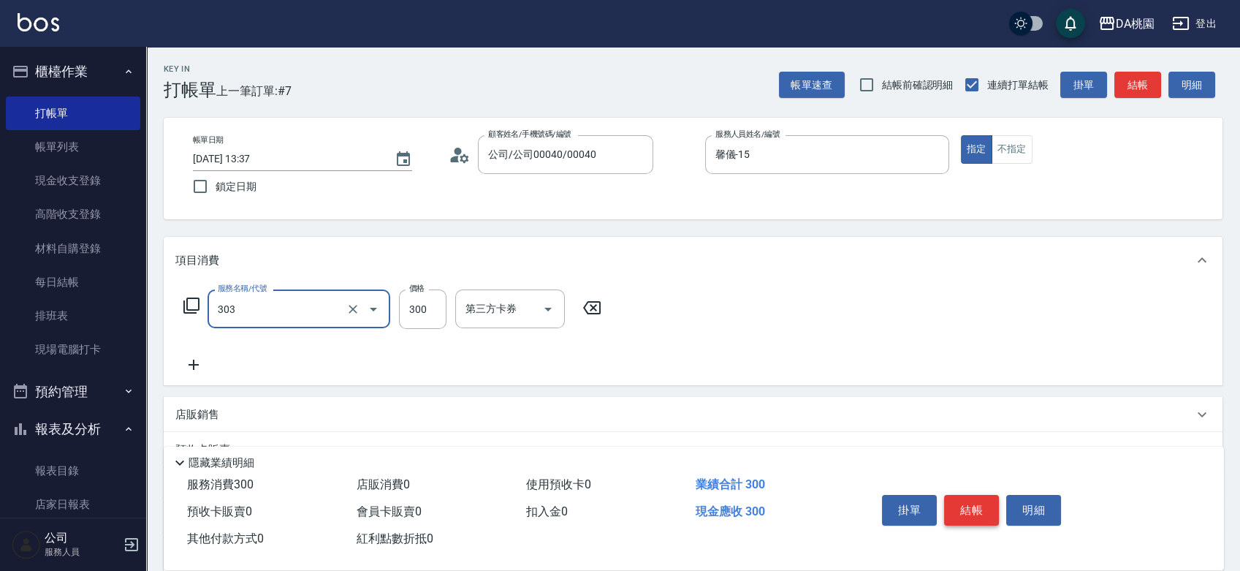
type input "A級剪髮(303)"
type input "0"
type input "350"
type input "30"
type input "350"
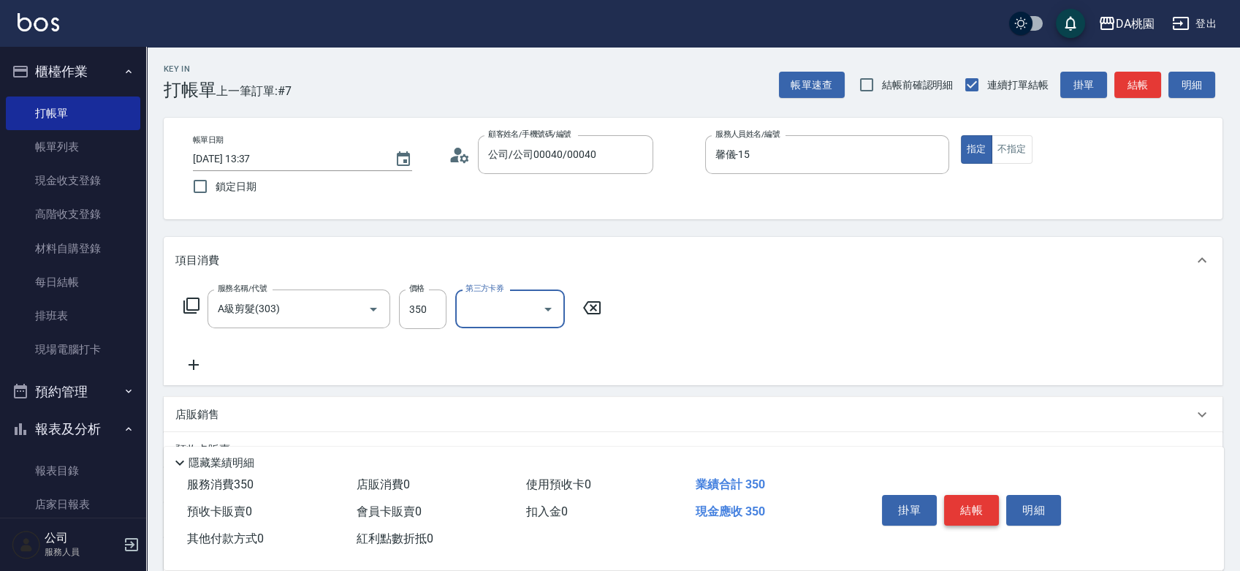
click at [975, 503] on button "結帳" at bounding box center [971, 510] width 55 height 31
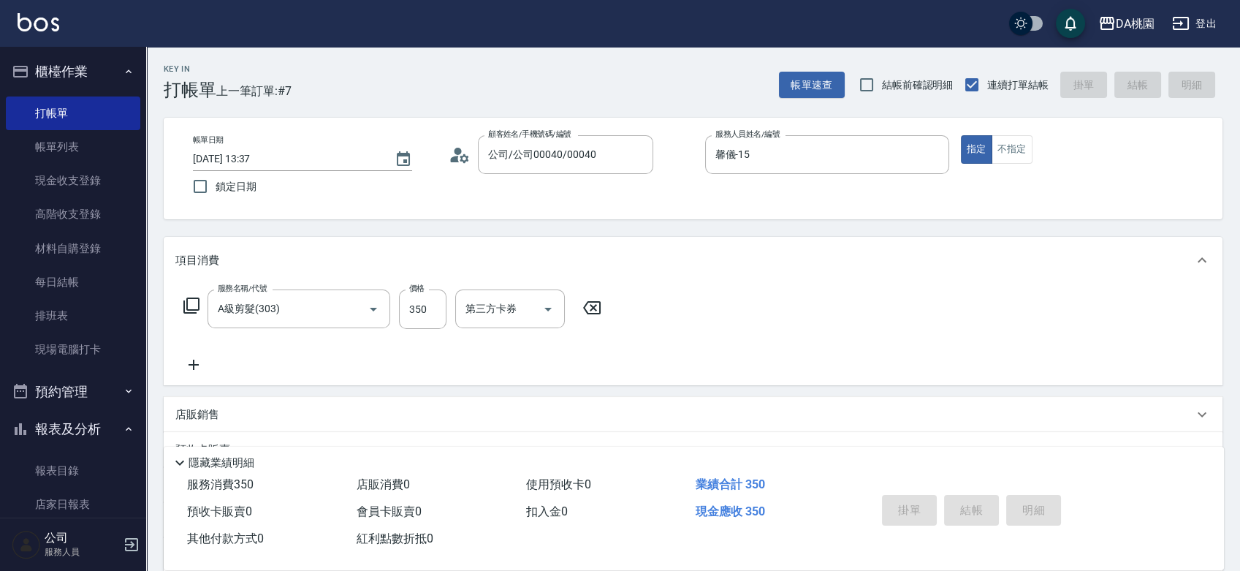
type input "0"
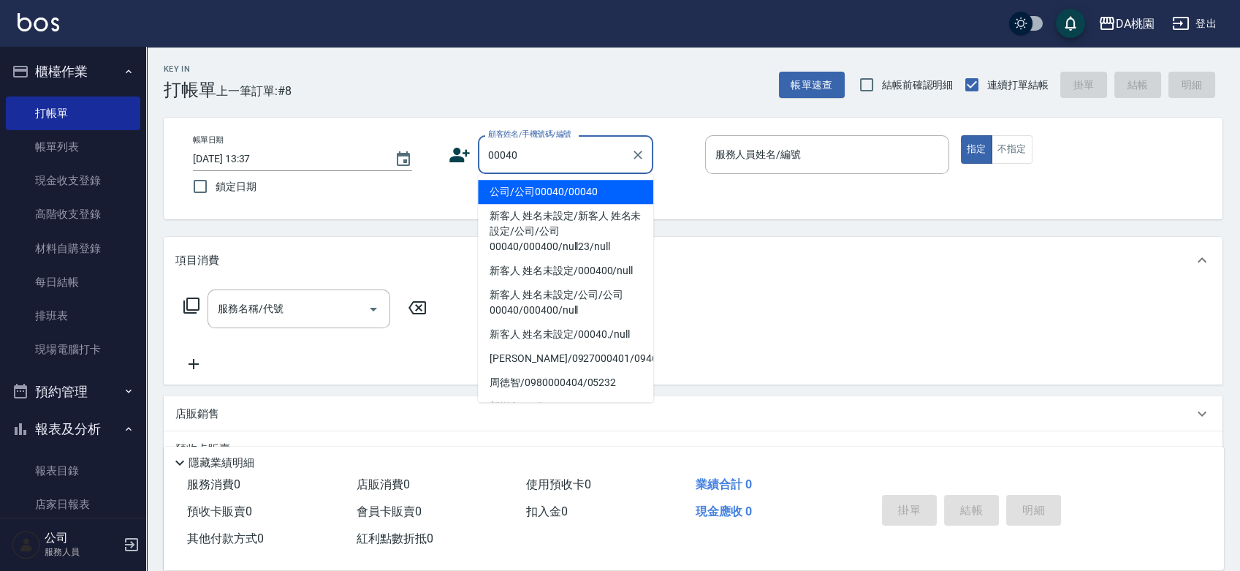
type input "公司/公司00040/00040"
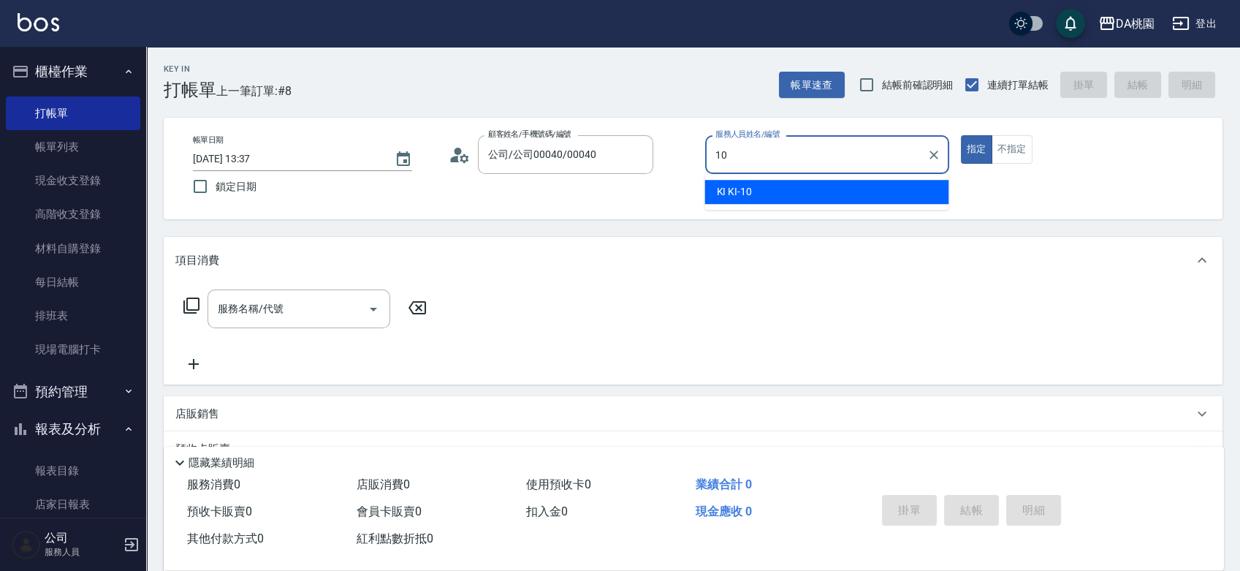
type input "KI KI -10"
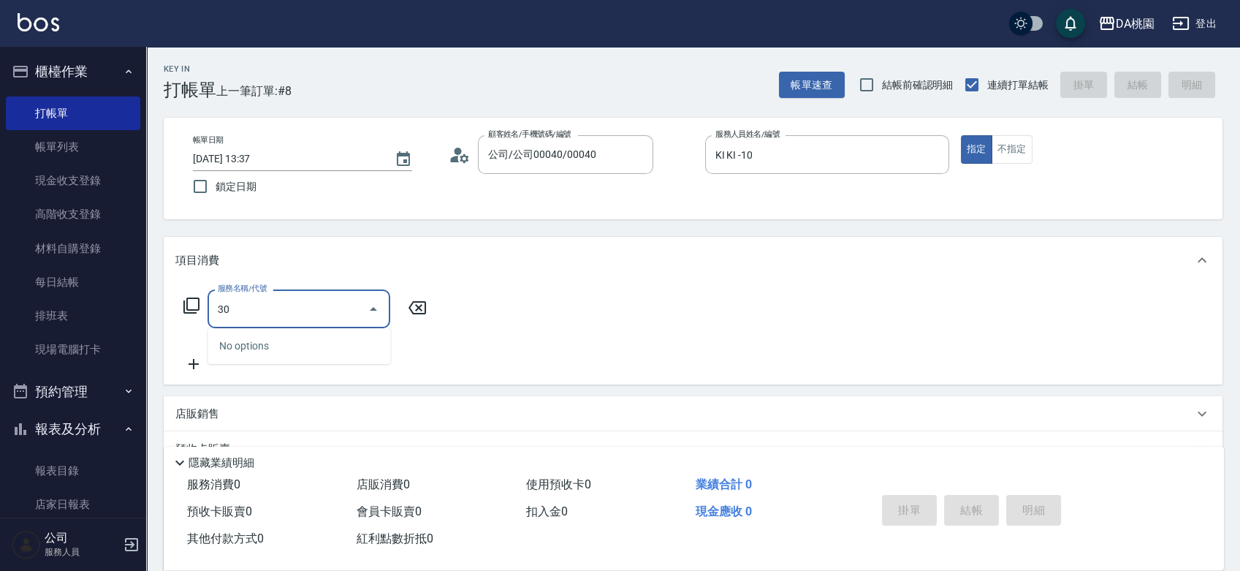
type input "303"
type input "30"
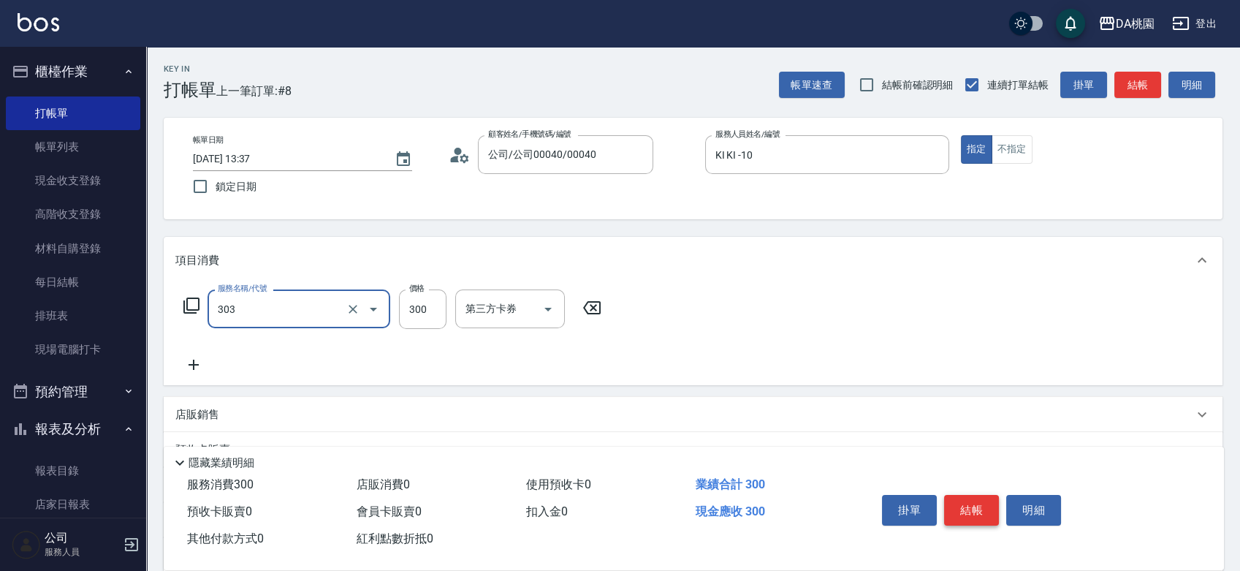
type input "A級剪髮(303)"
type input "6"
type input "0"
type input "600"
type input "60"
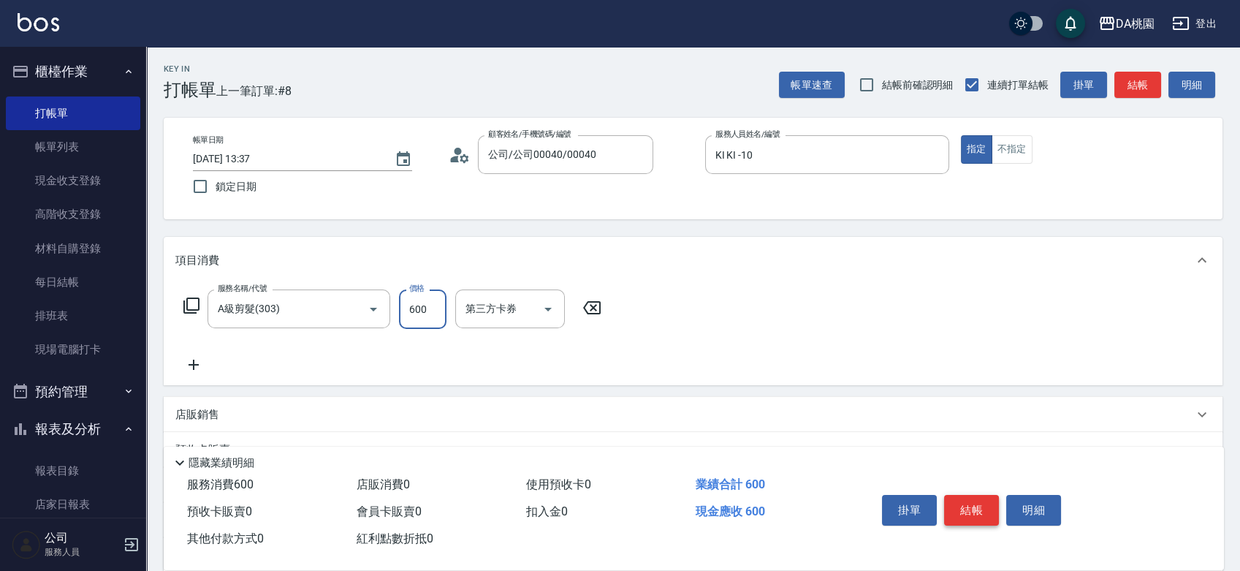
type input "600"
click at [975, 503] on button "結帳" at bounding box center [971, 510] width 55 height 31
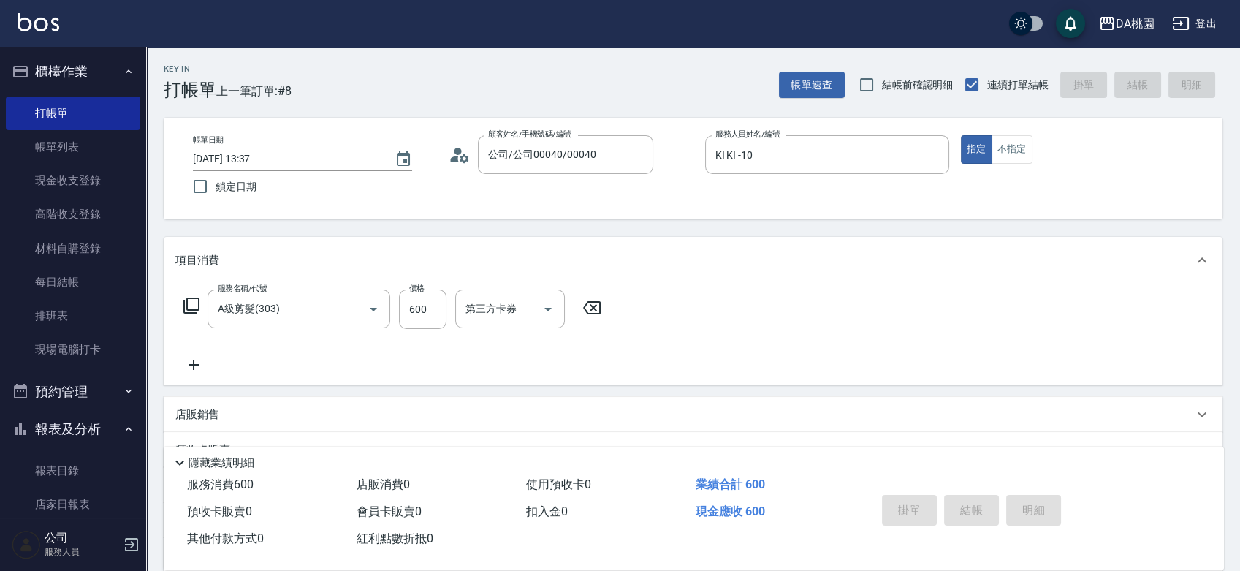
type input "0"
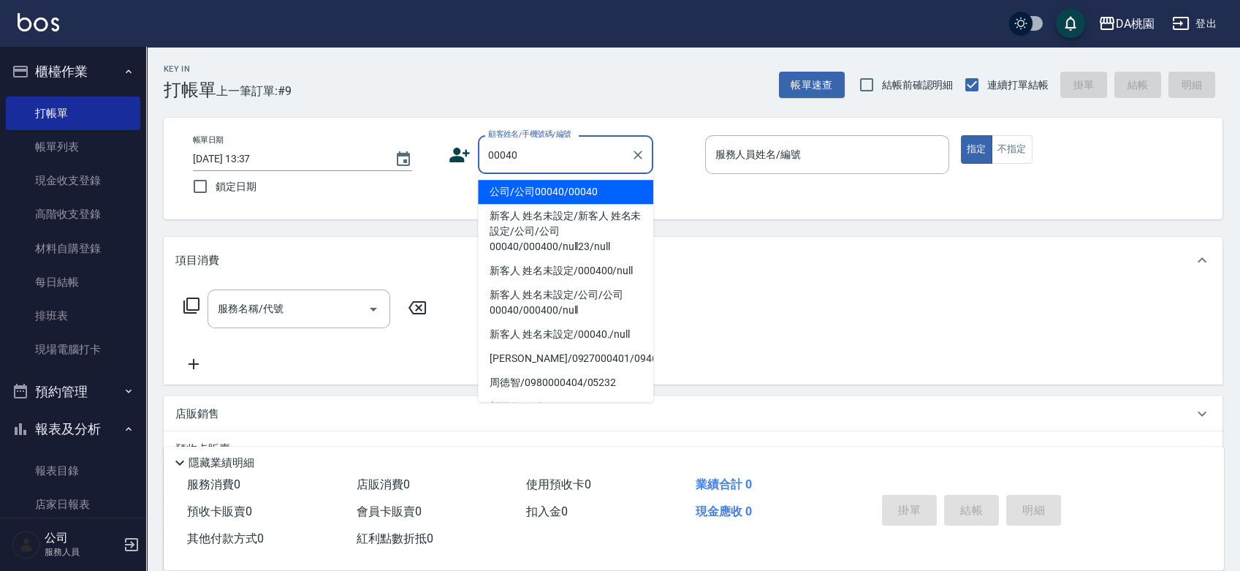
type input "公司/公司00040/00040"
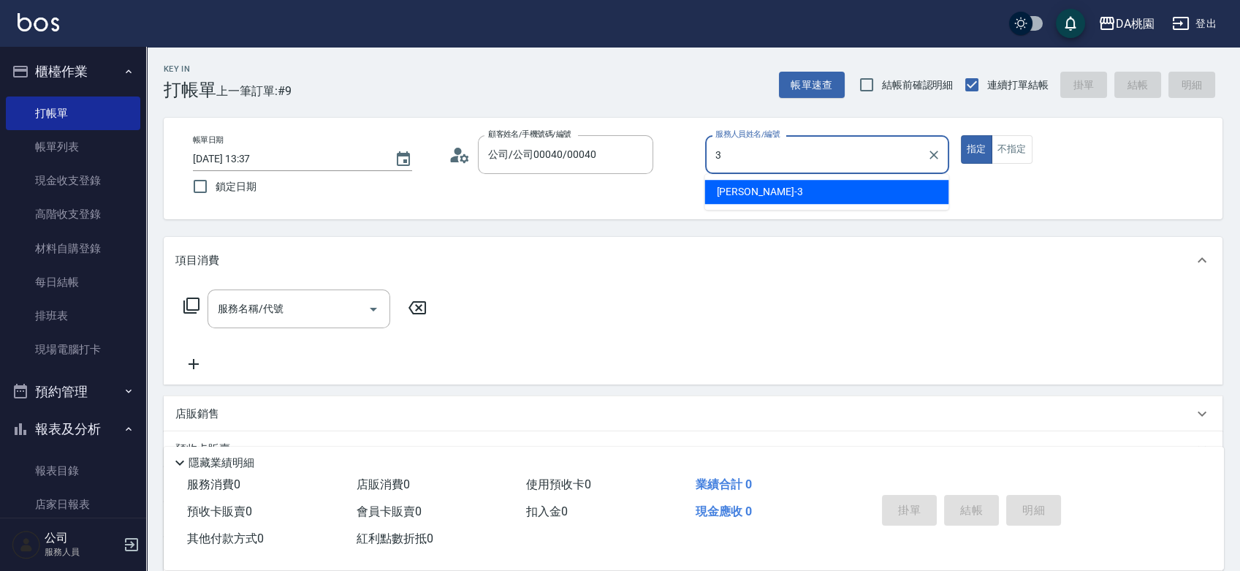
type input "[PERSON_NAME]-3"
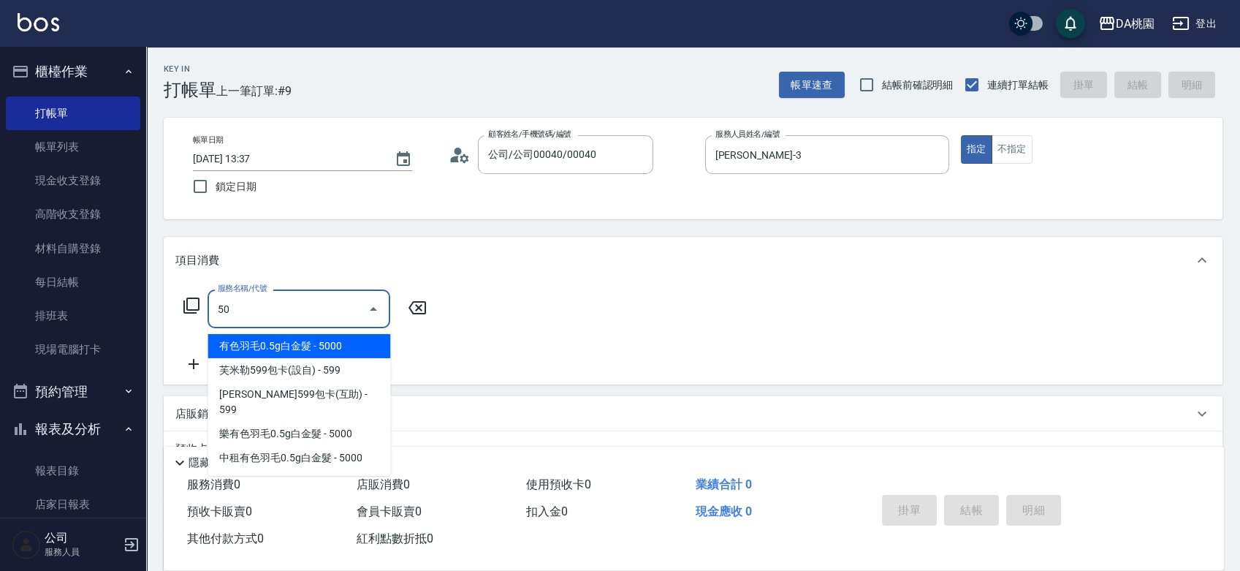
type input "501"
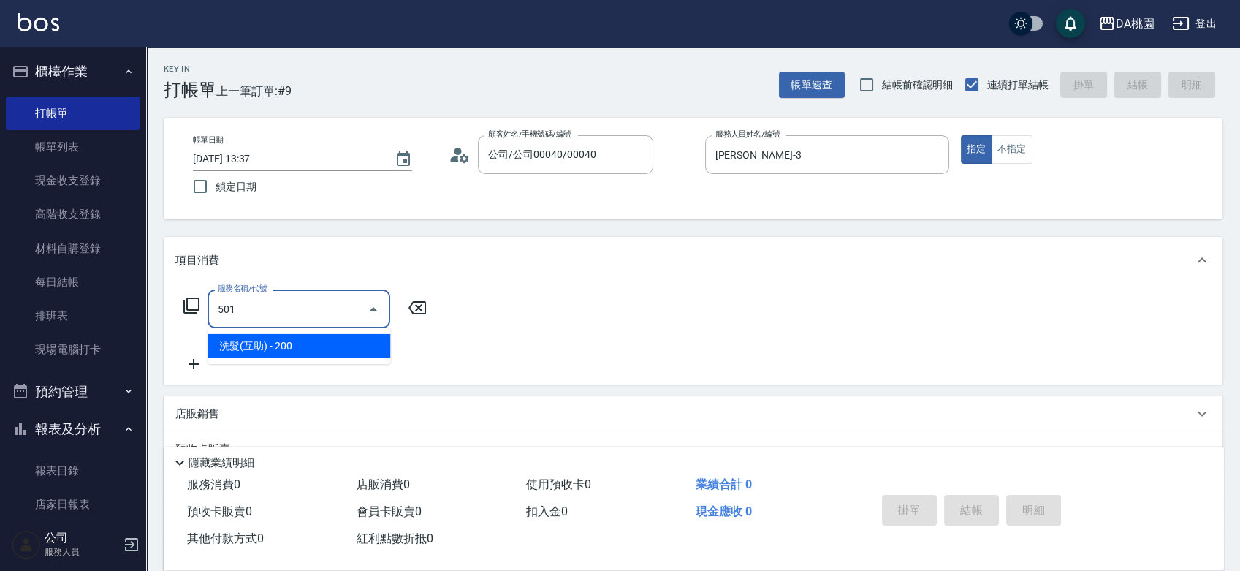
type input "20"
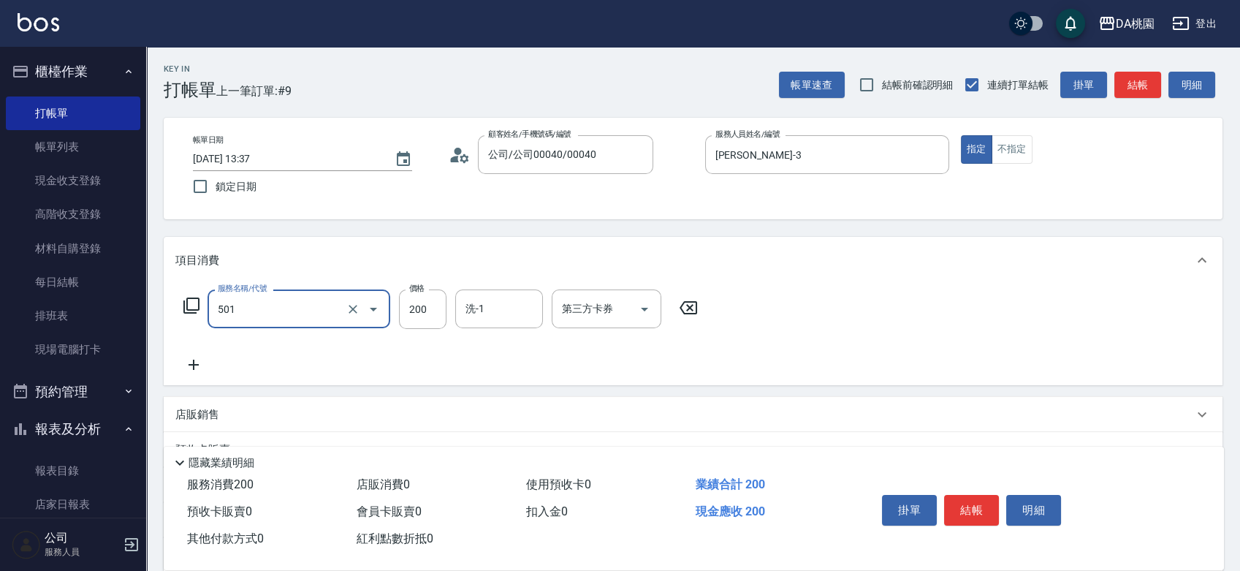
type input "洗髮(互助)(501)"
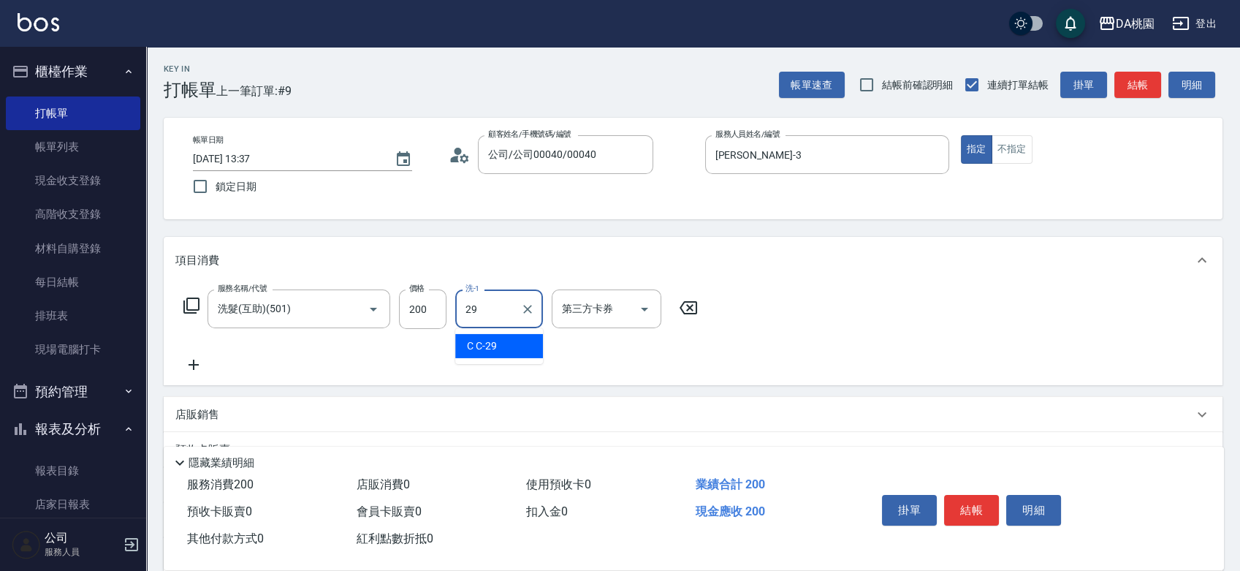
type input "C C-29"
click at [186, 299] on icon at bounding box center [192, 306] width 18 height 18
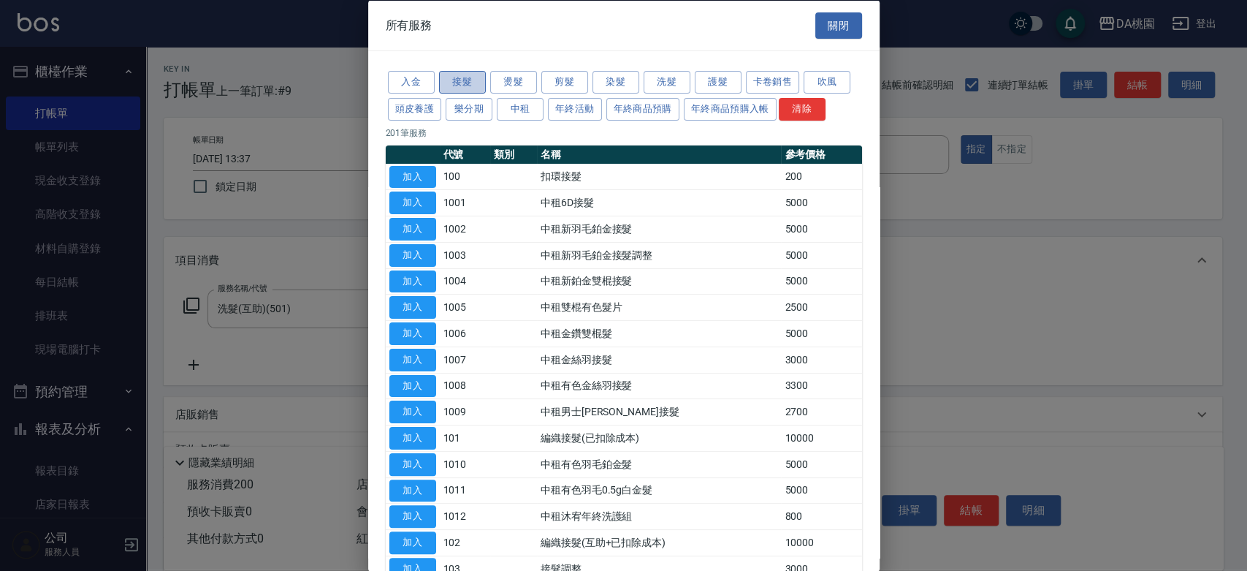
click at [468, 83] on button "接髮" at bounding box center [462, 82] width 47 height 23
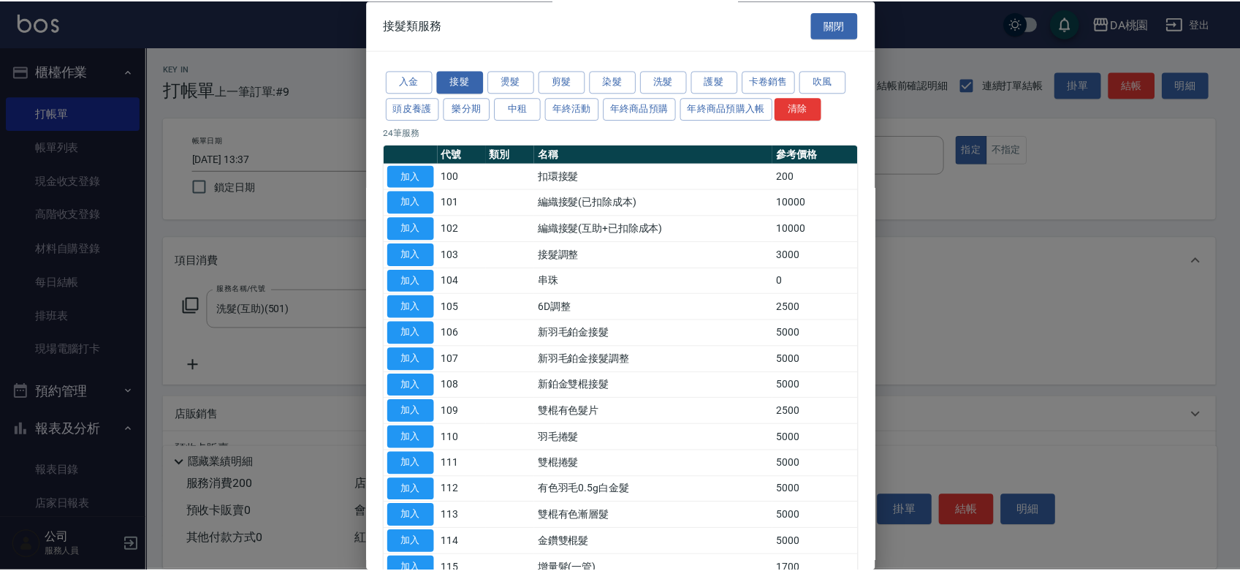
scroll to position [297, 0]
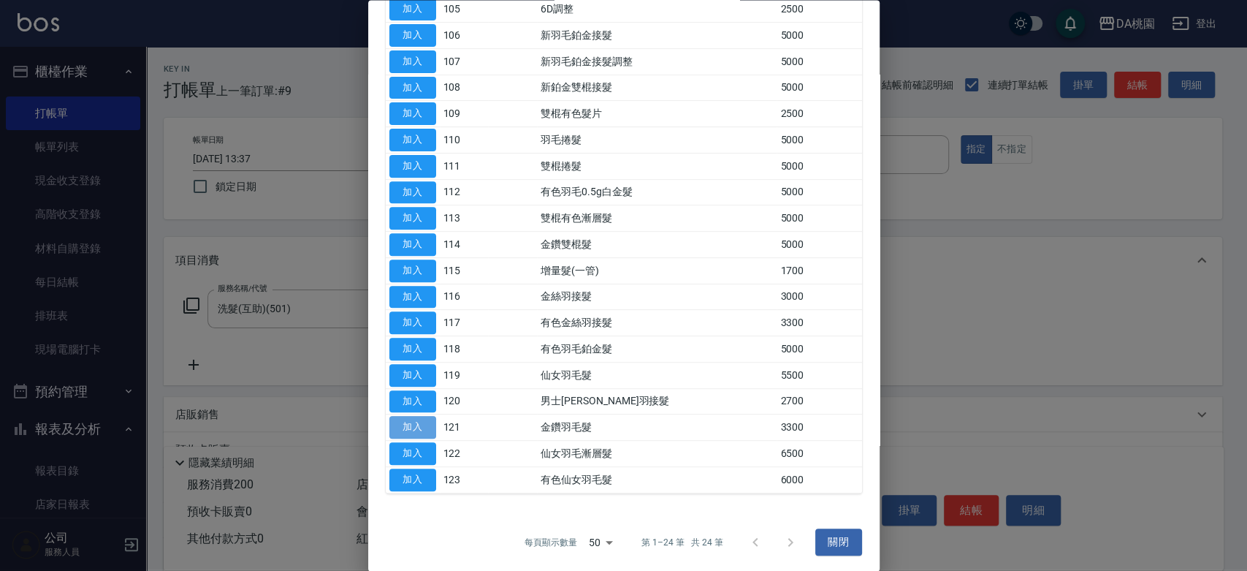
click at [405, 426] on button "加入" at bounding box center [412, 427] width 47 height 23
type input "350"
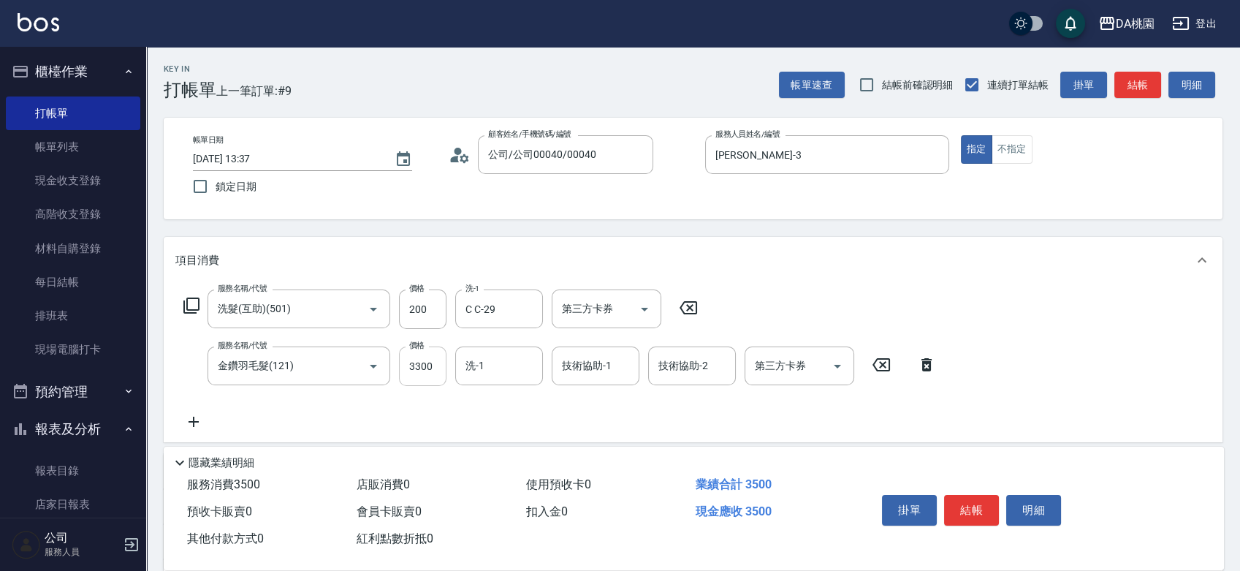
click at [415, 372] on input "3300" at bounding box center [422, 365] width 47 height 39
type input "3"
type input "20"
type input "370"
type input "50"
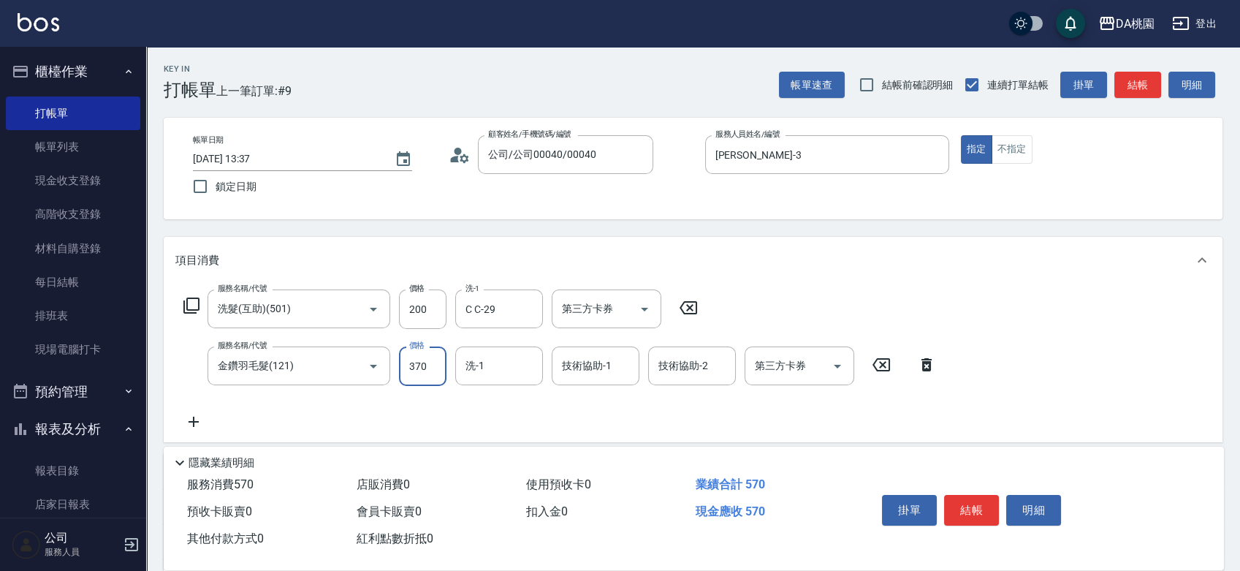
type input "3700"
type input "390"
type input "3700"
click at [982, 495] on button "結帳" at bounding box center [971, 510] width 55 height 31
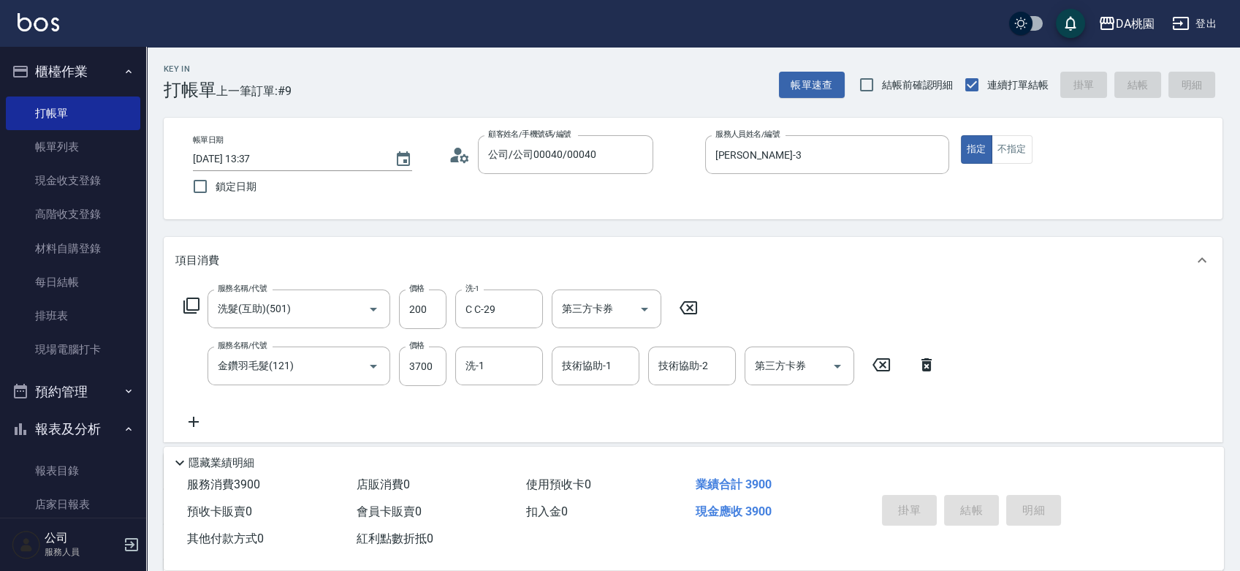
type input "2025/09/14 13:39"
type input "0"
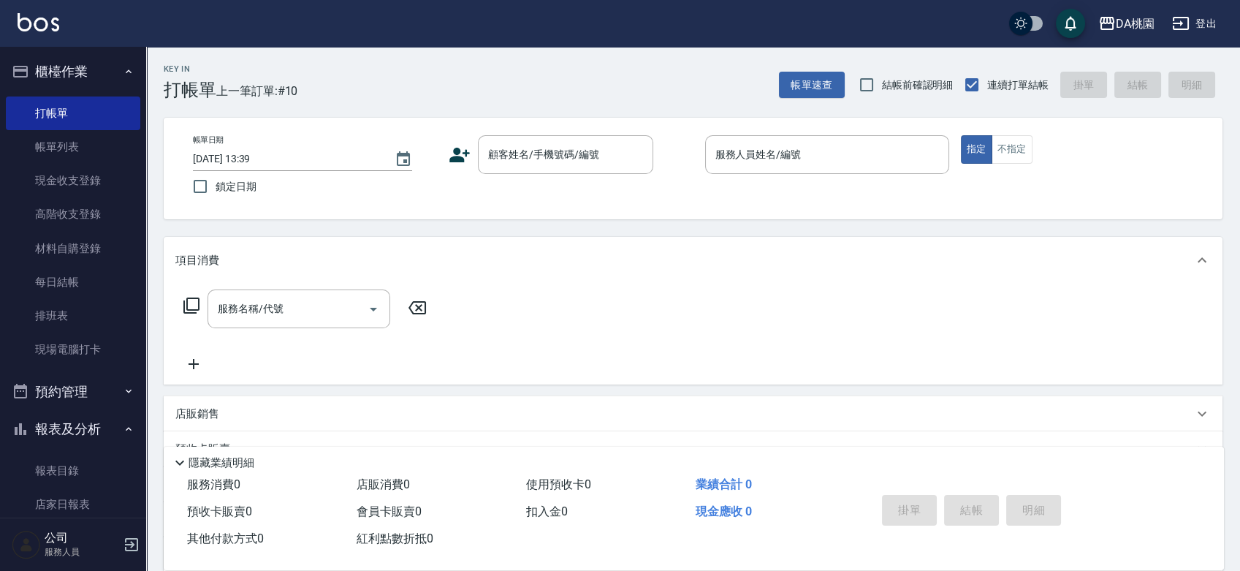
click at [663, 165] on div "顧客姓名/手機號碼/編號 顧客姓名/手機號碼/編號" at bounding box center [571, 154] width 244 height 39
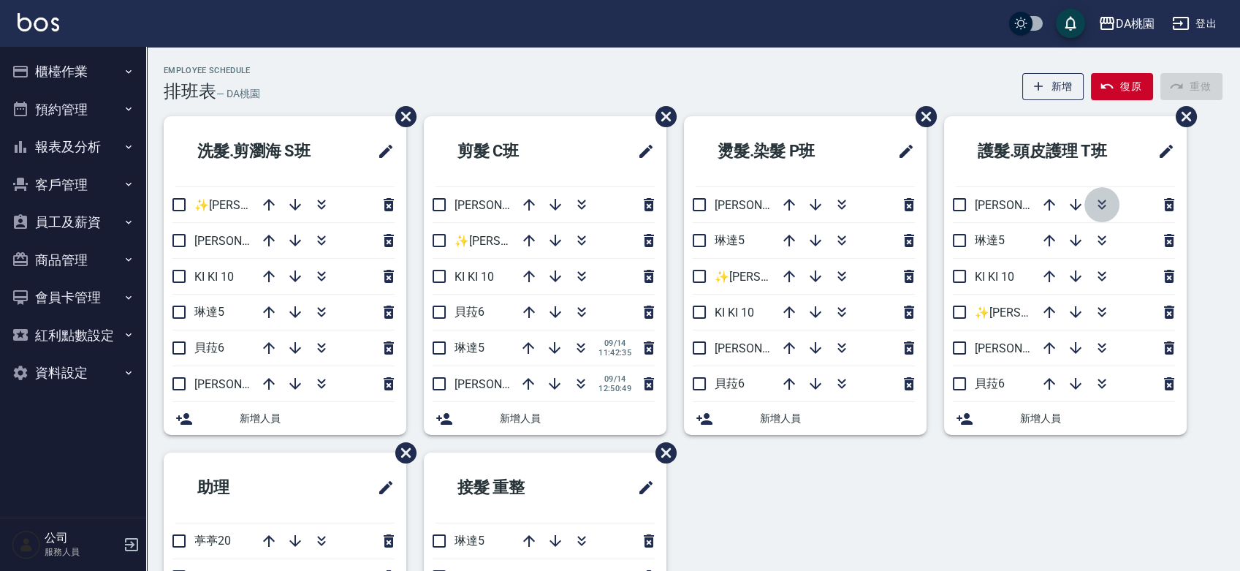
click at [1103, 203] on icon "button" at bounding box center [1102, 205] width 18 height 18
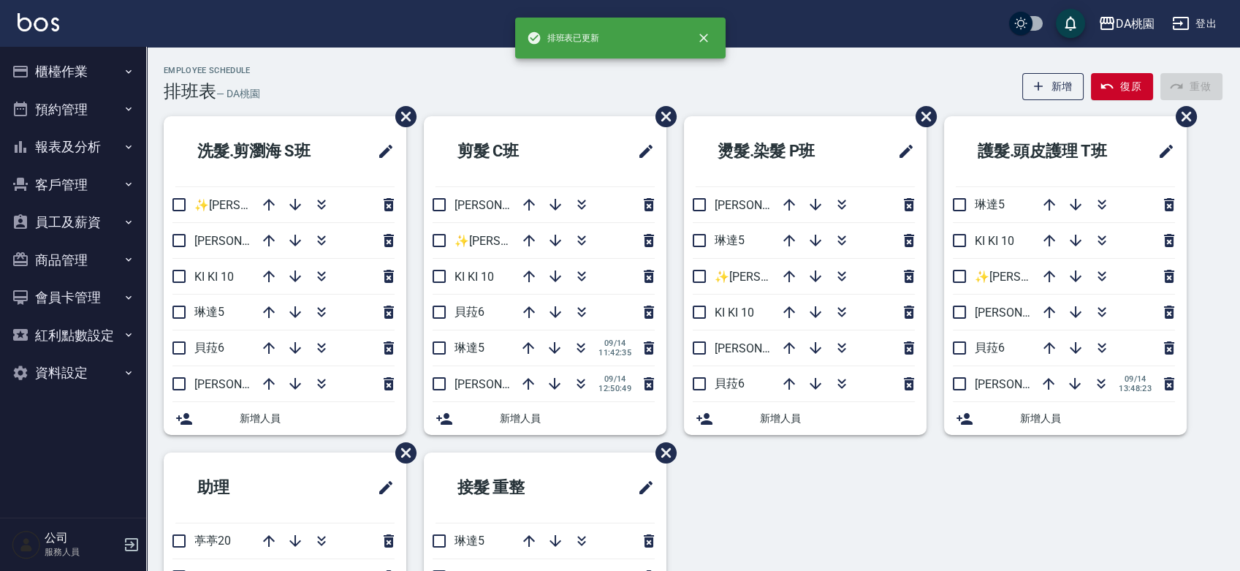
click at [886, 491] on div "洗髮.剪瀏海 S[PERSON_NAME]✨[PERSON_NAME][PERSON_NAME] ✨16 [PERSON_NAME]3 KI KI 10 [P…" at bounding box center [684, 452] width 1076 height 672
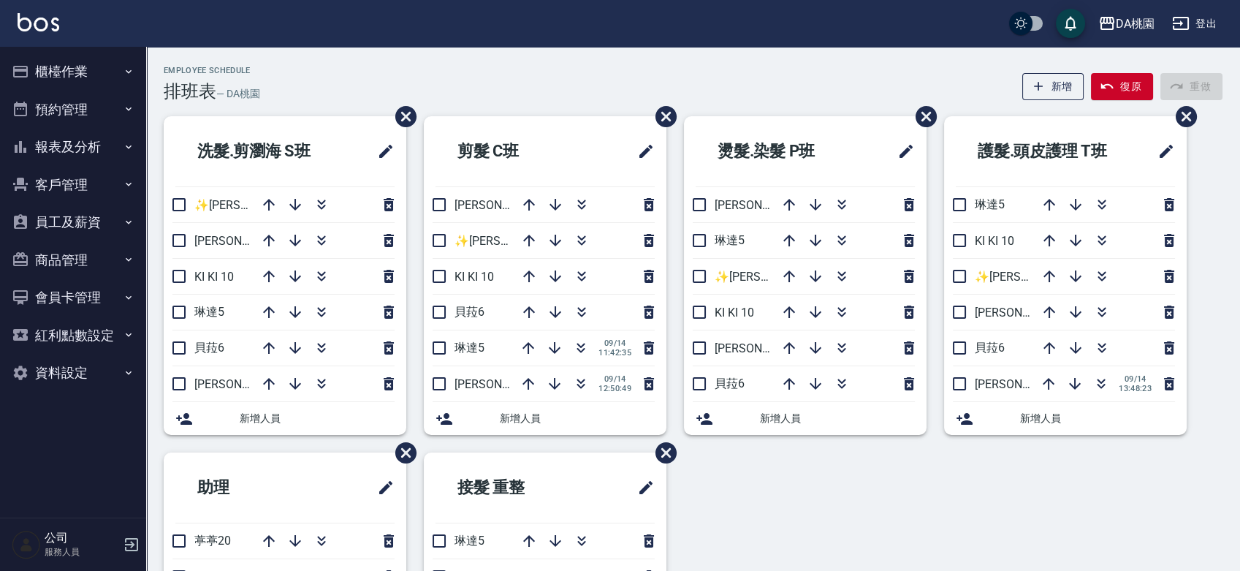
click at [543, 72] on div "Employee Schedule 排班表 — DA桃園 新增 復原 重做" at bounding box center [693, 84] width 1058 height 36
